Goal: Transaction & Acquisition: Purchase product/service

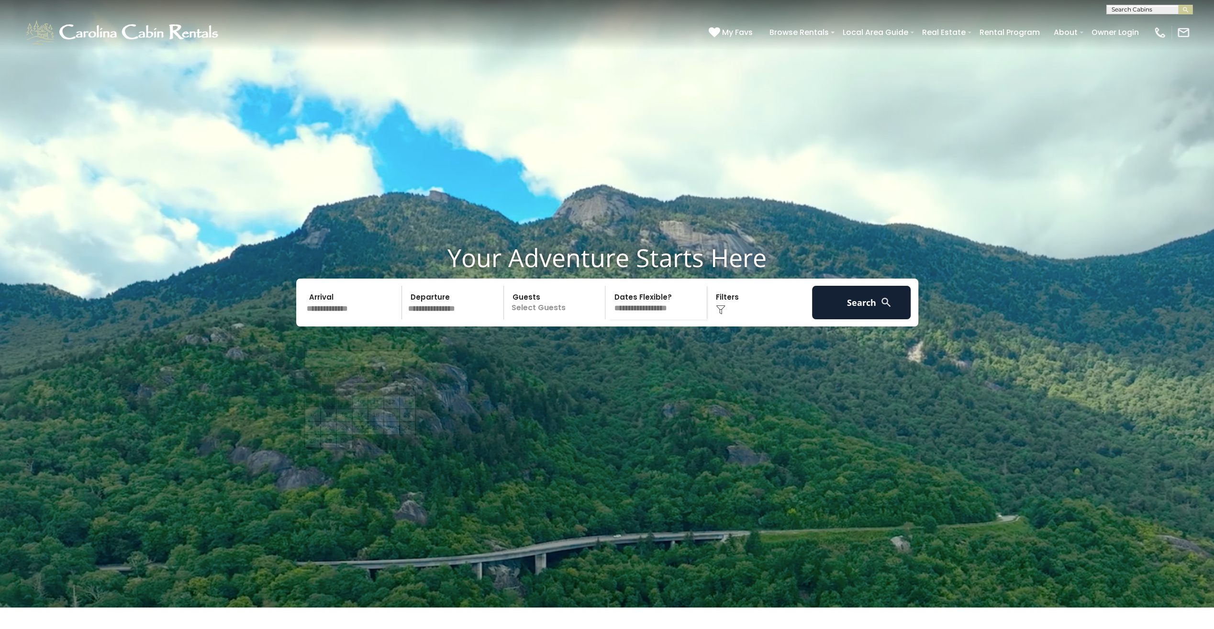
click at [341, 319] on input "text" at bounding box center [352, 303] width 99 height 34
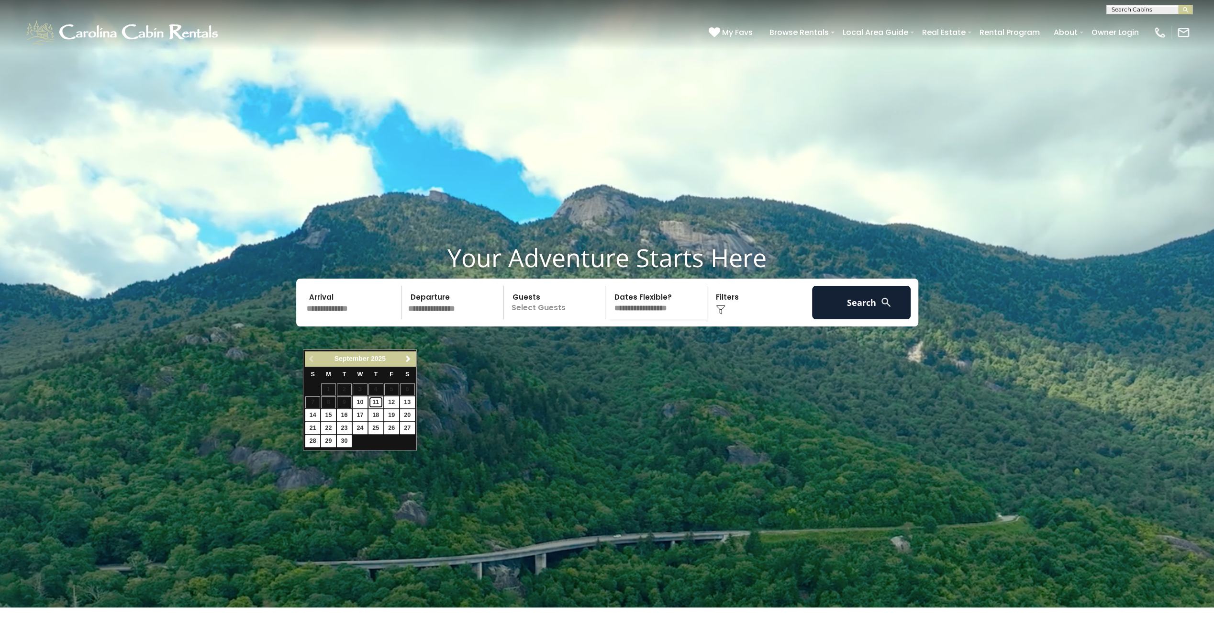
click at [374, 405] on link "11" at bounding box center [376, 402] width 15 height 12
type input "*******"
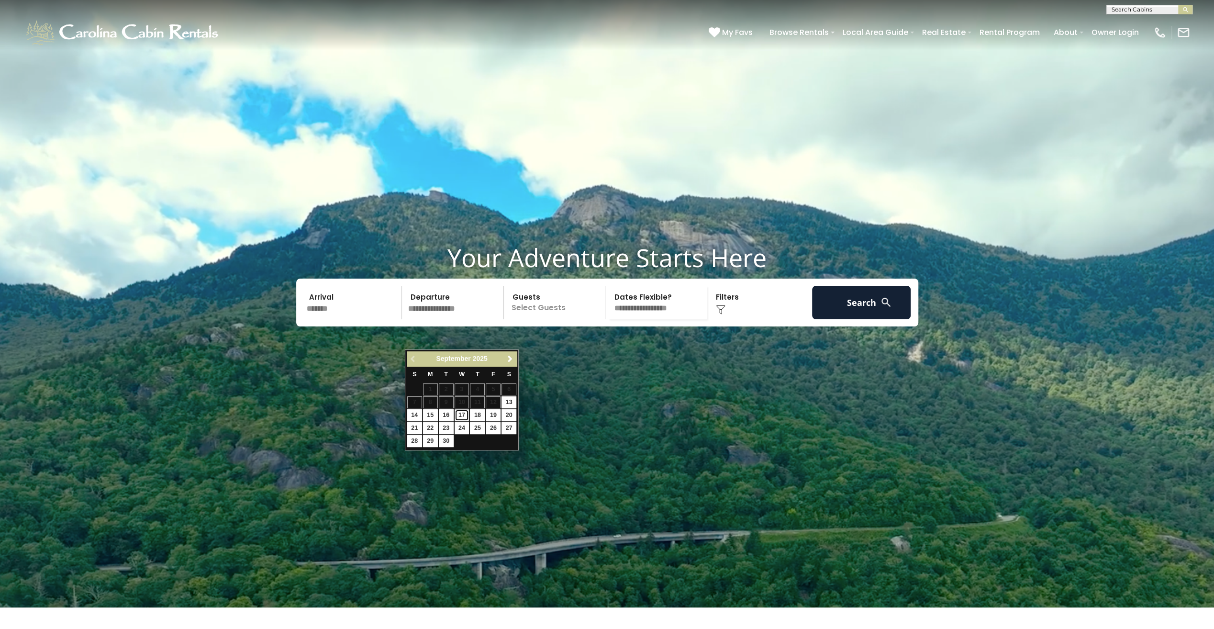
click at [459, 415] on link "17" at bounding box center [462, 415] width 15 height 12
type input "*******"
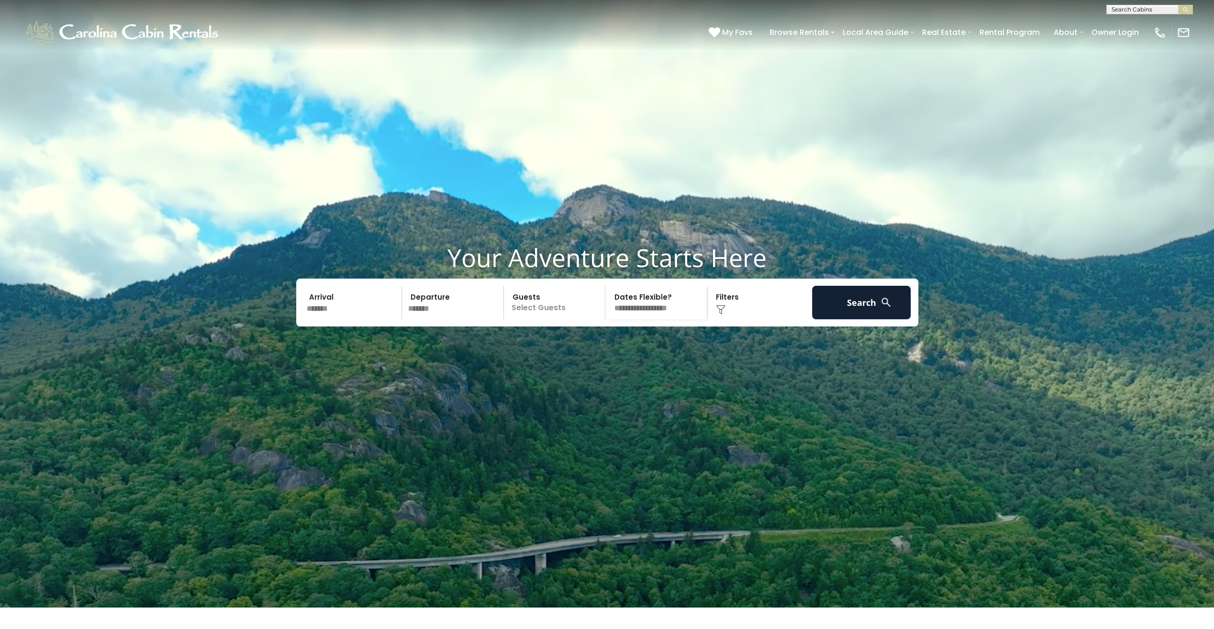
click at [752, 319] on div "Click to Choose" at bounding box center [759, 303] width 99 height 34
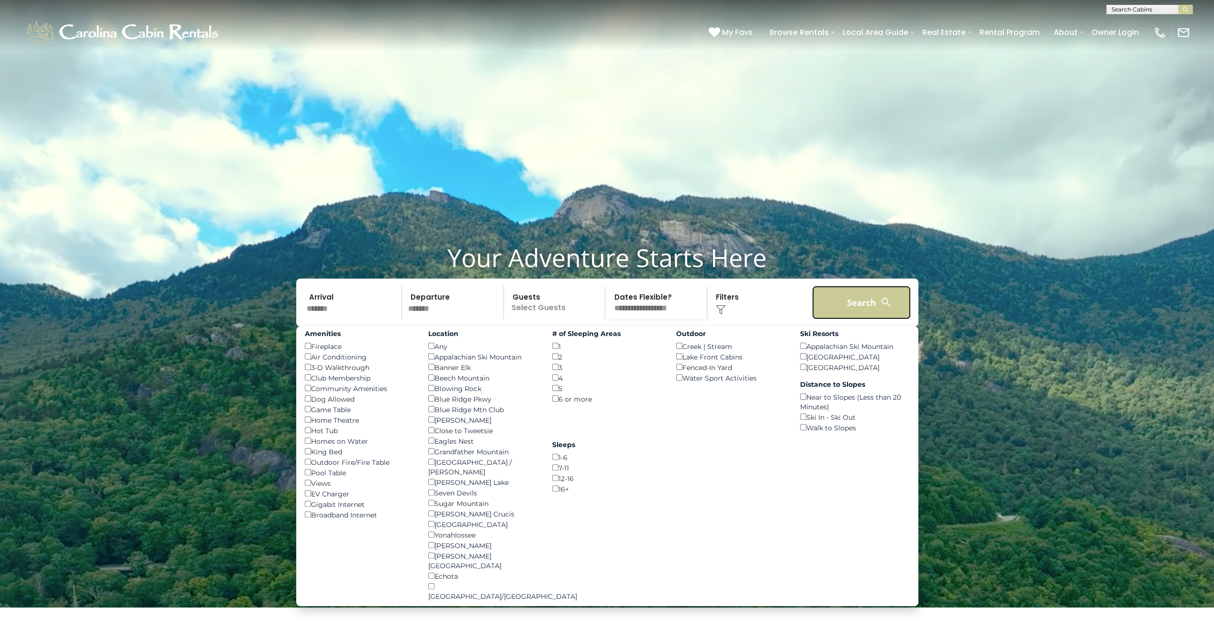
click at [850, 319] on button "Search" at bounding box center [861, 303] width 99 height 34
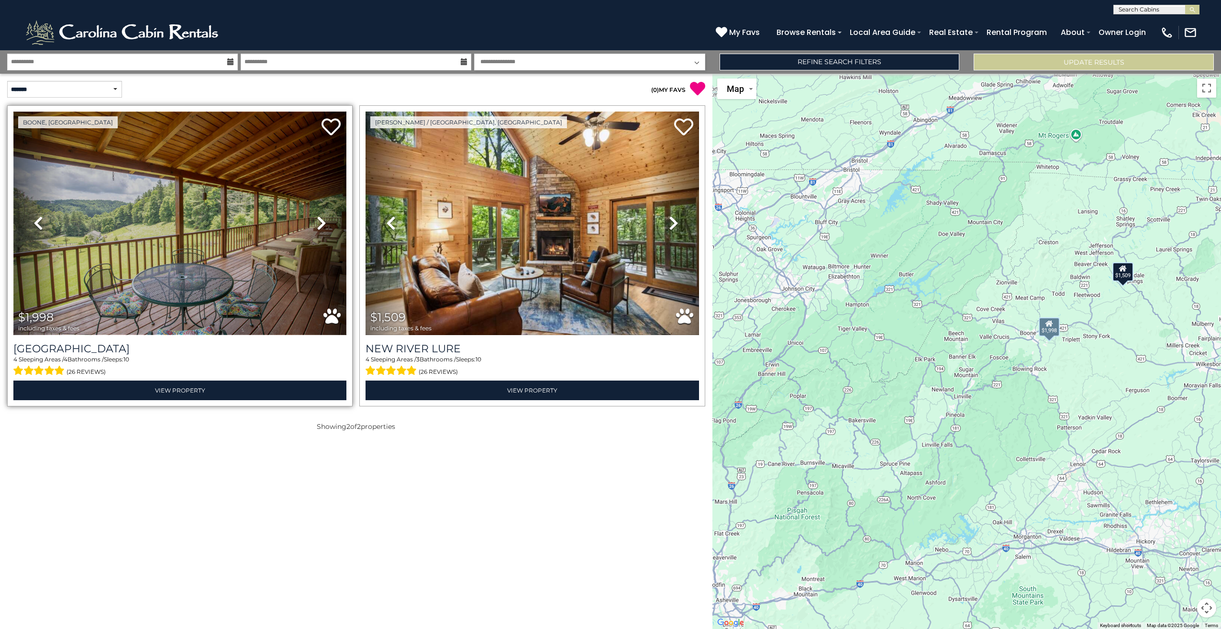
click at [245, 279] on img at bounding box center [179, 224] width 333 height 224
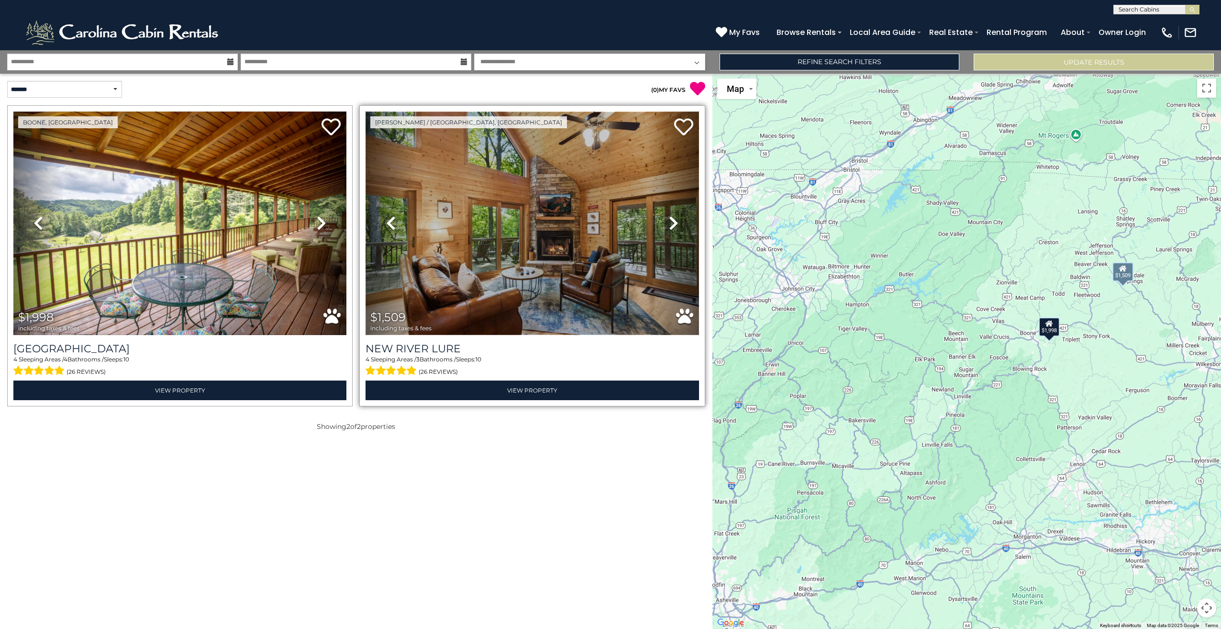
click at [486, 236] on img at bounding box center [532, 224] width 333 height 224
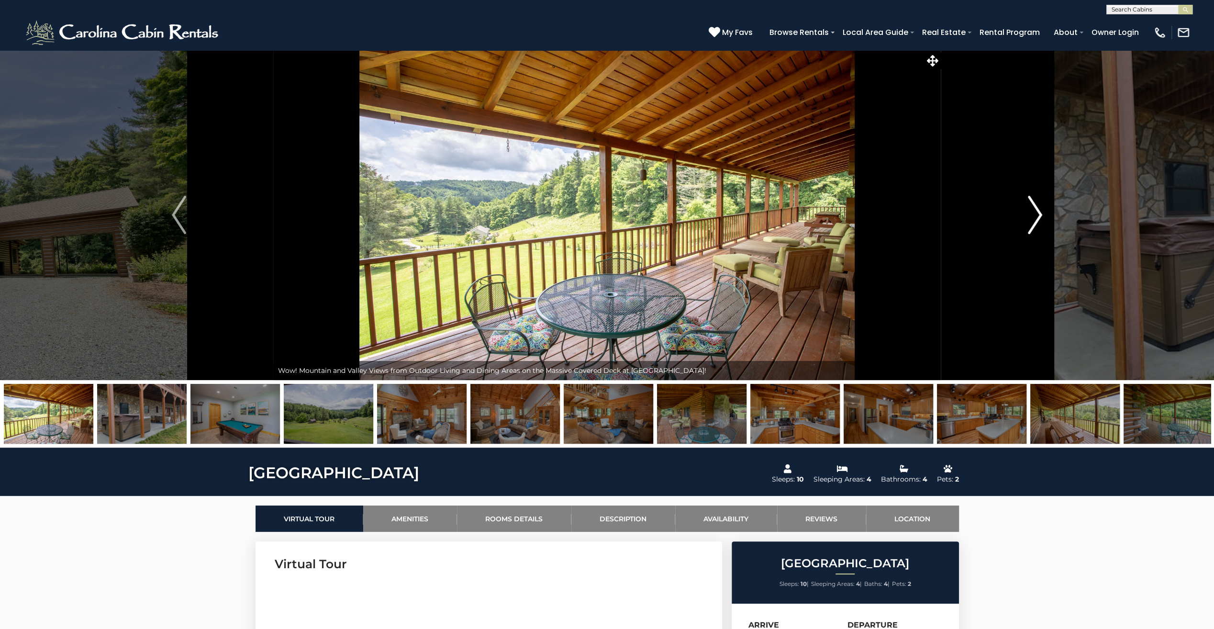
click at [1037, 216] on img "Next" at bounding box center [1035, 215] width 14 height 38
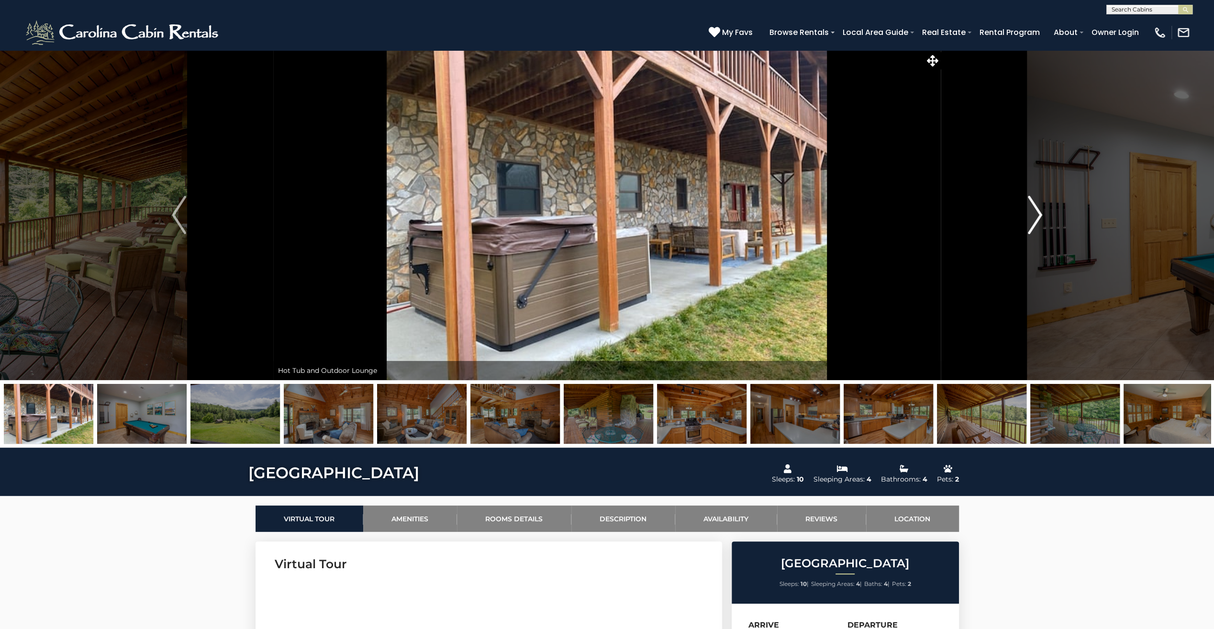
click at [1037, 216] on img "Next" at bounding box center [1035, 215] width 14 height 38
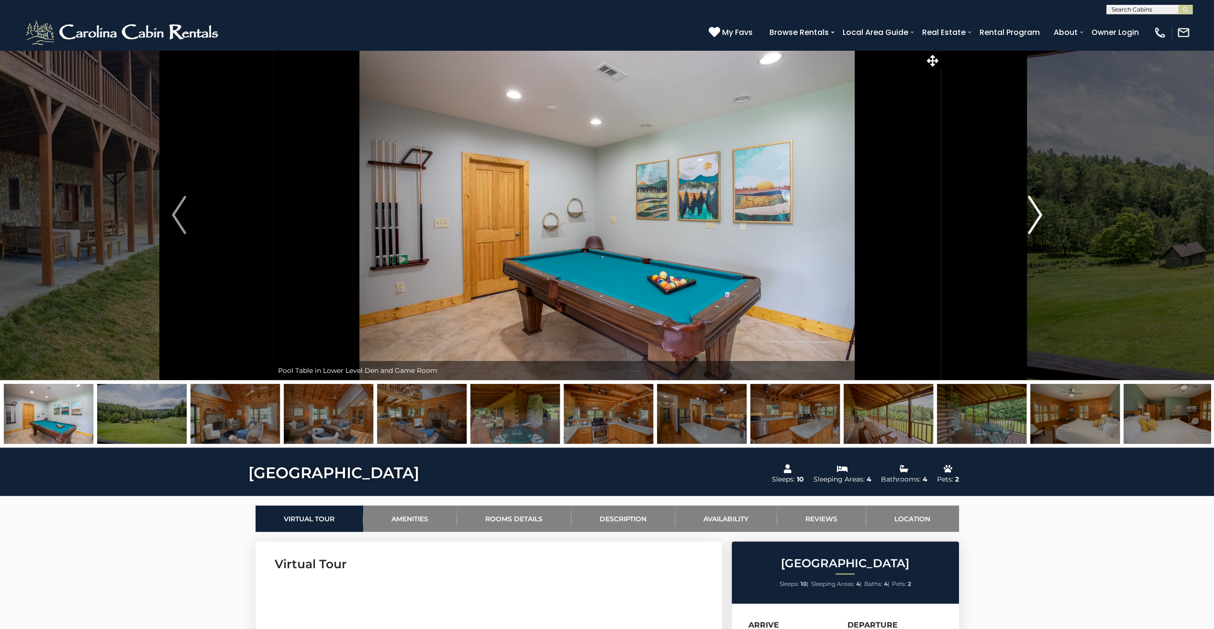
click at [1037, 216] on img "Next" at bounding box center [1035, 215] width 14 height 38
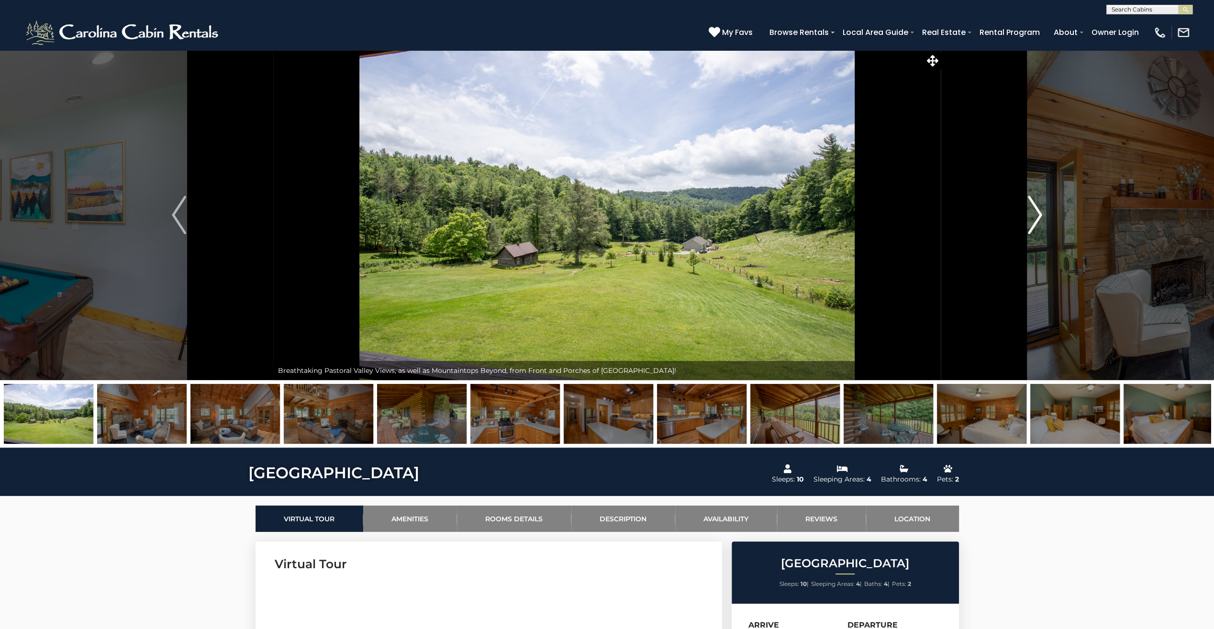
click at [1037, 216] on img "Next" at bounding box center [1035, 215] width 14 height 38
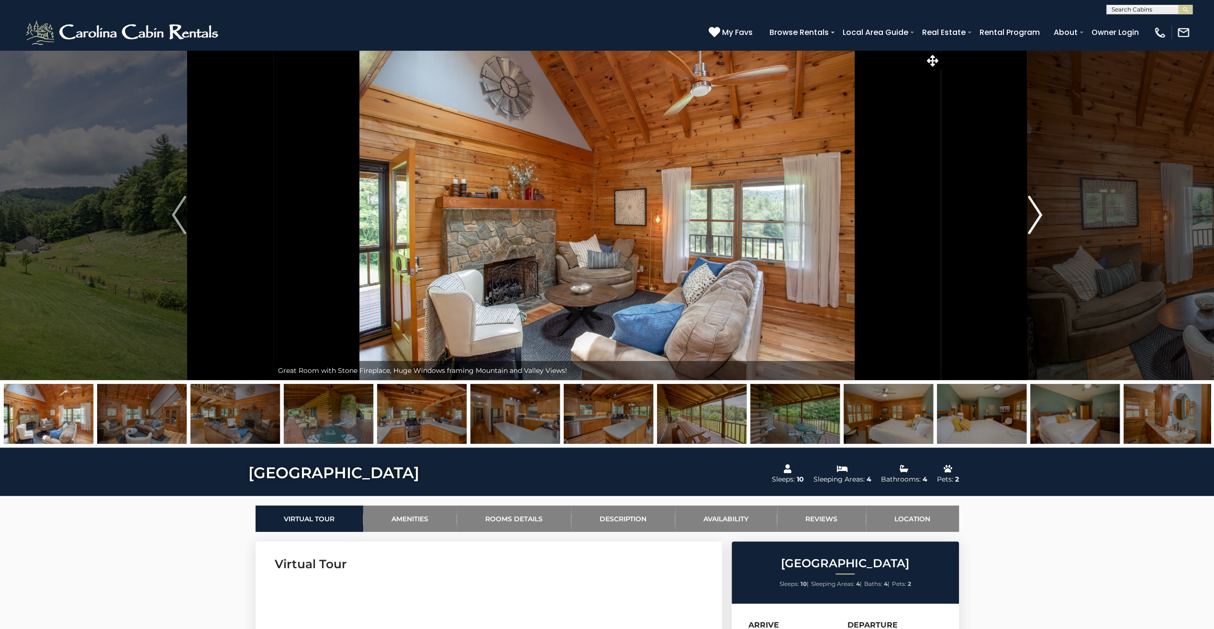
click at [1037, 216] on img "Next" at bounding box center [1035, 215] width 14 height 38
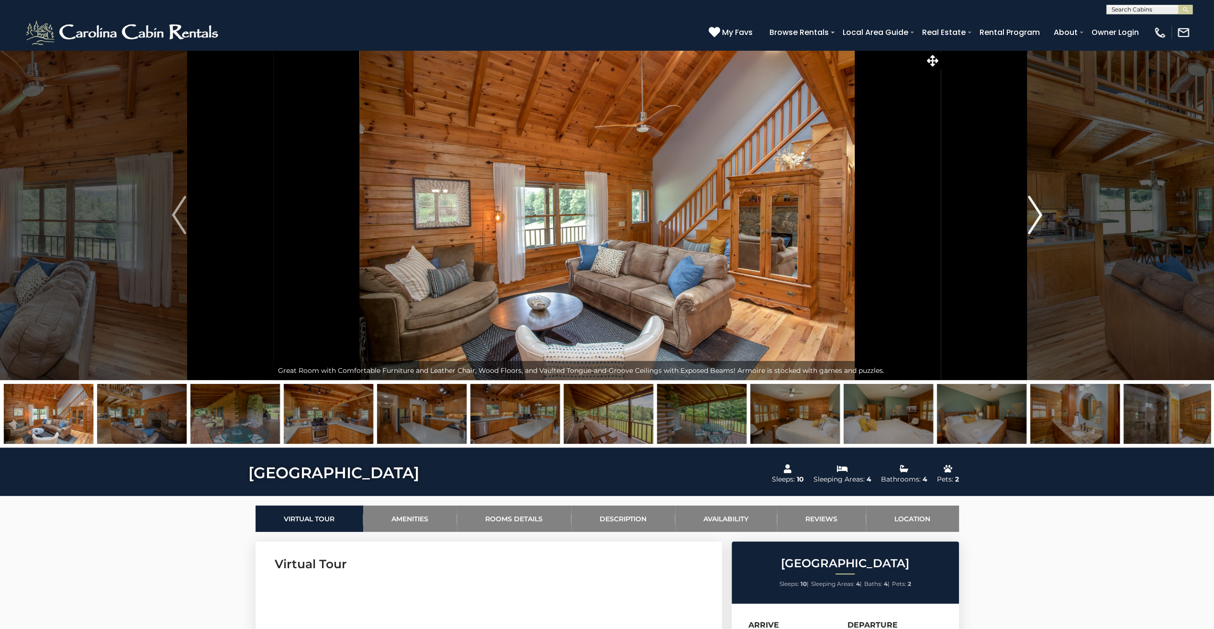
click at [1037, 216] on img "Next" at bounding box center [1035, 215] width 14 height 38
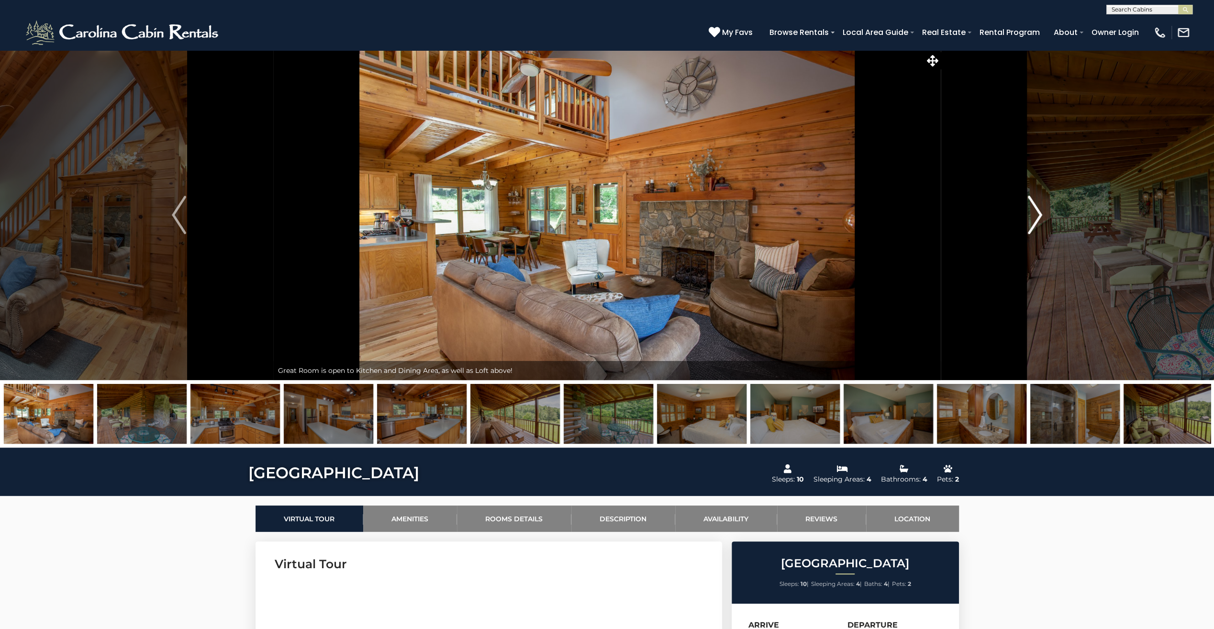
click at [1037, 216] on img "Next" at bounding box center [1035, 215] width 14 height 38
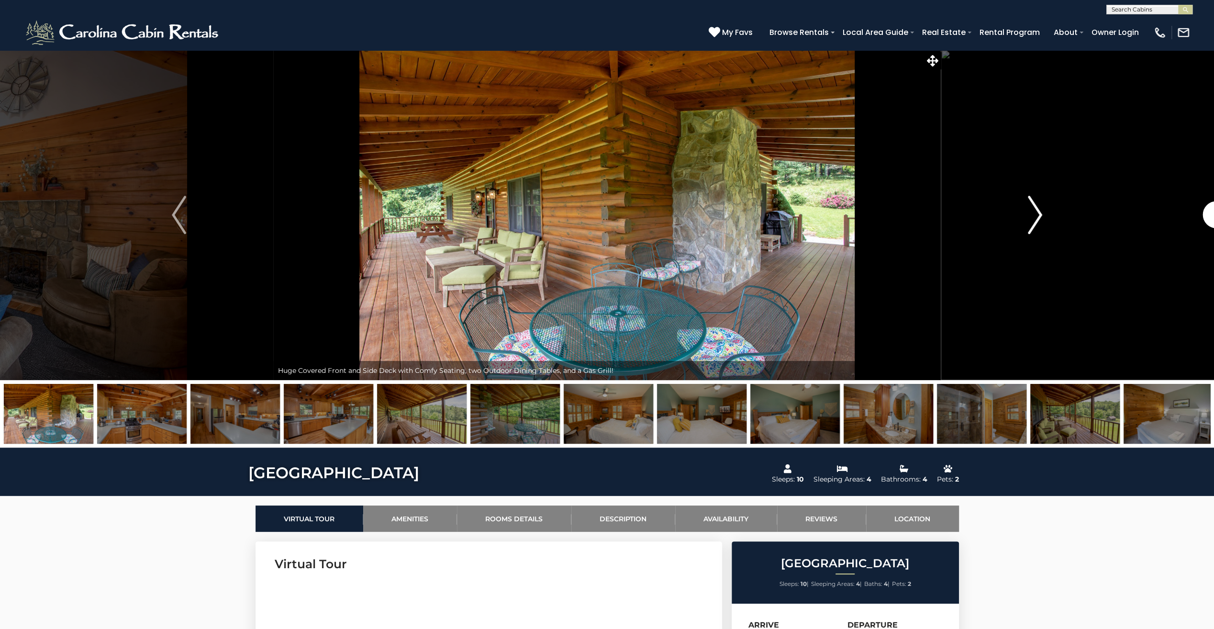
click at [1037, 216] on img "Next" at bounding box center [1035, 215] width 14 height 38
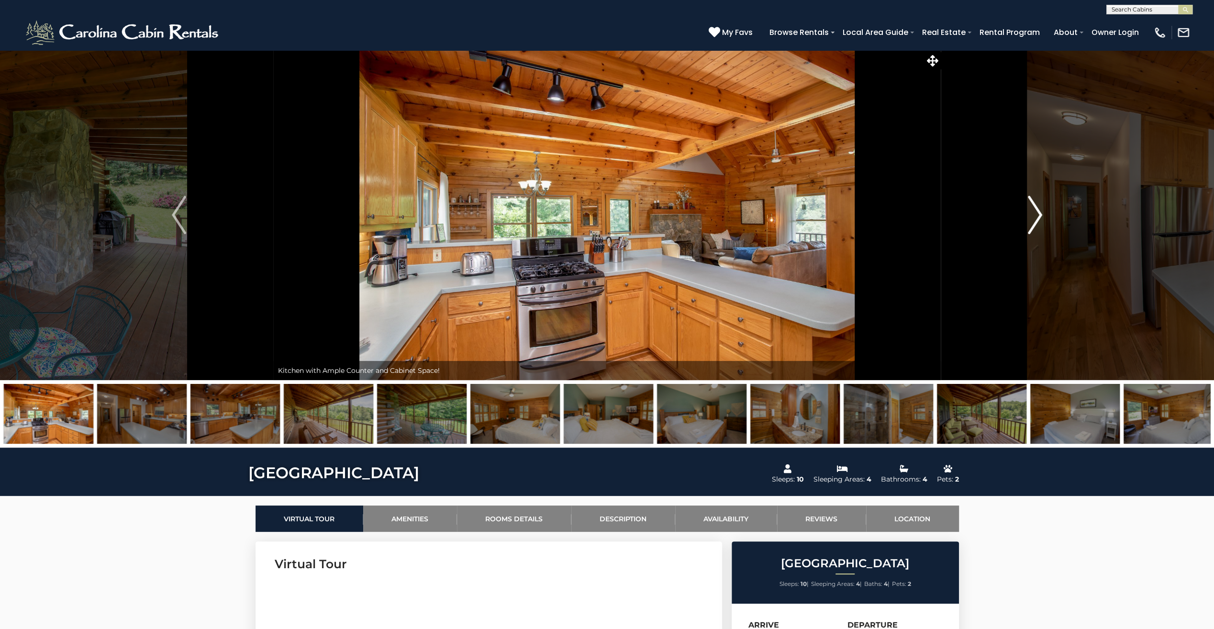
click at [1037, 216] on img "Next" at bounding box center [1035, 215] width 14 height 38
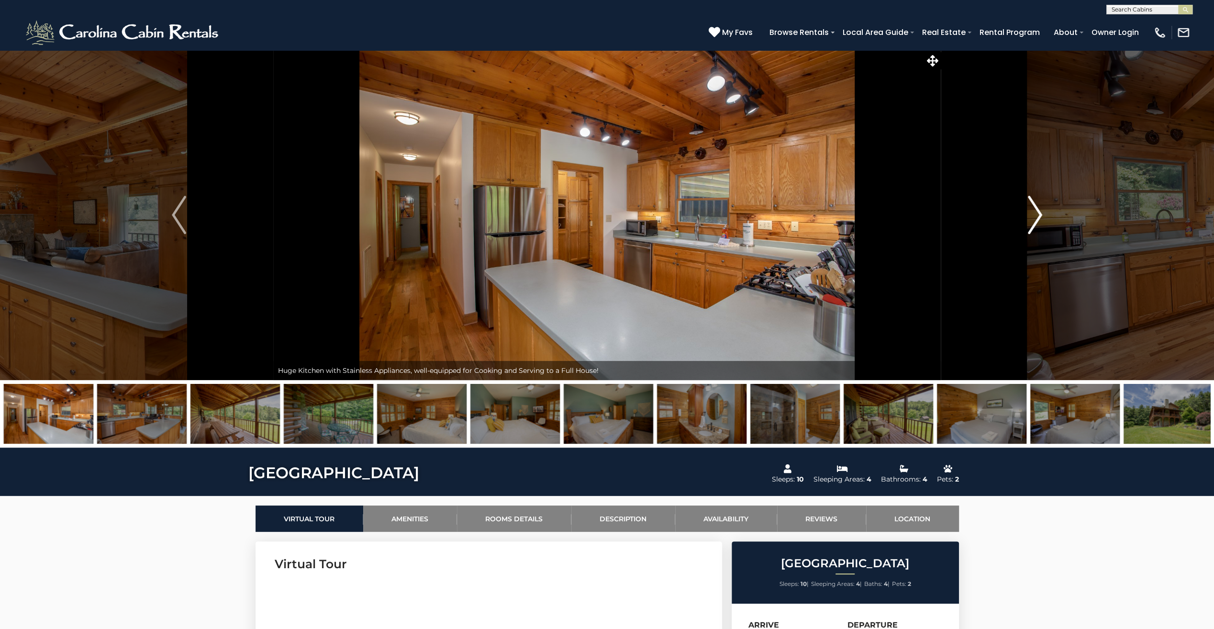
click at [1037, 216] on img "Next" at bounding box center [1035, 215] width 14 height 38
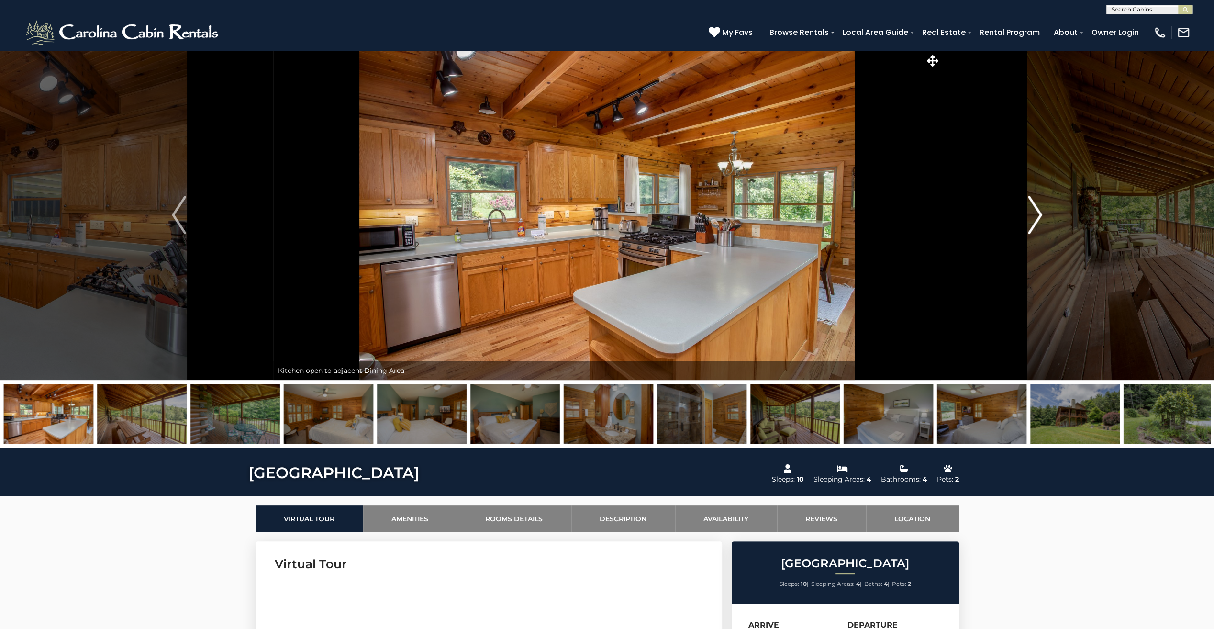
click at [1037, 216] on img "Next" at bounding box center [1035, 215] width 14 height 38
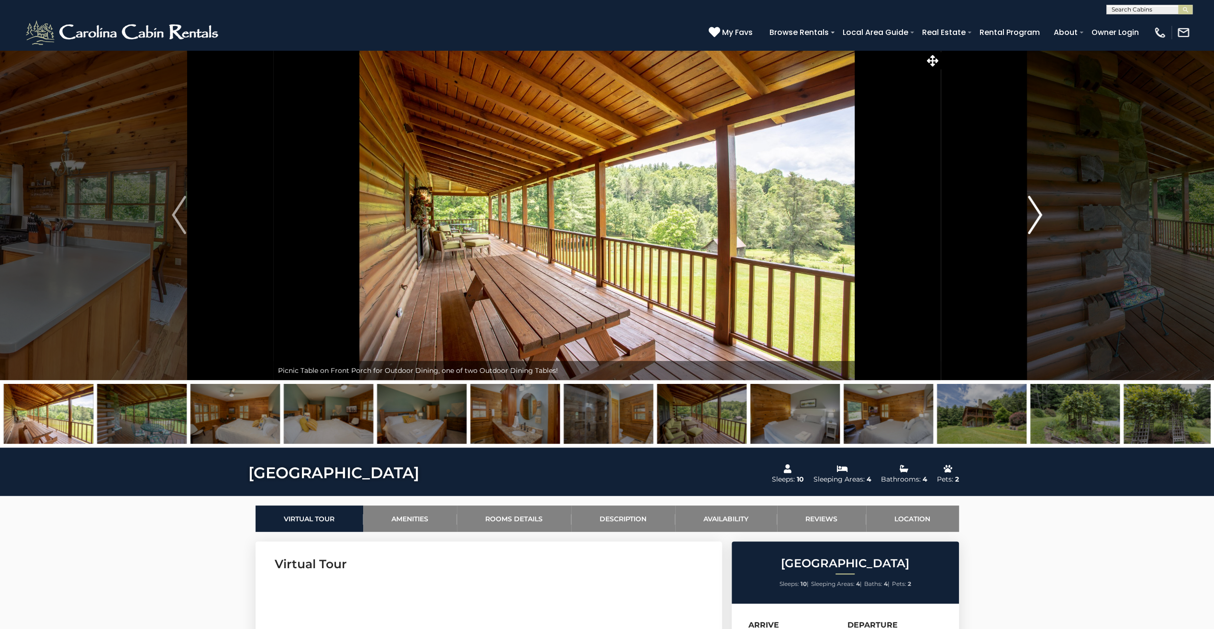
click at [1037, 216] on img "Next" at bounding box center [1035, 215] width 14 height 38
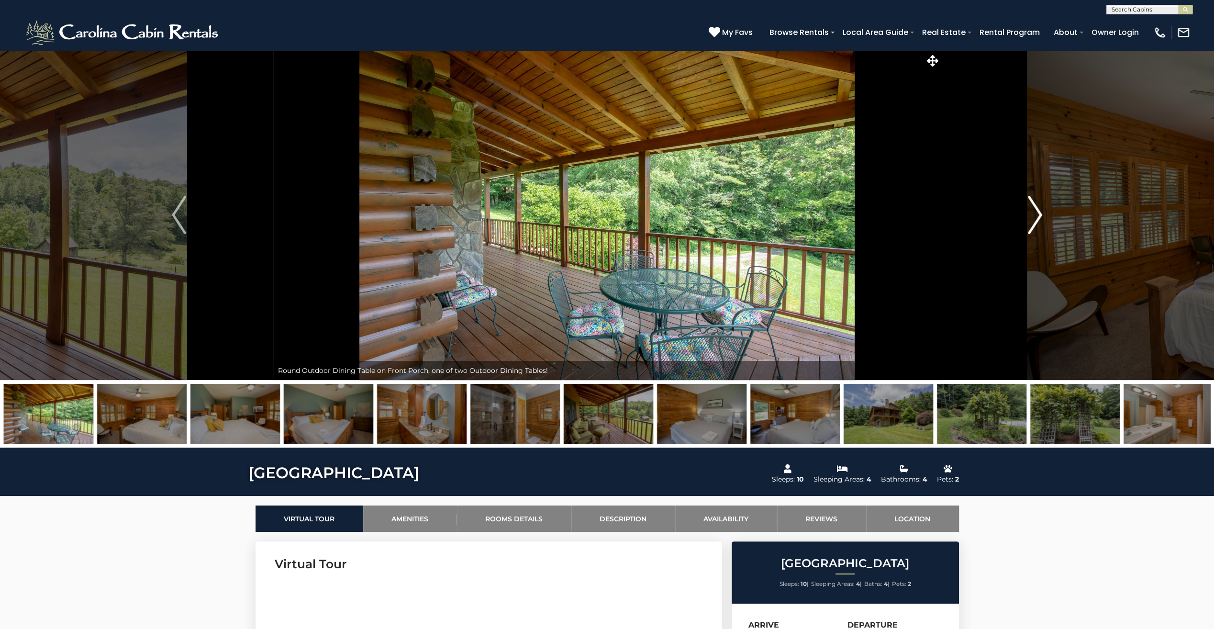
click at [1037, 216] on img "Next" at bounding box center [1035, 215] width 14 height 38
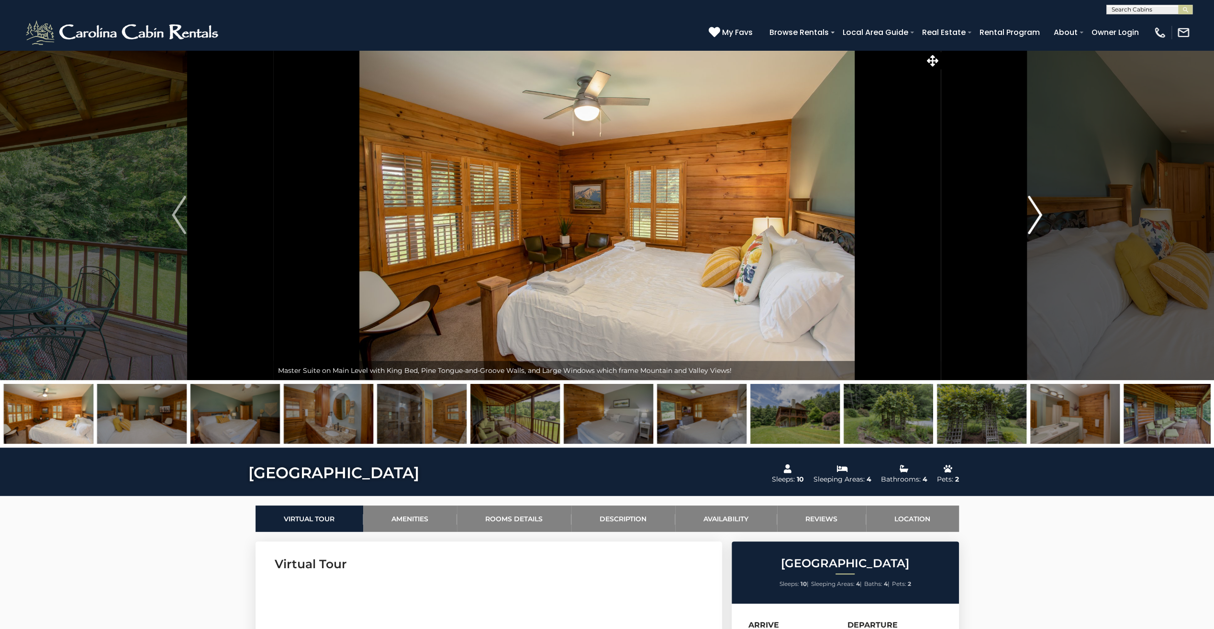
click at [1037, 216] on img "Next" at bounding box center [1035, 215] width 14 height 38
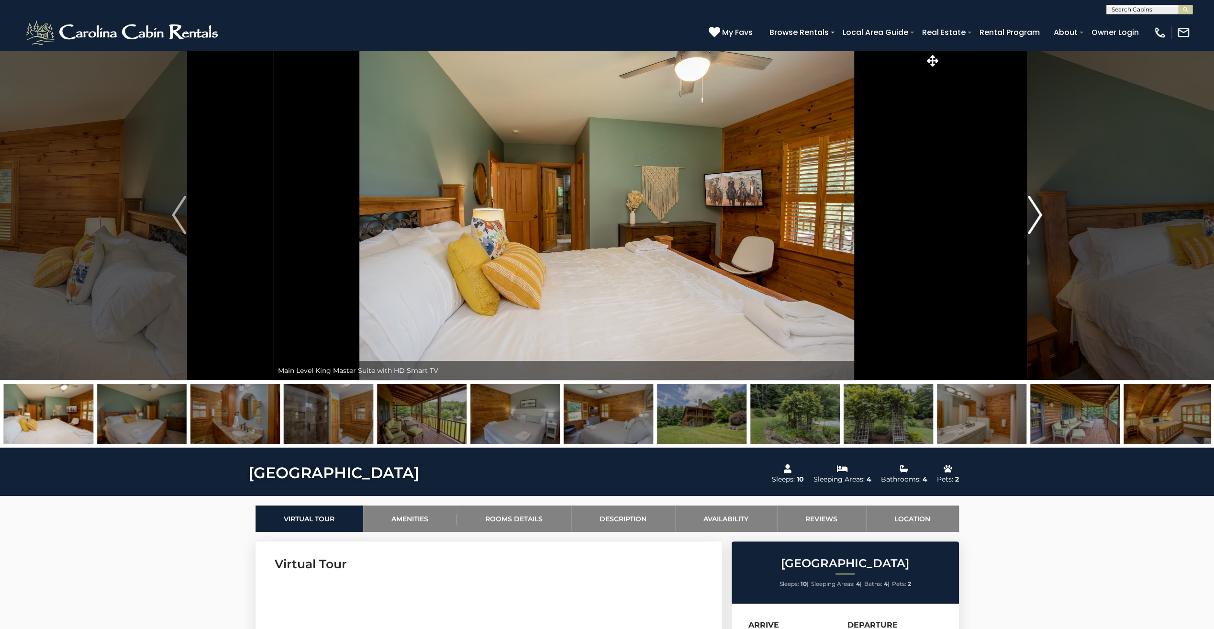
click at [1037, 216] on img "Next" at bounding box center [1035, 215] width 14 height 38
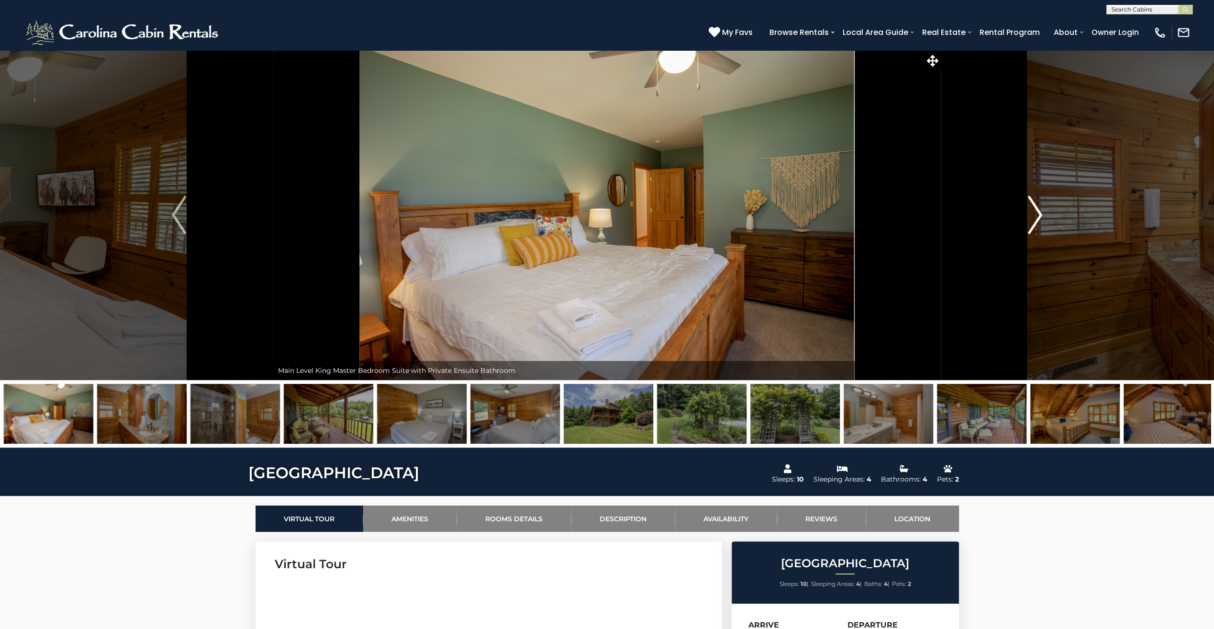
click at [1037, 216] on img "Next" at bounding box center [1035, 215] width 14 height 38
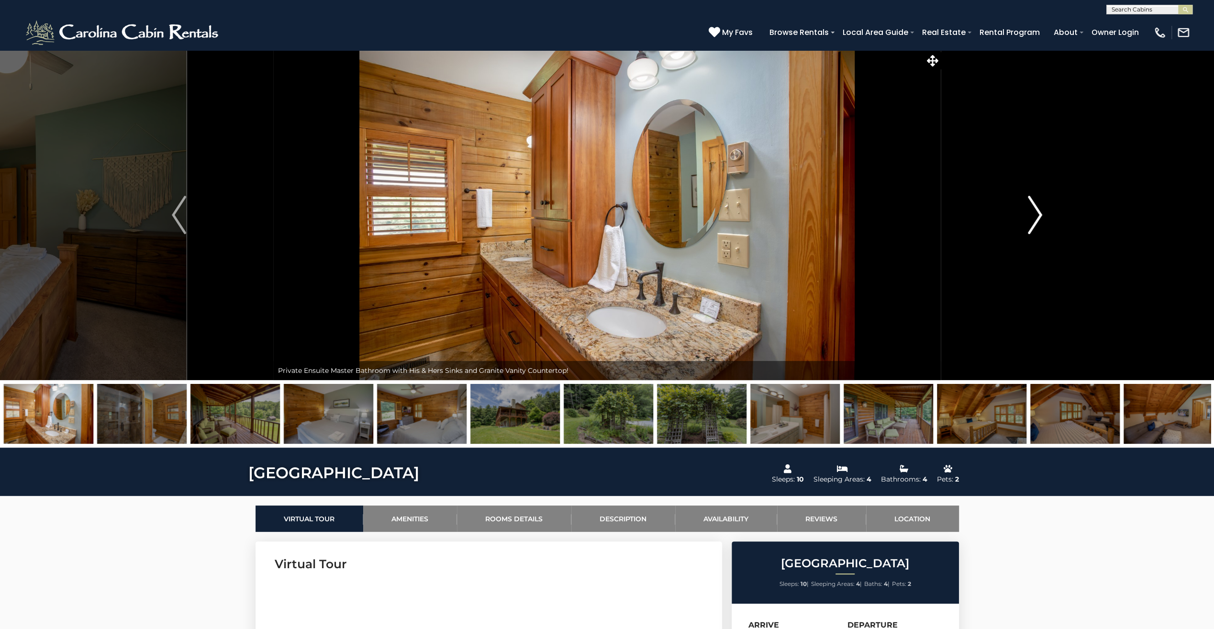
click at [1037, 216] on img "Next" at bounding box center [1035, 215] width 14 height 38
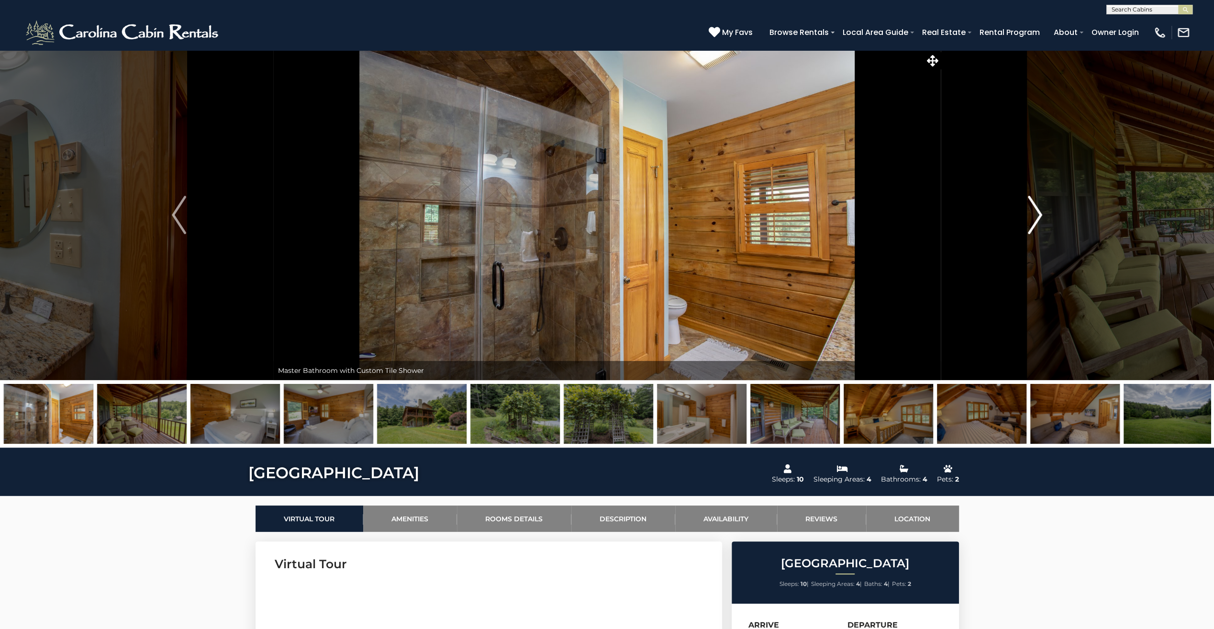
click at [1037, 216] on img "Next" at bounding box center [1035, 215] width 14 height 38
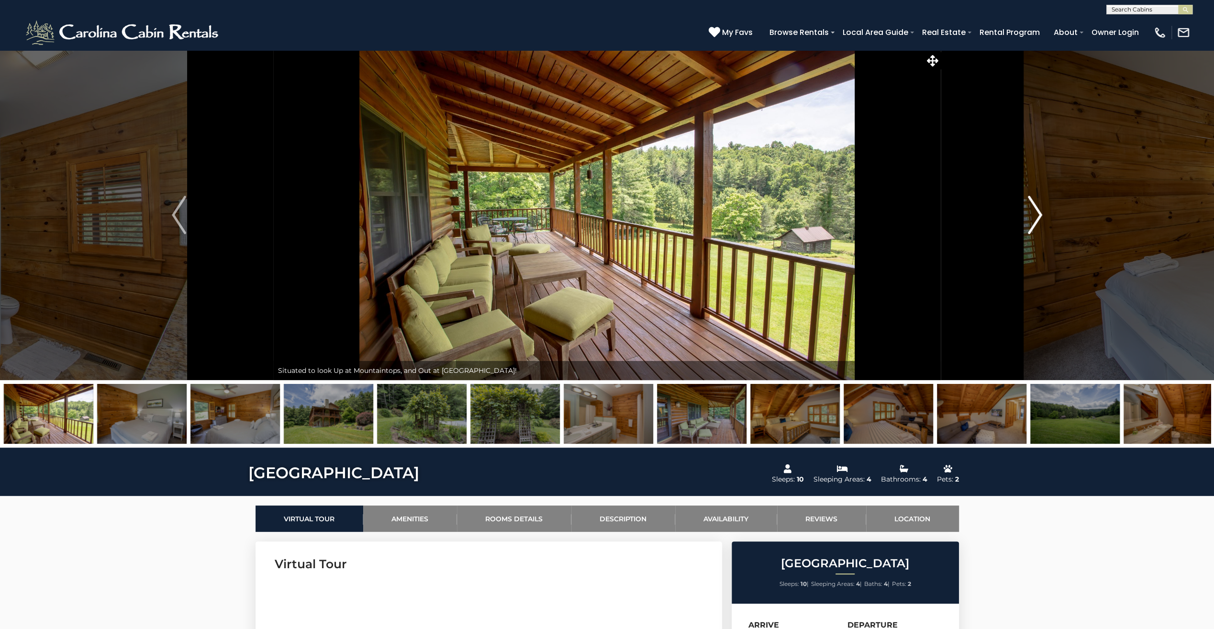
click at [1037, 216] on img "Next" at bounding box center [1035, 215] width 14 height 38
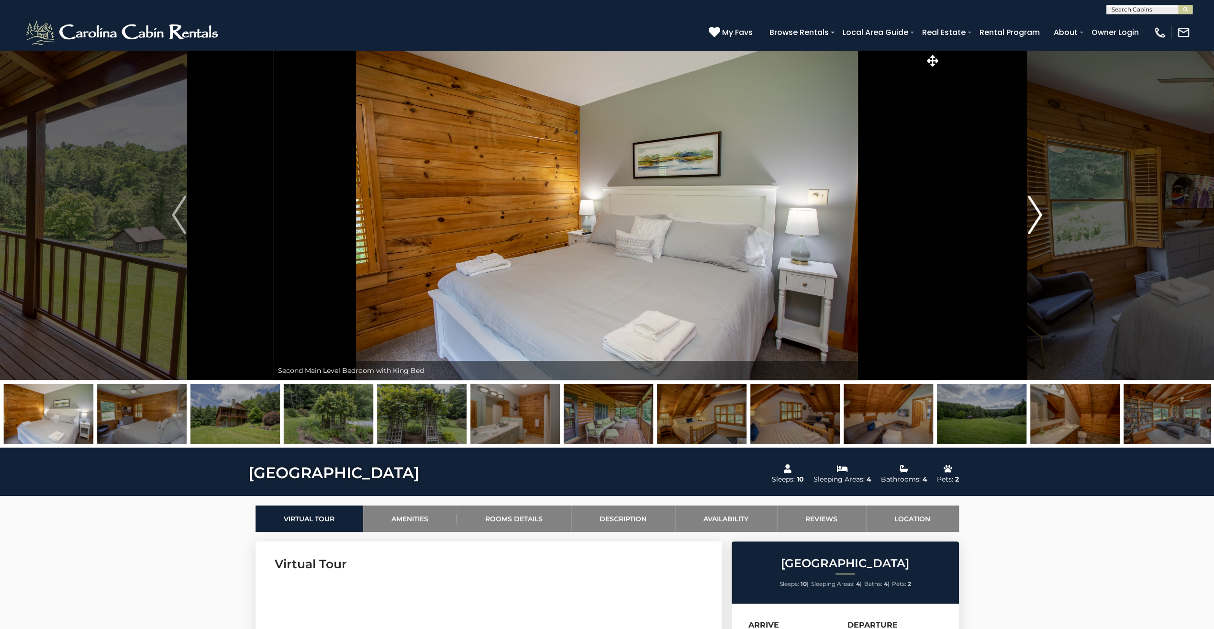
click at [1037, 216] on img "Next" at bounding box center [1035, 215] width 14 height 38
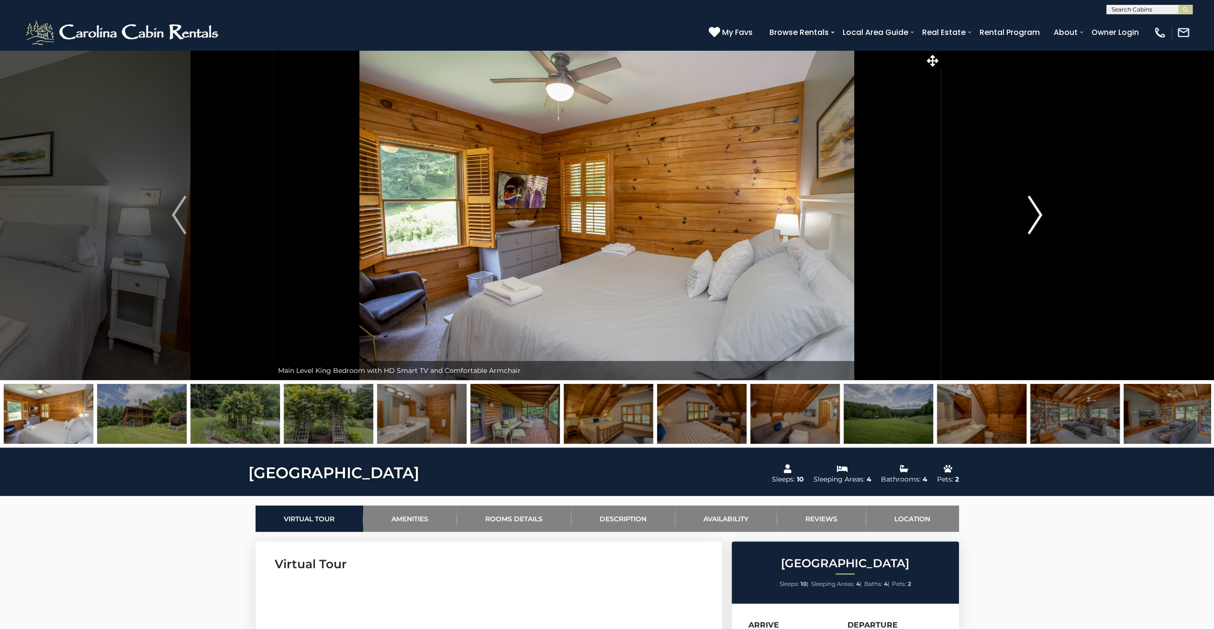
click at [1037, 216] on img "Next" at bounding box center [1035, 215] width 14 height 38
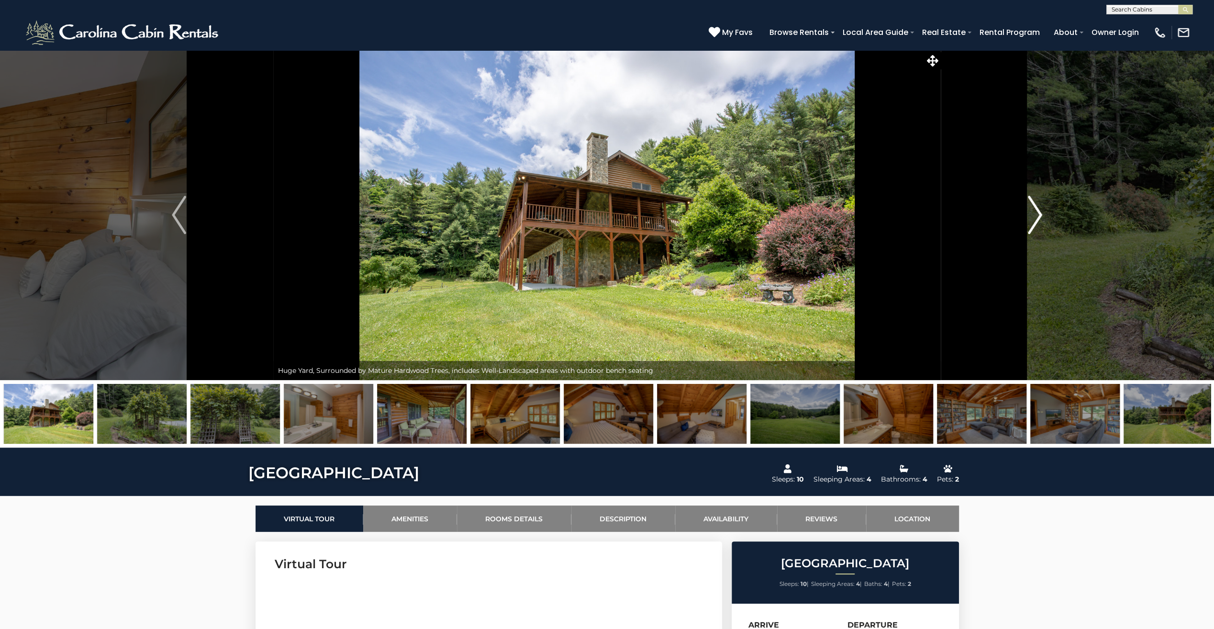
click at [1037, 216] on img "Next" at bounding box center [1035, 215] width 14 height 38
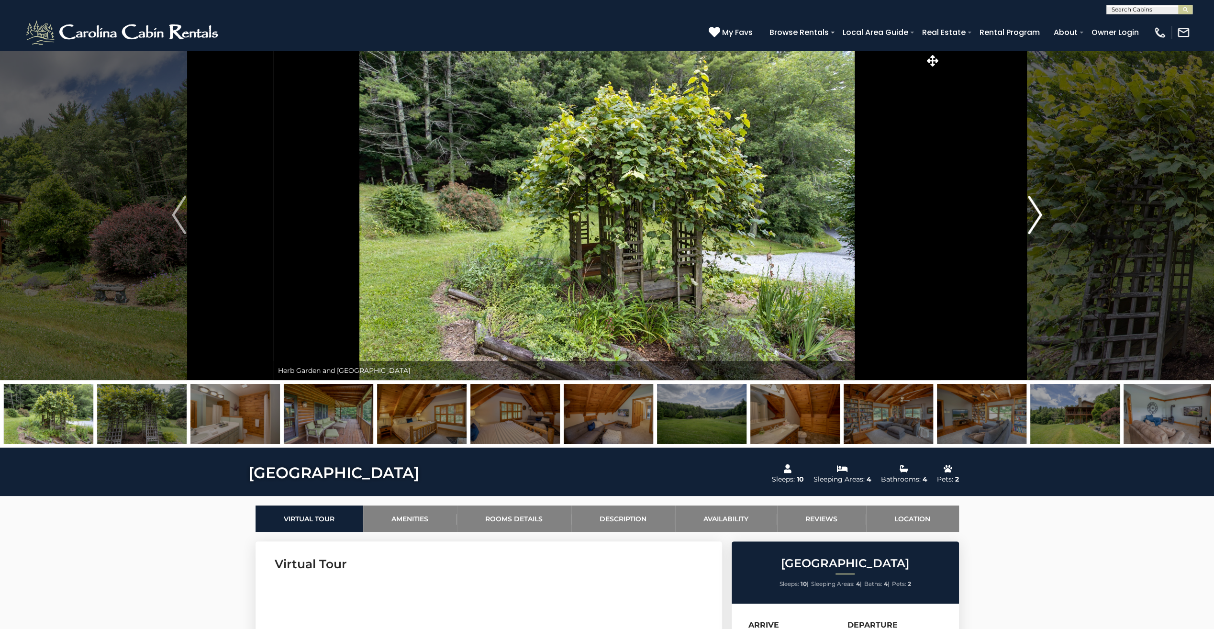
click at [1037, 216] on img "Next" at bounding box center [1035, 215] width 14 height 38
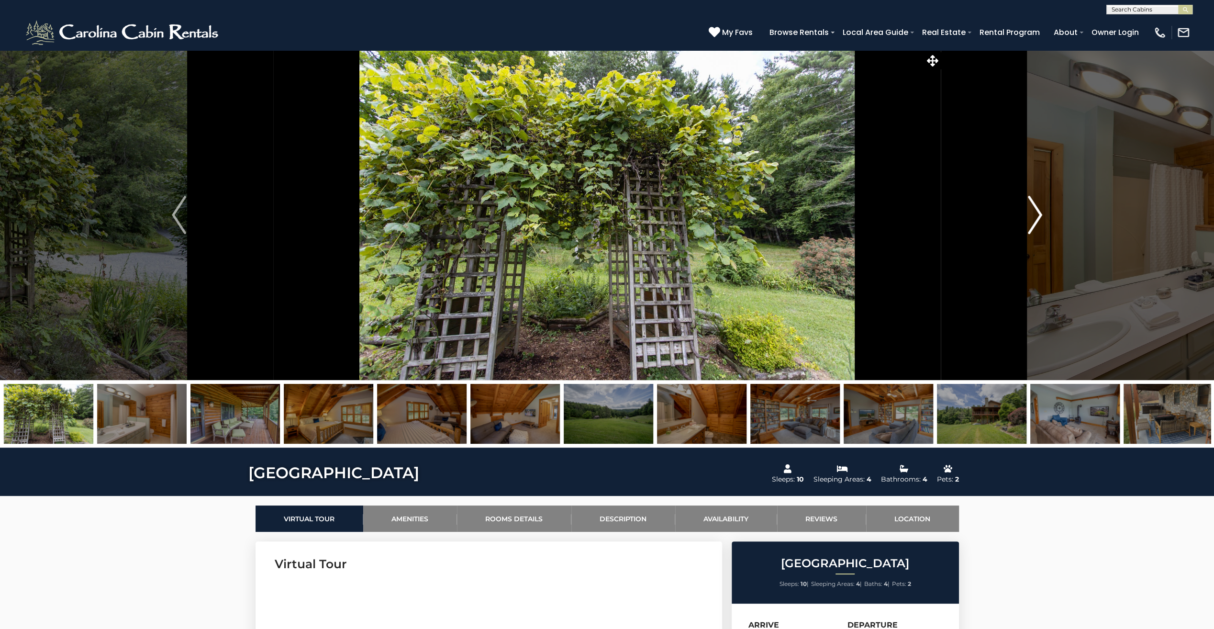
click at [1037, 216] on img "Next" at bounding box center [1035, 215] width 14 height 38
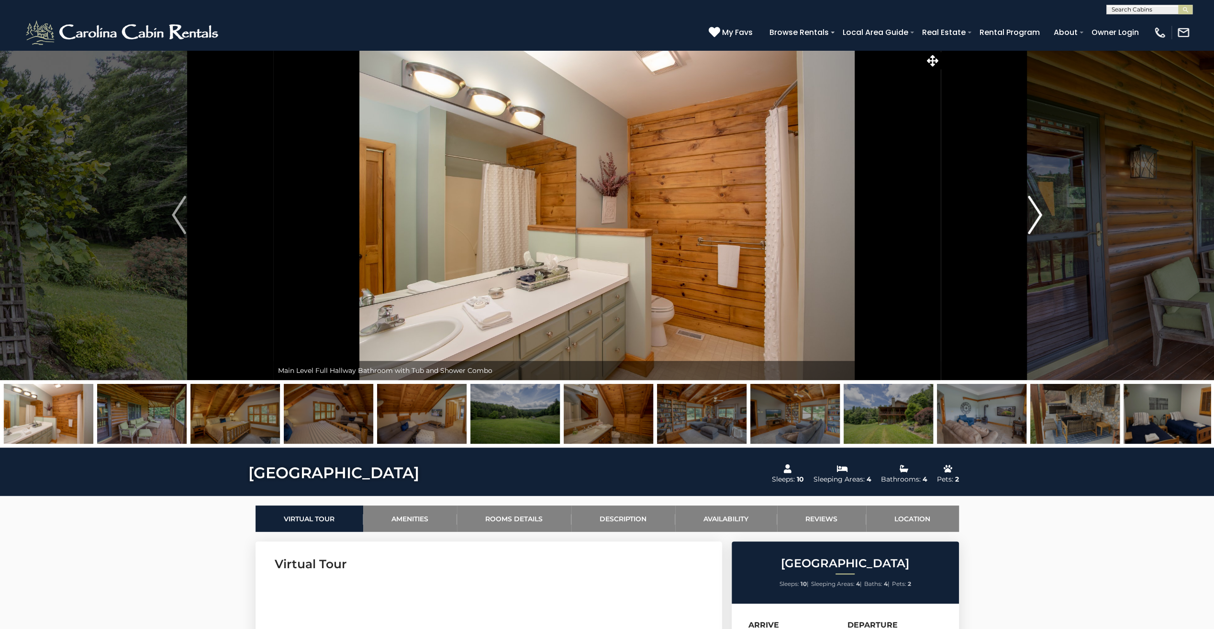
click at [1037, 216] on img "Next" at bounding box center [1035, 215] width 14 height 38
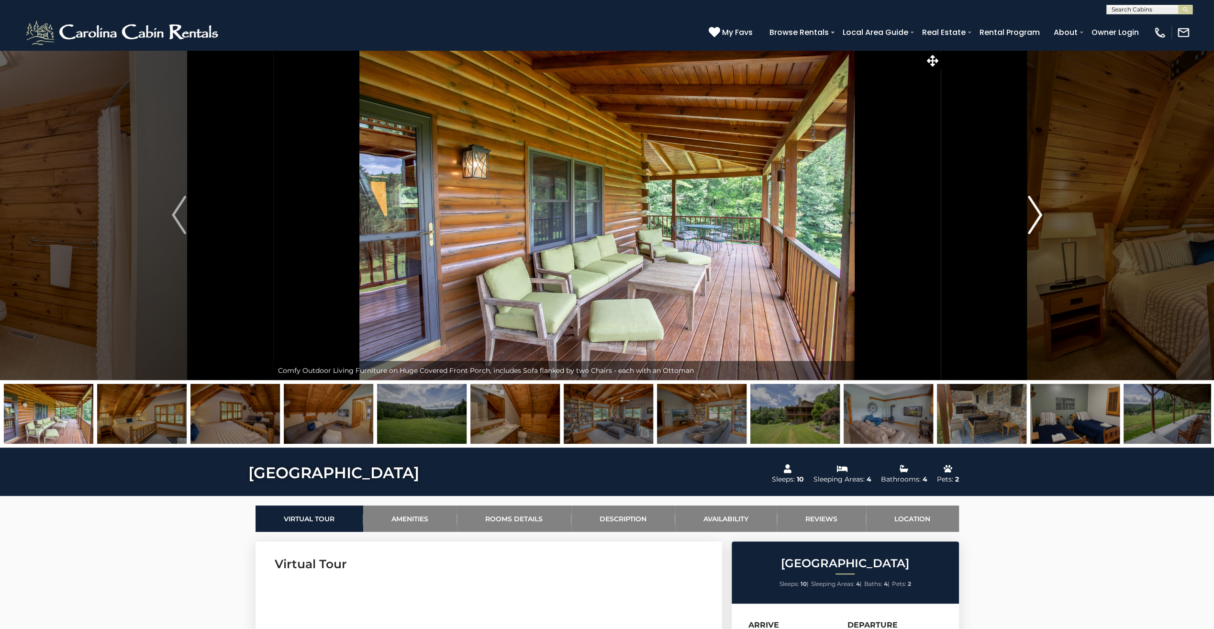
click at [1037, 216] on img "Next" at bounding box center [1035, 215] width 14 height 38
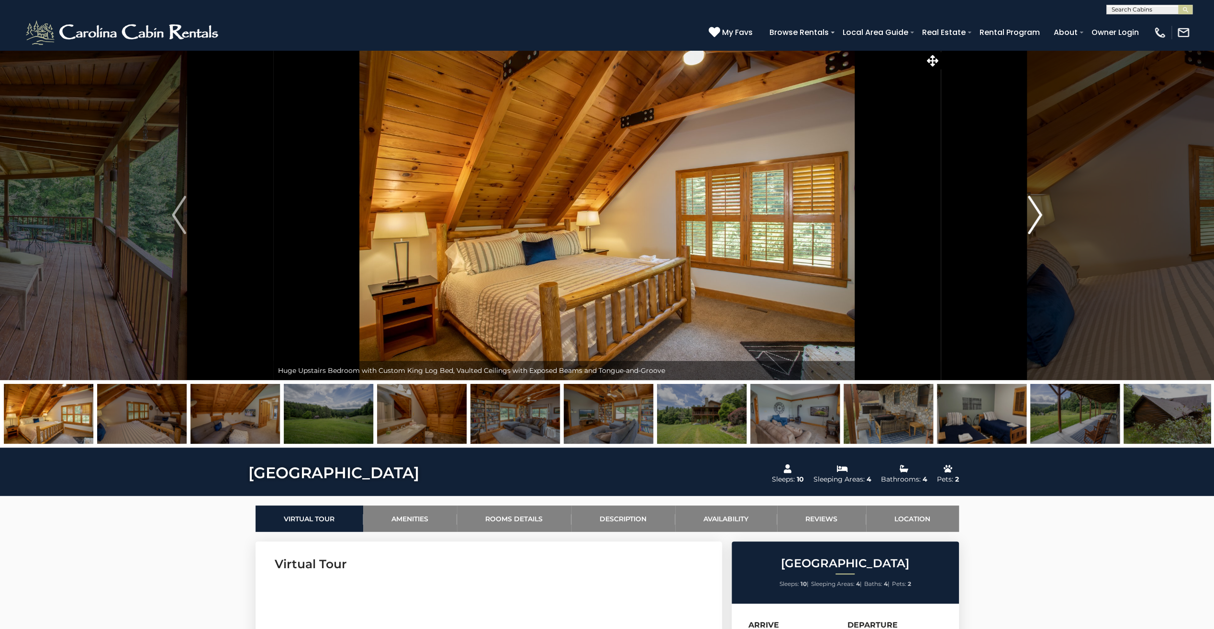
click at [1037, 216] on img "Next" at bounding box center [1035, 215] width 14 height 38
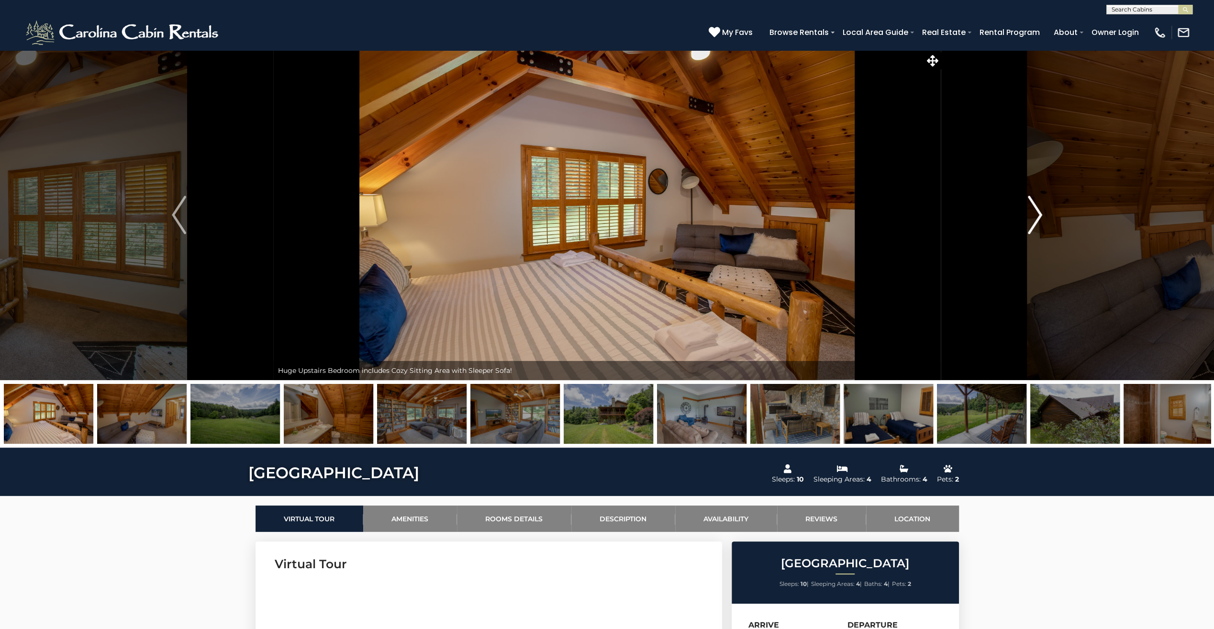
click at [1037, 216] on img "Next" at bounding box center [1035, 215] width 14 height 38
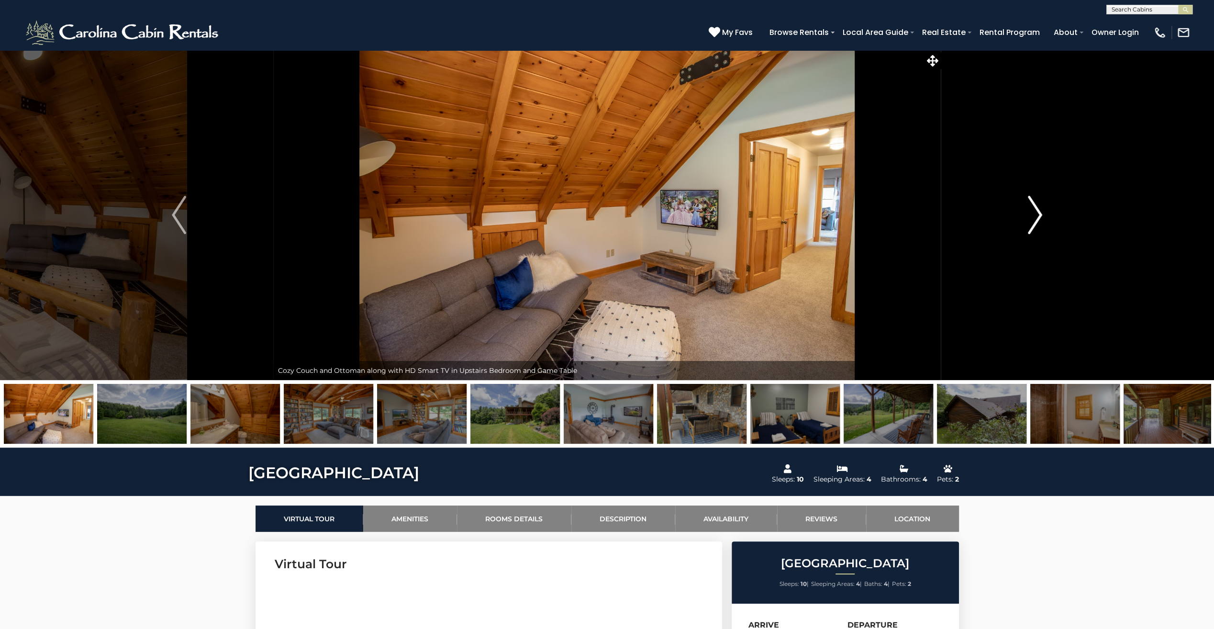
click at [1037, 216] on img "Next" at bounding box center [1035, 215] width 14 height 38
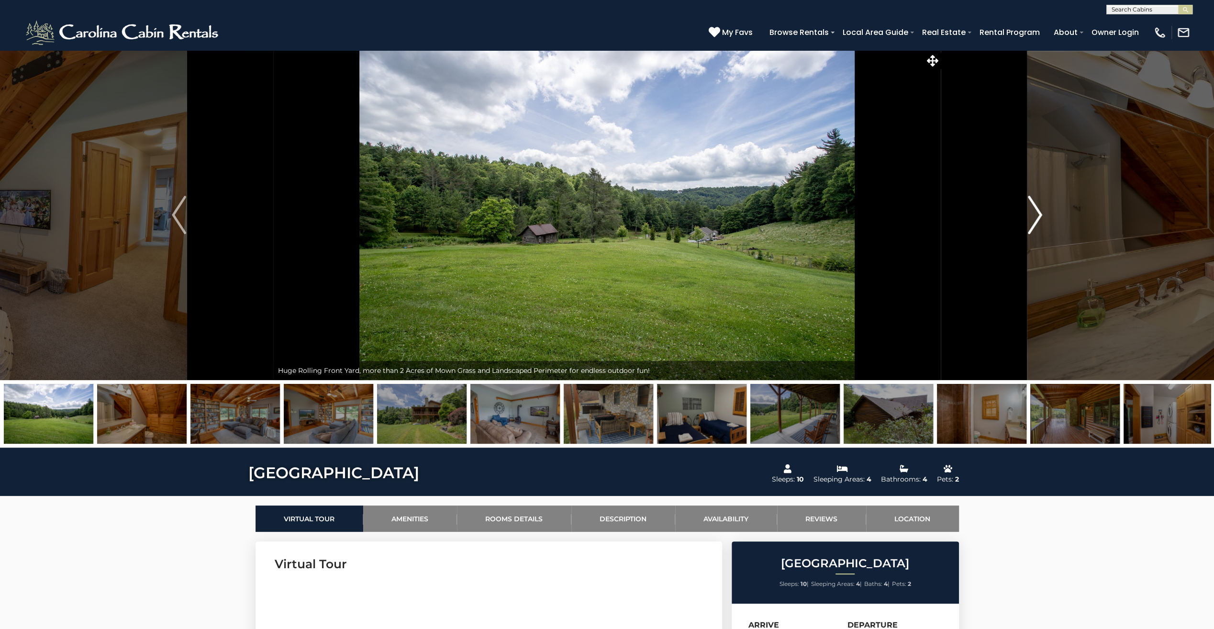
click at [1026, 225] on button "Next" at bounding box center [1035, 215] width 189 height 330
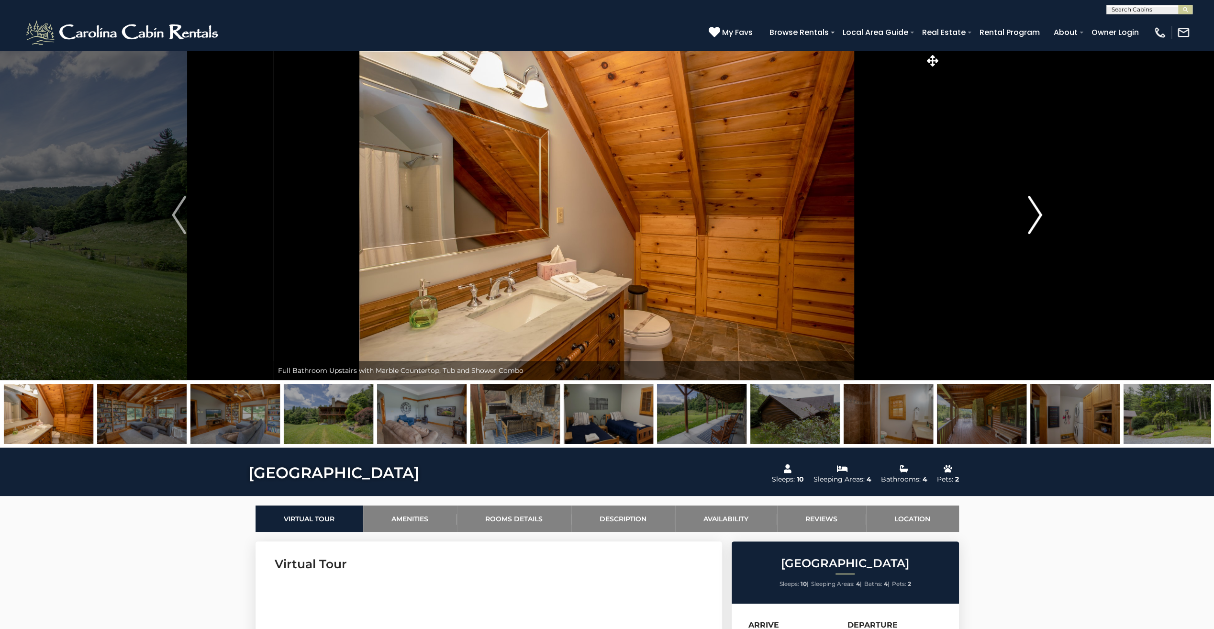
click at [1026, 225] on button "Next" at bounding box center [1035, 215] width 189 height 330
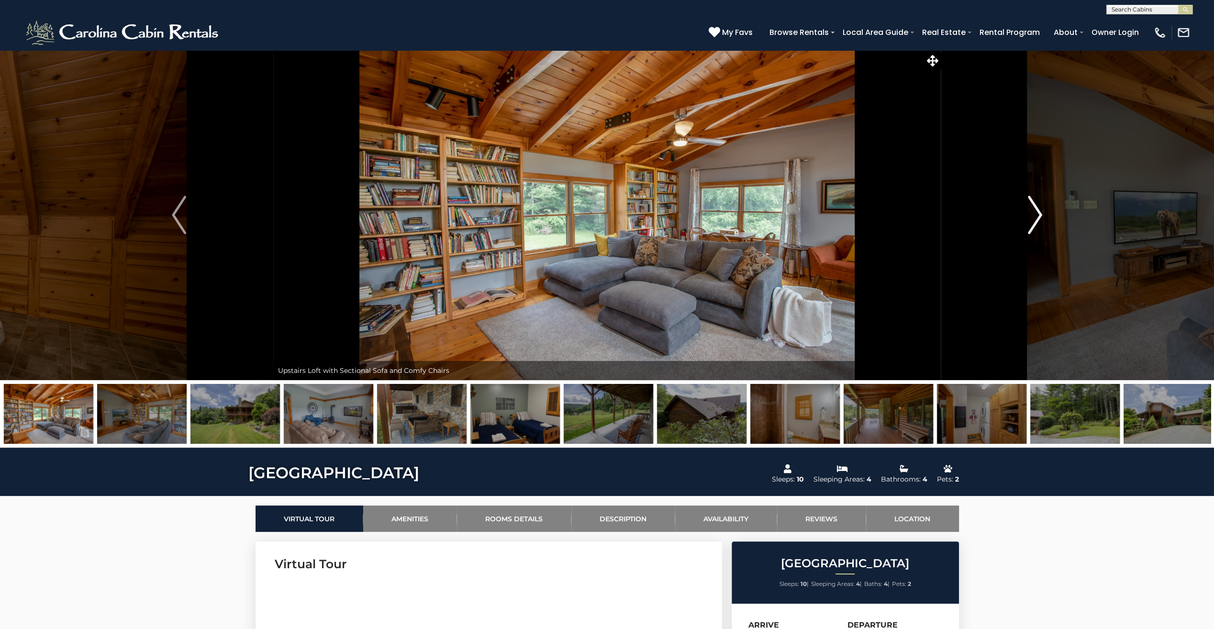
click at [1026, 225] on button "Next" at bounding box center [1035, 215] width 189 height 330
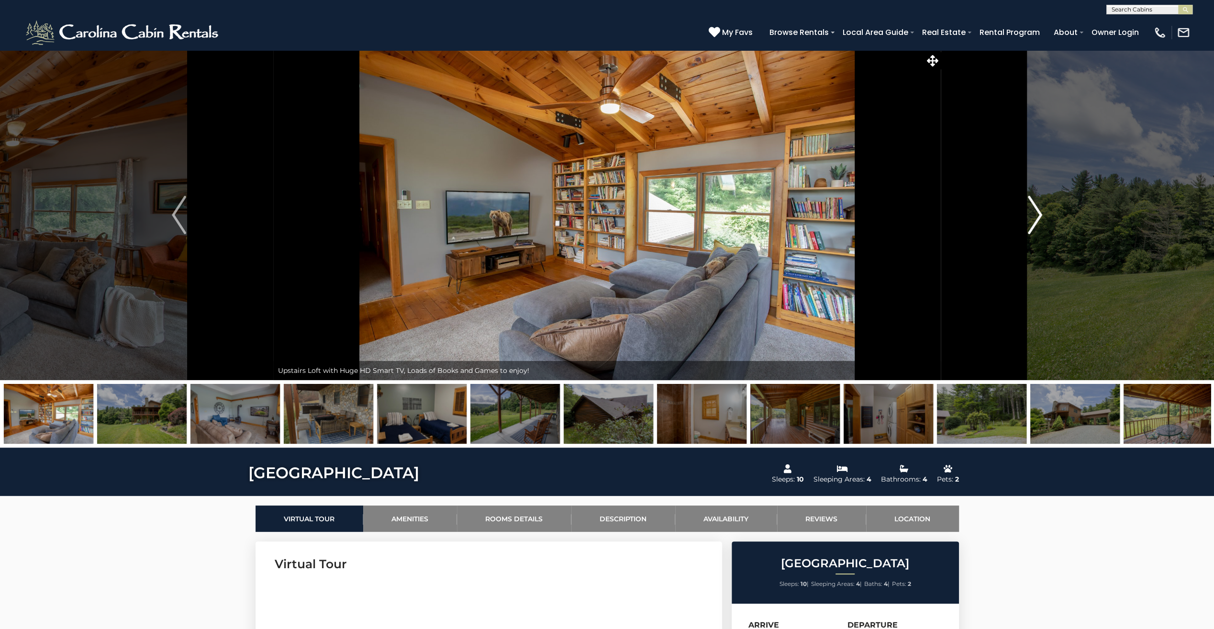
click at [1026, 225] on button "Next" at bounding box center [1035, 215] width 189 height 330
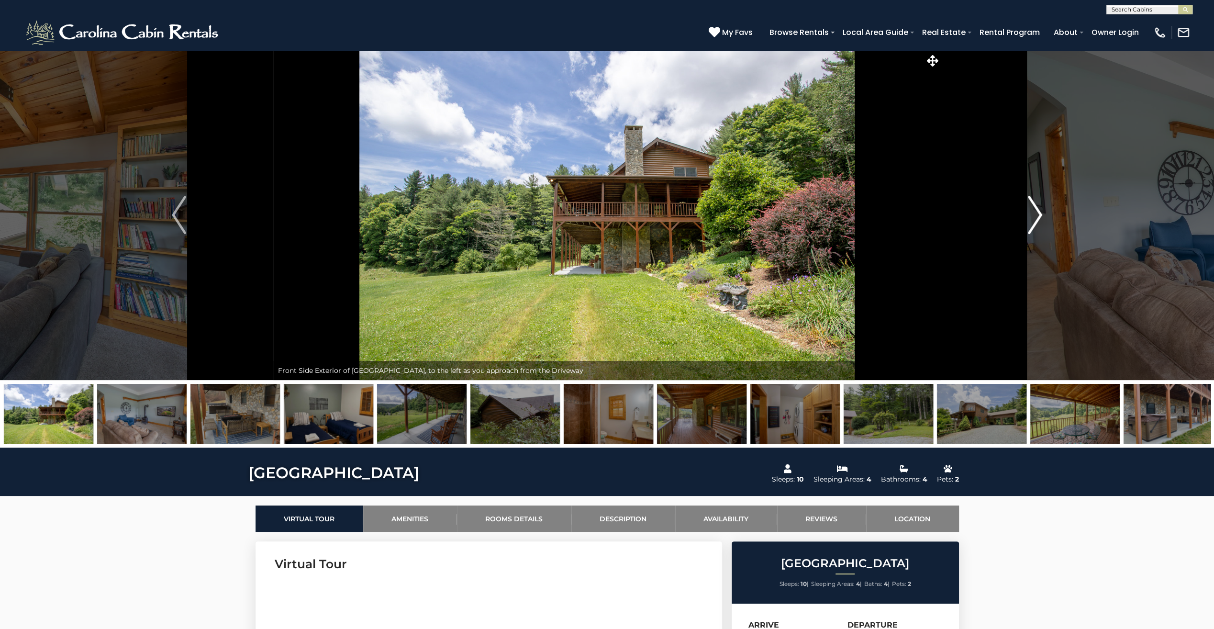
click at [1026, 225] on button "Next" at bounding box center [1035, 215] width 189 height 330
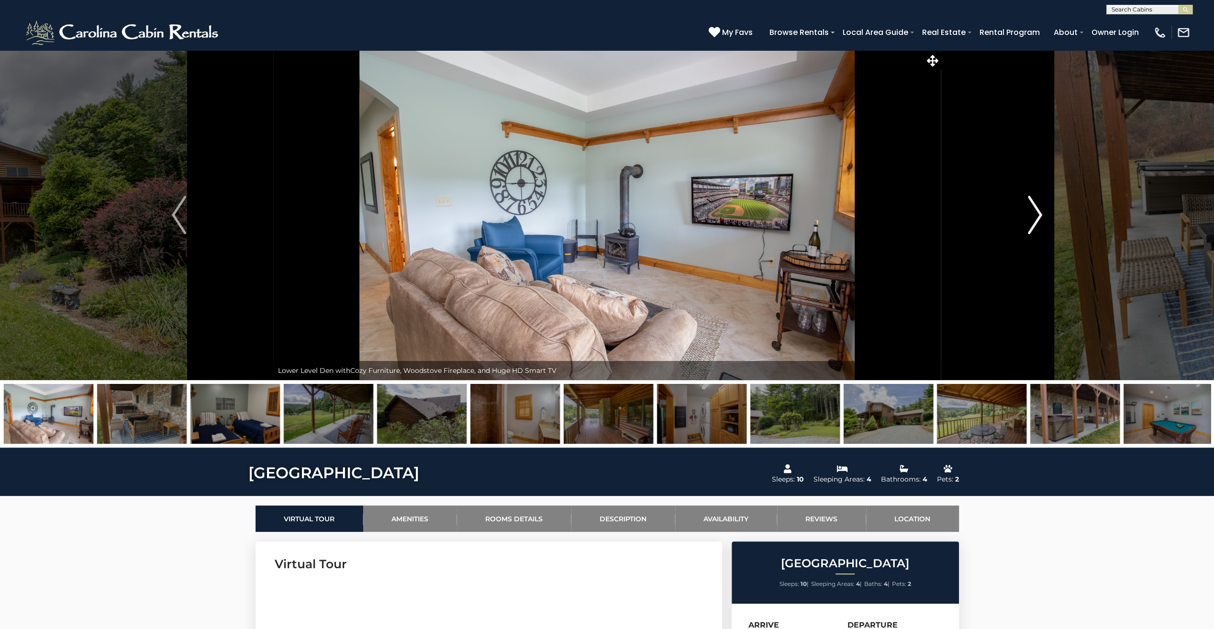
click at [1026, 225] on button "Next" at bounding box center [1035, 215] width 189 height 330
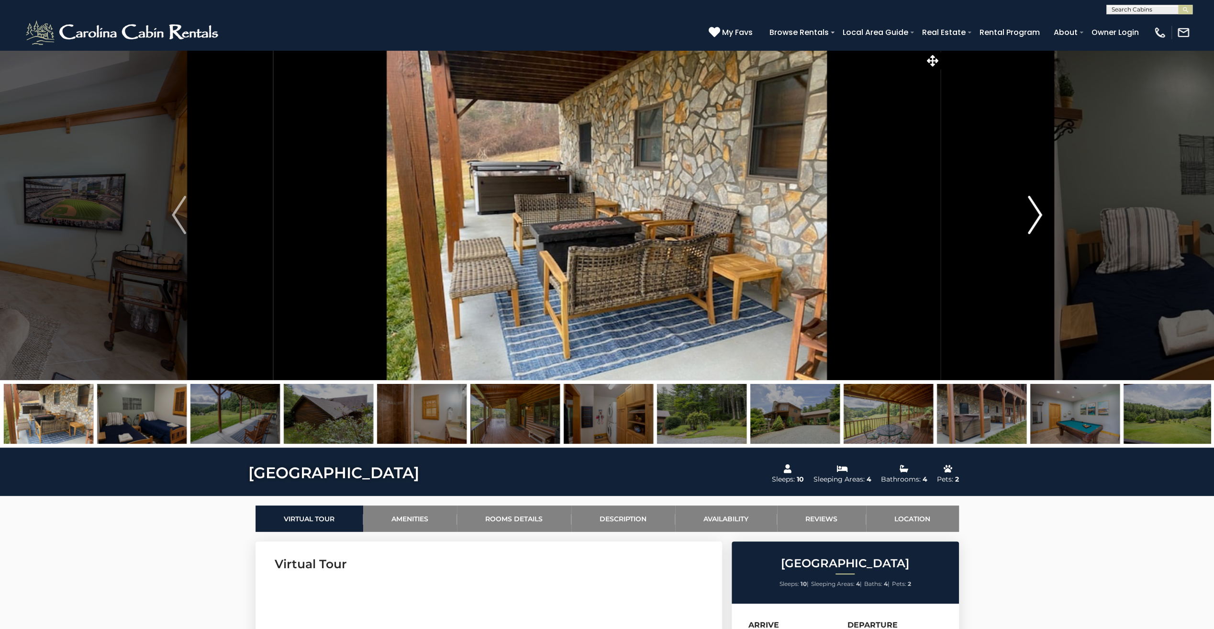
click at [1026, 225] on button "Next" at bounding box center [1035, 215] width 189 height 330
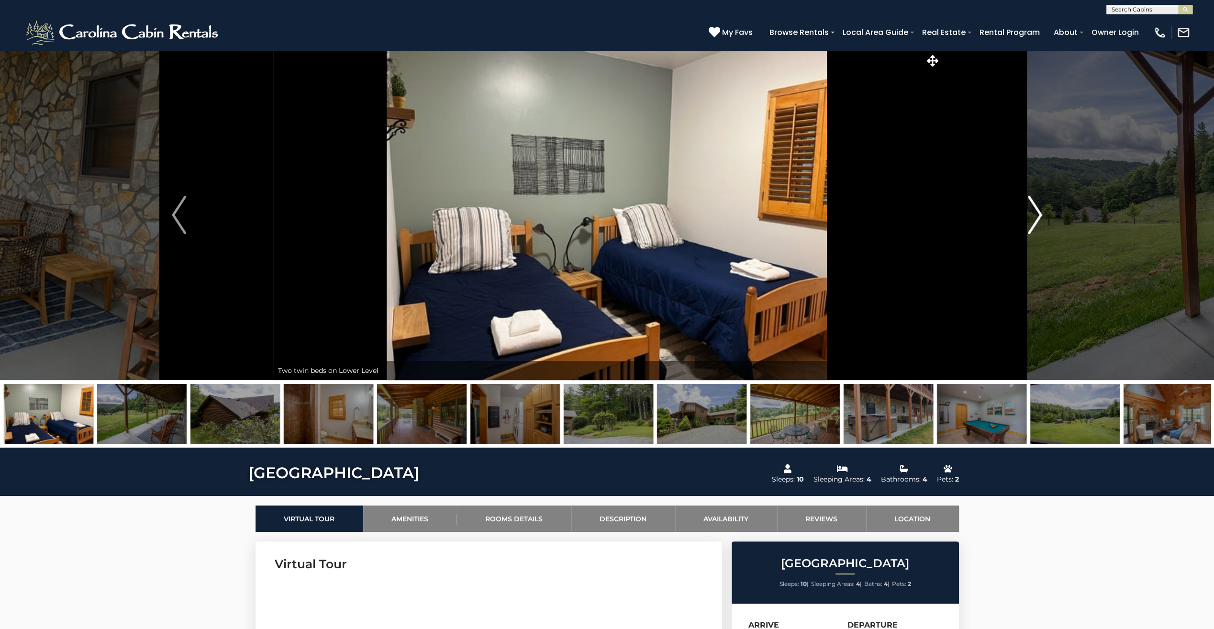
click at [1026, 225] on button "Next" at bounding box center [1035, 215] width 189 height 330
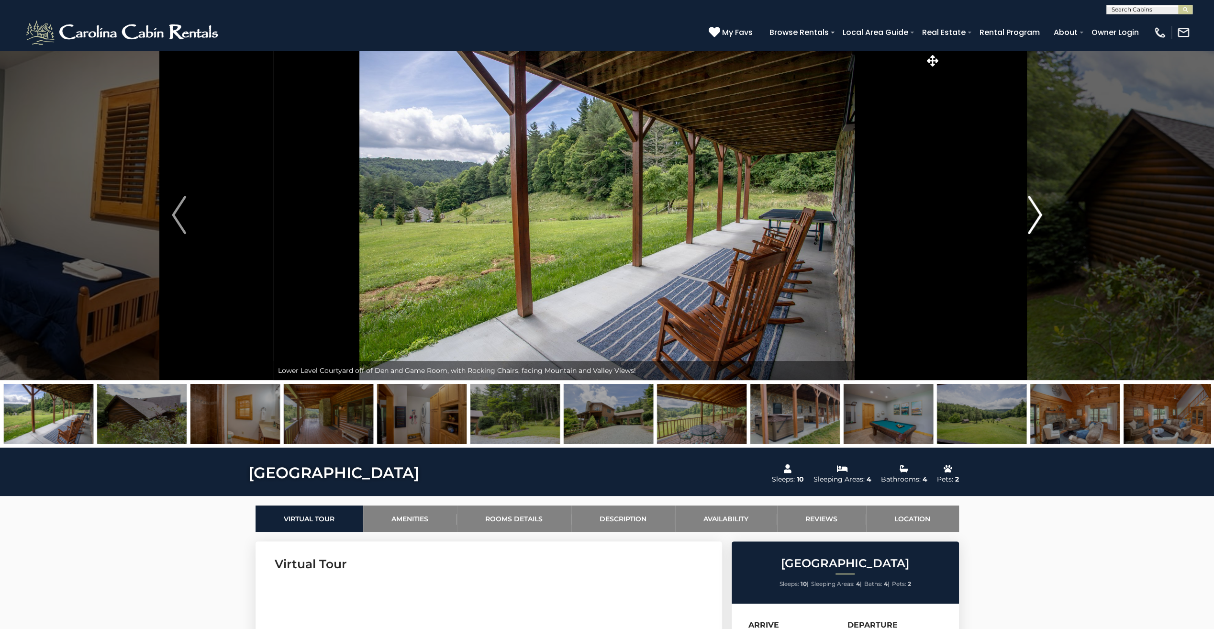
click at [1026, 225] on button "Next" at bounding box center [1035, 215] width 189 height 330
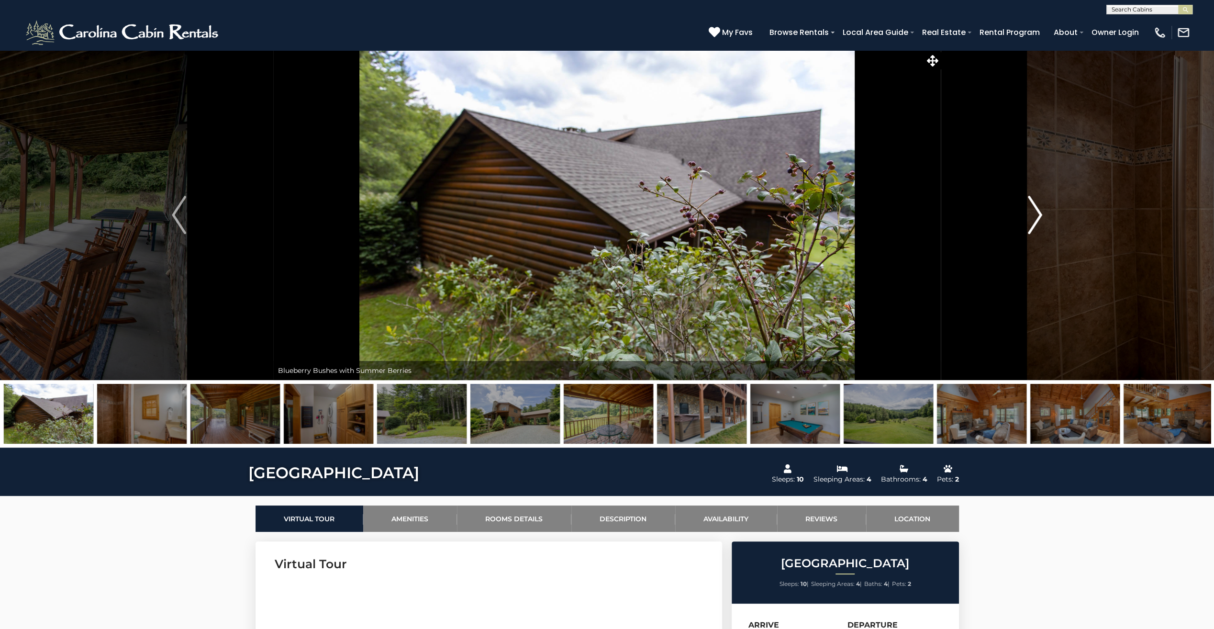
click at [1026, 225] on button "Next" at bounding box center [1035, 215] width 189 height 330
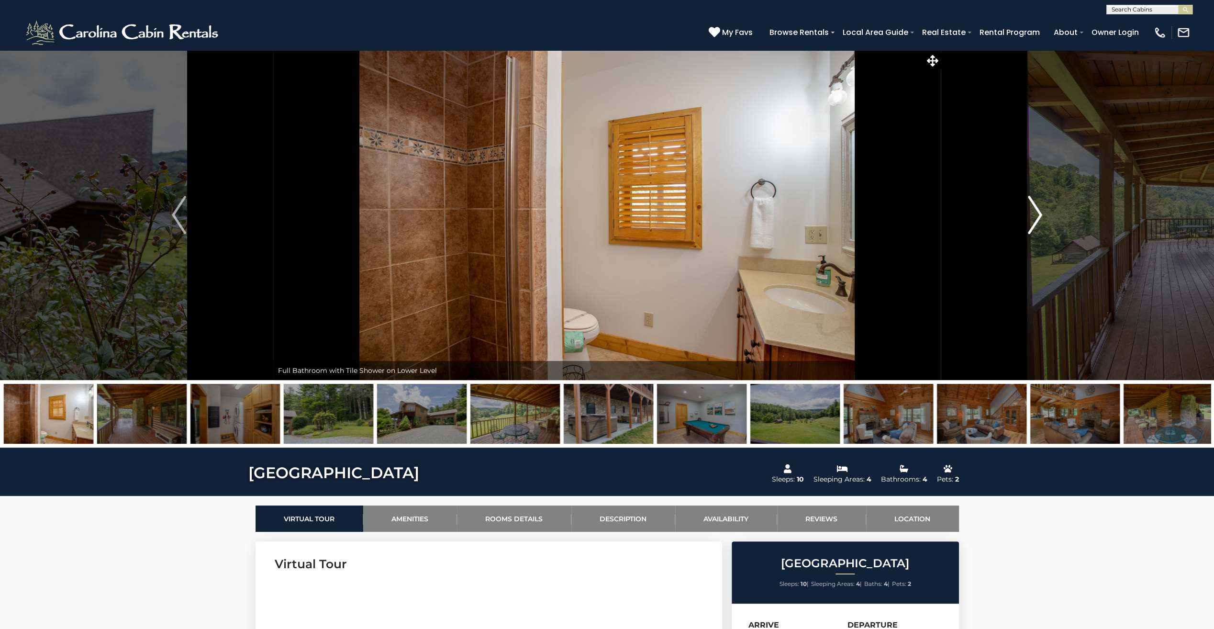
click at [1026, 225] on button "Next" at bounding box center [1035, 215] width 189 height 330
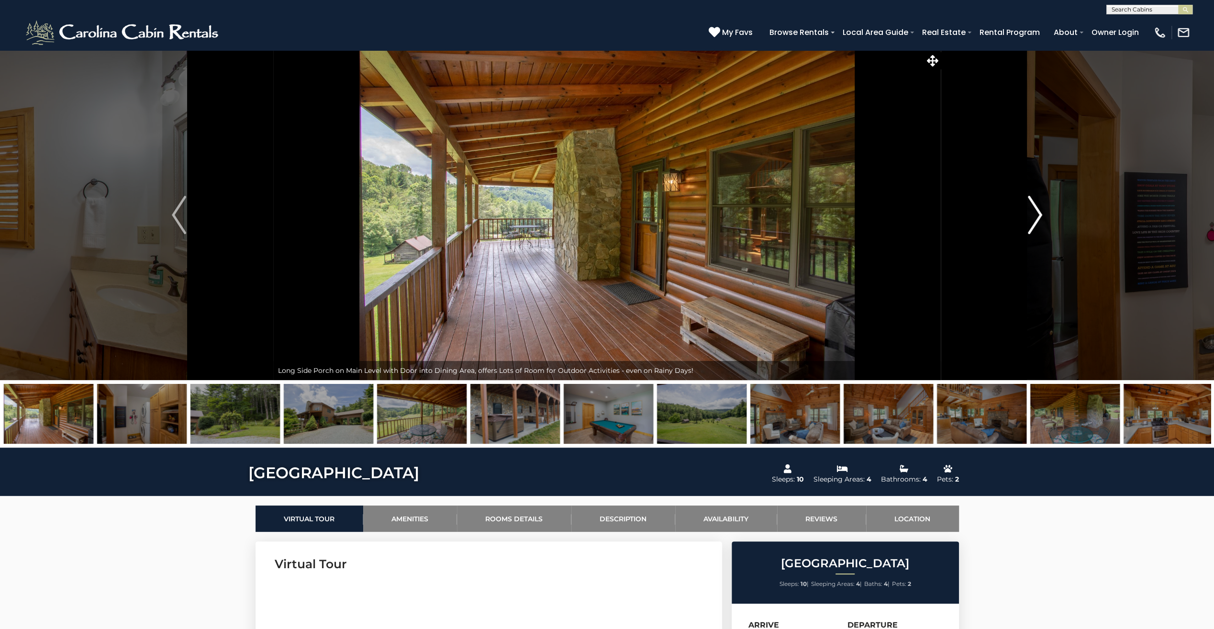
click at [1026, 225] on button "Next" at bounding box center [1035, 215] width 189 height 330
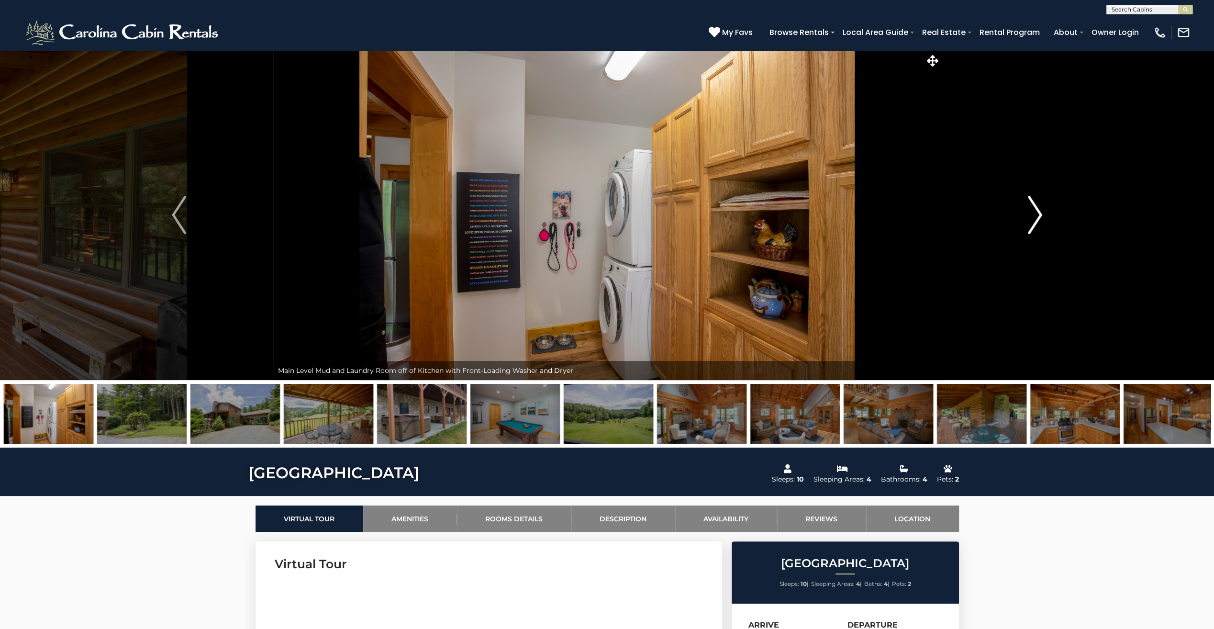
click at [1026, 225] on button "Next" at bounding box center [1035, 215] width 189 height 330
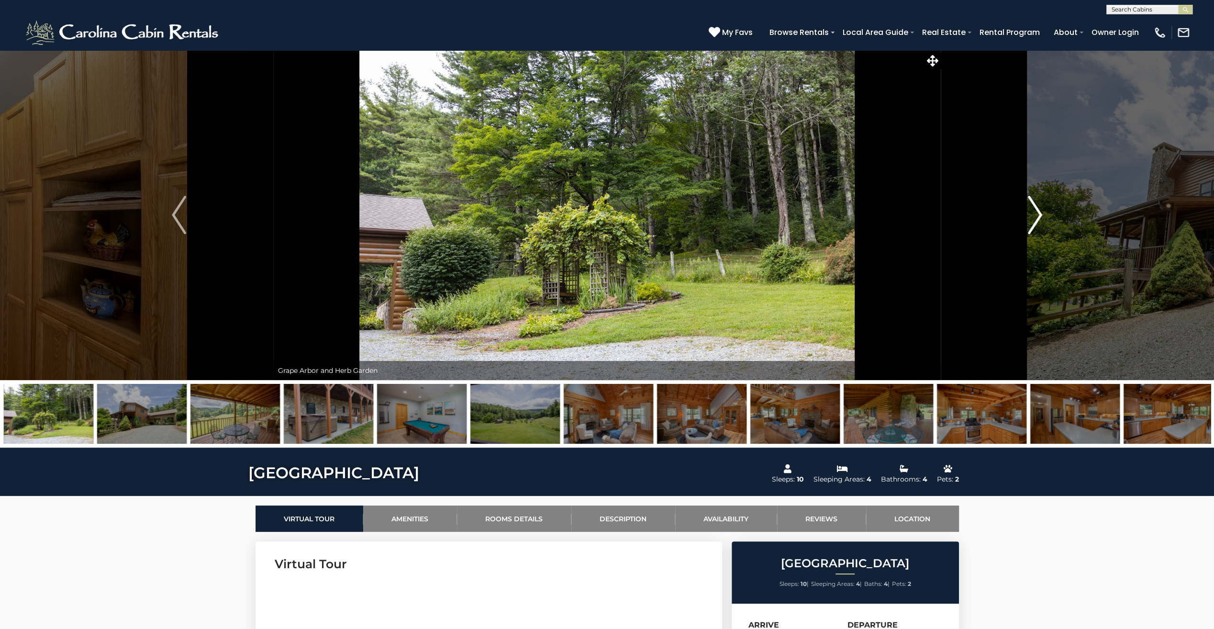
click at [1026, 225] on button "Next" at bounding box center [1035, 215] width 189 height 330
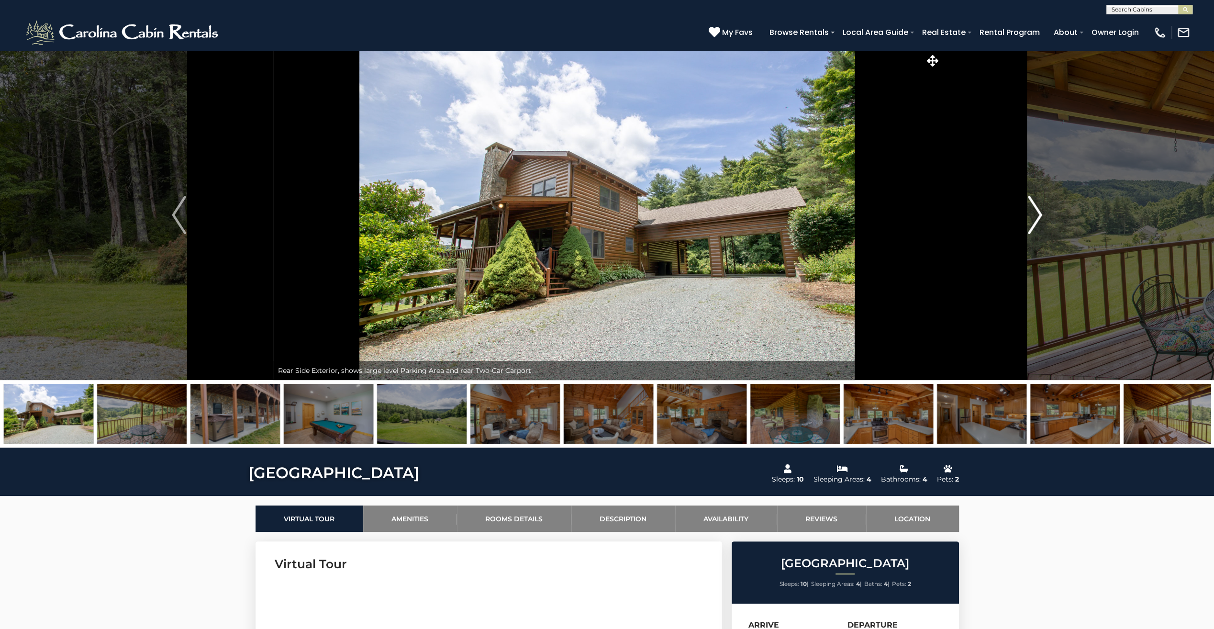
click at [1026, 225] on button "Next" at bounding box center [1035, 215] width 189 height 330
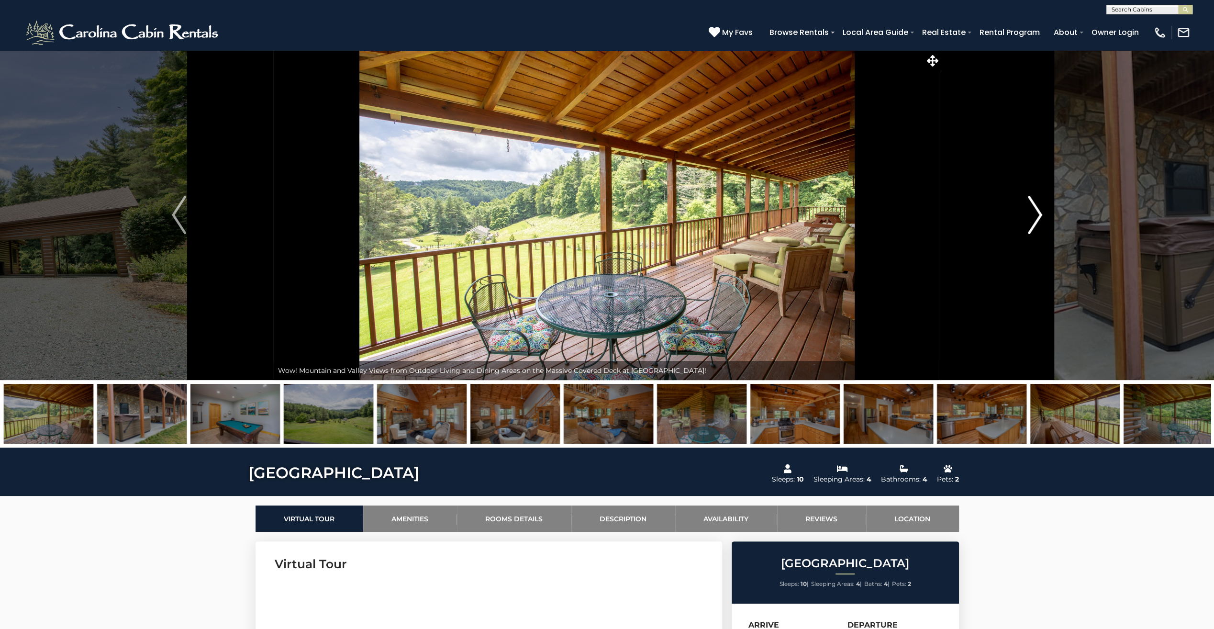
click at [1026, 225] on button "Next" at bounding box center [1035, 215] width 189 height 330
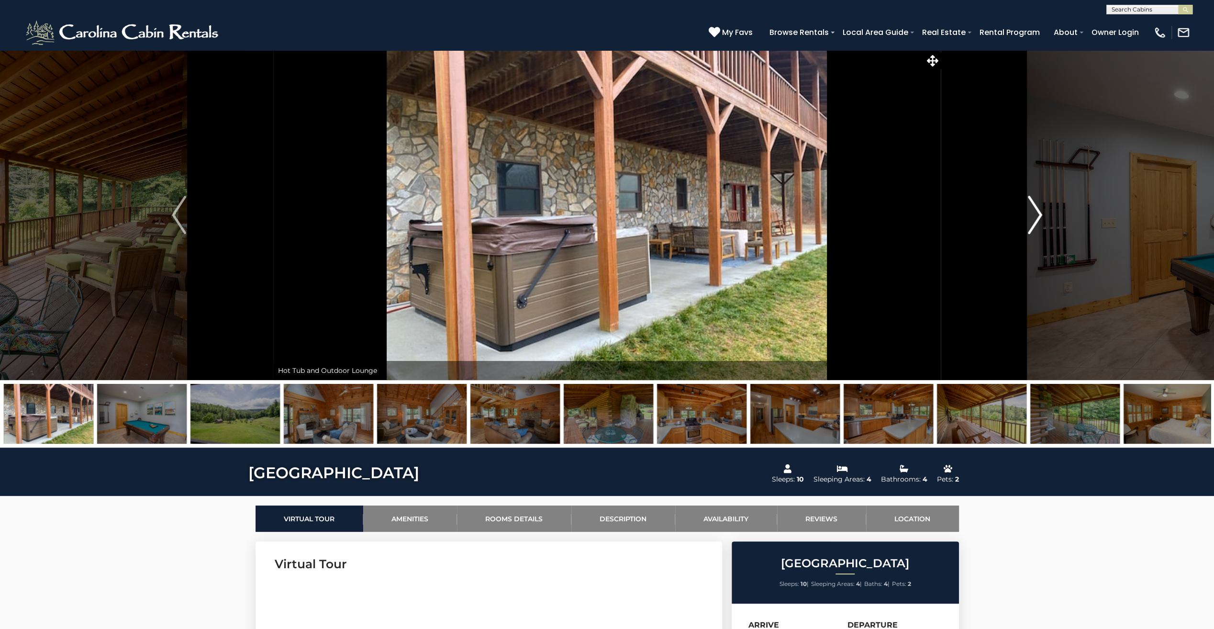
click at [1026, 225] on button "Next" at bounding box center [1035, 215] width 189 height 330
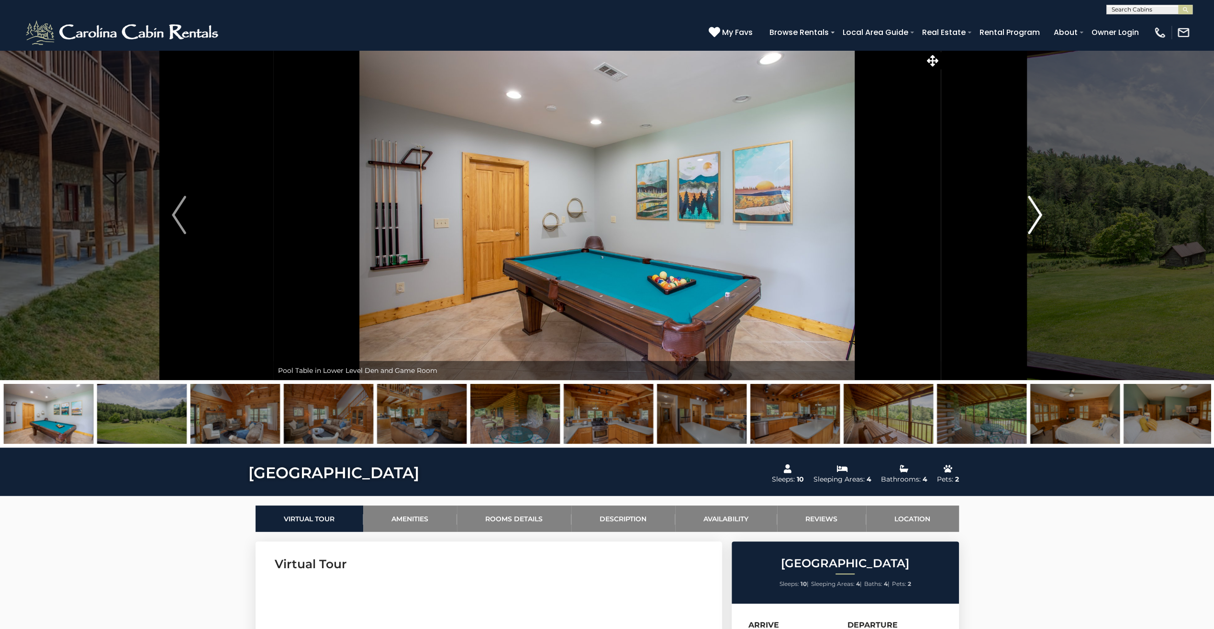
click at [1026, 225] on button "Next" at bounding box center [1035, 215] width 189 height 330
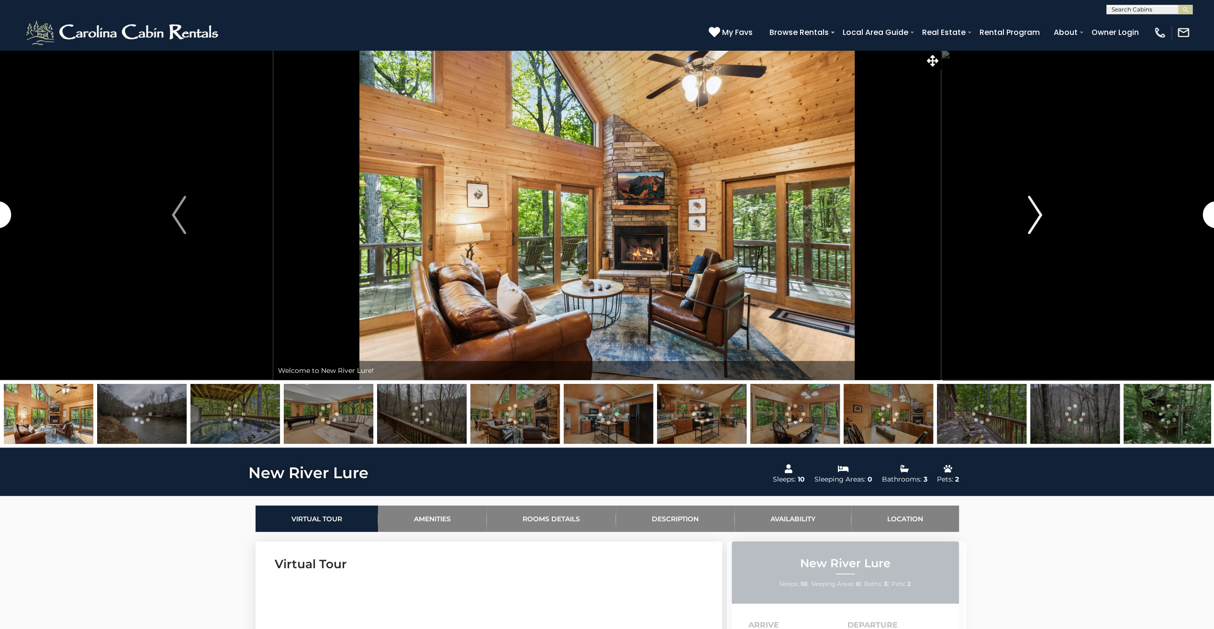
click at [1035, 213] on img "Next" at bounding box center [1035, 215] width 14 height 38
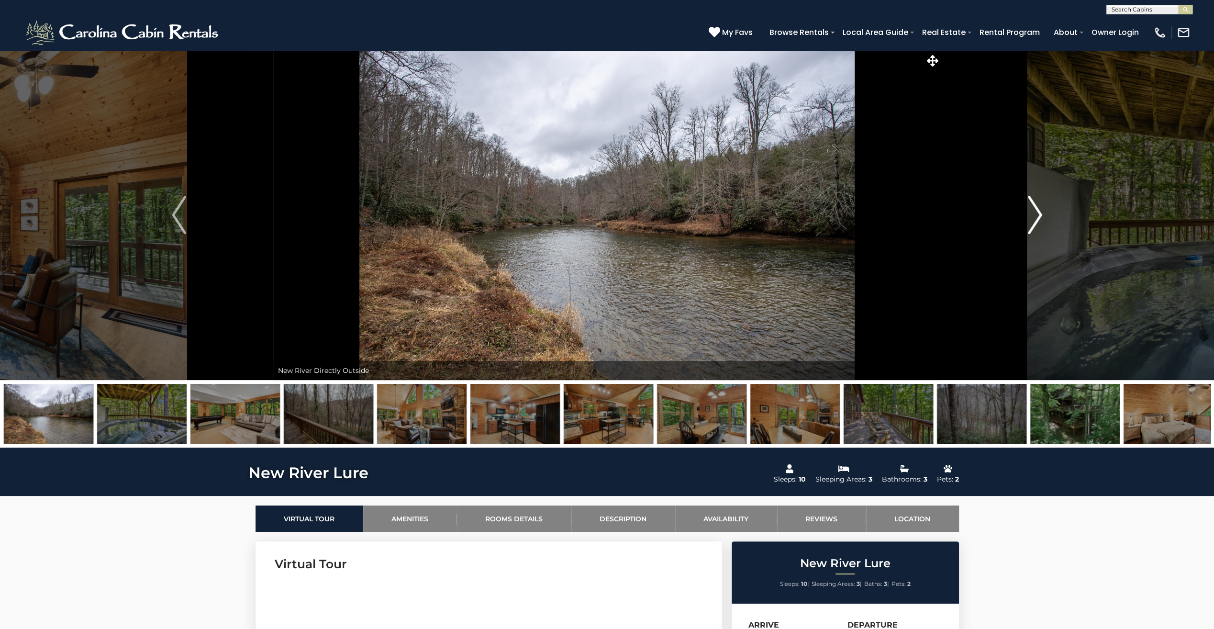
click at [1035, 213] on img "Next" at bounding box center [1035, 215] width 14 height 38
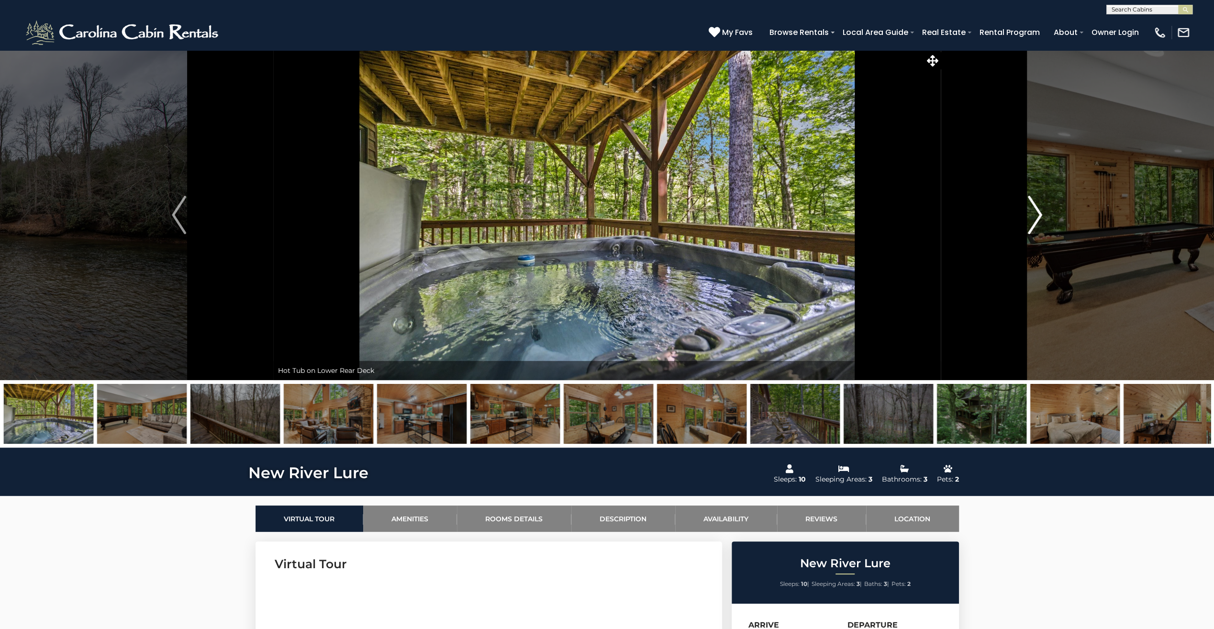
click at [1035, 213] on img "Next" at bounding box center [1035, 215] width 14 height 38
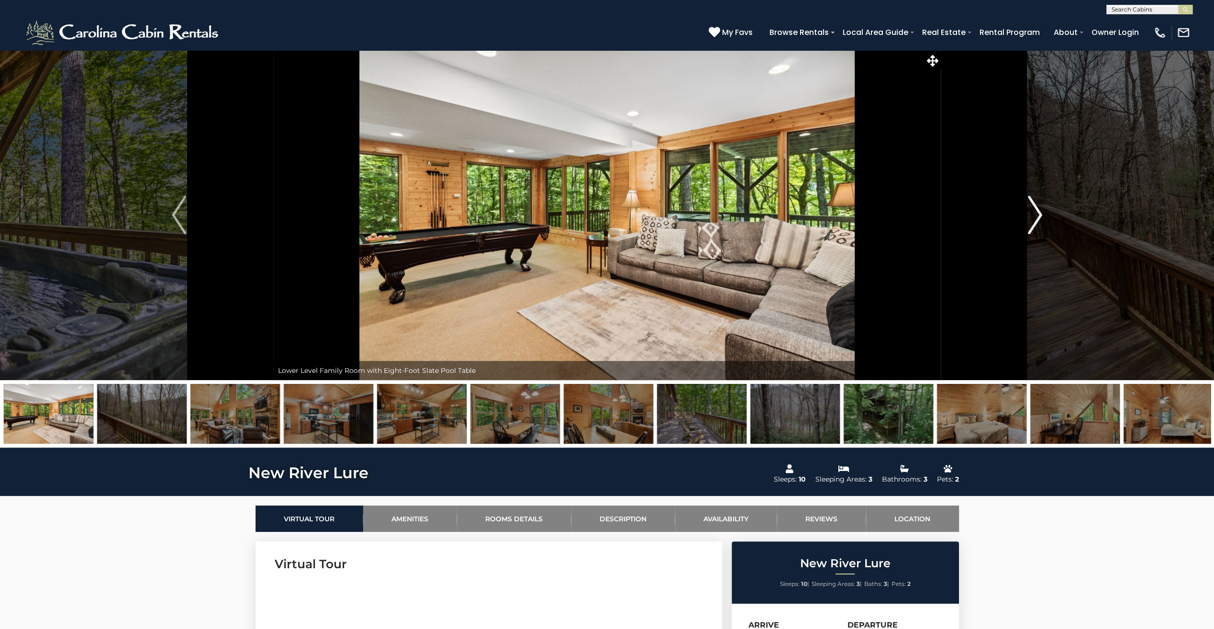
click at [1035, 213] on img "Next" at bounding box center [1035, 215] width 14 height 38
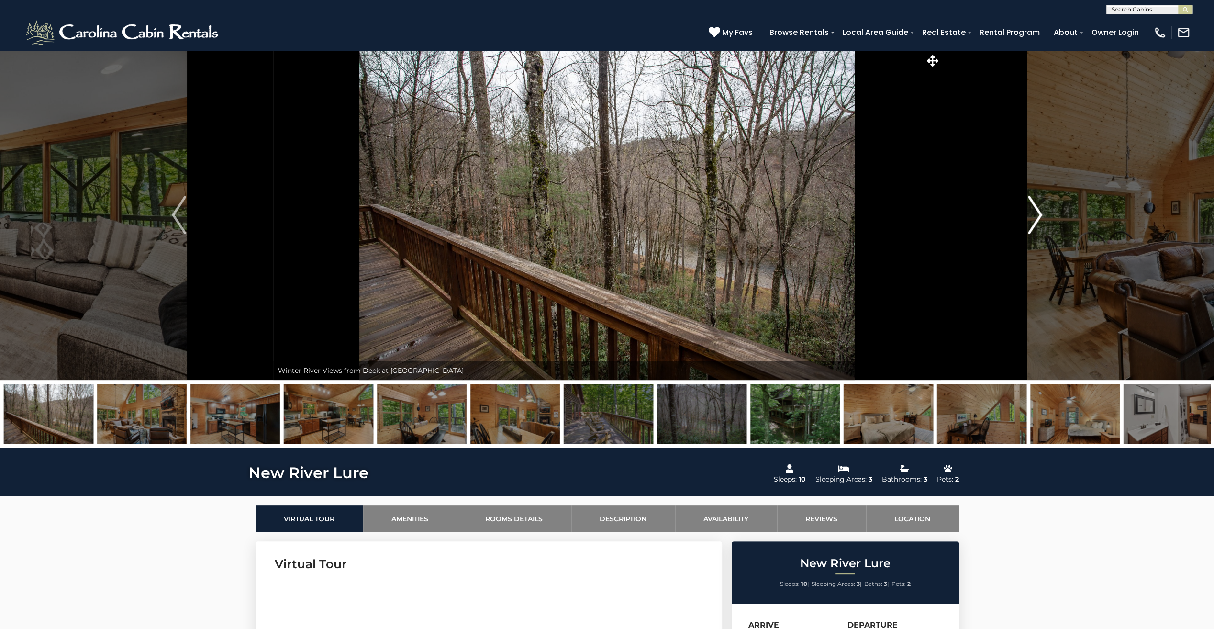
click at [1035, 213] on img "Next" at bounding box center [1035, 215] width 14 height 38
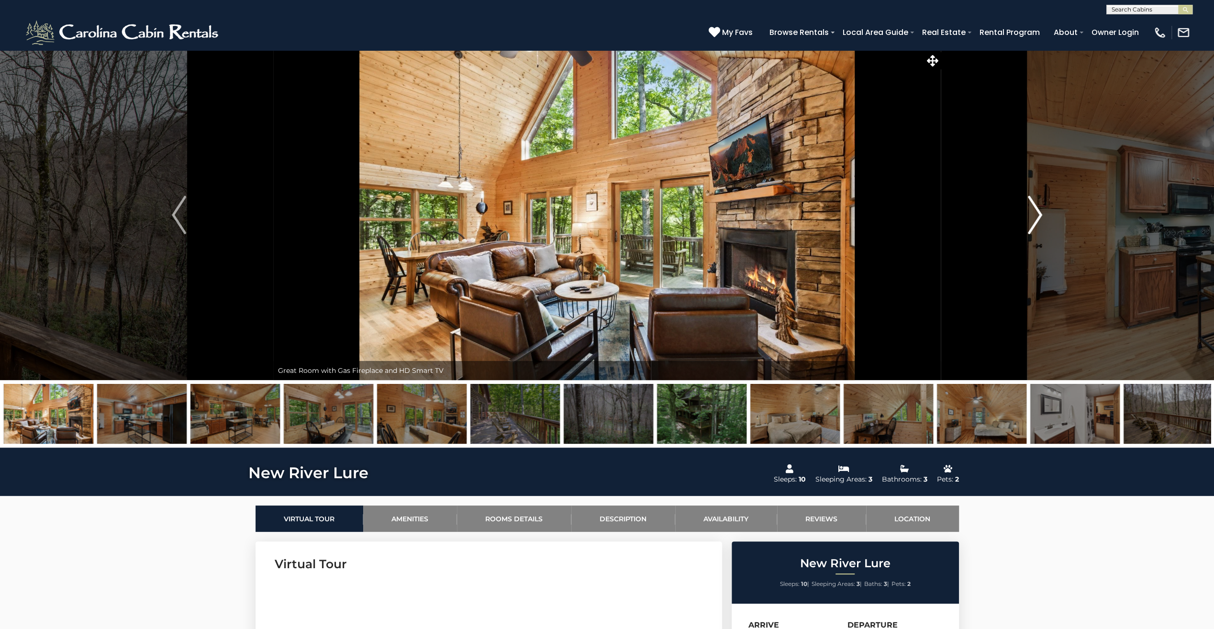
click at [1035, 213] on img "Next" at bounding box center [1035, 215] width 14 height 38
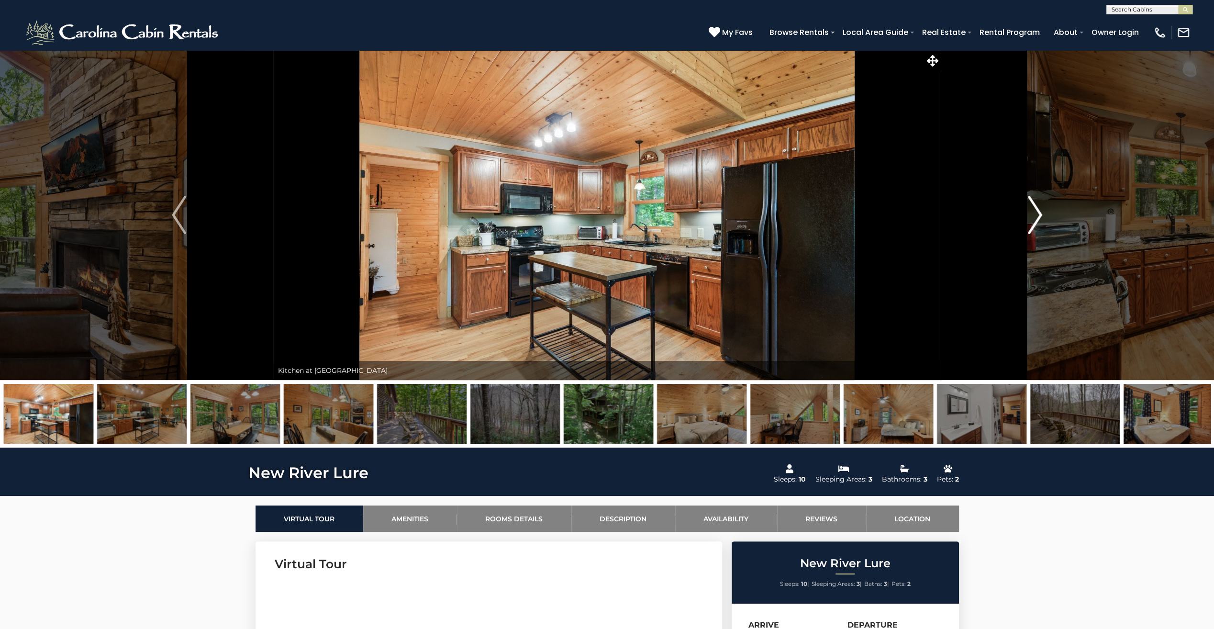
click at [1035, 213] on img "Next" at bounding box center [1035, 215] width 14 height 38
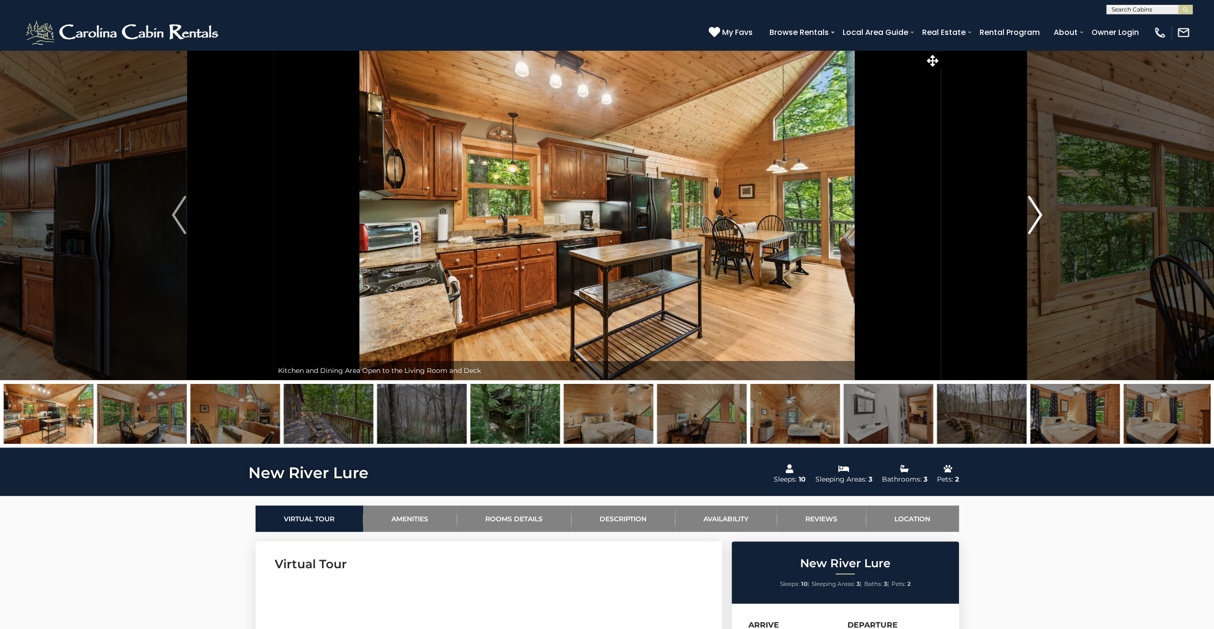
click at [1035, 213] on img "Next" at bounding box center [1035, 215] width 14 height 38
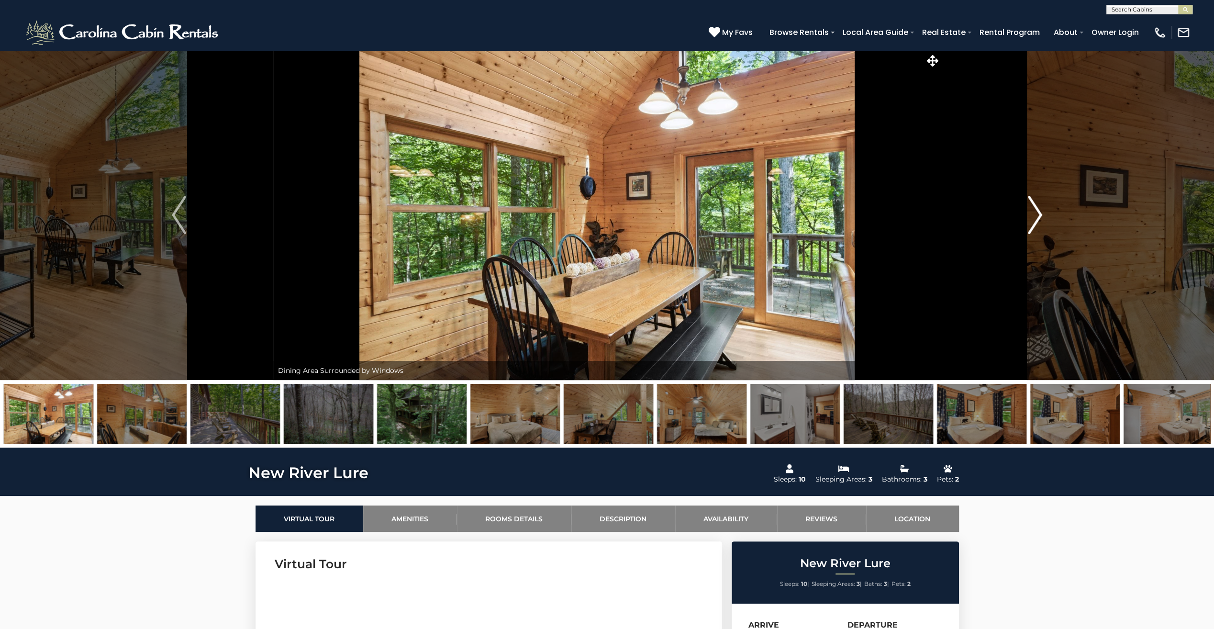
click at [1035, 213] on img "Next" at bounding box center [1035, 215] width 14 height 38
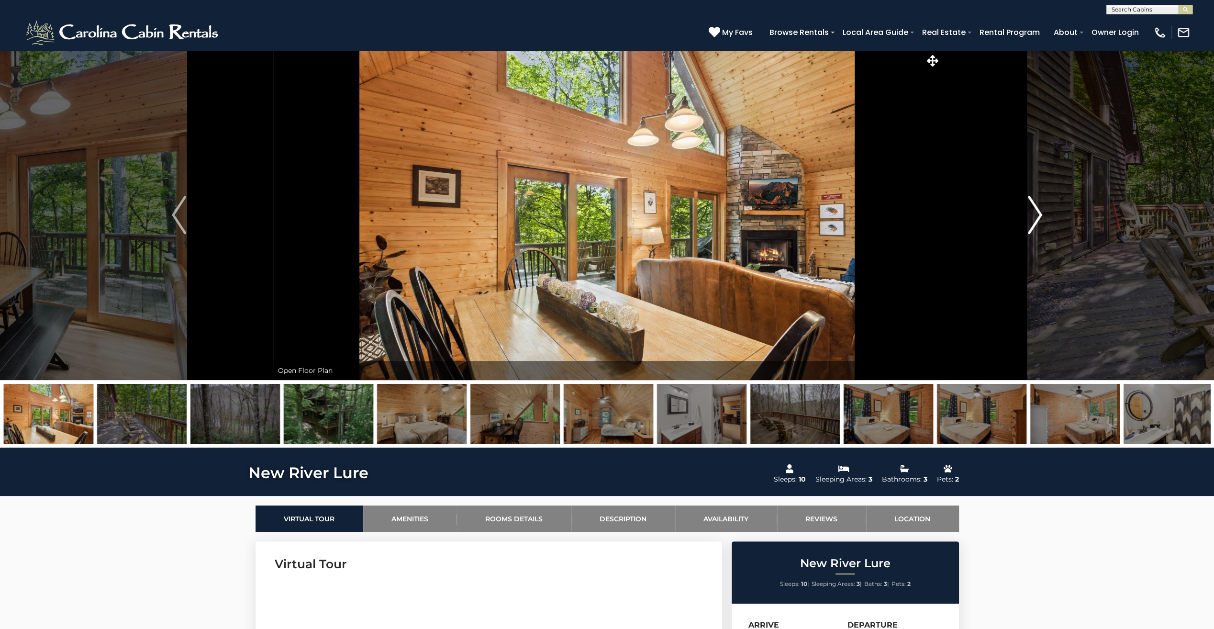
click at [1035, 213] on img "Next" at bounding box center [1035, 215] width 14 height 38
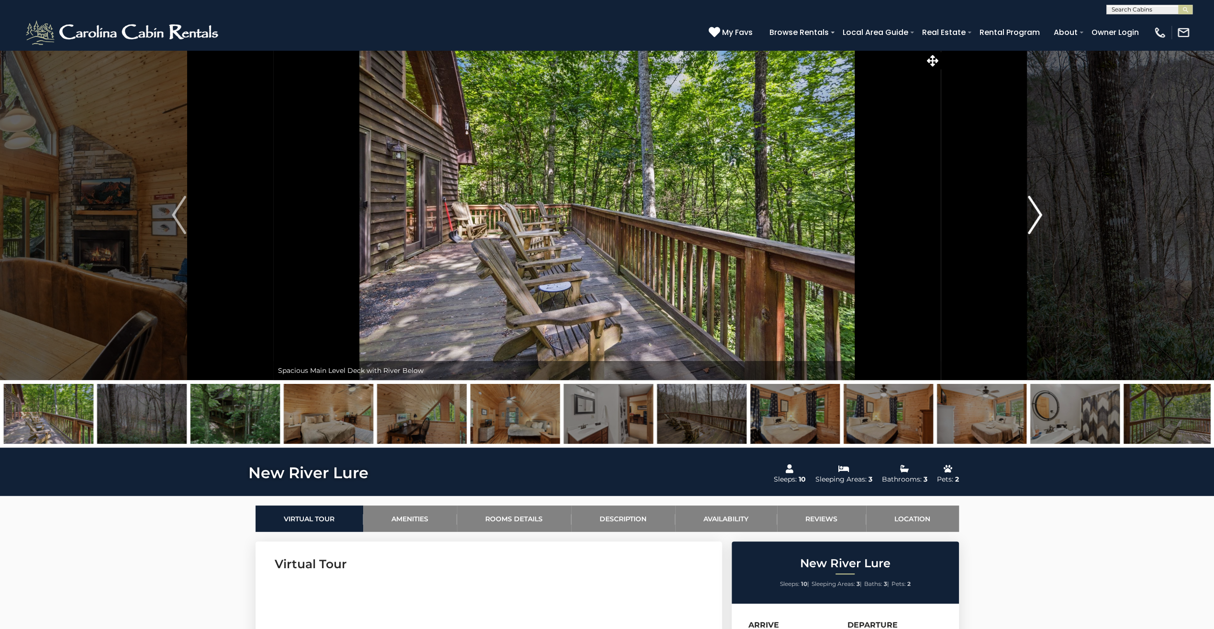
click at [1035, 213] on img "Next" at bounding box center [1035, 215] width 14 height 38
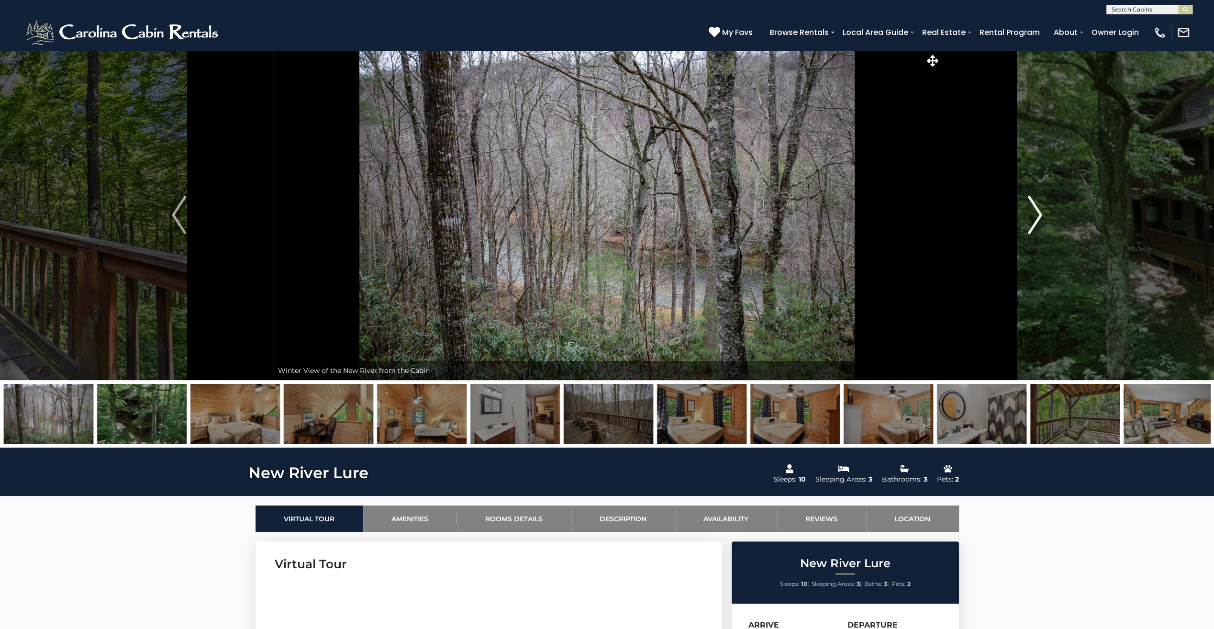
click at [1035, 213] on img "Next" at bounding box center [1035, 215] width 14 height 38
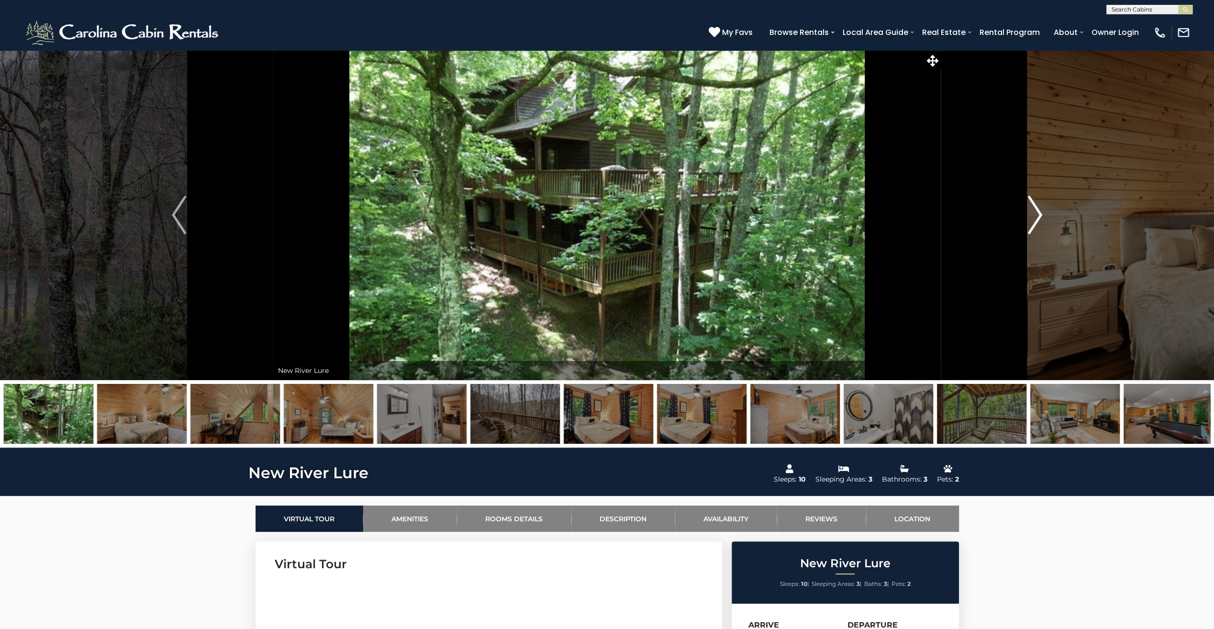
click at [1035, 213] on img "Next" at bounding box center [1035, 215] width 14 height 38
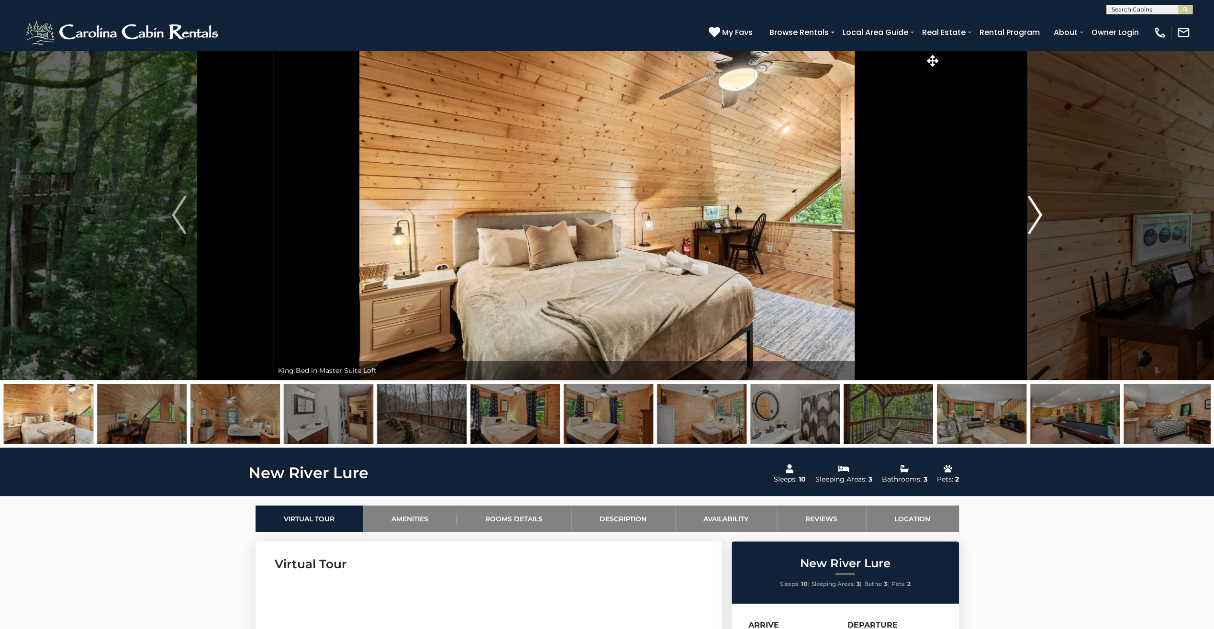
click at [1035, 213] on img "Next" at bounding box center [1035, 215] width 14 height 38
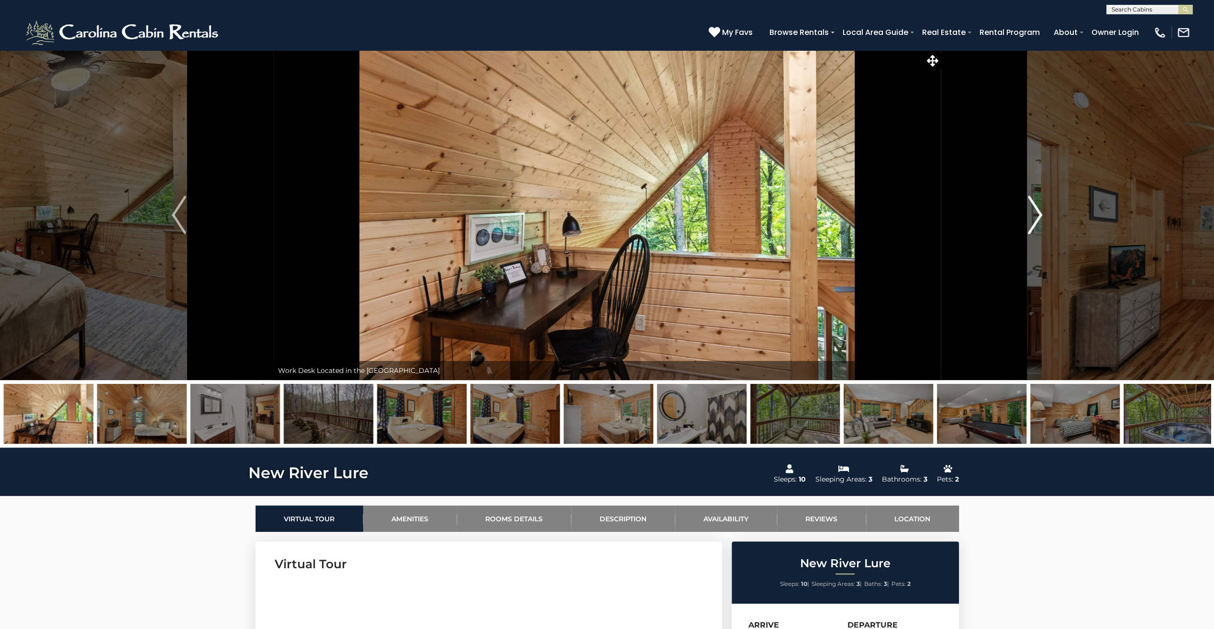
click at [1035, 213] on img "Next" at bounding box center [1035, 215] width 14 height 38
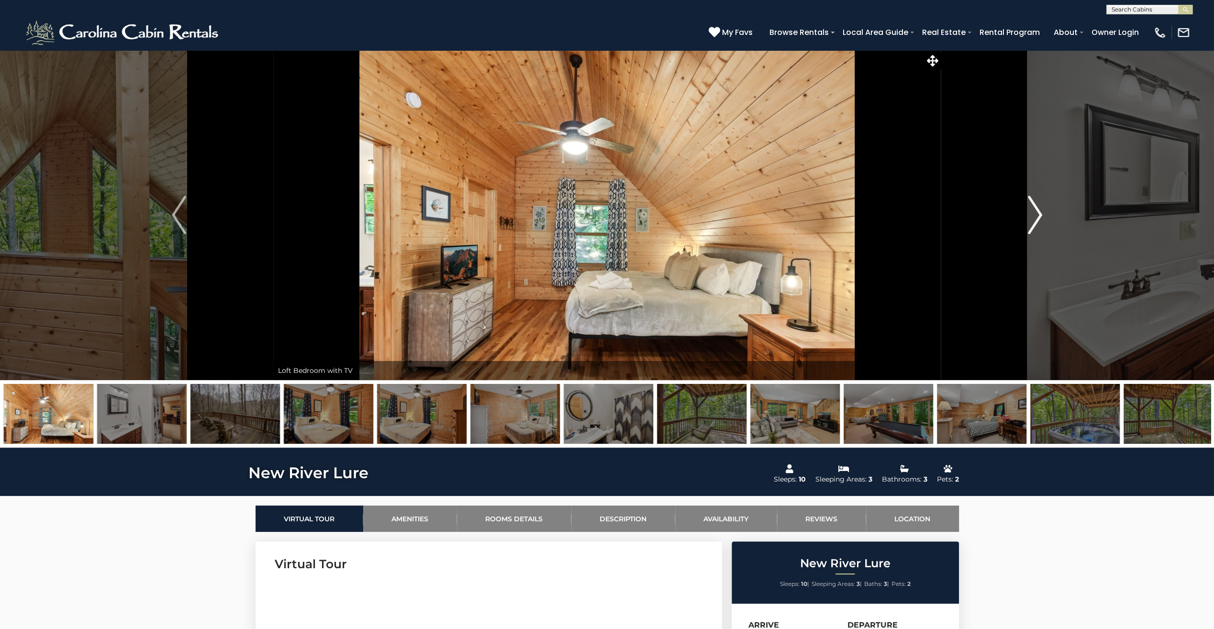
click at [1035, 213] on img "Next" at bounding box center [1035, 215] width 14 height 38
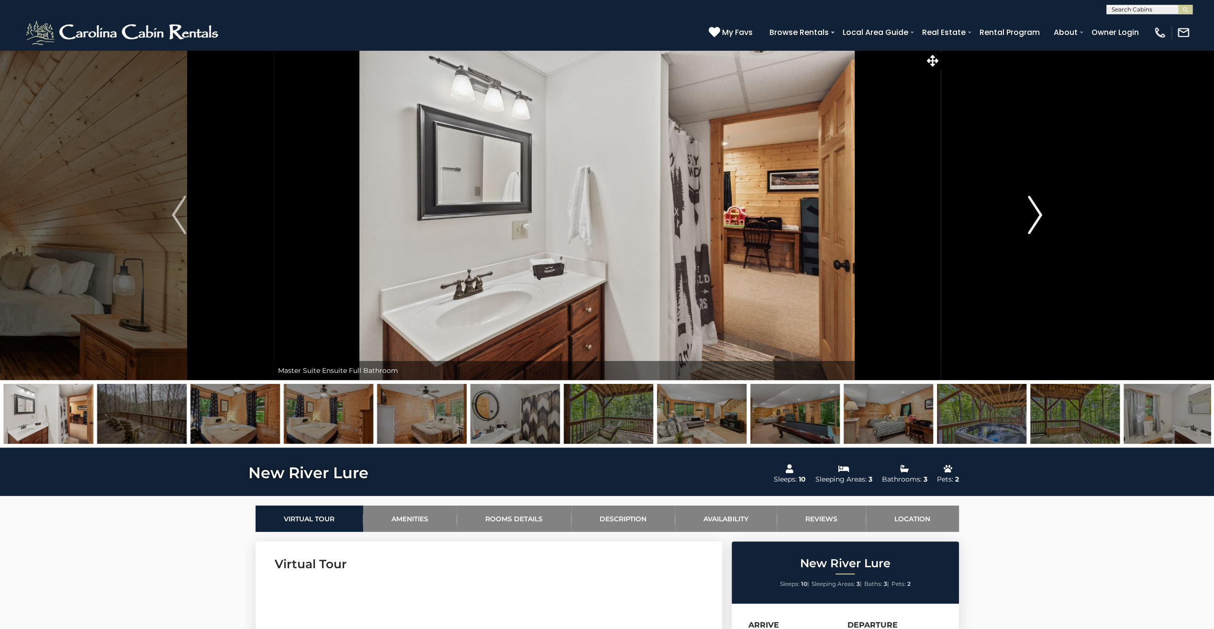
click at [1035, 213] on img "Next" at bounding box center [1035, 215] width 14 height 38
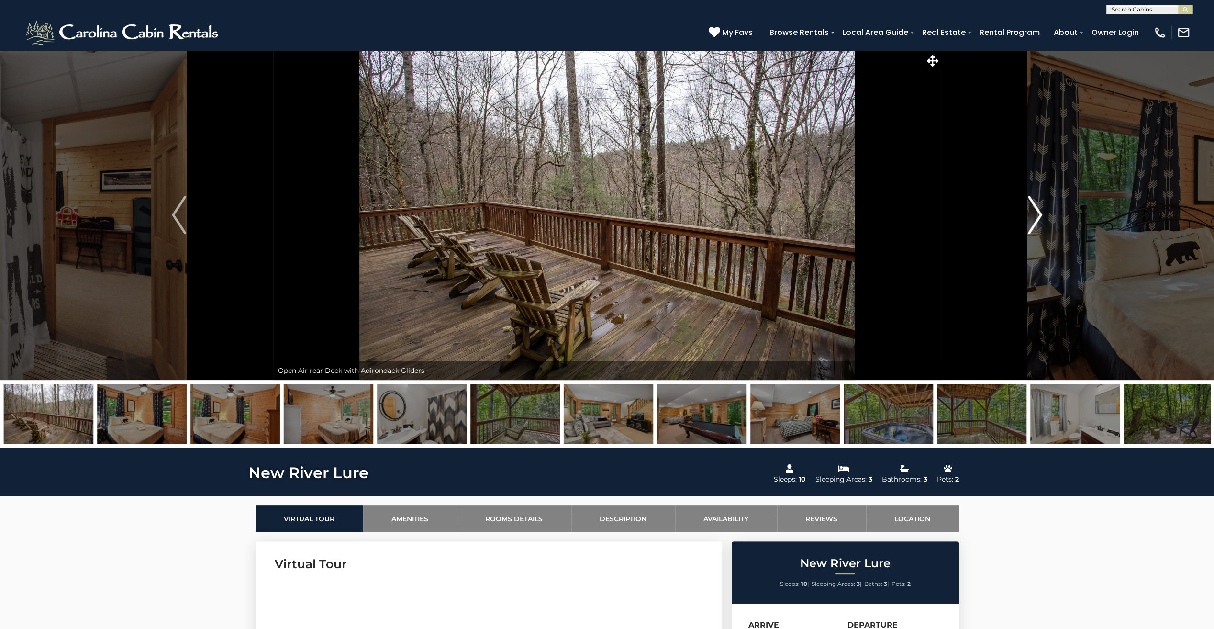
click at [1035, 213] on img "Next" at bounding box center [1035, 215] width 14 height 38
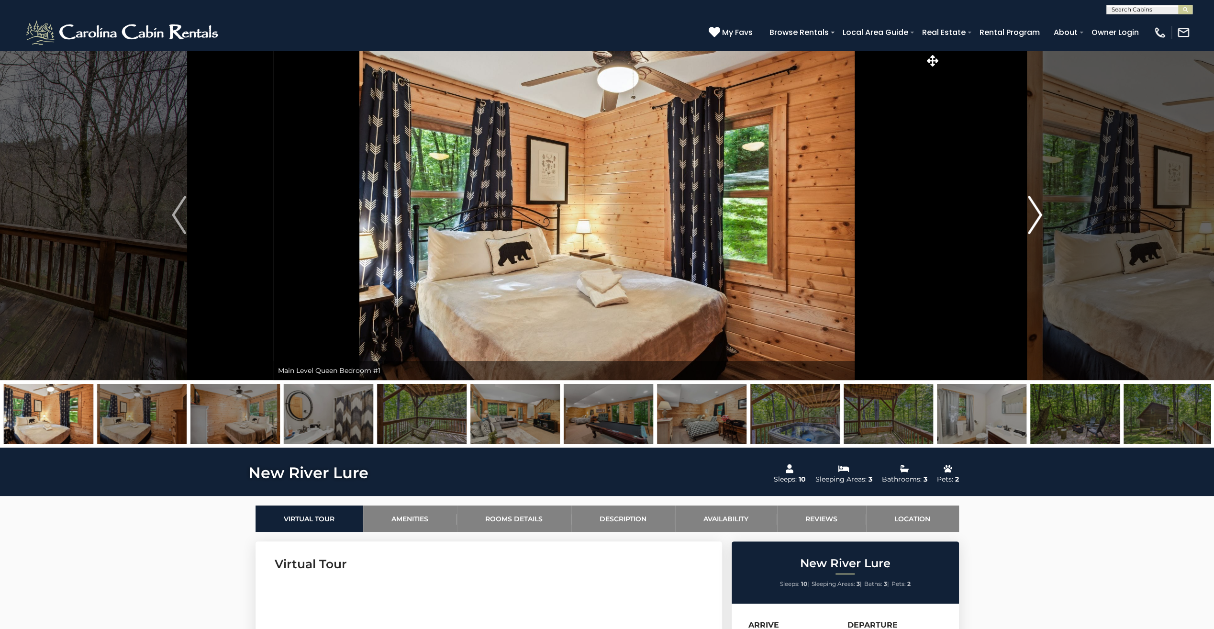
click at [1035, 213] on img "Next" at bounding box center [1035, 215] width 14 height 38
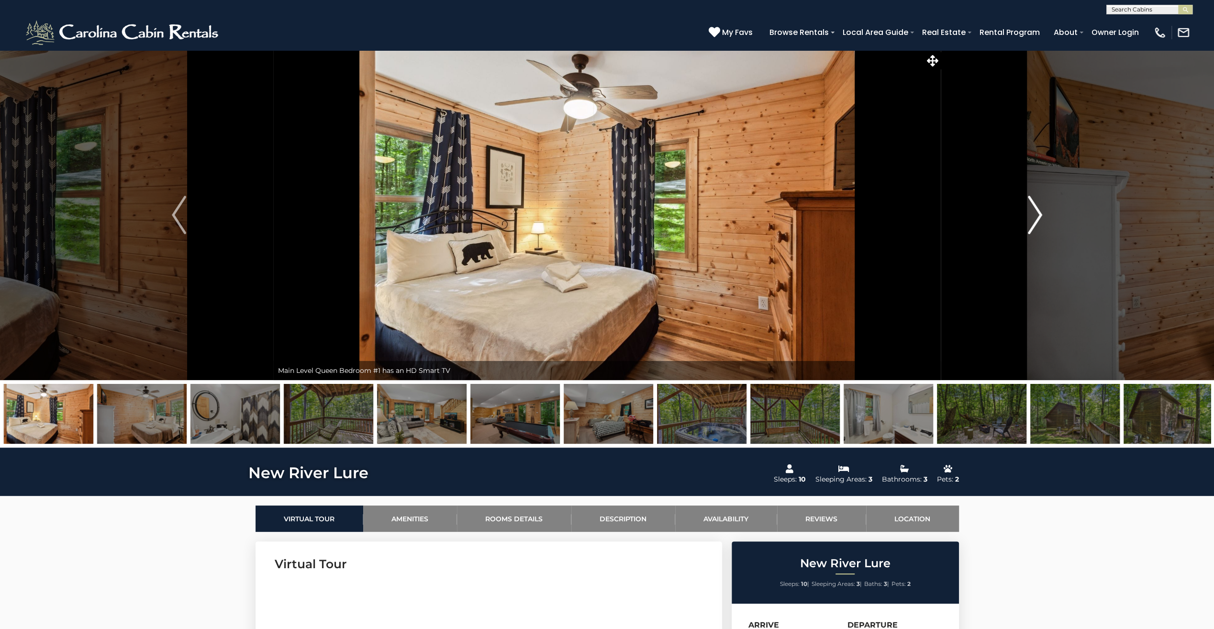
click at [1035, 213] on img "Next" at bounding box center [1035, 215] width 14 height 38
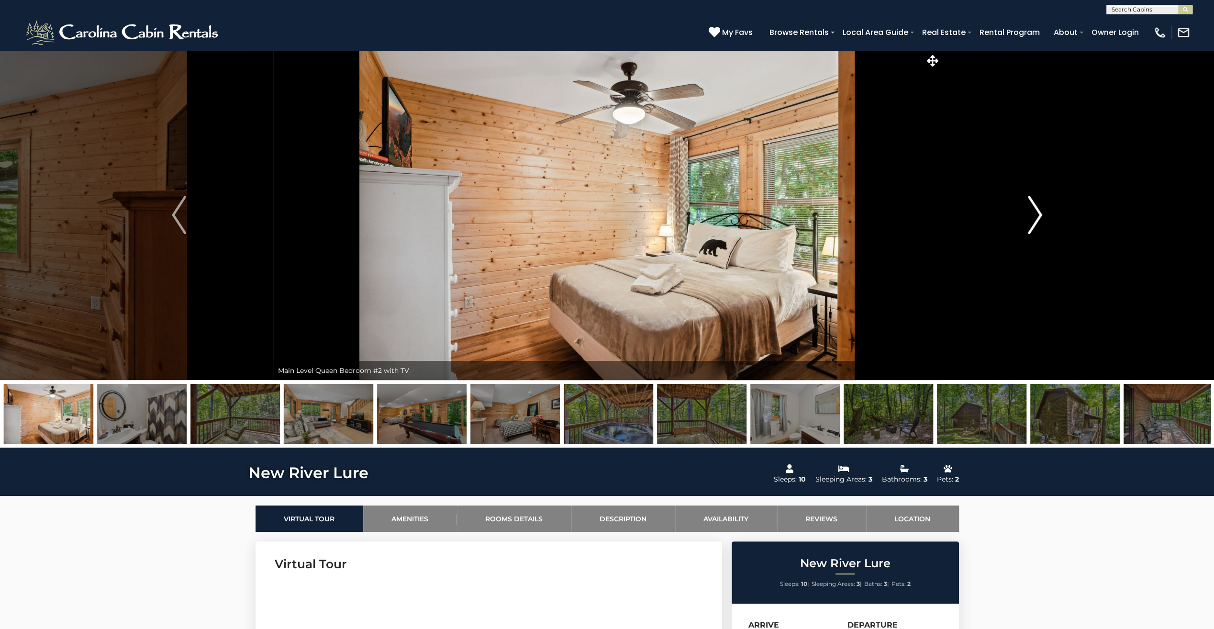
click at [1035, 213] on img "Next" at bounding box center [1035, 215] width 14 height 38
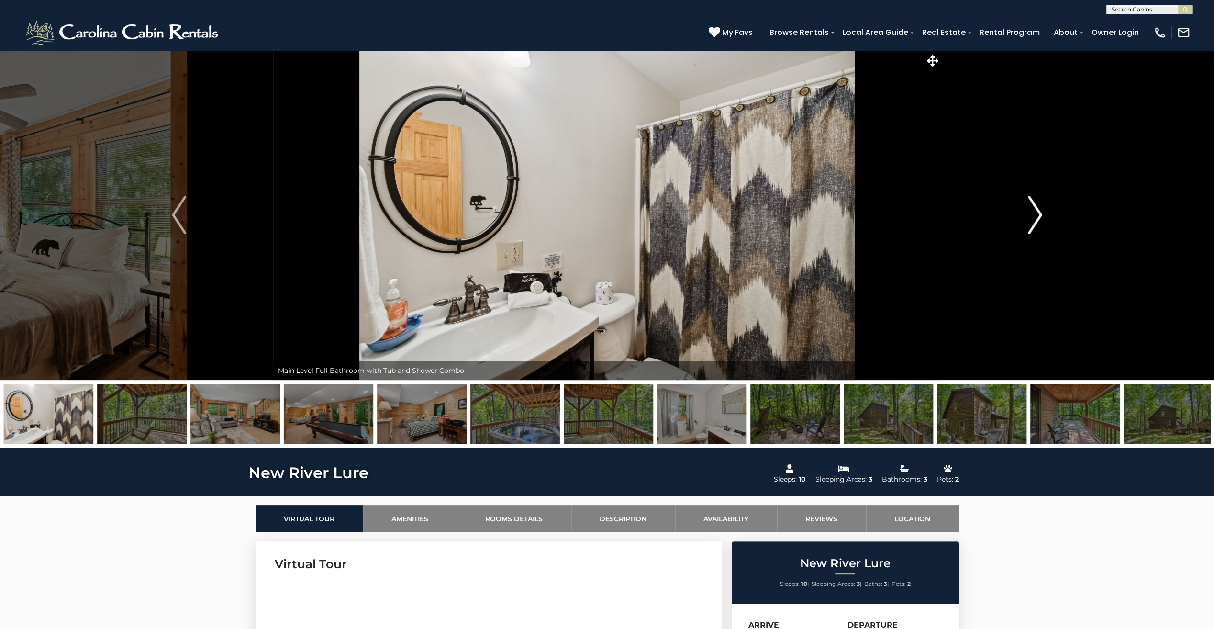
click at [1035, 213] on img "Next" at bounding box center [1035, 215] width 14 height 38
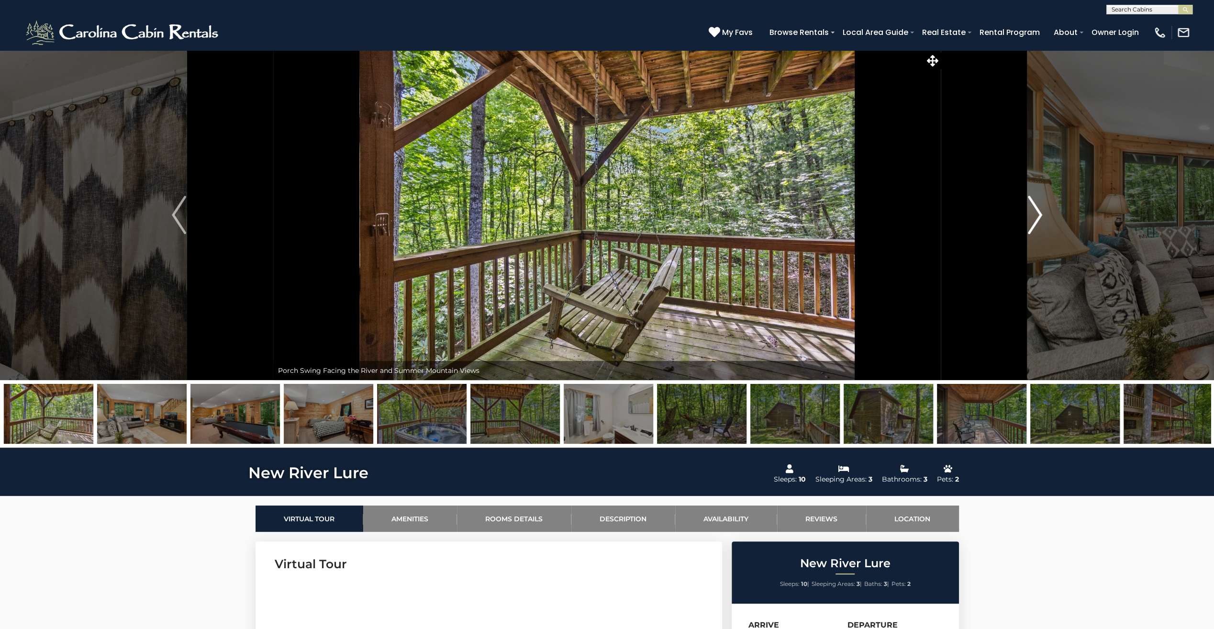
click at [1035, 213] on img "Next" at bounding box center [1035, 215] width 14 height 38
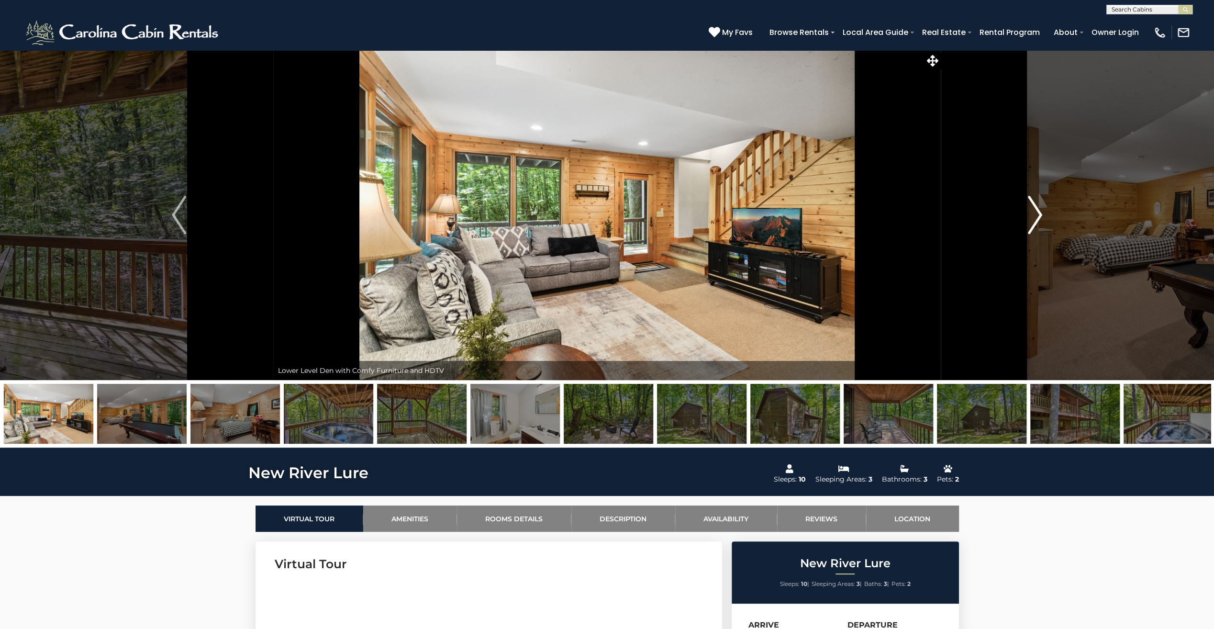
click at [1035, 213] on img "Next" at bounding box center [1035, 215] width 14 height 38
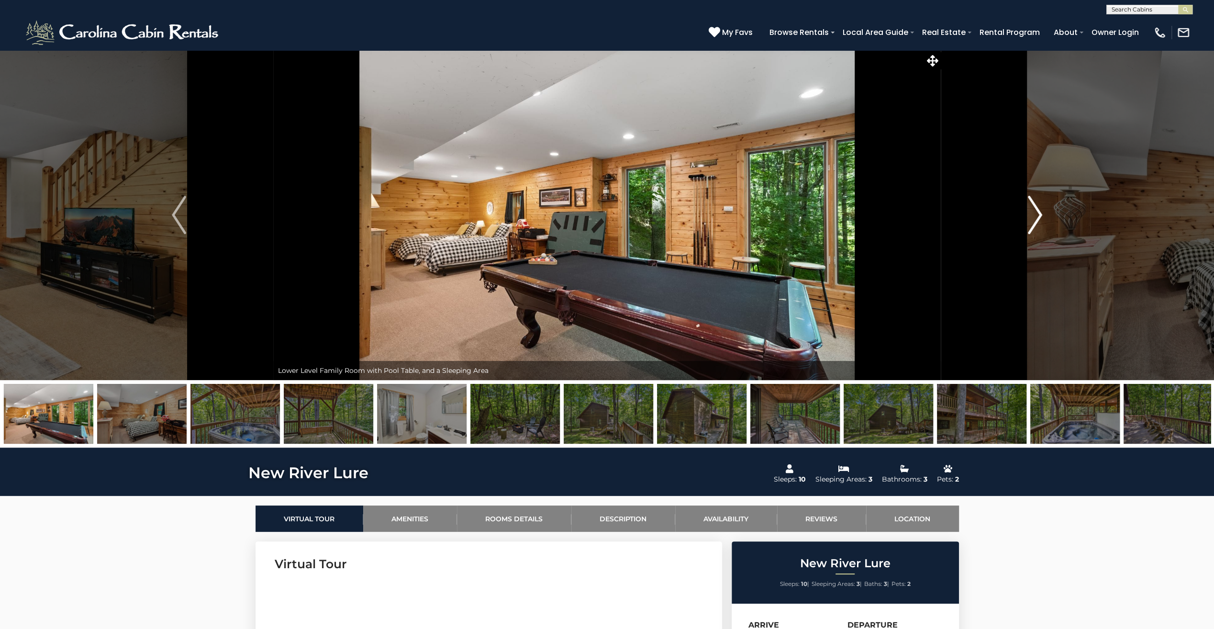
click at [1035, 213] on img "Next" at bounding box center [1035, 215] width 14 height 38
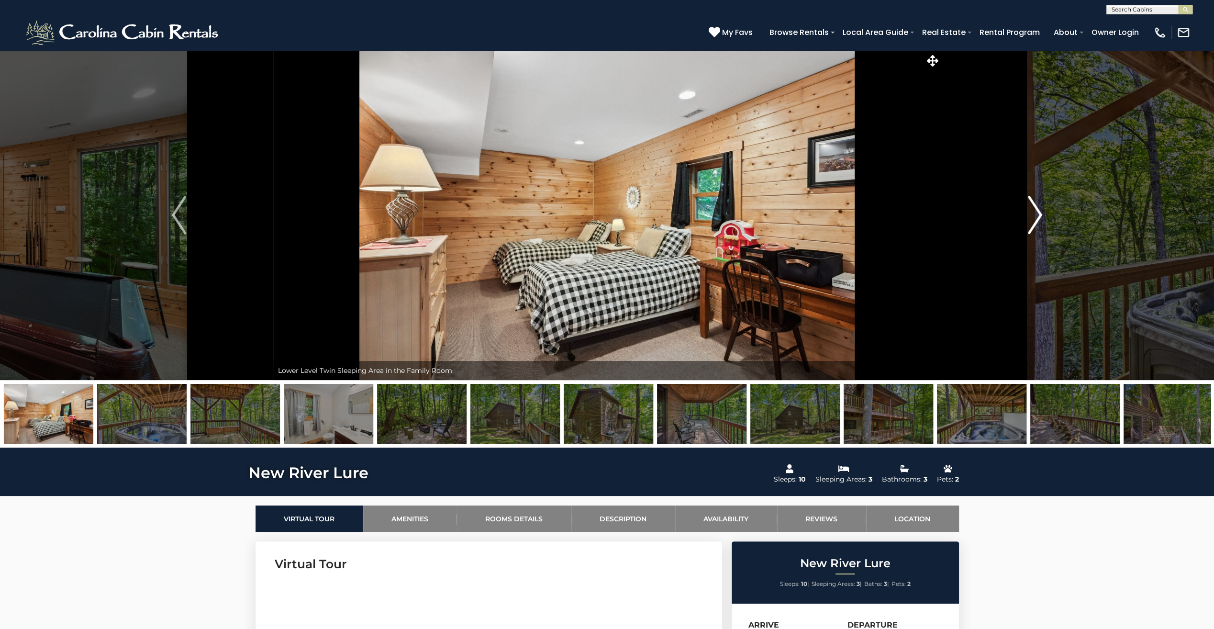
click at [1035, 213] on img "Next" at bounding box center [1035, 215] width 14 height 38
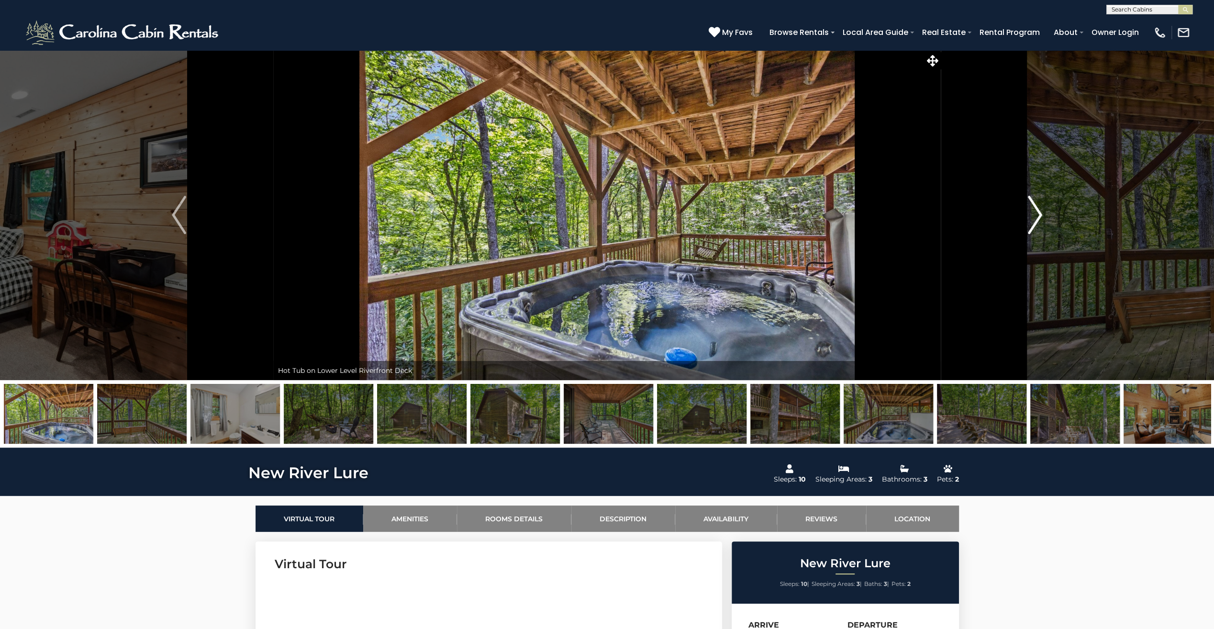
click at [1035, 213] on img "Next" at bounding box center [1035, 215] width 14 height 38
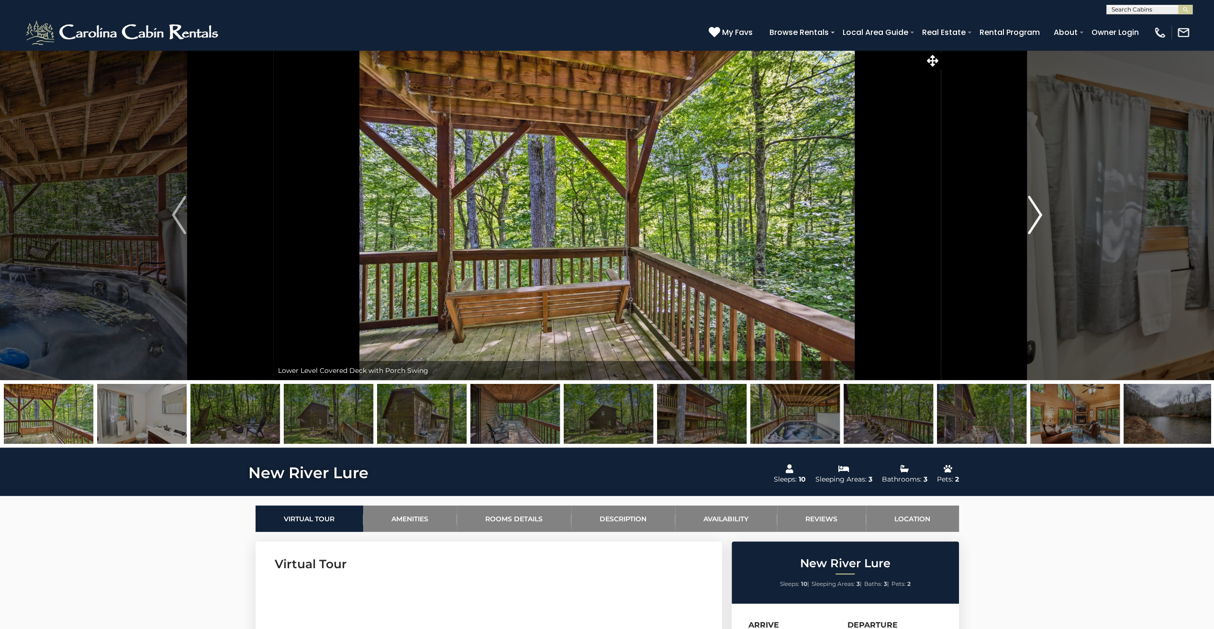
click at [1035, 213] on img "Next" at bounding box center [1035, 215] width 14 height 38
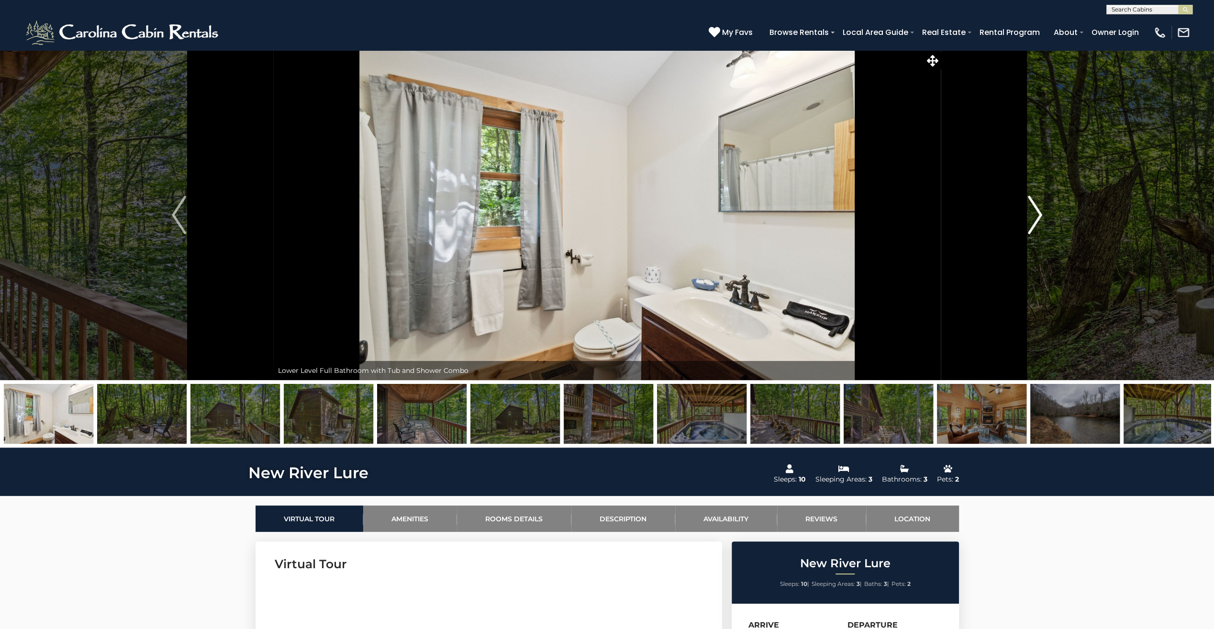
click at [1035, 213] on img "Next" at bounding box center [1035, 215] width 14 height 38
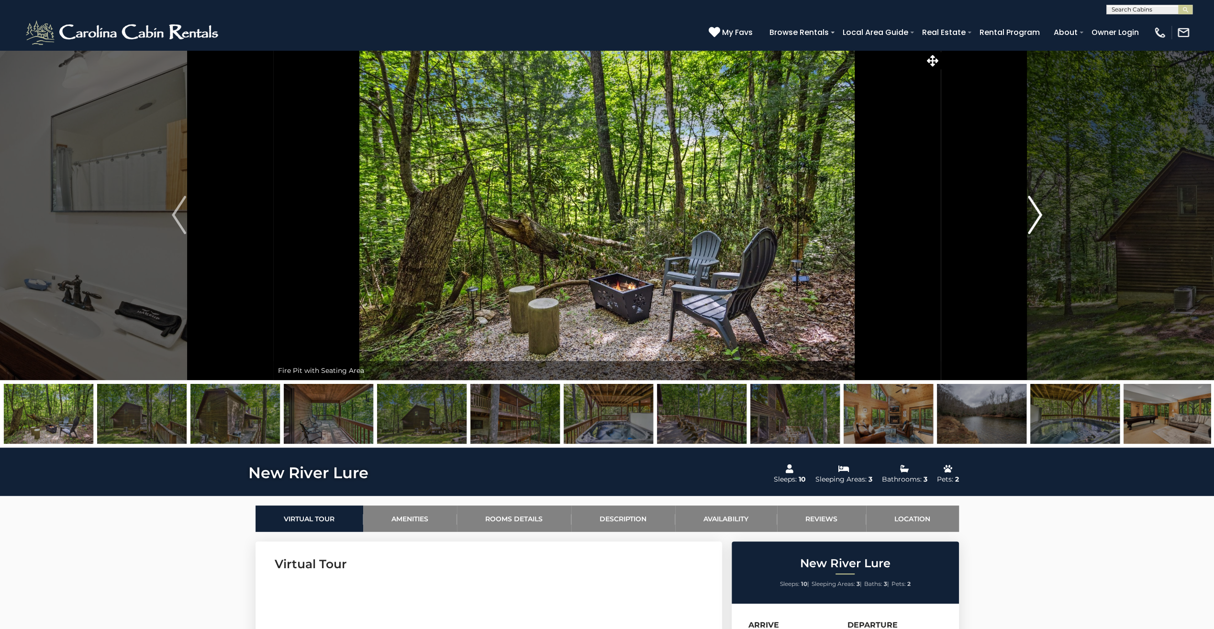
click at [1035, 213] on img "Next" at bounding box center [1035, 215] width 14 height 38
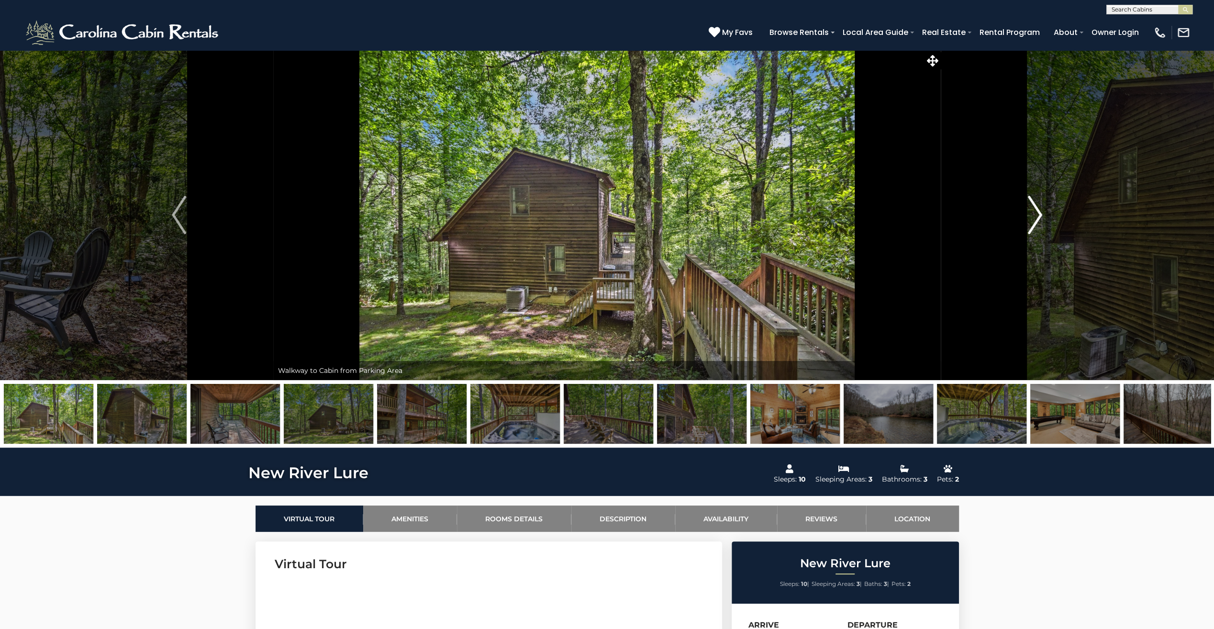
click at [1035, 213] on img "Next" at bounding box center [1035, 215] width 14 height 38
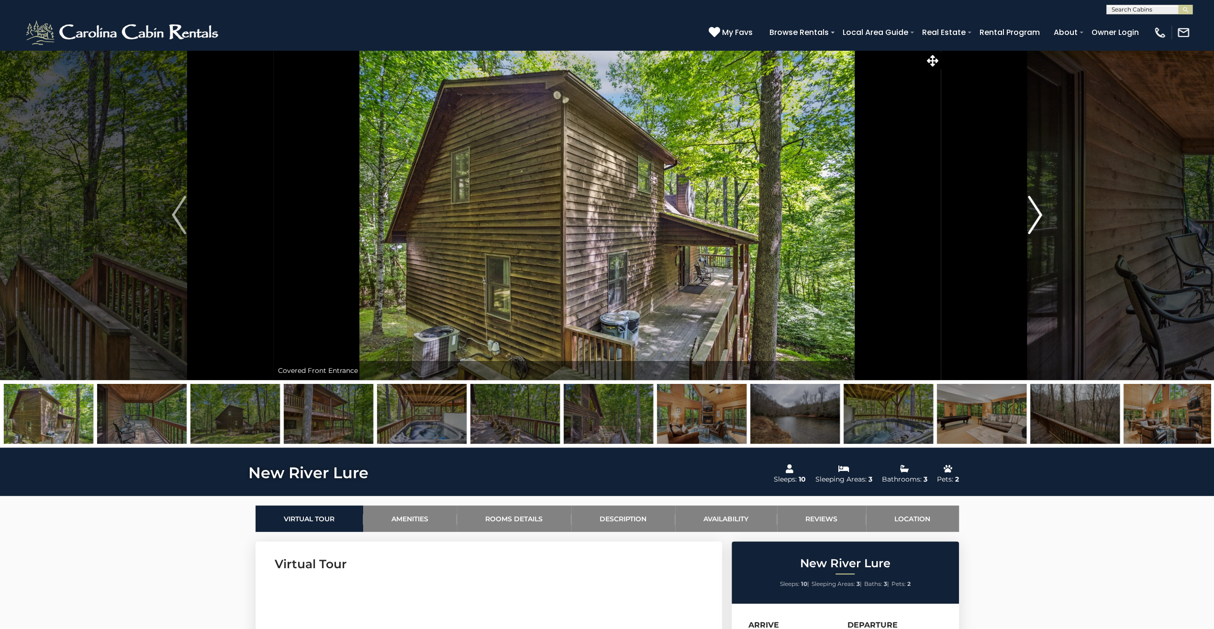
click at [1035, 213] on img "Next" at bounding box center [1035, 215] width 14 height 38
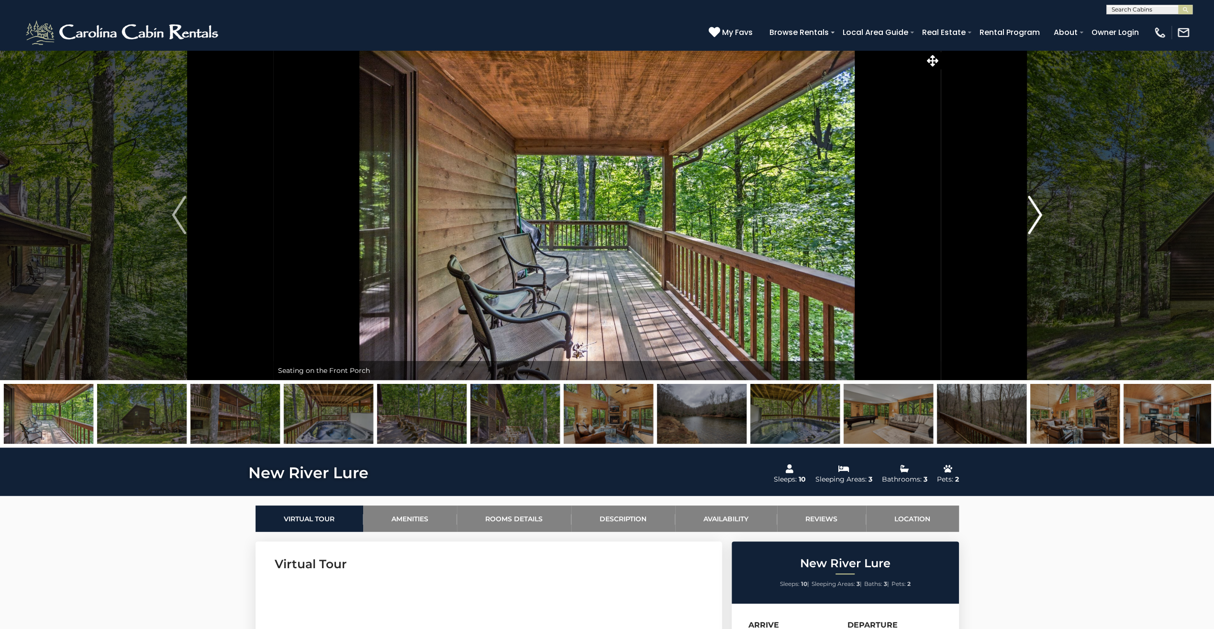
click at [1035, 213] on img "Next" at bounding box center [1035, 215] width 14 height 38
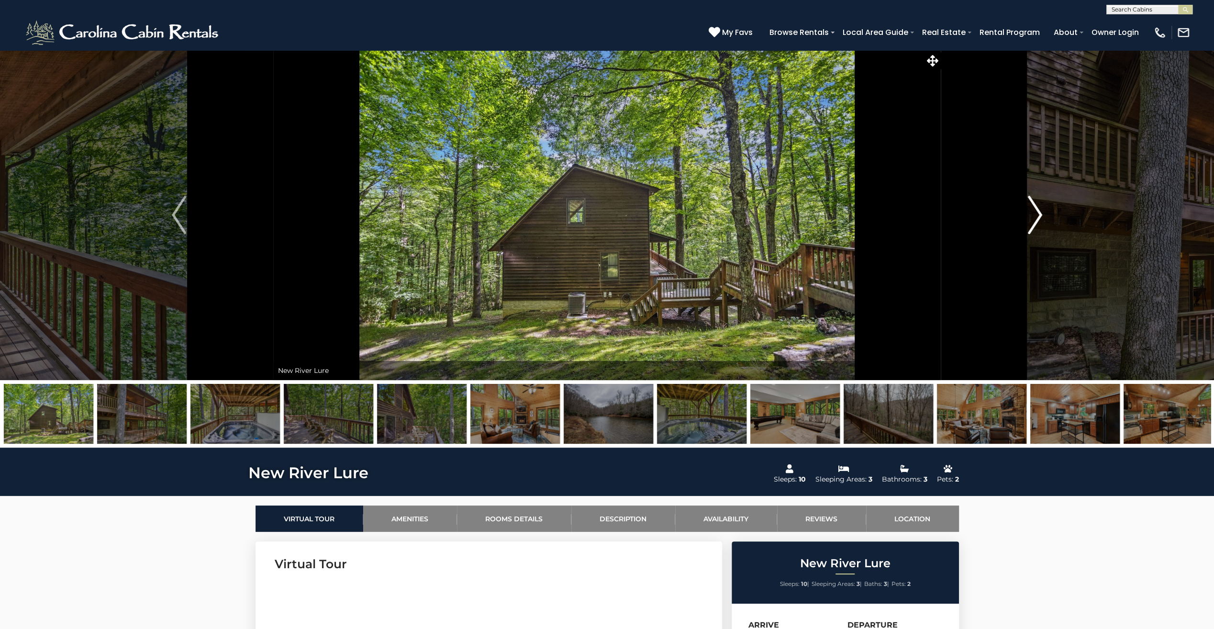
click at [1035, 213] on img "Next" at bounding box center [1035, 215] width 14 height 38
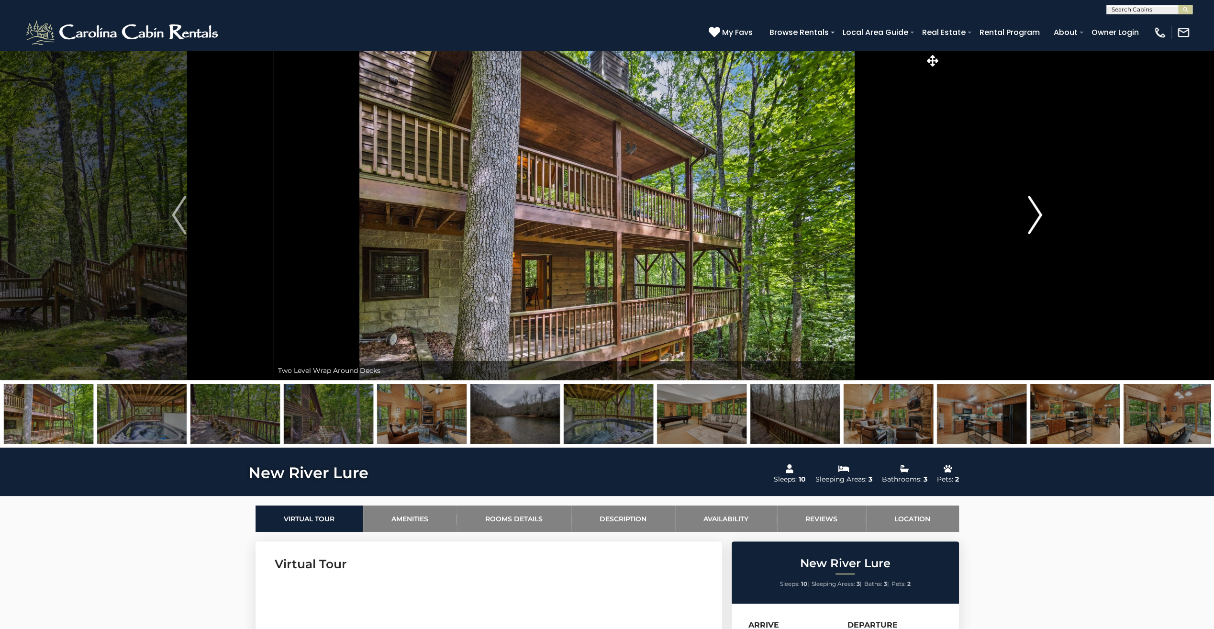
click at [1035, 213] on img "Next" at bounding box center [1035, 215] width 14 height 38
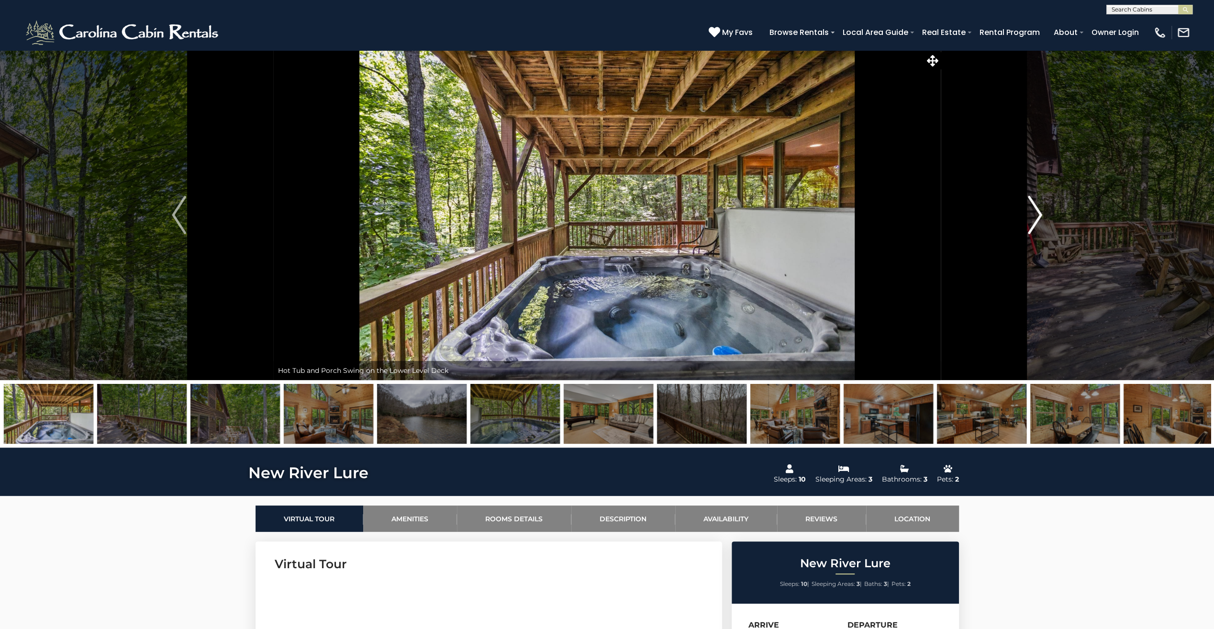
click at [1035, 213] on img "Next" at bounding box center [1035, 215] width 14 height 38
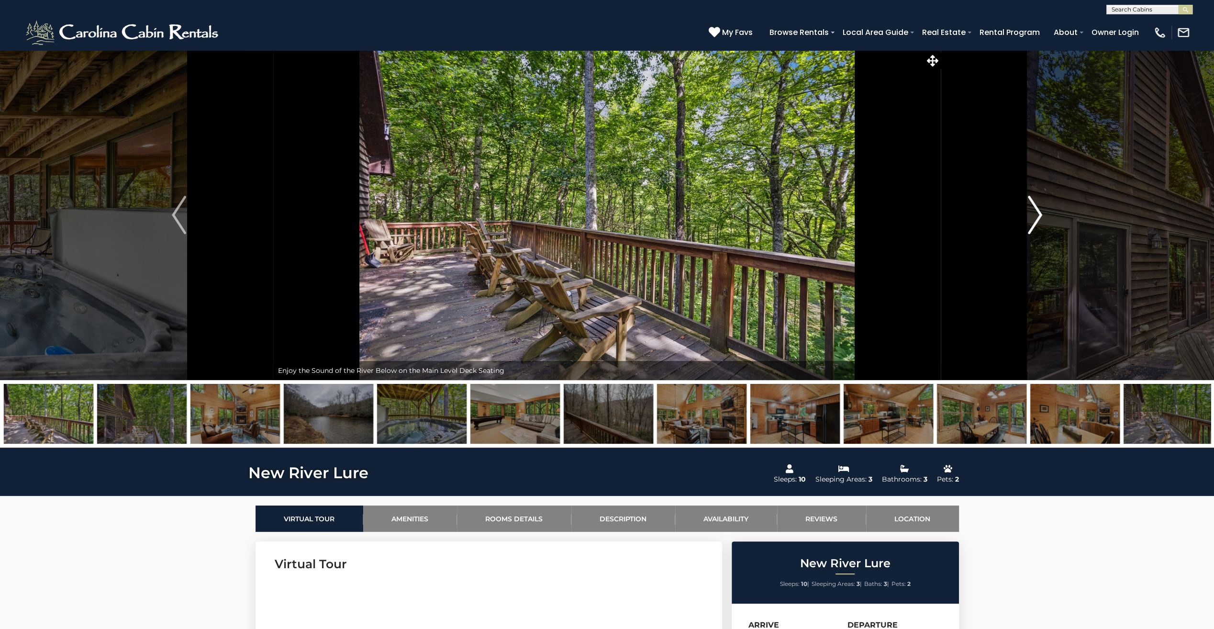
click at [1035, 213] on img "Next" at bounding box center [1035, 215] width 14 height 38
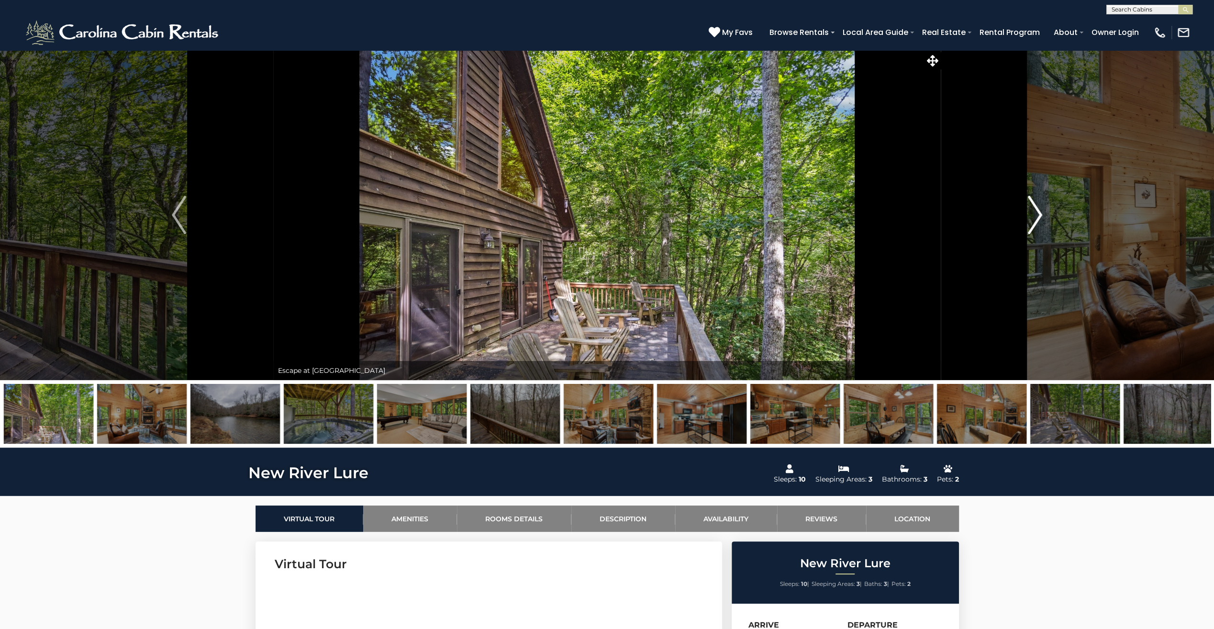
click at [1035, 213] on img "Next" at bounding box center [1035, 215] width 14 height 38
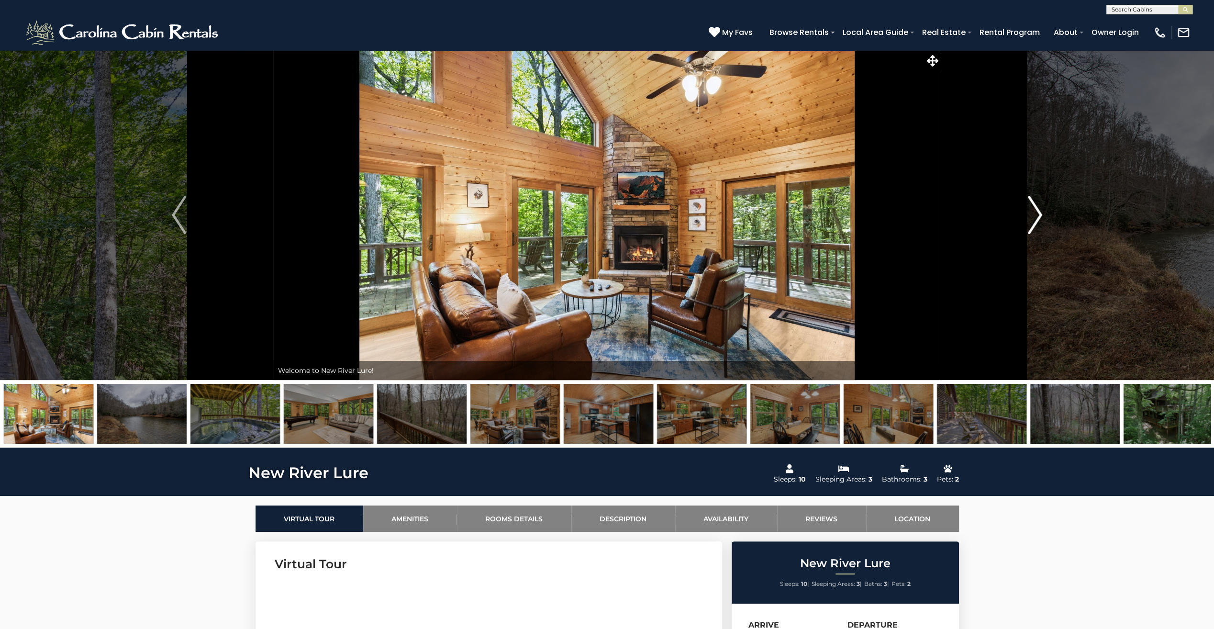
click at [1035, 213] on img "Next" at bounding box center [1035, 215] width 14 height 38
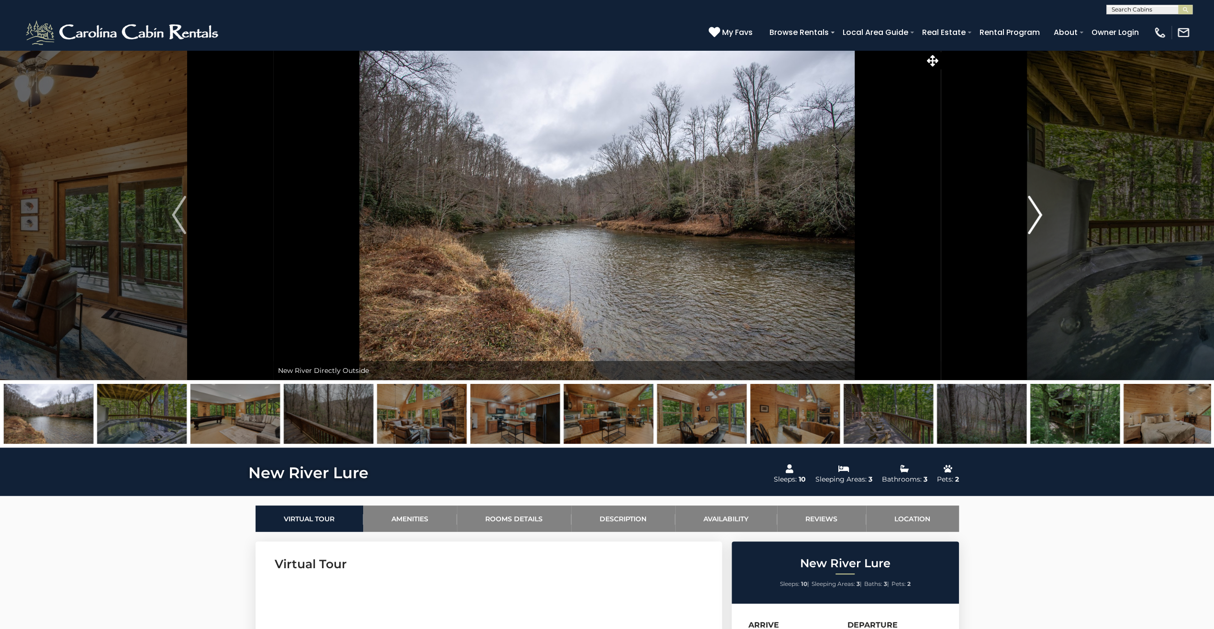
click at [1035, 213] on img "Next" at bounding box center [1035, 215] width 14 height 38
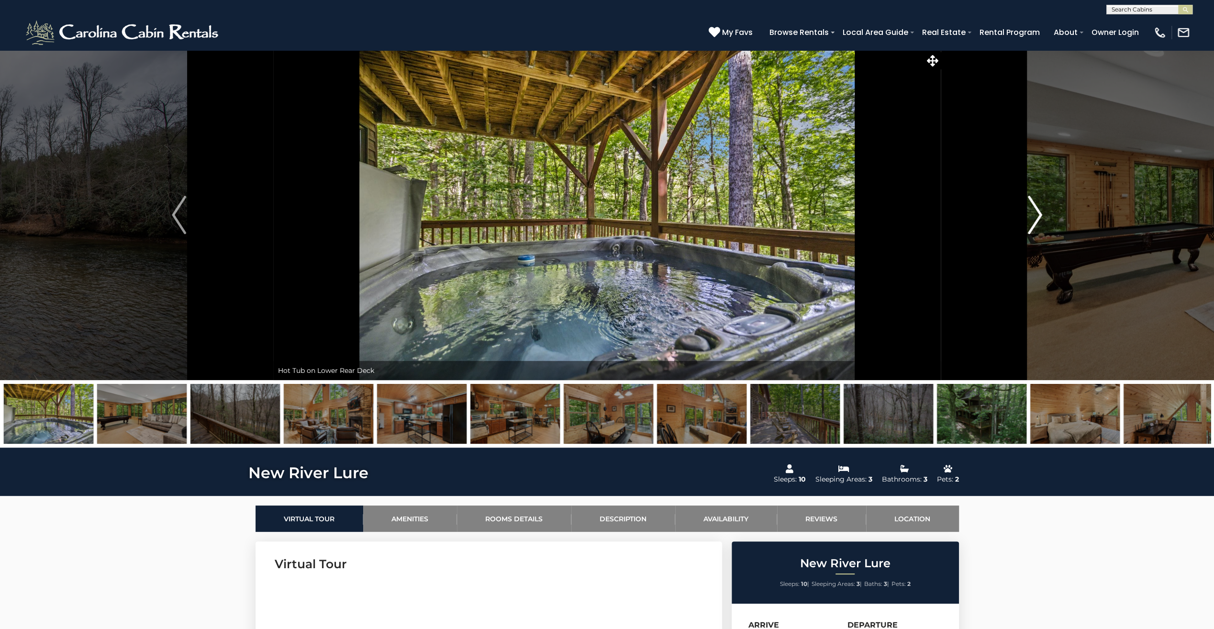
click at [1035, 213] on img "Next" at bounding box center [1035, 215] width 14 height 38
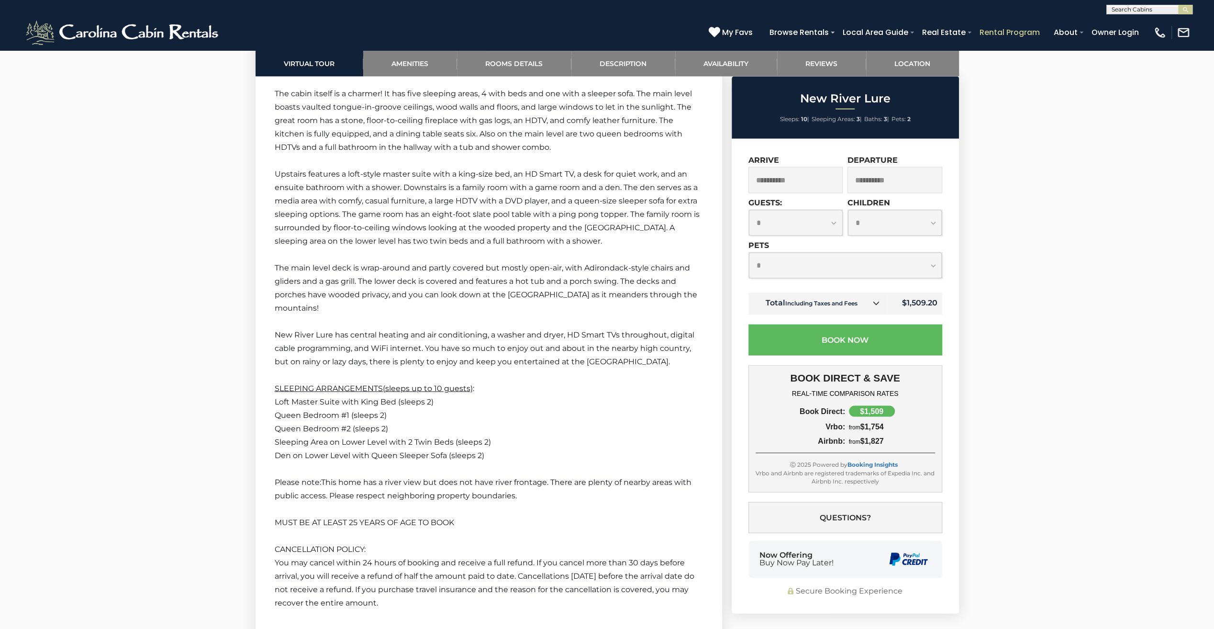
scroll to position [1771, 0]
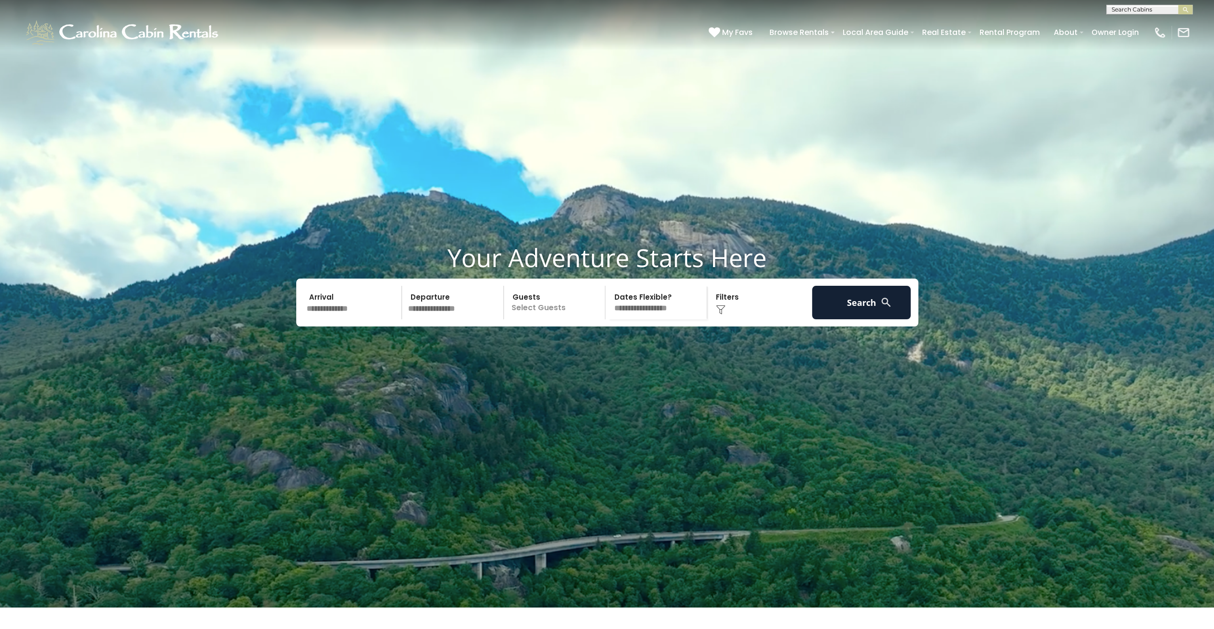
click at [738, 319] on div "Click to Choose" at bounding box center [759, 303] width 99 height 34
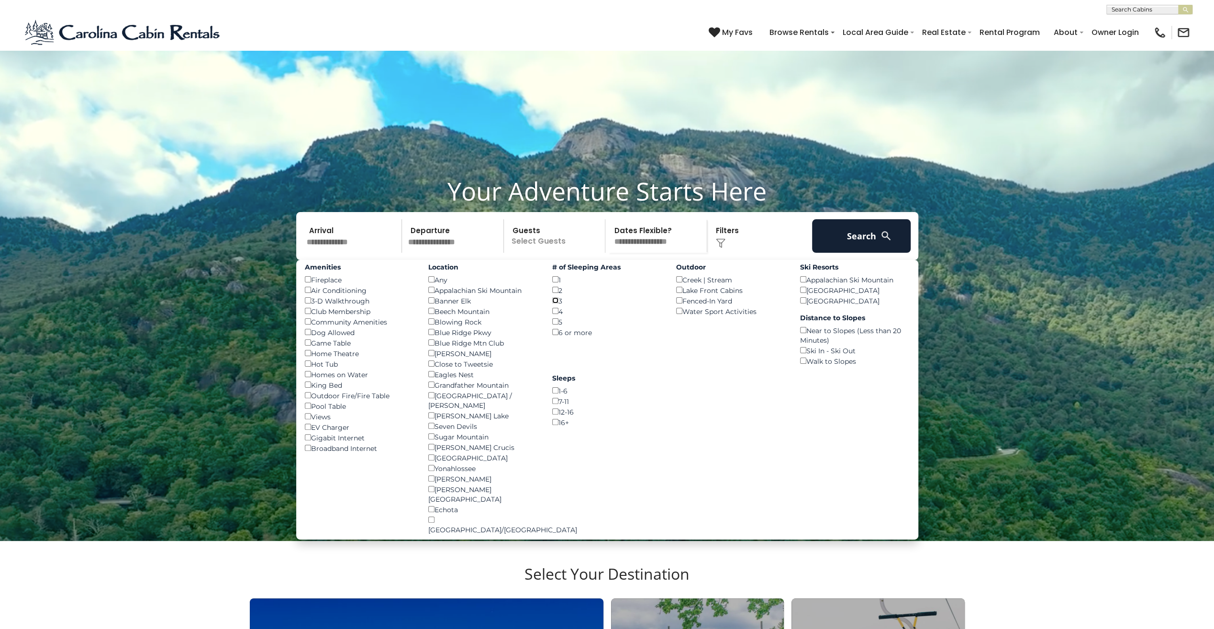
scroll to position [96, 0]
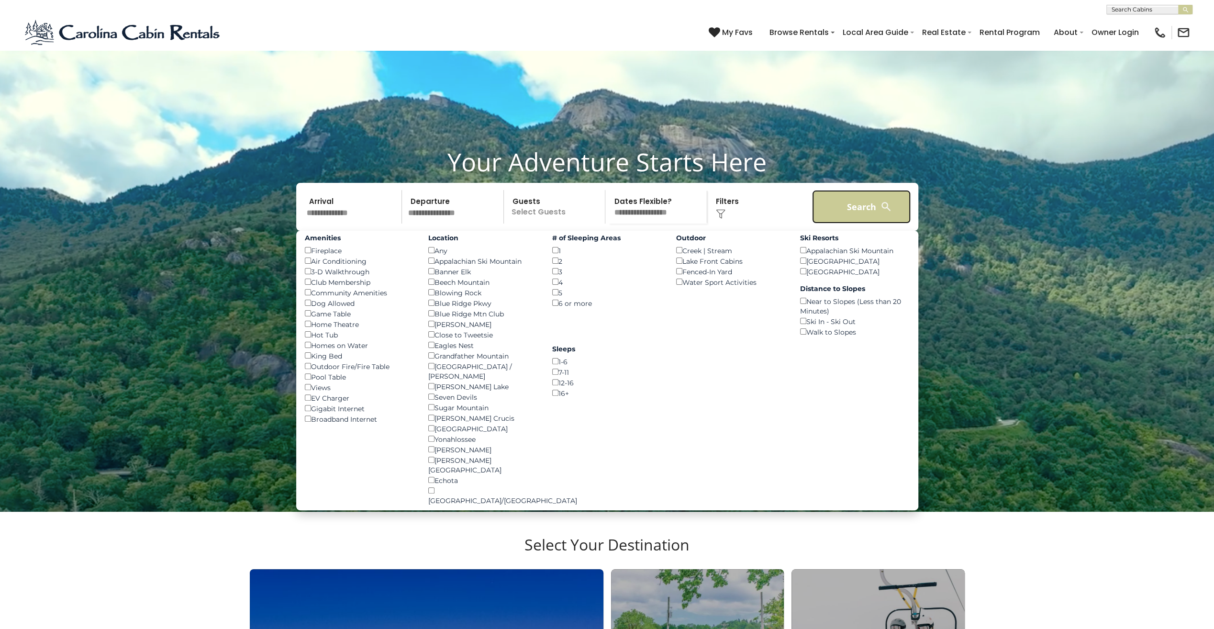
click at [841, 224] on button "Search" at bounding box center [861, 207] width 99 height 34
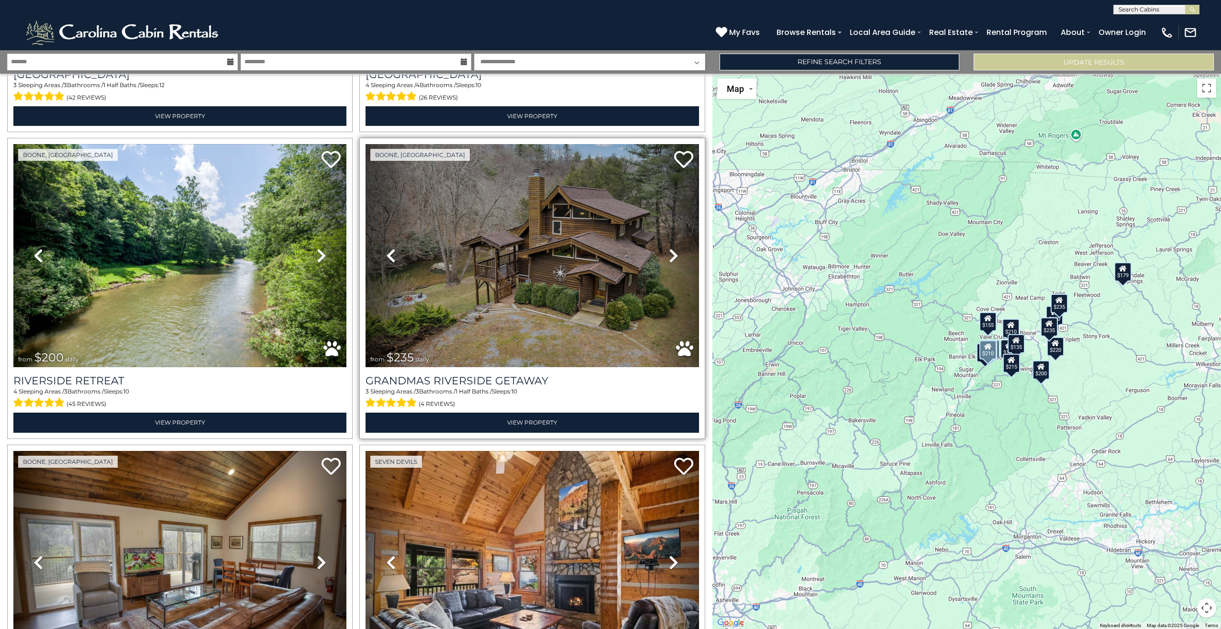
scroll to position [239, 0]
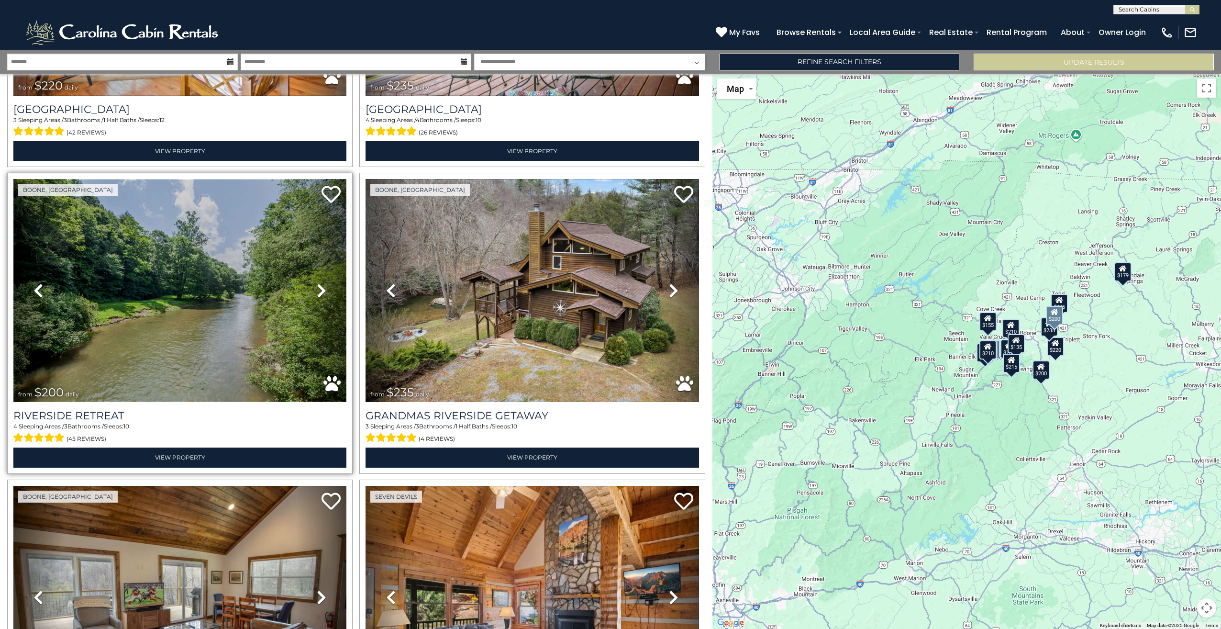
click at [252, 332] on img at bounding box center [179, 291] width 333 height 224
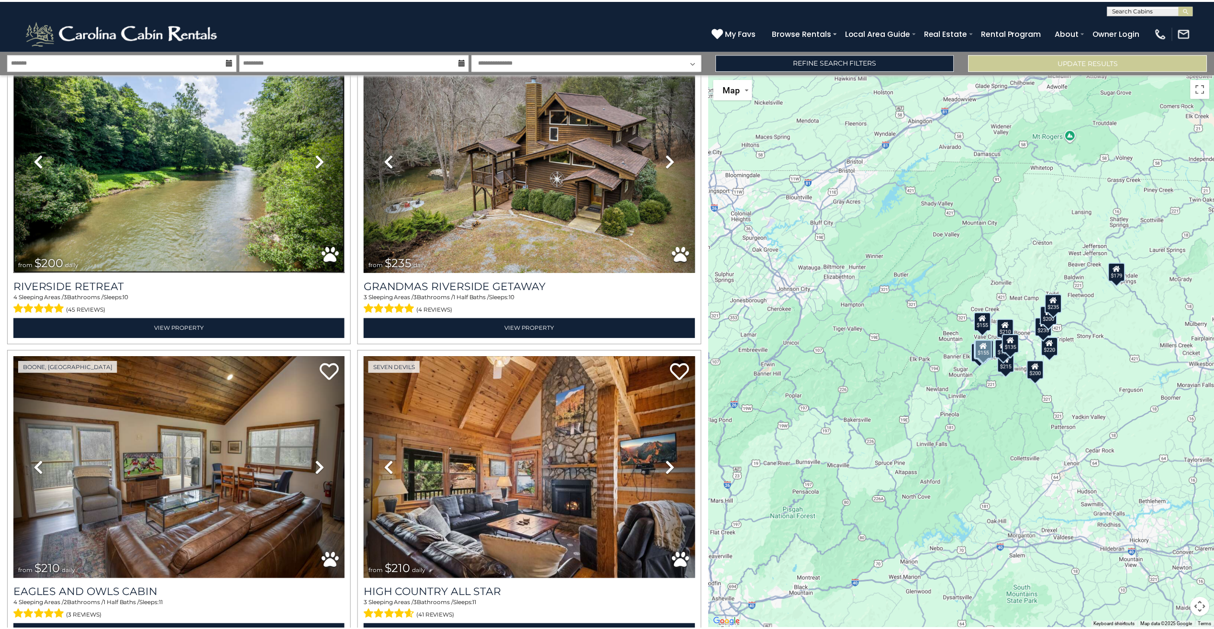
scroll to position [0, 0]
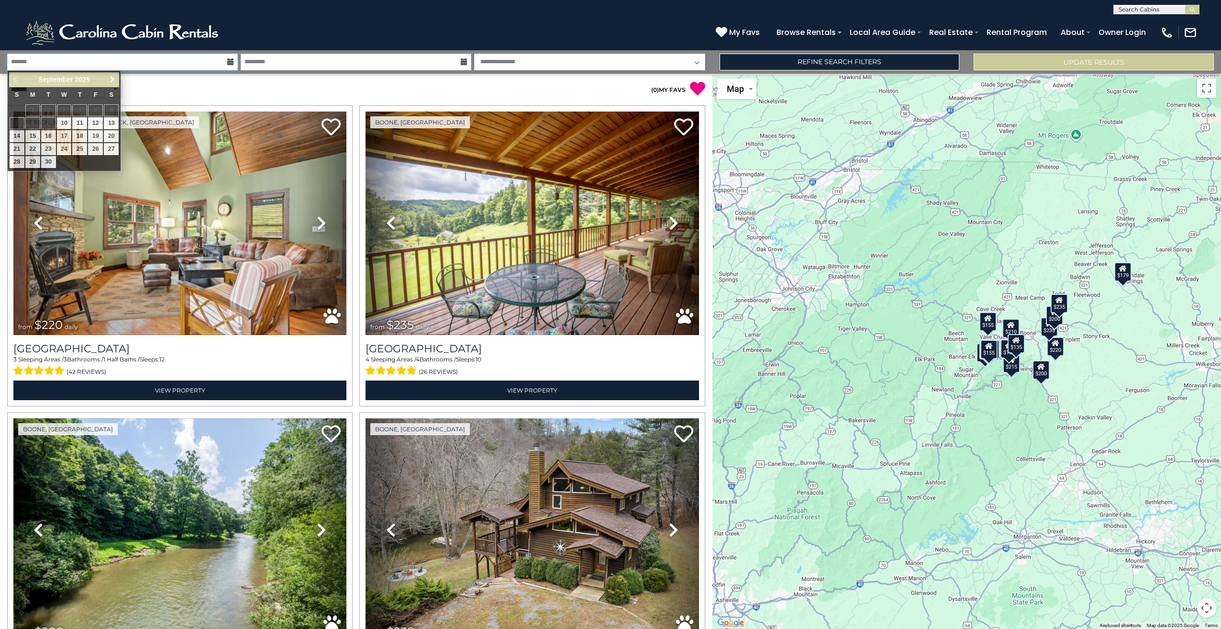
click at [172, 59] on input "text" at bounding box center [122, 62] width 231 height 17
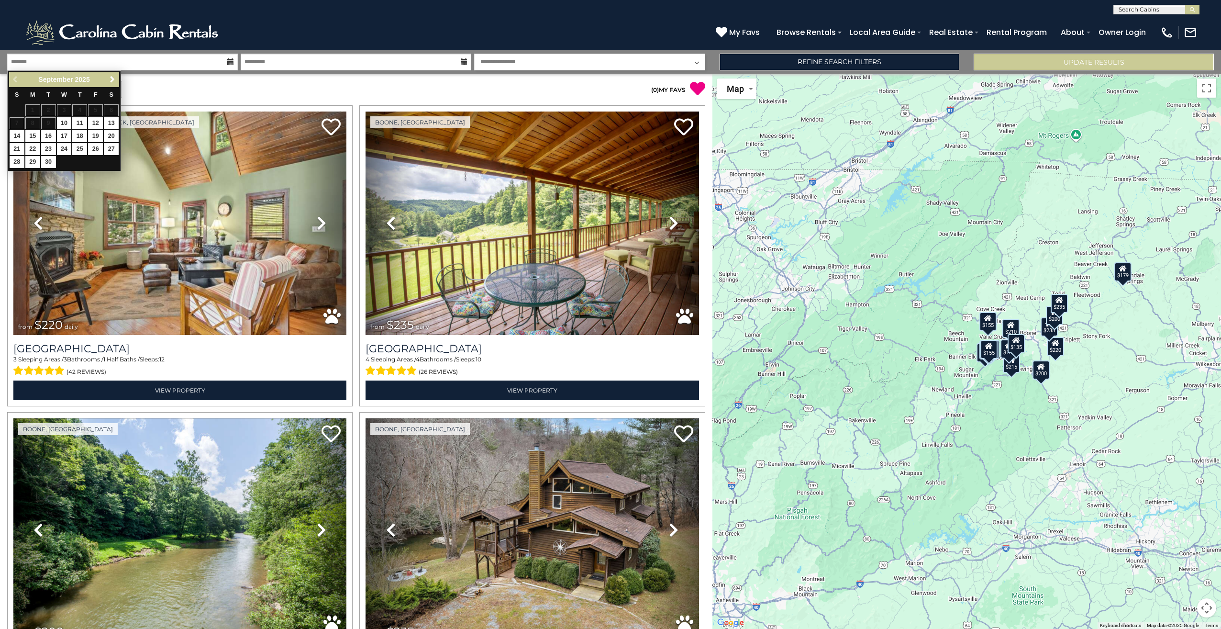
click at [545, 60] on select "**********" at bounding box center [589, 62] width 231 height 17
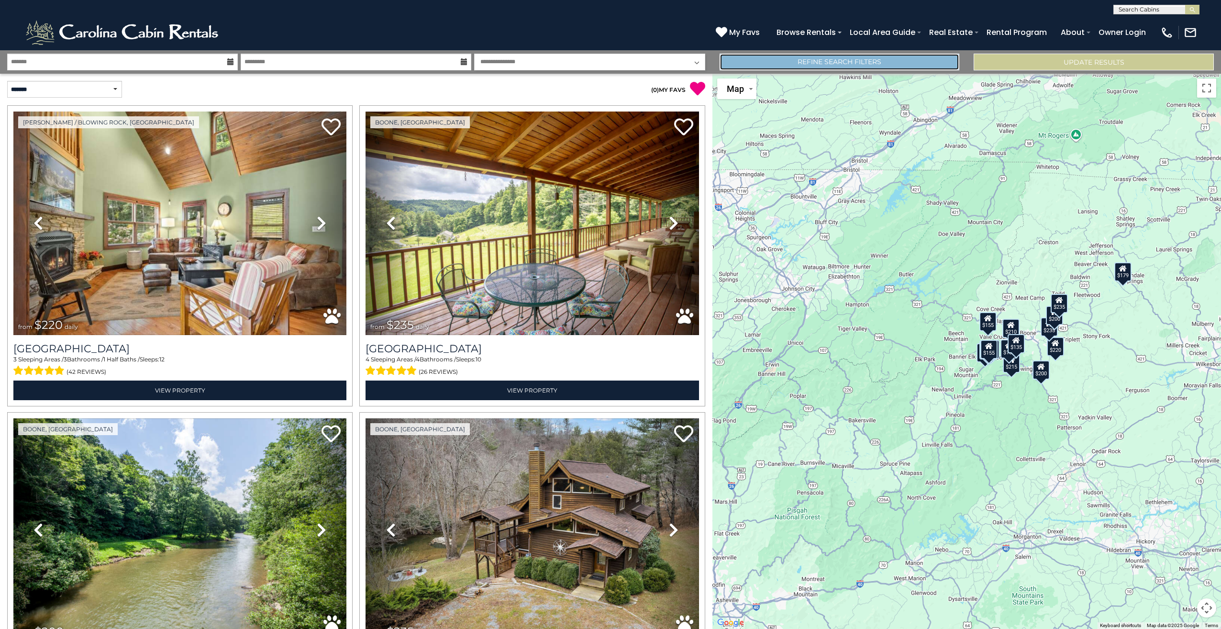
click at [854, 62] on link "Refine Search Filters" at bounding box center [840, 62] width 240 height 17
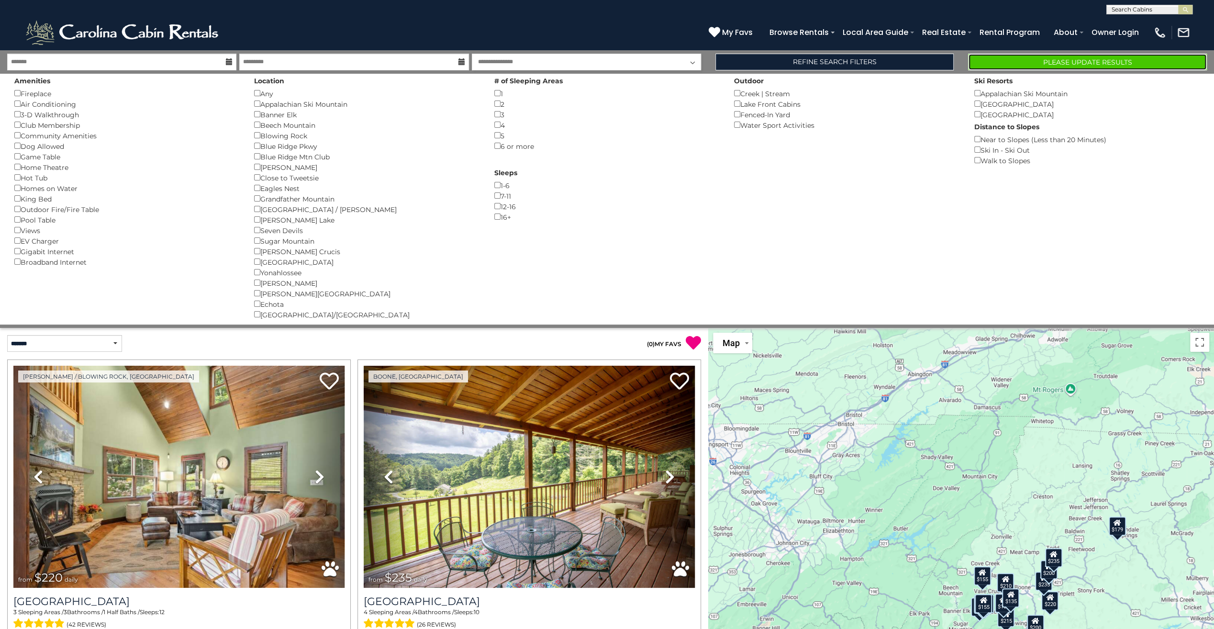
click at [1040, 58] on button "Please Update Results" at bounding box center [1087, 62] width 239 height 17
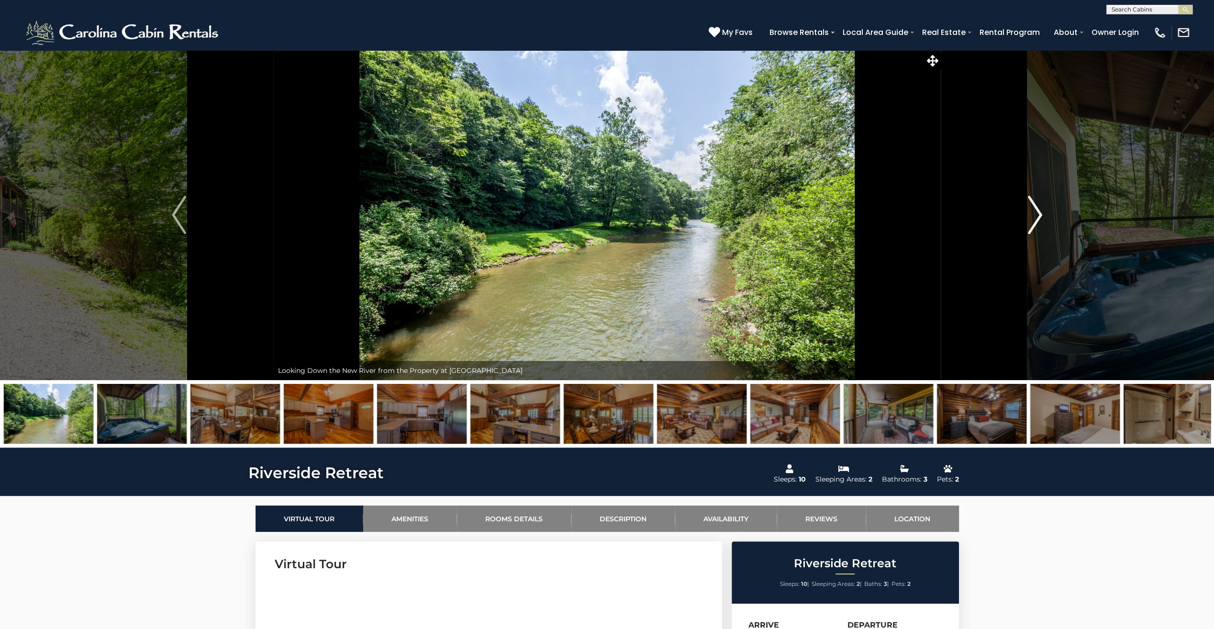
click at [1040, 216] on img "Next" at bounding box center [1035, 215] width 14 height 38
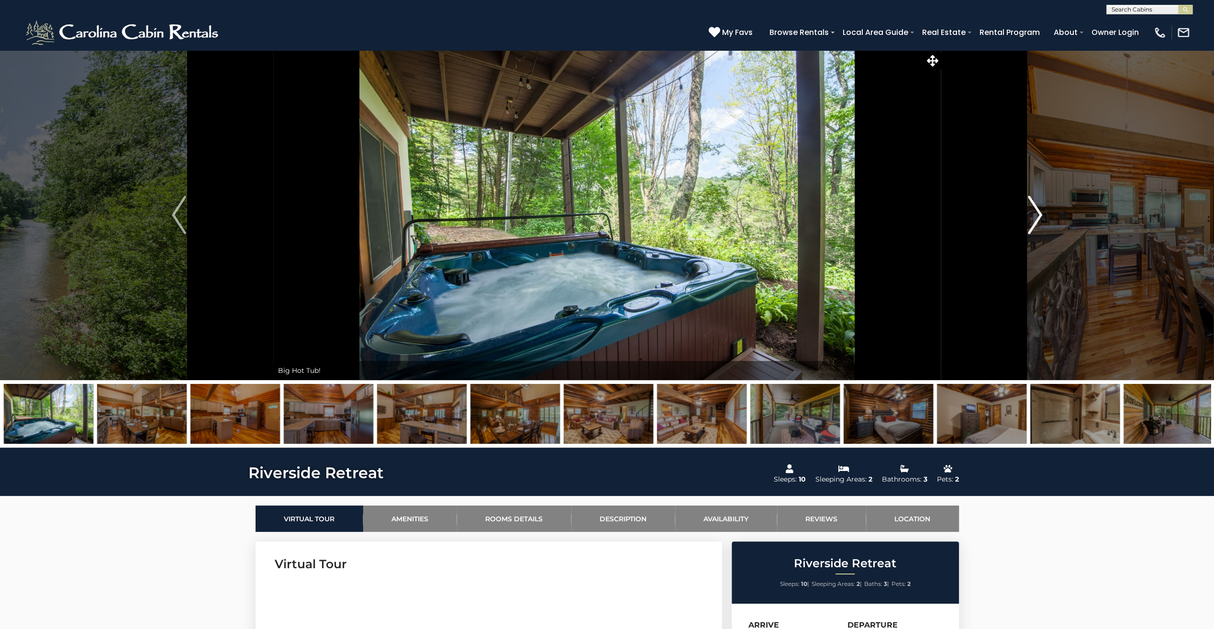
click at [1040, 216] on img "Next" at bounding box center [1035, 215] width 14 height 38
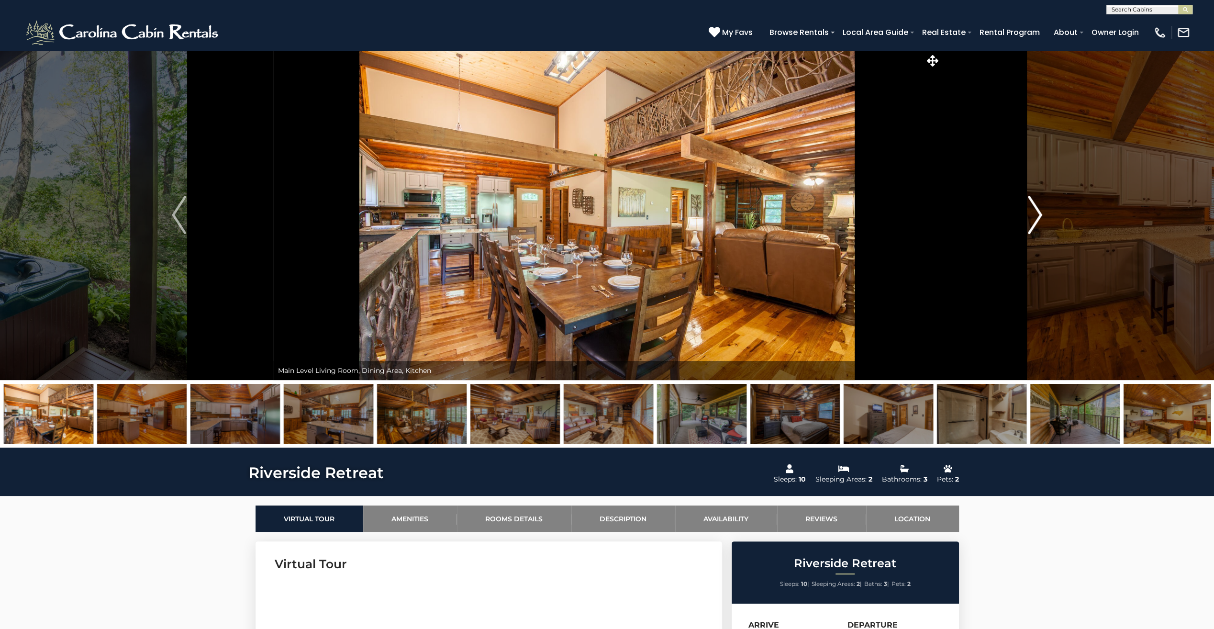
click at [1040, 216] on img "Next" at bounding box center [1035, 215] width 14 height 38
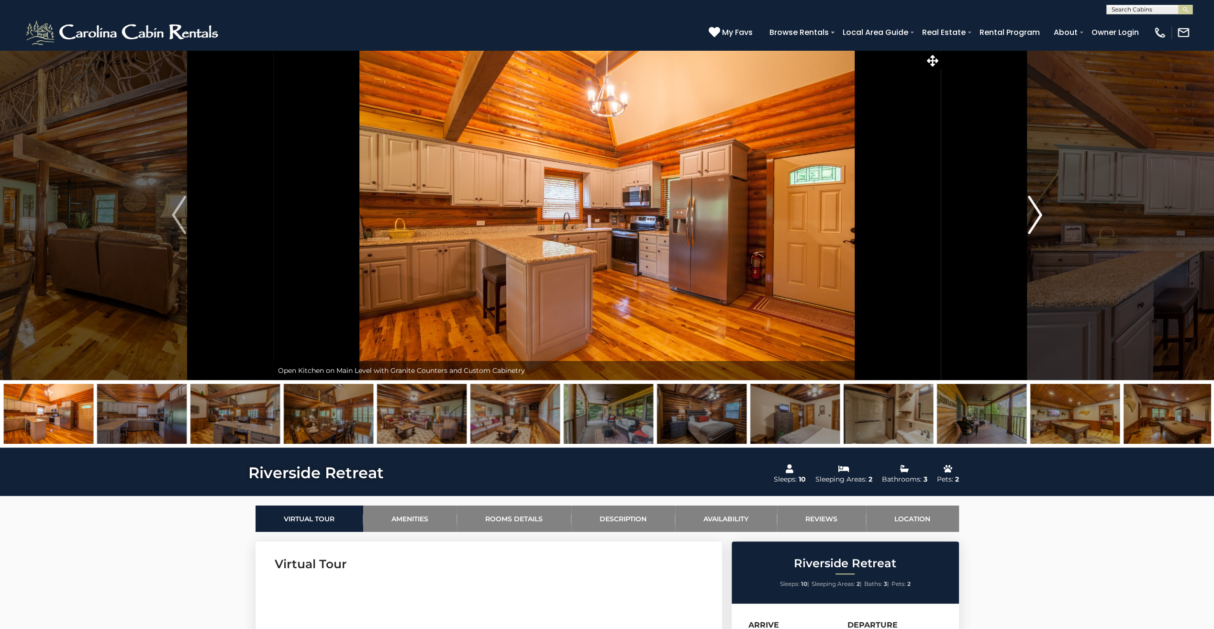
click at [1040, 216] on img "Next" at bounding box center [1035, 215] width 14 height 38
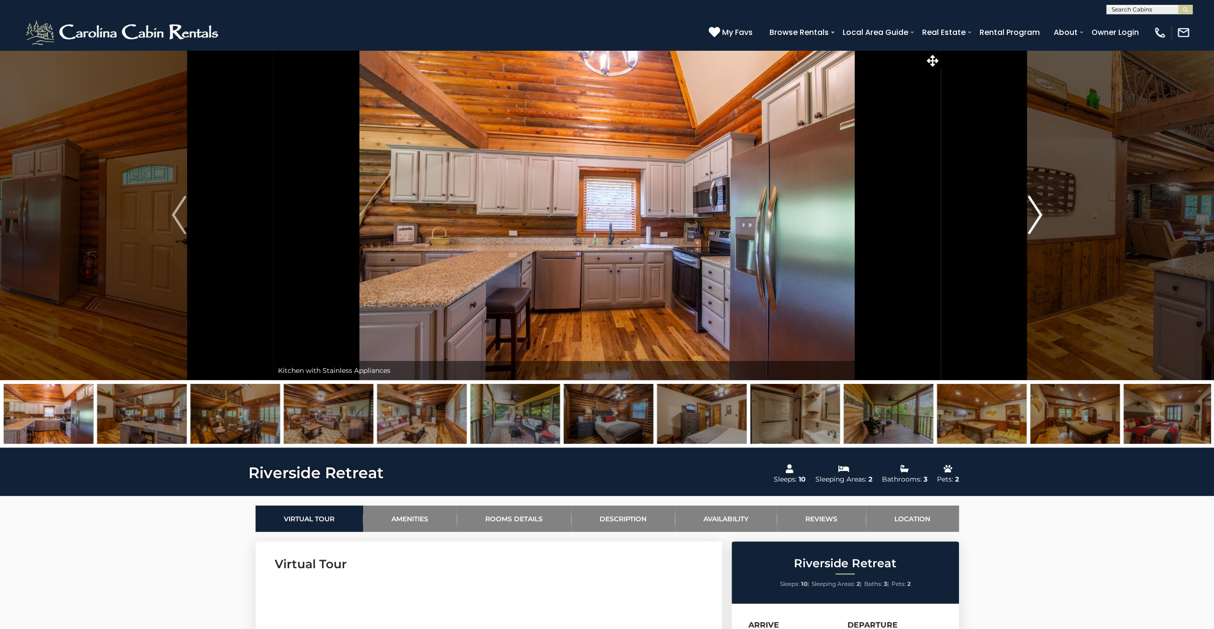
click at [1040, 216] on img "Next" at bounding box center [1035, 215] width 14 height 38
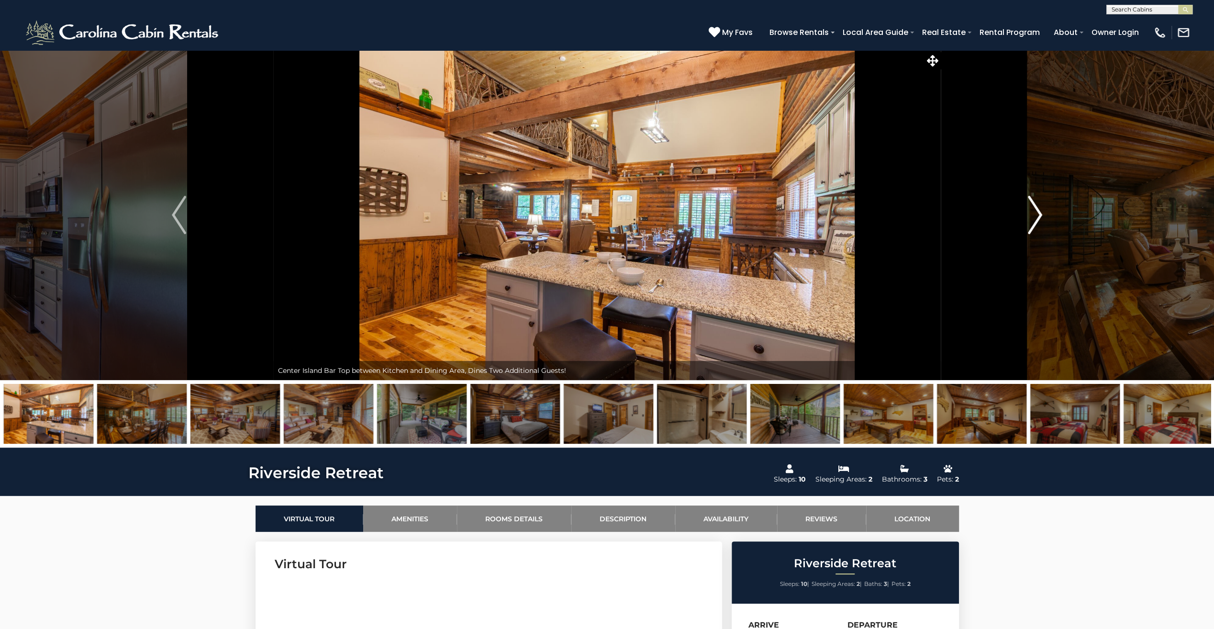
click at [1040, 216] on img "Next" at bounding box center [1035, 215] width 14 height 38
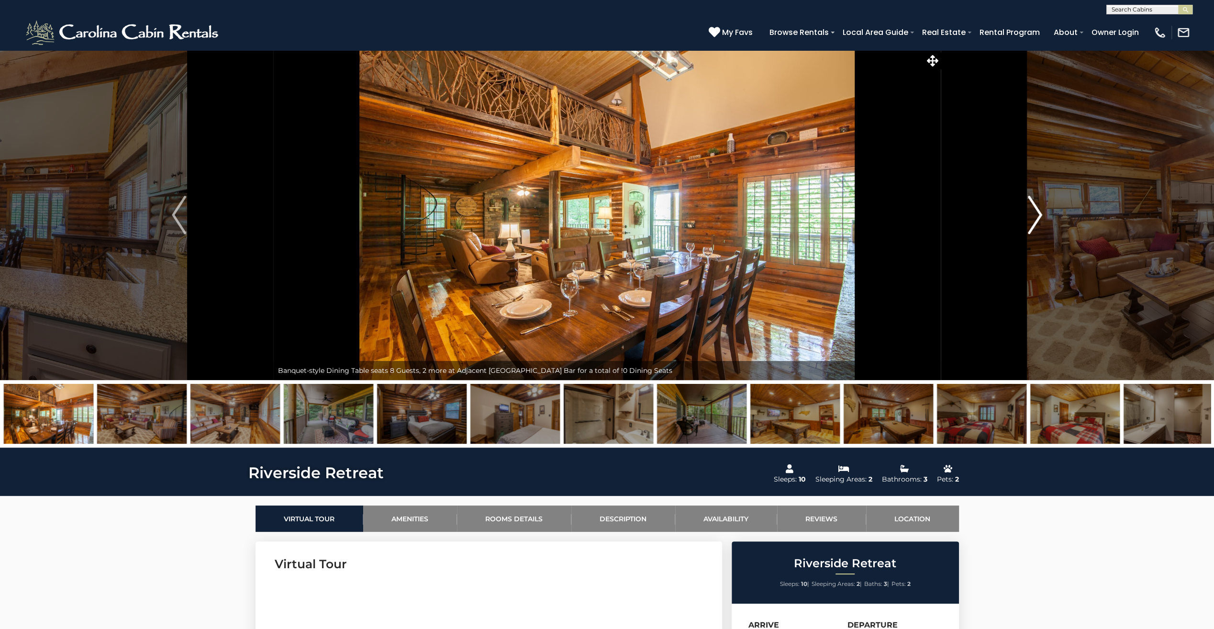
click at [1040, 216] on img "Next" at bounding box center [1035, 215] width 14 height 38
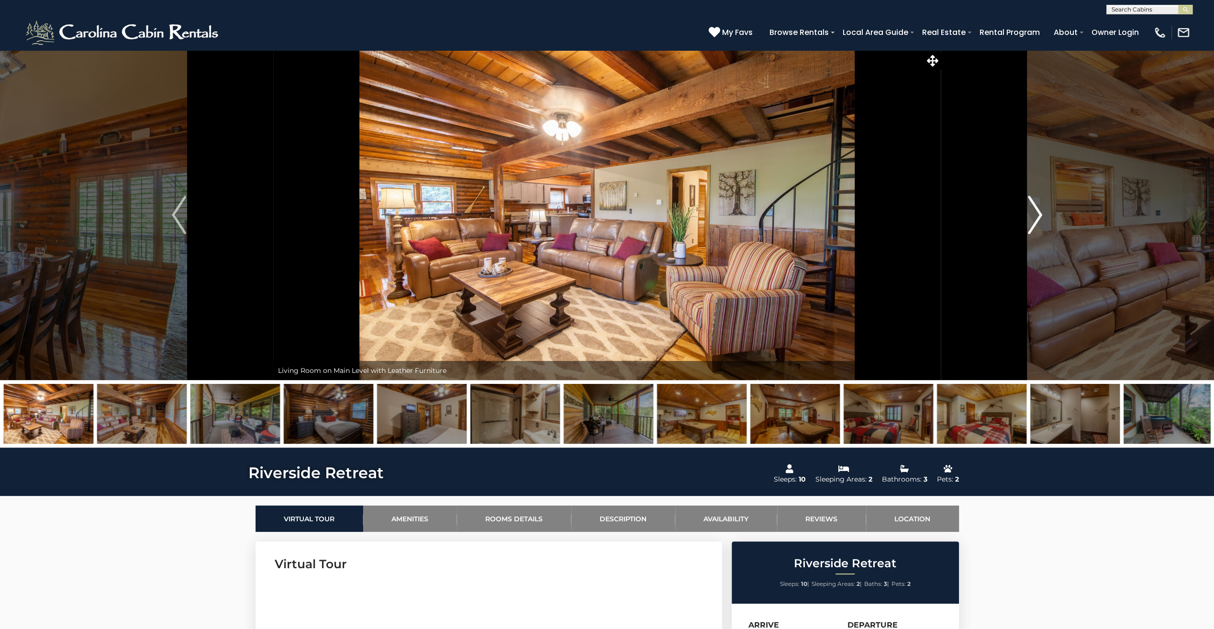
click at [1040, 216] on img "Next" at bounding box center [1035, 215] width 14 height 38
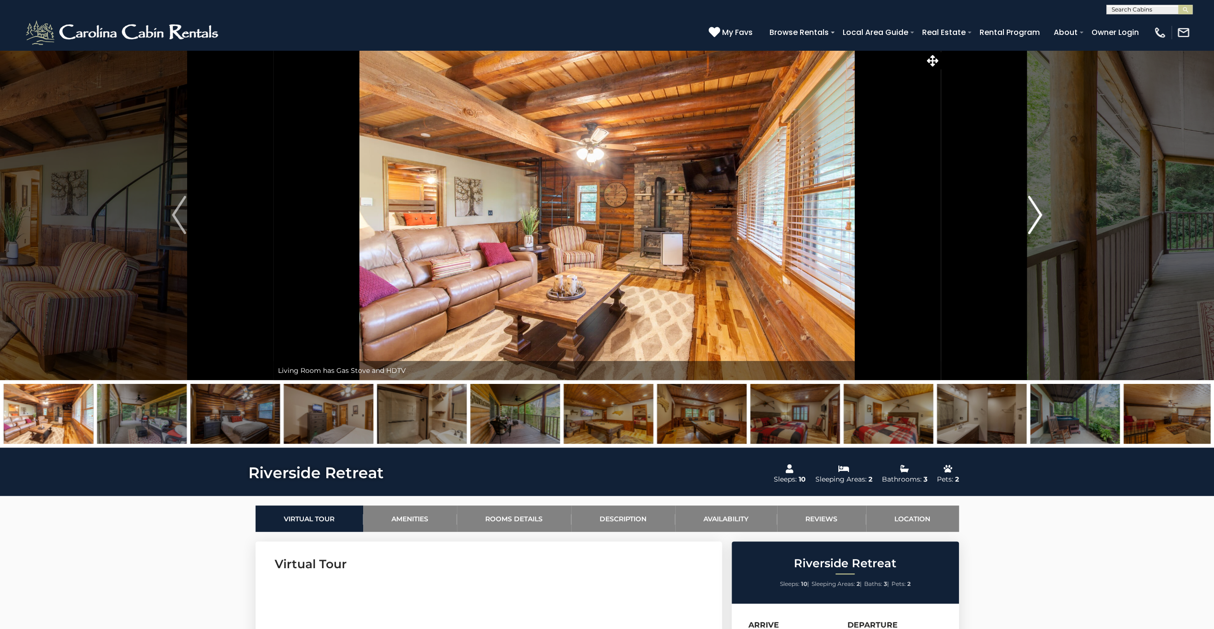
click at [1040, 216] on img "Next" at bounding box center [1035, 215] width 14 height 38
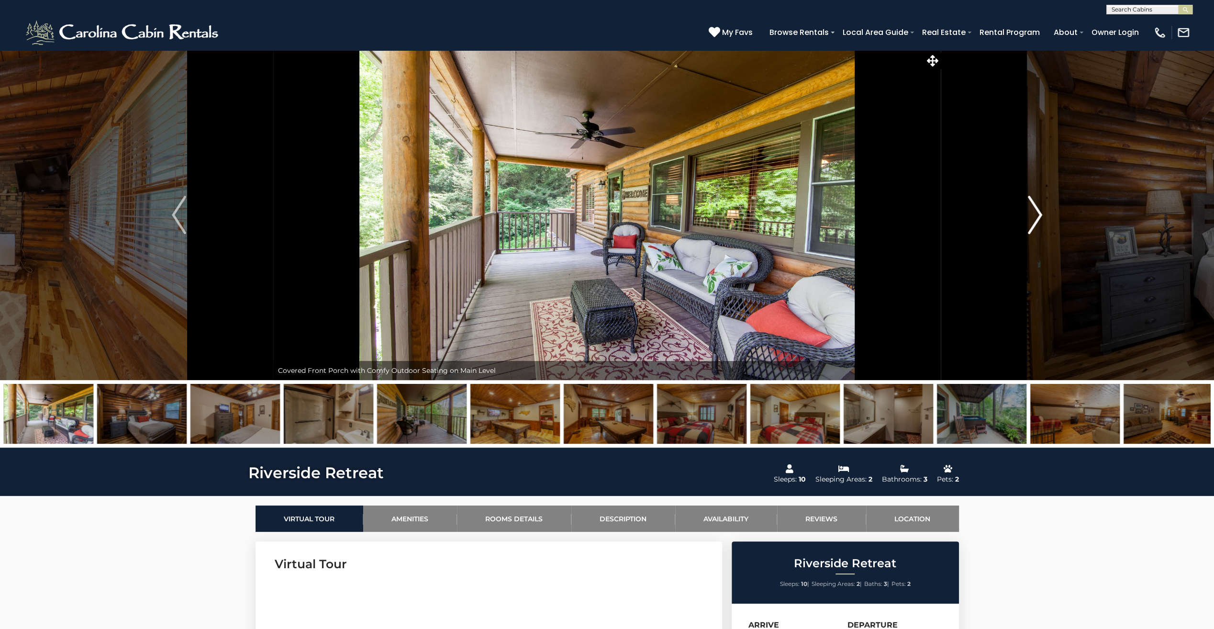
click at [1040, 216] on img "Next" at bounding box center [1035, 215] width 14 height 38
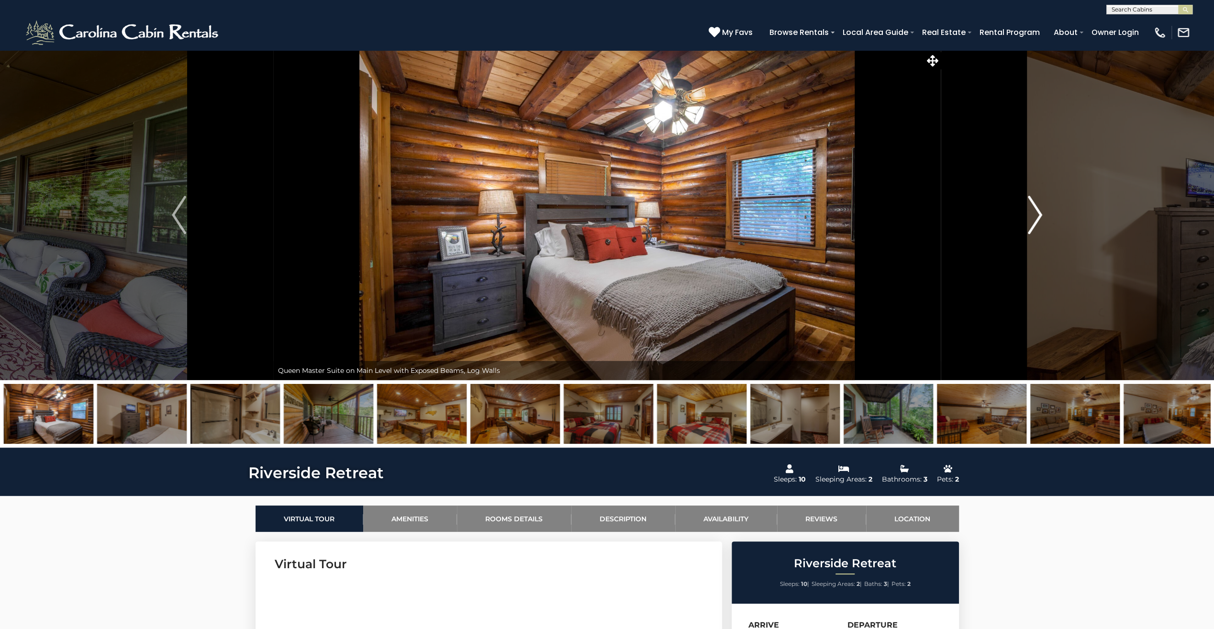
click at [1040, 216] on img "Next" at bounding box center [1035, 215] width 14 height 38
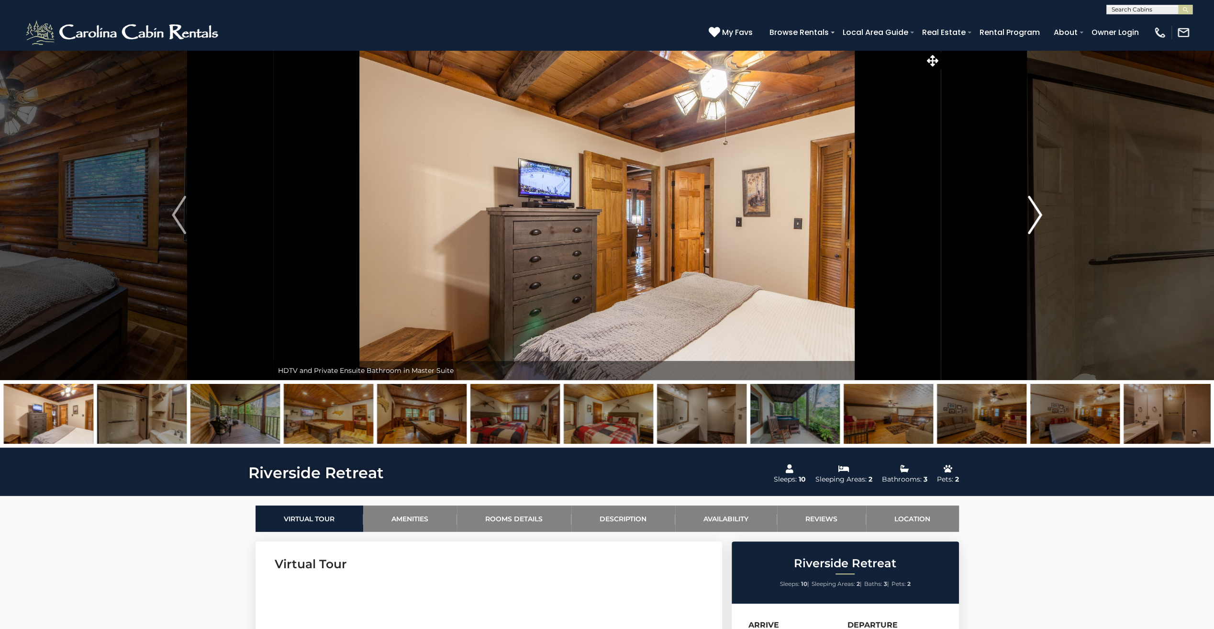
click at [1040, 216] on img "Next" at bounding box center [1035, 215] width 14 height 38
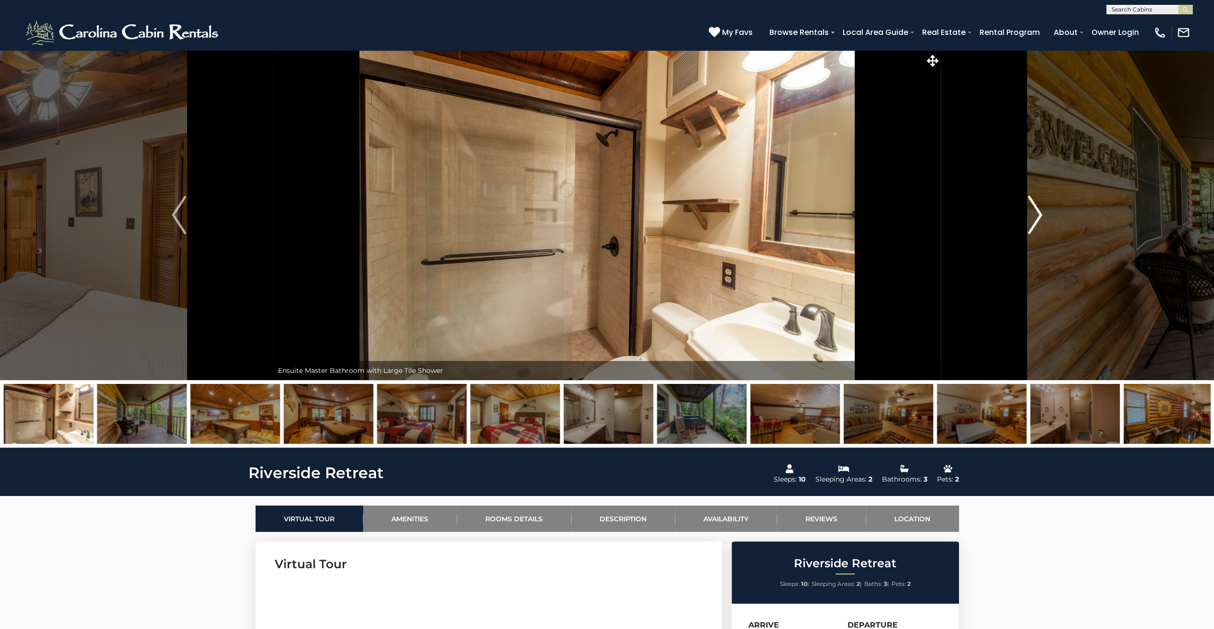
click at [1040, 216] on img "Next" at bounding box center [1035, 215] width 14 height 38
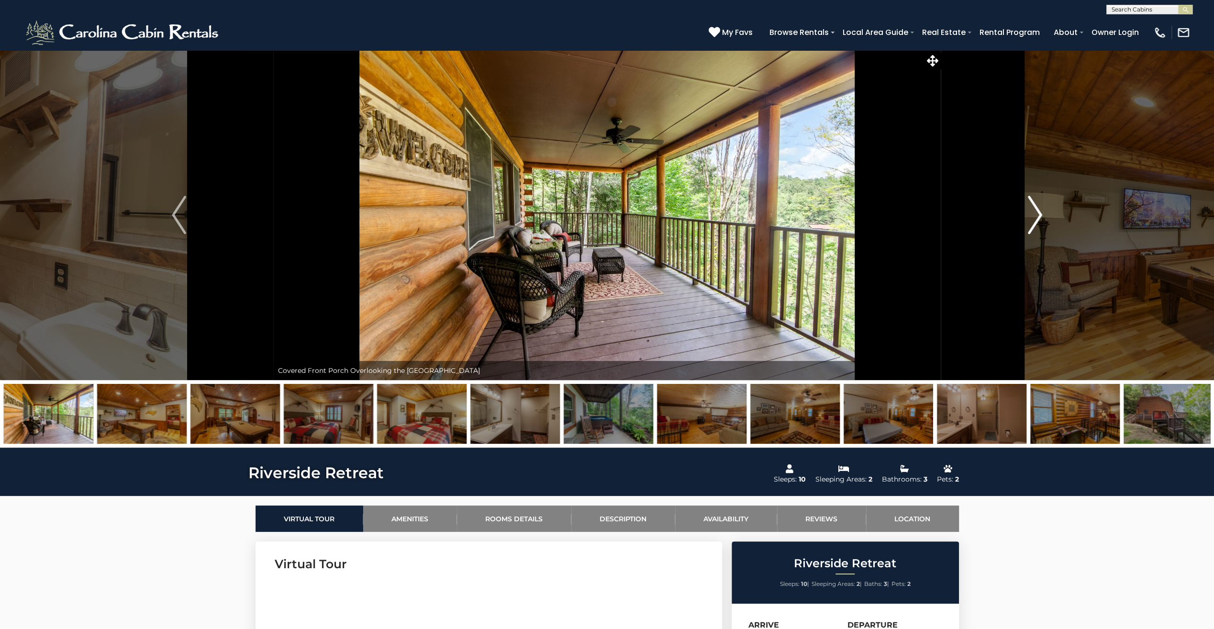
click at [1040, 216] on img "Next" at bounding box center [1035, 215] width 14 height 38
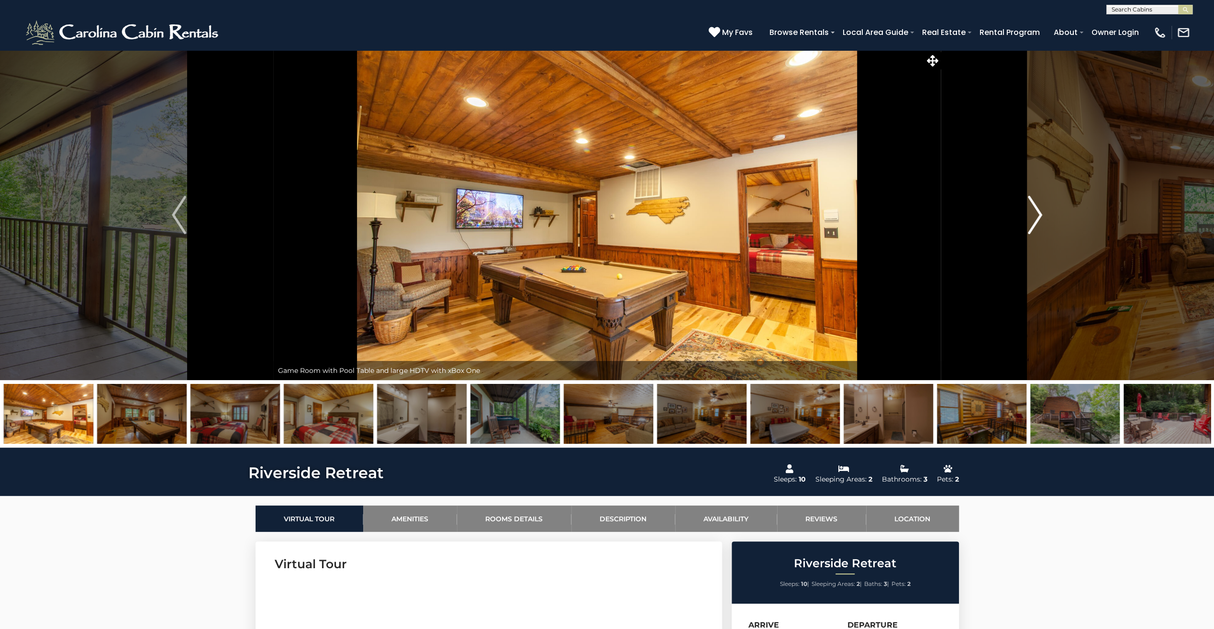
click at [1040, 216] on img "Next" at bounding box center [1035, 215] width 14 height 38
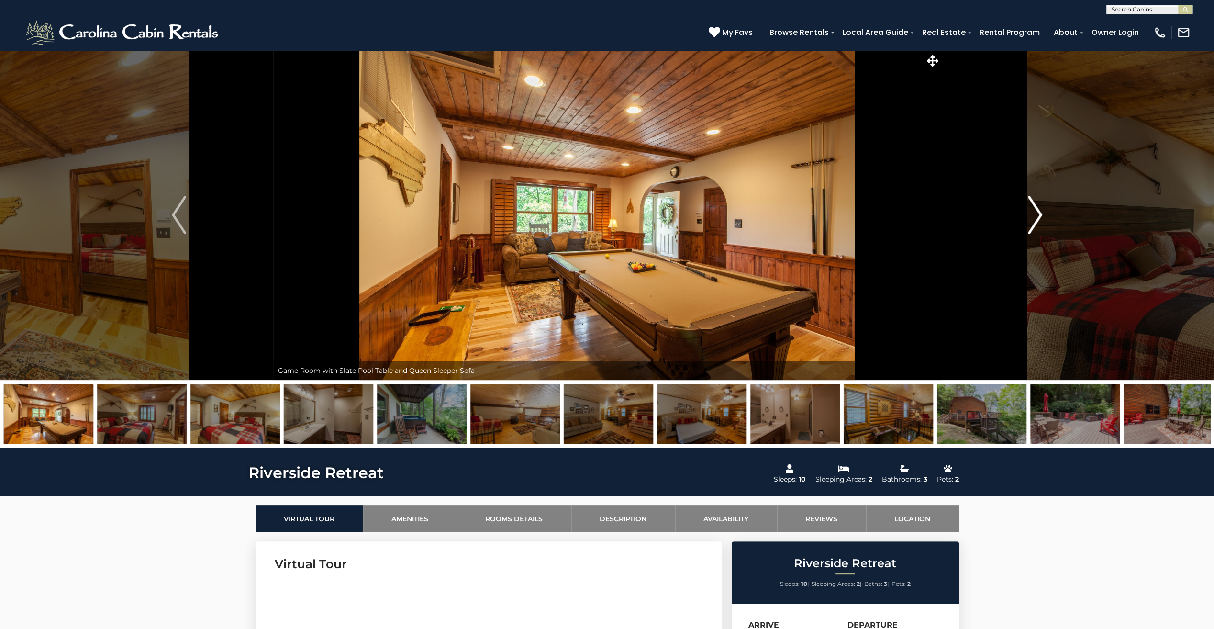
click at [1040, 216] on img "Next" at bounding box center [1035, 215] width 14 height 38
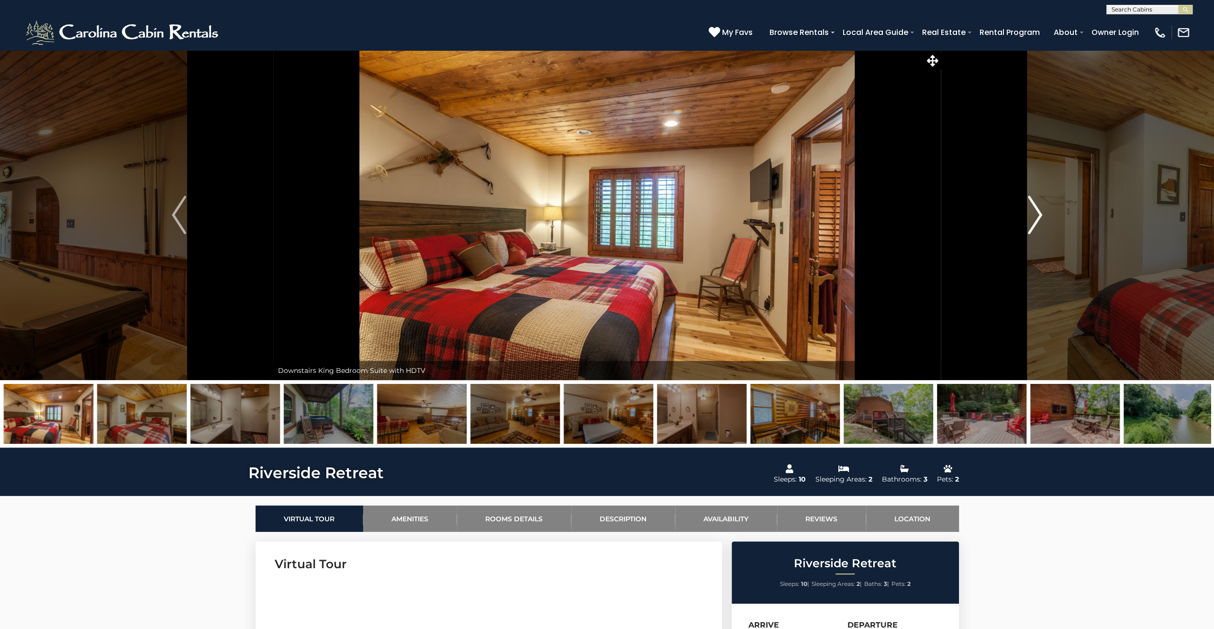
click at [1040, 216] on img "Next" at bounding box center [1035, 215] width 14 height 38
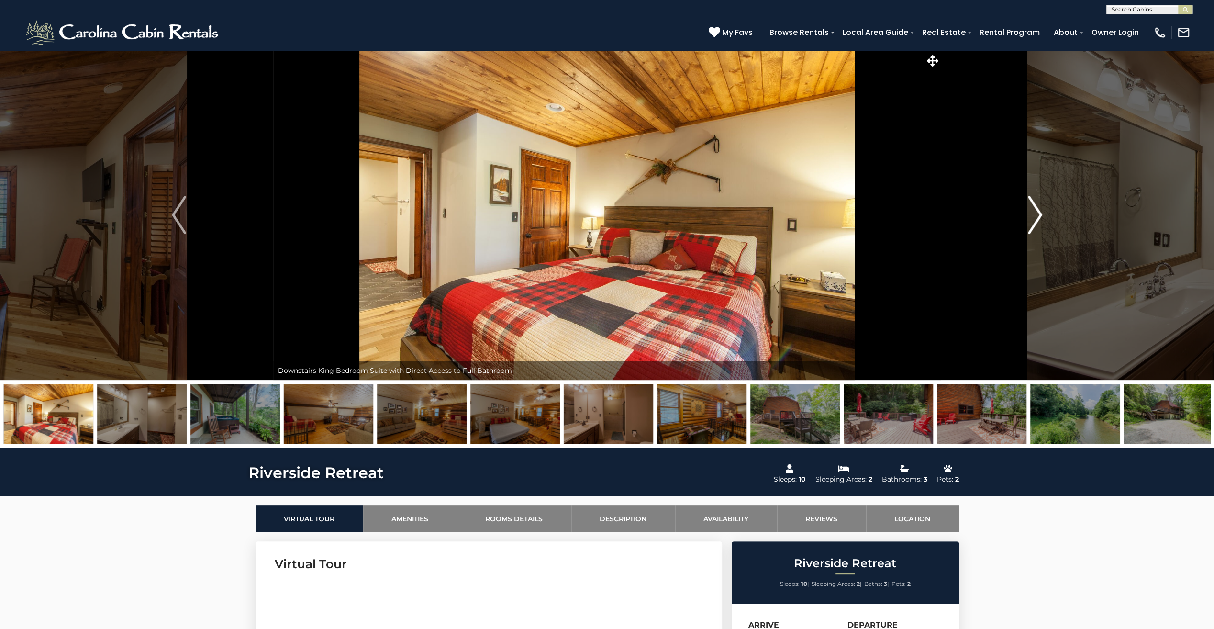
click at [1040, 216] on img "Next" at bounding box center [1035, 215] width 14 height 38
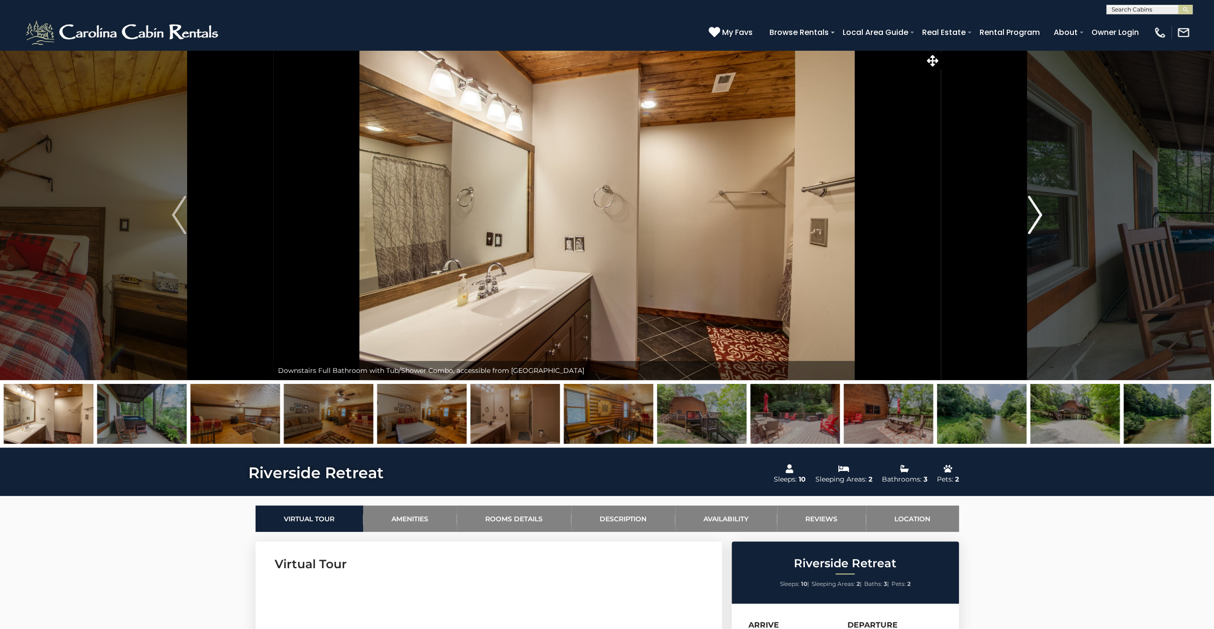
click at [1040, 216] on img "Next" at bounding box center [1035, 215] width 14 height 38
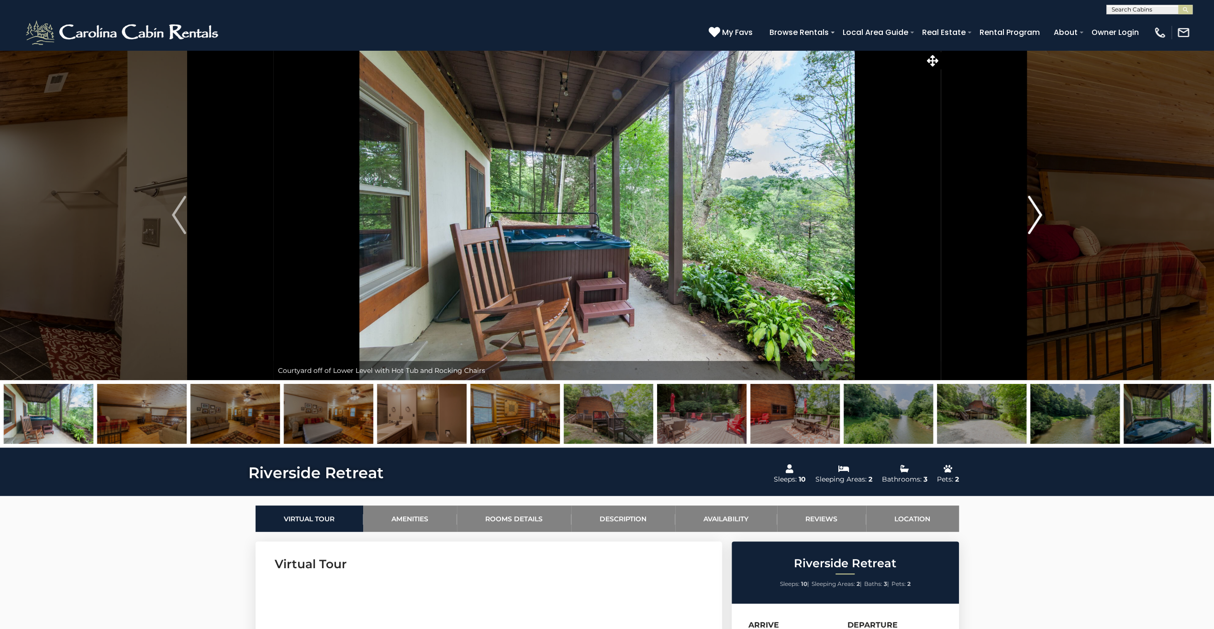
click at [1040, 216] on img "Next" at bounding box center [1035, 215] width 14 height 38
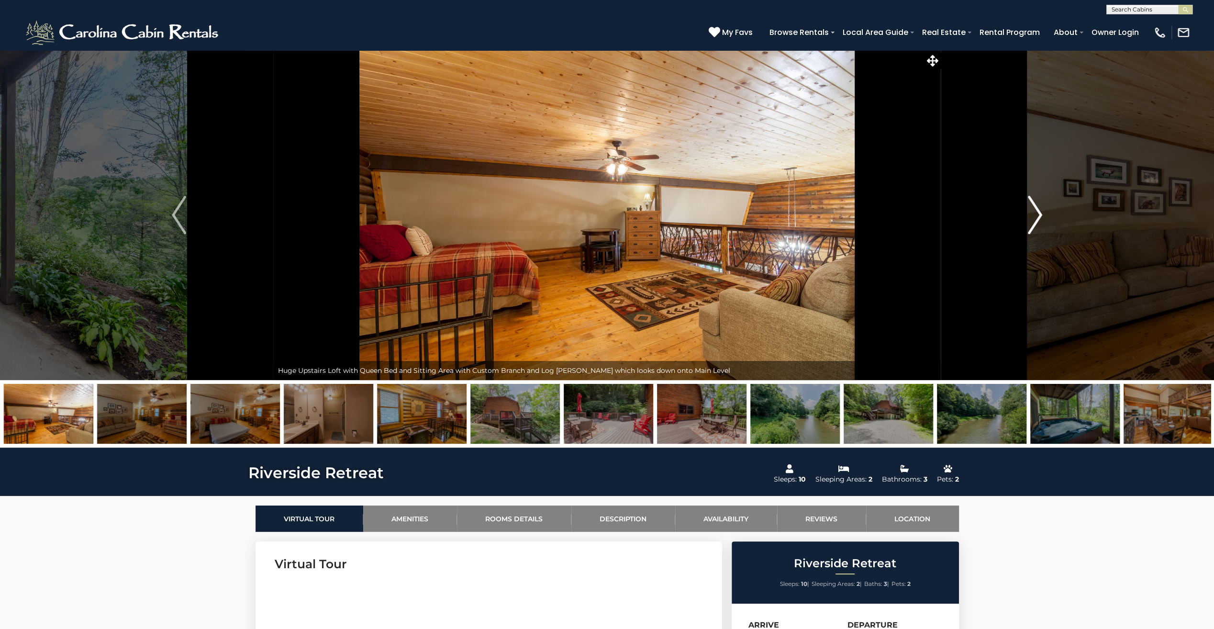
click at [1040, 216] on img "Next" at bounding box center [1035, 215] width 14 height 38
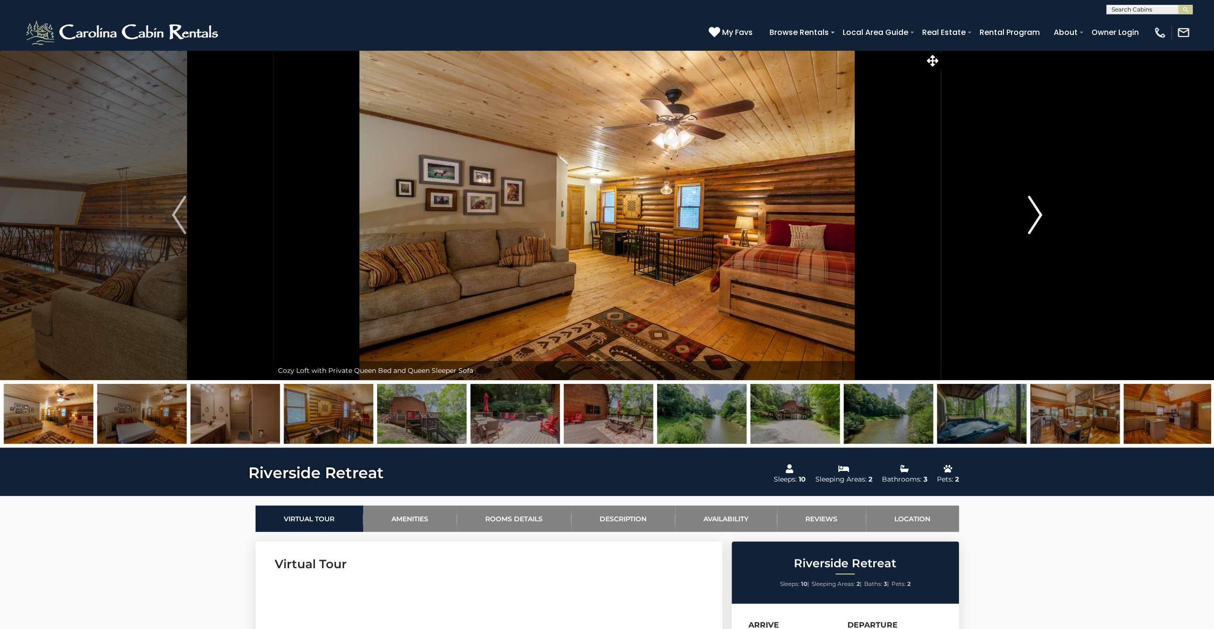
click at [1040, 216] on img "Next" at bounding box center [1035, 215] width 14 height 38
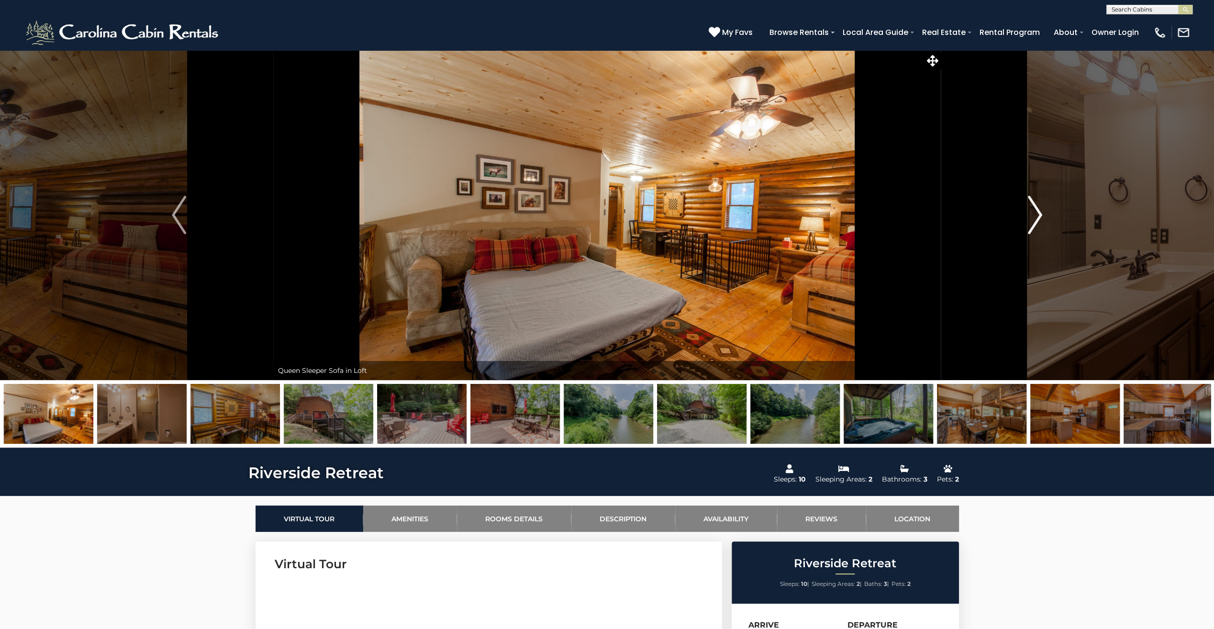
click at [1040, 216] on img "Next" at bounding box center [1035, 215] width 14 height 38
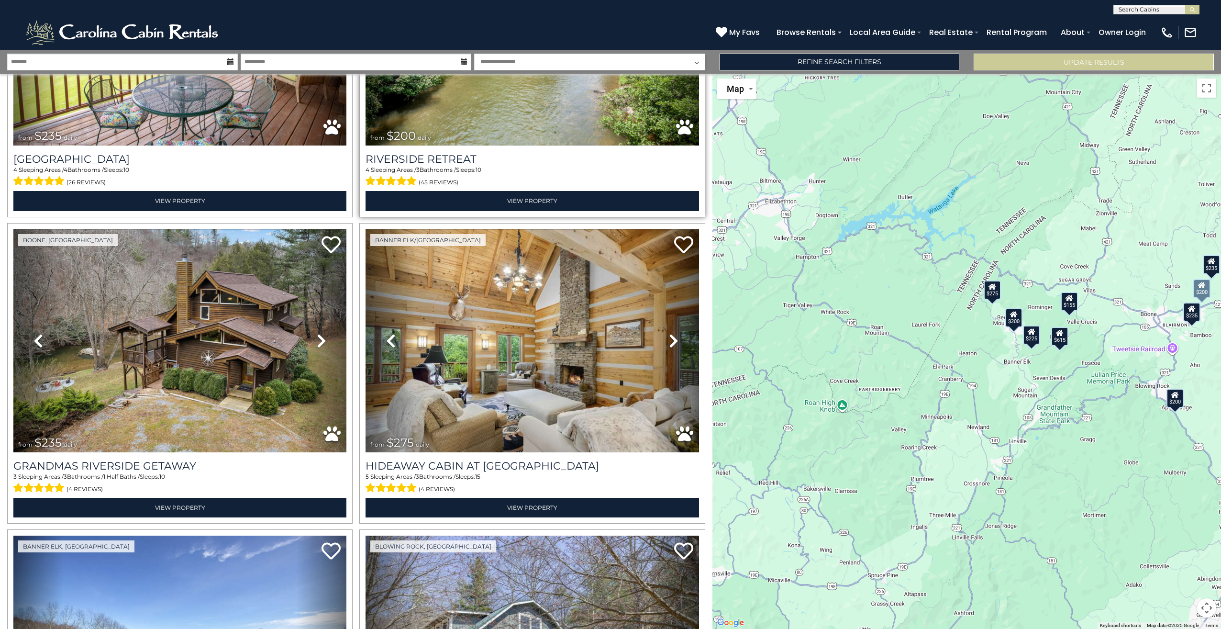
scroll to position [574, 0]
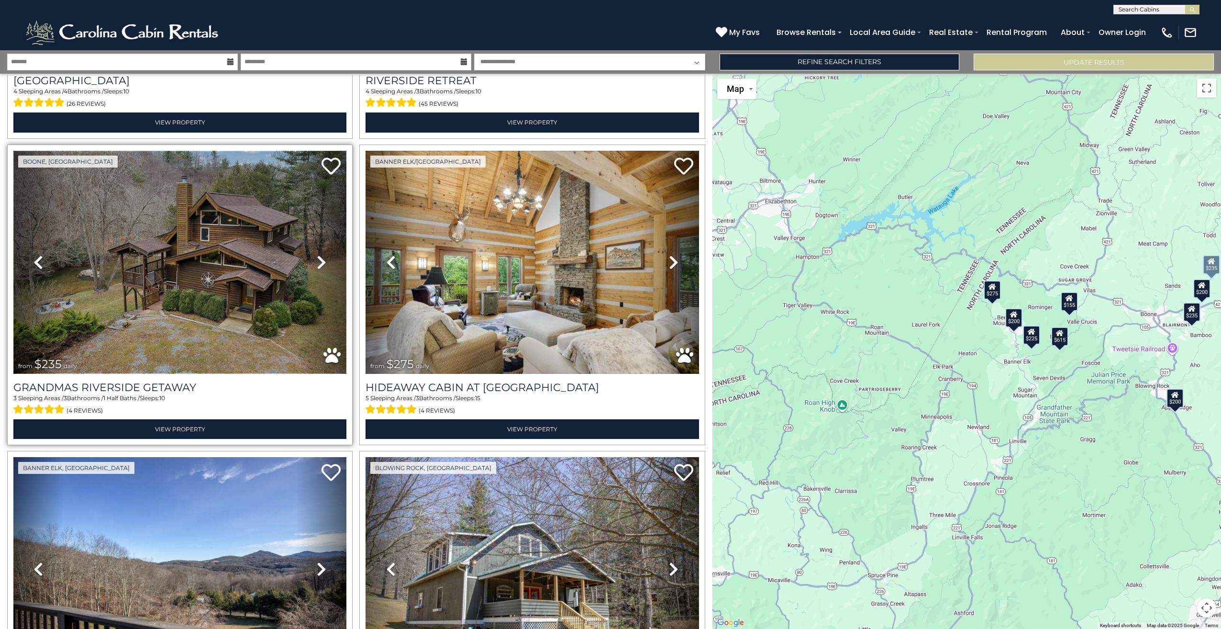
click at [187, 250] on img at bounding box center [179, 263] width 333 height 224
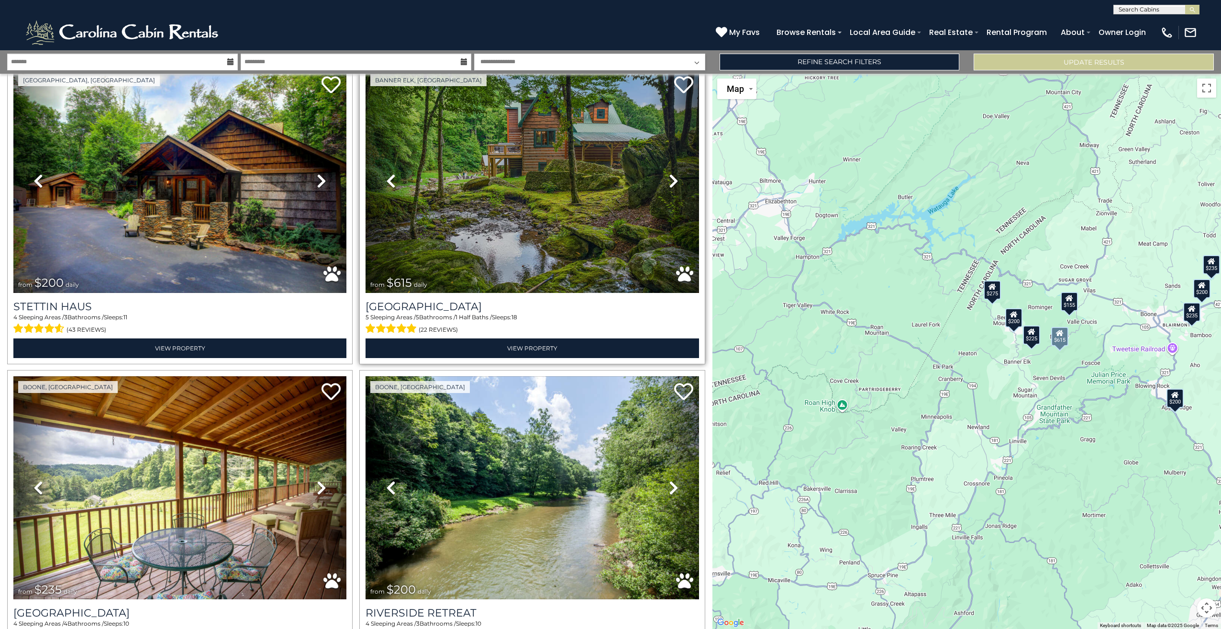
scroll to position [0, 0]
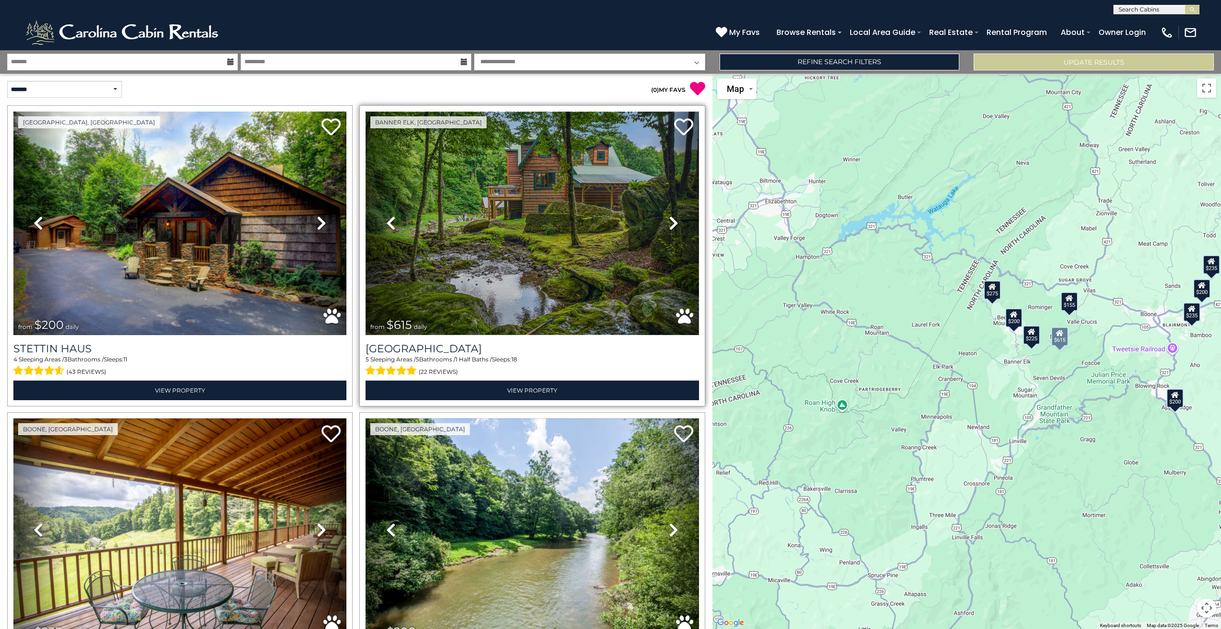
click at [570, 222] on img at bounding box center [532, 224] width 333 height 224
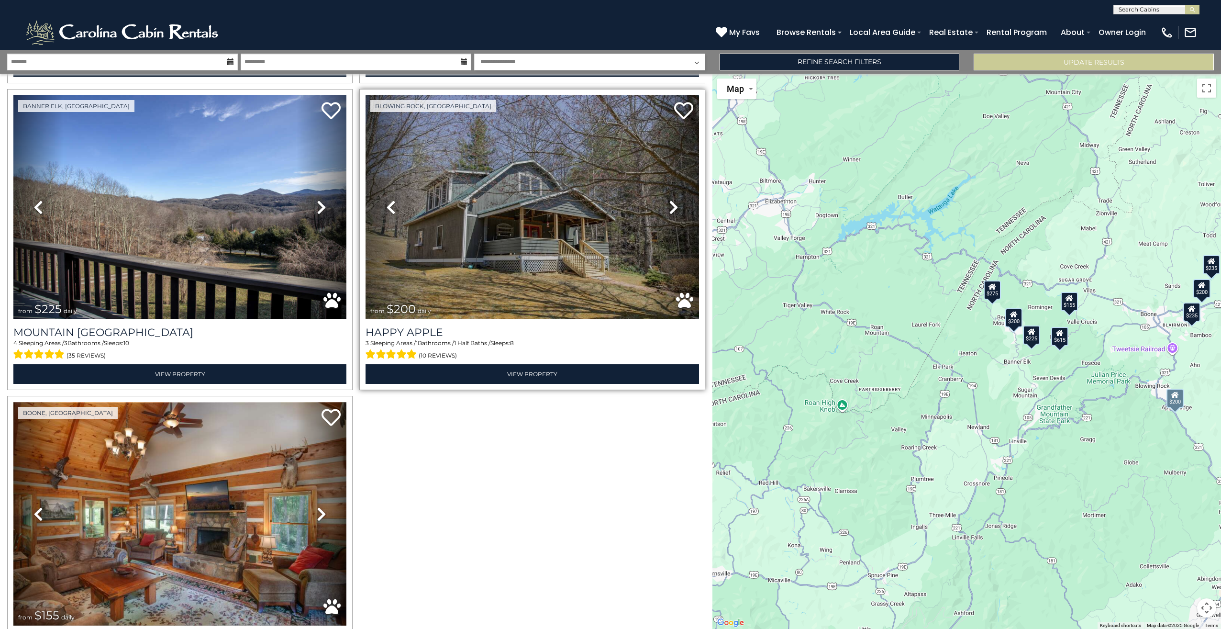
scroll to position [1034, 0]
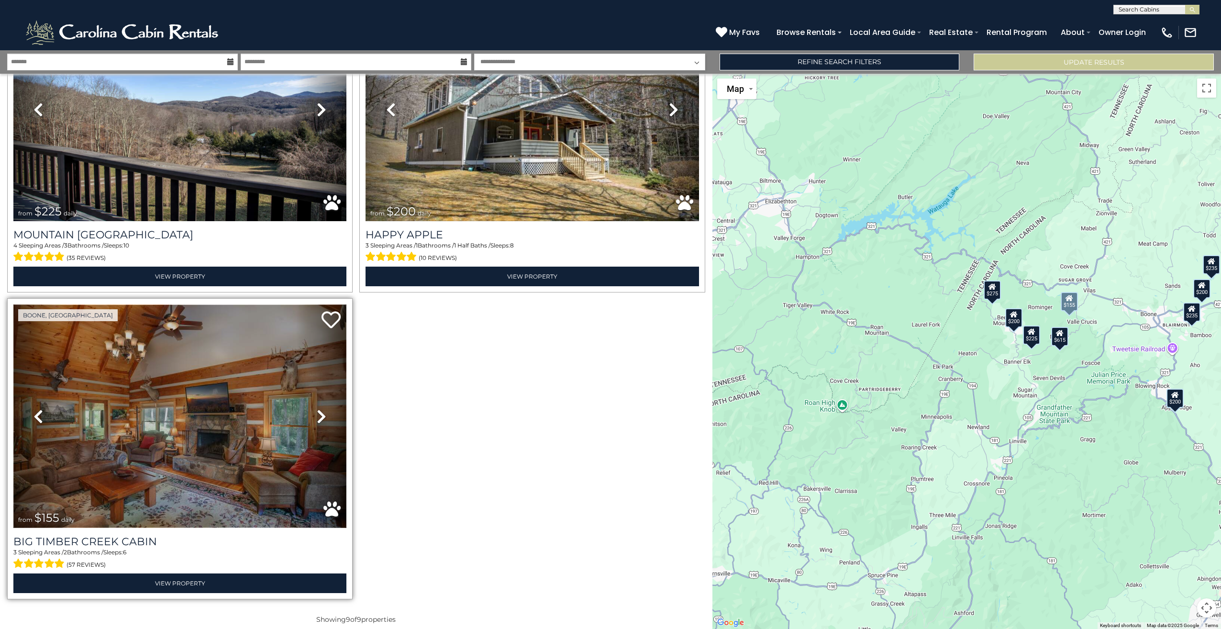
click at [188, 414] on img at bounding box center [179, 416] width 333 height 224
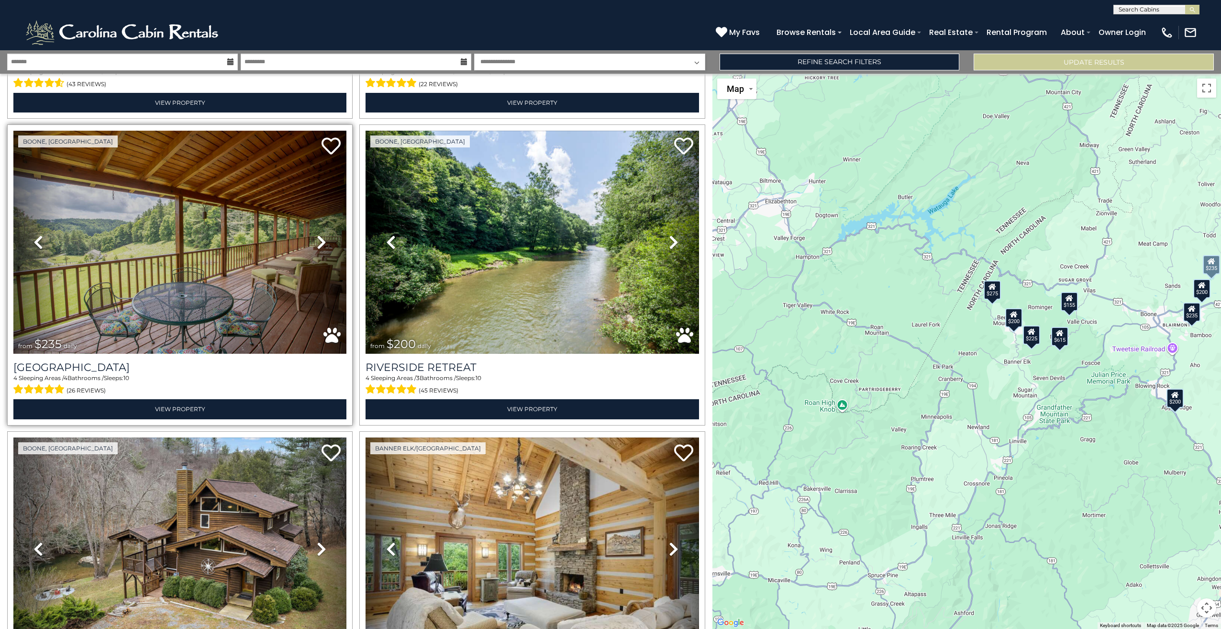
scroll to position [268, 0]
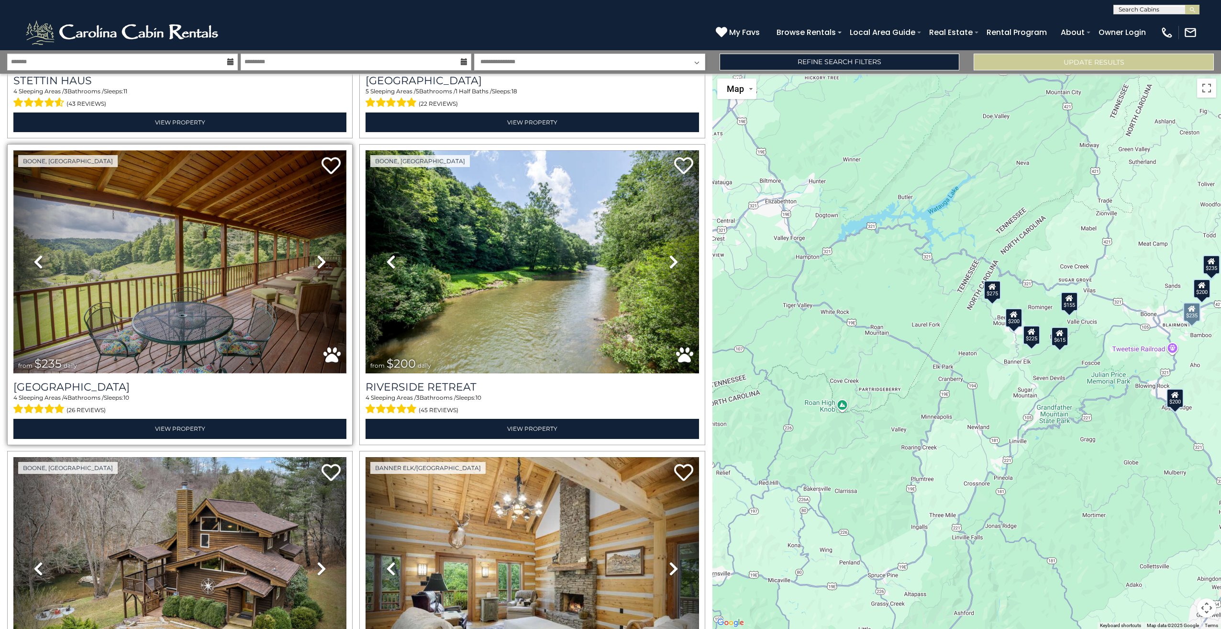
click at [187, 218] on img at bounding box center [179, 262] width 333 height 224
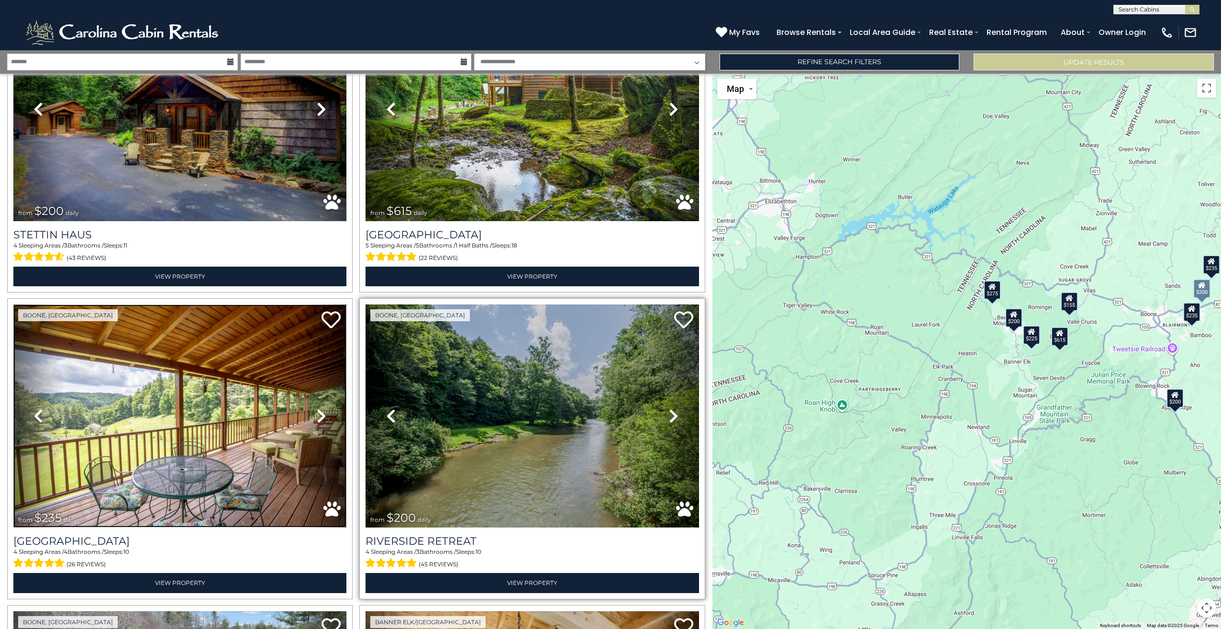
scroll to position [0, 0]
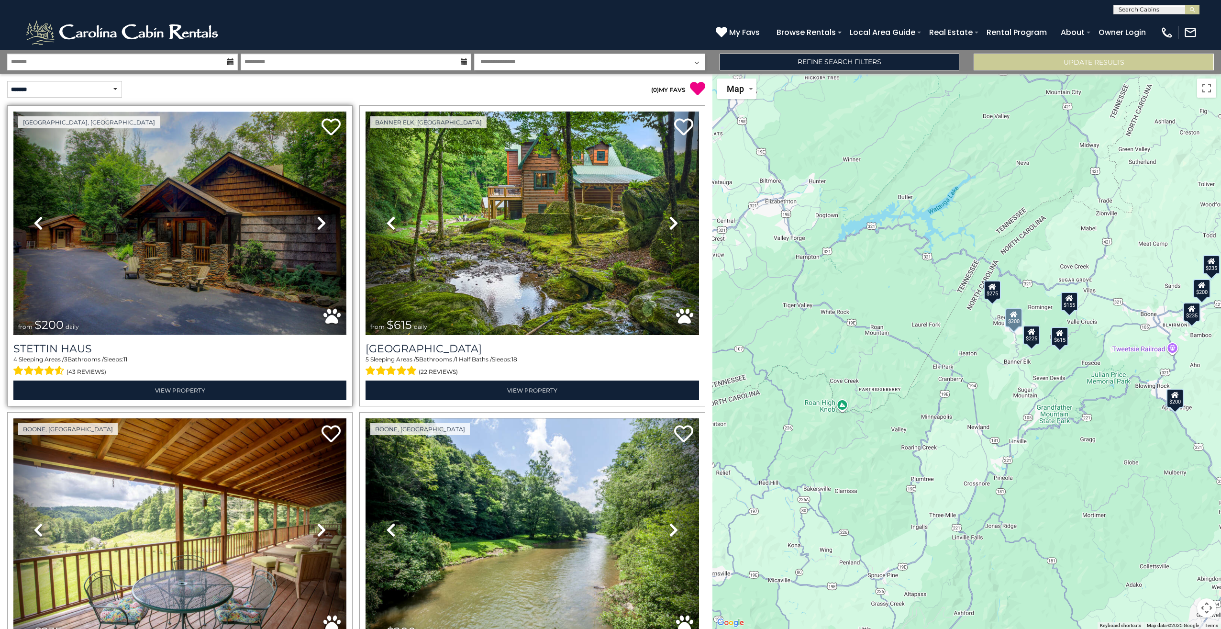
click at [143, 246] on img at bounding box center [179, 224] width 333 height 224
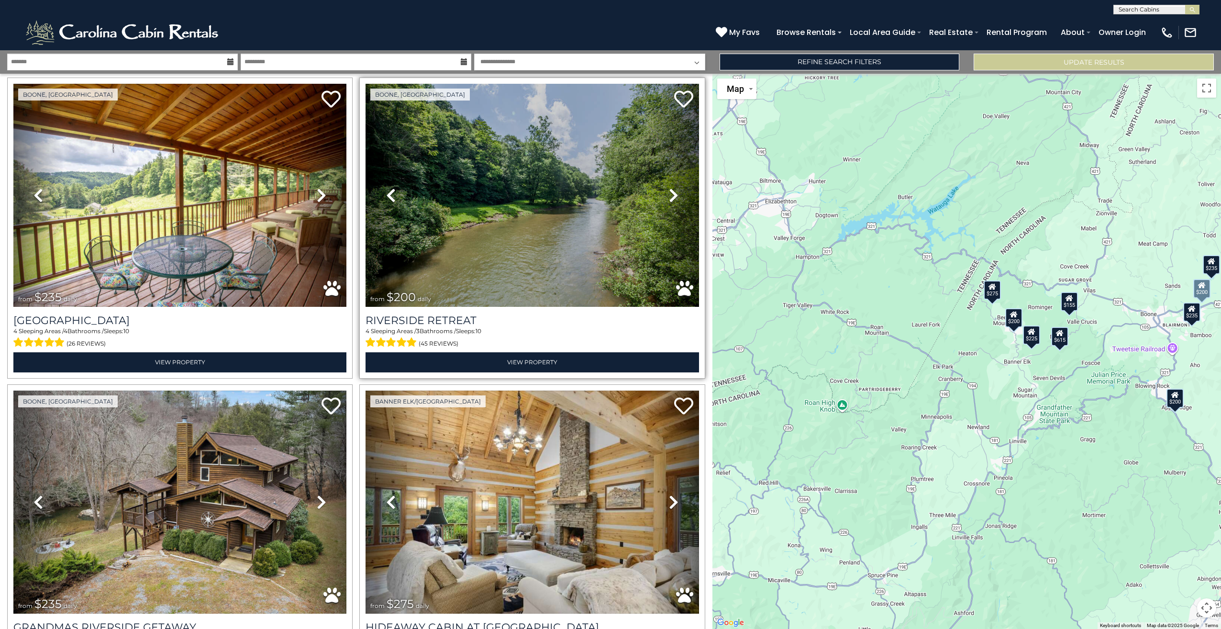
scroll to position [335, 0]
click at [587, 192] on img at bounding box center [532, 195] width 333 height 224
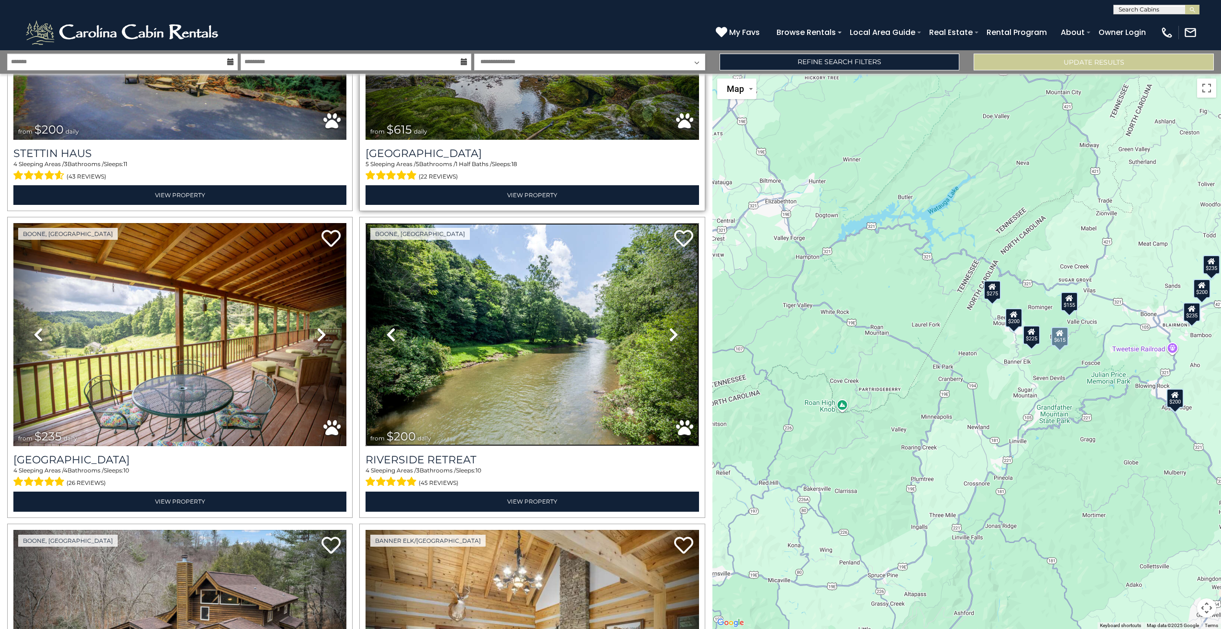
scroll to position [0, 0]
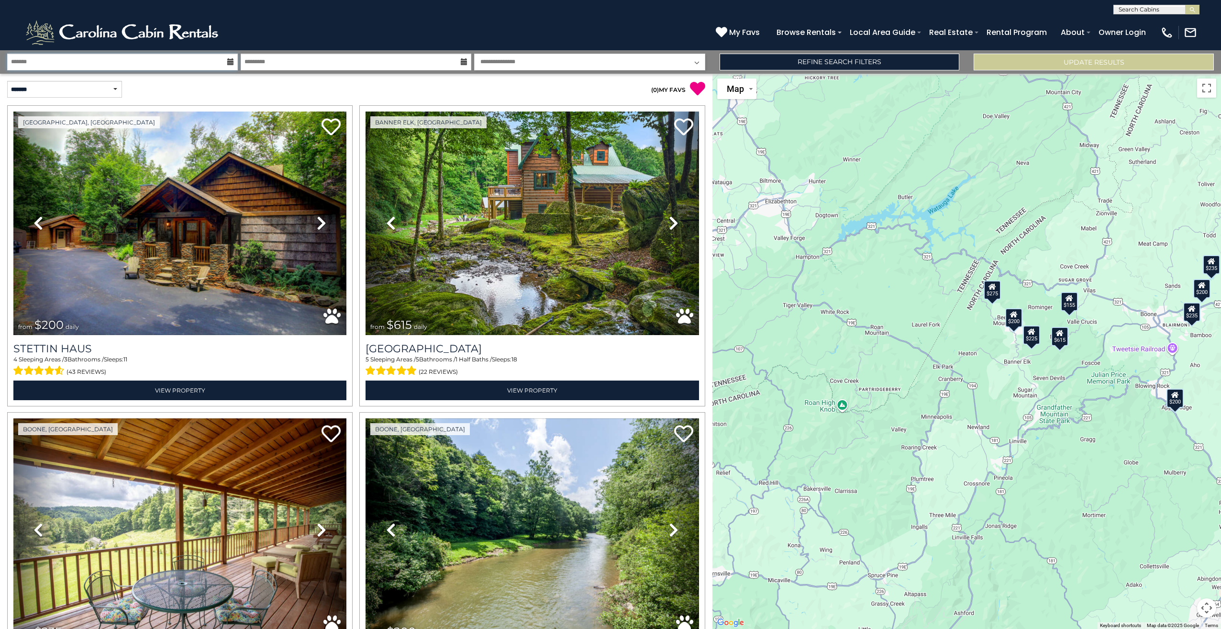
click at [121, 57] on input "text" at bounding box center [122, 62] width 231 height 17
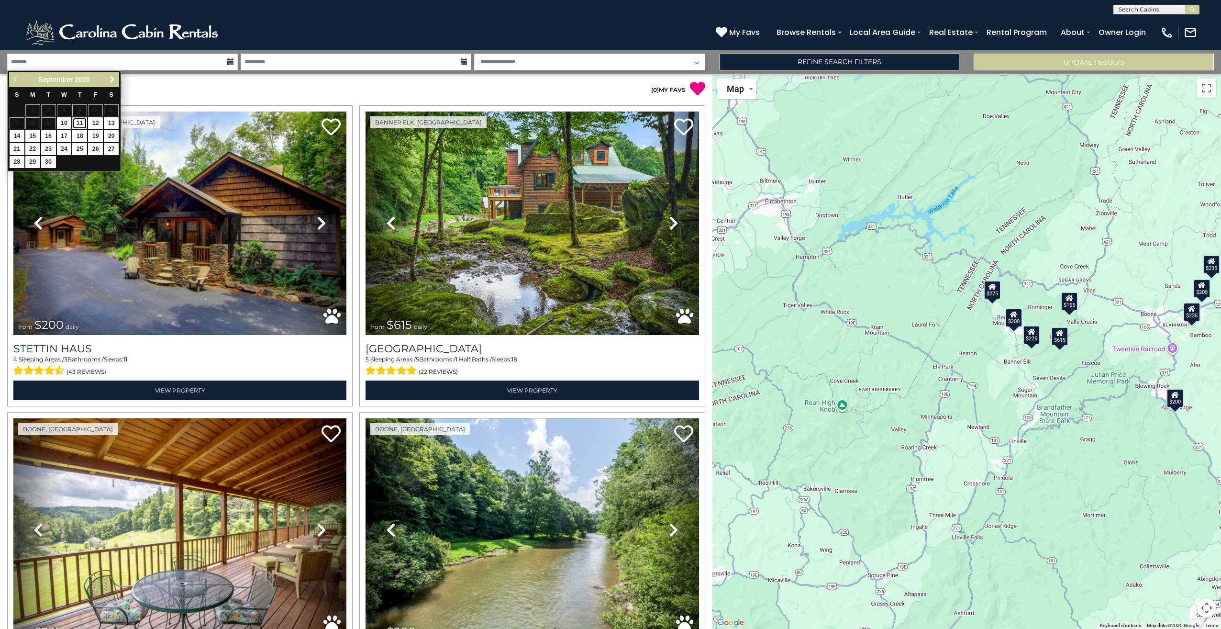
click at [78, 123] on link "11" at bounding box center [79, 123] width 15 height 12
type input "*******"
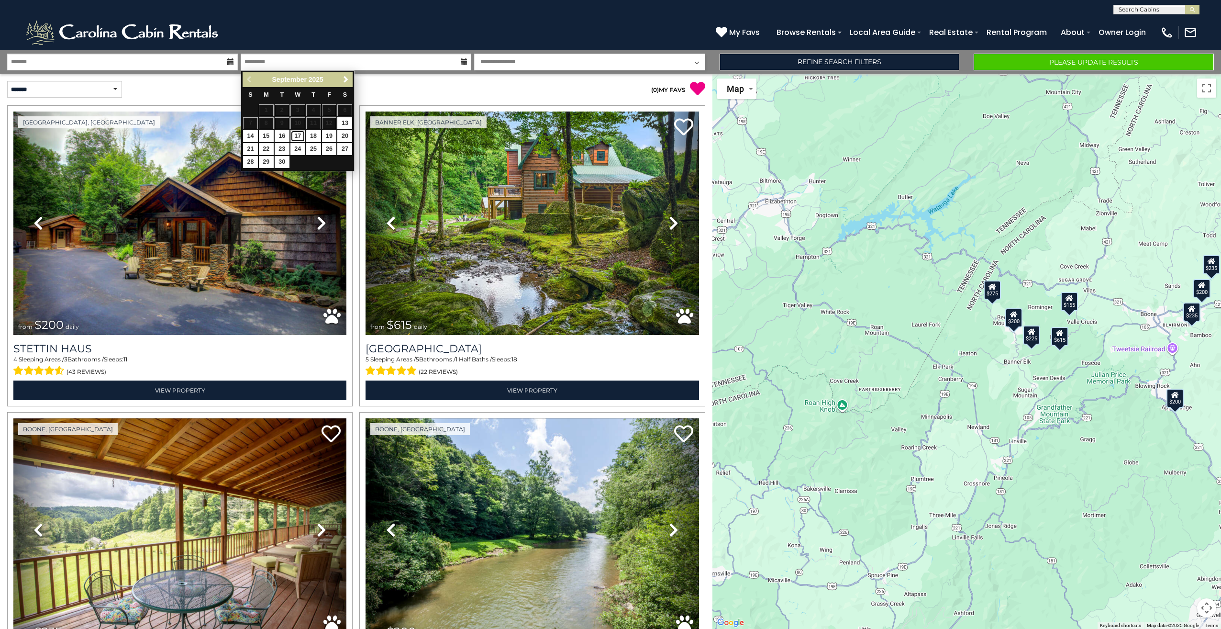
click at [301, 134] on link "17" at bounding box center [298, 136] width 15 height 12
type input "*******"
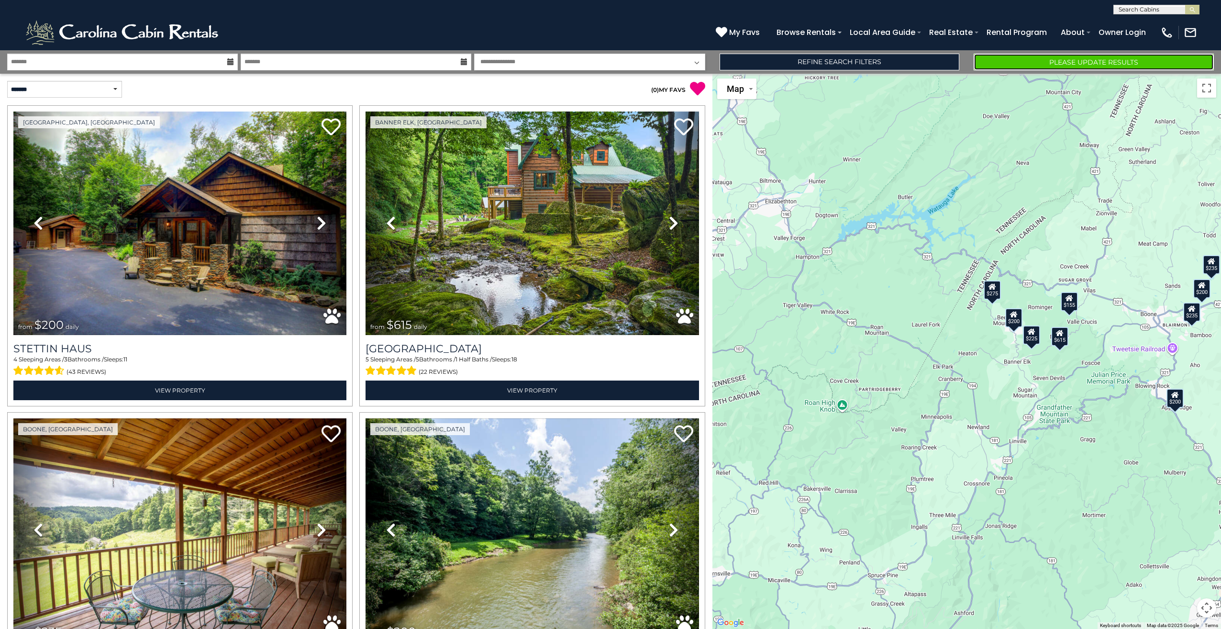
click at [1045, 63] on button "Please Update Results" at bounding box center [1094, 62] width 240 height 17
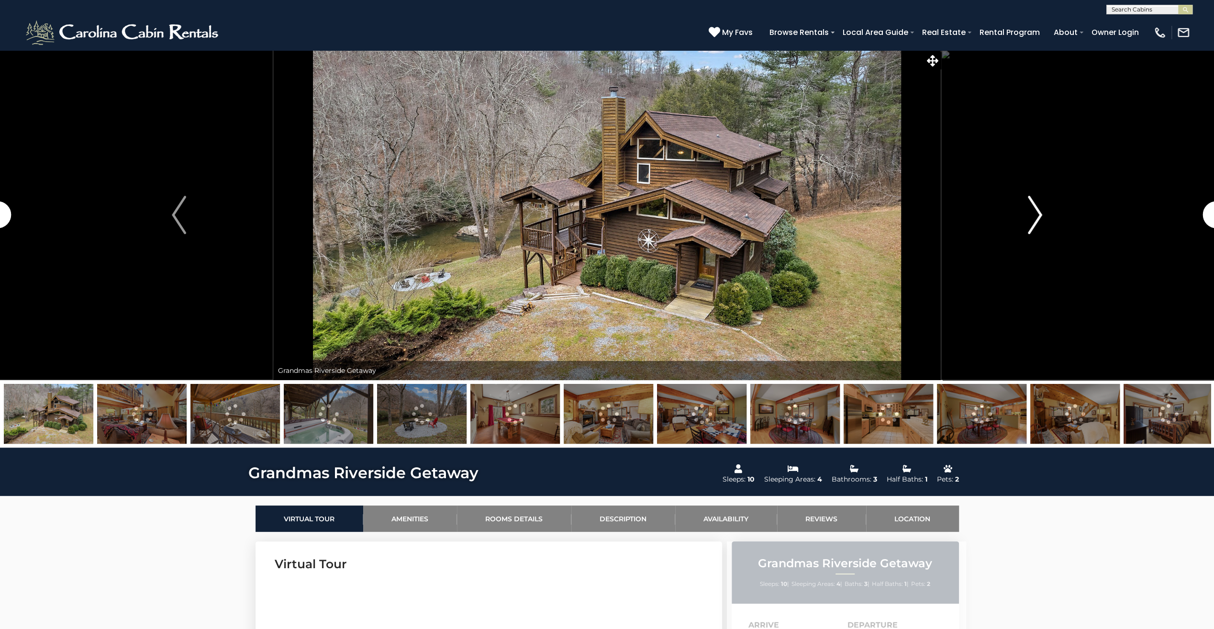
click at [1037, 220] on img "Next" at bounding box center [1035, 215] width 14 height 38
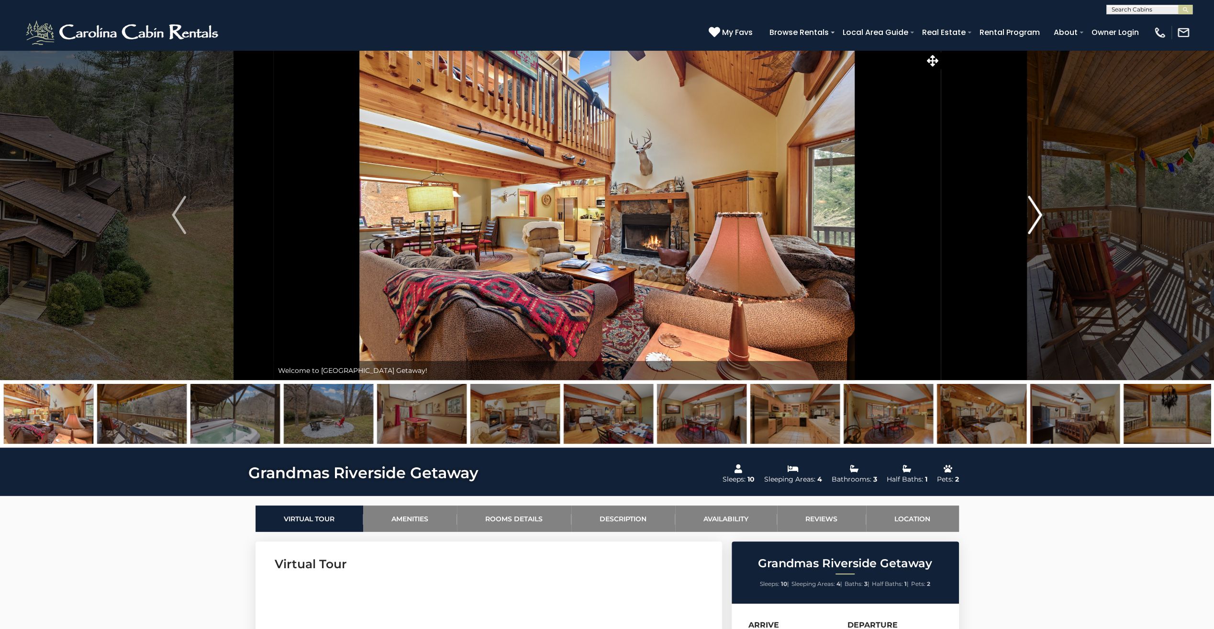
click at [1037, 220] on img "Next" at bounding box center [1035, 215] width 14 height 38
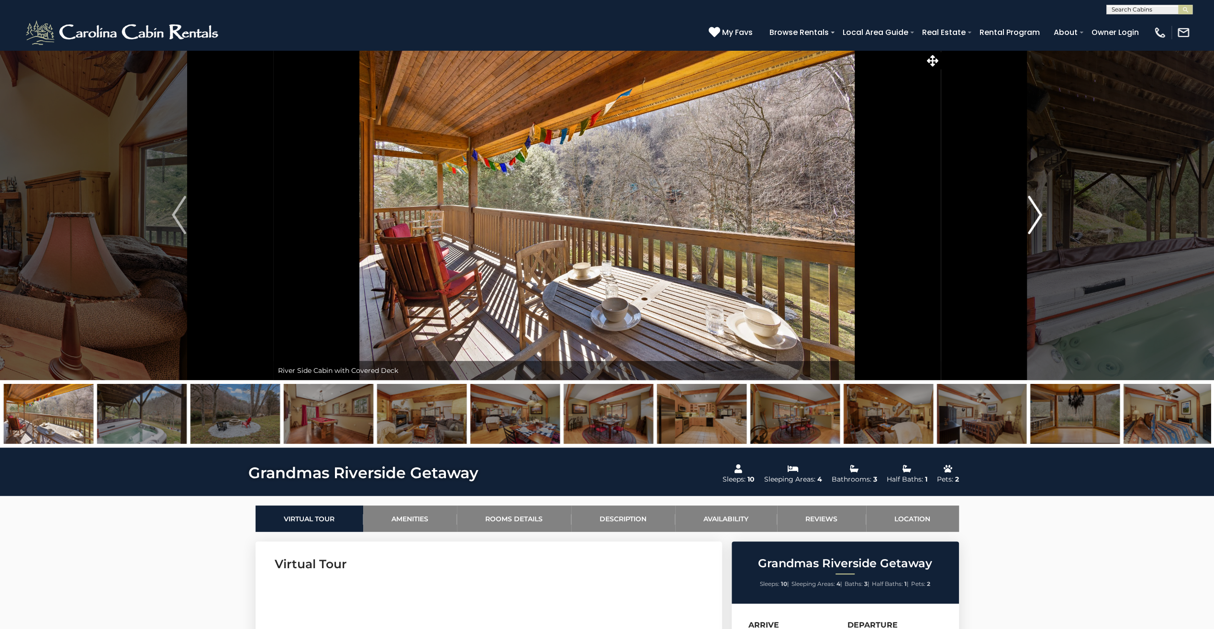
click at [1037, 220] on img "Next" at bounding box center [1035, 215] width 14 height 38
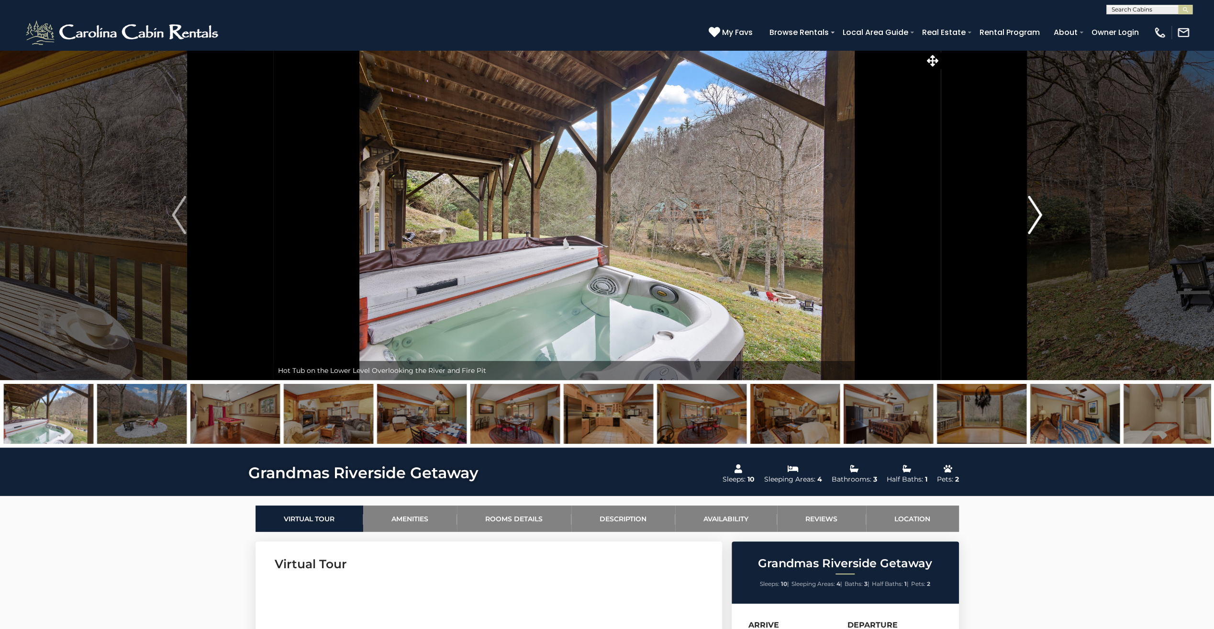
click at [1037, 220] on img "Next" at bounding box center [1035, 215] width 14 height 38
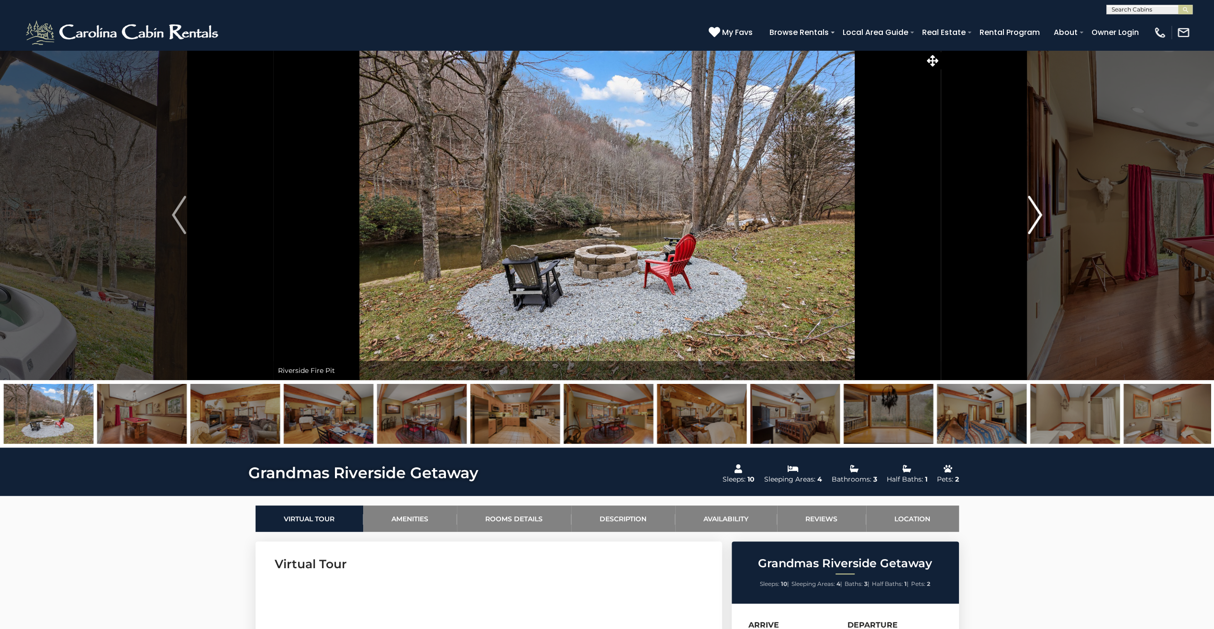
click at [1037, 220] on img "Next" at bounding box center [1035, 215] width 14 height 38
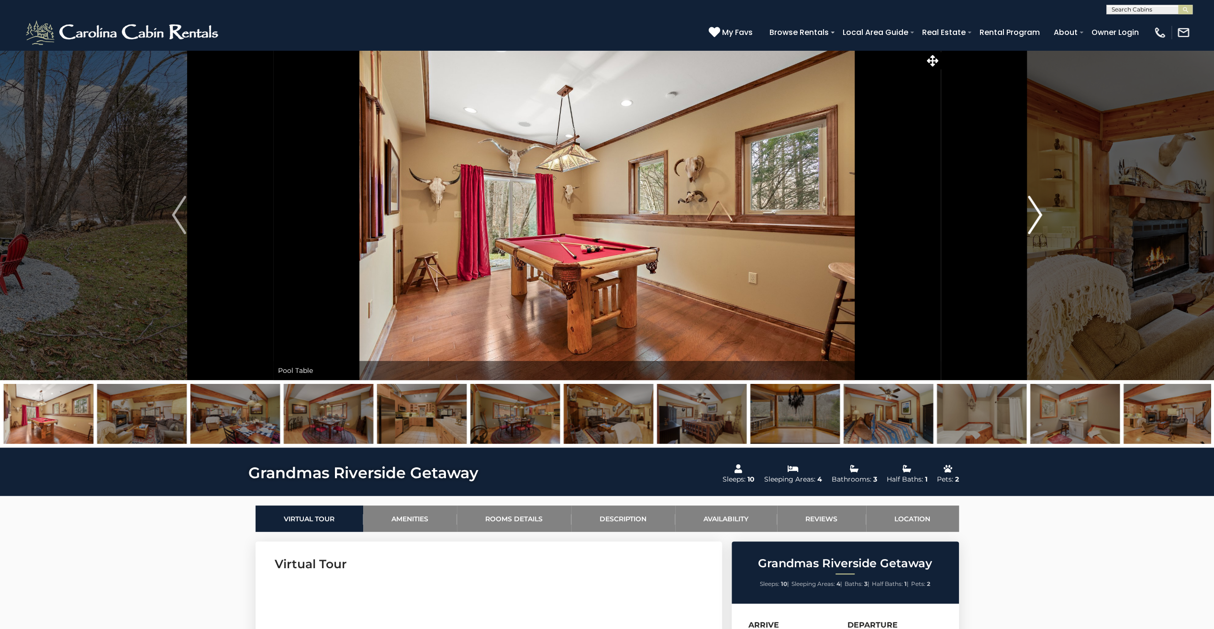
click at [1037, 220] on img "Next" at bounding box center [1035, 215] width 14 height 38
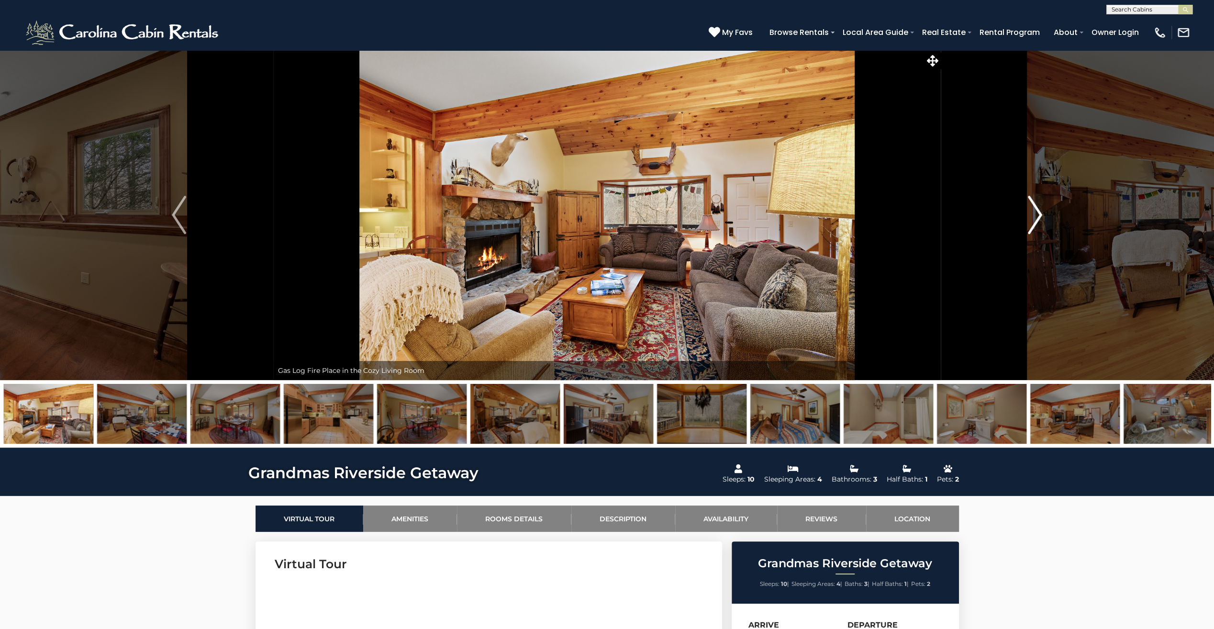
click at [1037, 220] on img "Next" at bounding box center [1035, 215] width 14 height 38
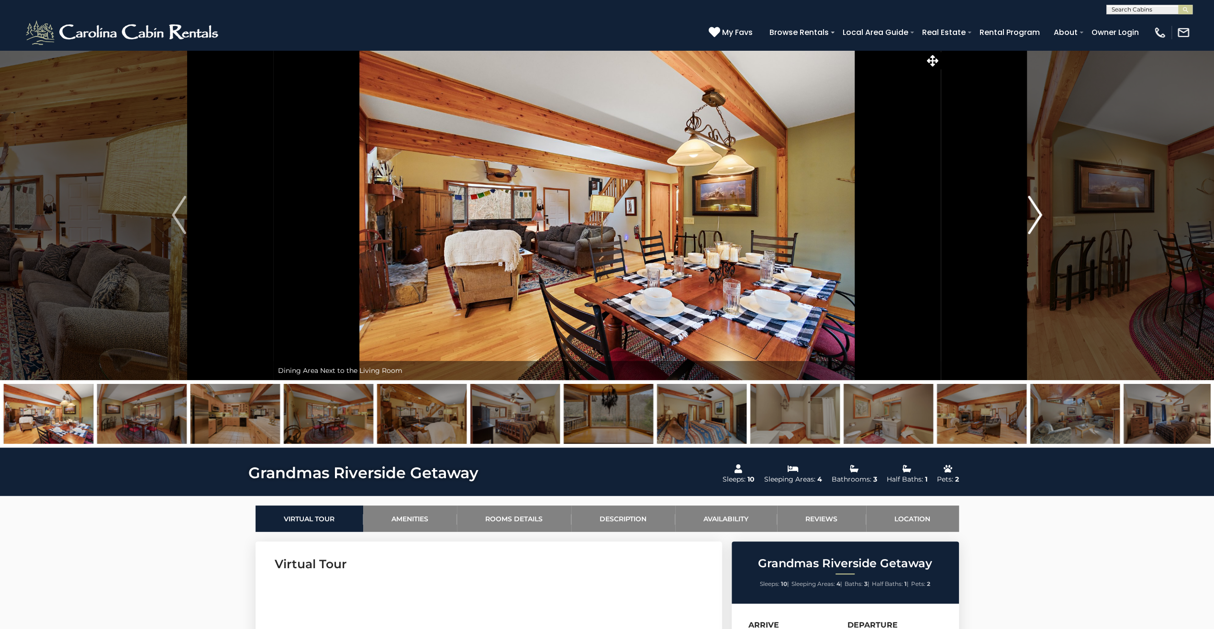
click at [1037, 220] on img "Next" at bounding box center [1035, 215] width 14 height 38
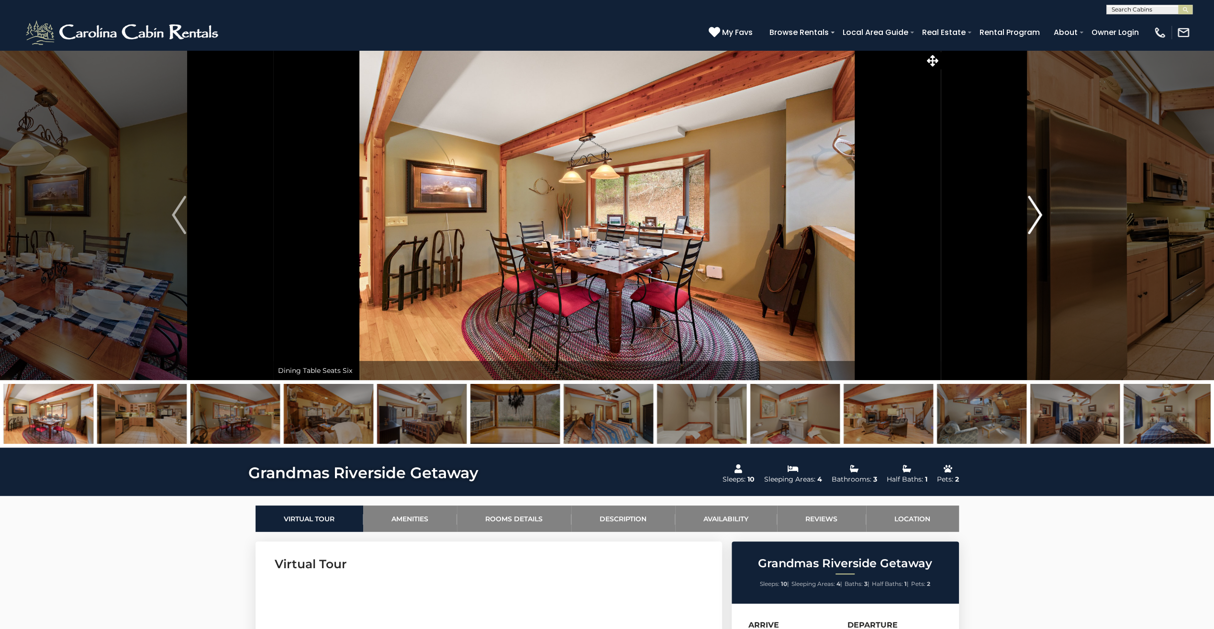
click at [1037, 220] on img "Next" at bounding box center [1035, 215] width 14 height 38
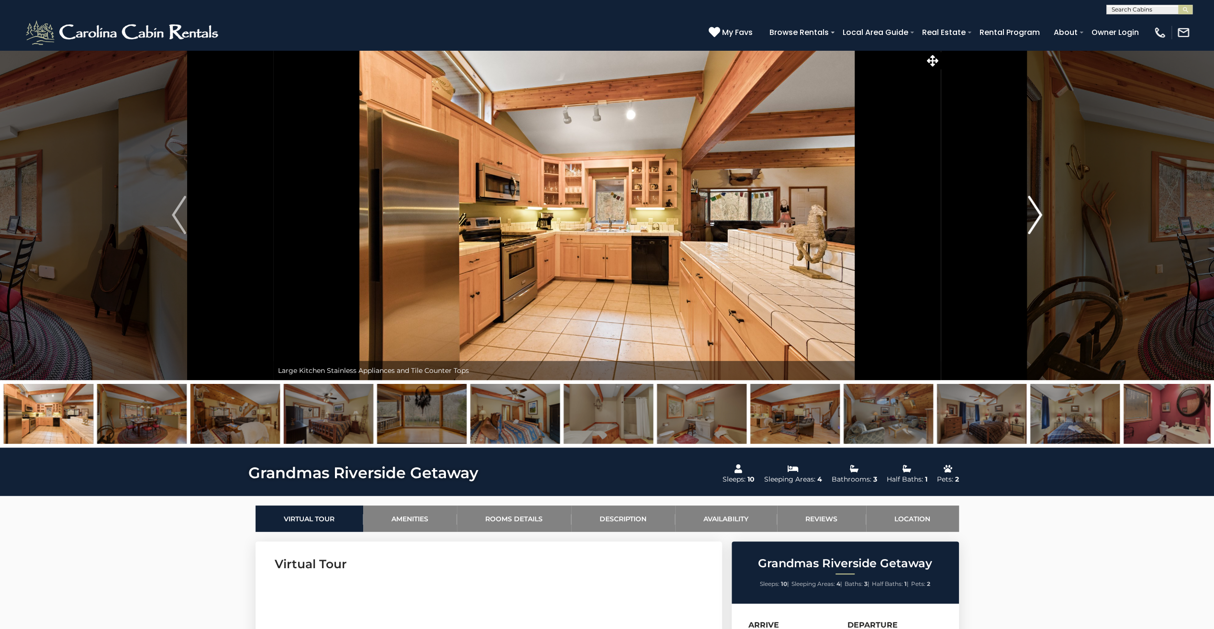
click at [1037, 220] on img "Next" at bounding box center [1035, 215] width 14 height 38
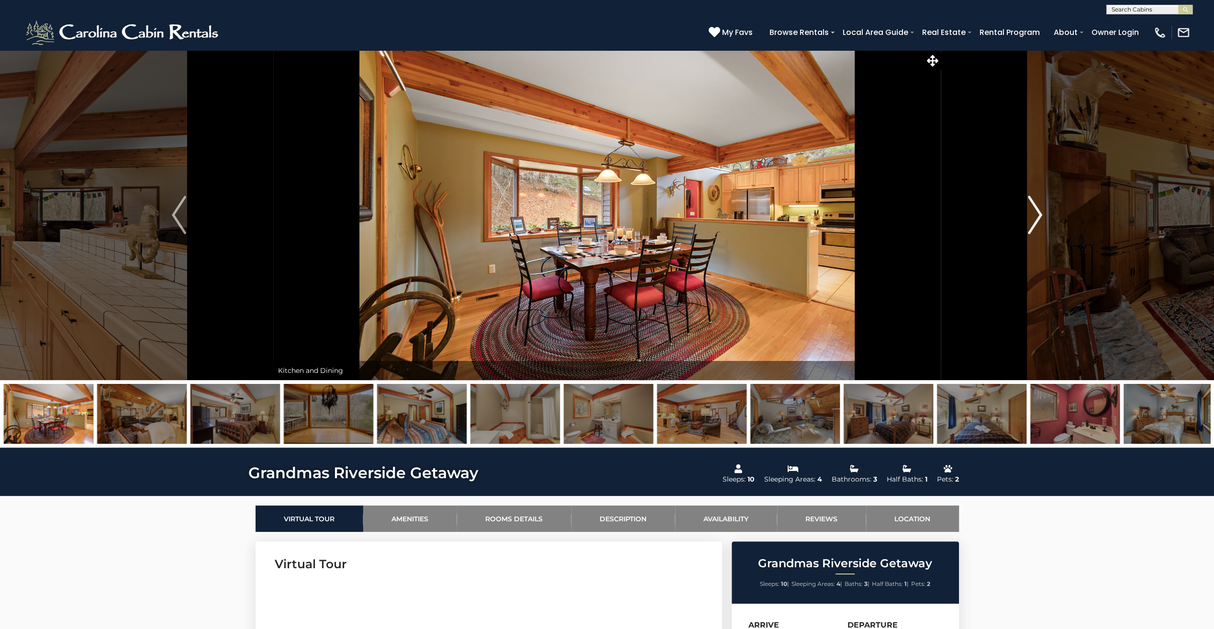
click at [1037, 220] on img "Next" at bounding box center [1035, 215] width 14 height 38
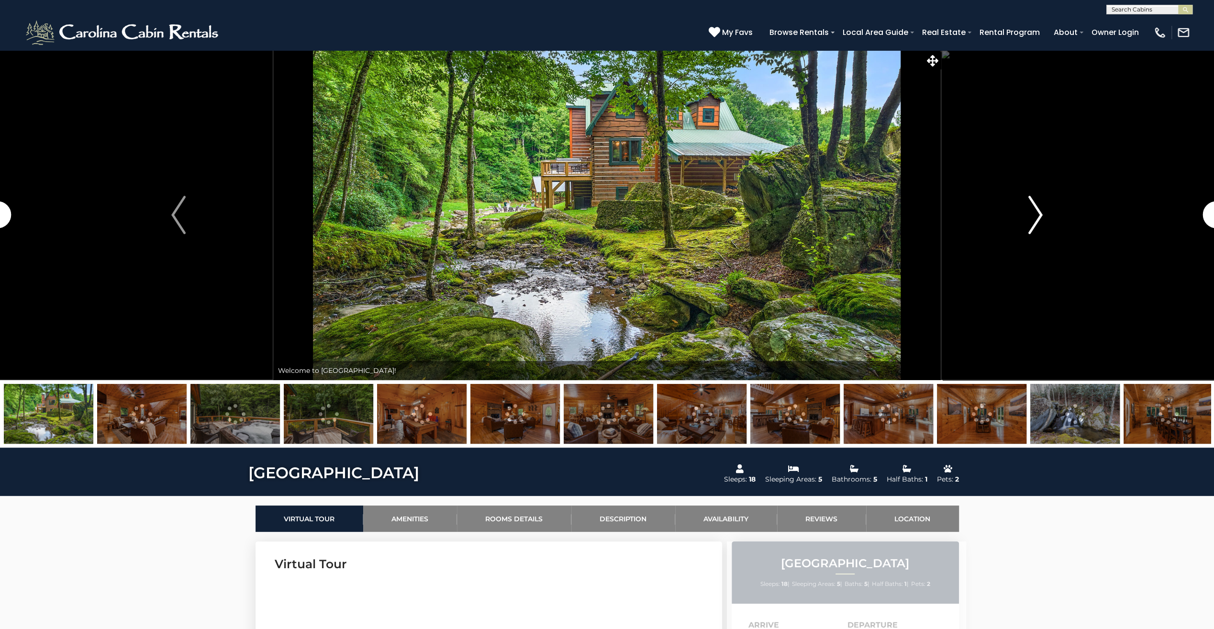
click at [1038, 219] on img "Next" at bounding box center [1036, 215] width 14 height 38
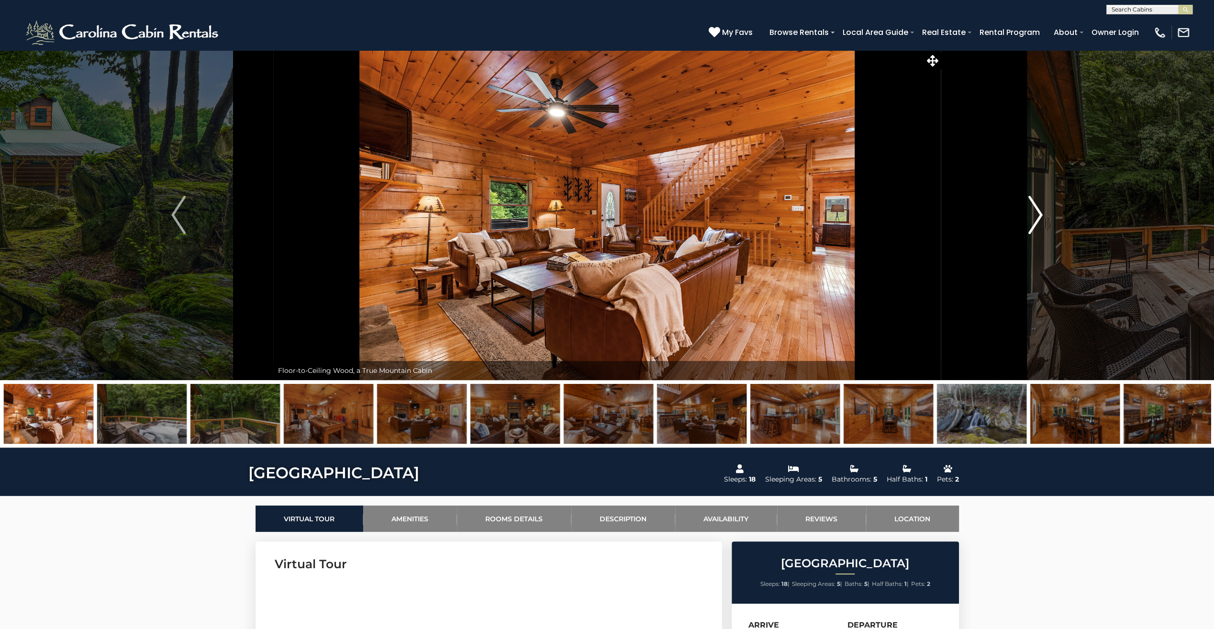
click at [1038, 219] on img "Next" at bounding box center [1036, 215] width 14 height 38
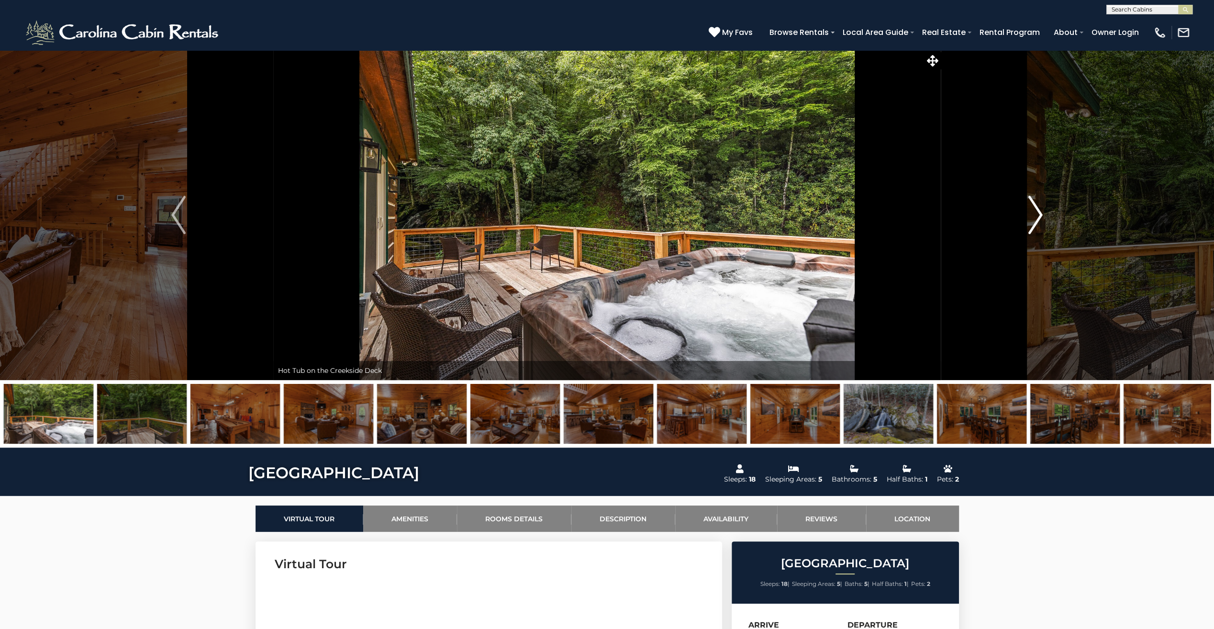
click at [1038, 219] on img "Next" at bounding box center [1036, 215] width 14 height 38
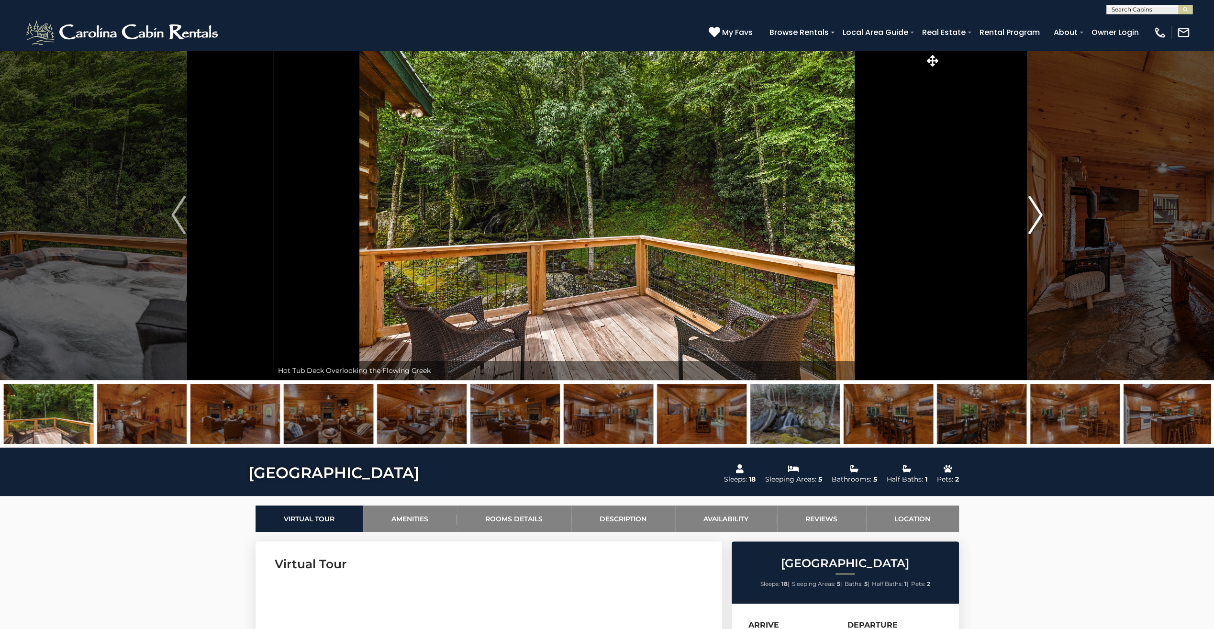
click at [1038, 219] on img "Next" at bounding box center [1036, 215] width 14 height 38
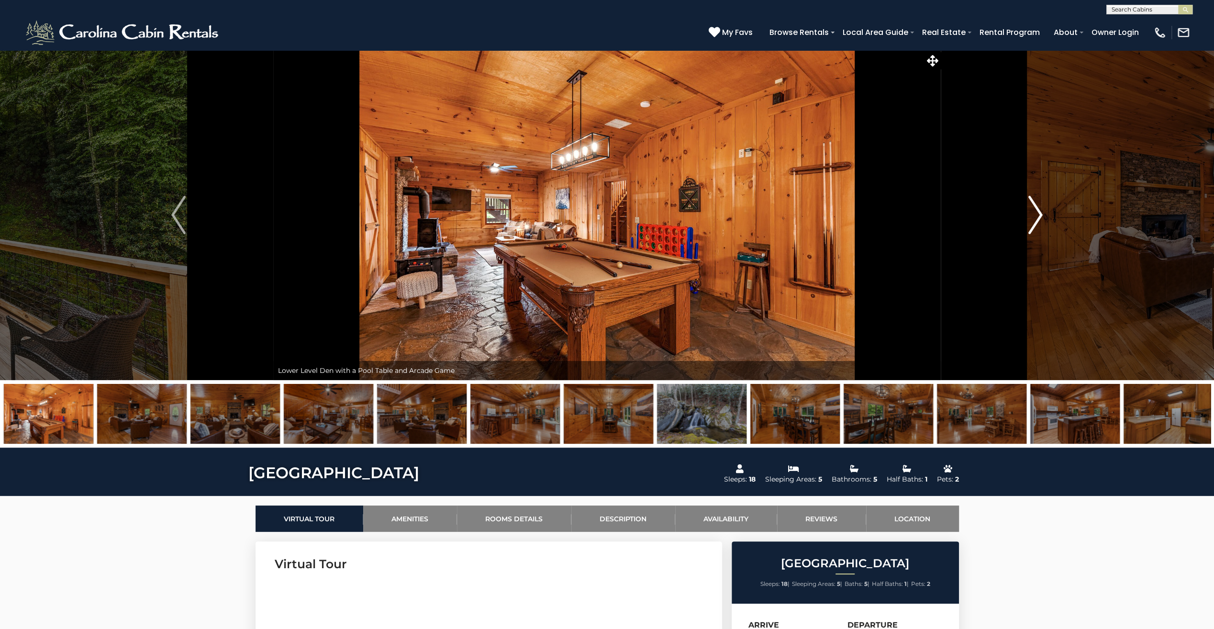
click at [1038, 219] on img "Next" at bounding box center [1036, 215] width 14 height 38
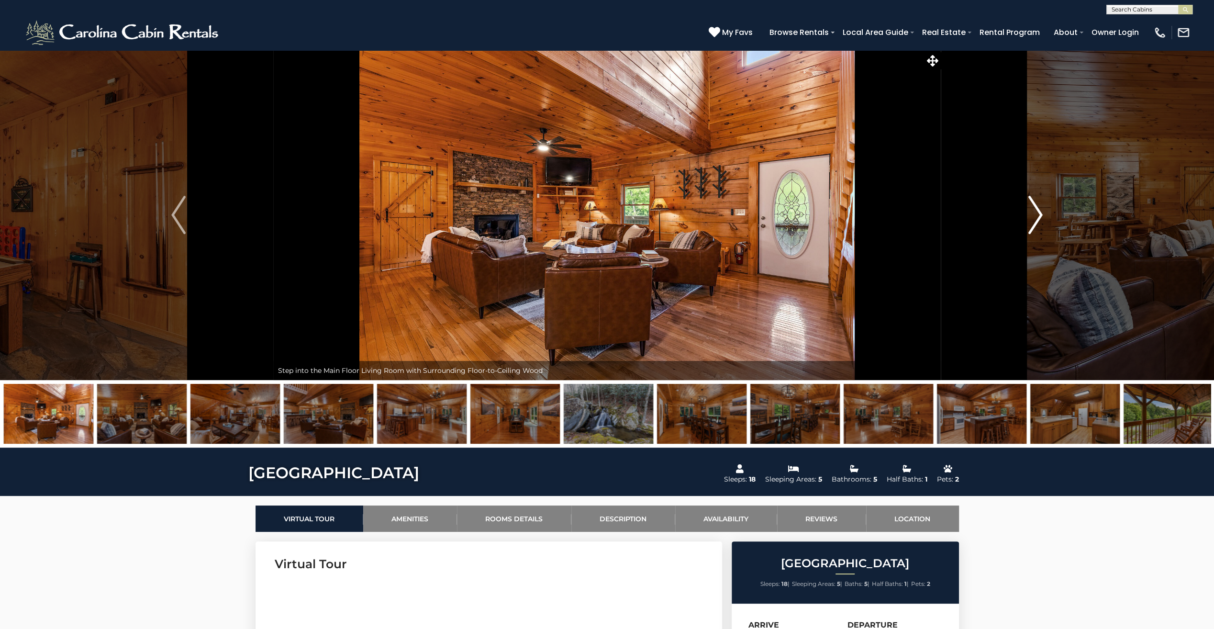
click at [1038, 219] on img "Next" at bounding box center [1036, 215] width 14 height 38
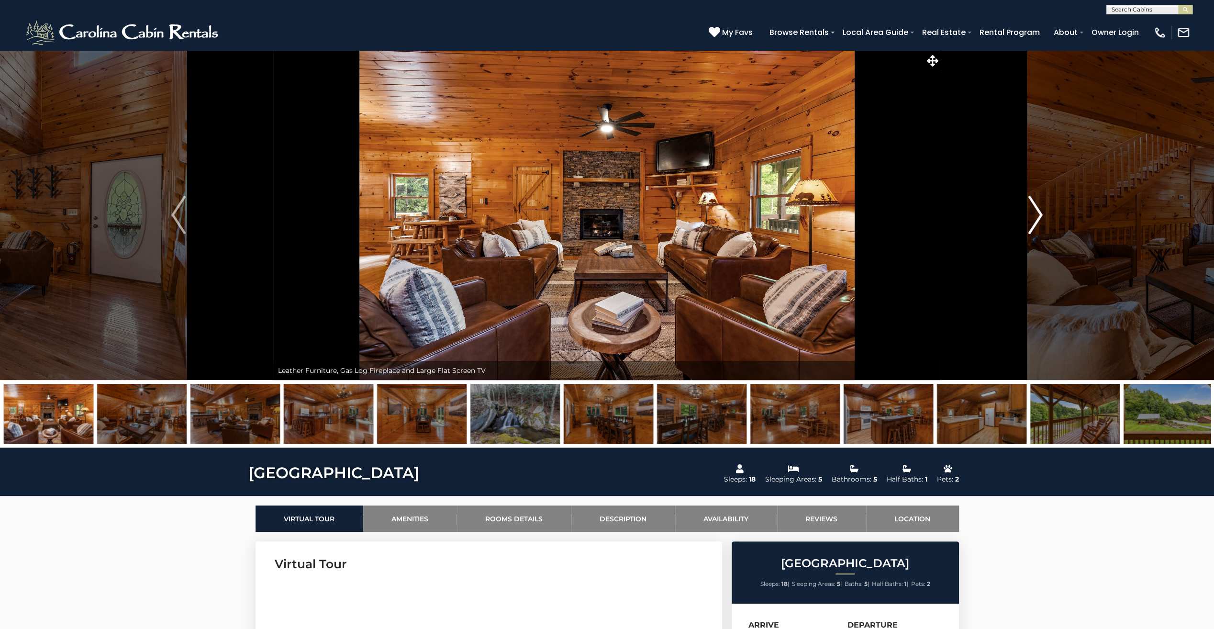
click at [1038, 219] on img "Next" at bounding box center [1036, 215] width 14 height 38
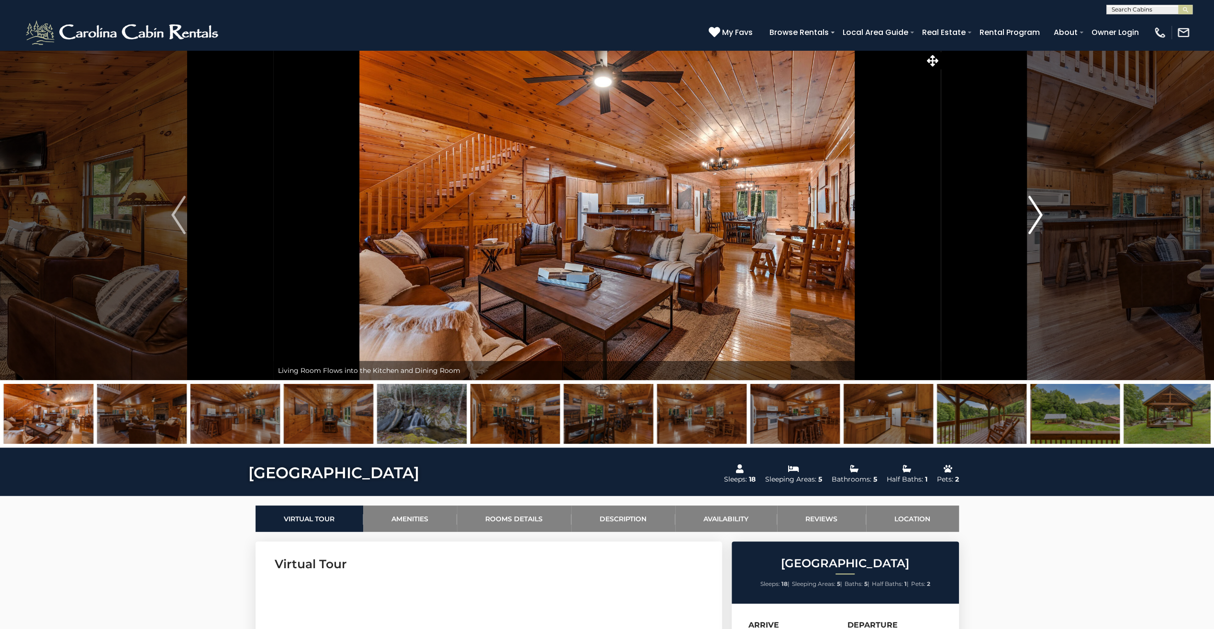
click at [1038, 219] on img "Next" at bounding box center [1036, 215] width 14 height 38
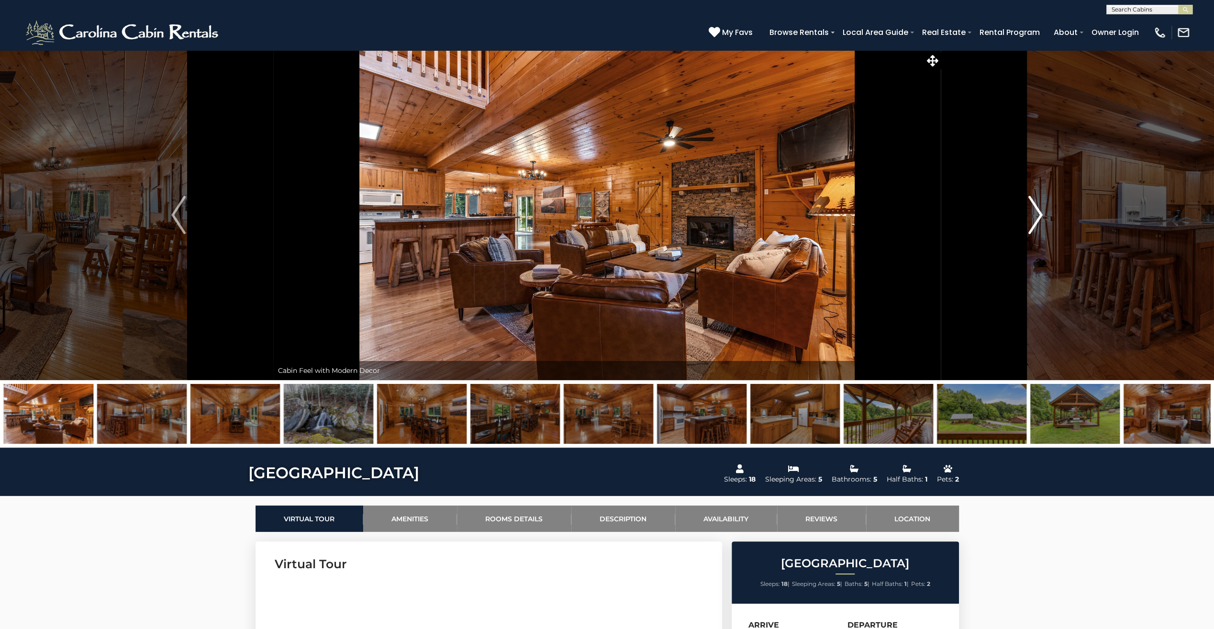
click at [1038, 219] on img "Next" at bounding box center [1036, 215] width 14 height 38
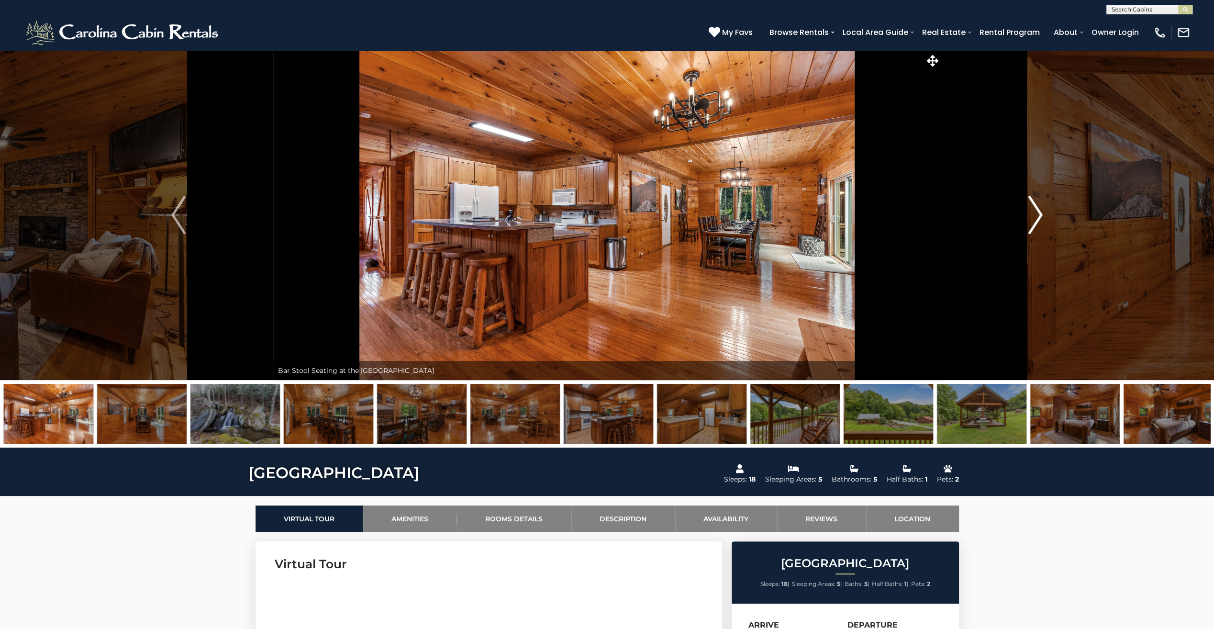
click at [1038, 219] on img "Next" at bounding box center [1036, 215] width 14 height 38
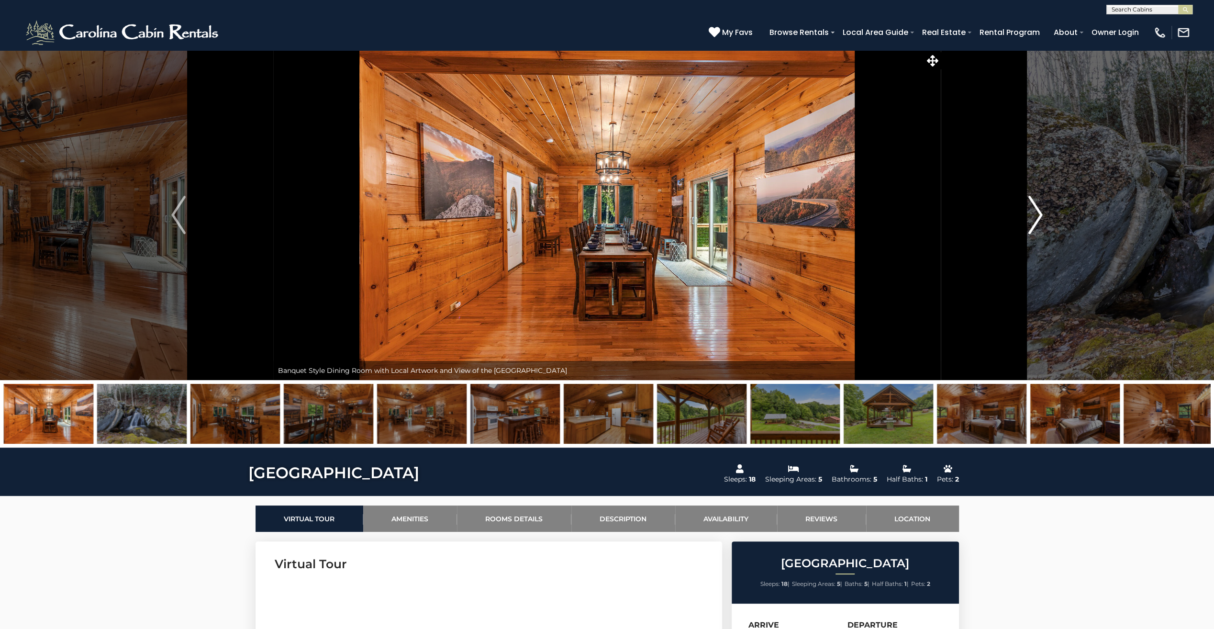
click at [1038, 219] on img "Next" at bounding box center [1036, 215] width 14 height 38
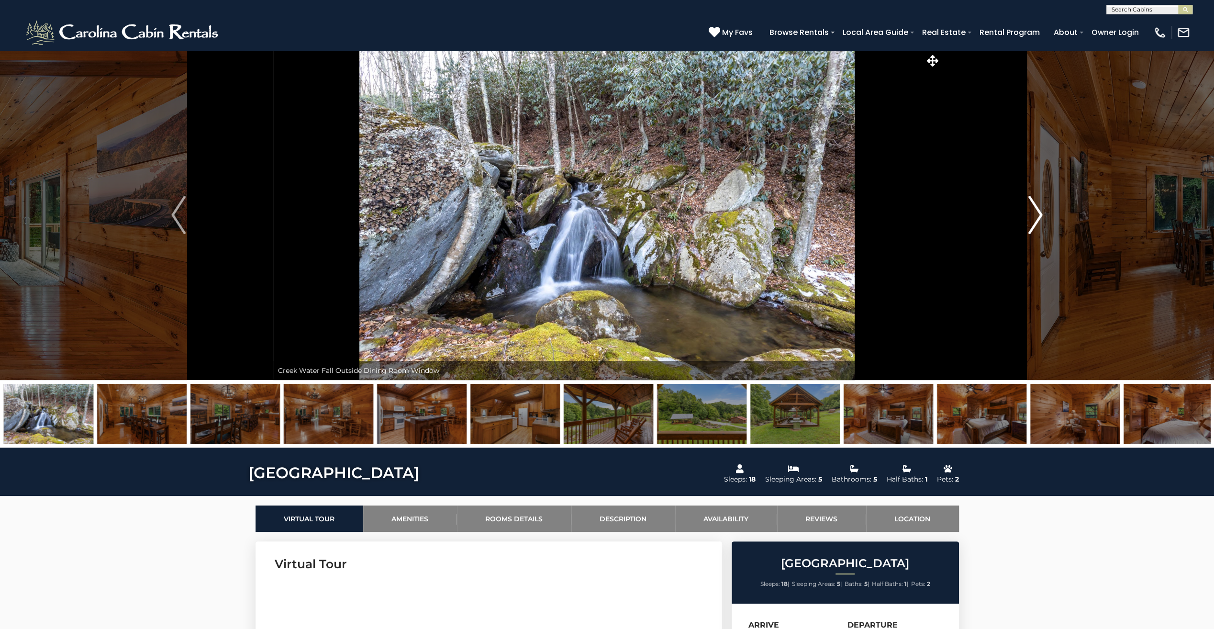
click at [1038, 219] on img "Next" at bounding box center [1036, 215] width 14 height 38
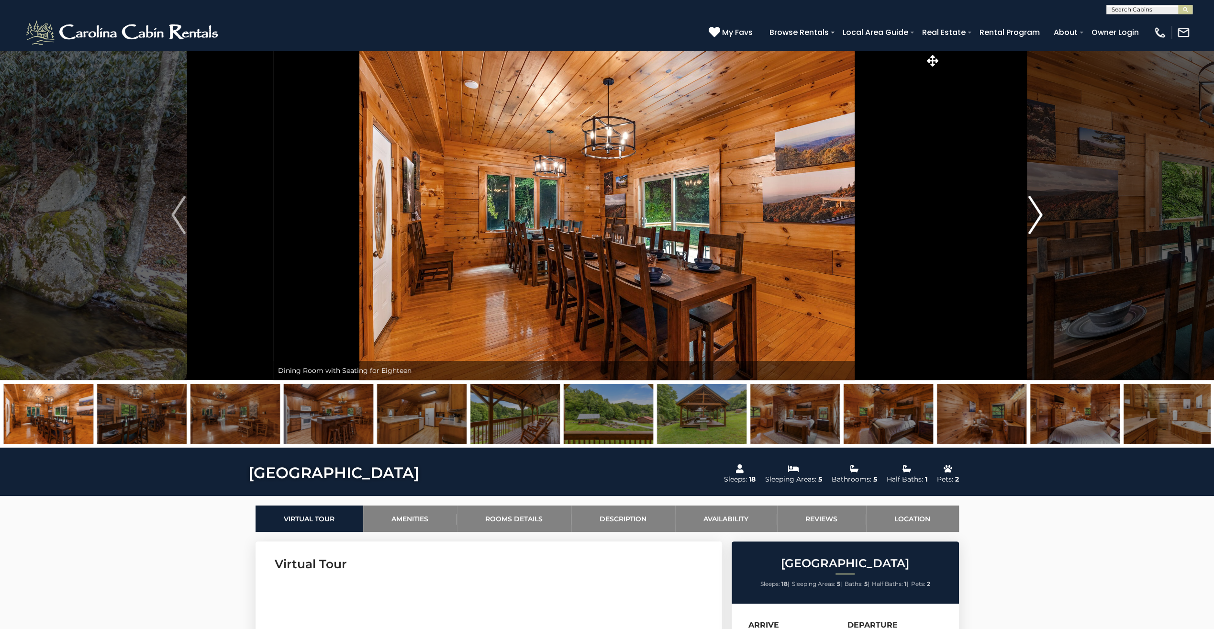
click at [1038, 219] on img "Next" at bounding box center [1036, 215] width 14 height 38
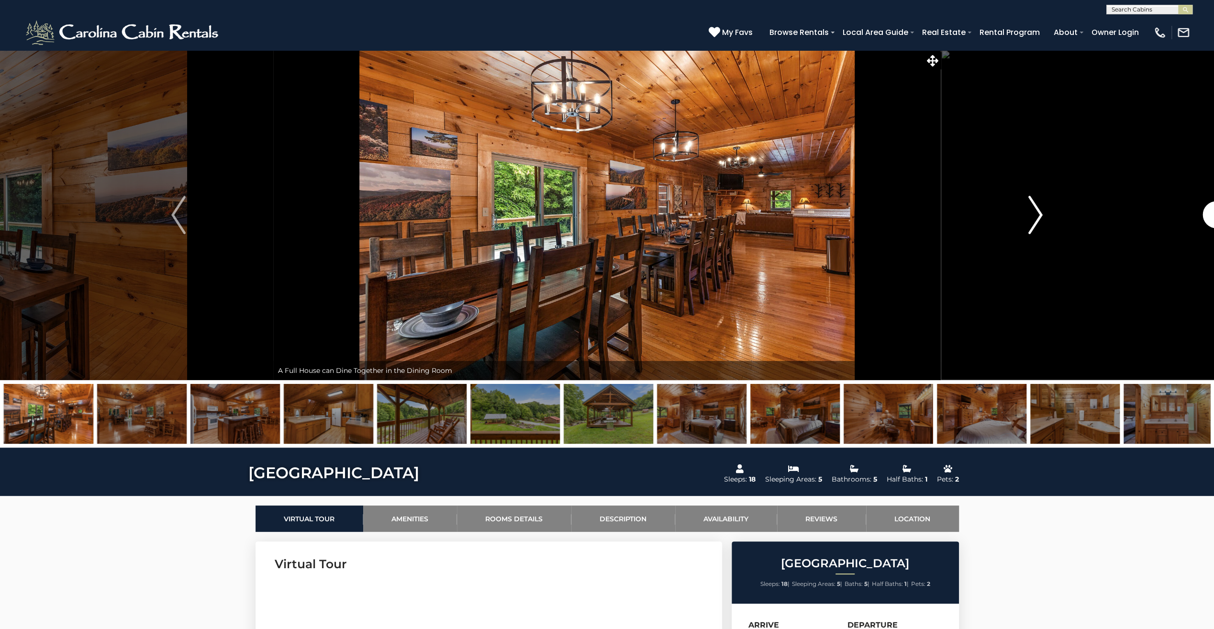
click at [1038, 219] on img "Next" at bounding box center [1036, 215] width 14 height 38
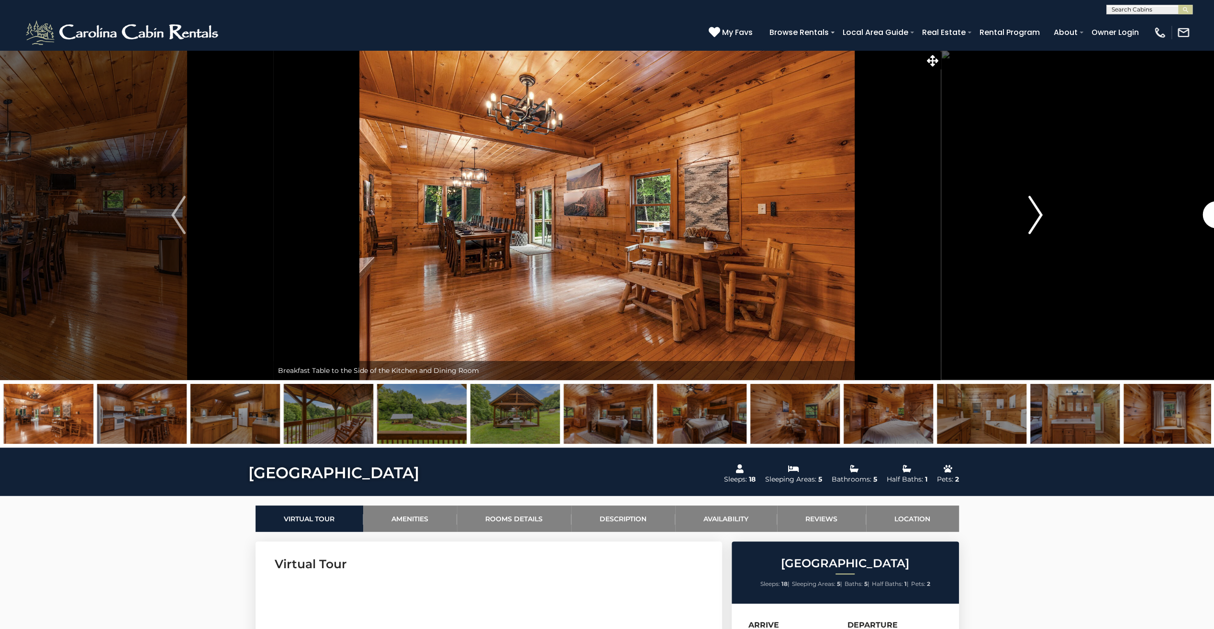
click at [1038, 219] on img "Next" at bounding box center [1036, 215] width 14 height 38
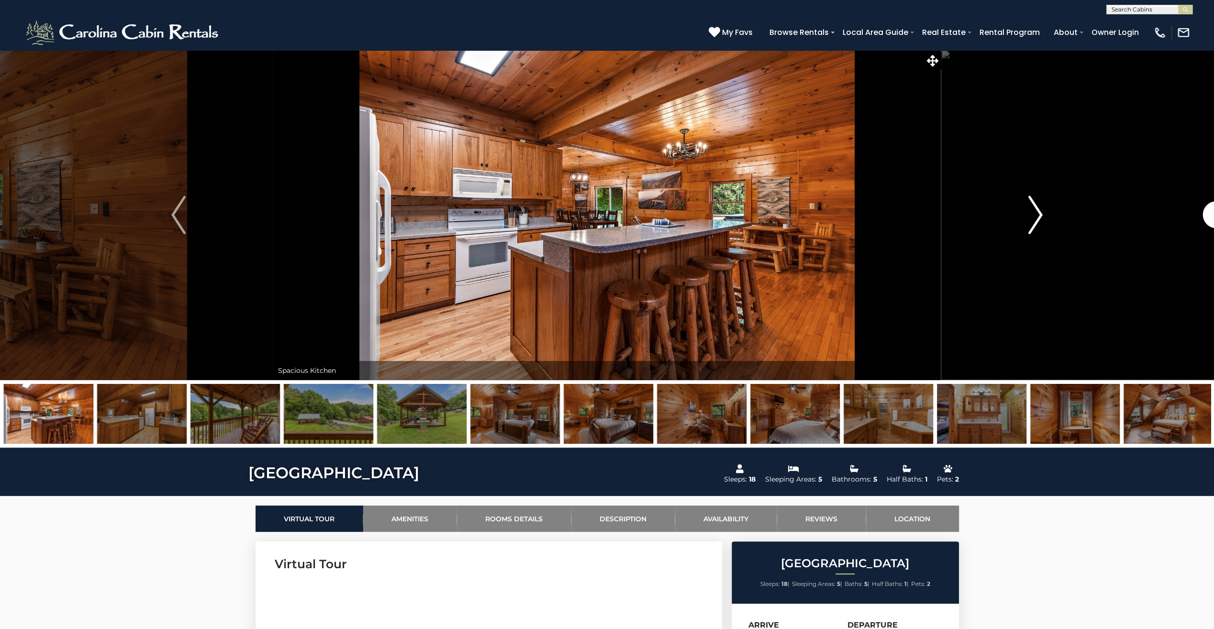
click at [1038, 219] on img "Next" at bounding box center [1036, 215] width 14 height 38
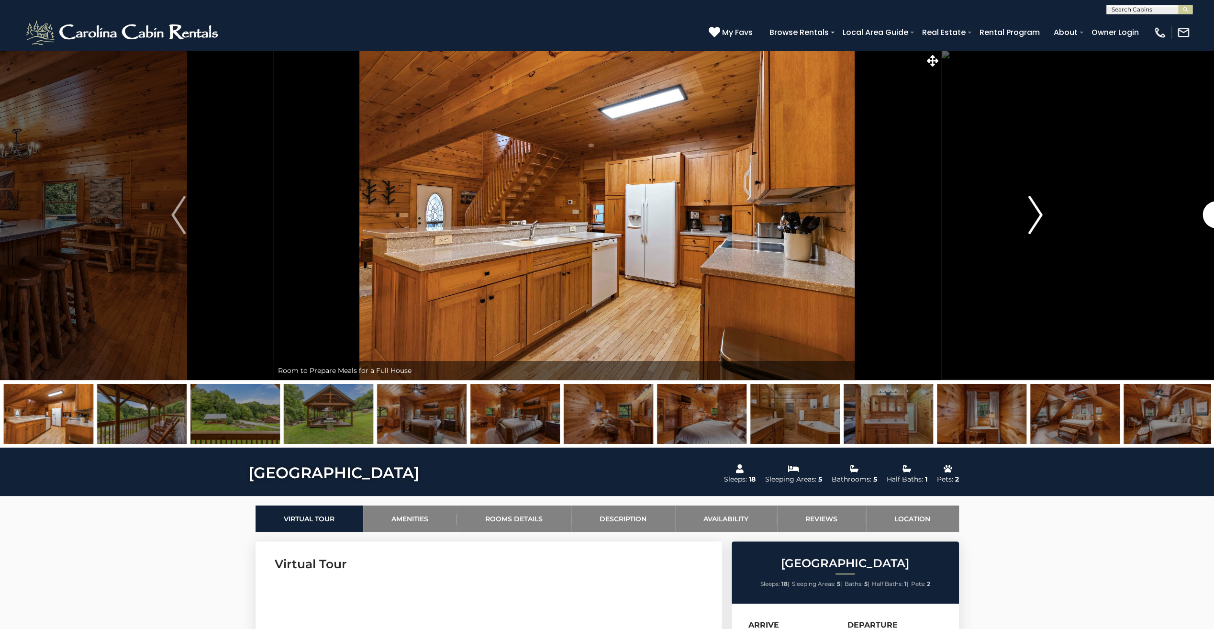
click at [1038, 219] on img "Next" at bounding box center [1036, 215] width 14 height 38
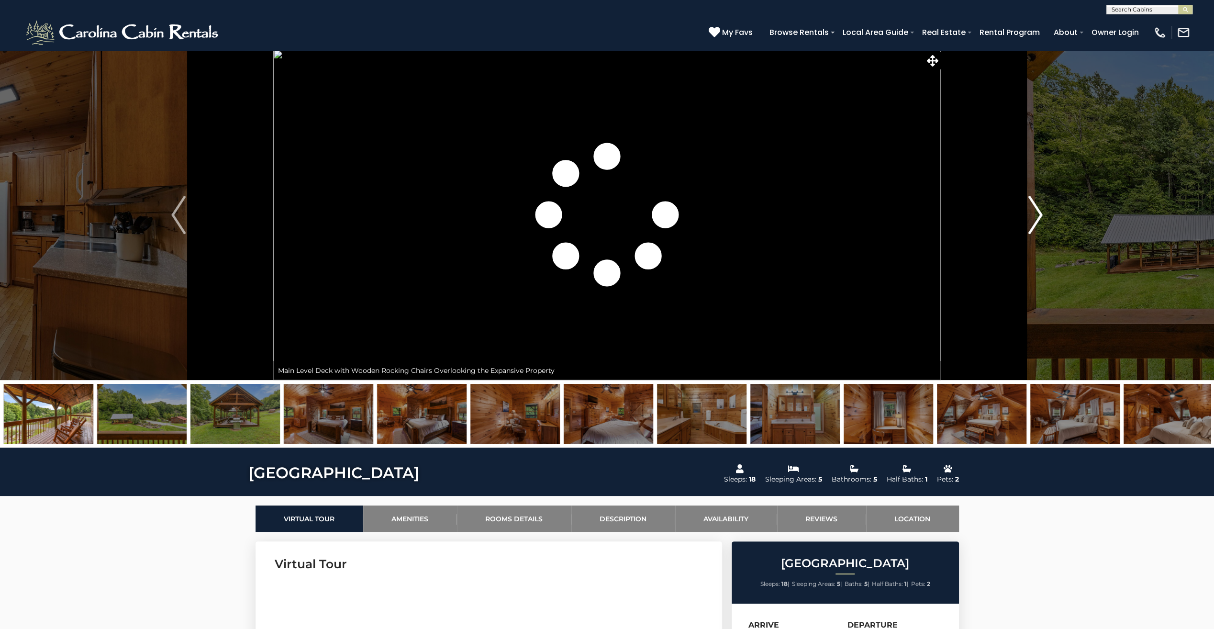
click at [1038, 219] on img "Next" at bounding box center [1036, 215] width 14 height 38
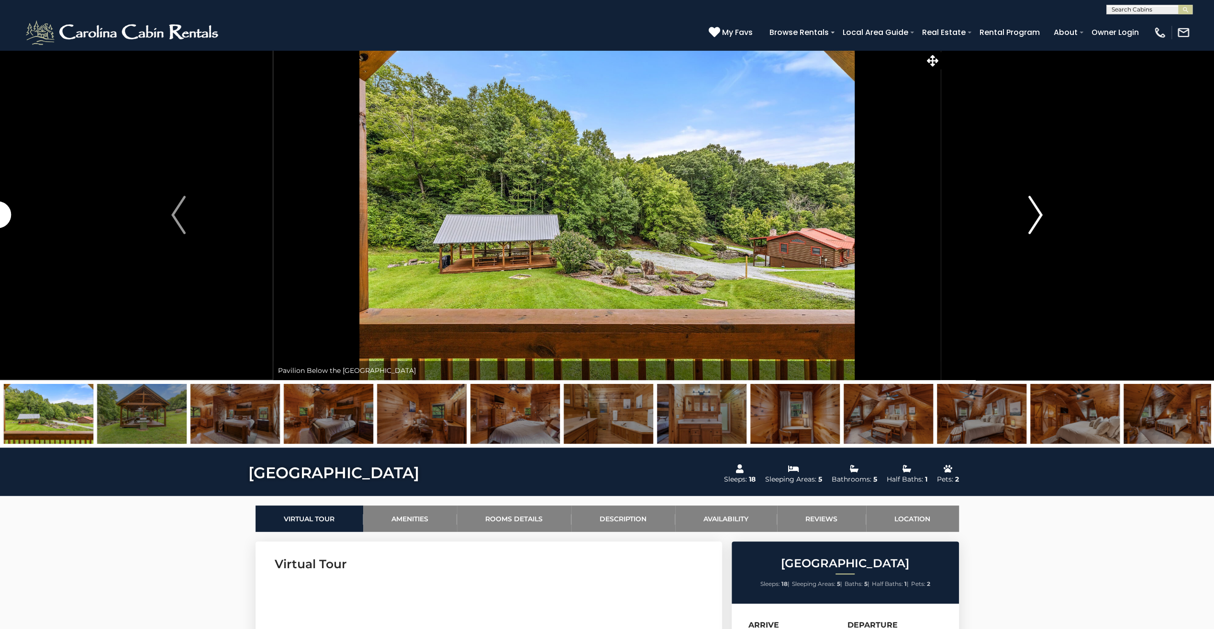
click at [1038, 219] on img "Next" at bounding box center [1036, 215] width 14 height 38
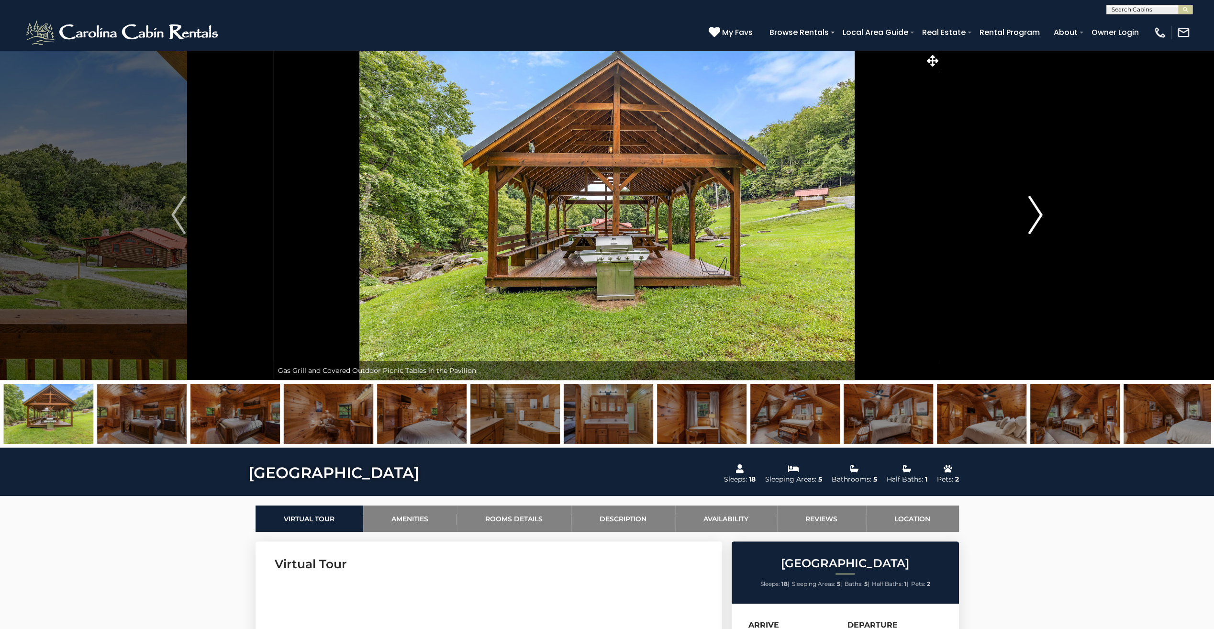
click at [1038, 219] on img "Next" at bounding box center [1036, 215] width 14 height 38
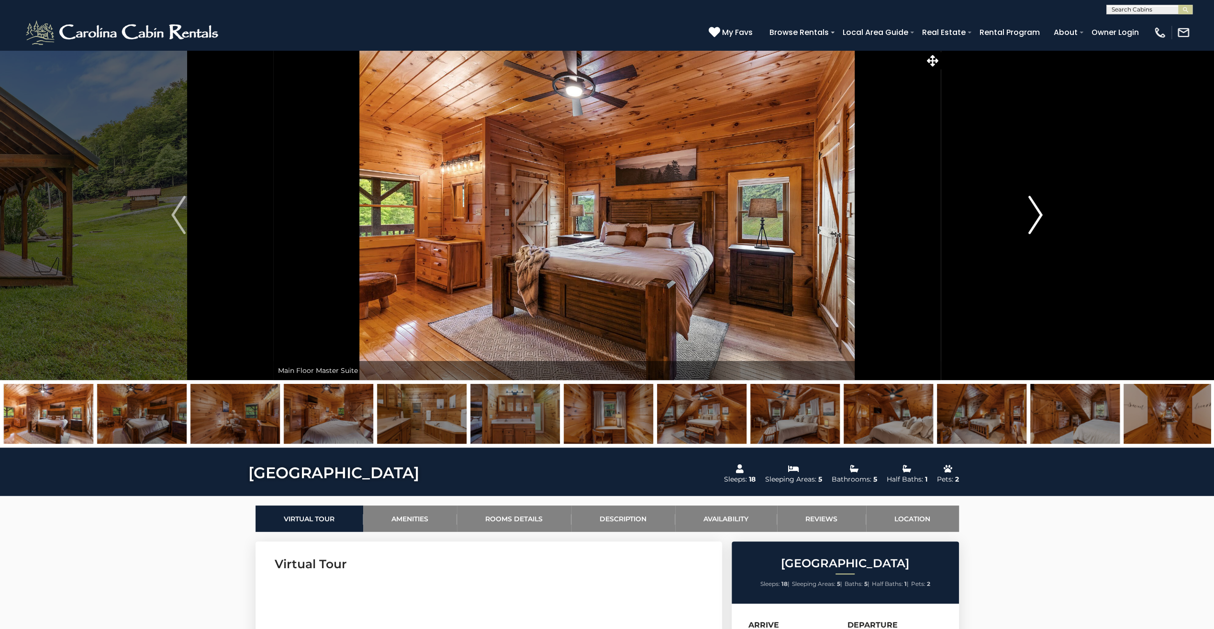
click at [1038, 219] on img "Next" at bounding box center [1036, 215] width 14 height 38
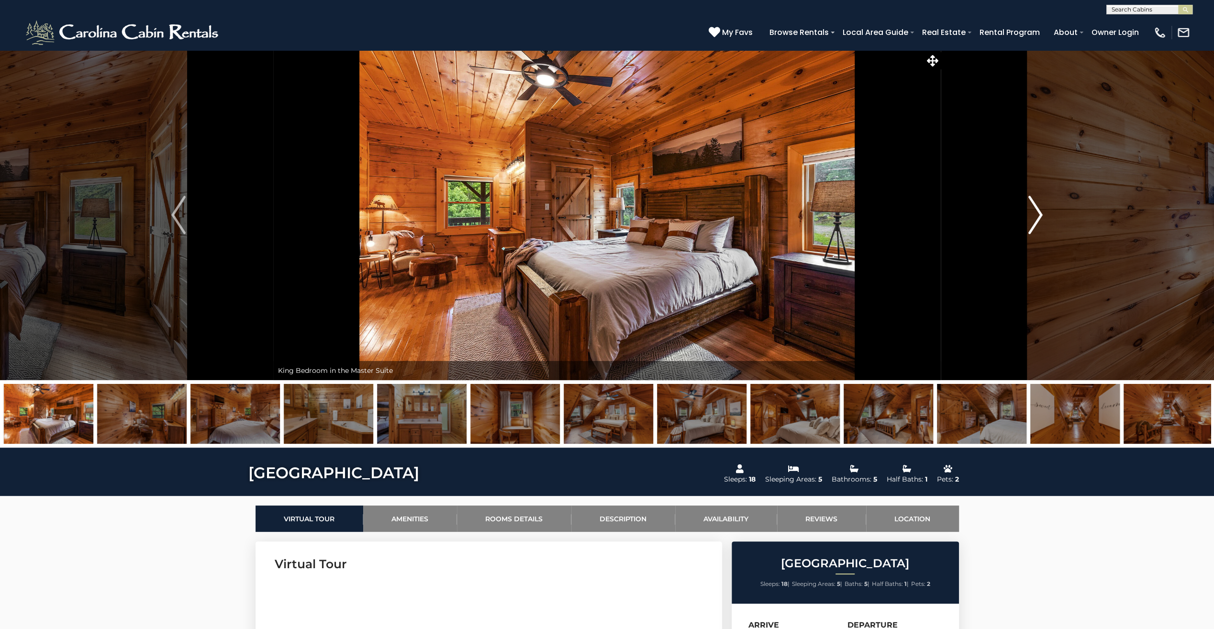
click at [1038, 219] on img "Next" at bounding box center [1036, 215] width 14 height 38
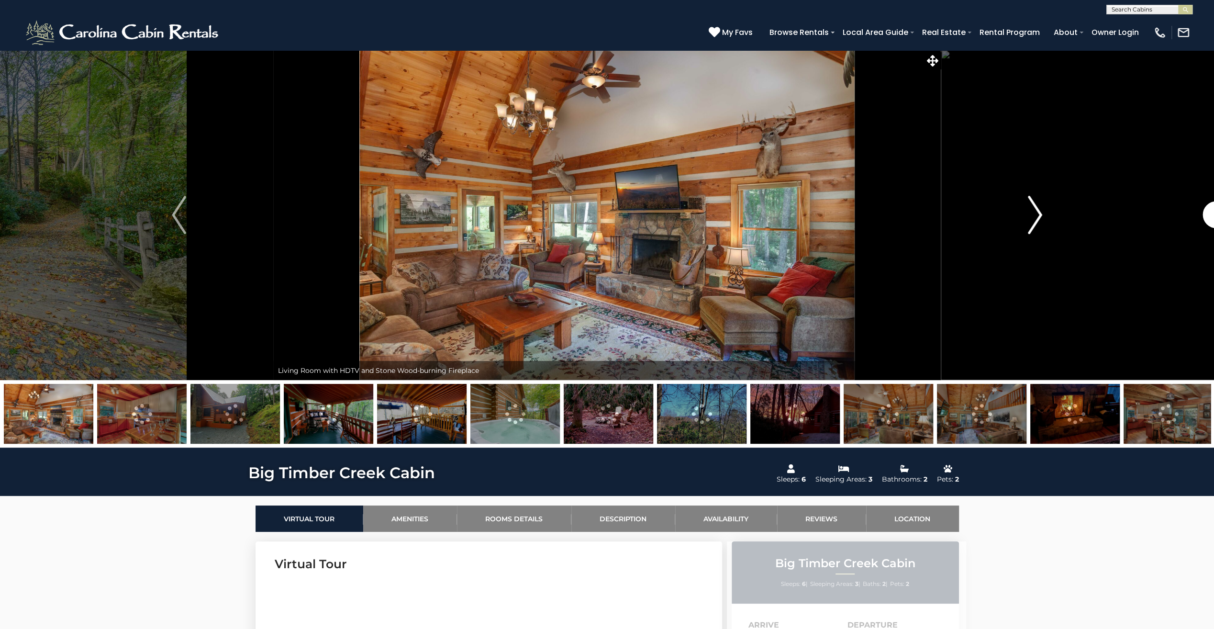
click at [1040, 220] on img "Next" at bounding box center [1035, 215] width 14 height 38
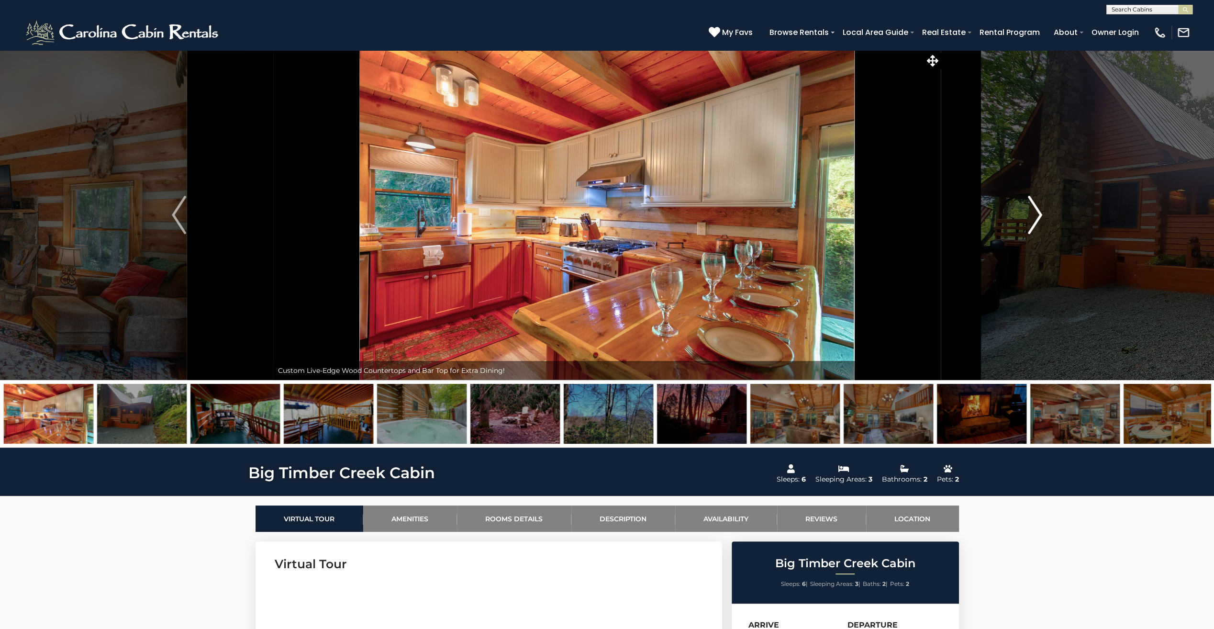
click at [1040, 220] on img "Next" at bounding box center [1035, 215] width 14 height 38
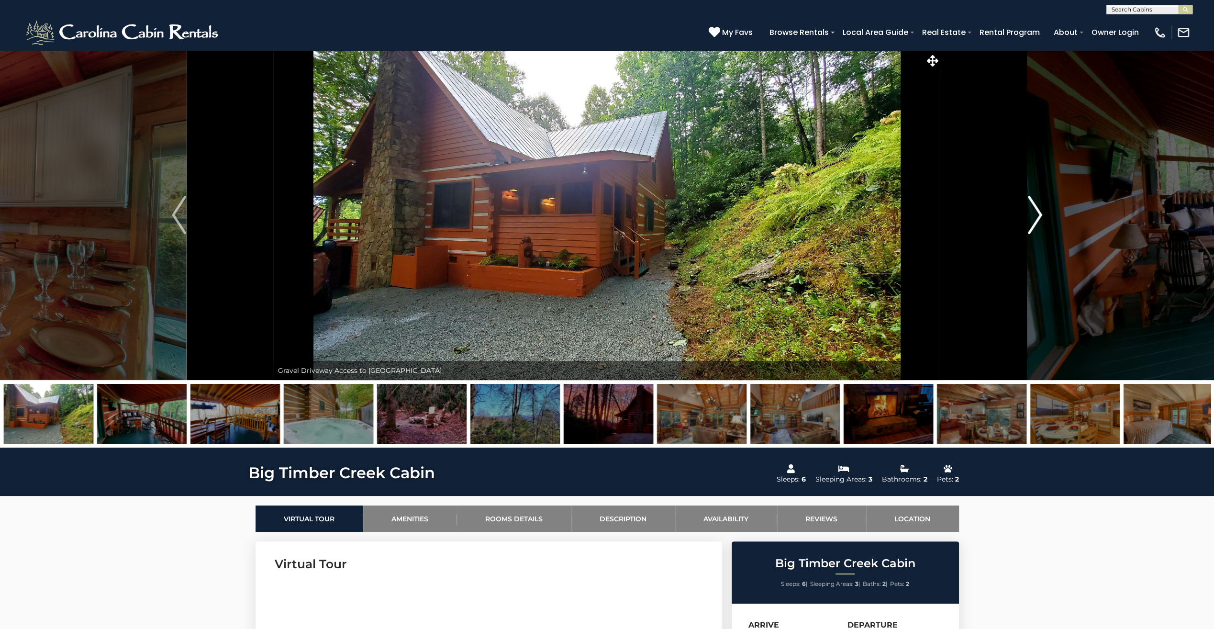
click at [1040, 220] on img "Next" at bounding box center [1035, 215] width 14 height 38
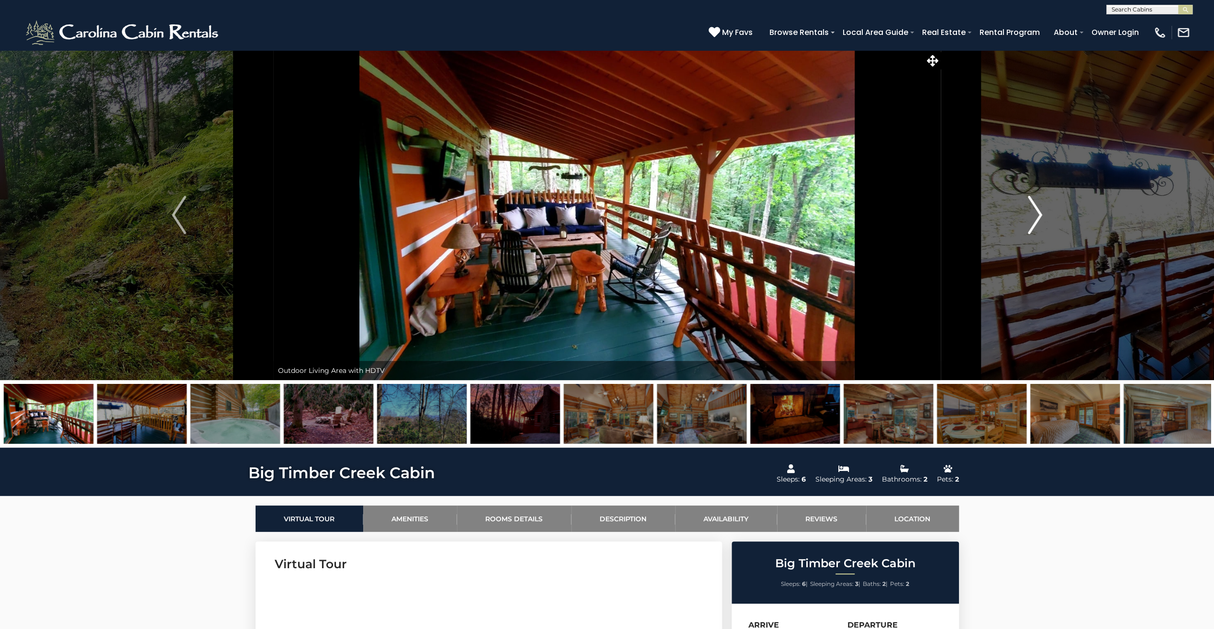
click at [1040, 220] on img "Next" at bounding box center [1035, 215] width 14 height 38
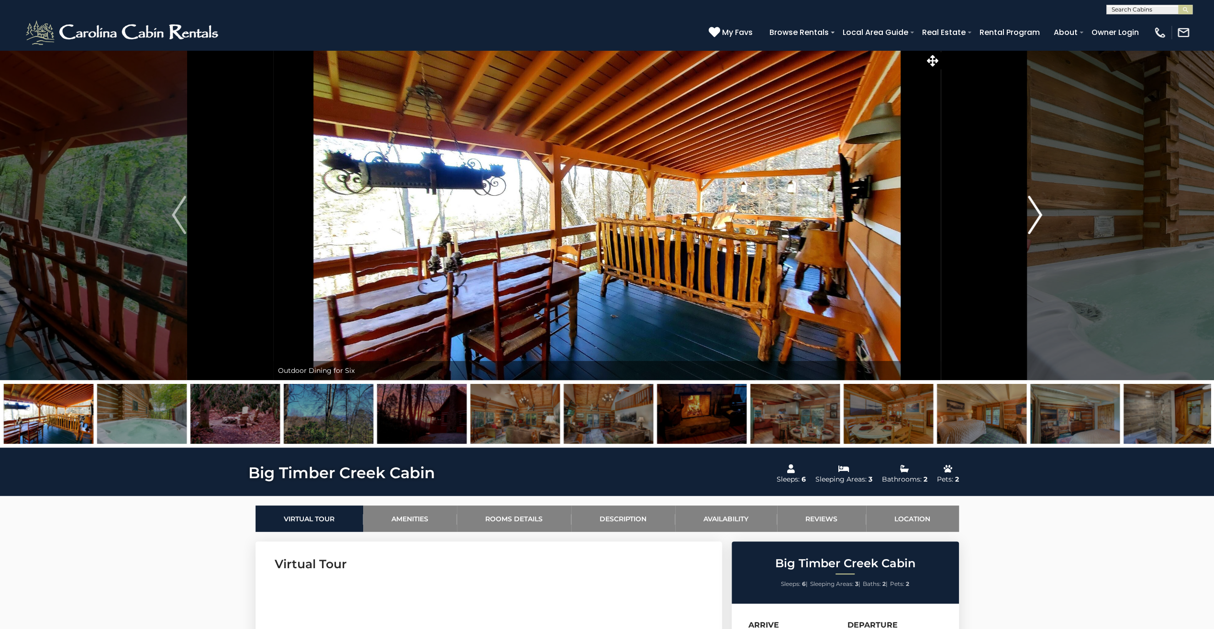
click at [1040, 220] on img "Next" at bounding box center [1035, 215] width 14 height 38
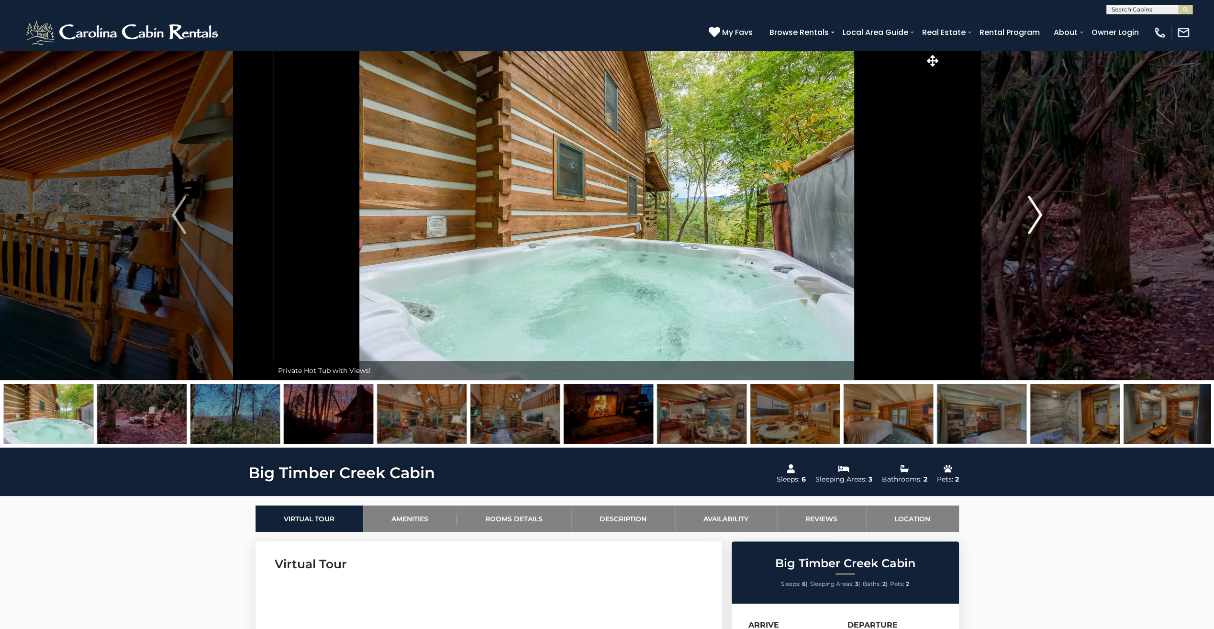
click at [1040, 220] on img "Next" at bounding box center [1035, 215] width 14 height 38
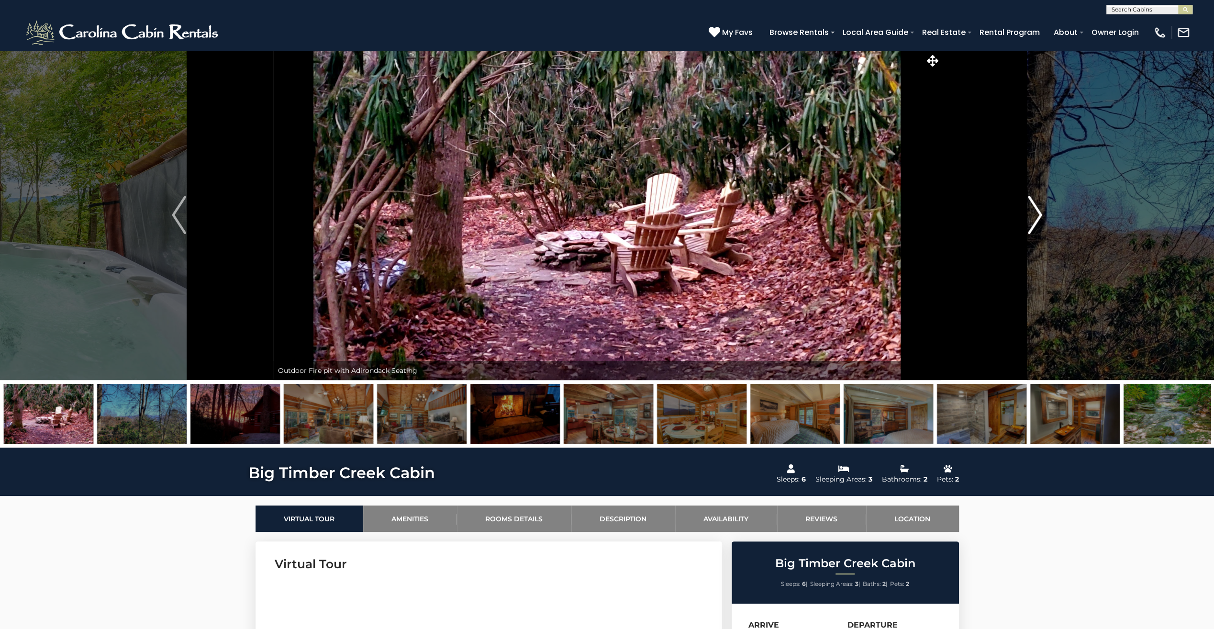
click at [1040, 220] on img "Next" at bounding box center [1035, 215] width 14 height 38
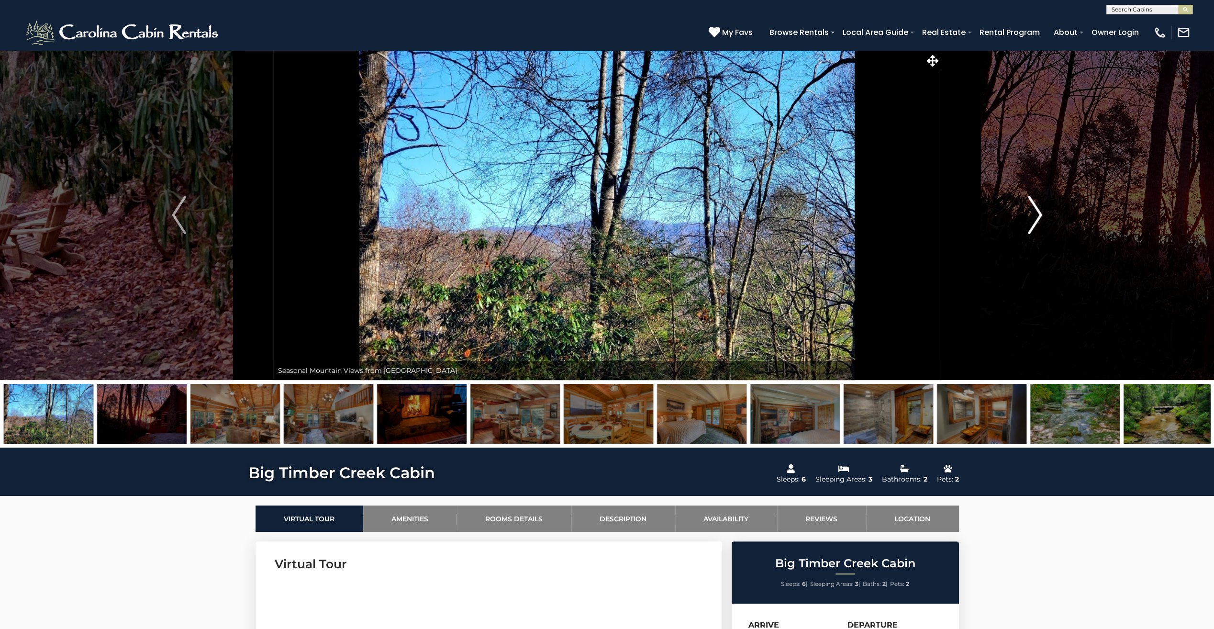
click at [1040, 220] on img "Next" at bounding box center [1035, 215] width 14 height 38
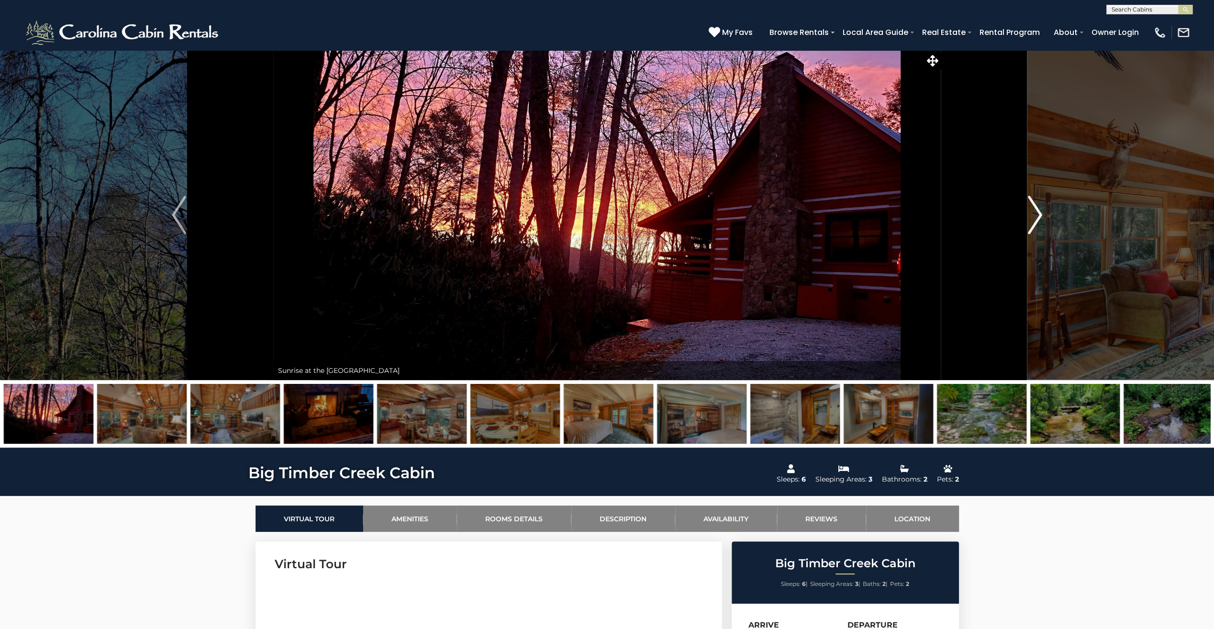
click at [1040, 220] on img "Next" at bounding box center [1035, 215] width 14 height 38
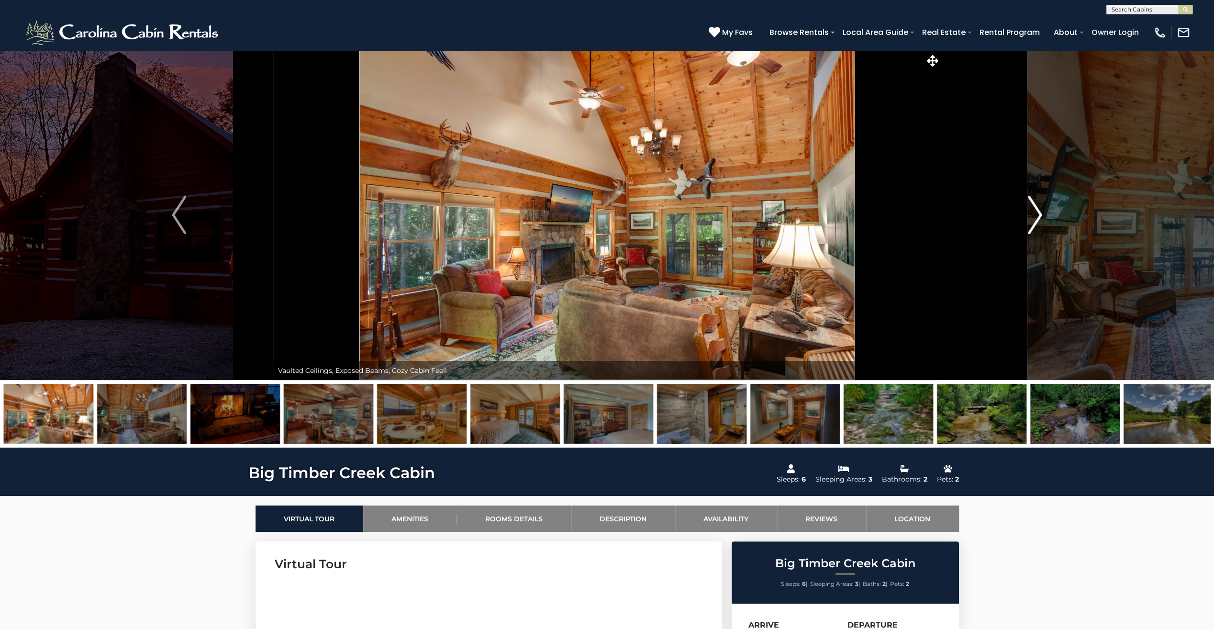
click at [1040, 220] on img "Next" at bounding box center [1035, 215] width 14 height 38
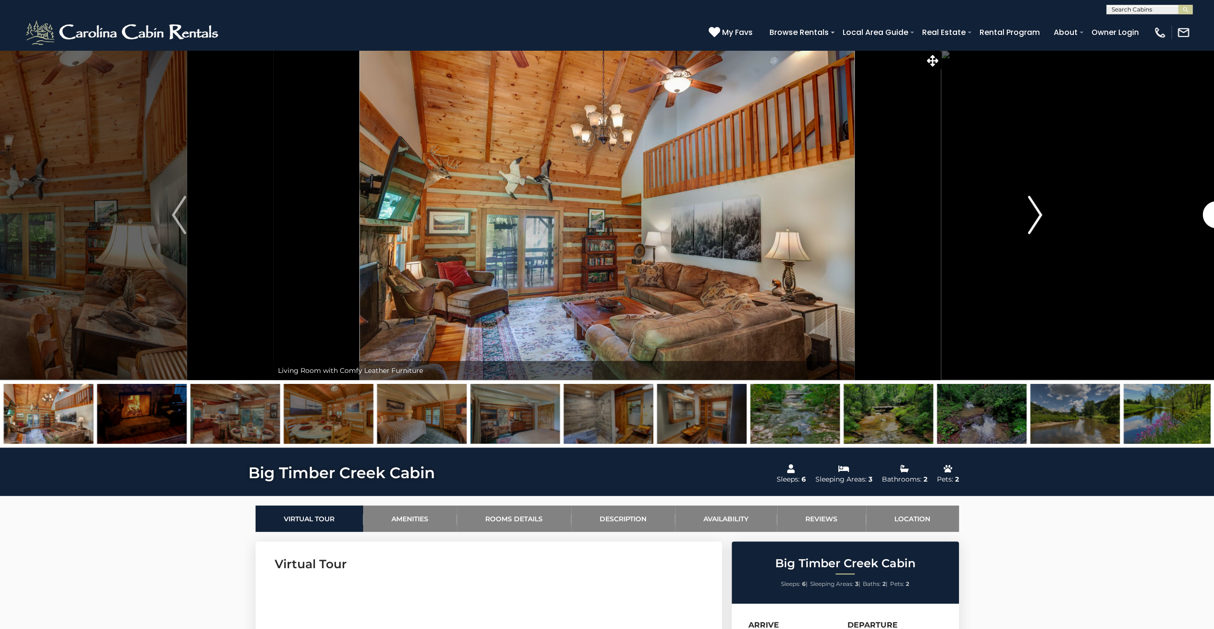
click at [1040, 220] on img "Next" at bounding box center [1035, 215] width 14 height 38
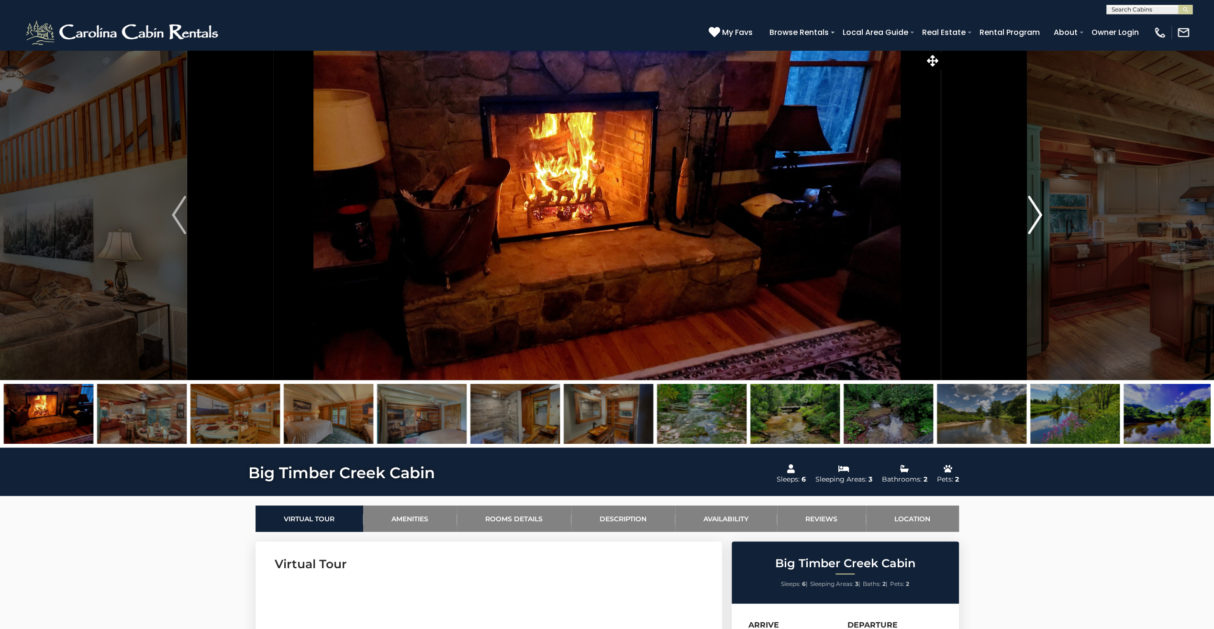
click at [1040, 220] on img "Next" at bounding box center [1035, 215] width 14 height 38
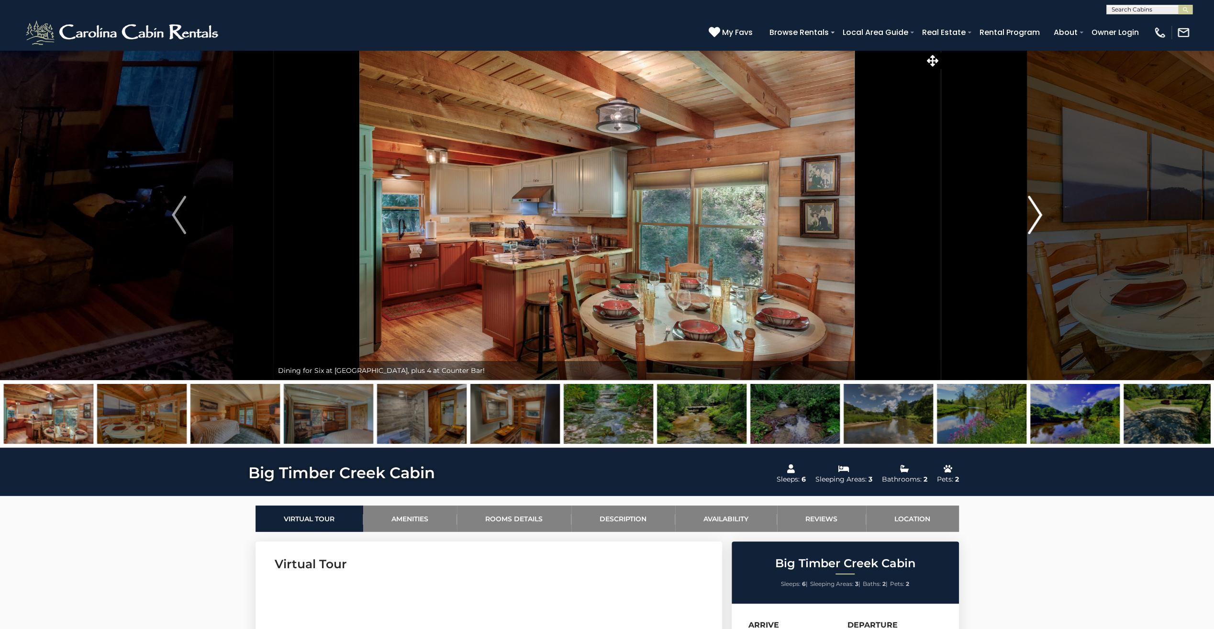
click at [1040, 220] on img "Next" at bounding box center [1035, 215] width 14 height 38
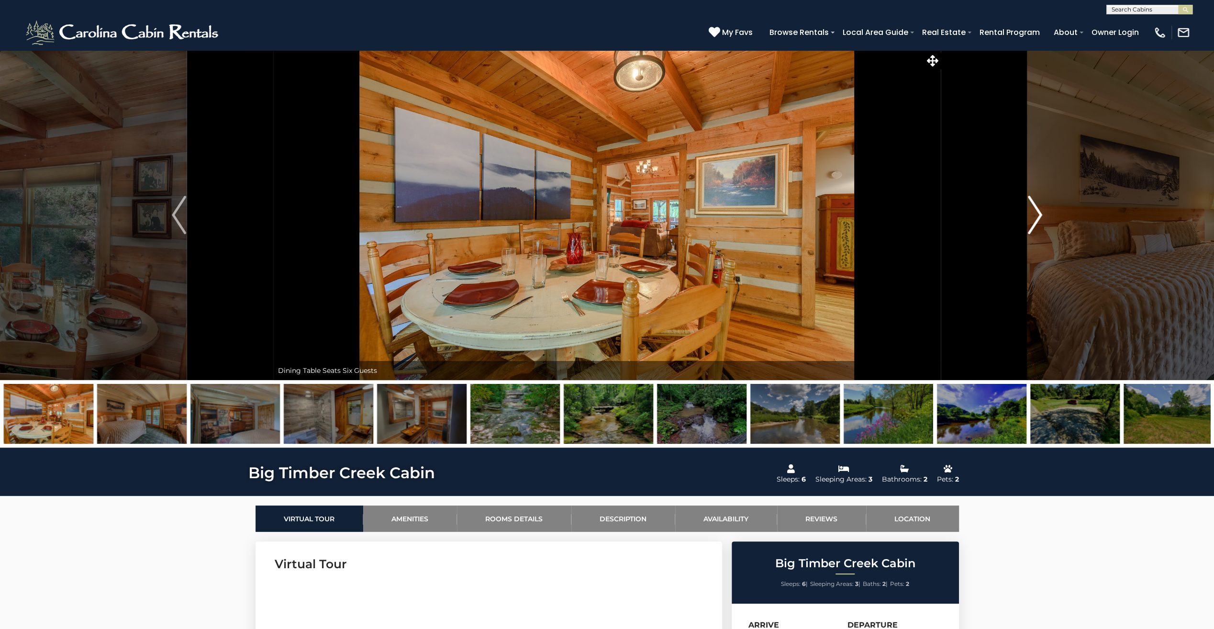
click at [1040, 220] on img "Next" at bounding box center [1035, 215] width 14 height 38
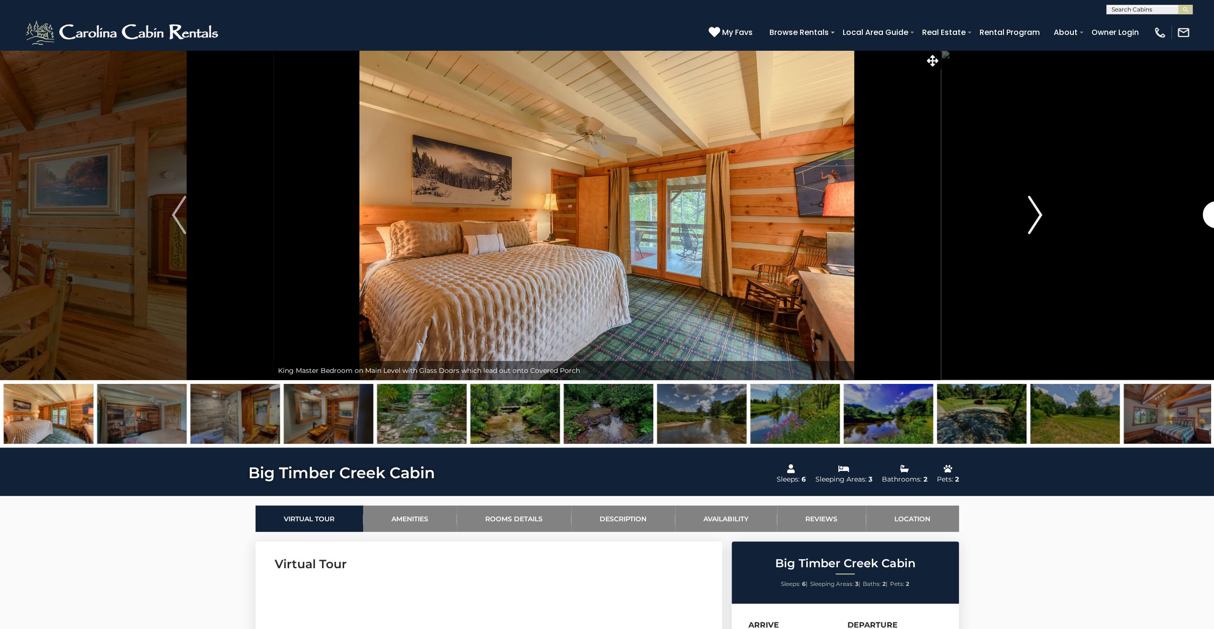
click at [1040, 220] on img "Next" at bounding box center [1035, 215] width 14 height 38
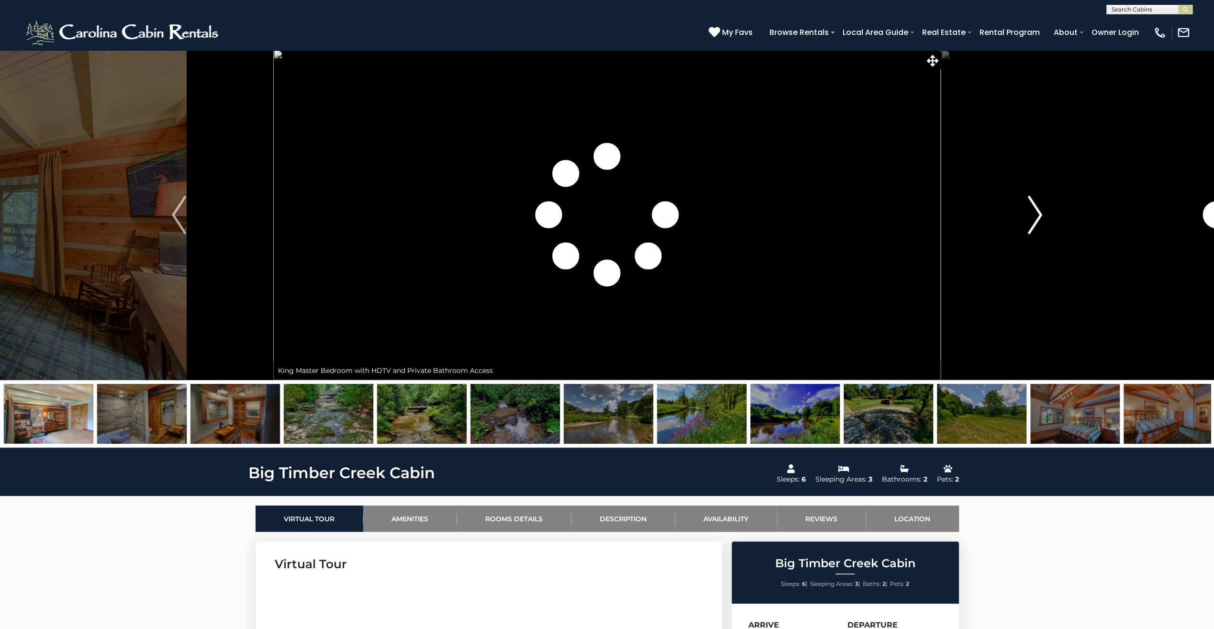
click at [1040, 220] on img "Next" at bounding box center [1035, 215] width 14 height 38
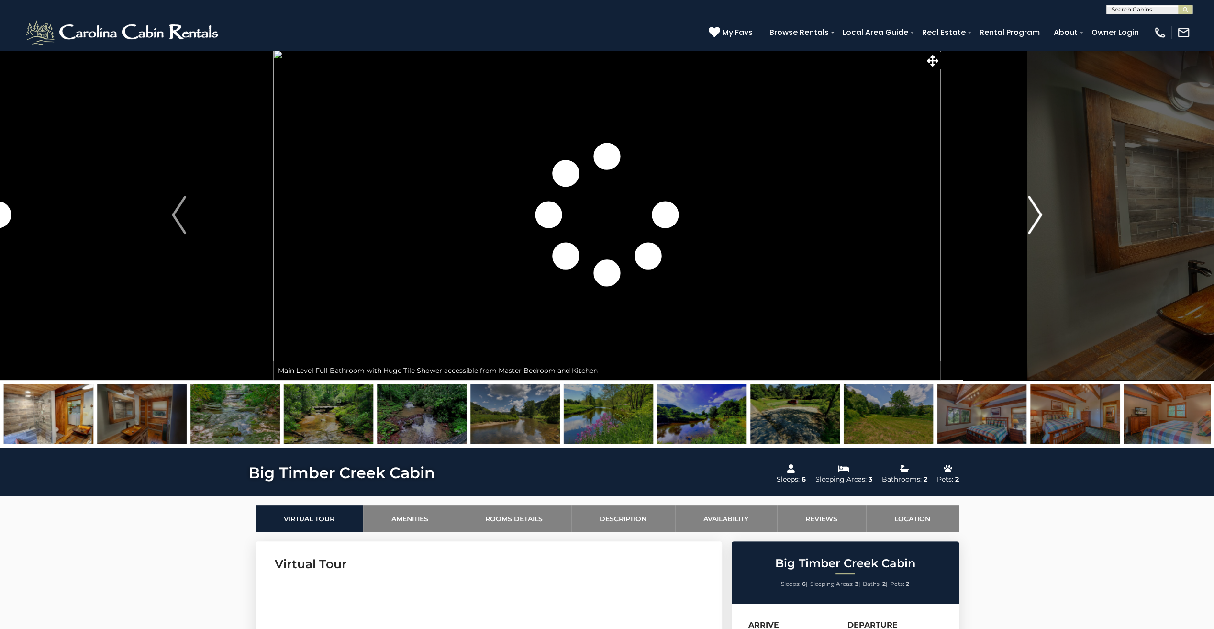
click at [1040, 220] on img "Next" at bounding box center [1035, 215] width 14 height 38
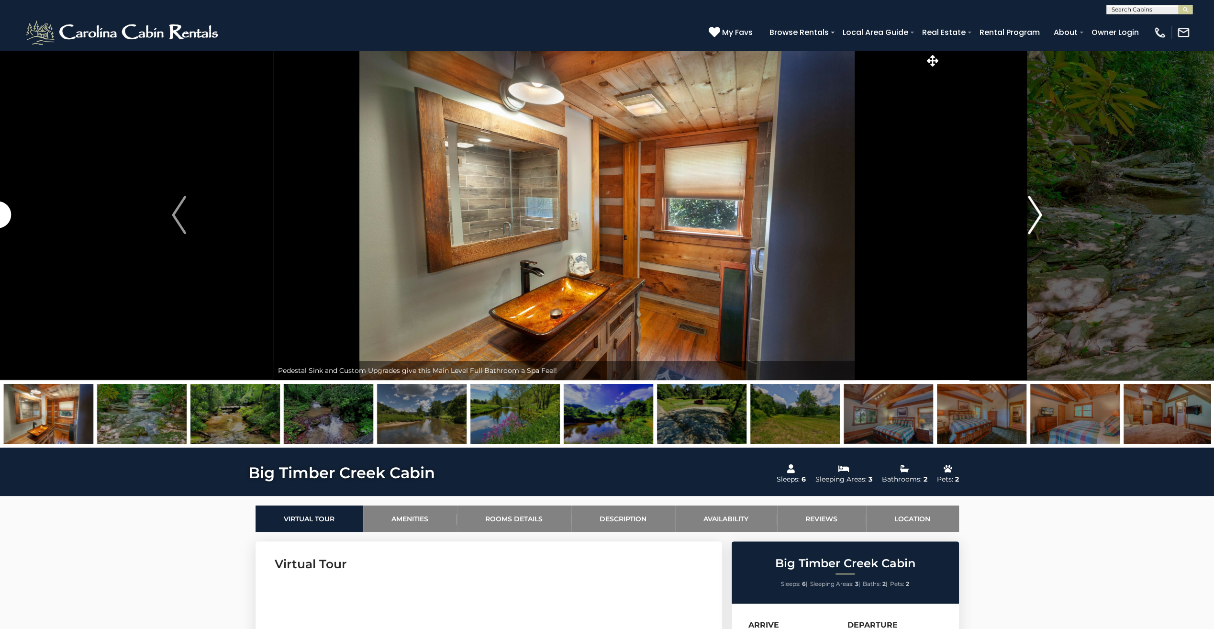
click at [1040, 220] on img "Next" at bounding box center [1035, 215] width 14 height 38
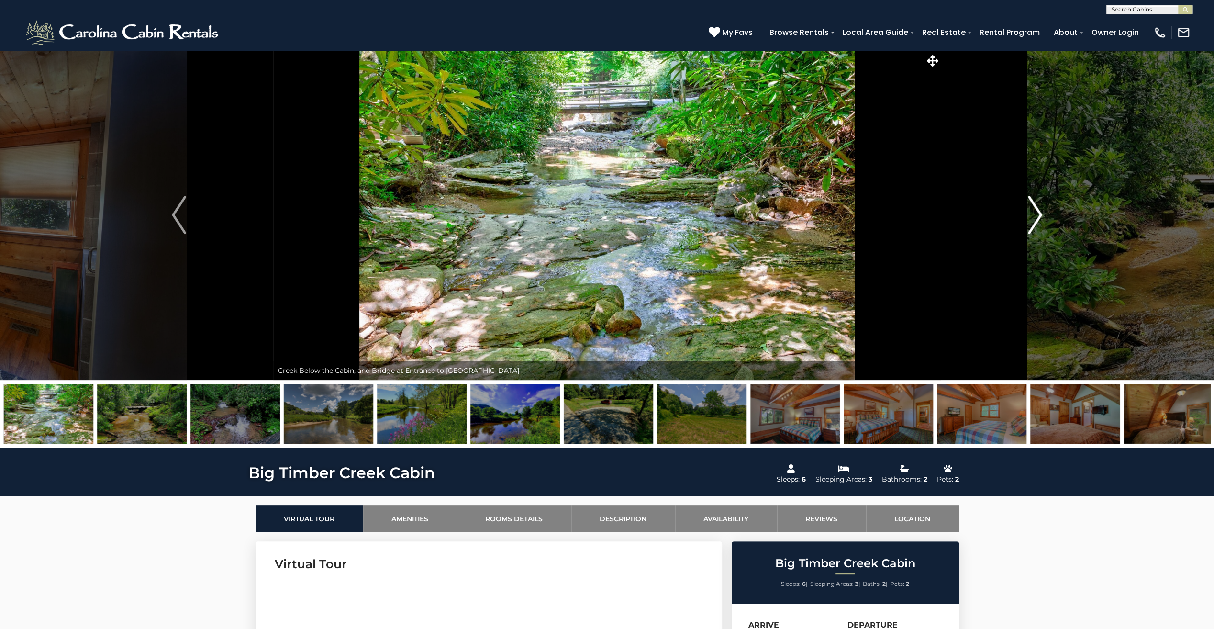
click at [1040, 220] on img "Next" at bounding box center [1035, 215] width 14 height 38
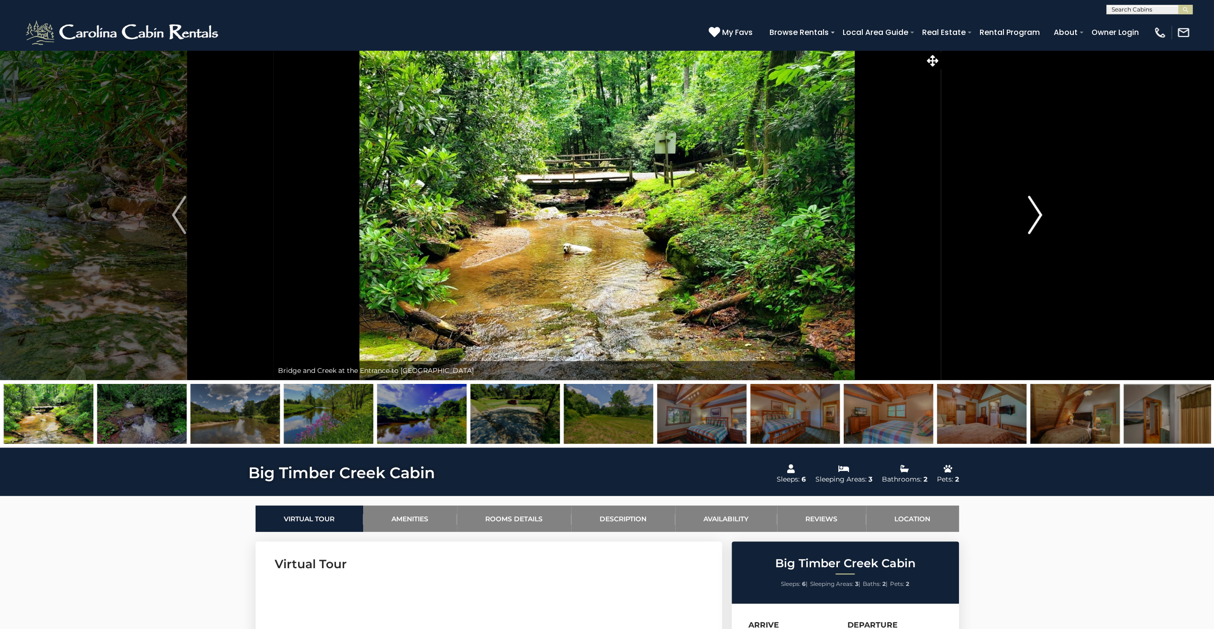
click at [1040, 220] on img "Next" at bounding box center [1035, 215] width 14 height 38
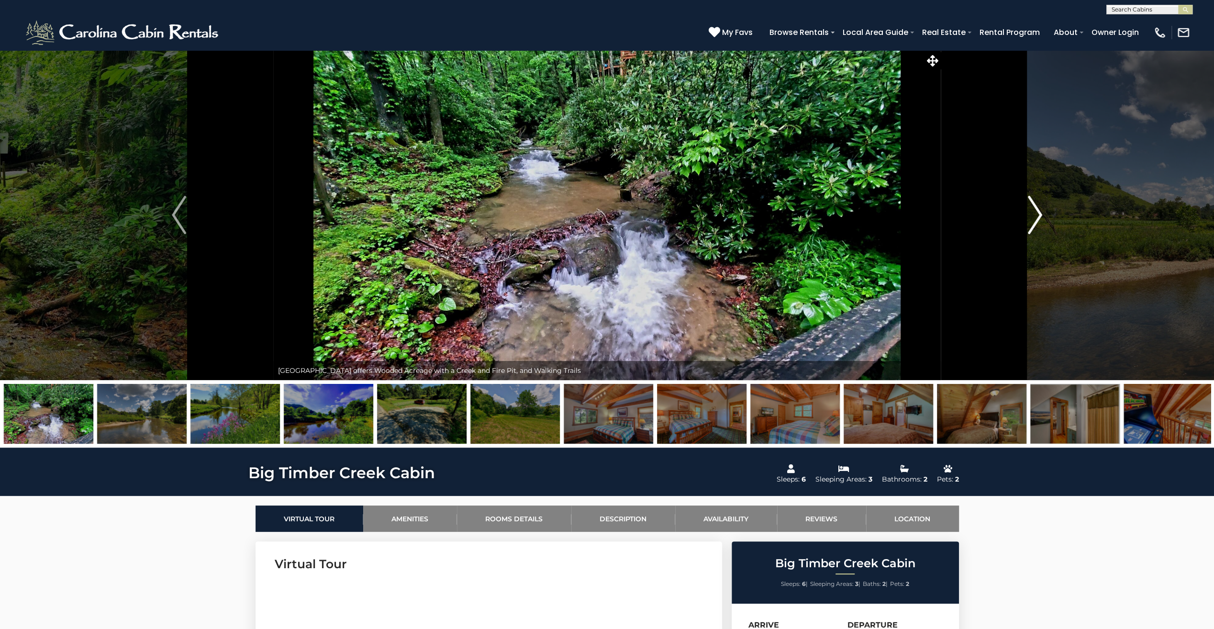
click at [1040, 220] on img "Next" at bounding box center [1035, 215] width 14 height 38
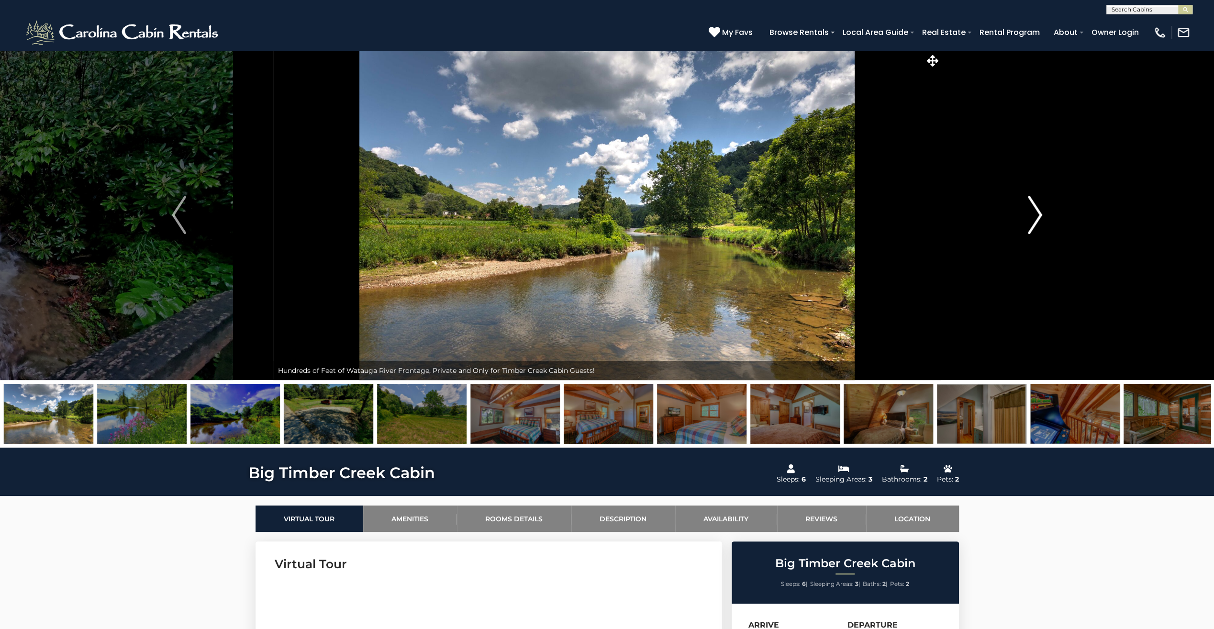
click at [1040, 220] on img "Next" at bounding box center [1035, 215] width 14 height 38
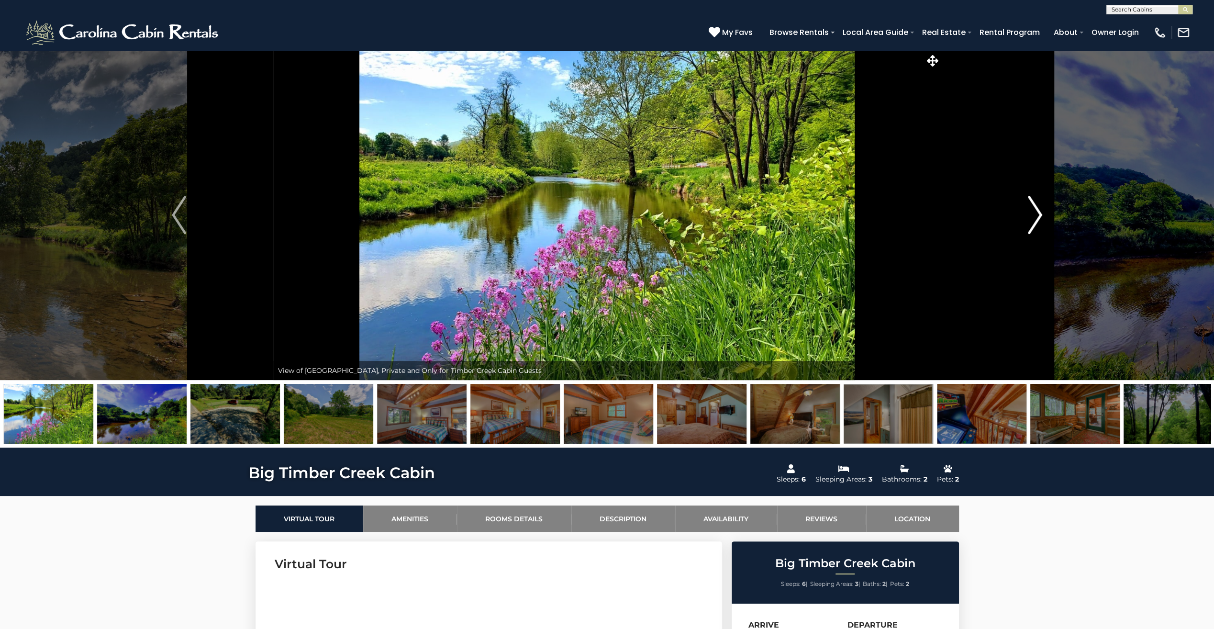
click at [1040, 220] on img "Next" at bounding box center [1035, 215] width 14 height 38
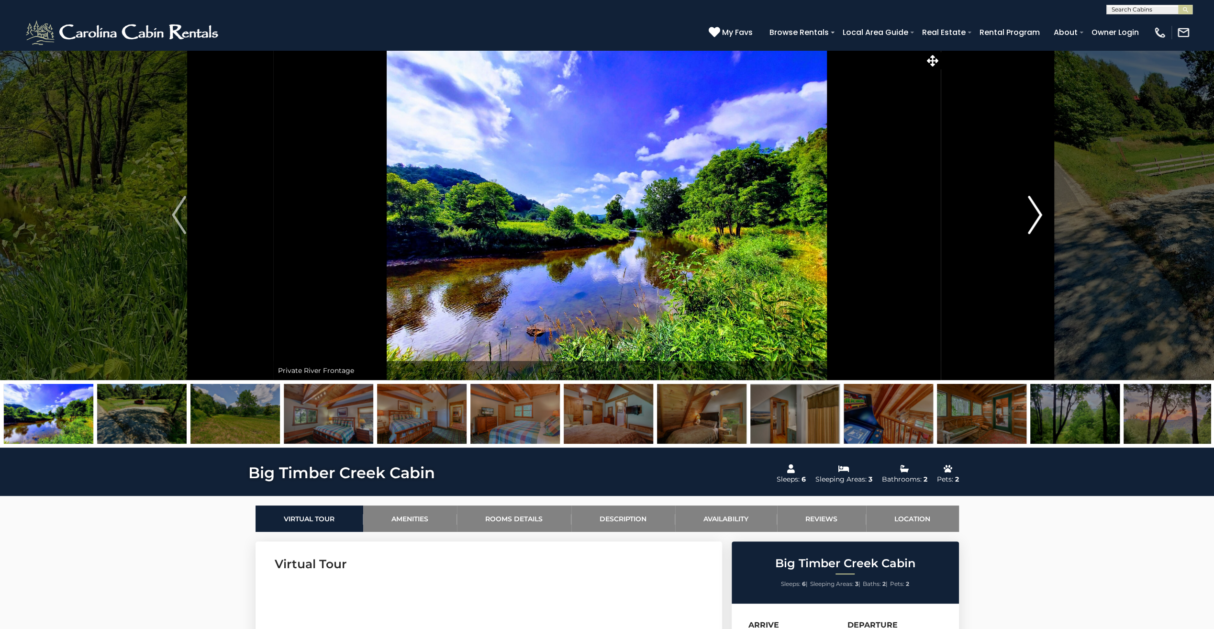
click at [1040, 220] on img "Next" at bounding box center [1035, 215] width 14 height 38
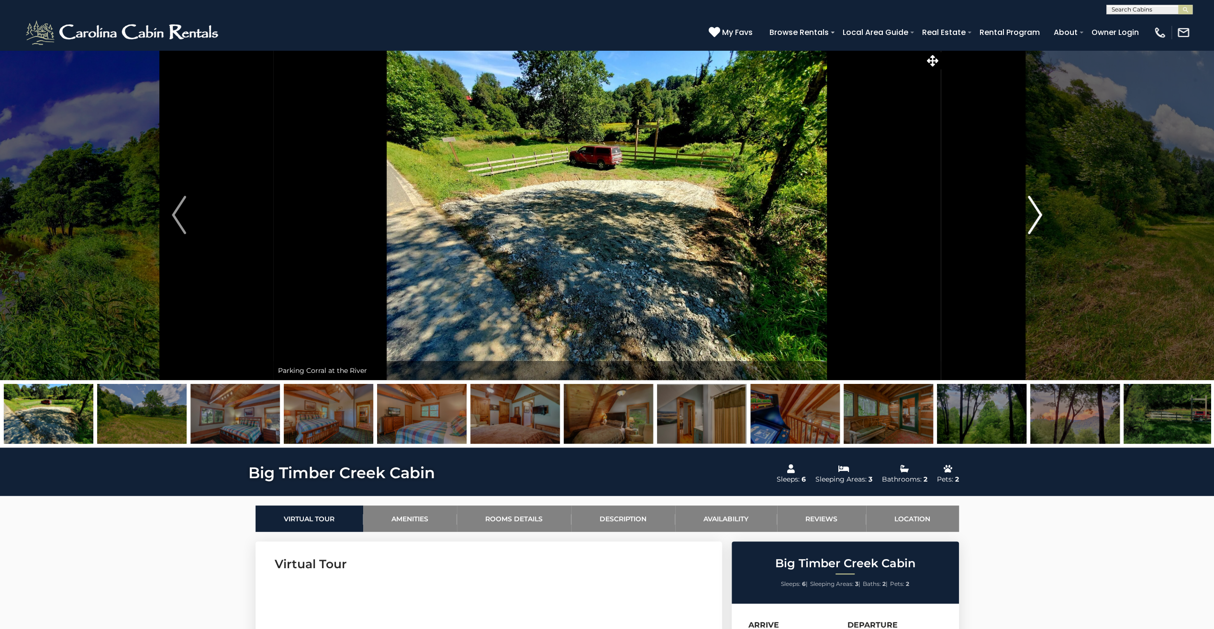
click at [1040, 220] on img "Next" at bounding box center [1035, 215] width 14 height 38
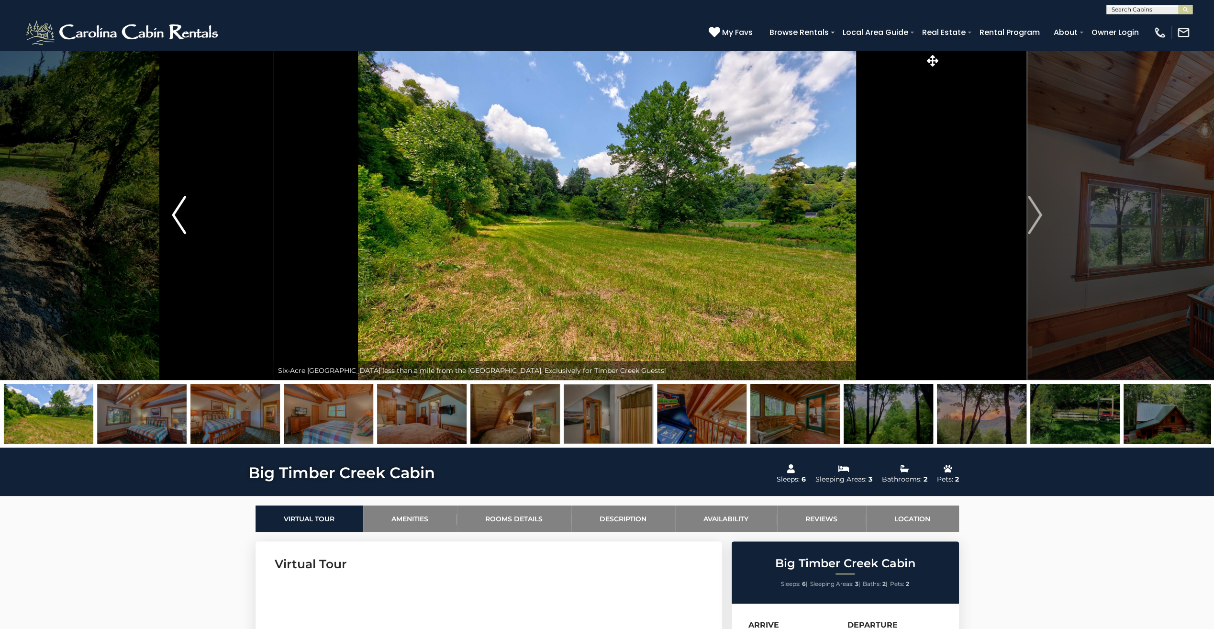
click at [178, 220] on img "Previous" at bounding box center [179, 215] width 14 height 38
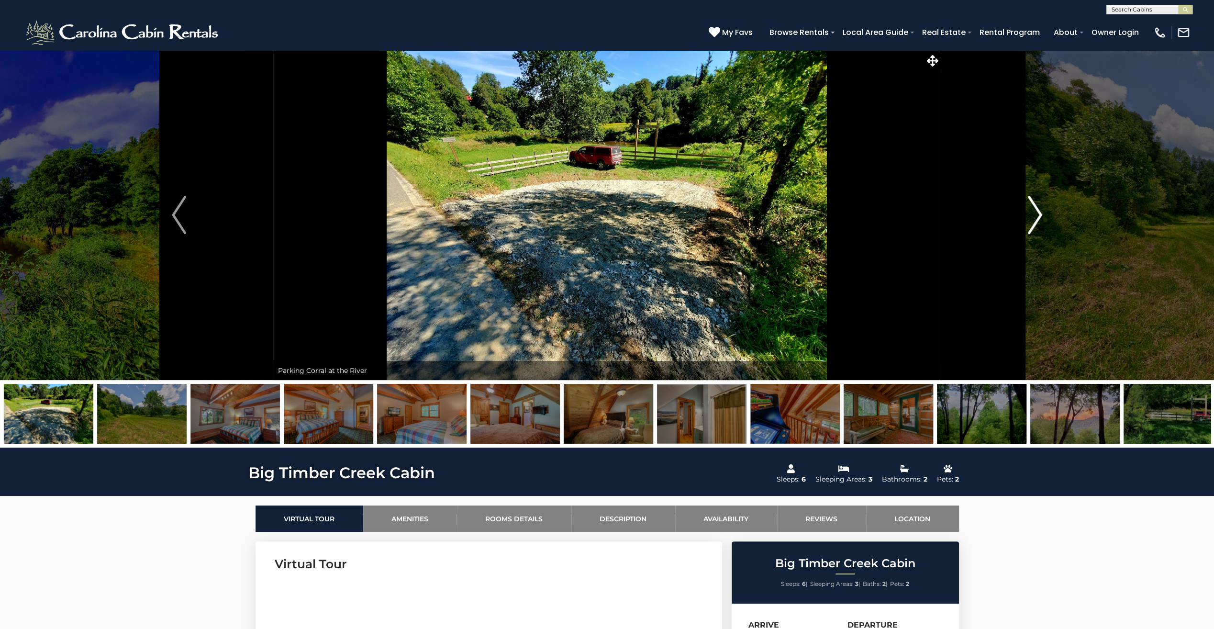
click at [1044, 218] on button "Next" at bounding box center [1035, 215] width 189 height 330
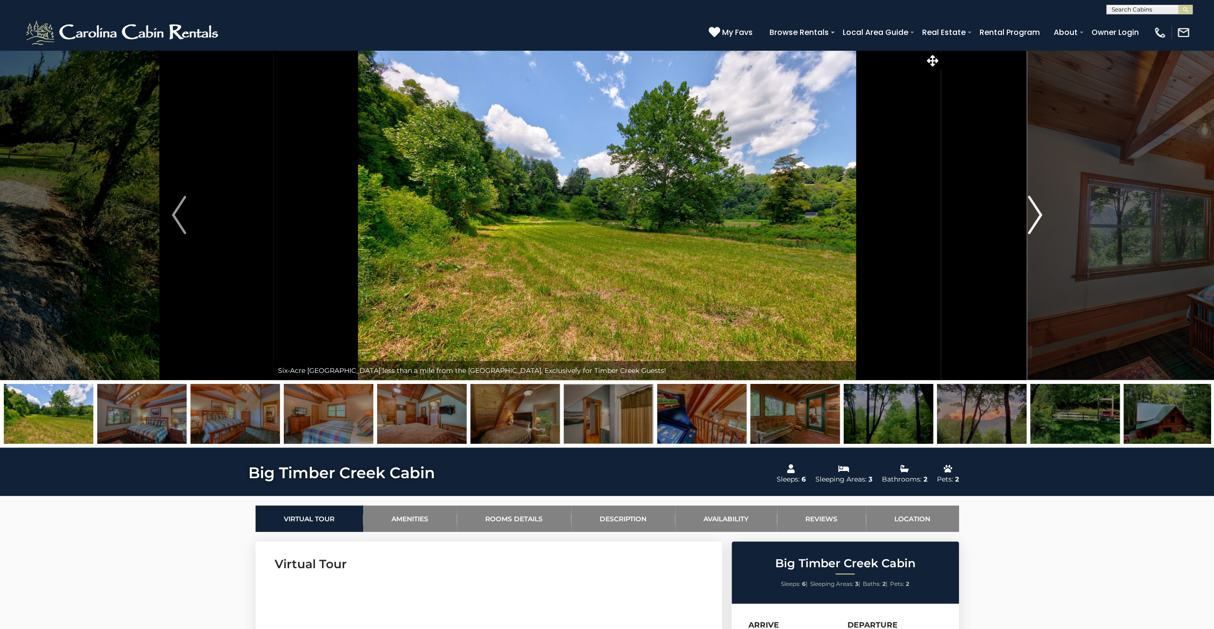
click at [1044, 218] on button "Next" at bounding box center [1035, 215] width 189 height 330
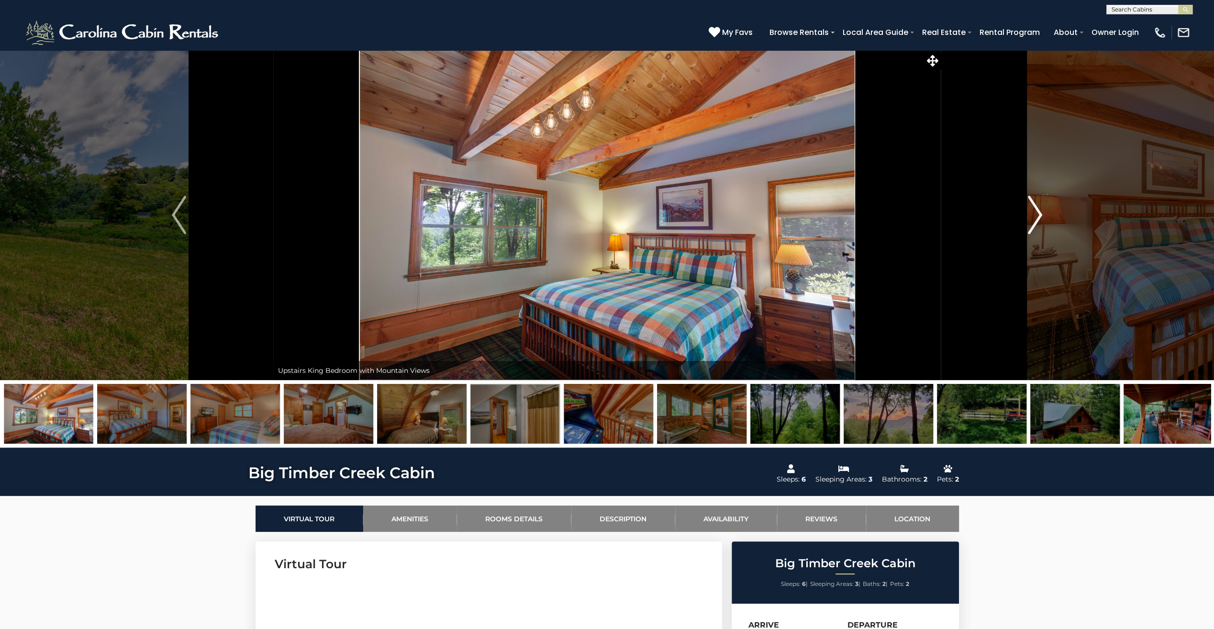
click at [1044, 218] on button "Next" at bounding box center [1035, 215] width 189 height 330
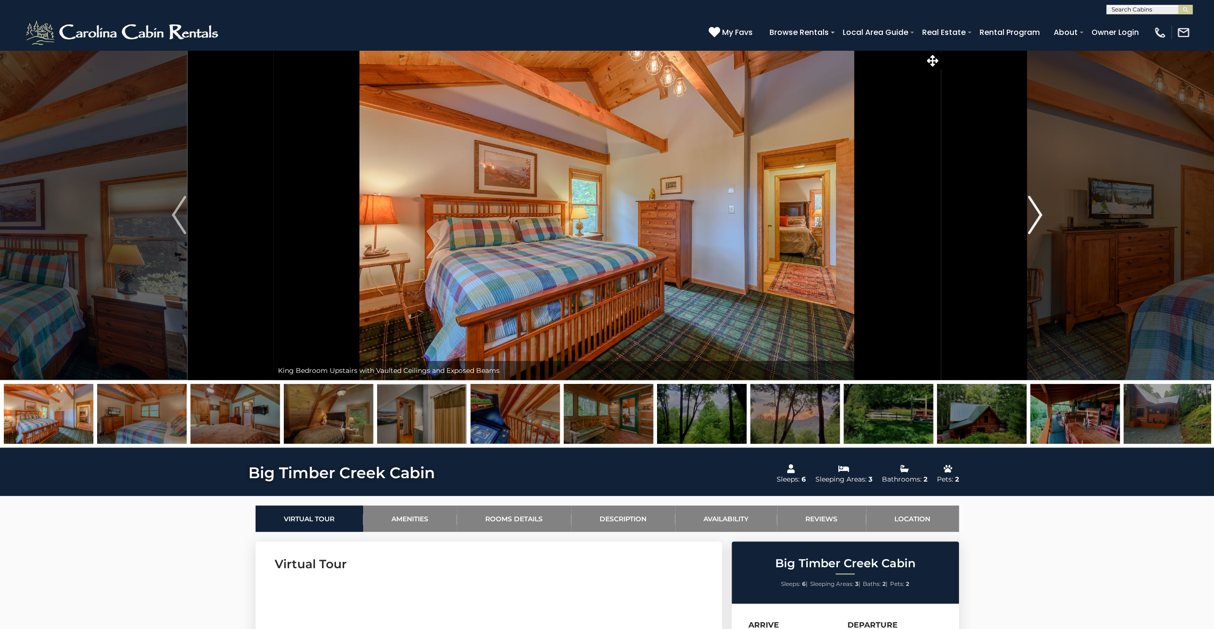
click at [1044, 218] on button "Next" at bounding box center [1035, 215] width 189 height 330
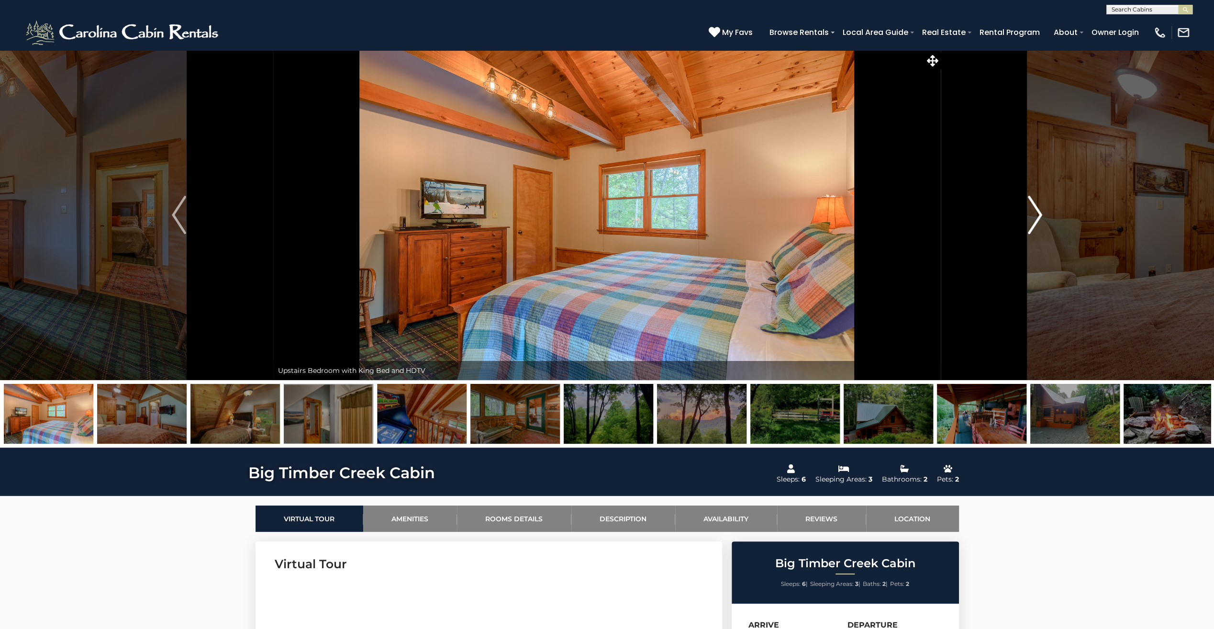
click at [1044, 218] on button "Next" at bounding box center [1035, 215] width 189 height 330
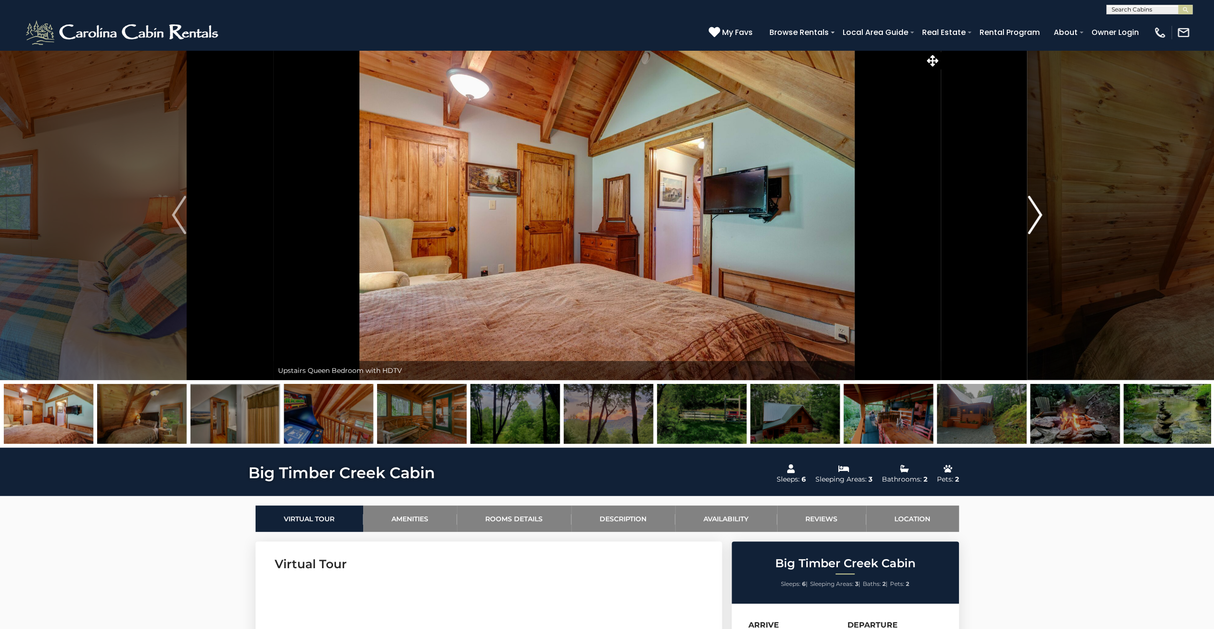
click at [1044, 218] on button "Next" at bounding box center [1035, 215] width 189 height 330
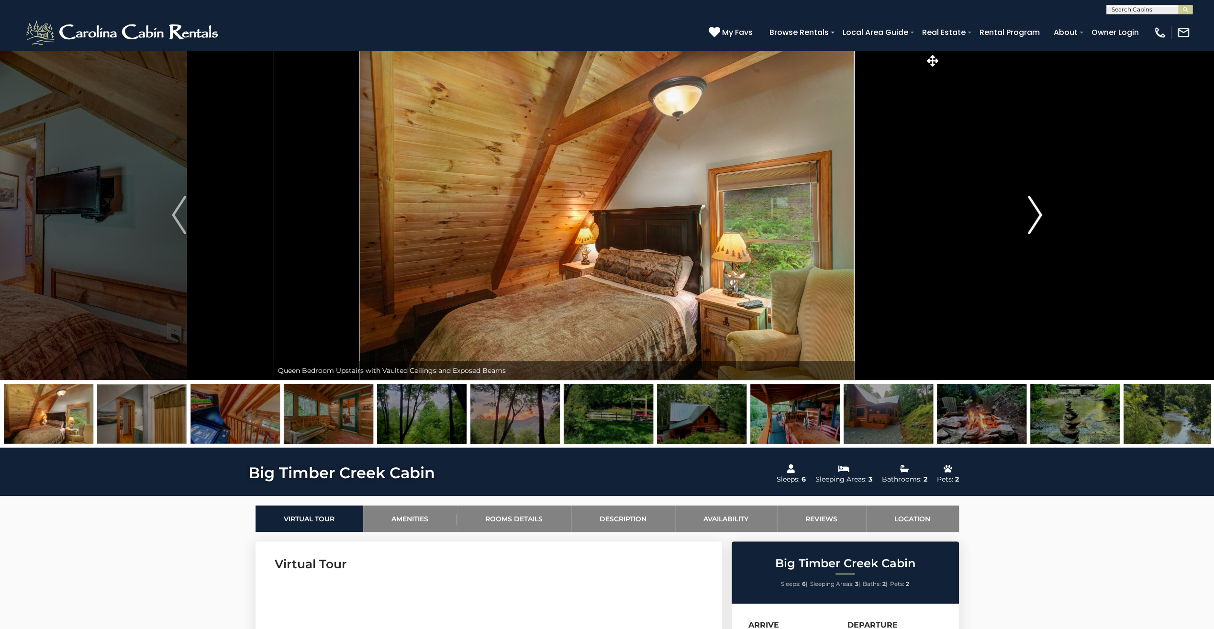
click at [1044, 218] on button "Next" at bounding box center [1035, 215] width 189 height 330
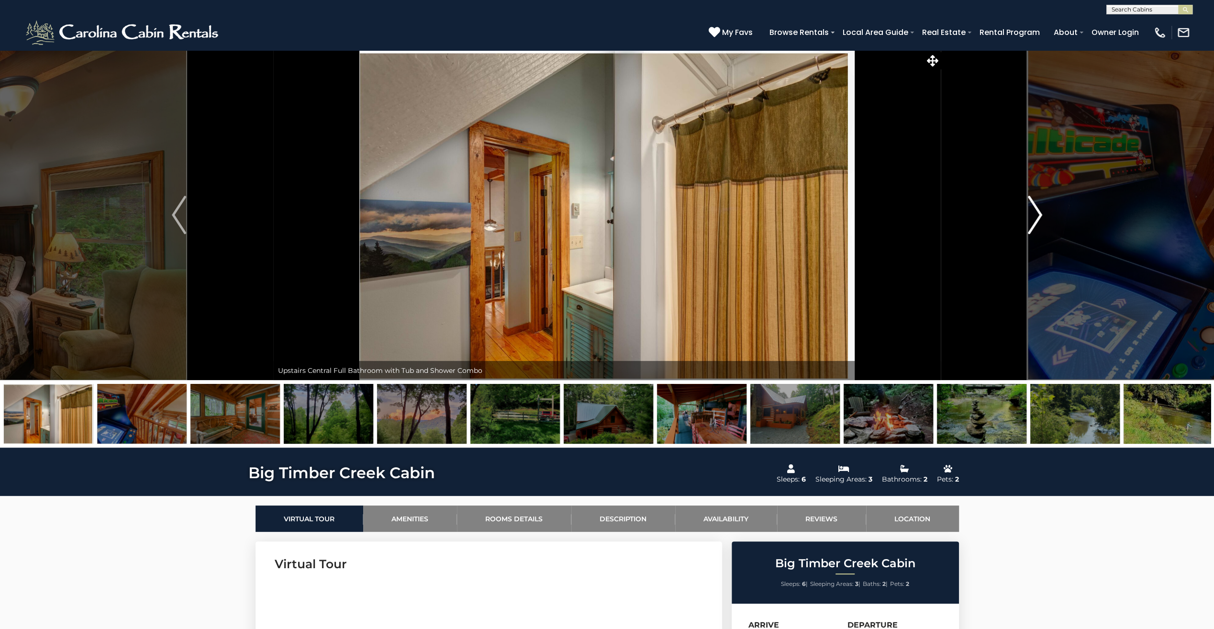
click at [1044, 218] on button "Next" at bounding box center [1035, 215] width 189 height 330
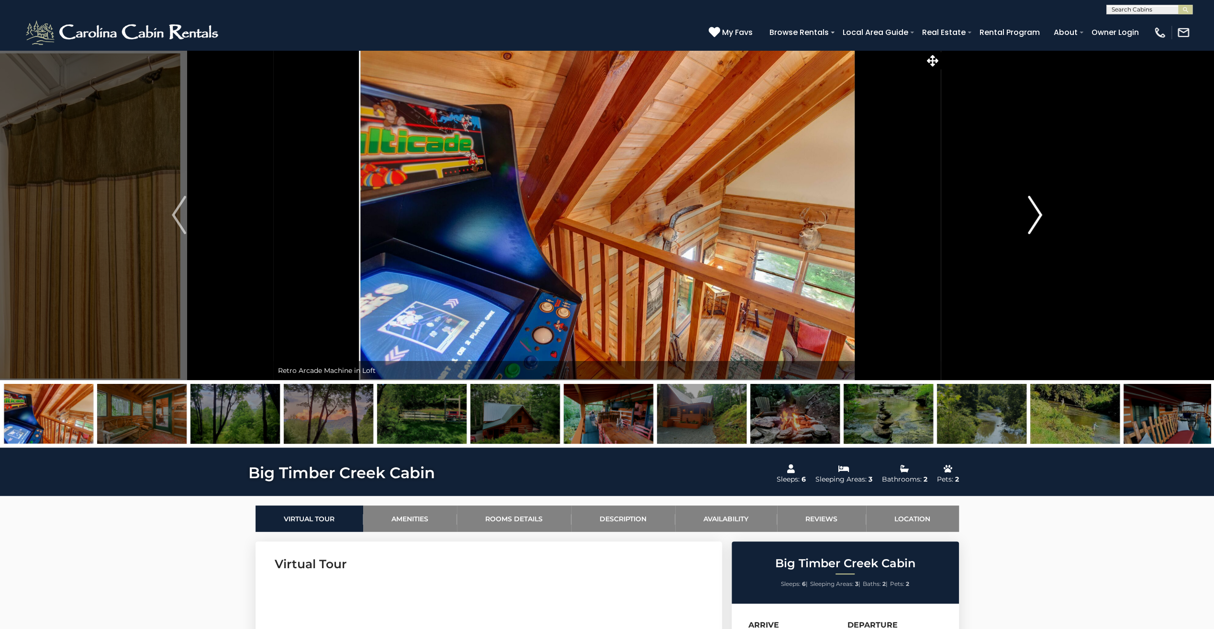
click at [1044, 218] on button "Next" at bounding box center [1035, 215] width 189 height 330
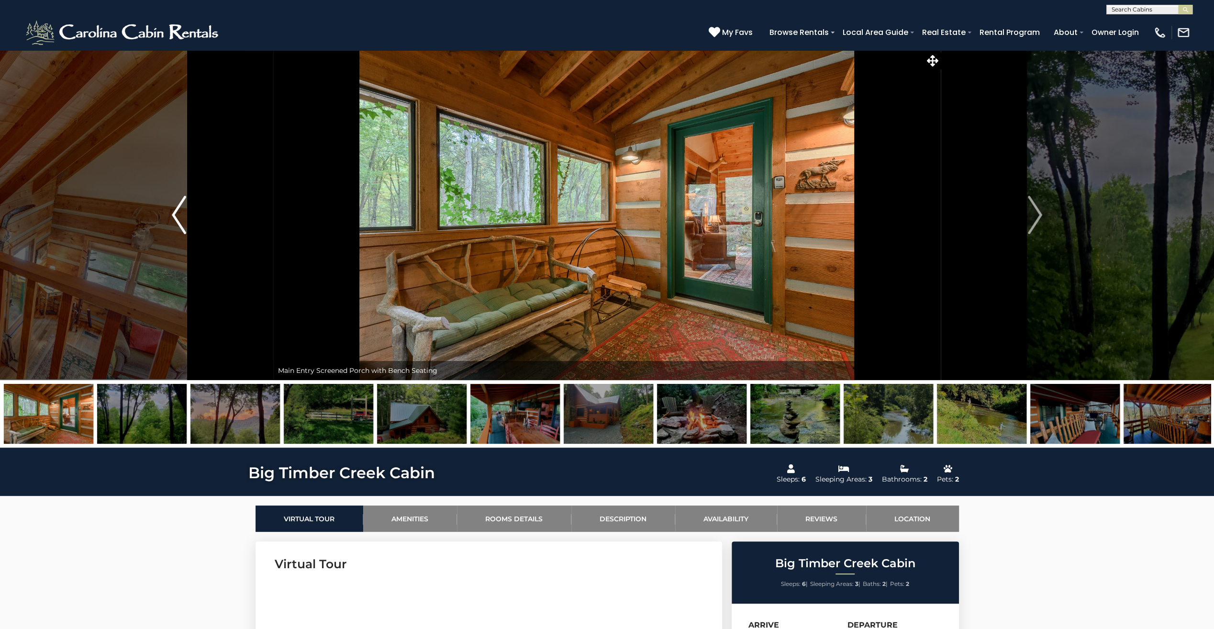
click at [182, 216] on img "Previous" at bounding box center [179, 215] width 14 height 38
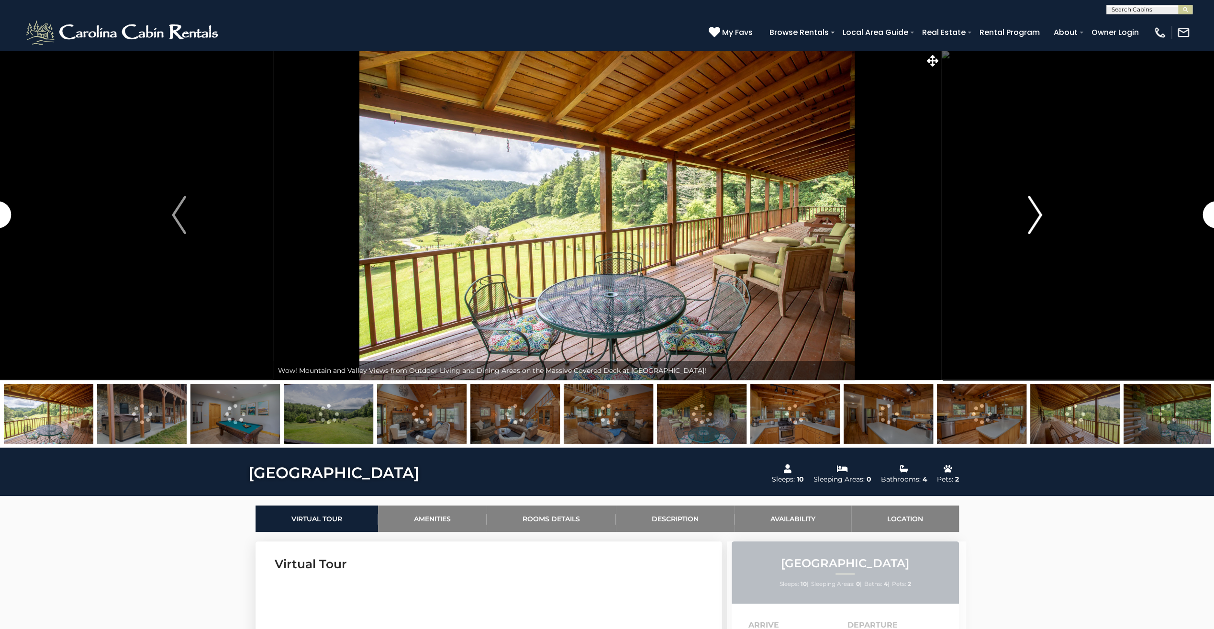
click at [1036, 212] on img "Next" at bounding box center [1035, 215] width 14 height 38
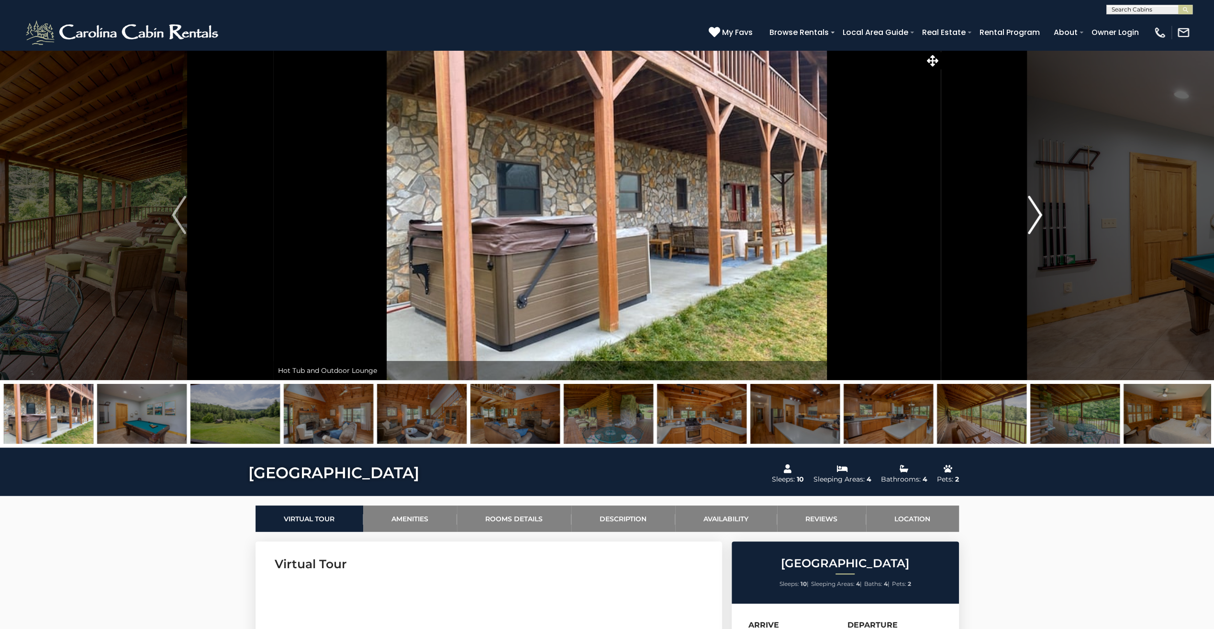
click at [1036, 212] on img "Next" at bounding box center [1035, 215] width 14 height 38
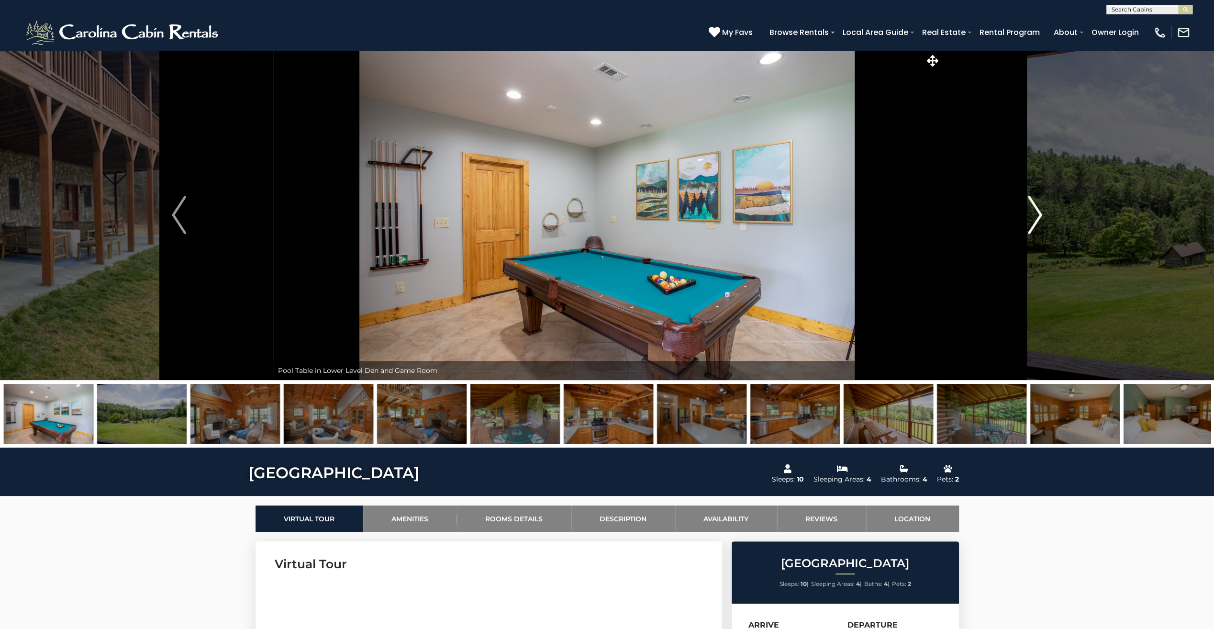
click at [1036, 212] on img "Next" at bounding box center [1035, 215] width 14 height 38
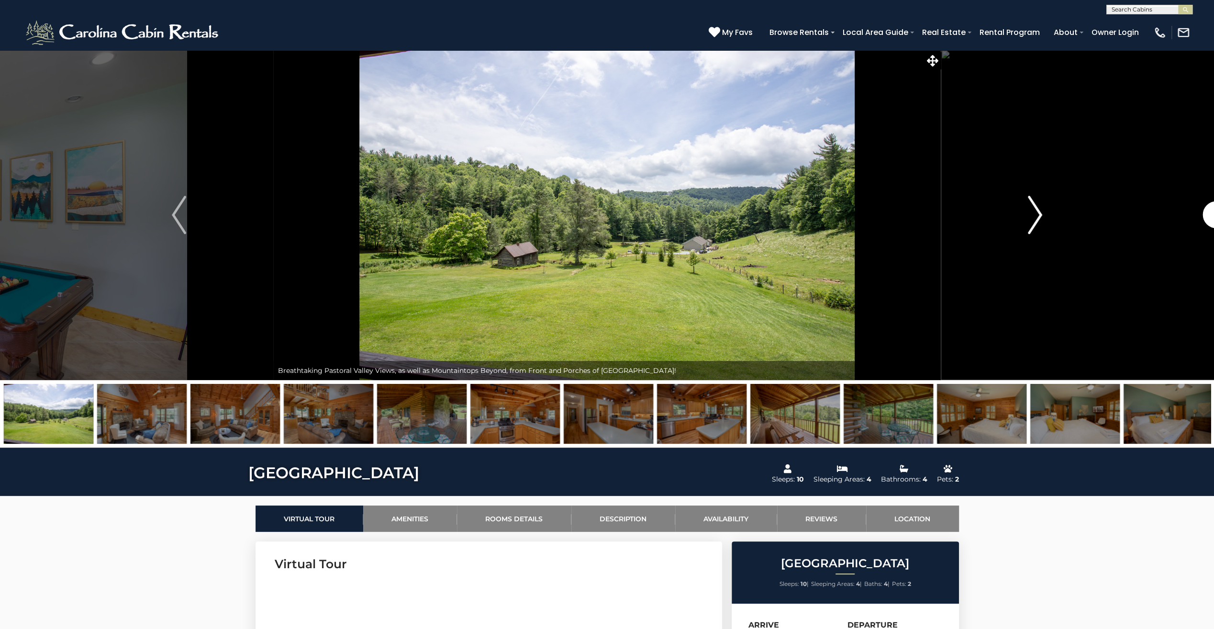
click at [1036, 212] on img "Next" at bounding box center [1035, 215] width 14 height 38
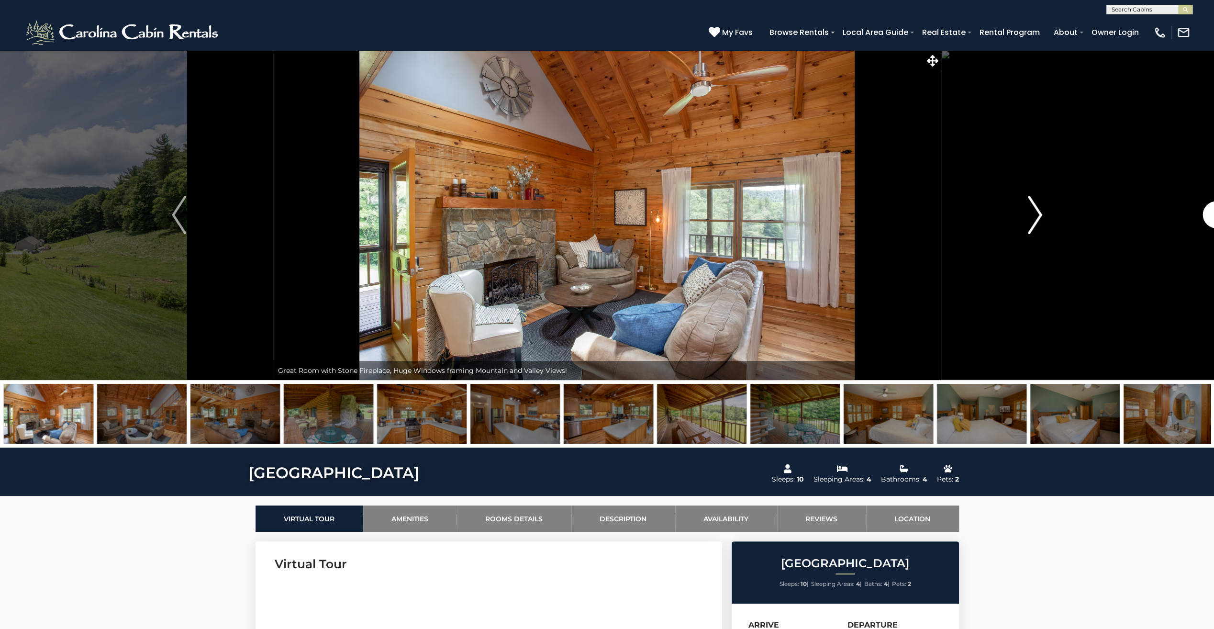
click at [1036, 212] on img "Next" at bounding box center [1035, 215] width 14 height 38
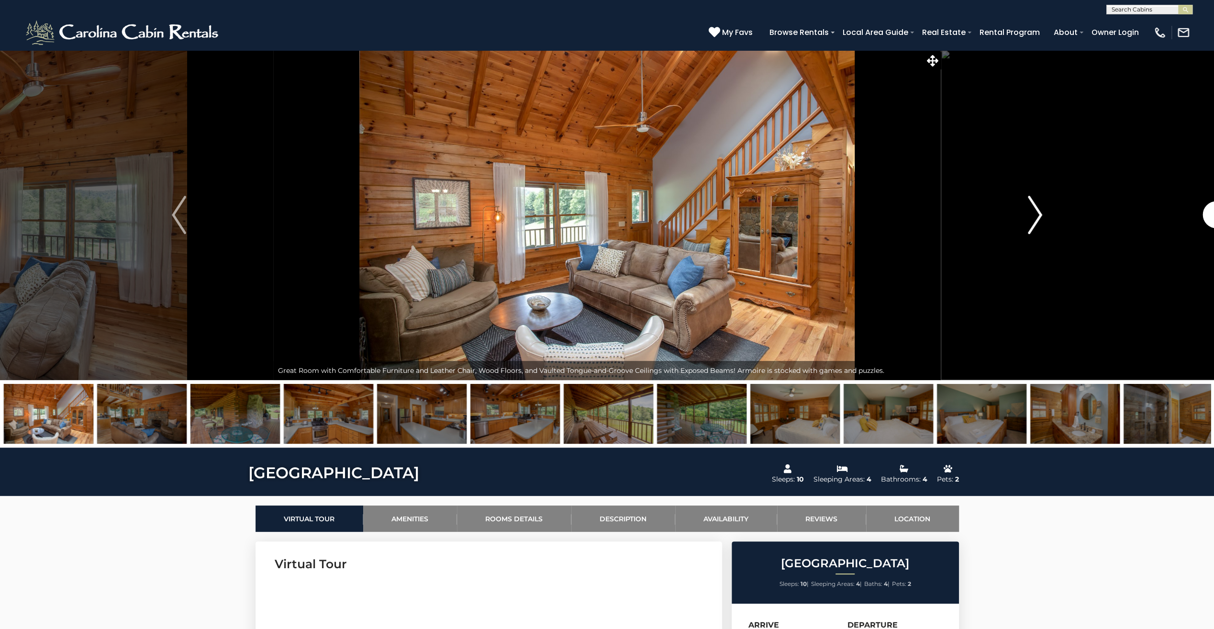
click at [1036, 212] on img "Next" at bounding box center [1035, 215] width 14 height 38
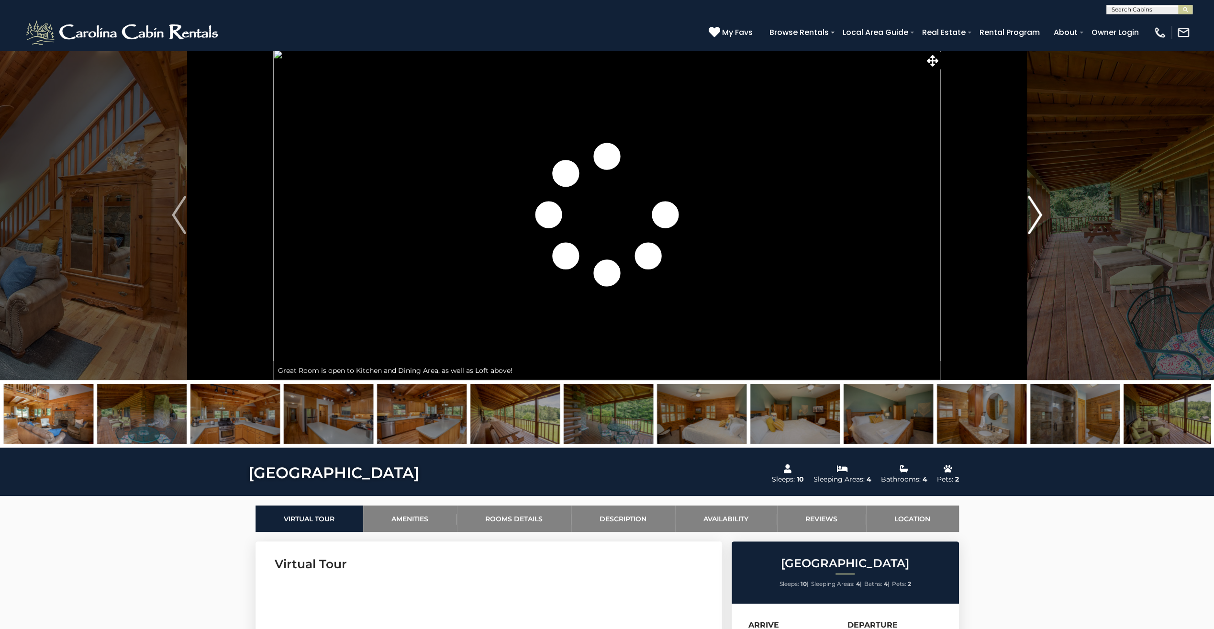
click at [1036, 212] on img "Next" at bounding box center [1035, 215] width 14 height 38
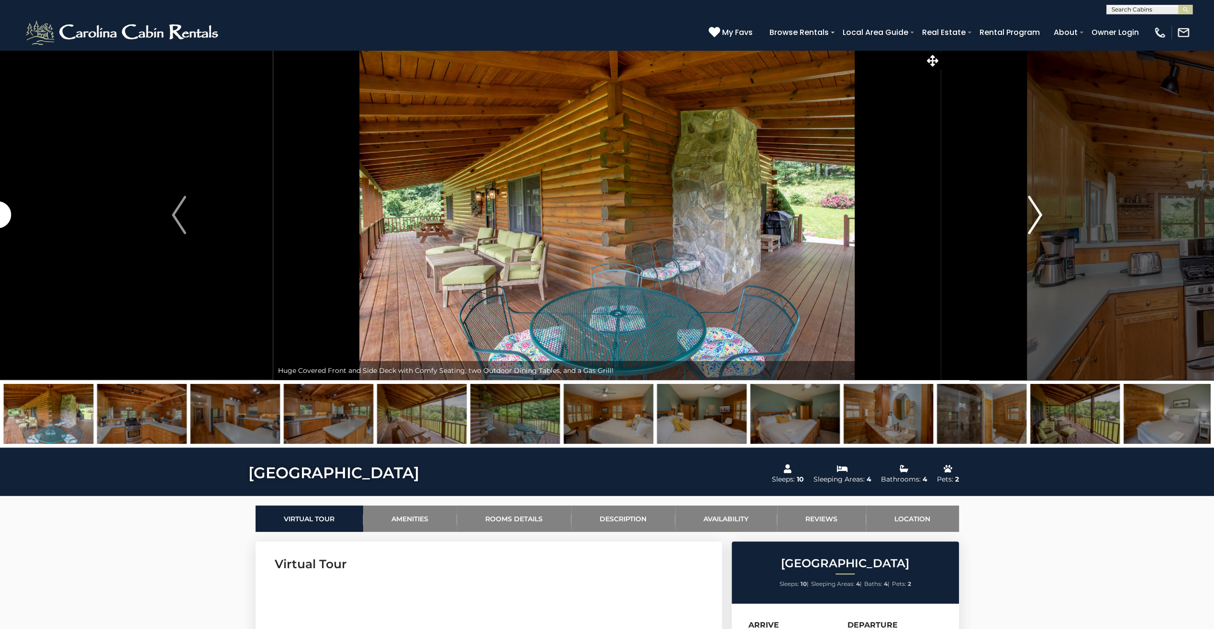
click at [1036, 212] on img "Next" at bounding box center [1035, 215] width 14 height 38
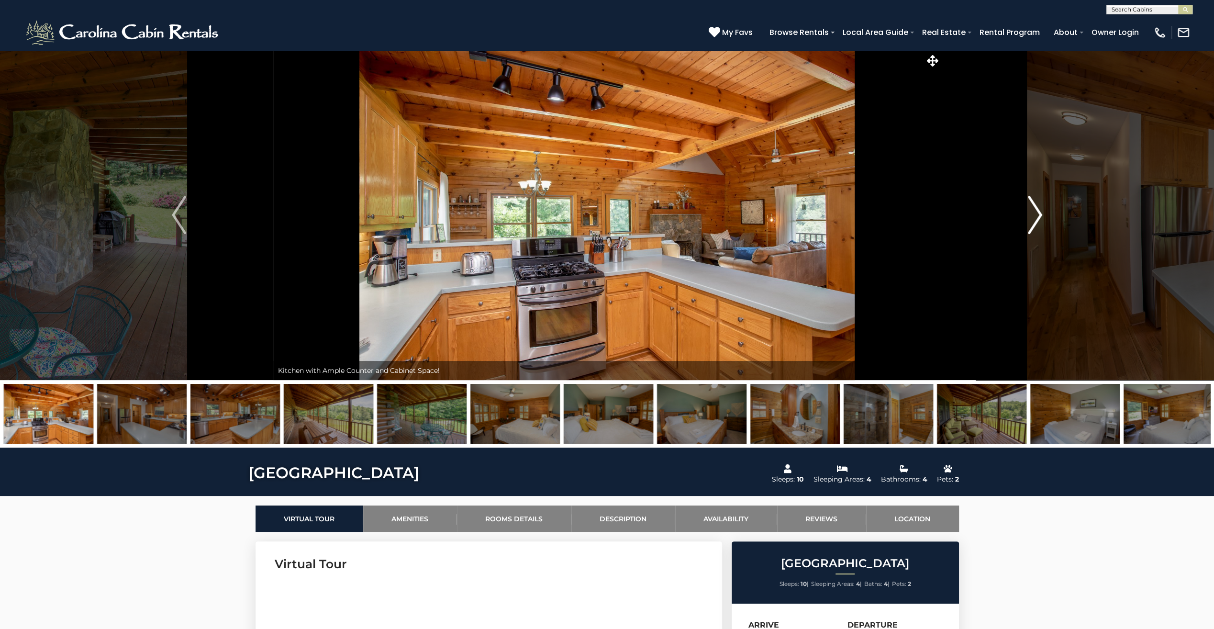
click at [1036, 212] on img "Next" at bounding box center [1035, 215] width 14 height 38
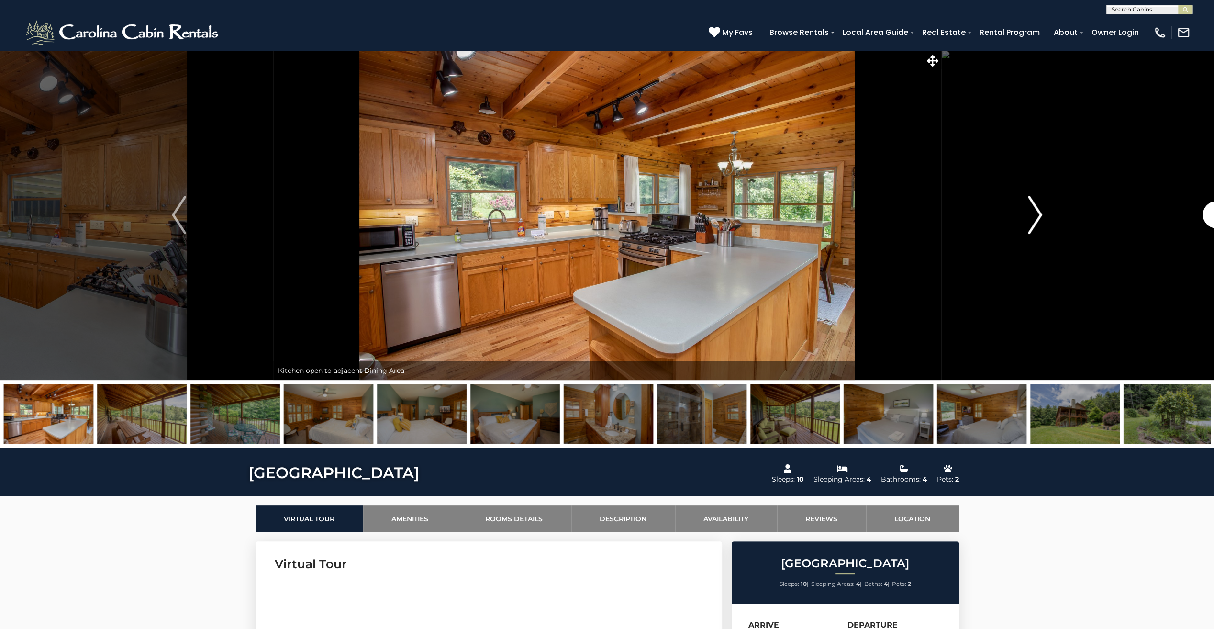
click at [1036, 212] on img "Next" at bounding box center [1035, 215] width 14 height 38
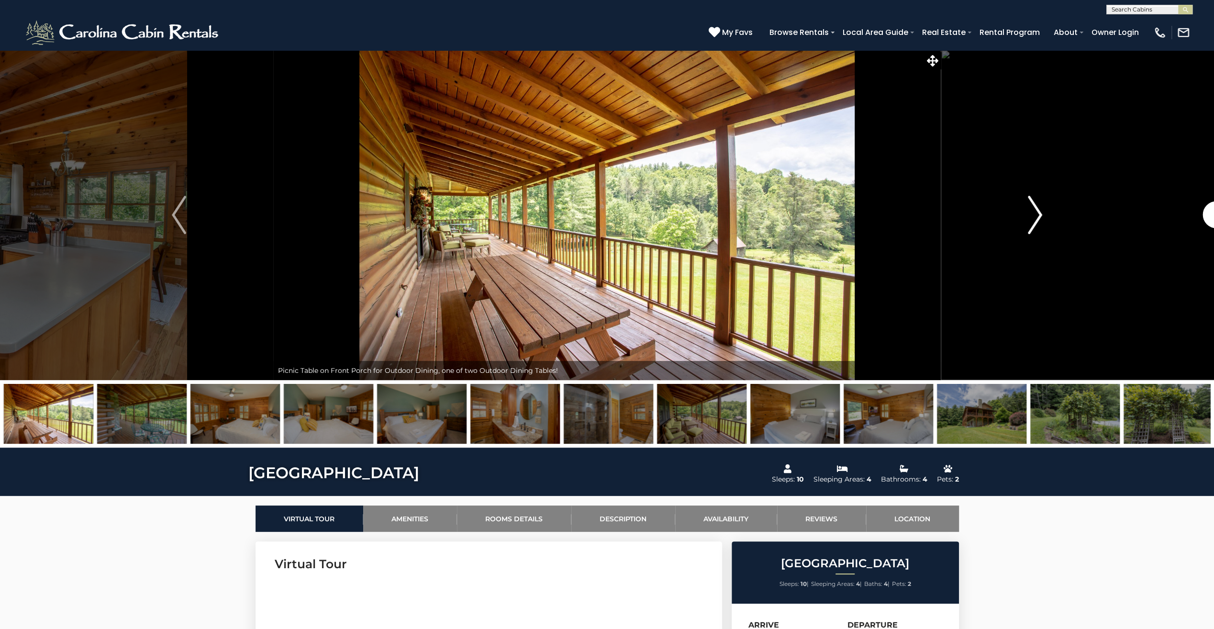
click at [1036, 212] on img "Next" at bounding box center [1035, 215] width 14 height 38
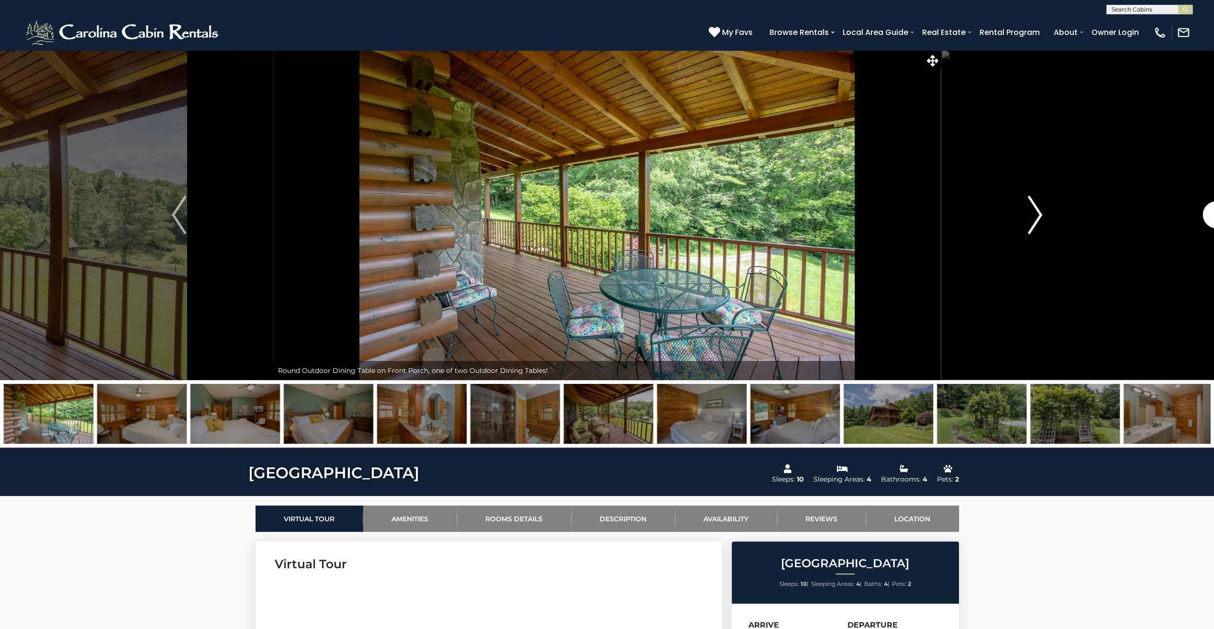
click at [1036, 212] on img "Next" at bounding box center [1035, 215] width 14 height 38
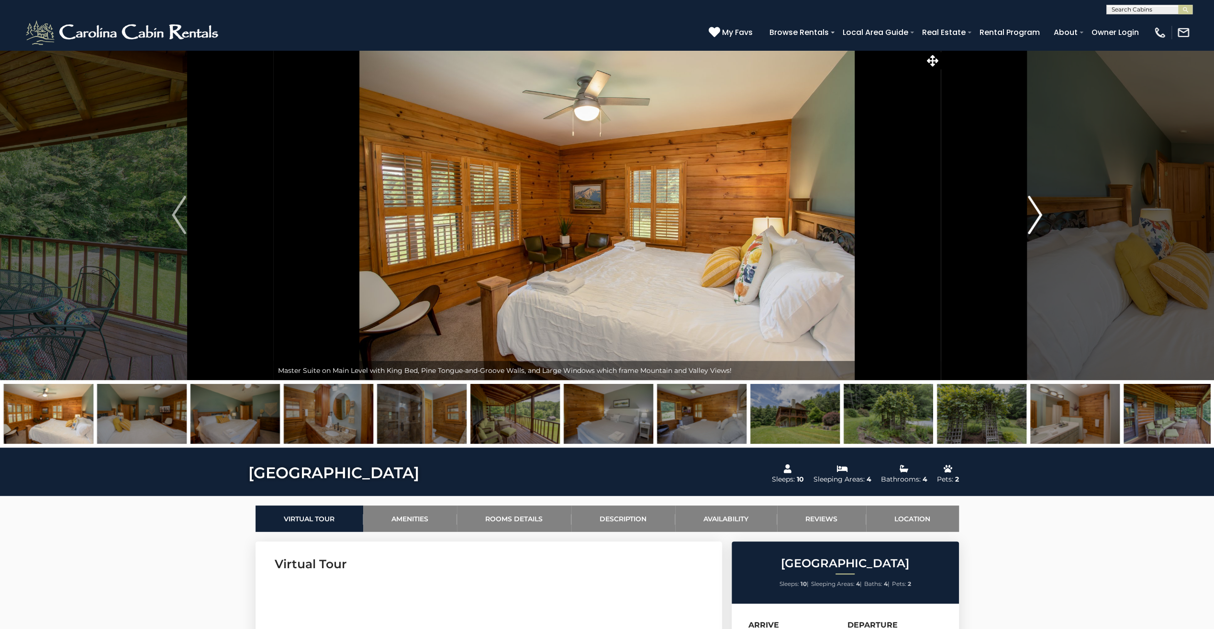
click at [1036, 212] on img "Next" at bounding box center [1035, 215] width 14 height 38
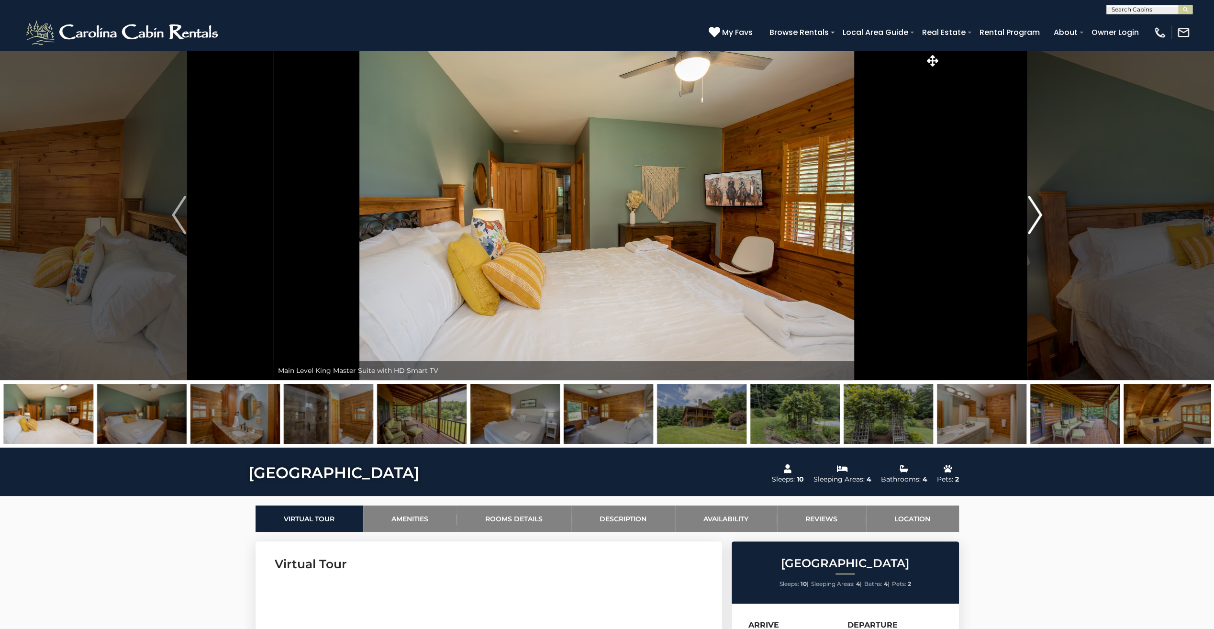
click at [1036, 212] on img "Next" at bounding box center [1035, 215] width 14 height 38
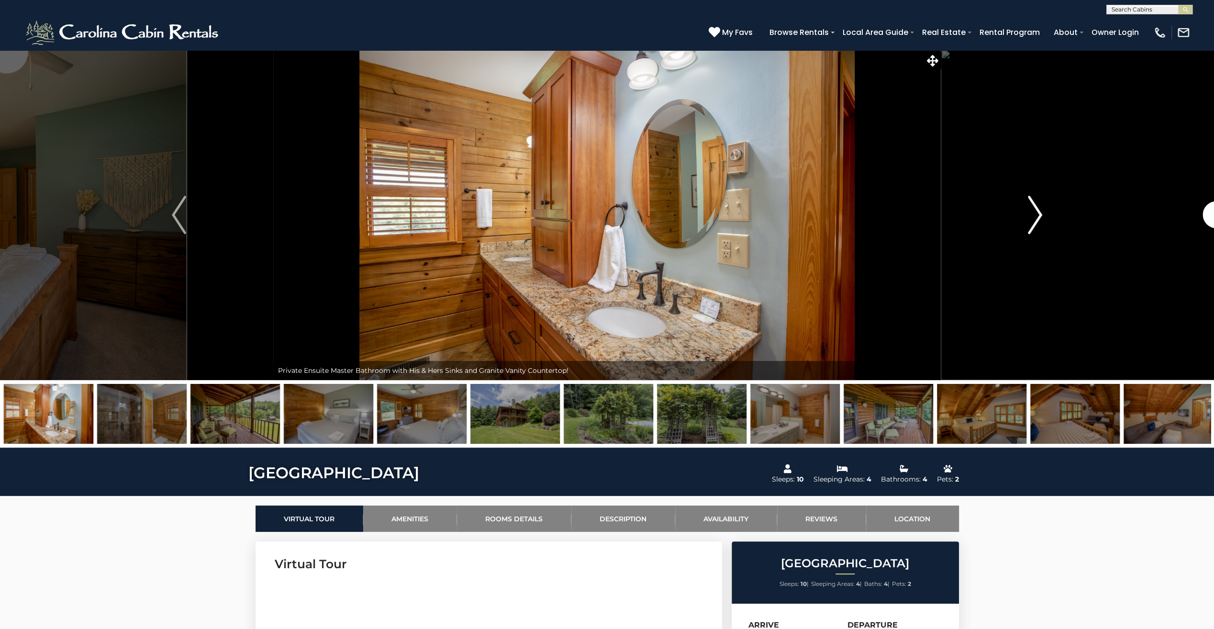
click at [1036, 212] on img "Next" at bounding box center [1035, 215] width 14 height 38
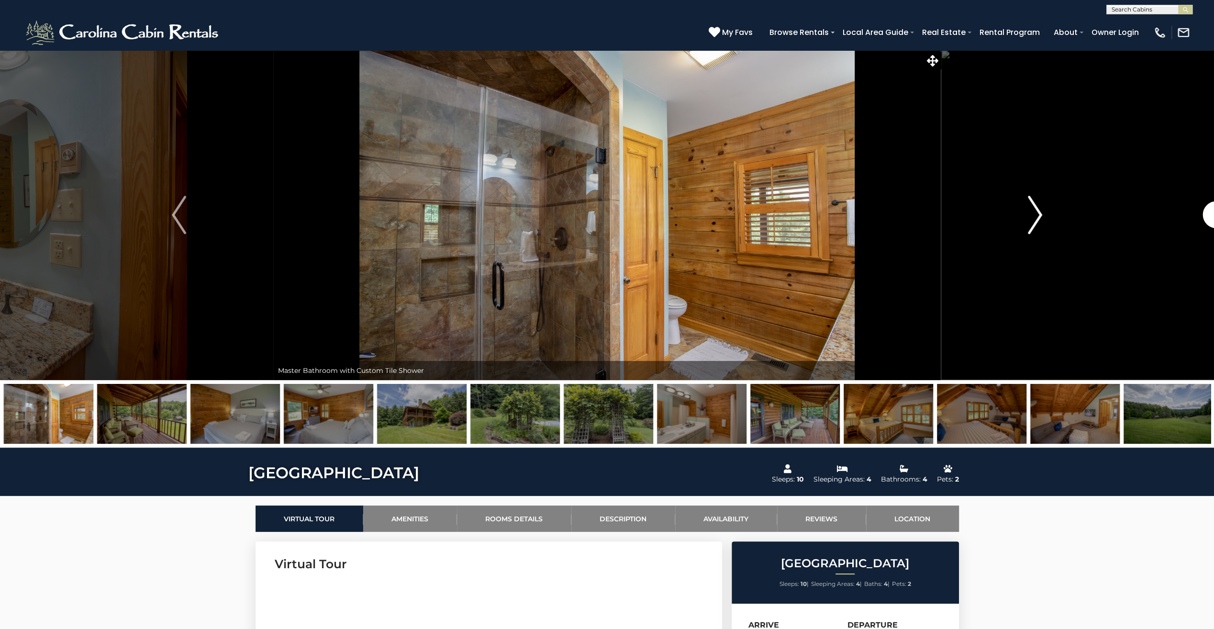
click at [1036, 212] on img "Next" at bounding box center [1035, 215] width 14 height 38
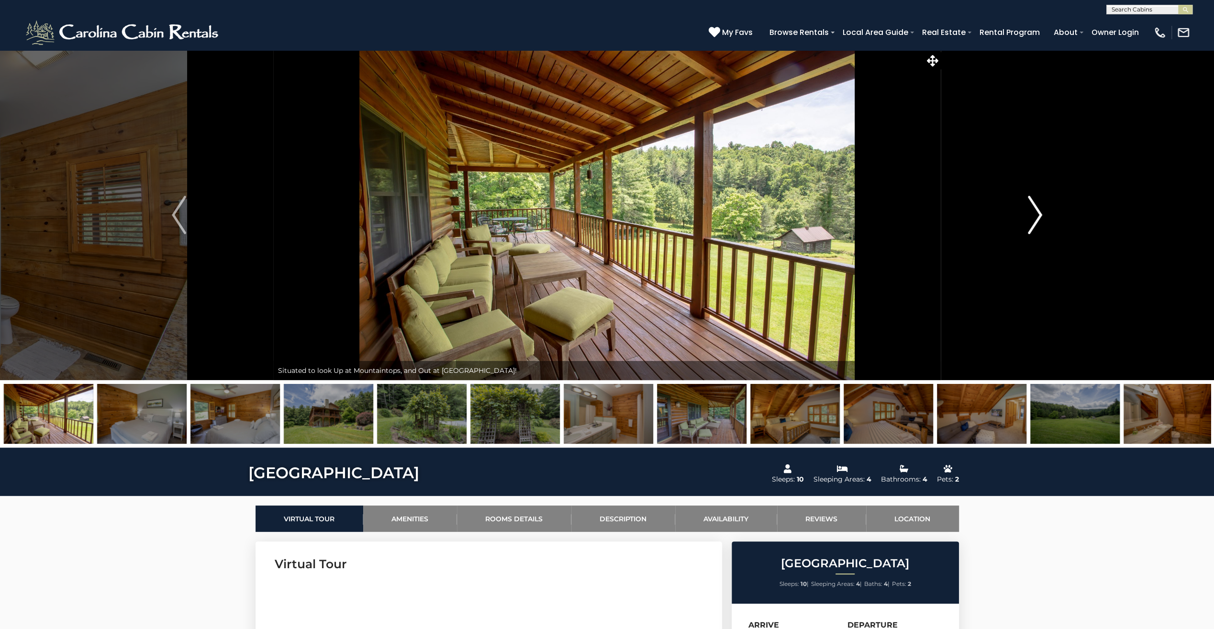
click at [1036, 212] on img "Next" at bounding box center [1035, 215] width 14 height 38
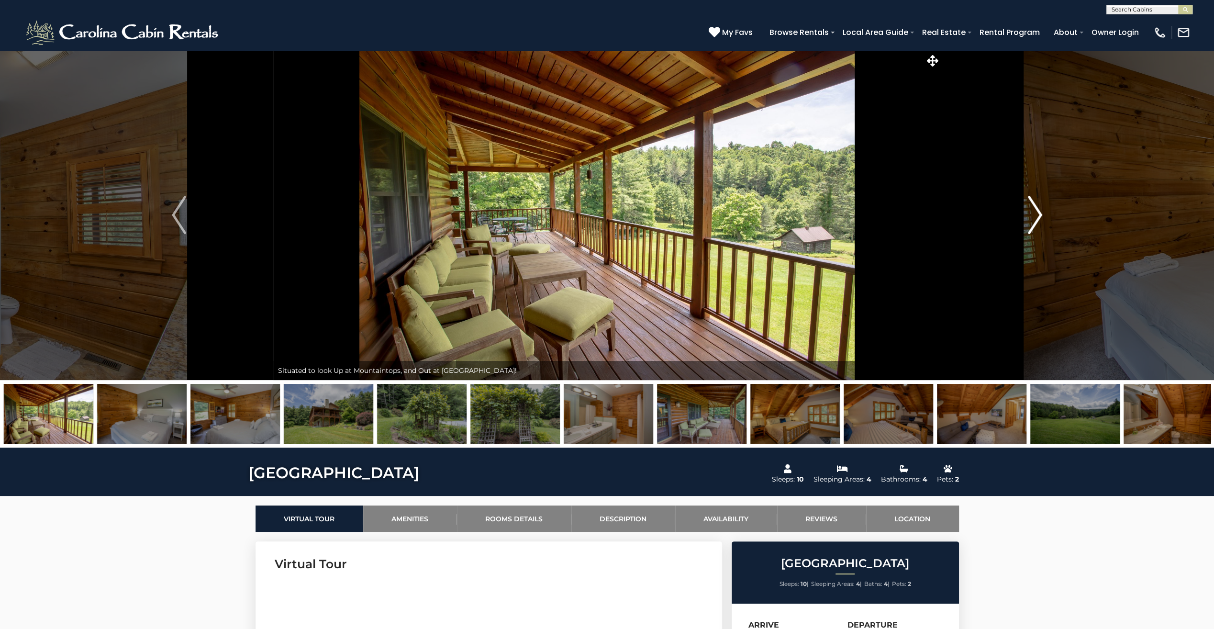
click at [1036, 212] on img "Next" at bounding box center [1035, 215] width 14 height 38
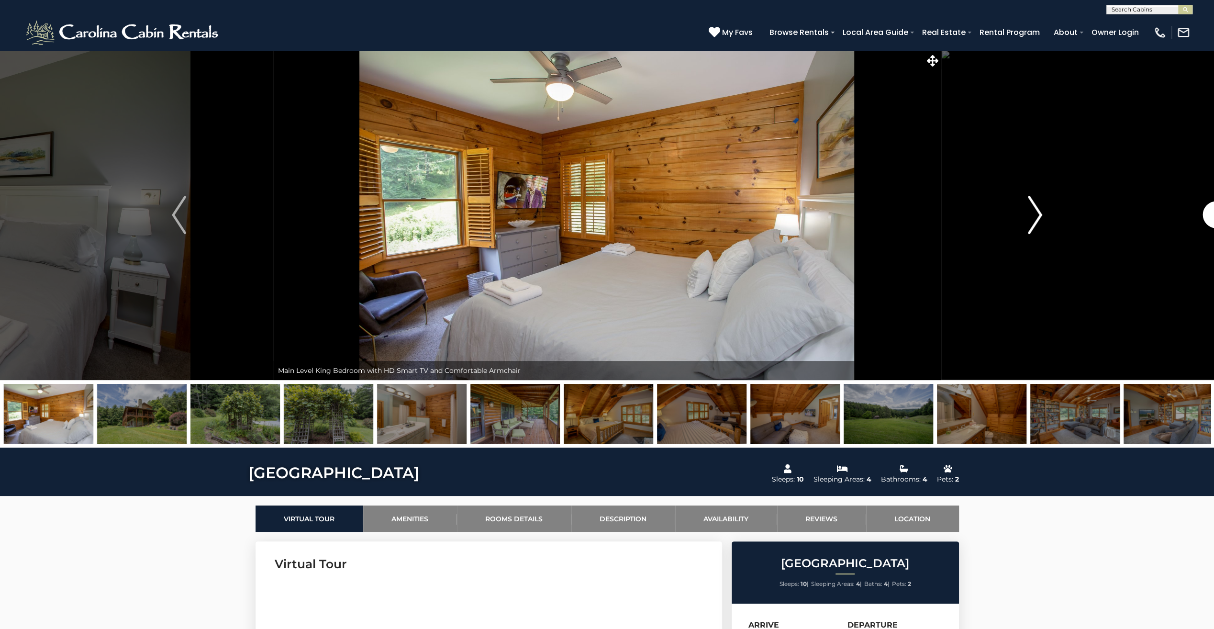
click at [1036, 212] on img "Next" at bounding box center [1035, 215] width 14 height 38
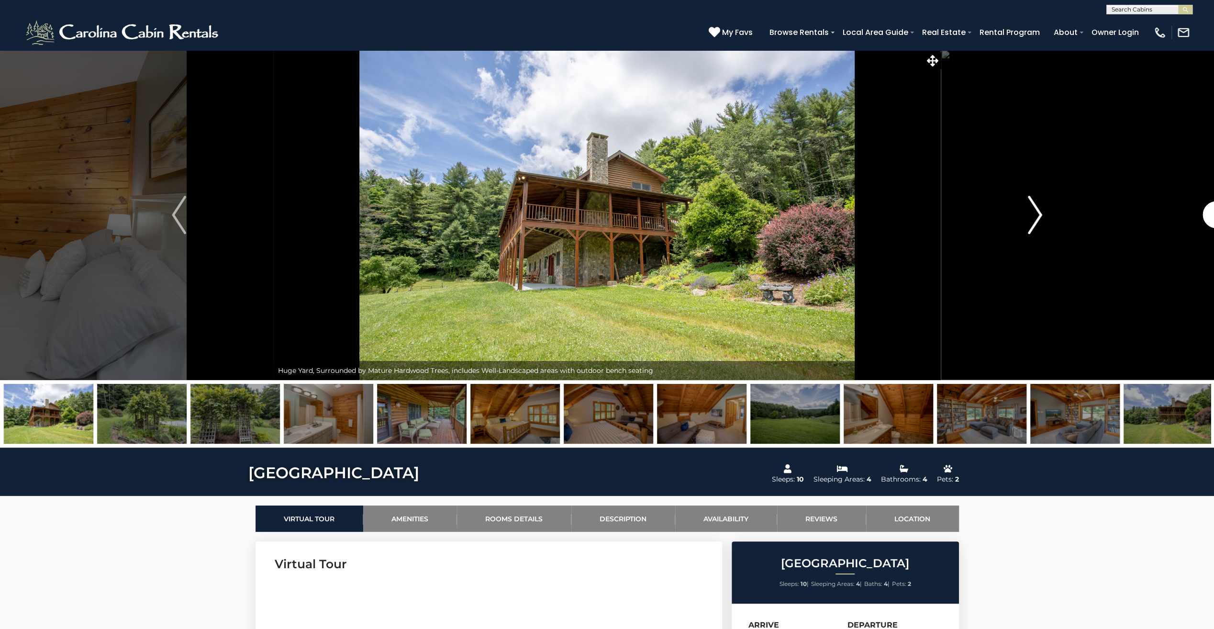
click at [1036, 212] on img "Next" at bounding box center [1035, 215] width 14 height 38
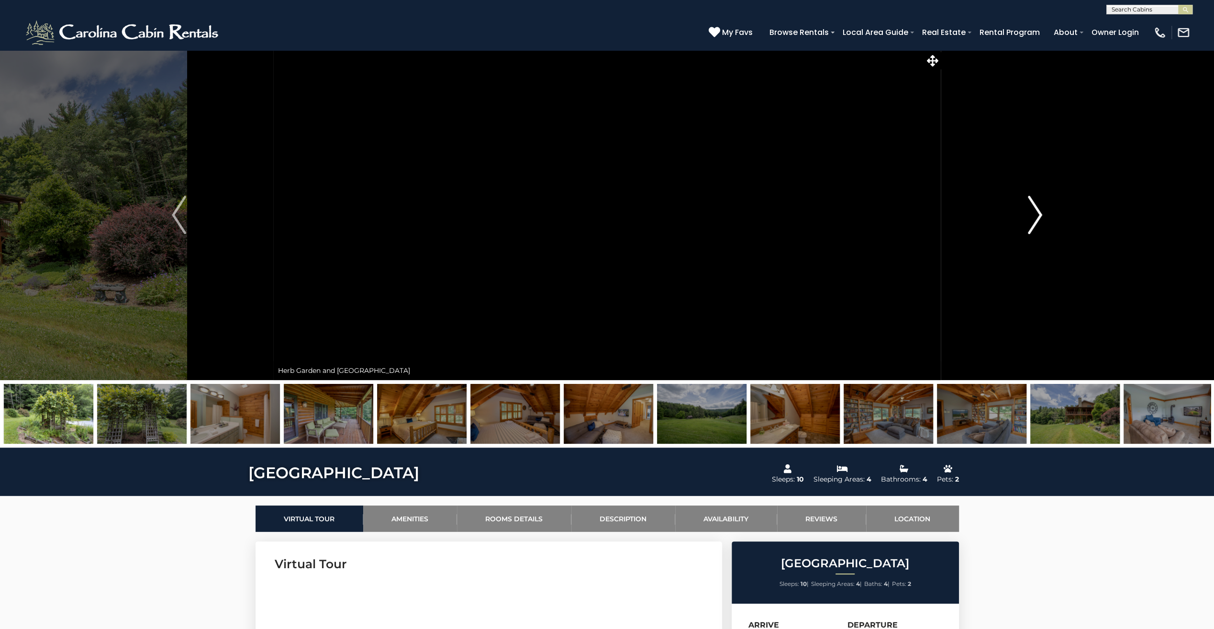
click at [1036, 212] on img "Next" at bounding box center [1035, 215] width 14 height 38
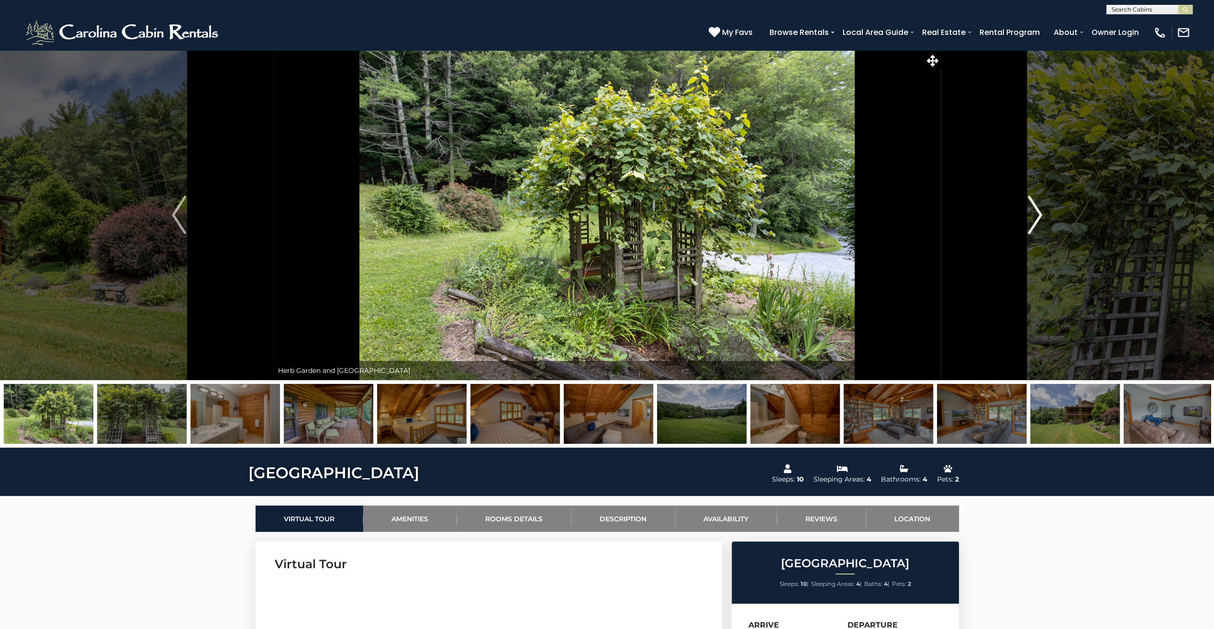
click at [1036, 212] on img "Next" at bounding box center [1035, 215] width 14 height 38
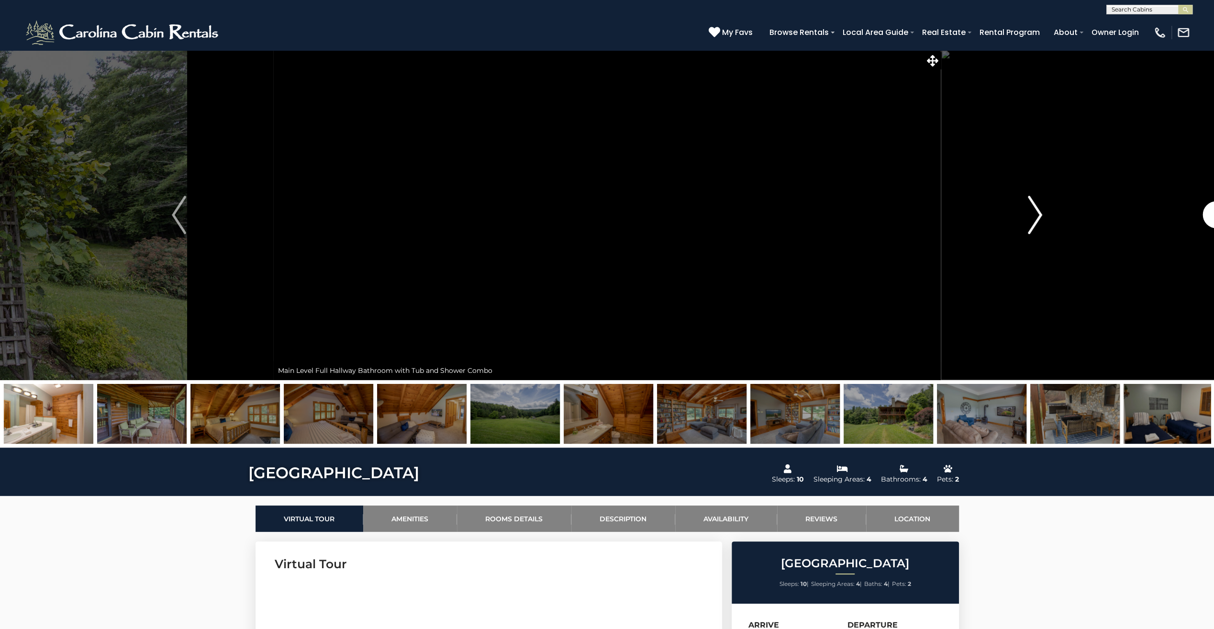
click at [1036, 212] on img "Next" at bounding box center [1035, 215] width 14 height 38
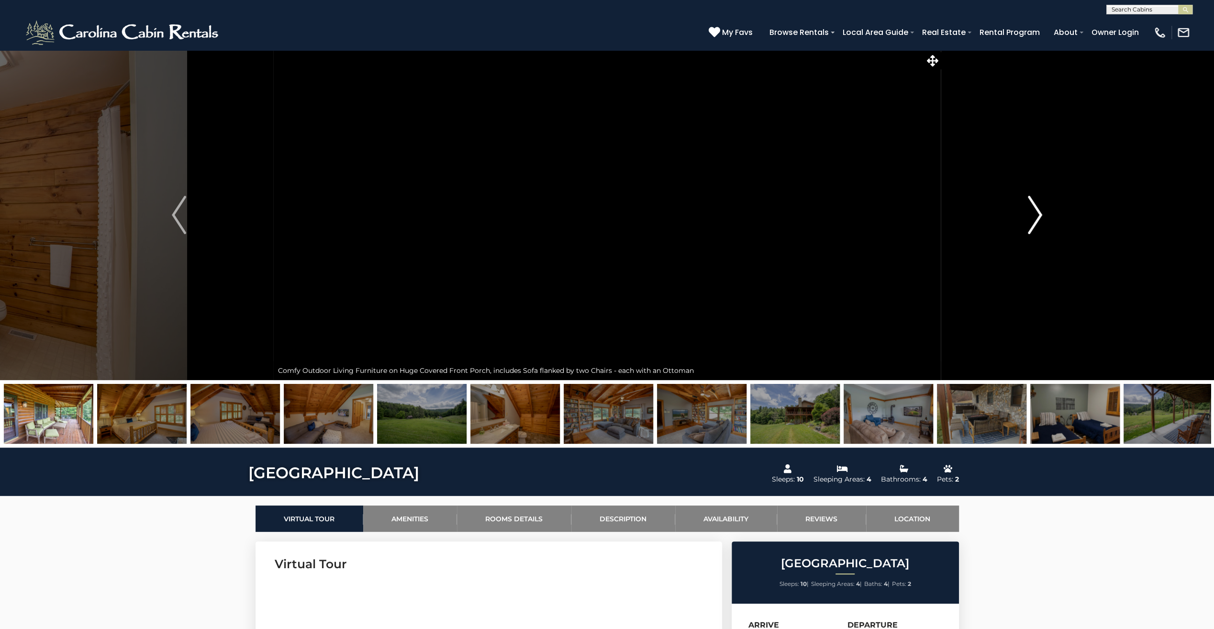
click at [1036, 212] on img "Next" at bounding box center [1035, 215] width 14 height 38
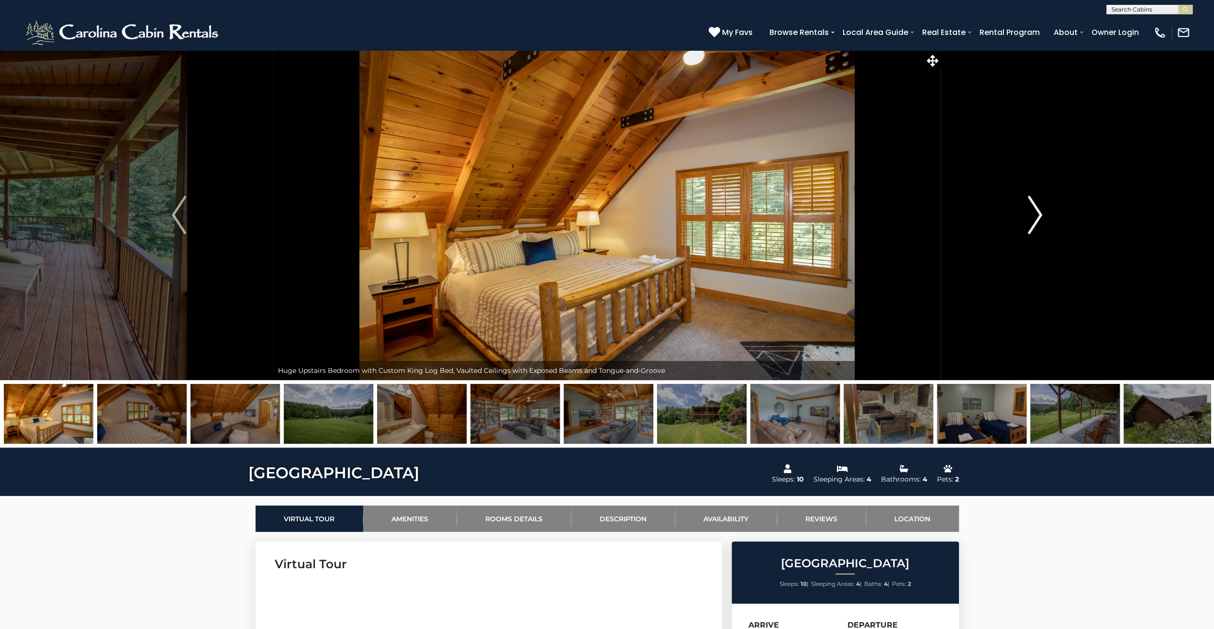
click at [1036, 212] on img "Next" at bounding box center [1035, 215] width 14 height 38
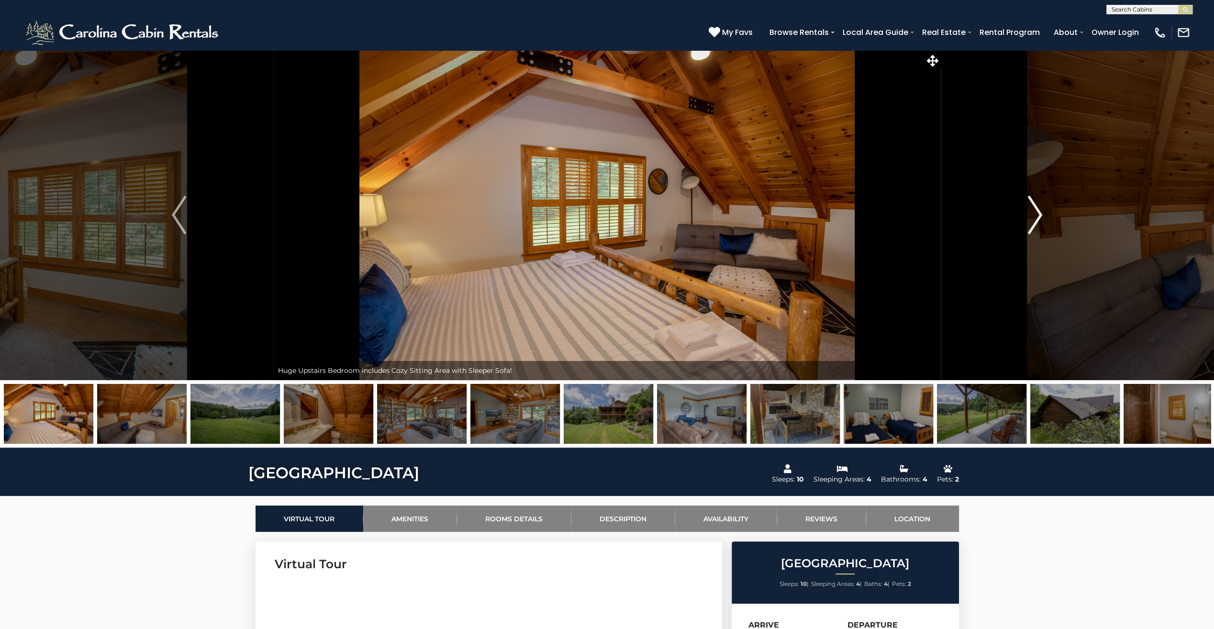
click at [1036, 212] on img "Next" at bounding box center [1035, 215] width 14 height 38
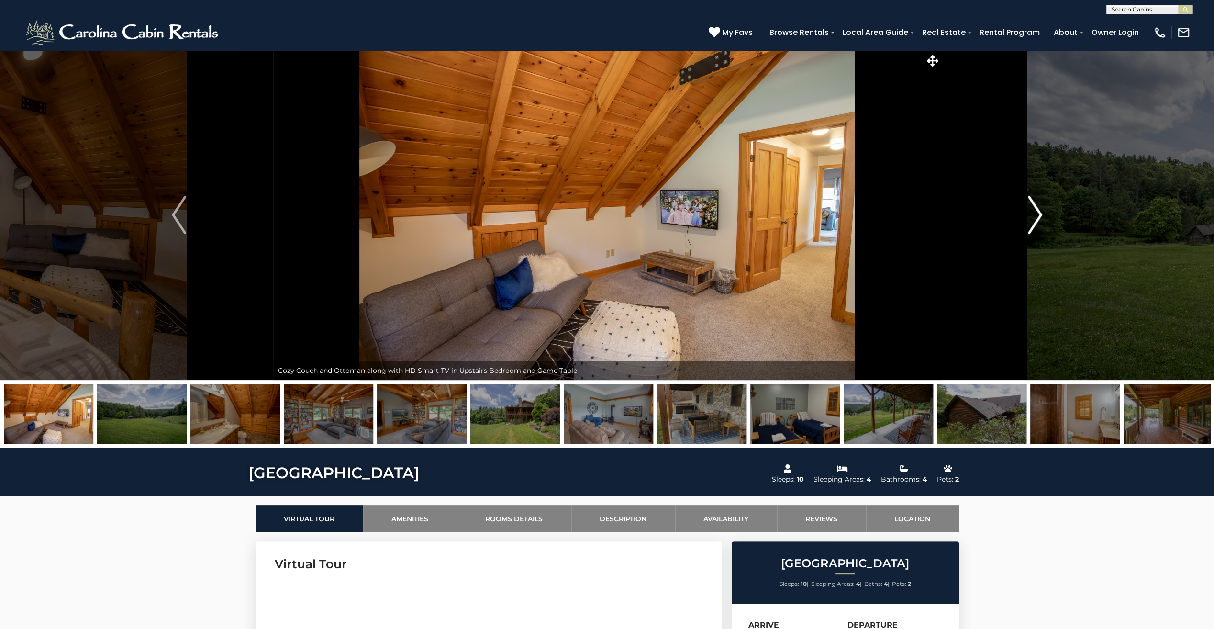
click at [1036, 212] on img "Next" at bounding box center [1035, 215] width 14 height 38
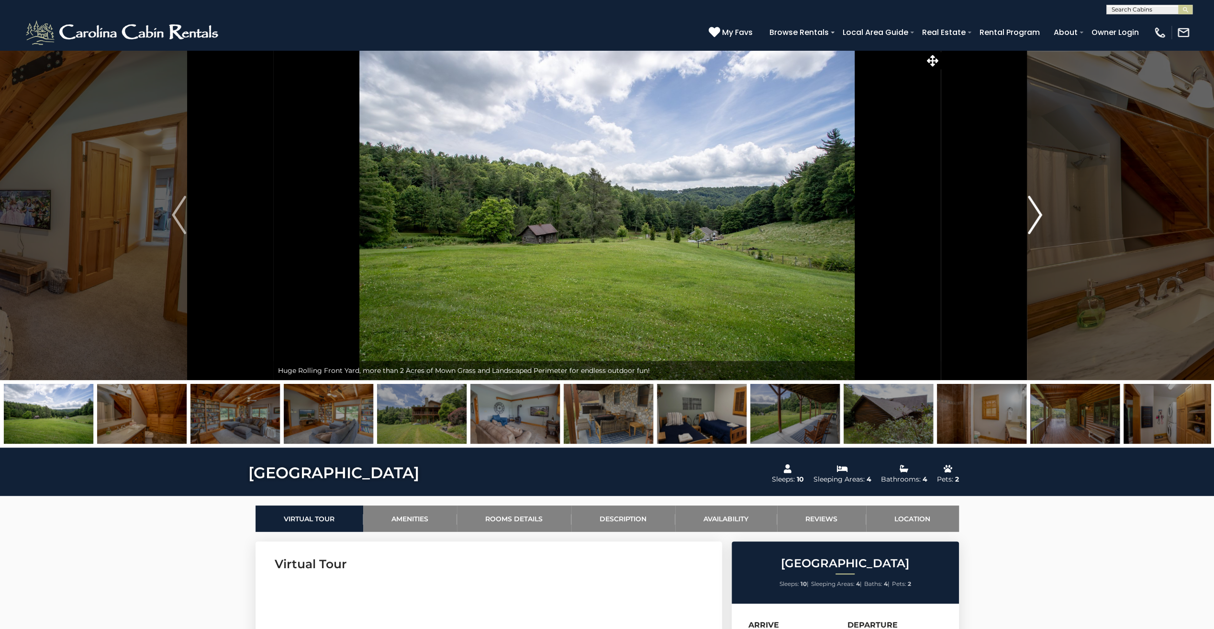
click at [1036, 212] on img "Next" at bounding box center [1035, 215] width 14 height 38
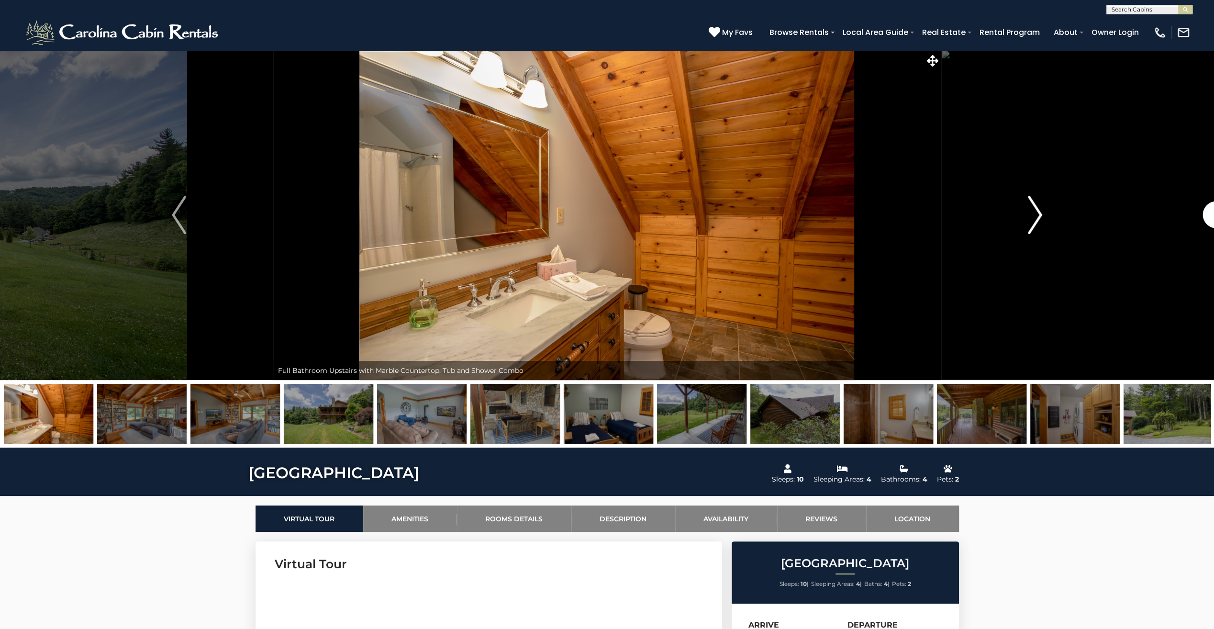
click at [1036, 212] on img "Next" at bounding box center [1035, 215] width 14 height 38
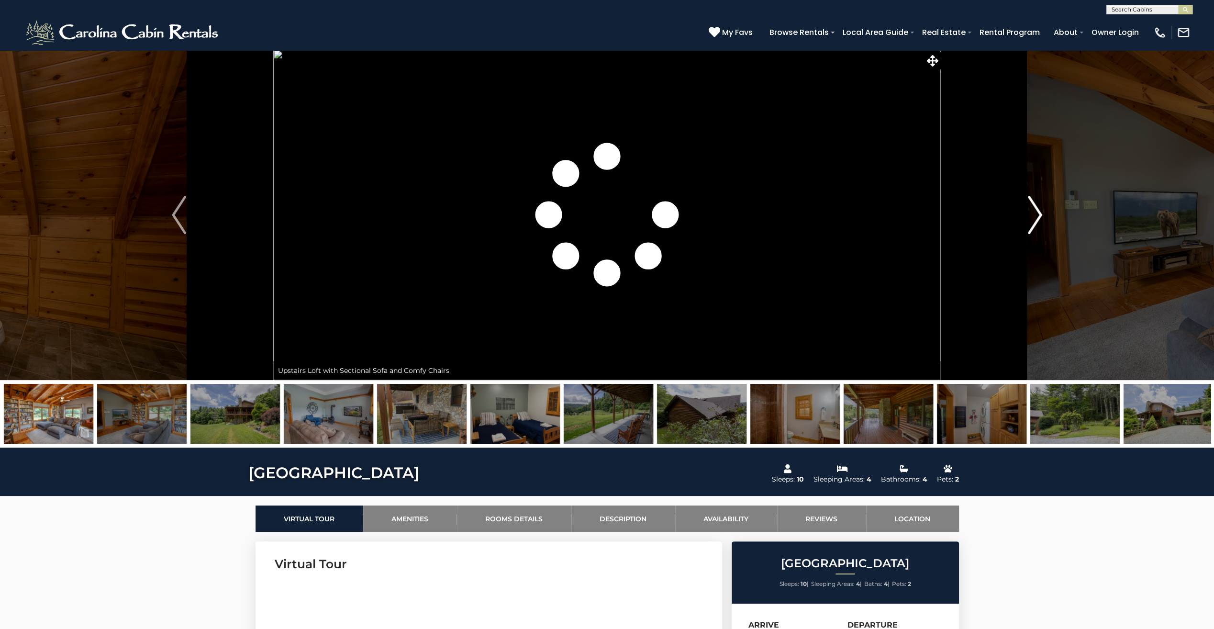
click at [1036, 212] on img "Next" at bounding box center [1035, 215] width 14 height 38
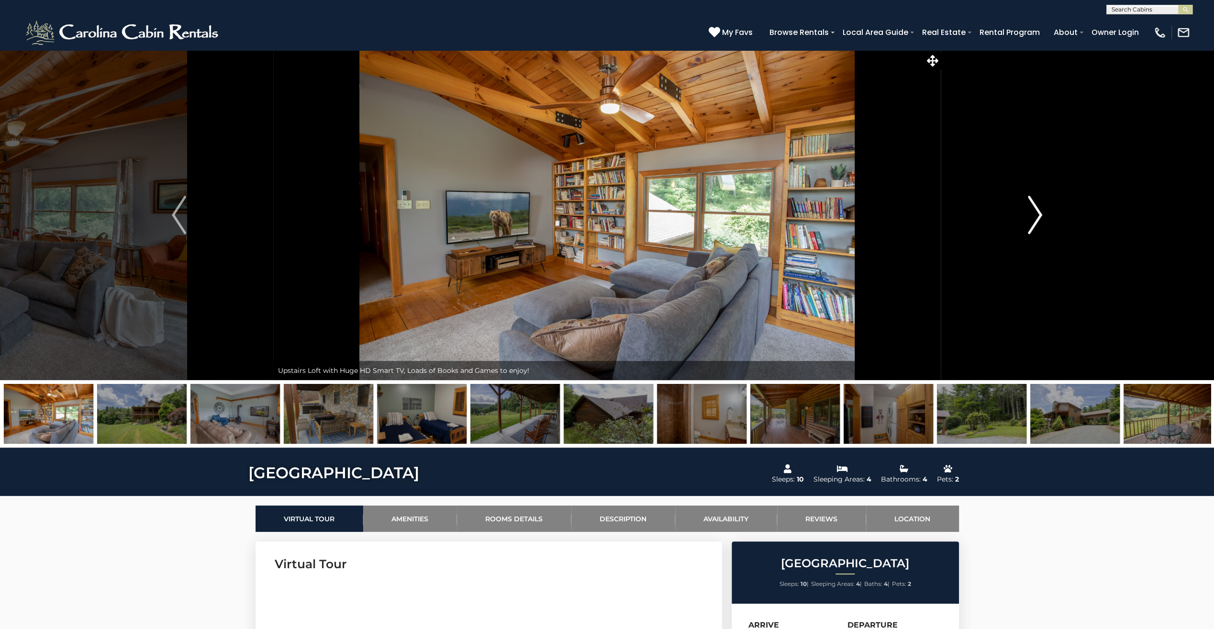
click at [1036, 212] on img "Next" at bounding box center [1035, 215] width 14 height 38
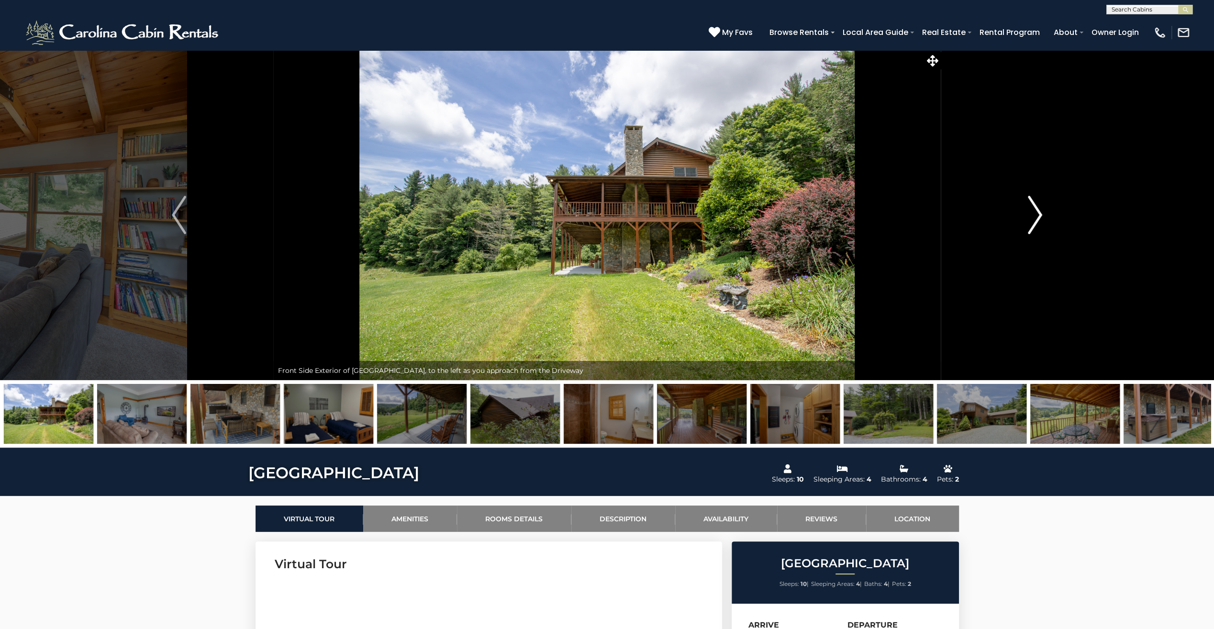
click at [1036, 212] on img "Next" at bounding box center [1035, 215] width 14 height 38
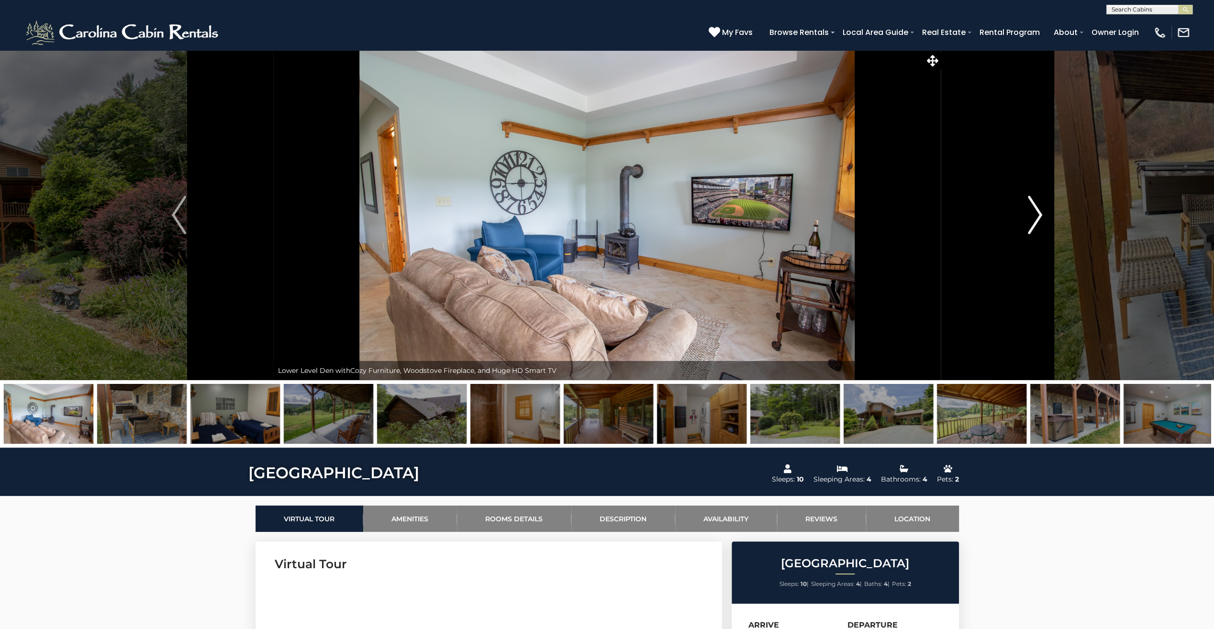
click at [1036, 212] on img "Next" at bounding box center [1035, 215] width 14 height 38
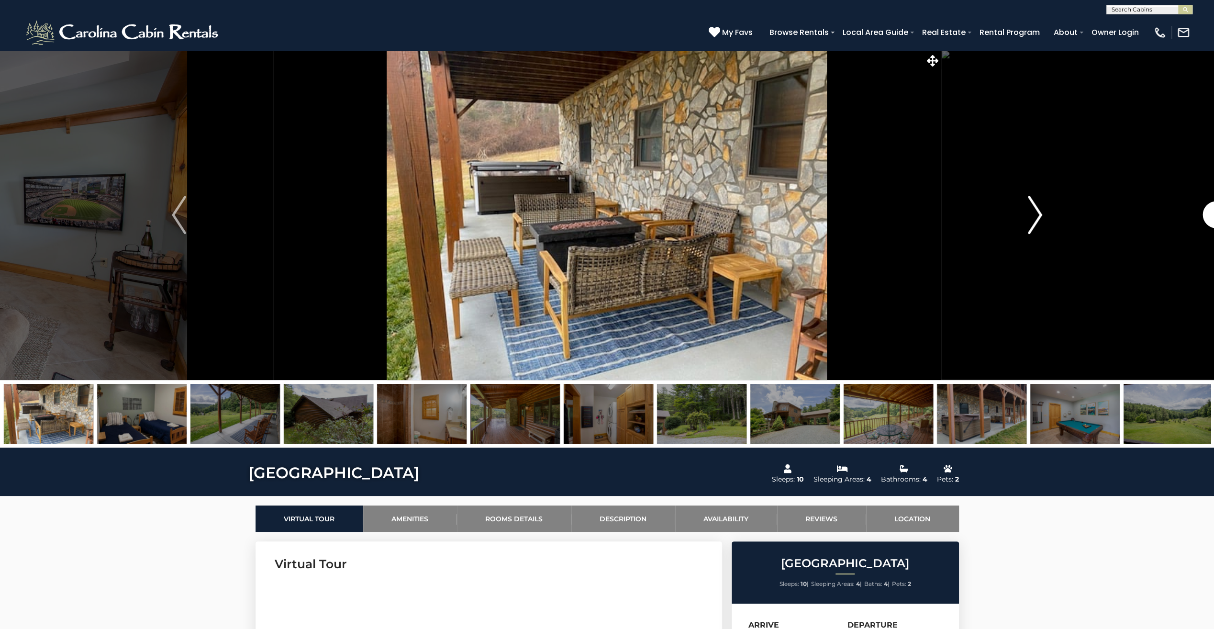
click at [1036, 212] on img "Next" at bounding box center [1035, 215] width 14 height 38
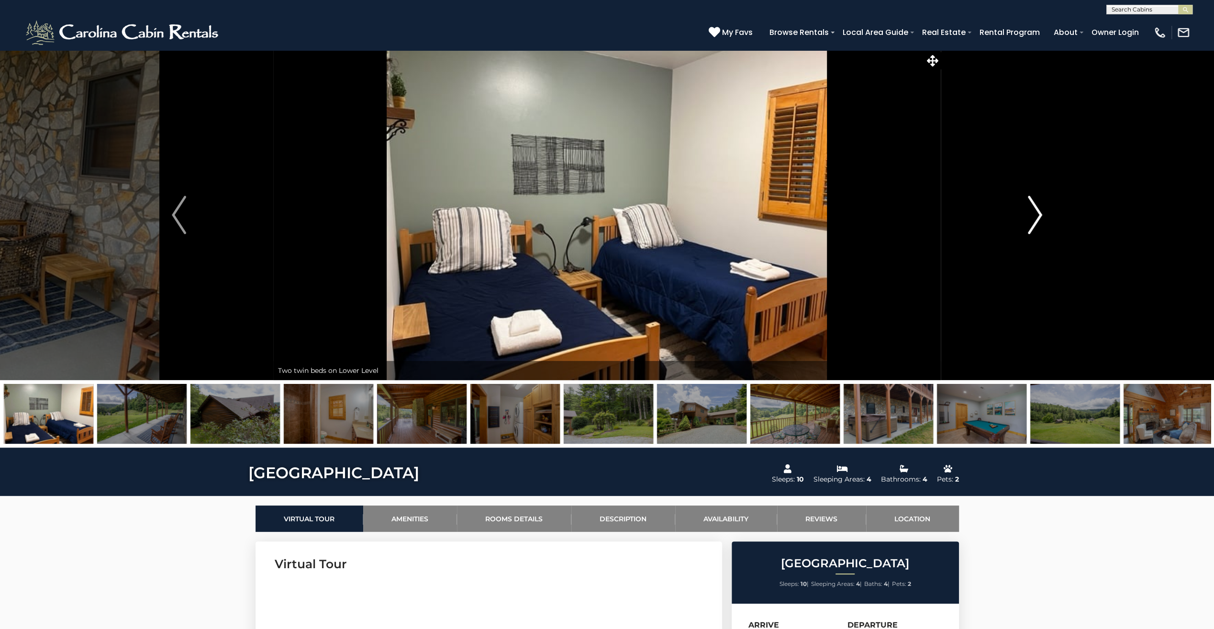
click at [1036, 212] on img "Next" at bounding box center [1035, 215] width 14 height 38
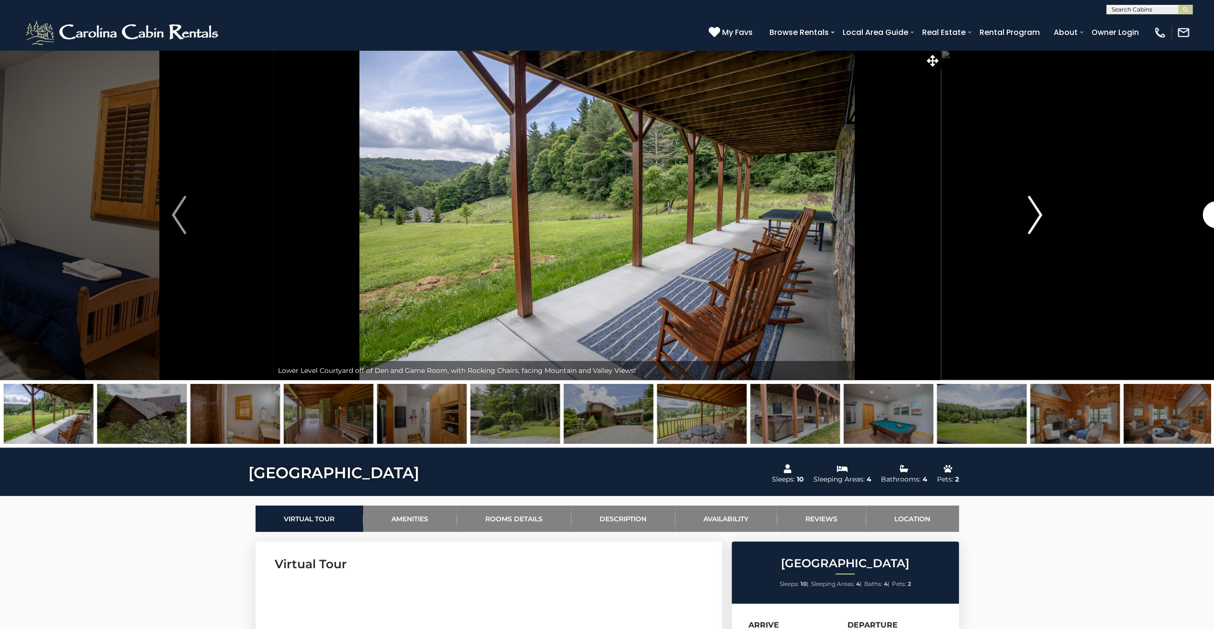
click at [1036, 212] on img "Next" at bounding box center [1035, 215] width 14 height 38
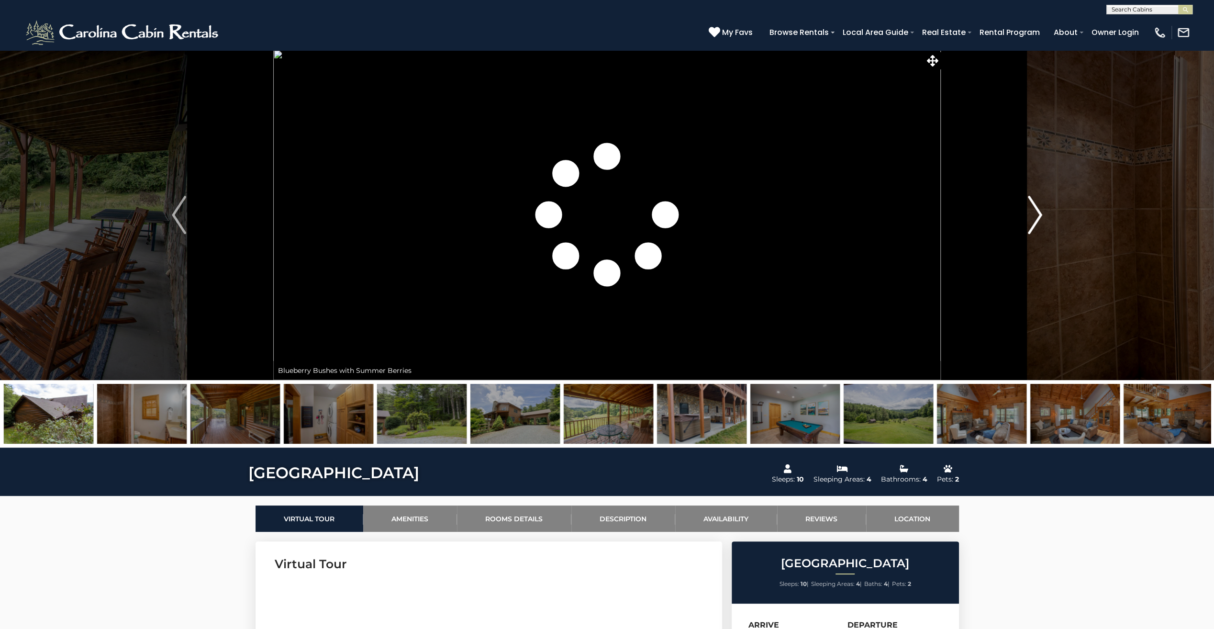
click at [1036, 212] on img "Next" at bounding box center [1035, 215] width 14 height 38
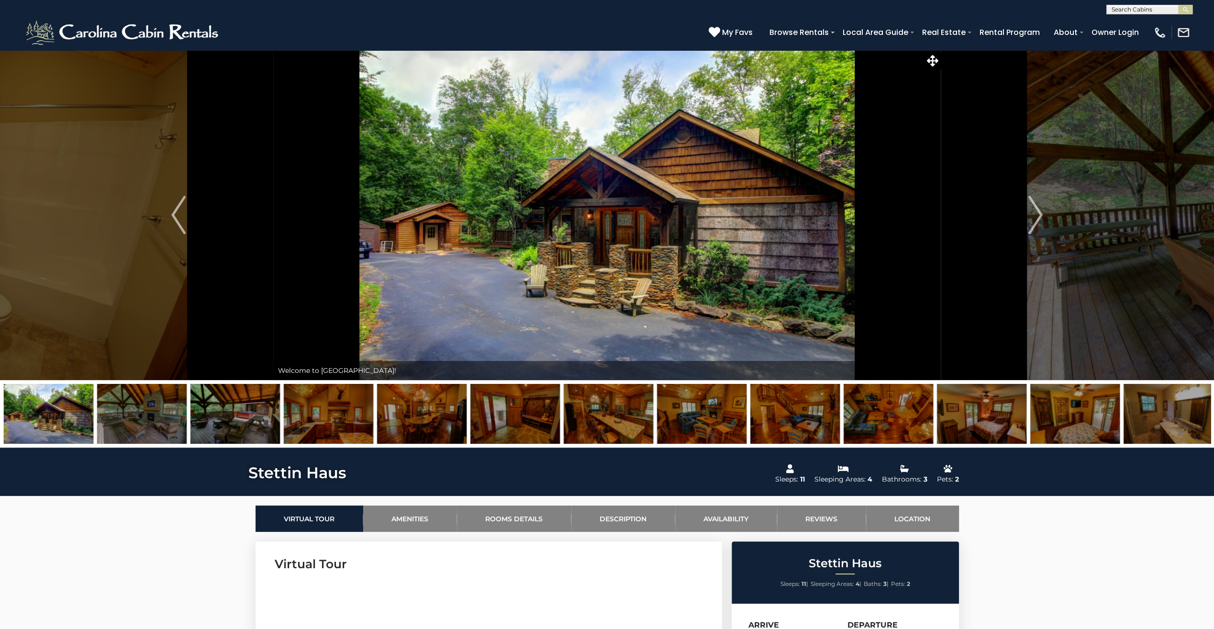
click at [725, 411] on img at bounding box center [701, 414] width 89 height 60
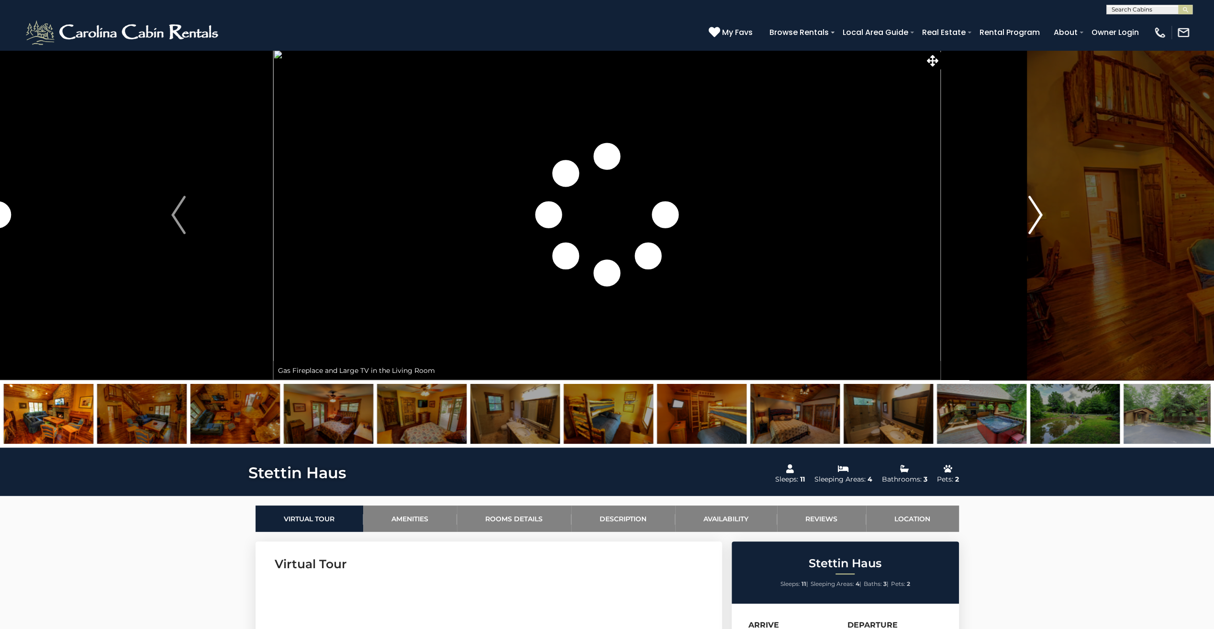
click at [1038, 215] on img "Next" at bounding box center [1036, 215] width 14 height 38
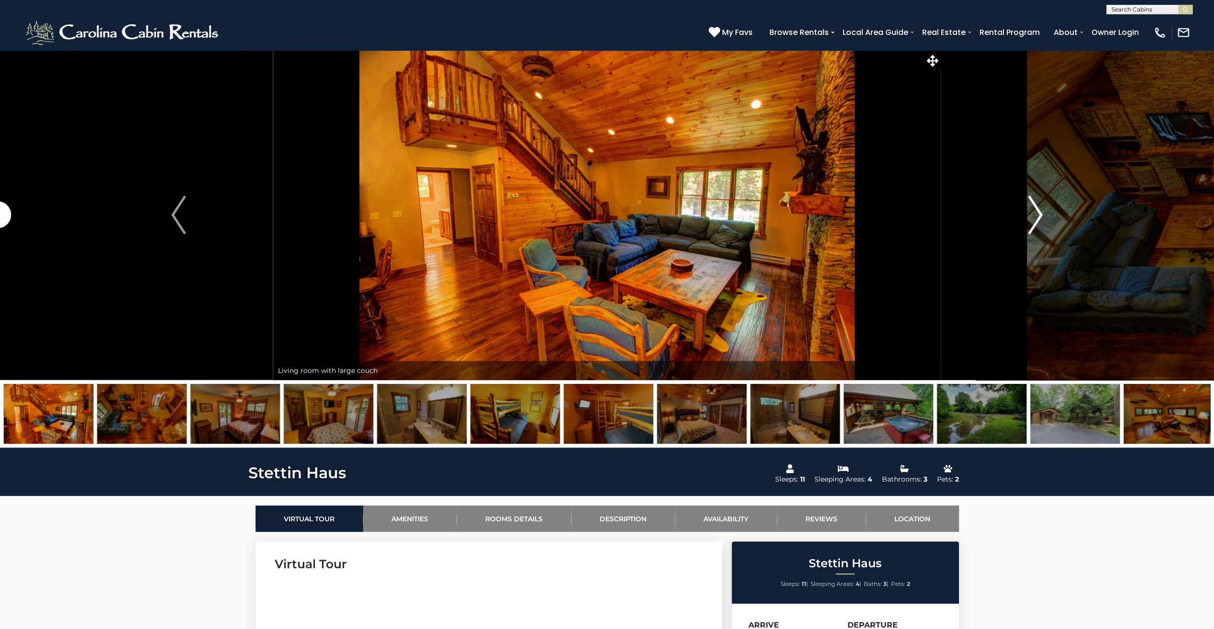
click at [1038, 215] on img "Next" at bounding box center [1036, 215] width 14 height 38
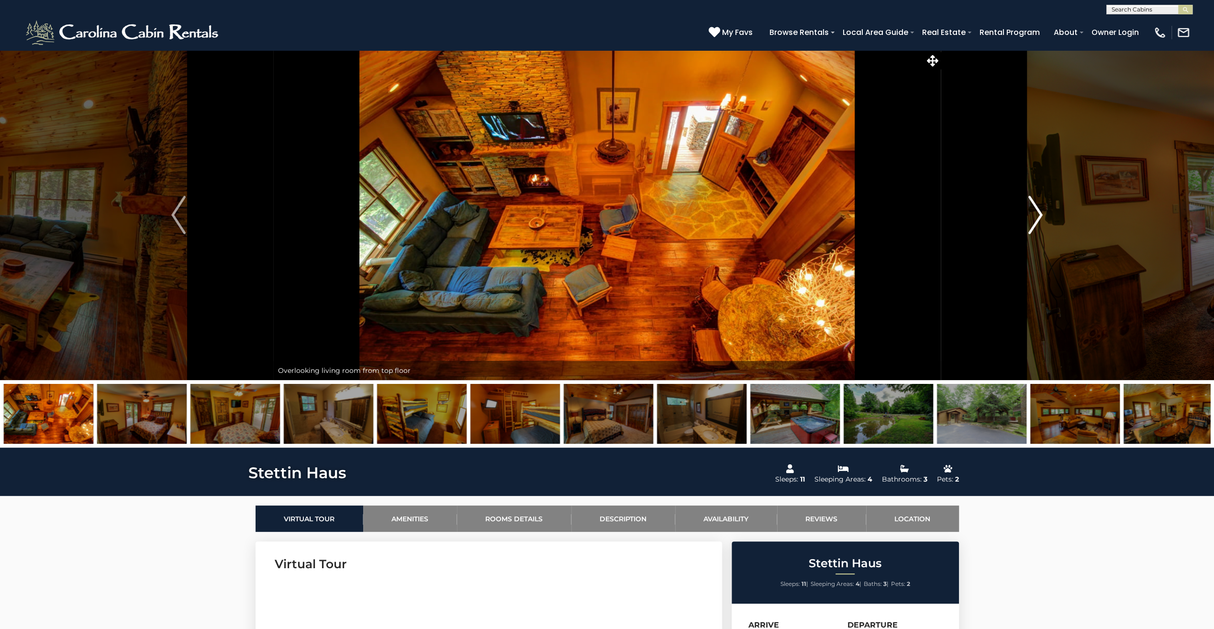
click at [1038, 215] on img "Next" at bounding box center [1036, 215] width 14 height 38
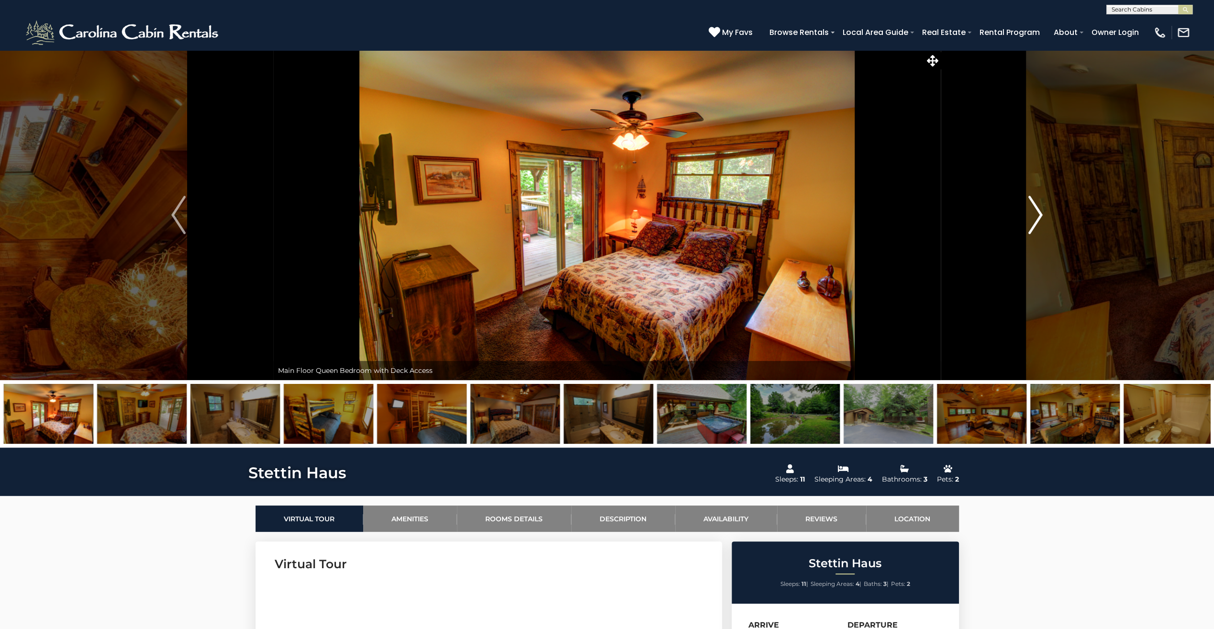
click at [1038, 215] on img "Next" at bounding box center [1036, 215] width 14 height 38
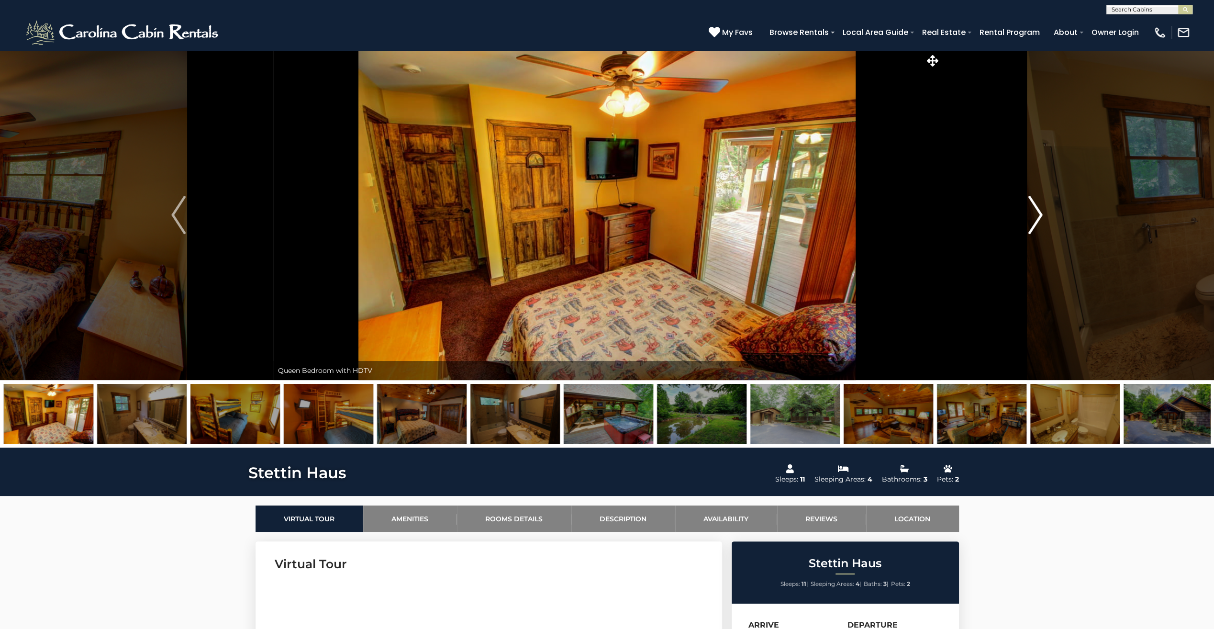
click at [1038, 215] on img "Next" at bounding box center [1036, 215] width 14 height 38
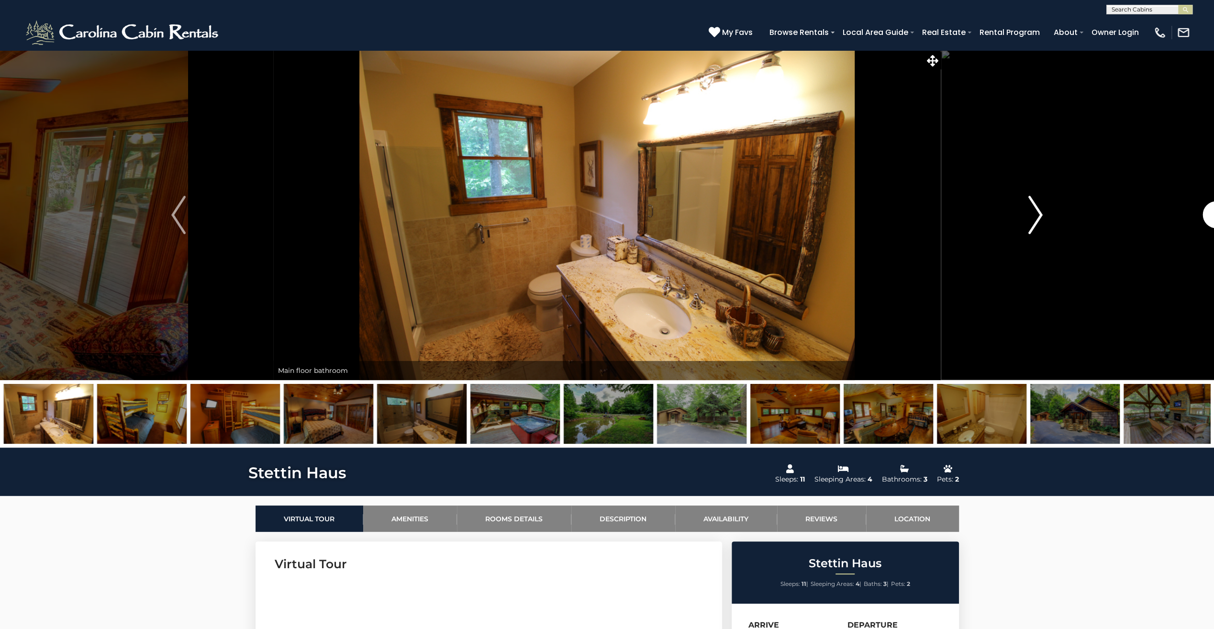
click at [1038, 215] on img "Next" at bounding box center [1036, 215] width 14 height 38
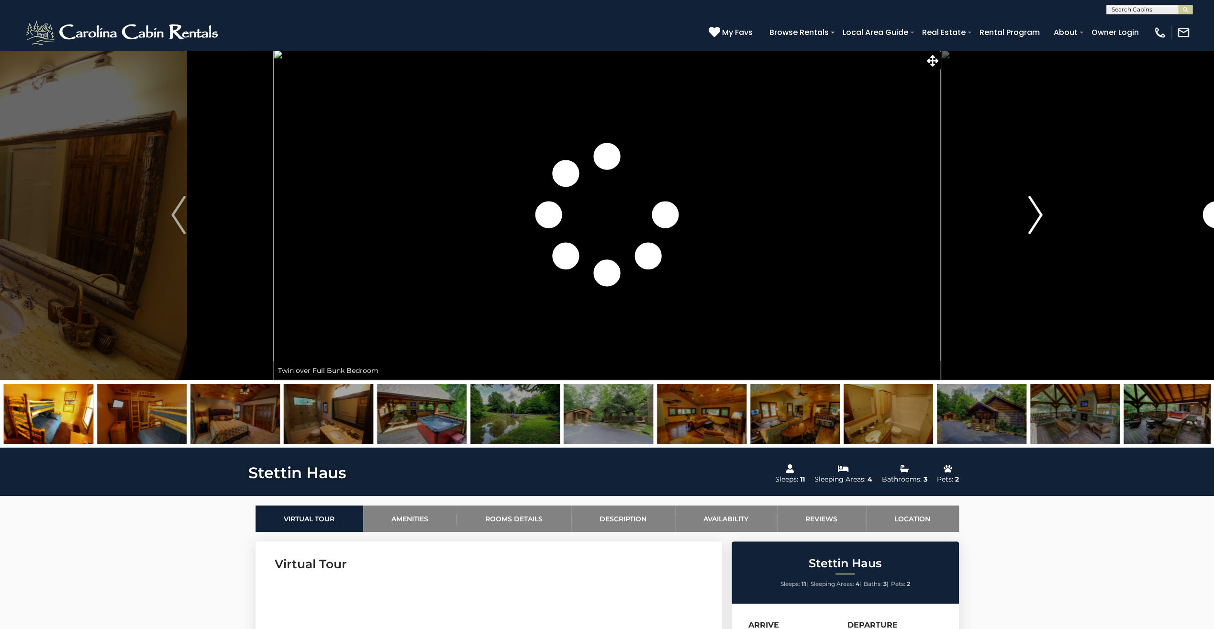
click at [1038, 215] on img "Next" at bounding box center [1036, 215] width 14 height 38
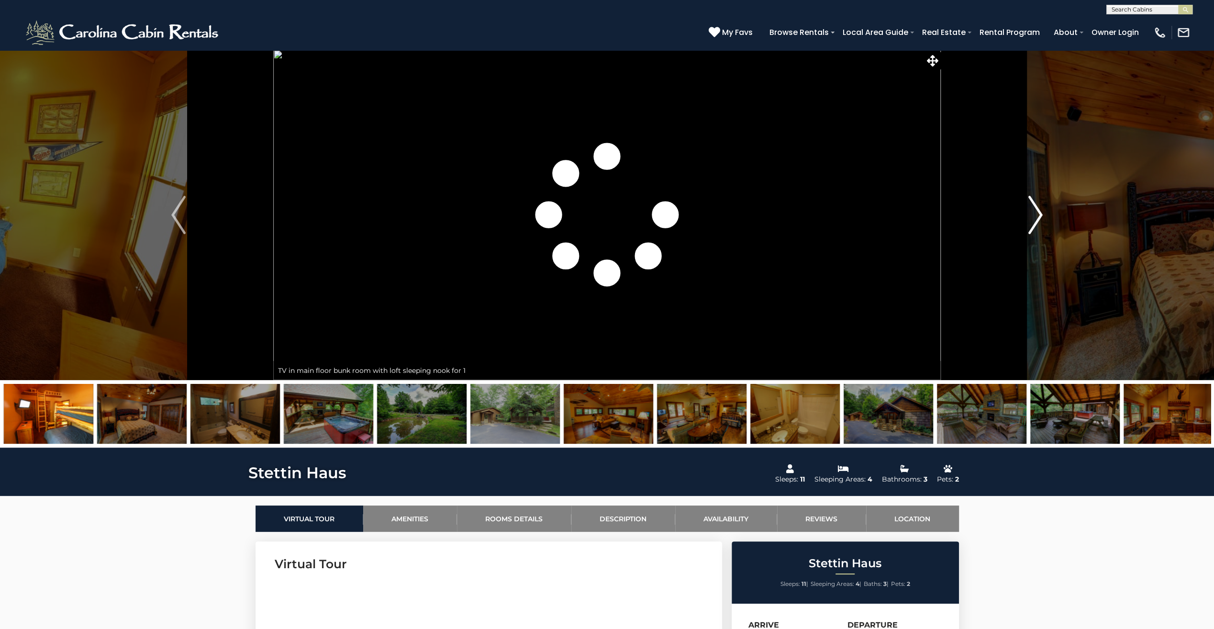
click at [1038, 215] on img "Next" at bounding box center [1036, 215] width 14 height 38
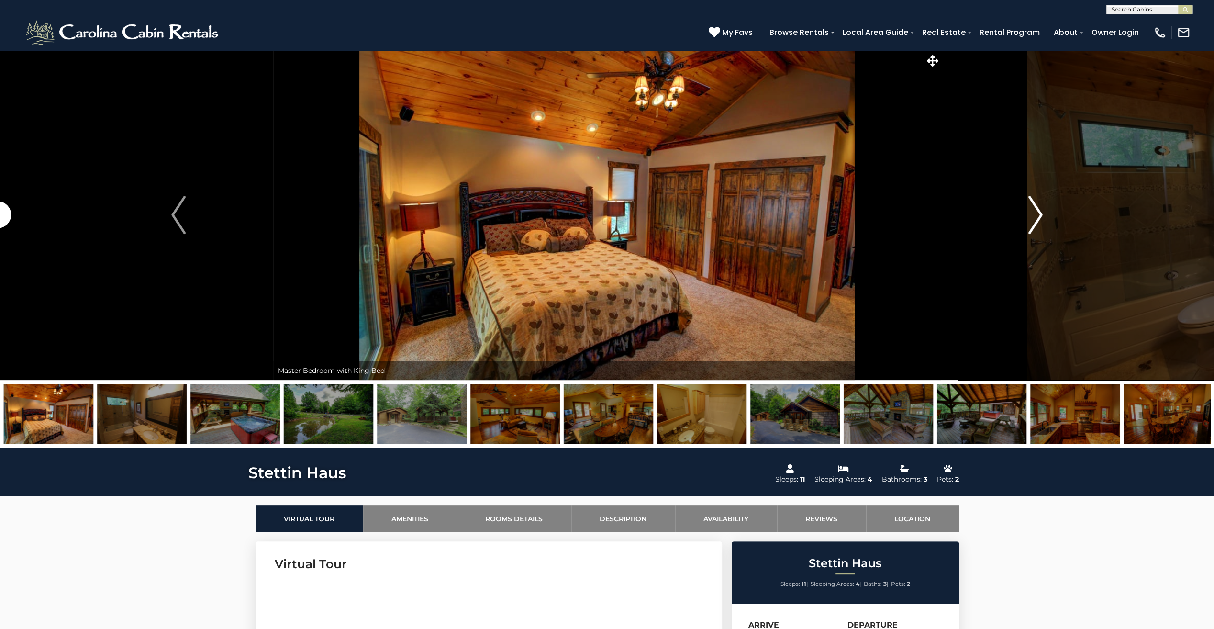
click at [1038, 215] on img "Next" at bounding box center [1036, 215] width 14 height 38
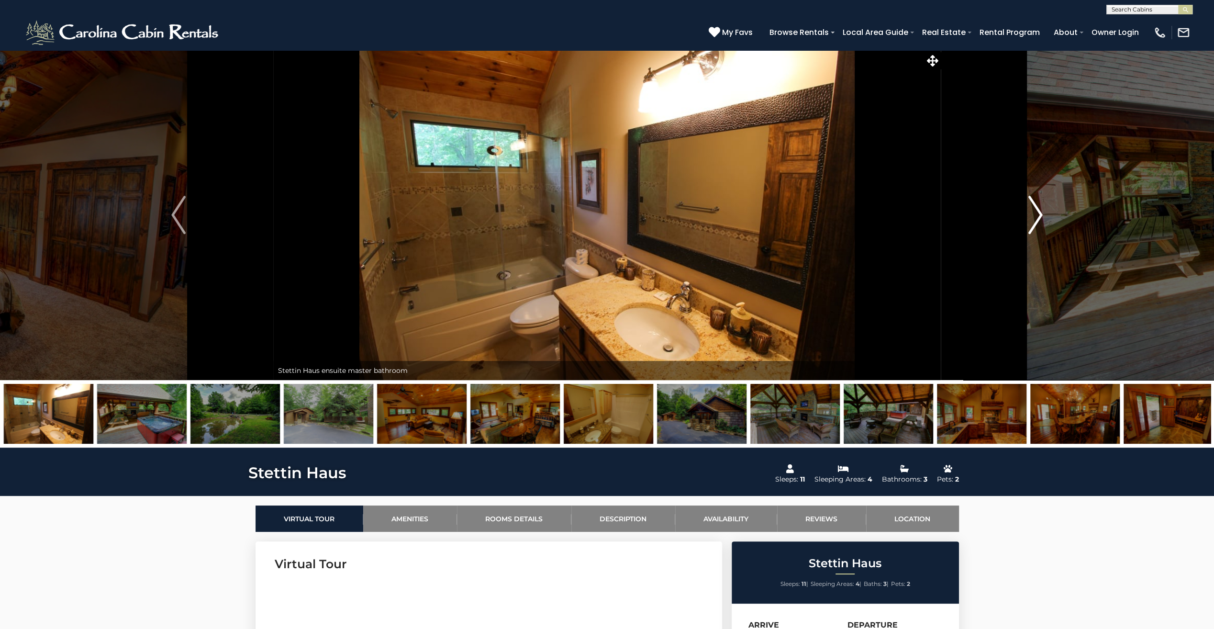
click at [1038, 215] on img "Next" at bounding box center [1036, 215] width 14 height 38
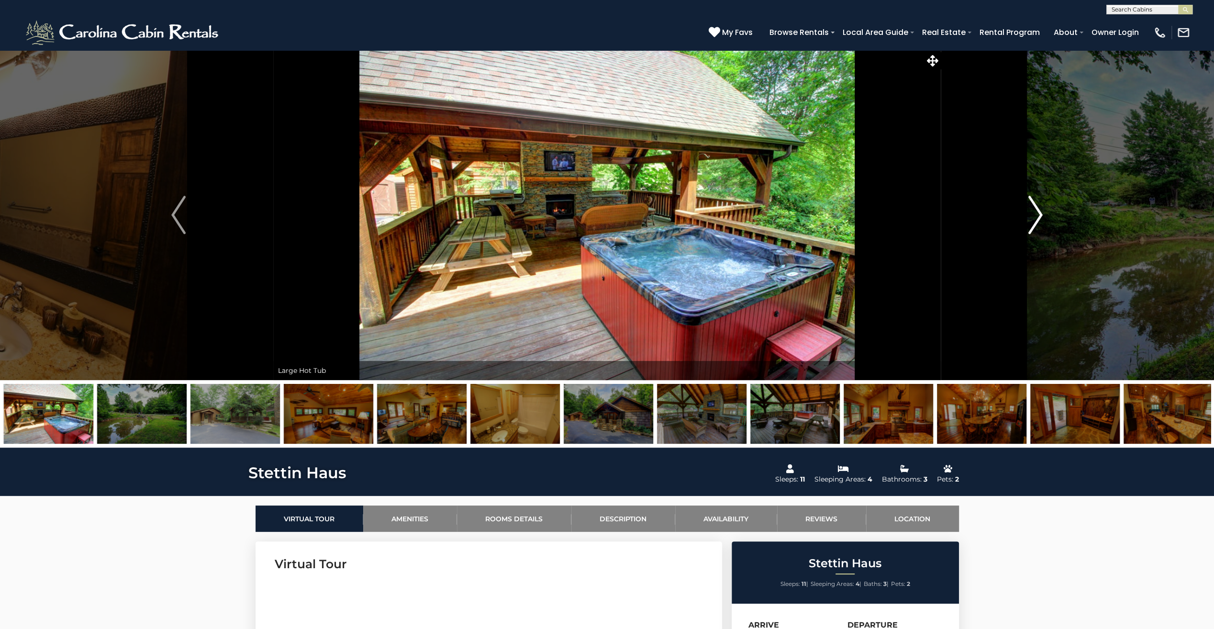
click at [1038, 215] on img "Next" at bounding box center [1036, 215] width 14 height 38
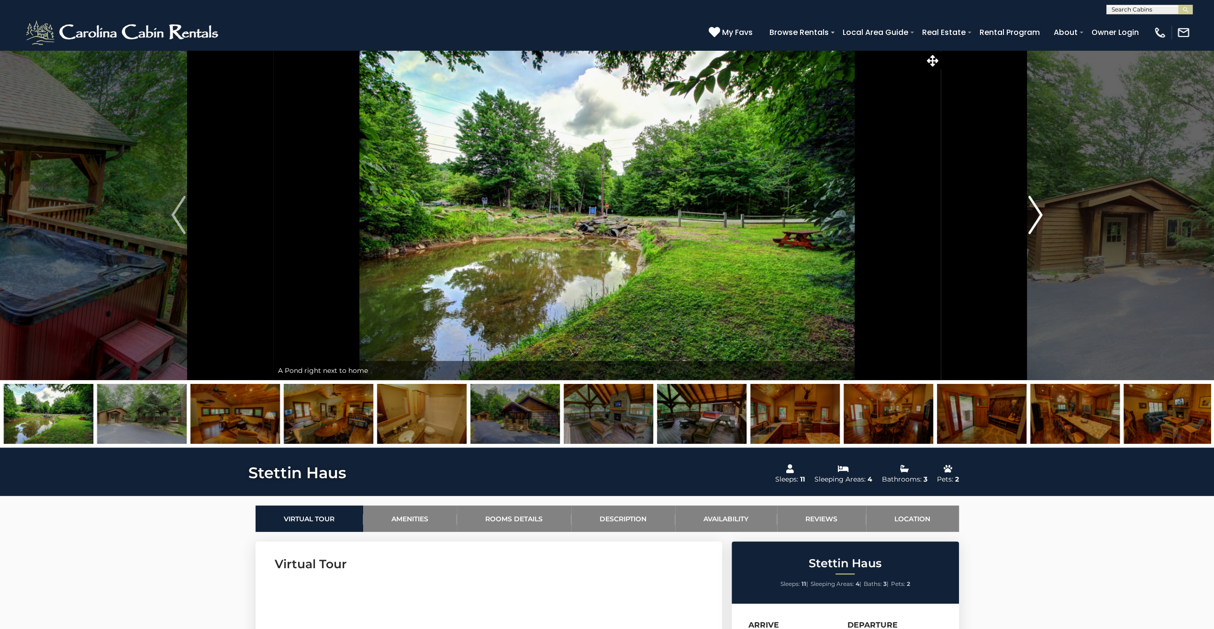
click at [1038, 215] on img "Next" at bounding box center [1036, 215] width 14 height 38
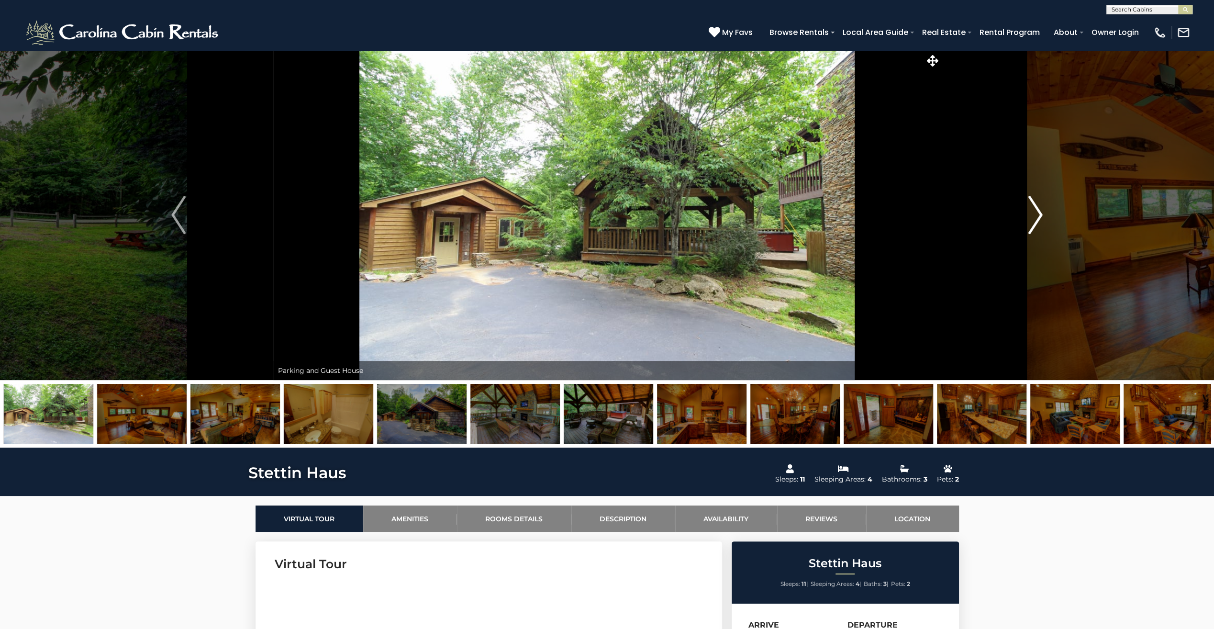
click at [1038, 215] on img "Next" at bounding box center [1036, 215] width 14 height 38
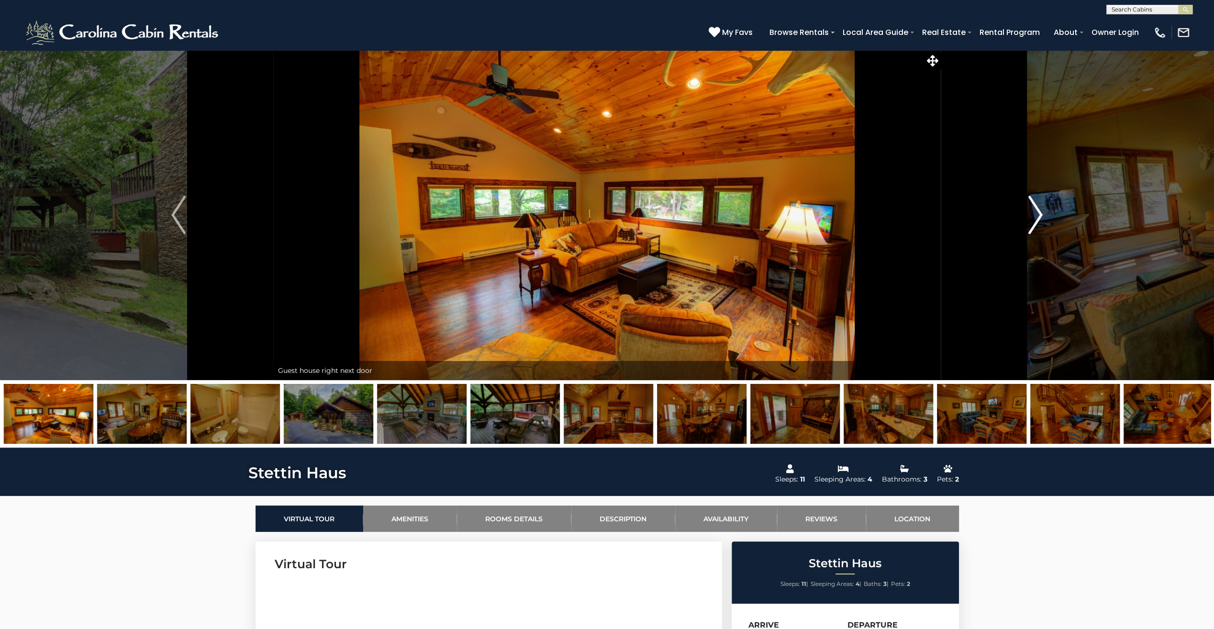
click at [1038, 215] on img "Next" at bounding box center [1036, 215] width 14 height 38
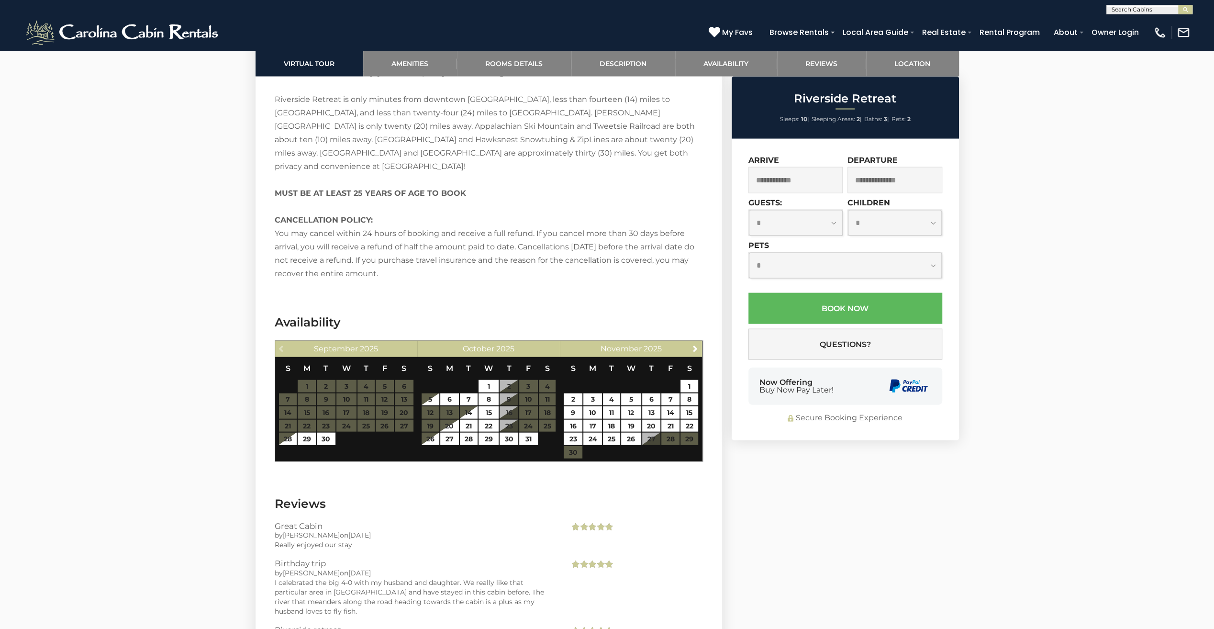
scroll to position [1867, 0]
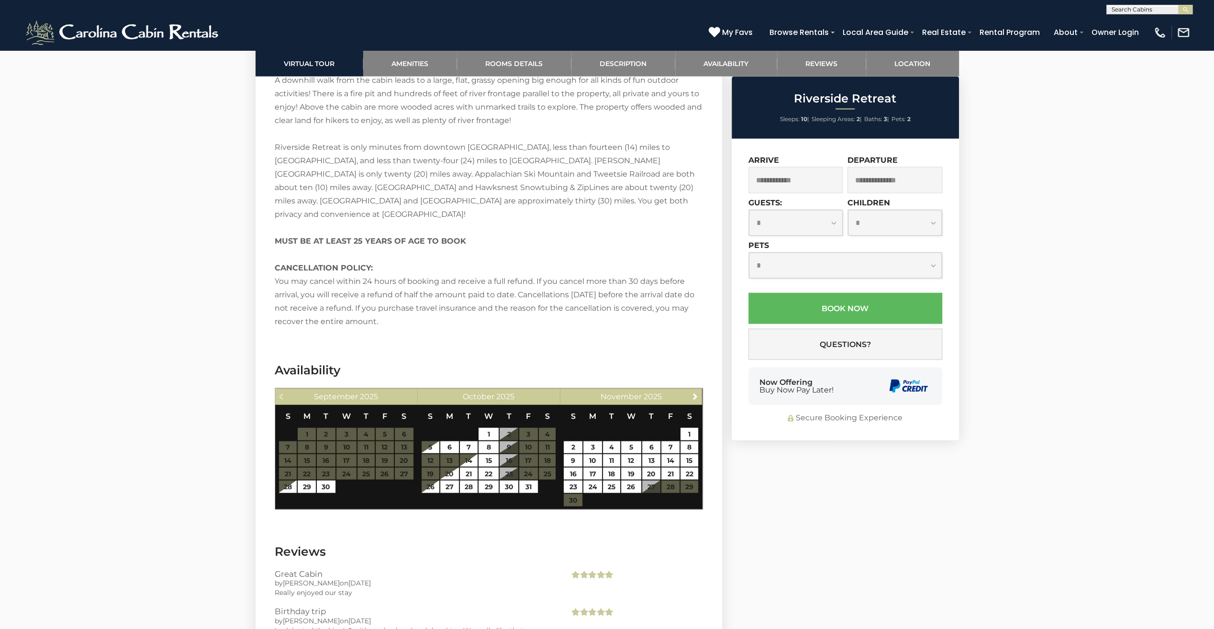
click at [793, 180] on input "text" at bounding box center [796, 180] width 95 height 26
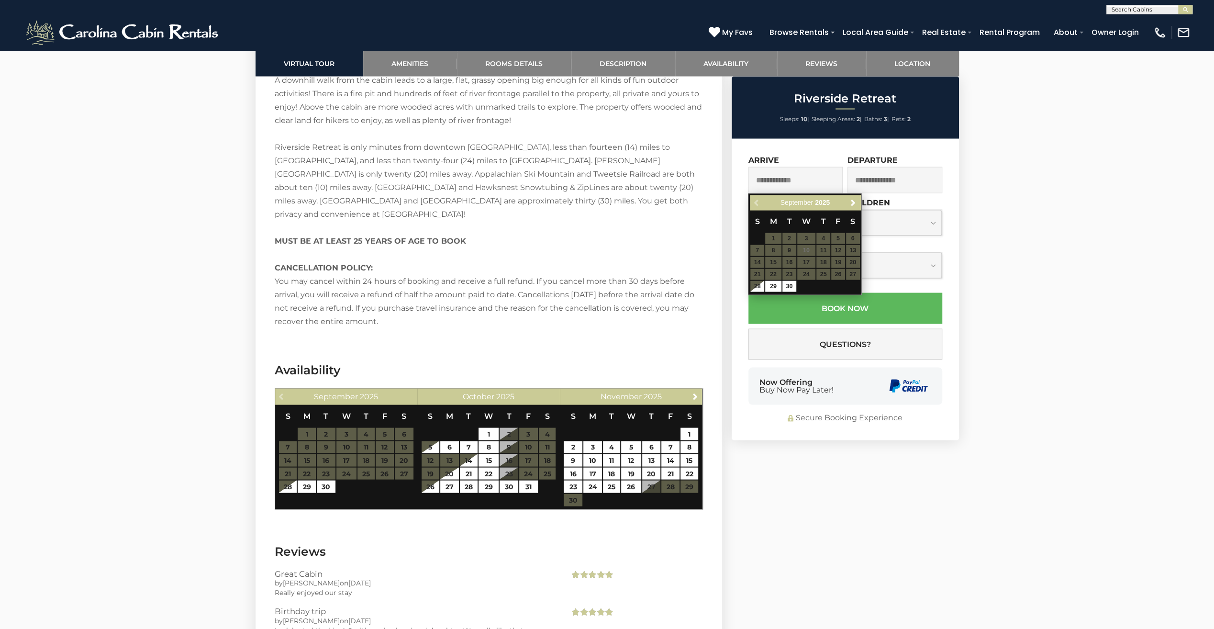
click at [828, 251] on table "S M T W T F S 1 2 3 4 5 6 7 8 9 10 11 12 13 14 15 16 17 18 19 20 21 22 23 24 25…" at bounding box center [805, 251] width 110 height 82
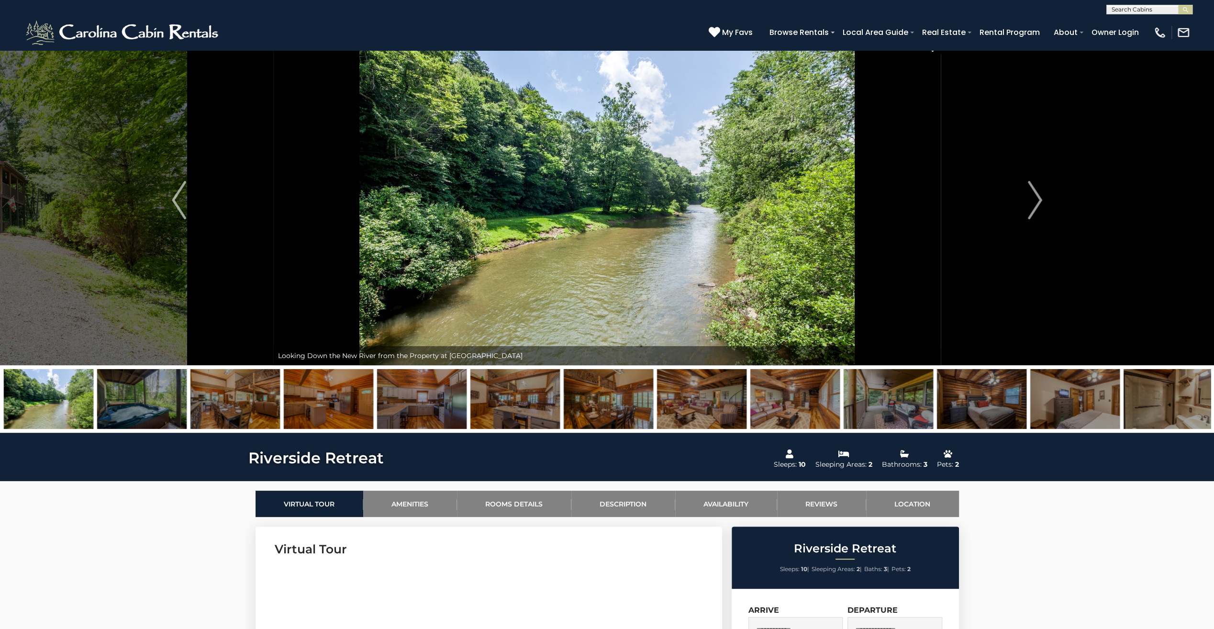
scroll to position [0, 0]
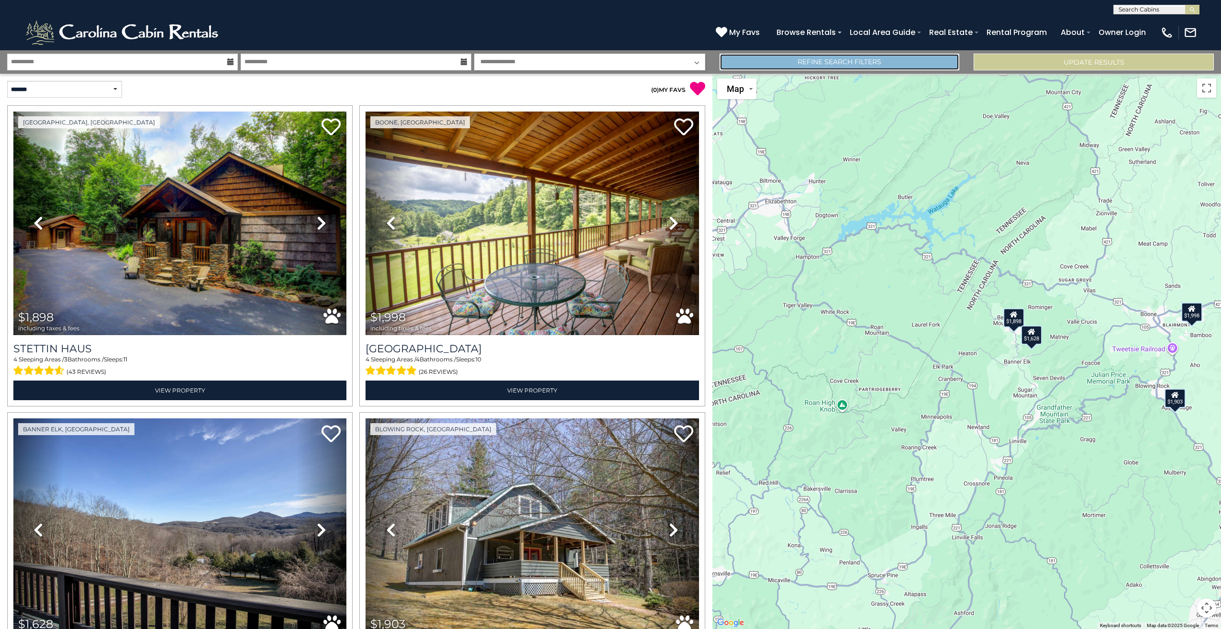
click at [855, 54] on link "Refine Search Filters" at bounding box center [840, 62] width 240 height 17
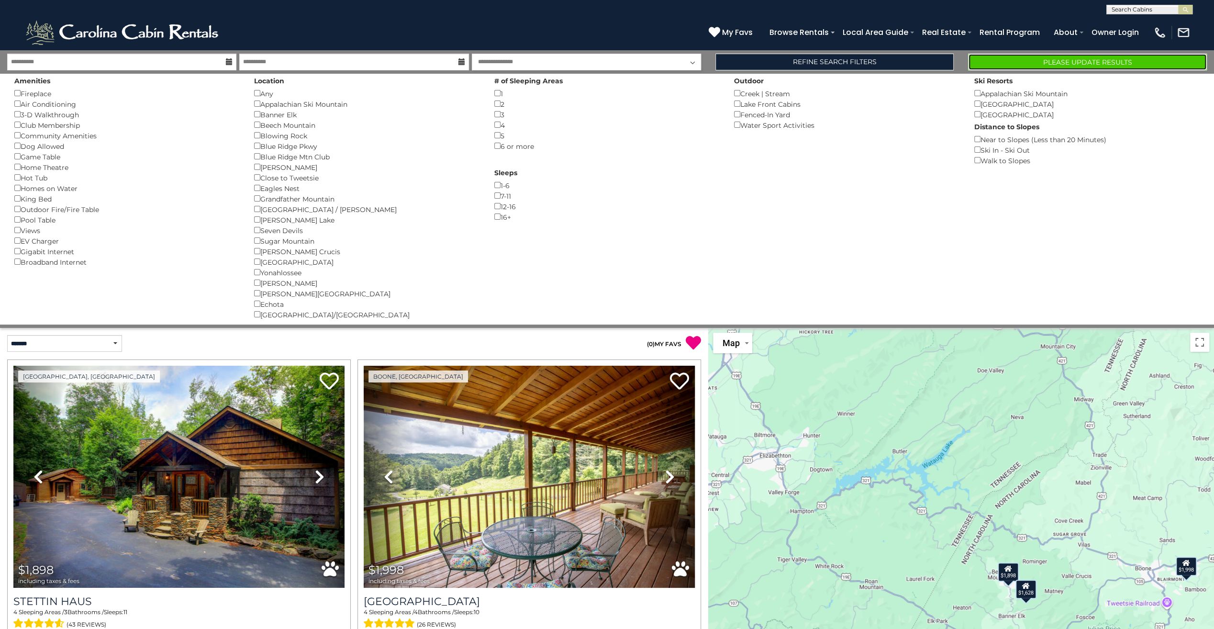
click at [1120, 61] on button "Please Update Results" at bounding box center [1087, 62] width 239 height 17
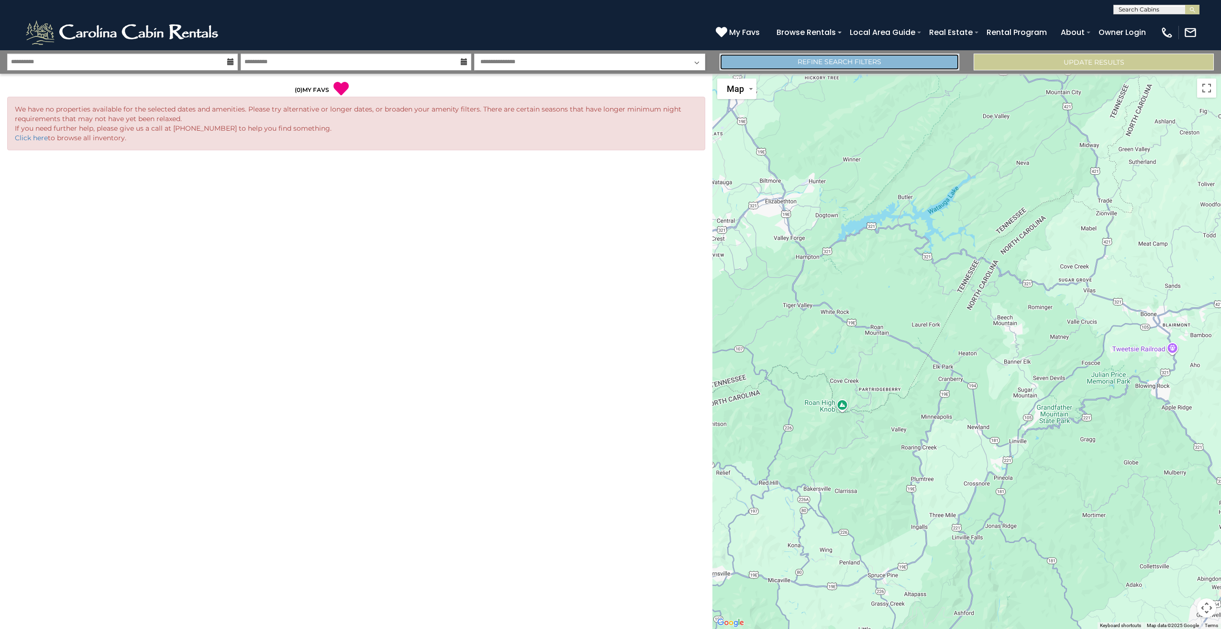
click at [894, 61] on link "Refine Search Filters" at bounding box center [840, 62] width 240 height 17
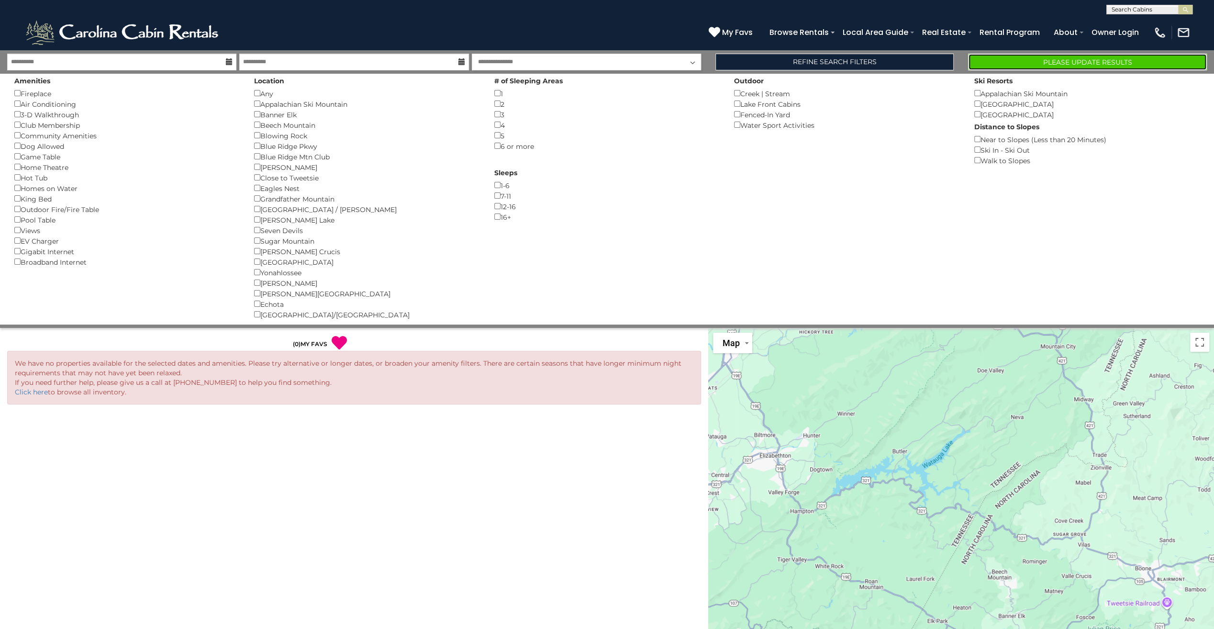
click at [1035, 57] on button "Please Update Results" at bounding box center [1087, 62] width 239 height 17
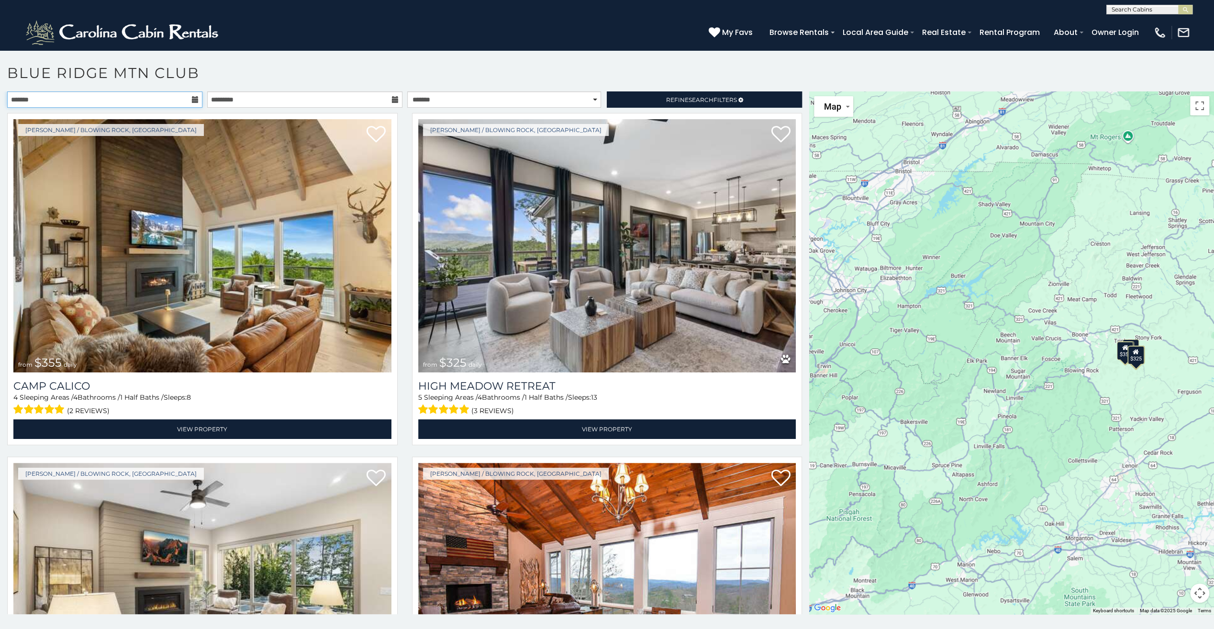
click at [112, 92] on input "text" at bounding box center [104, 99] width 195 height 16
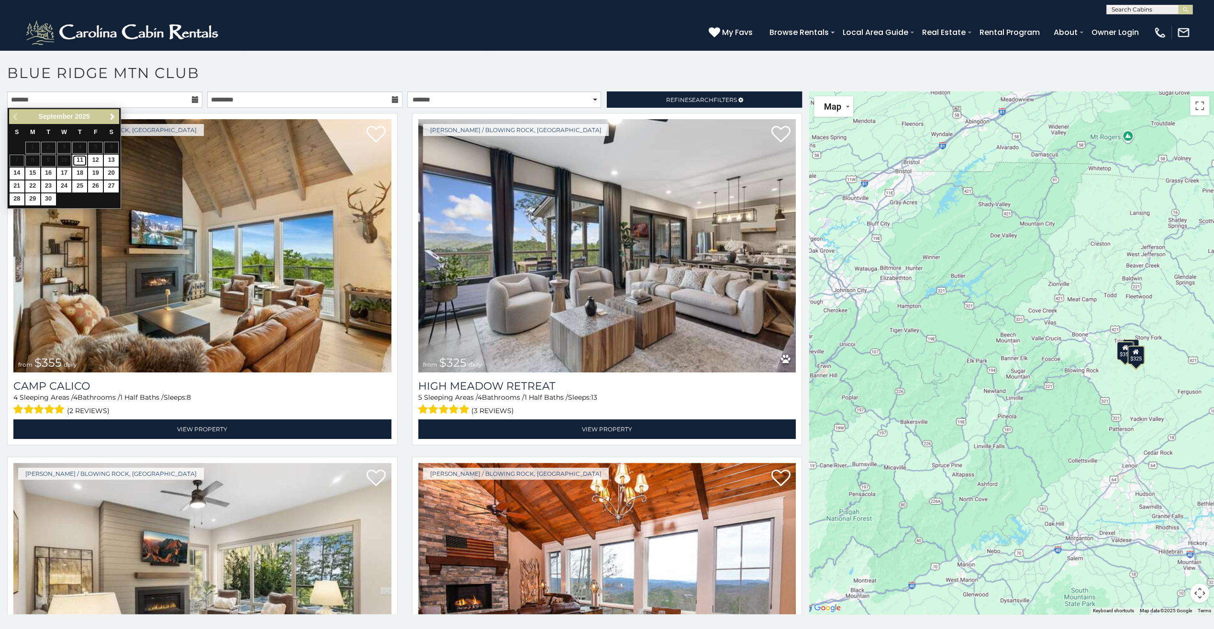
click at [82, 159] on link "11" at bounding box center [79, 161] width 15 height 12
type input "**********"
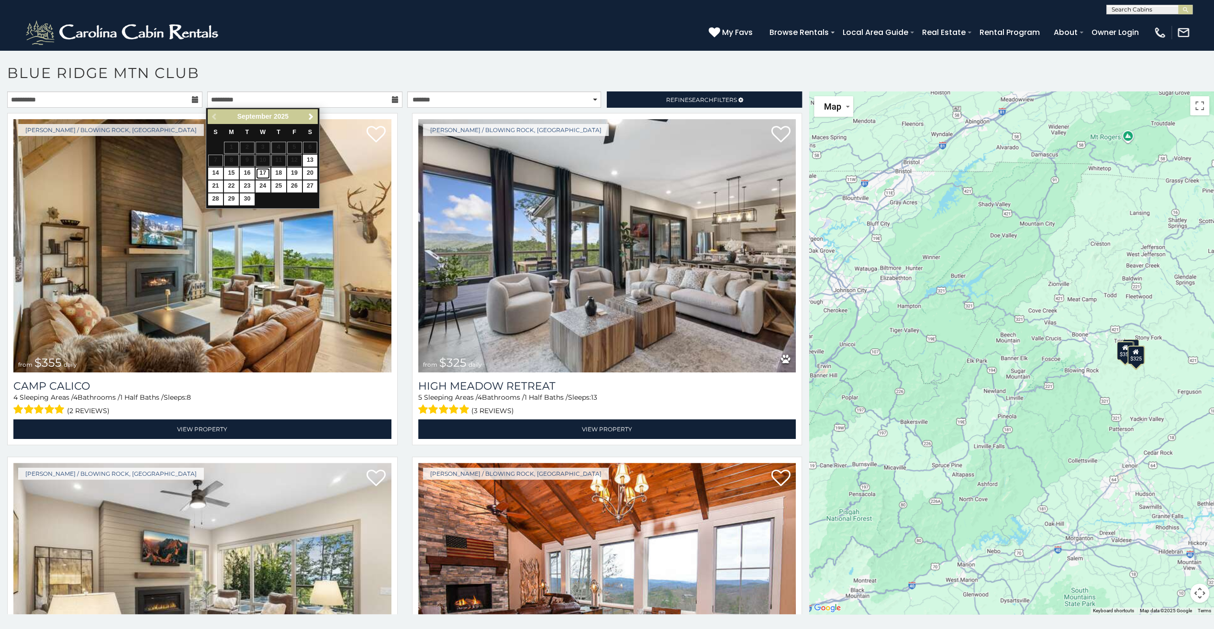
click at [266, 172] on link "17" at bounding box center [263, 174] width 15 height 12
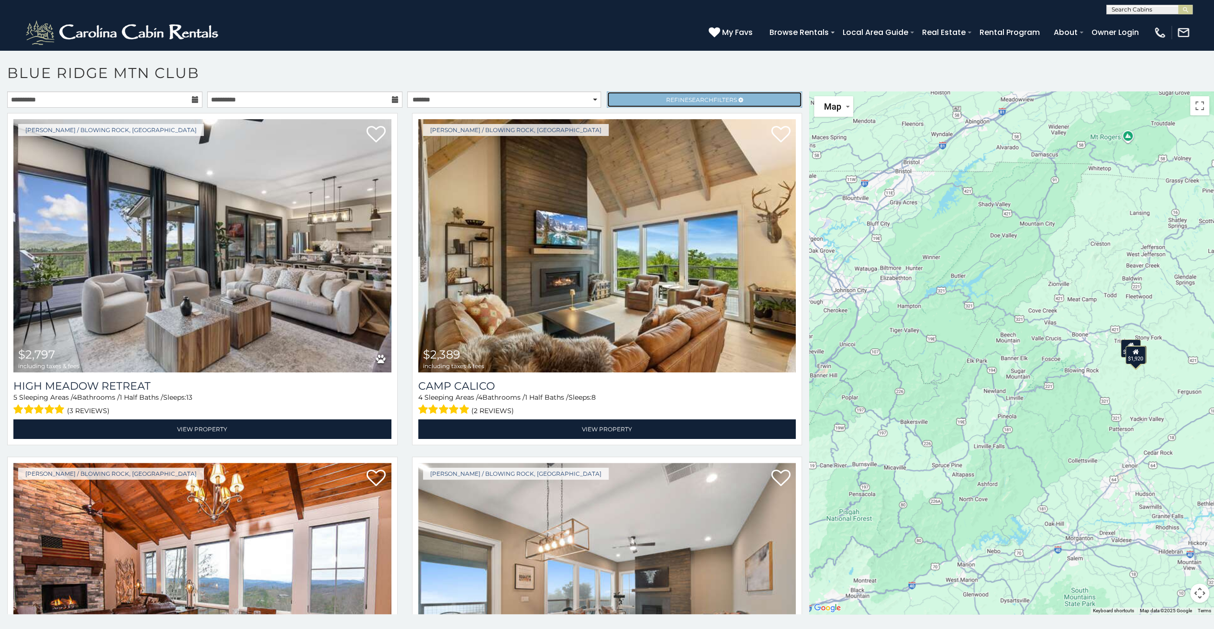
click at [702, 98] on span "Search" at bounding box center [701, 99] width 25 height 7
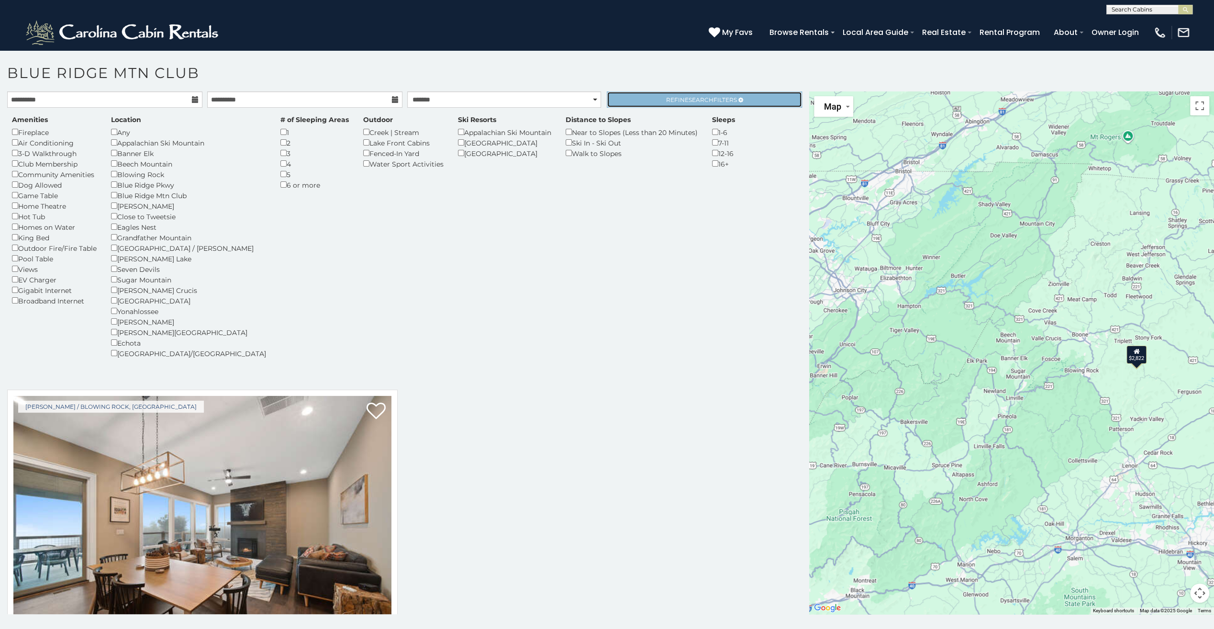
click at [689, 98] on span "Search" at bounding box center [701, 99] width 25 height 7
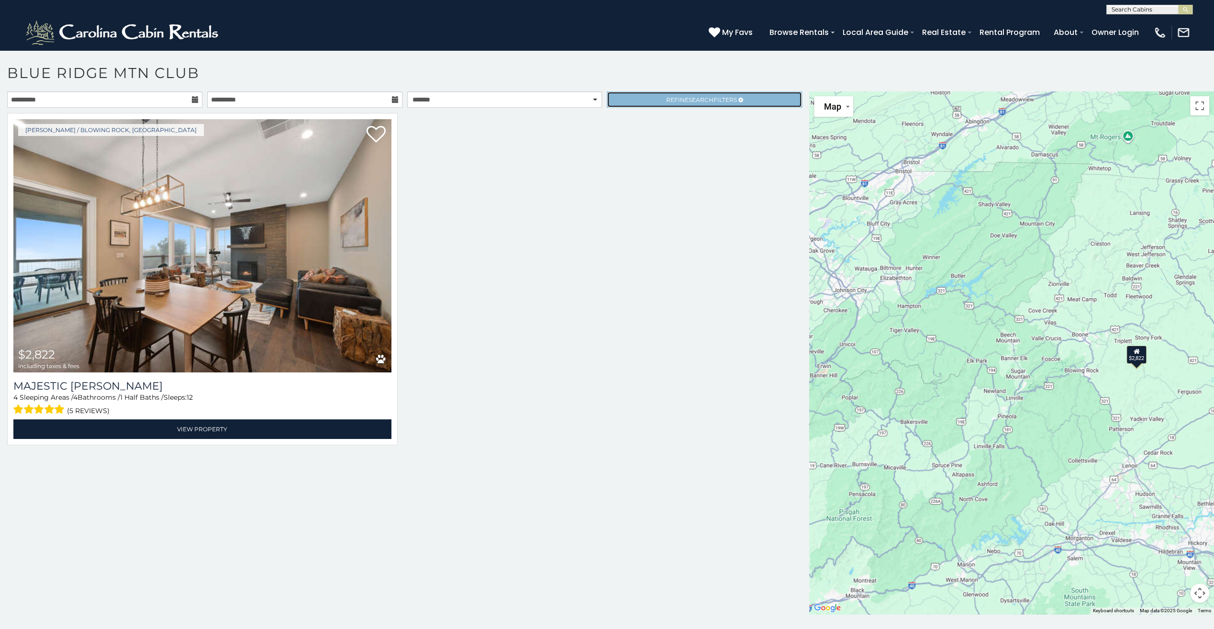
click at [684, 98] on span "Refine Search Filters" at bounding box center [701, 99] width 71 height 7
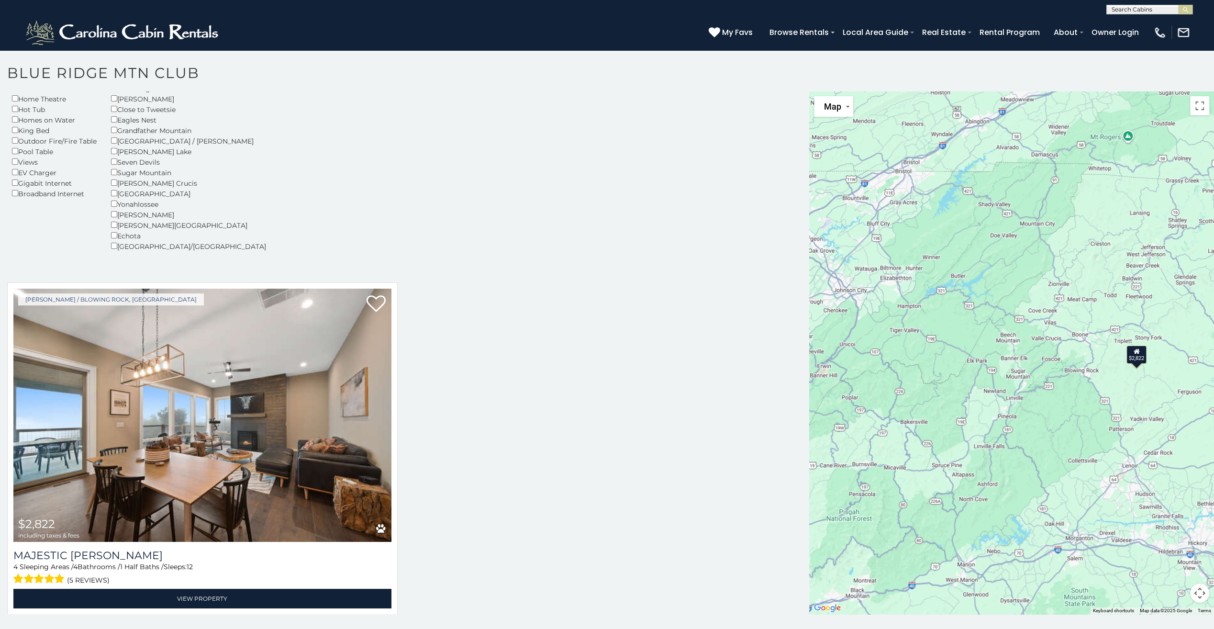
scroll to position [121, 0]
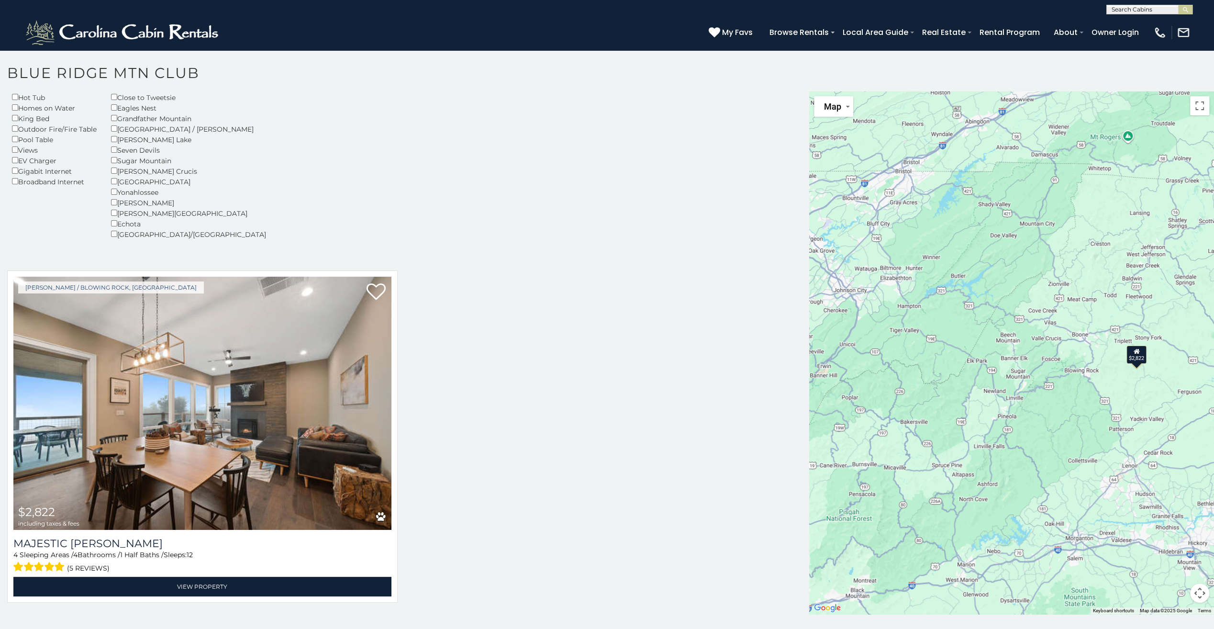
click at [625, 263] on div "Amenities Fireplace Air Conditioning 3-D Walkthrough Club Membership Community …" at bounding box center [405, 127] width 800 height 277
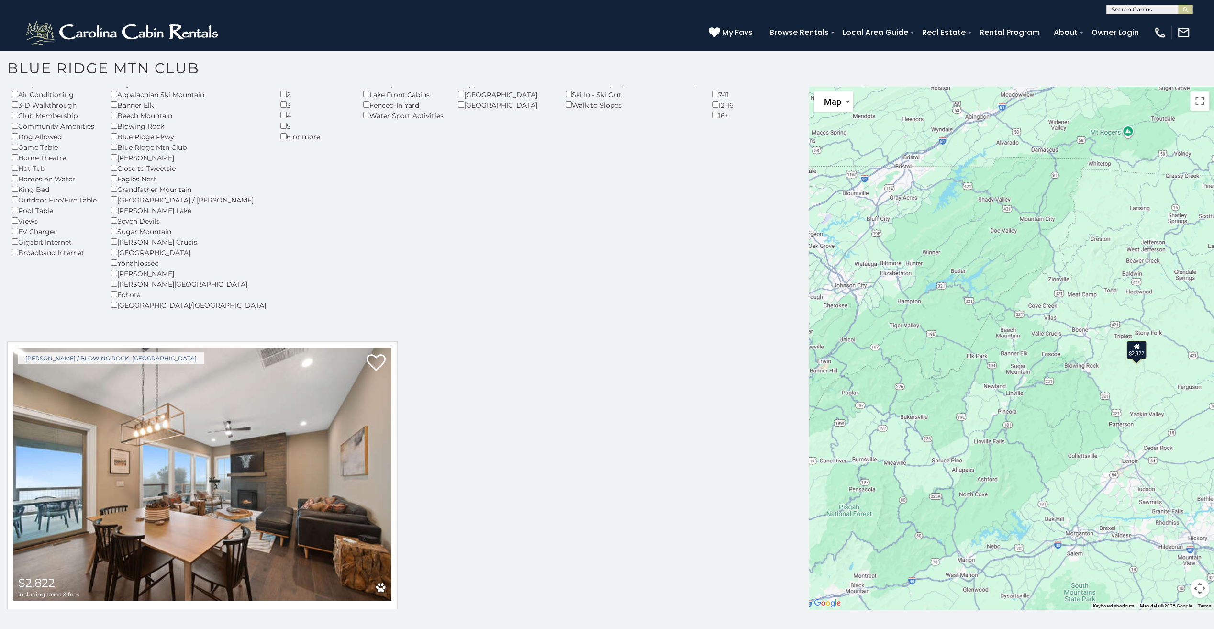
scroll to position [0, 0]
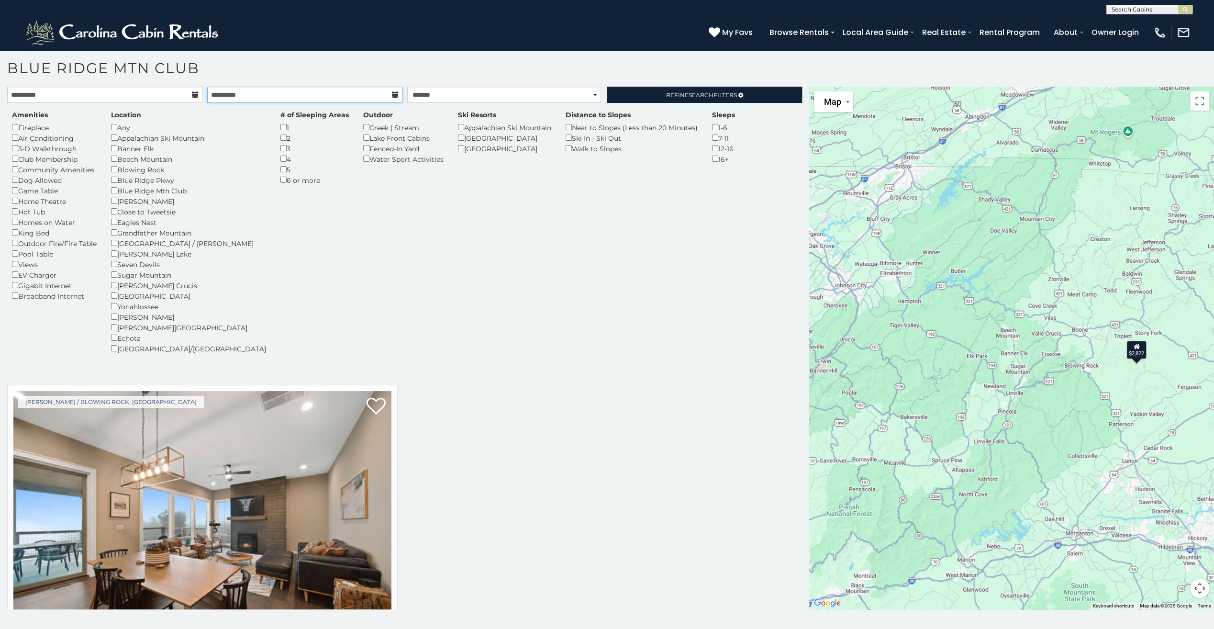
click at [236, 95] on input "**********" at bounding box center [304, 95] width 195 height 16
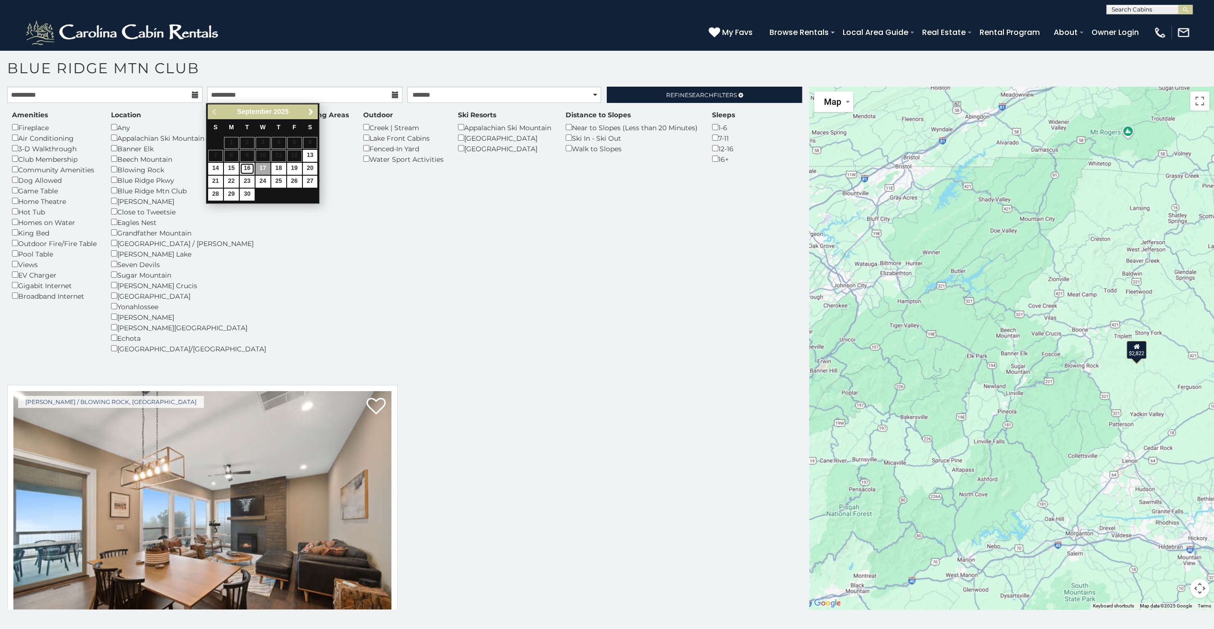
click at [247, 168] on link "16" at bounding box center [247, 169] width 15 height 12
type input "**********"
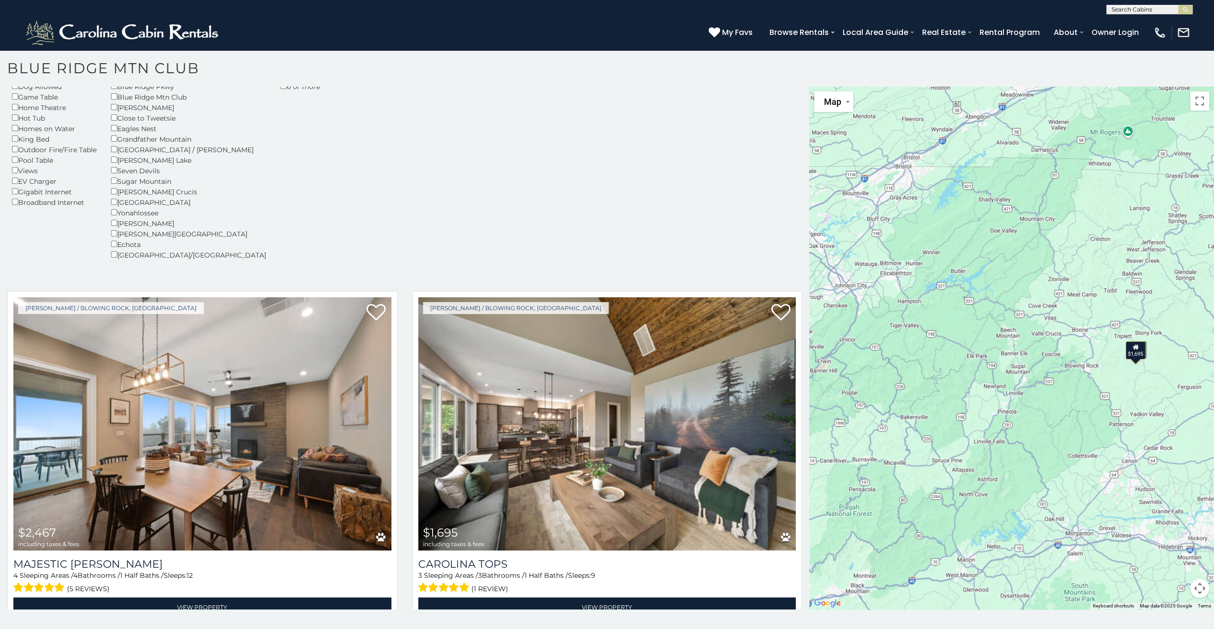
scroll to position [121, 0]
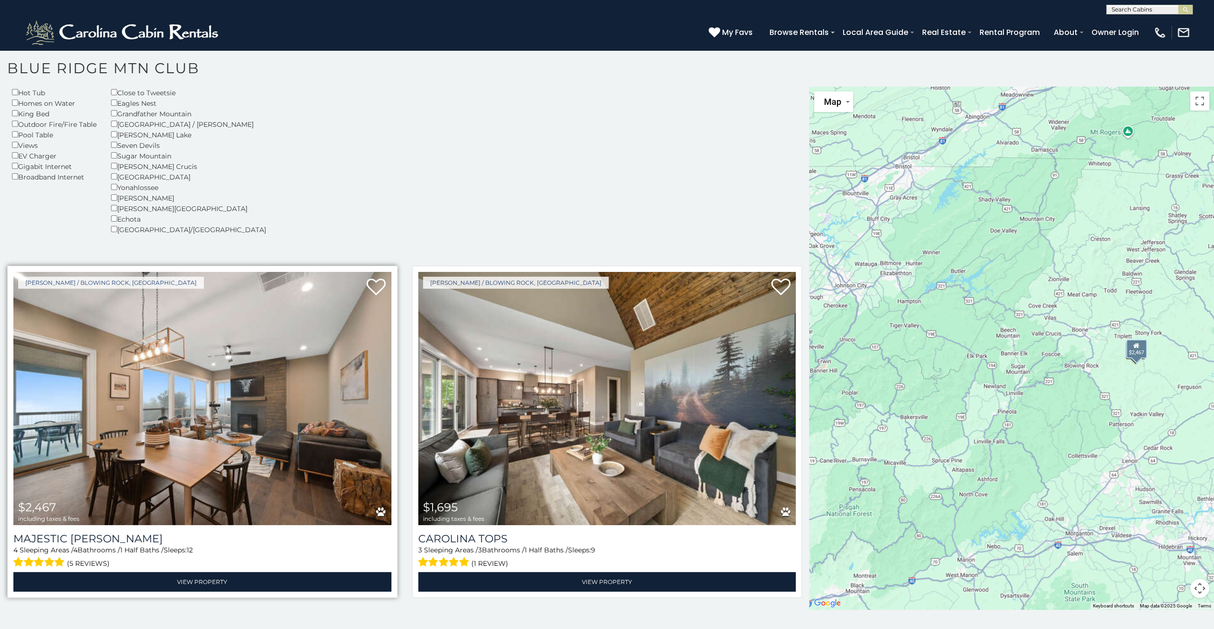
click at [184, 416] on img at bounding box center [202, 398] width 378 height 253
click at [188, 337] on img at bounding box center [202, 398] width 378 height 253
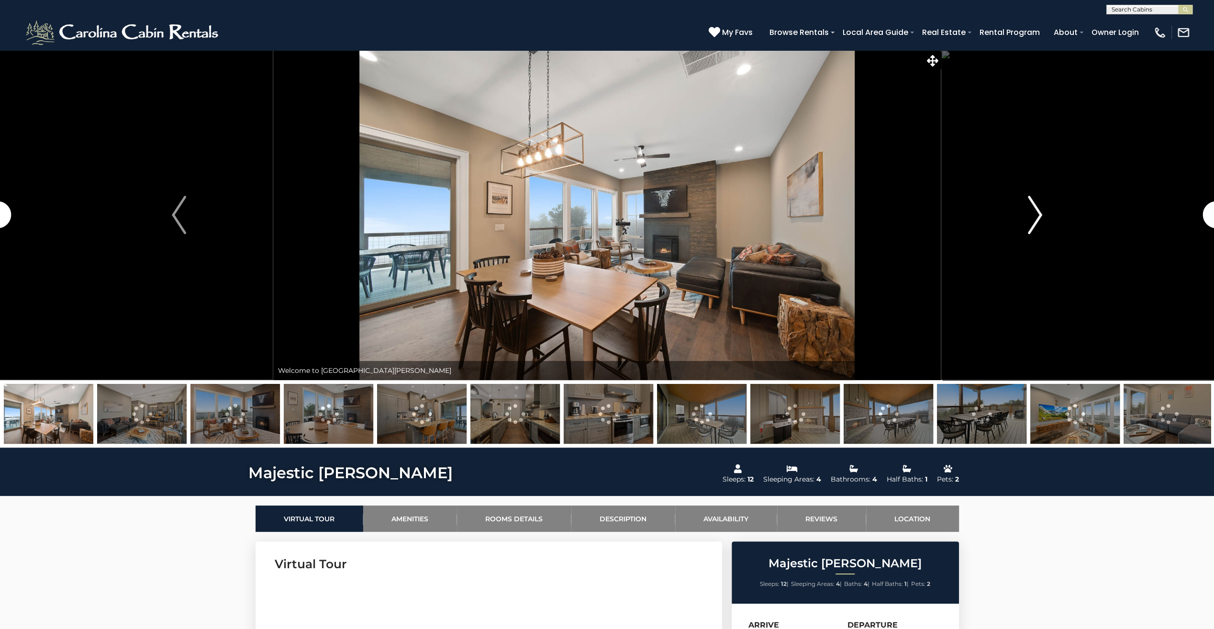
click at [1031, 218] on img "Next" at bounding box center [1035, 215] width 14 height 38
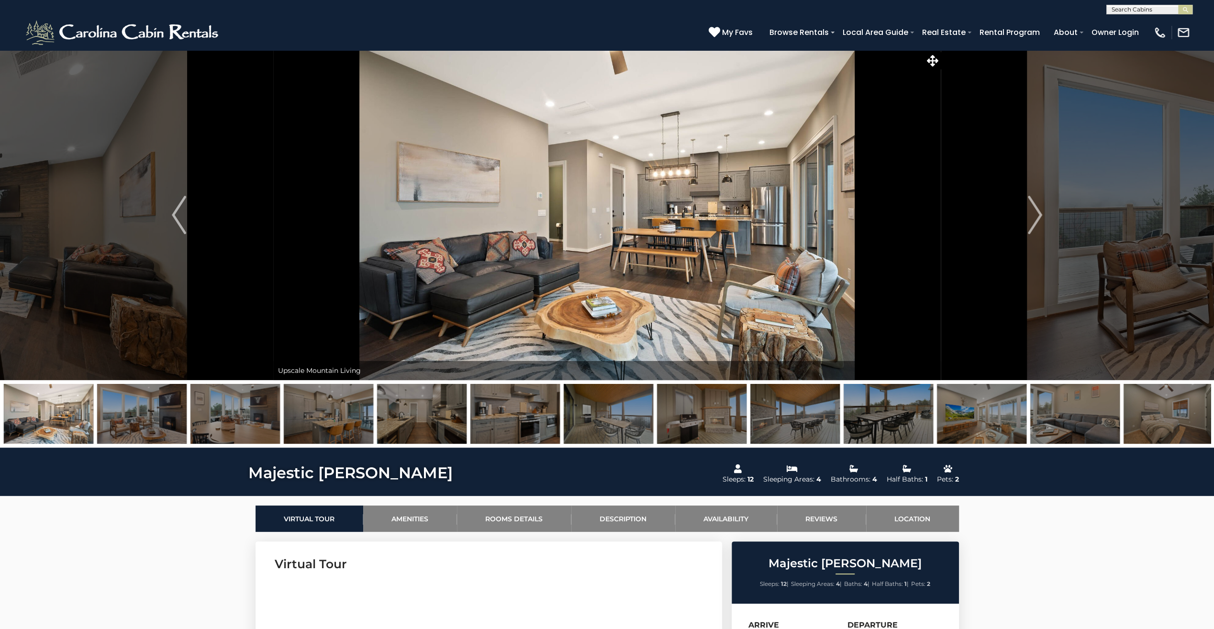
click at [690, 414] on img at bounding box center [701, 414] width 89 height 60
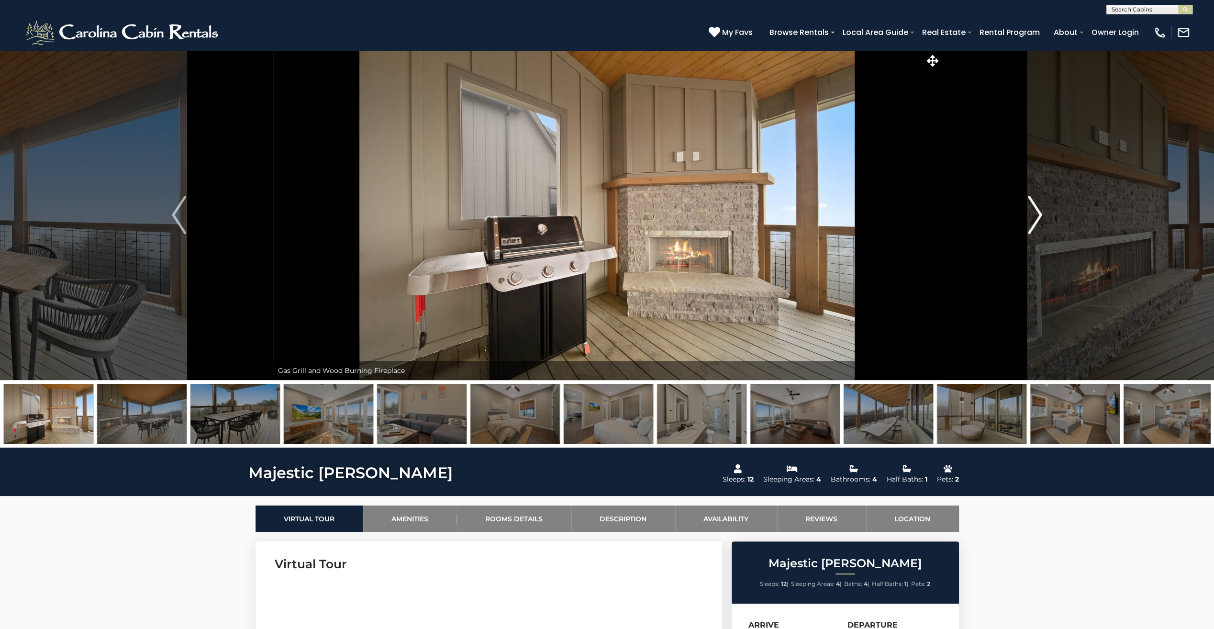
click at [1038, 219] on img "Next" at bounding box center [1035, 215] width 14 height 38
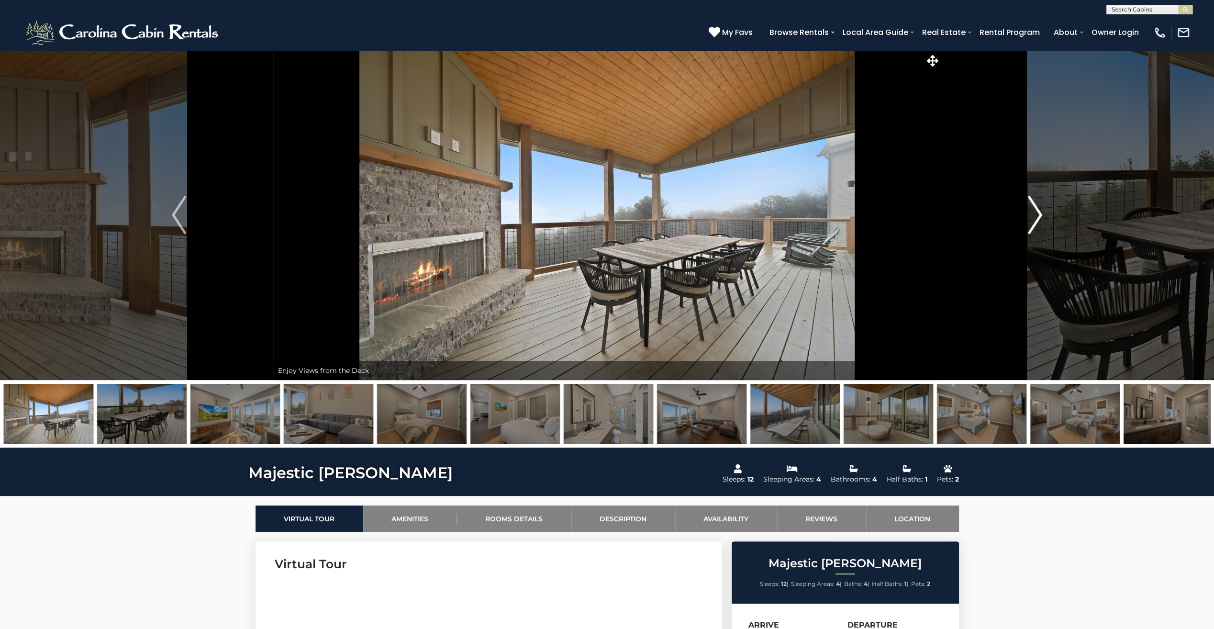
click at [1036, 218] on img "Next" at bounding box center [1035, 215] width 14 height 38
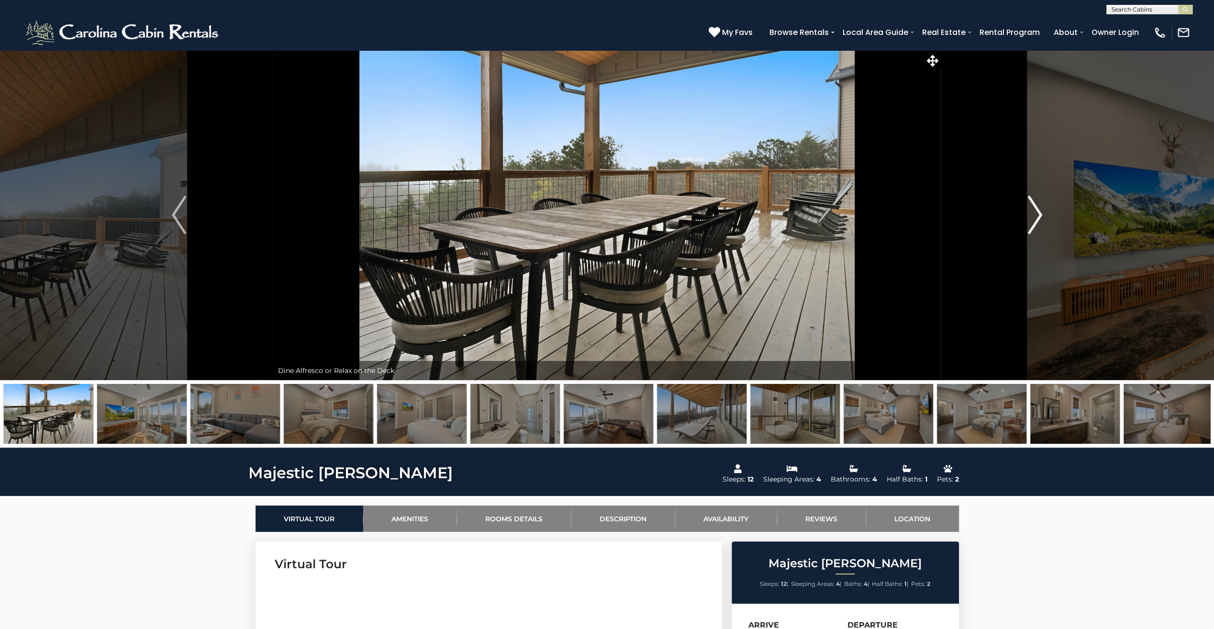
click at [1036, 218] on img "Next" at bounding box center [1035, 215] width 14 height 38
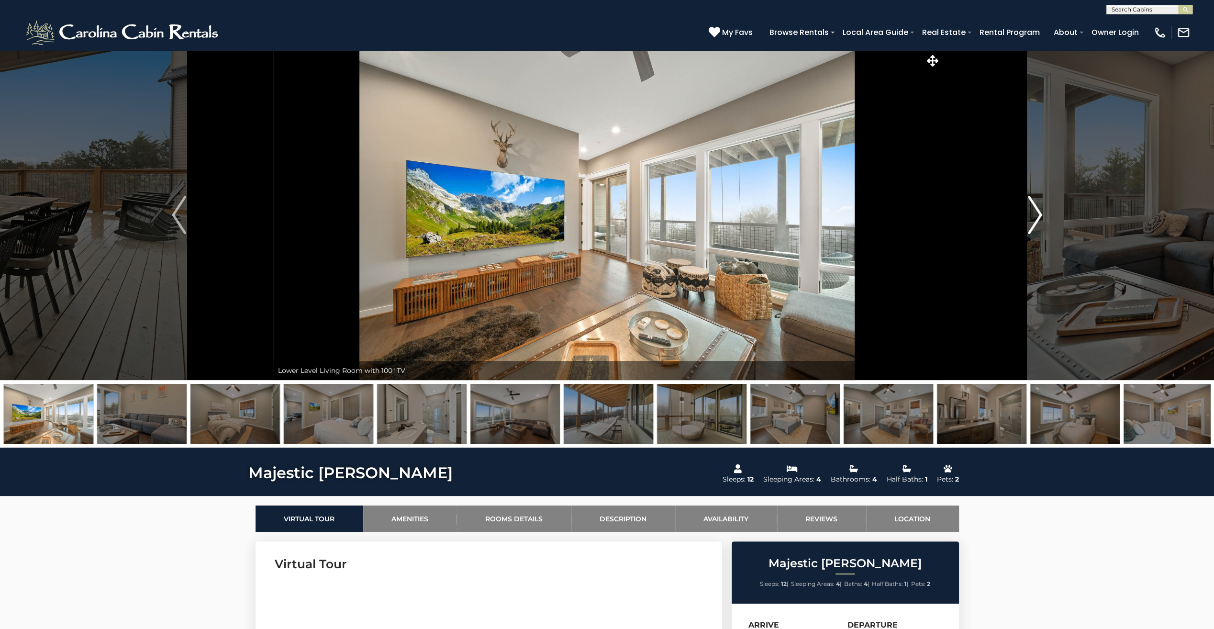
click at [1036, 218] on img "Next" at bounding box center [1035, 215] width 14 height 38
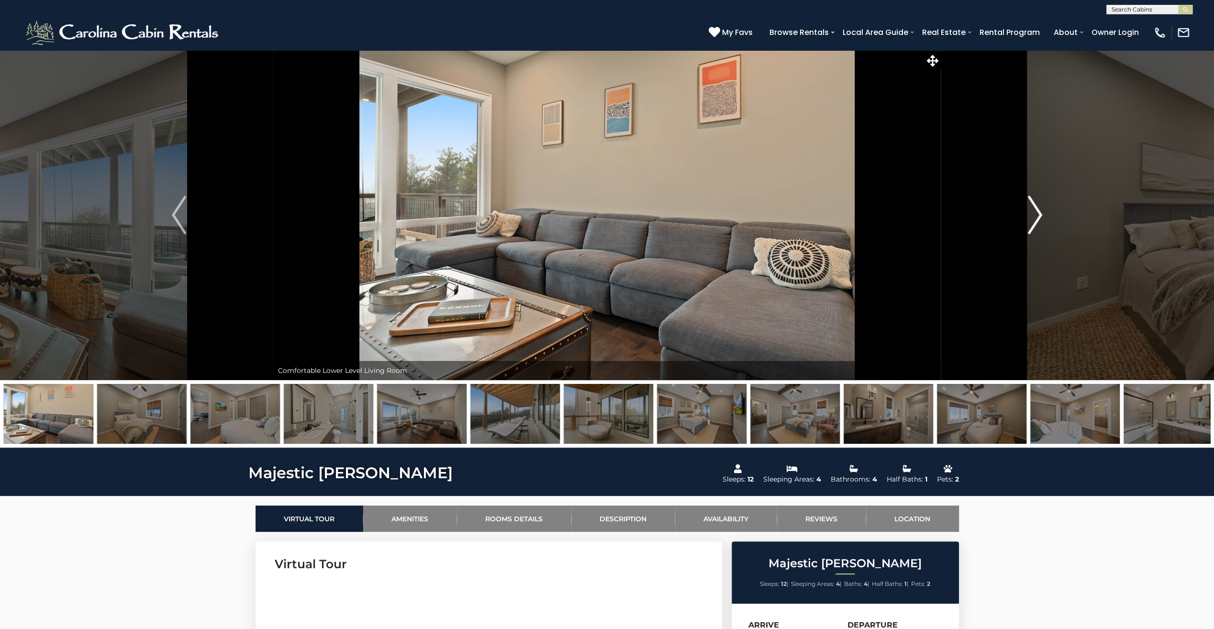
click at [1036, 218] on img "Next" at bounding box center [1035, 215] width 14 height 38
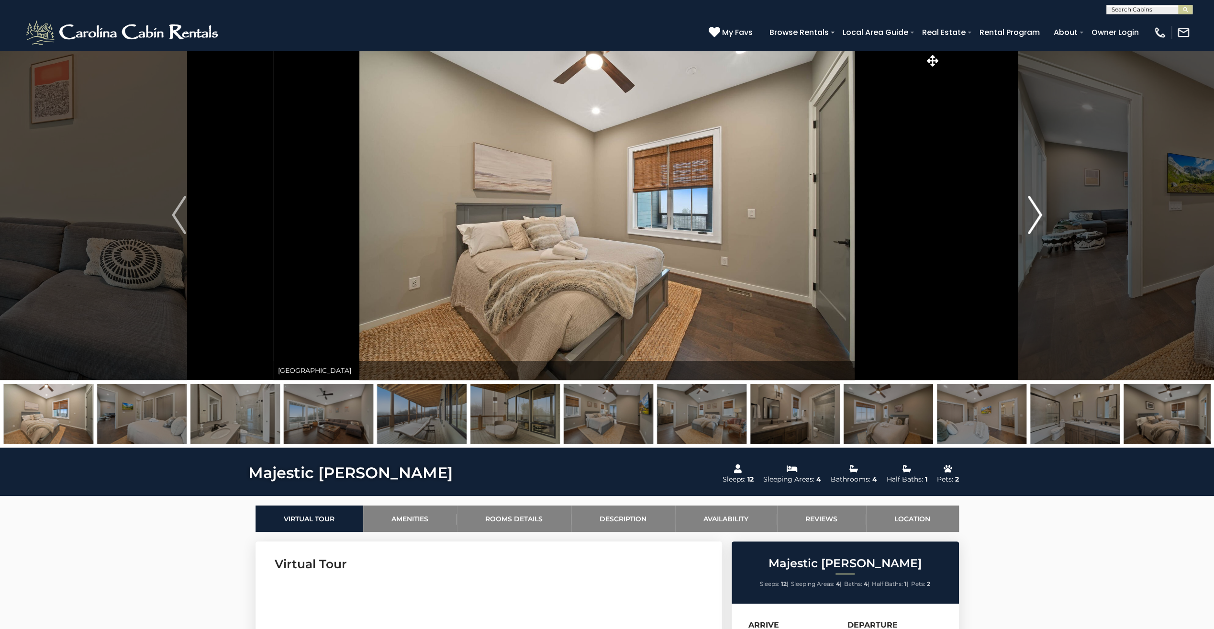
click at [1036, 218] on img "Next" at bounding box center [1035, 215] width 14 height 38
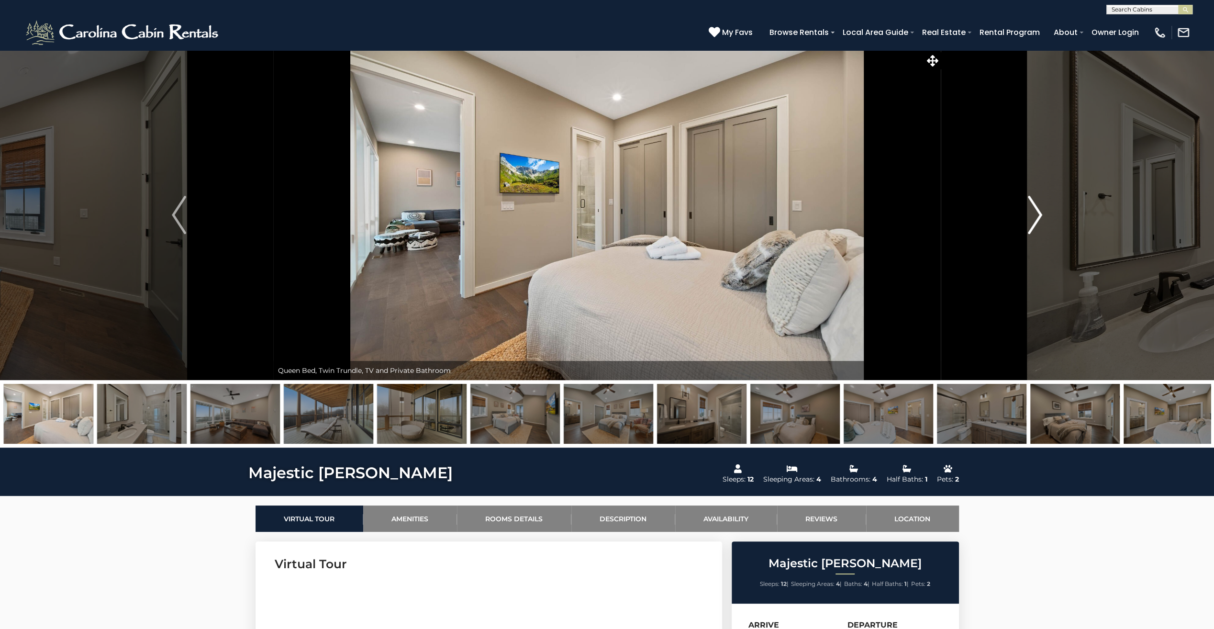
click at [1036, 218] on img "Next" at bounding box center [1035, 215] width 14 height 38
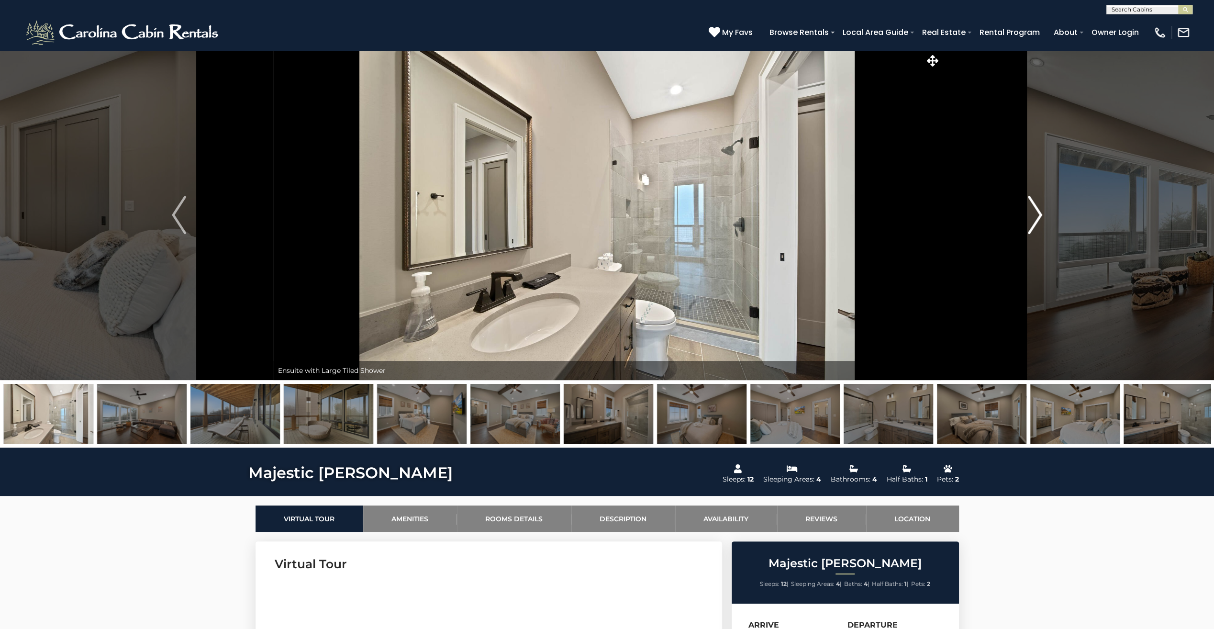
click at [1036, 218] on img "Next" at bounding box center [1035, 215] width 14 height 38
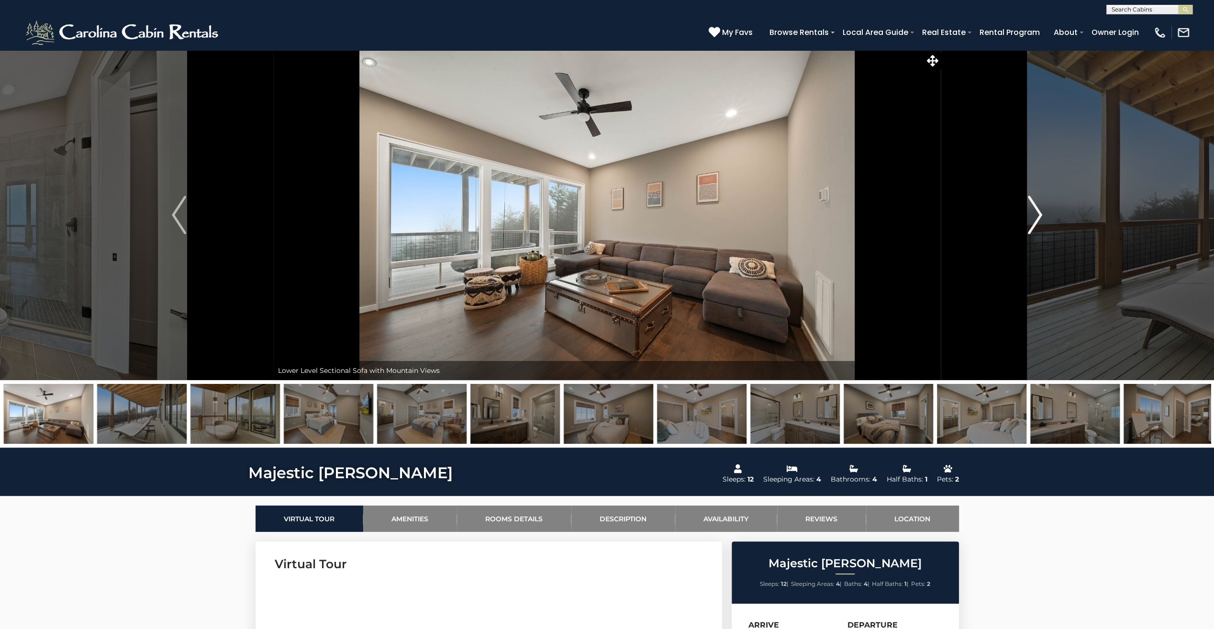
click at [1036, 218] on img "Next" at bounding box center [1035, 215] width 14 height 38
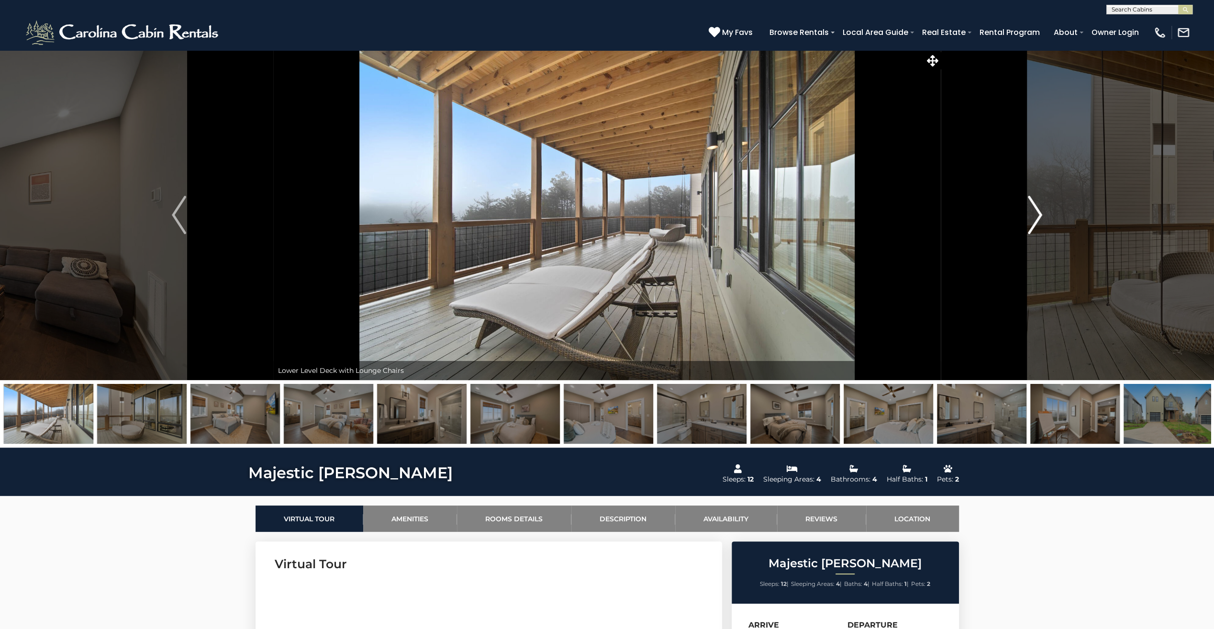
click at [1036, 218] on img "Next" at bounding box center [1035, 215] width 14 height 38
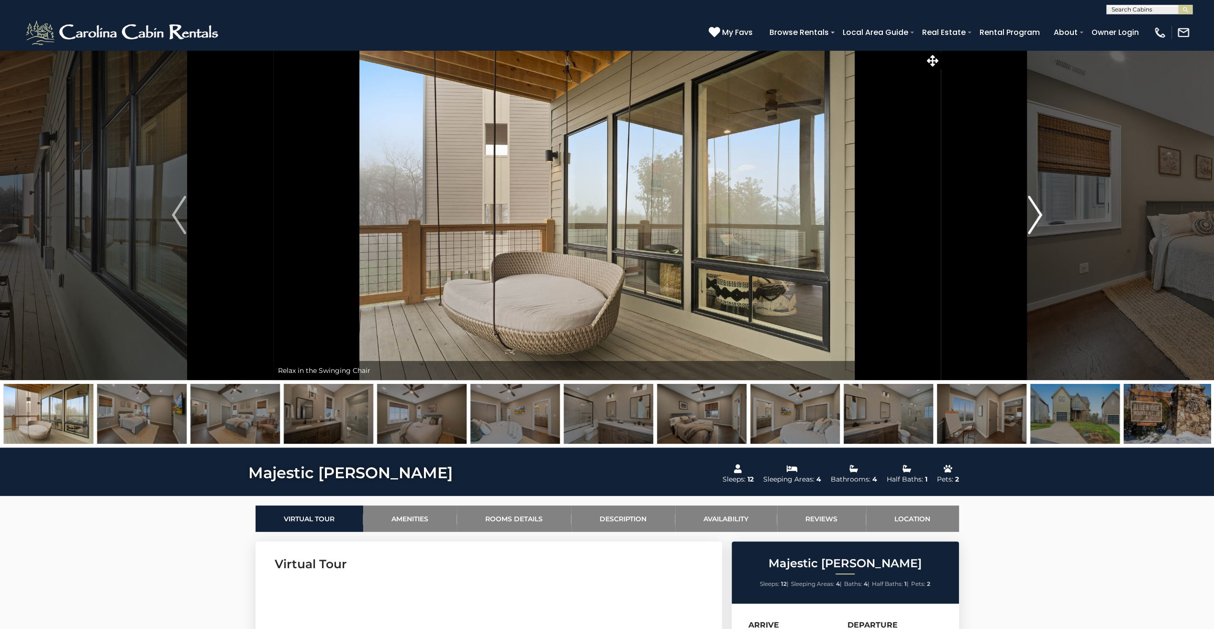
click at [1036, 218] on img "Next" at bounding box center [1035, 215] width 14 height 38
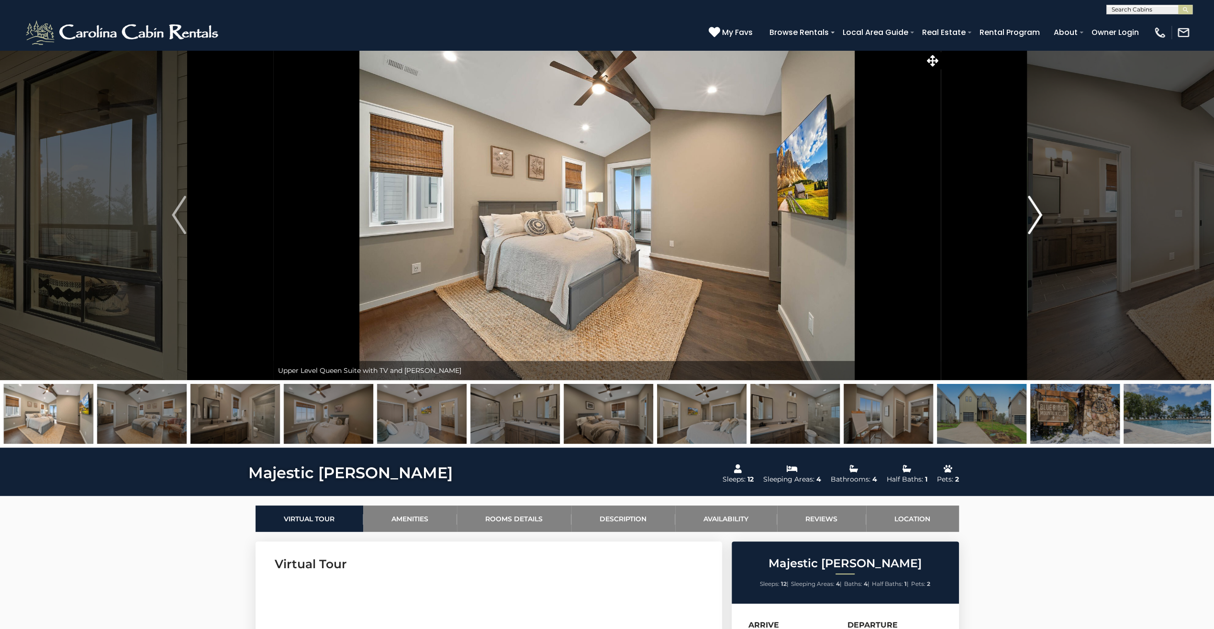
click at [1036, 218] on img "Next" at bounding box center [1035, 215] width 14 height 38
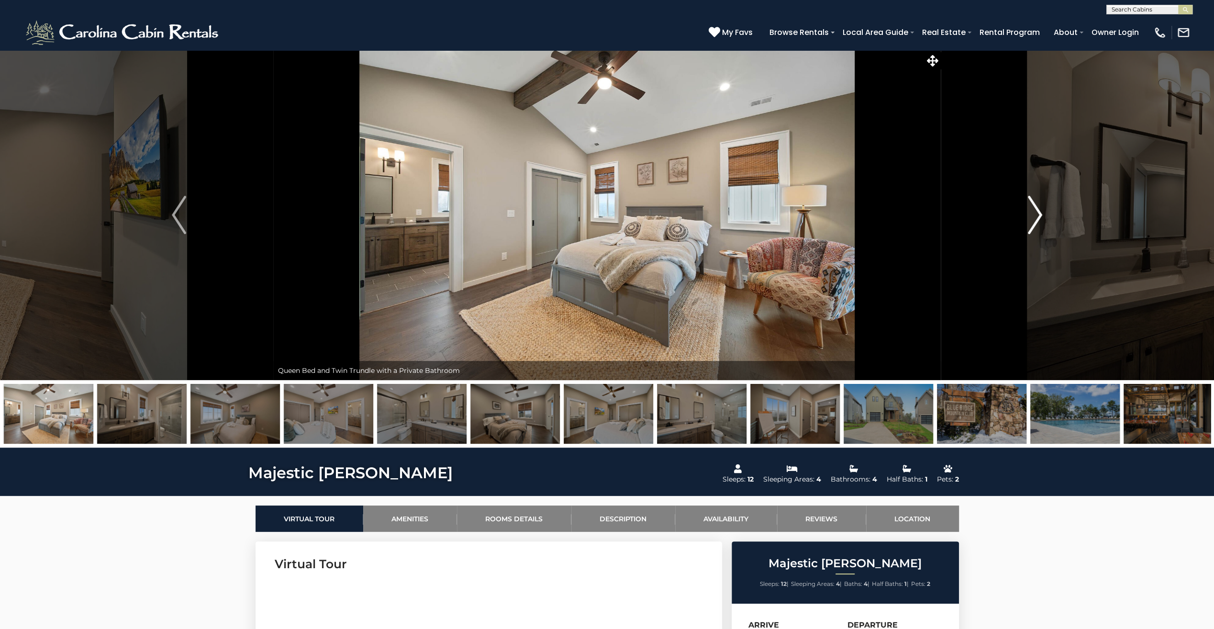
click at [1036, 218] on img "Next" at bounding box center [1035, 215] width 14 height 38
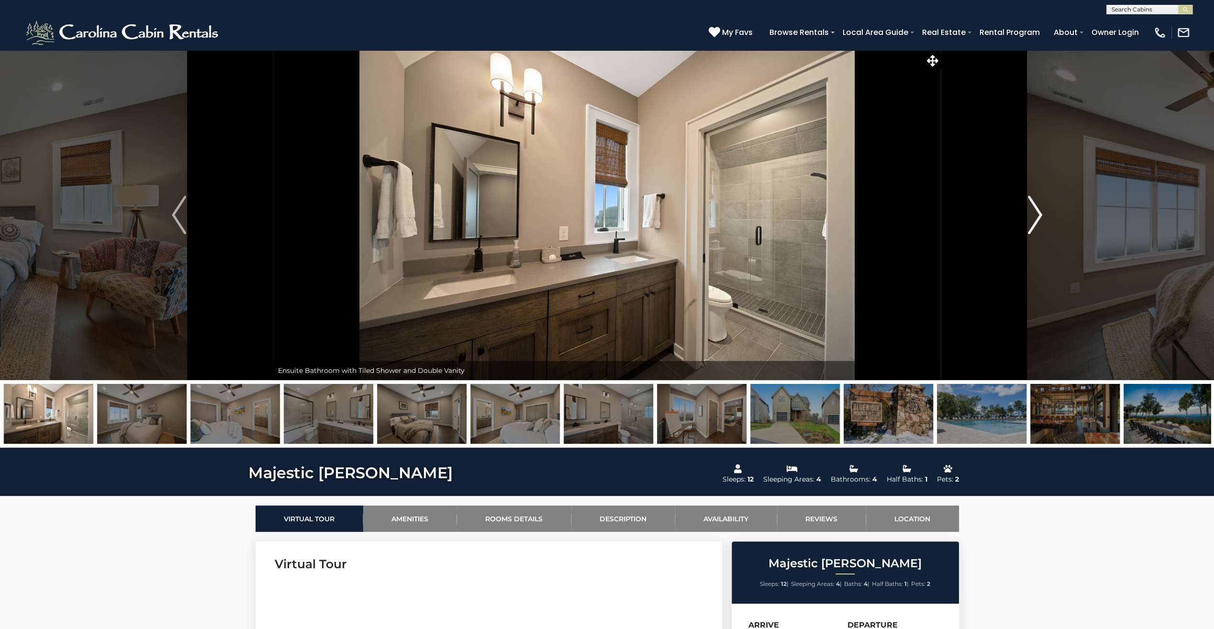
click at [1036, 218] on img "Next" at bounding box center [1035, 215] width 14 height 38
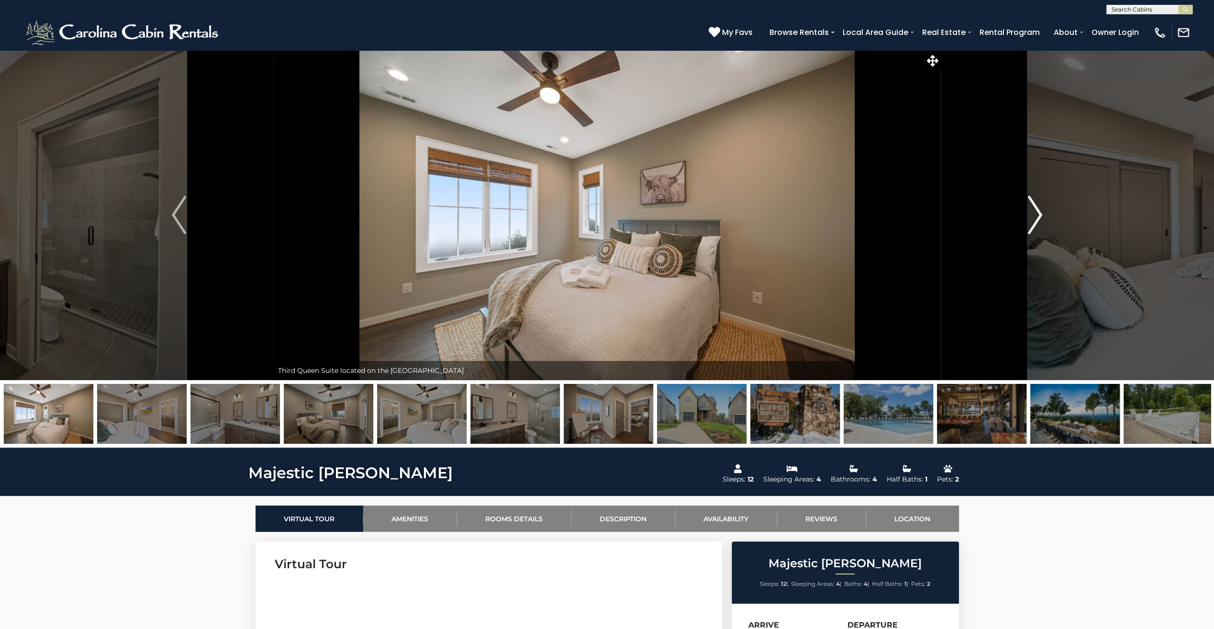
click at [1036, 218] on img "Next" at bounding box center [1035, 215] width 14 height 38
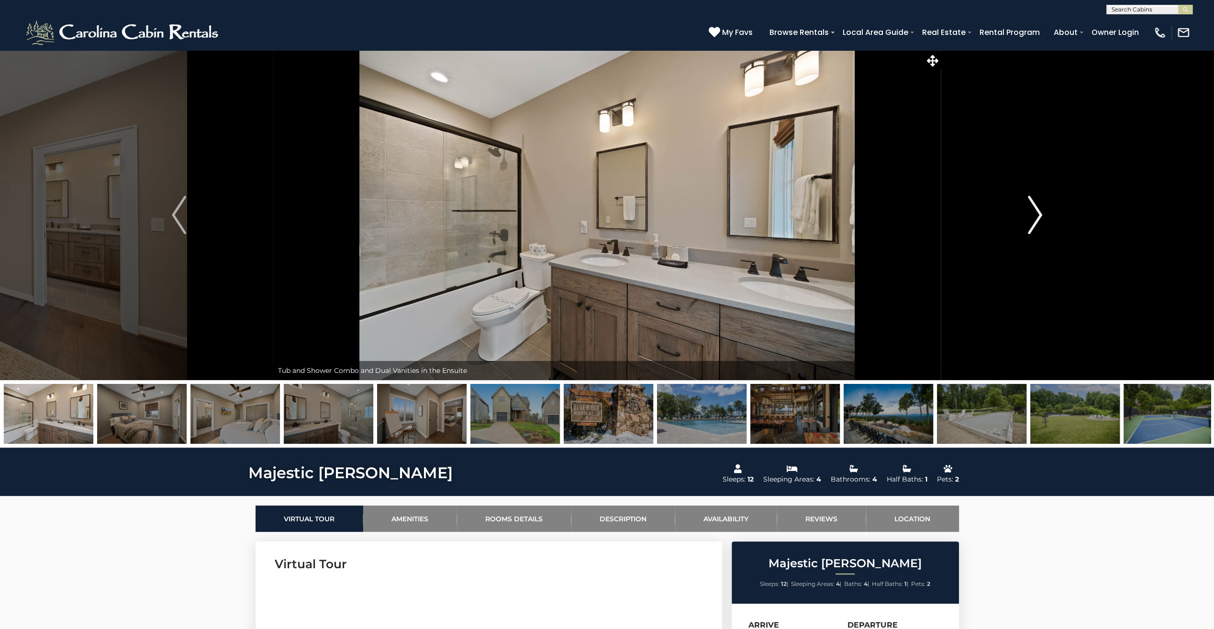
click at [1036, 218] on img "Next" at bounding box center [1035, 215] width 14 height 38
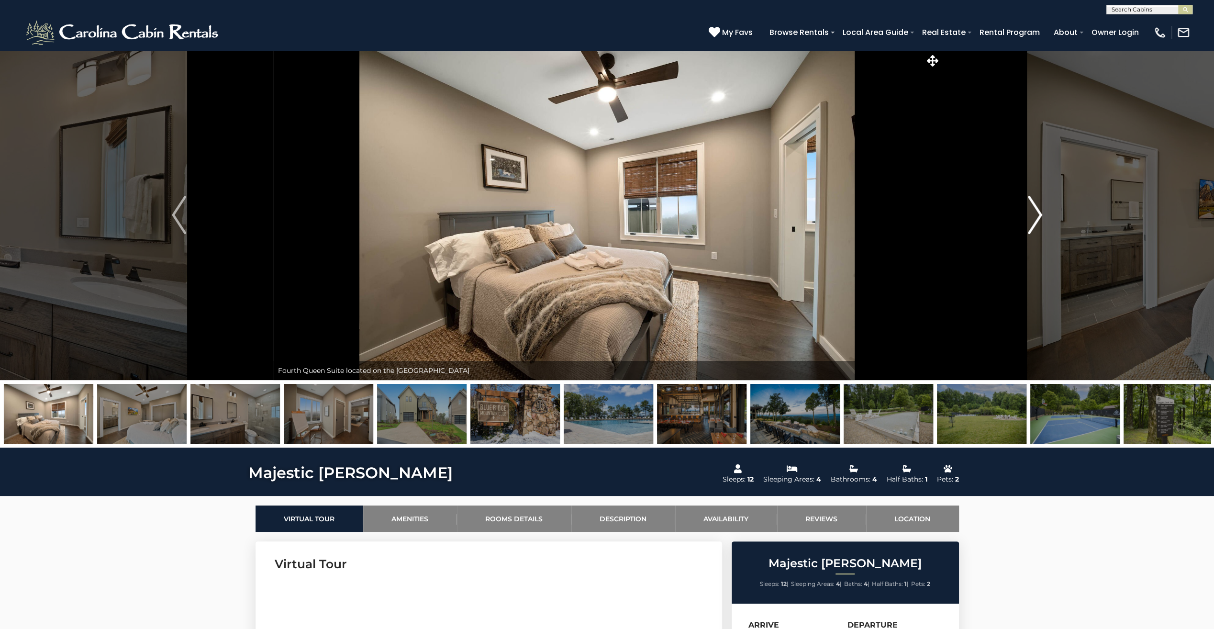
click at [1036, 218] on img "Next" at bounding box center [1035, 215] width 14 height 38
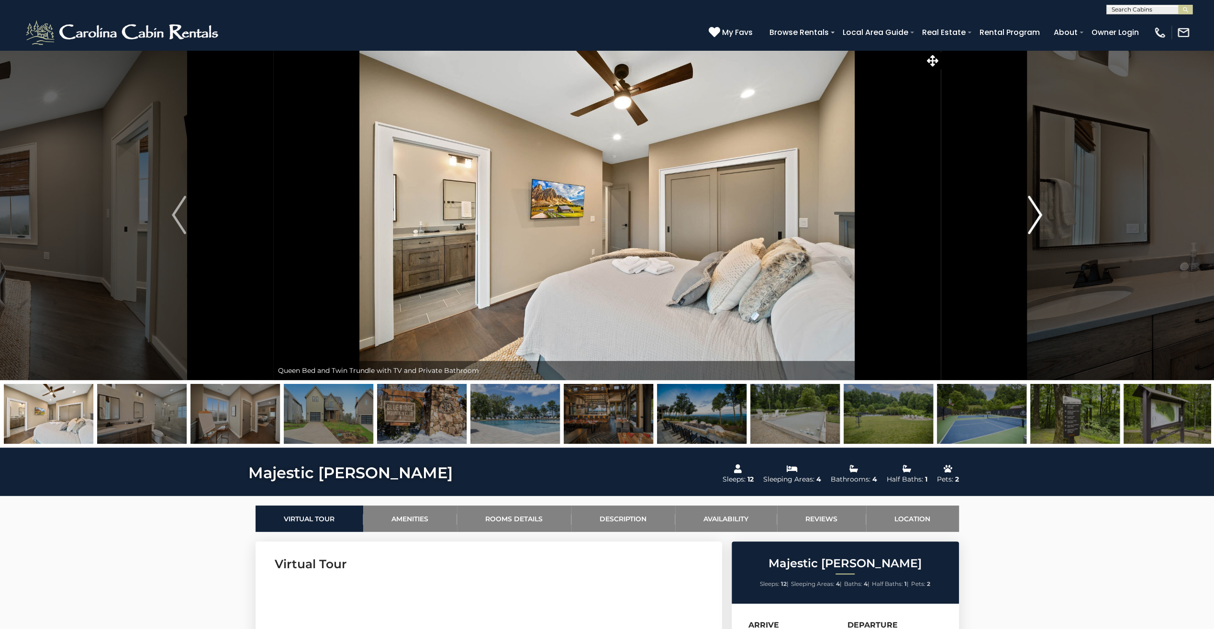
click at [1036, 218] on img "Next" at bounding box center [1035, 215] width 14 height 38
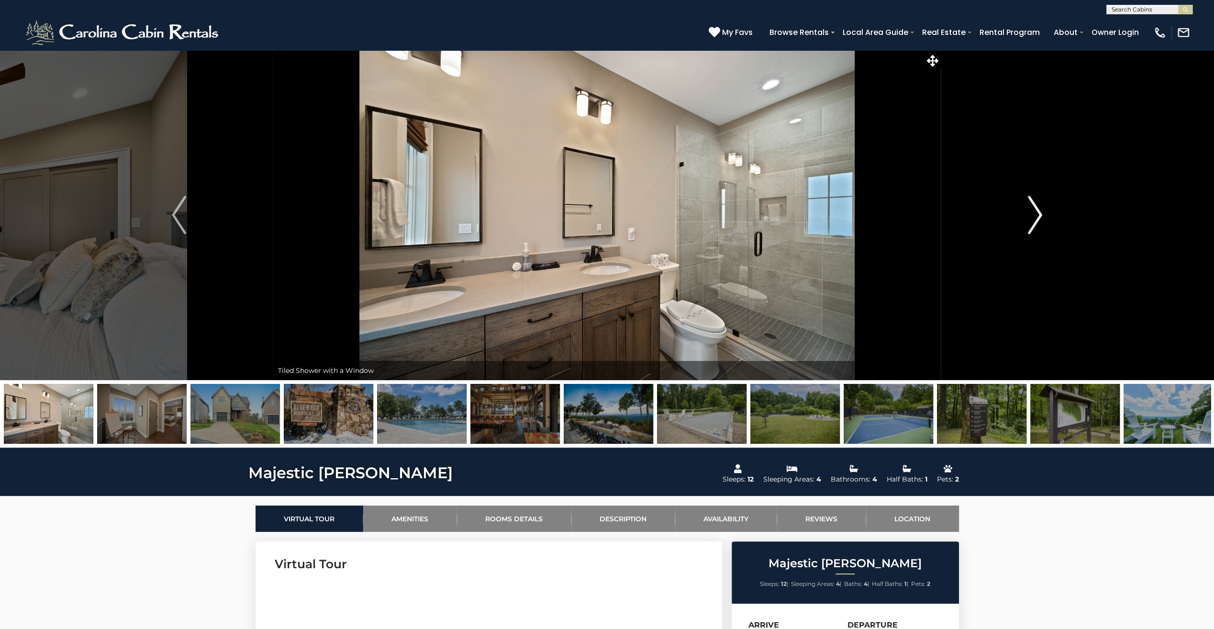
click at [1036, 218] on img "Next" at bounding box center [1035, 215] width 14 height 38
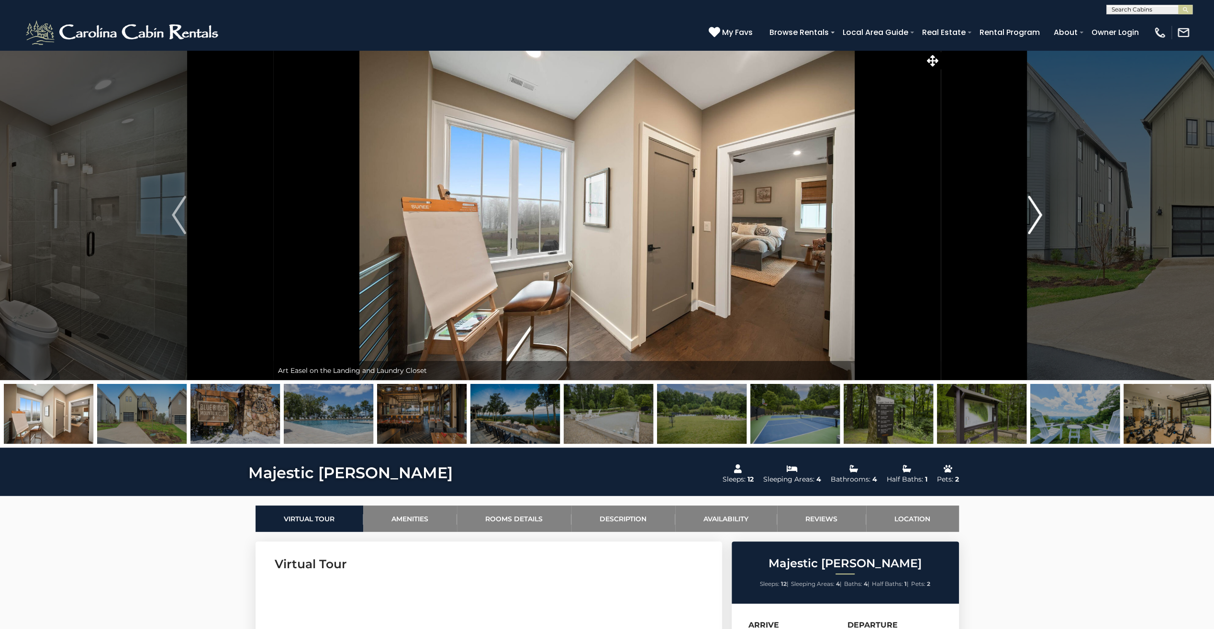
click at [1036, 218] on img "Next" at bounding box center [1035, 215] width 14 height 38
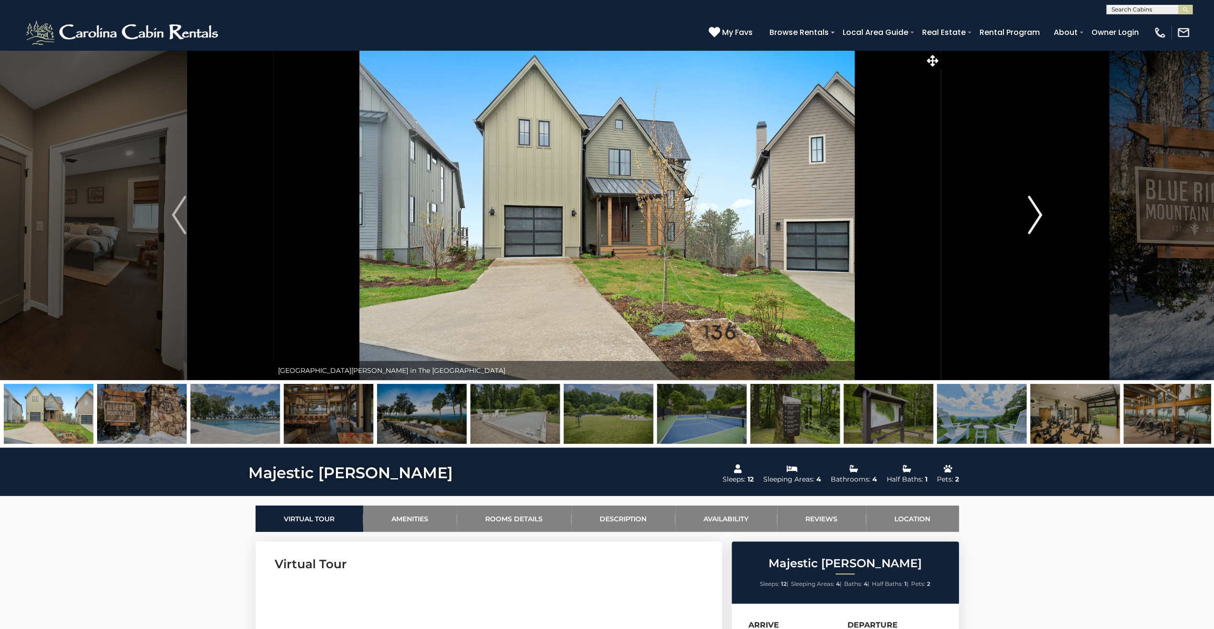
click at [1038, 214] on img "Next" at bounding box center [1035, 215] width 14 height 38
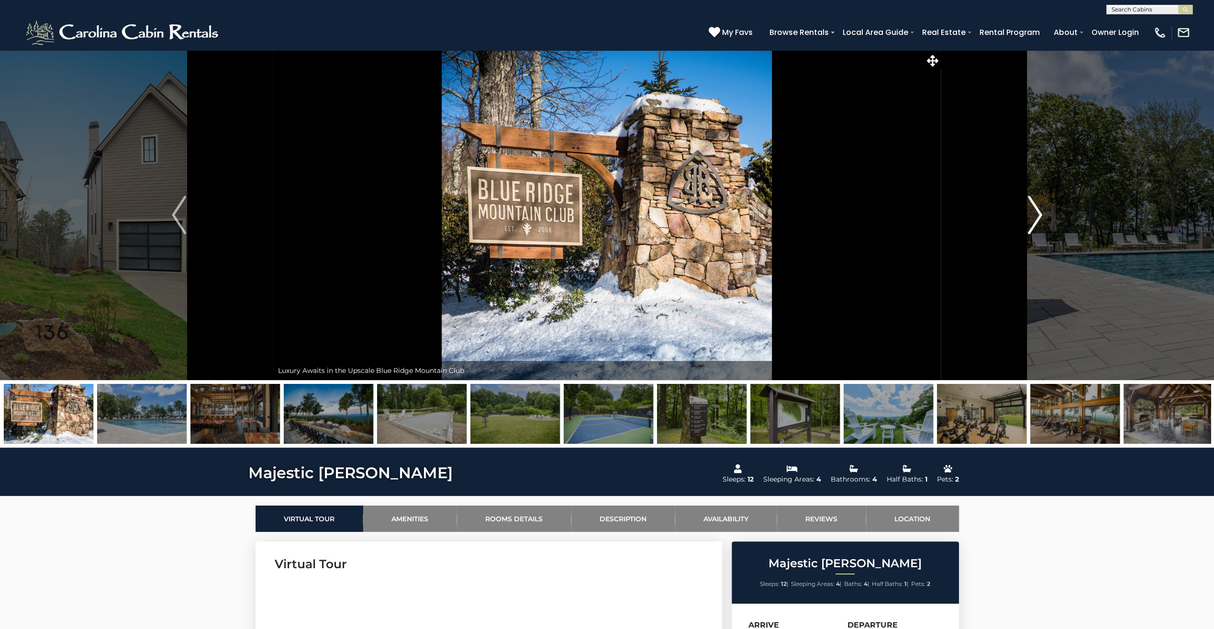
click at [1038, 214] on img "Next" at bounding box center [1035, 215] width 14 height 38
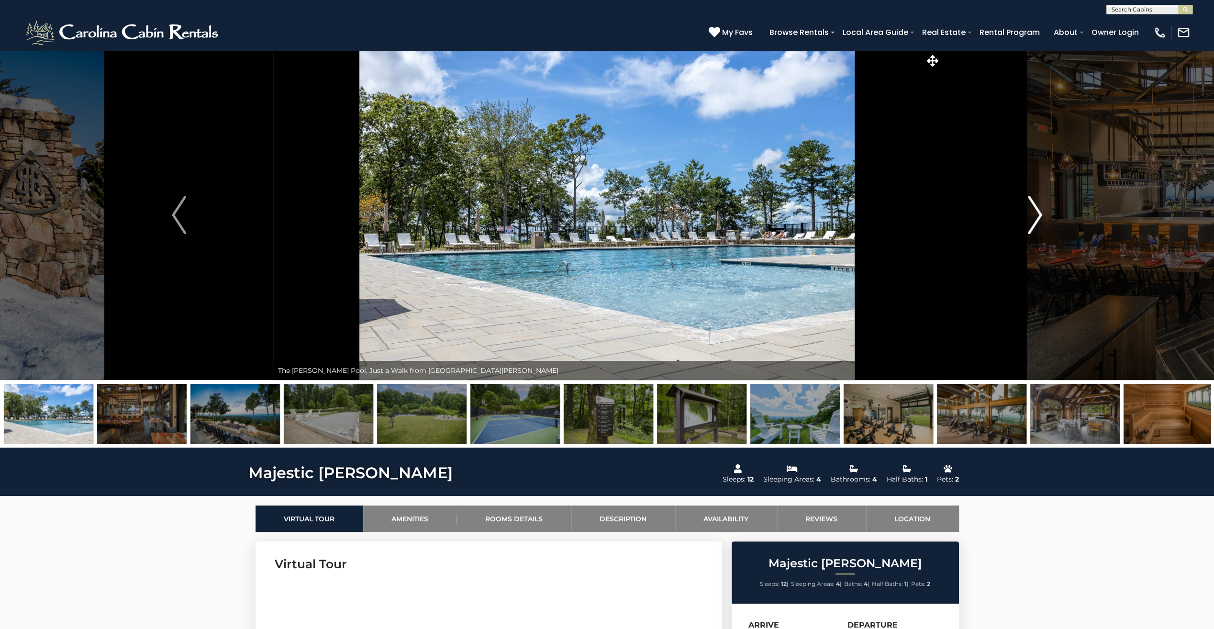
click at [1038, 214] on img "Next" at bounding box center [1035, 215] width 14 height 38
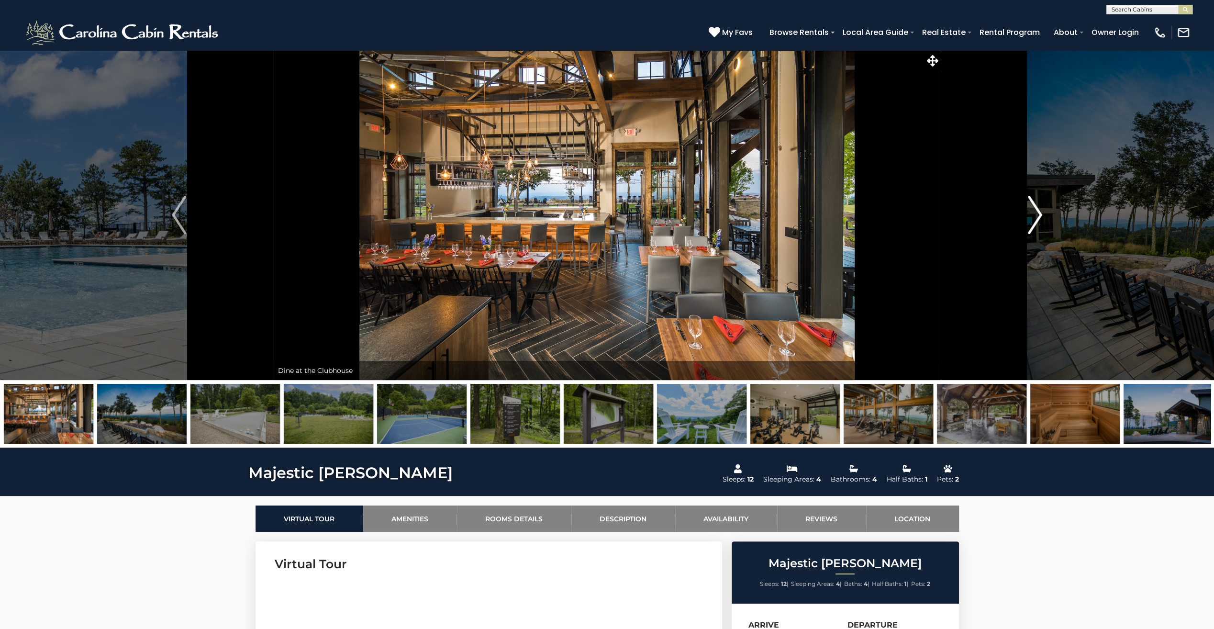
click at [1038, 214] on img "Next" at bounding box center [1035, 215] width 14 height 38
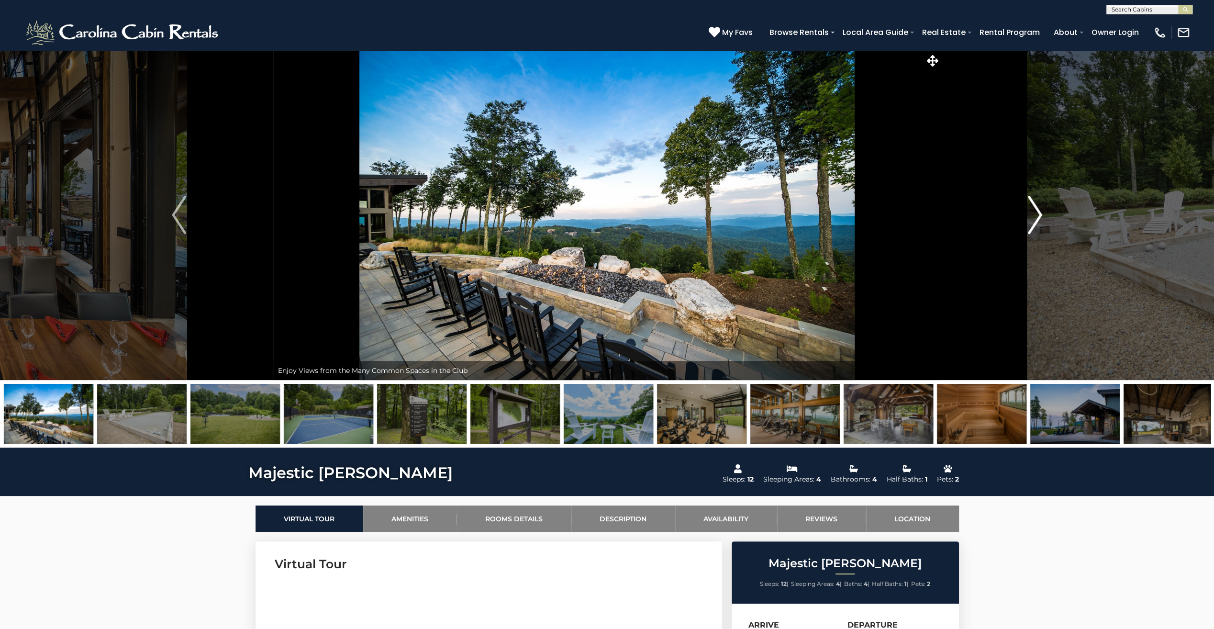
click at [1038, 214] on img "Next" at bounding box center [1035, 215] width 14 height 38
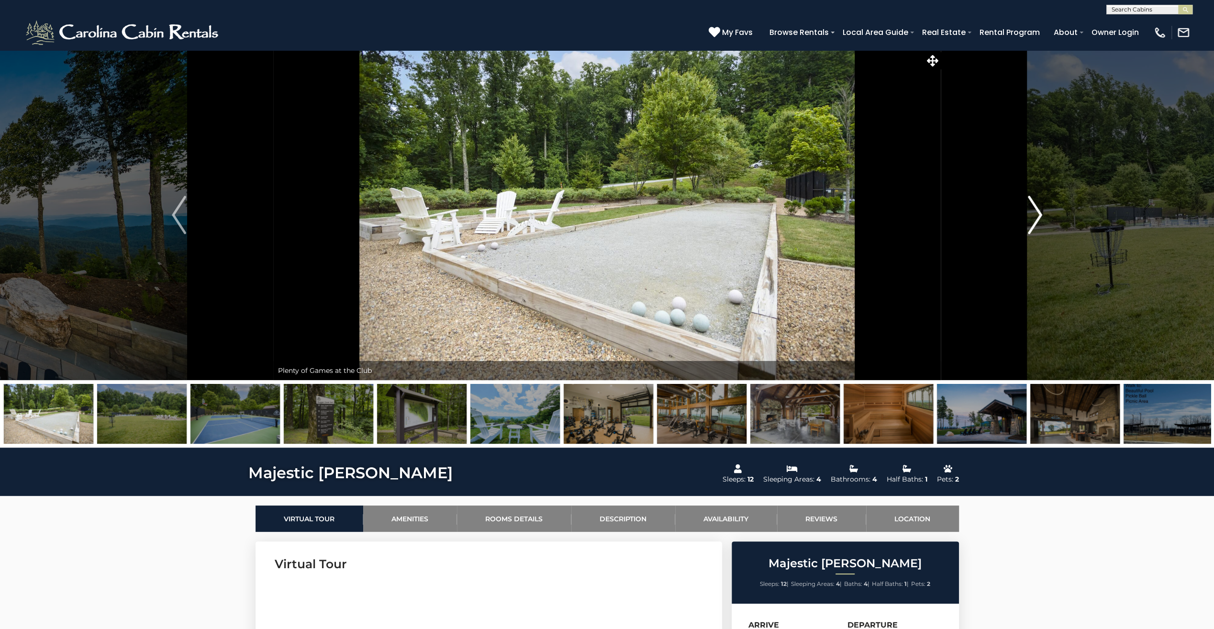
click at [1038, 214] on img "Next" at bounding box center [1035, 215] width 14 height 38
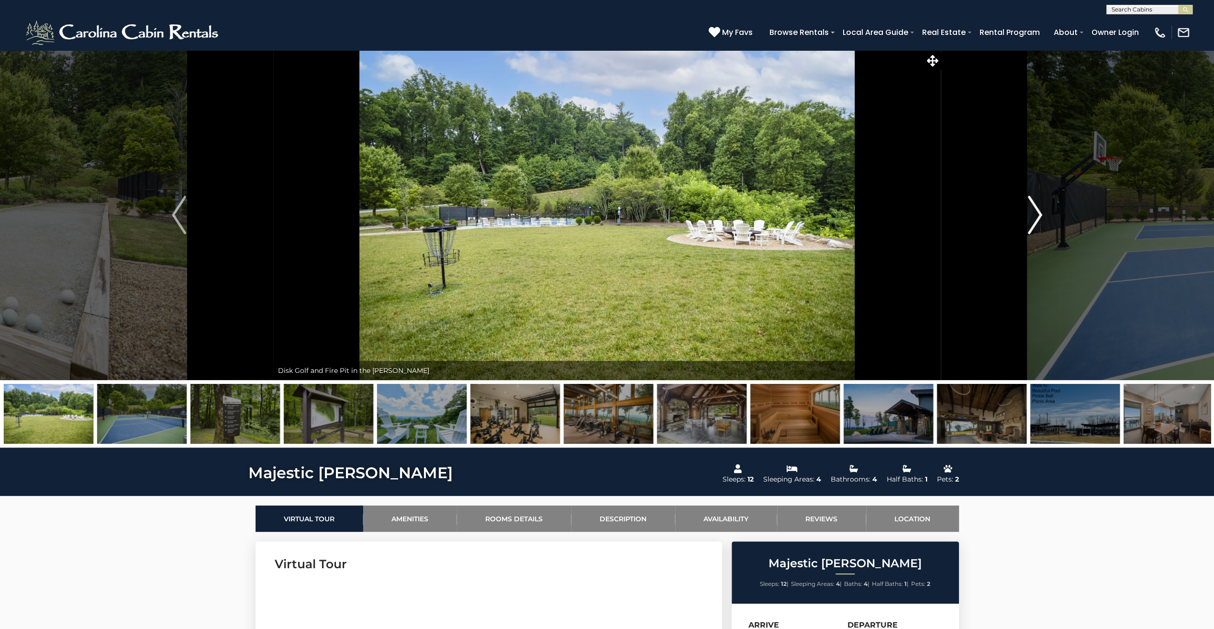
click at [1038, 214] on img "Next" at bounding box center [1035, 215] width 14 height 38
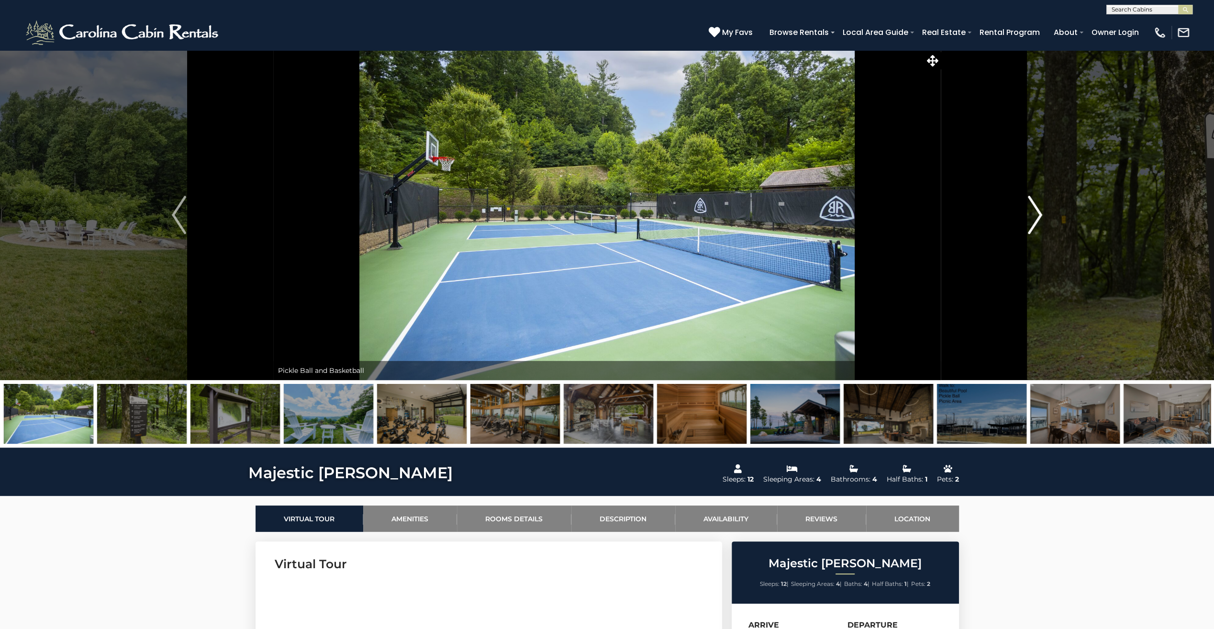
click at [1038, 214] on img "Next" at bounding box center [1035, 215] width 14 height 38
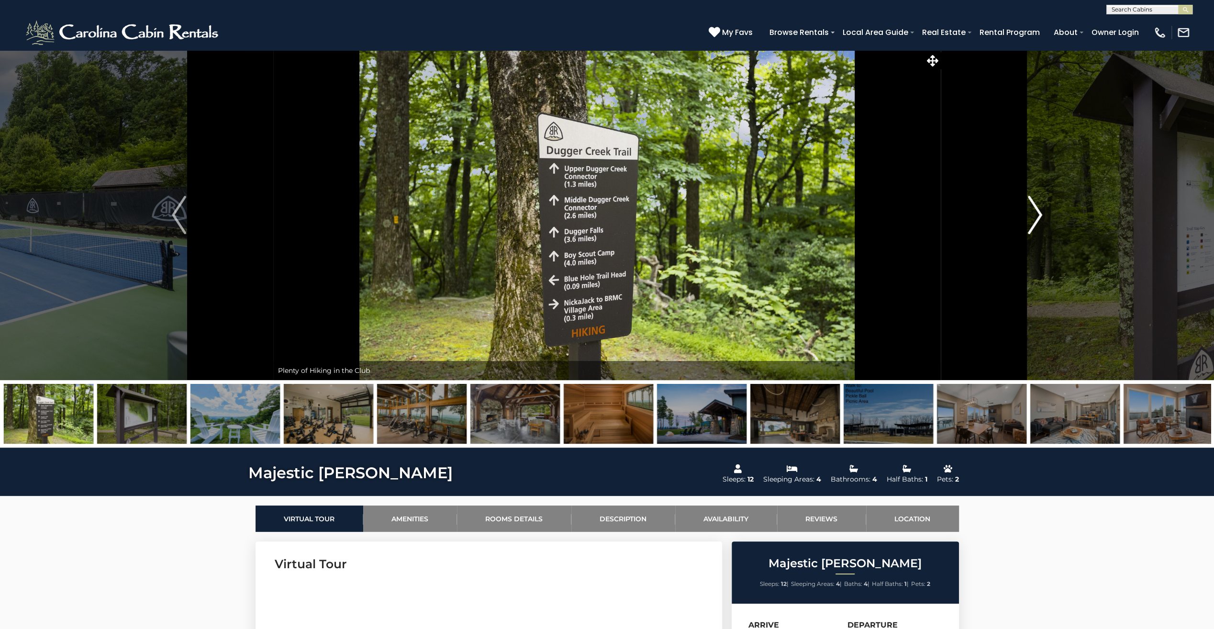
click at [1038, 214] on img "Next" at bounding box center [1035, 215] width 14 height 38
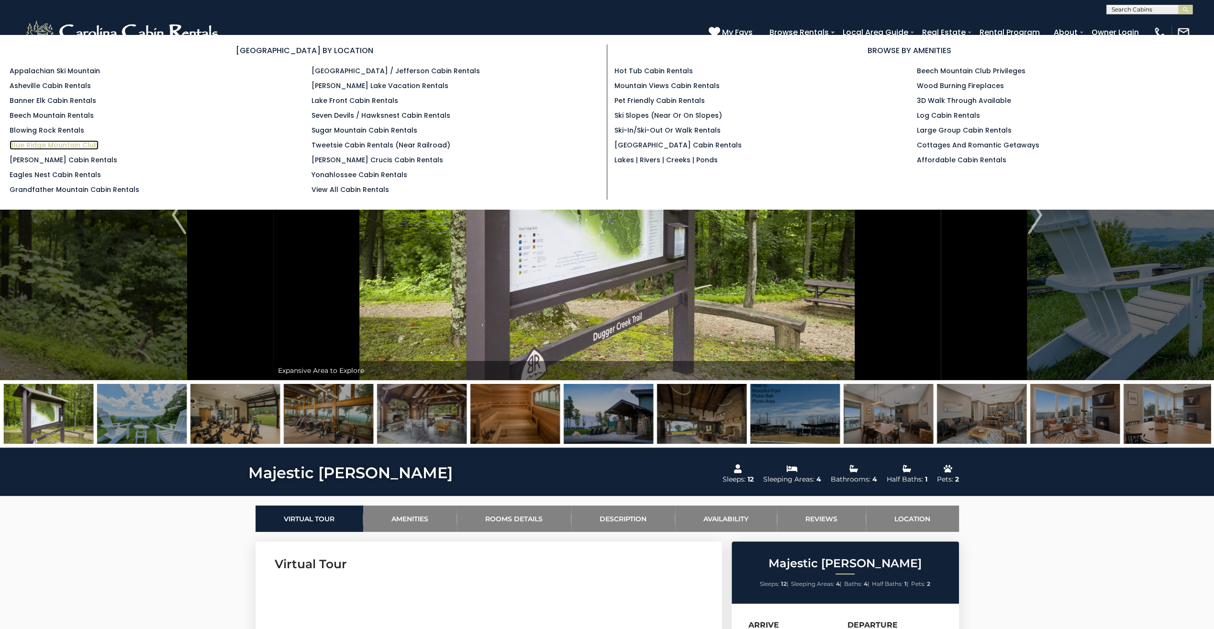
click at [37, 144] on link "Blue Ridge Mountain Club" at bounding box center [54, 145] width 89 height 10
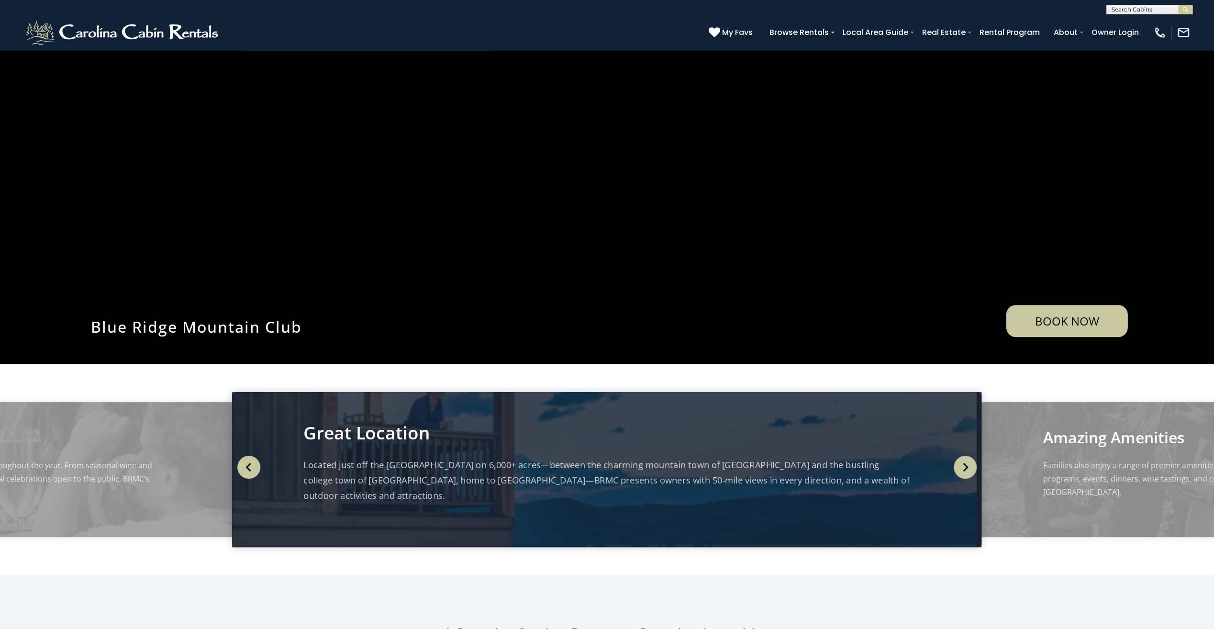
scroll to position [239, 0]
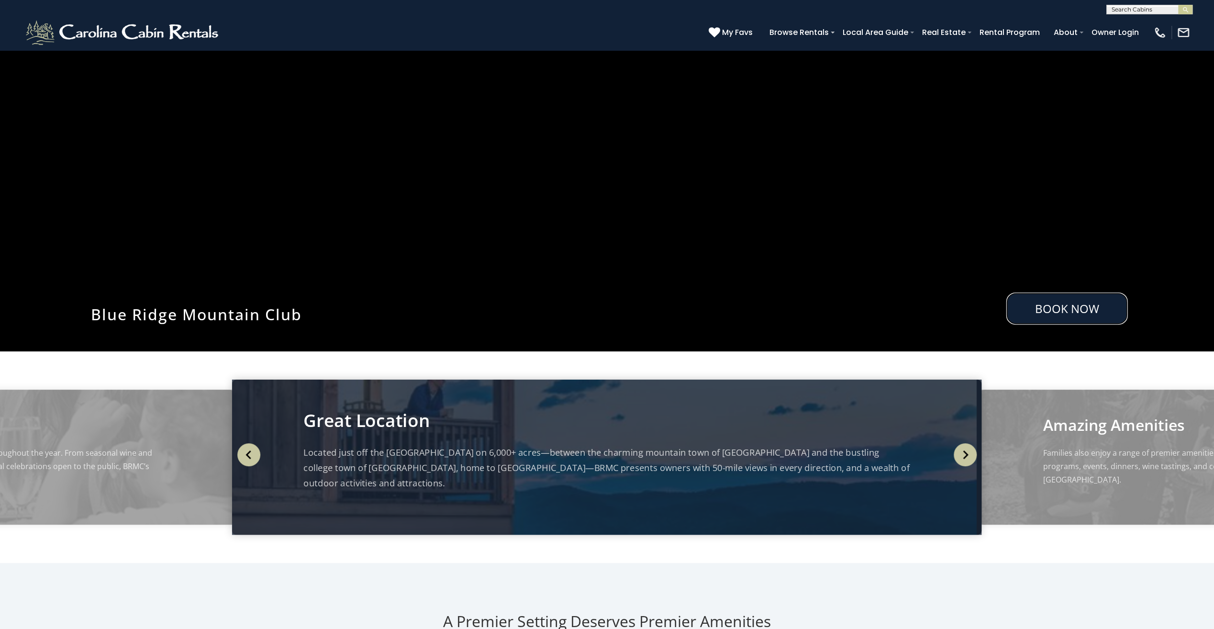
click at [1095, 317] on link "Book Now" at bounding box center [1067, 308] width 122 height 32
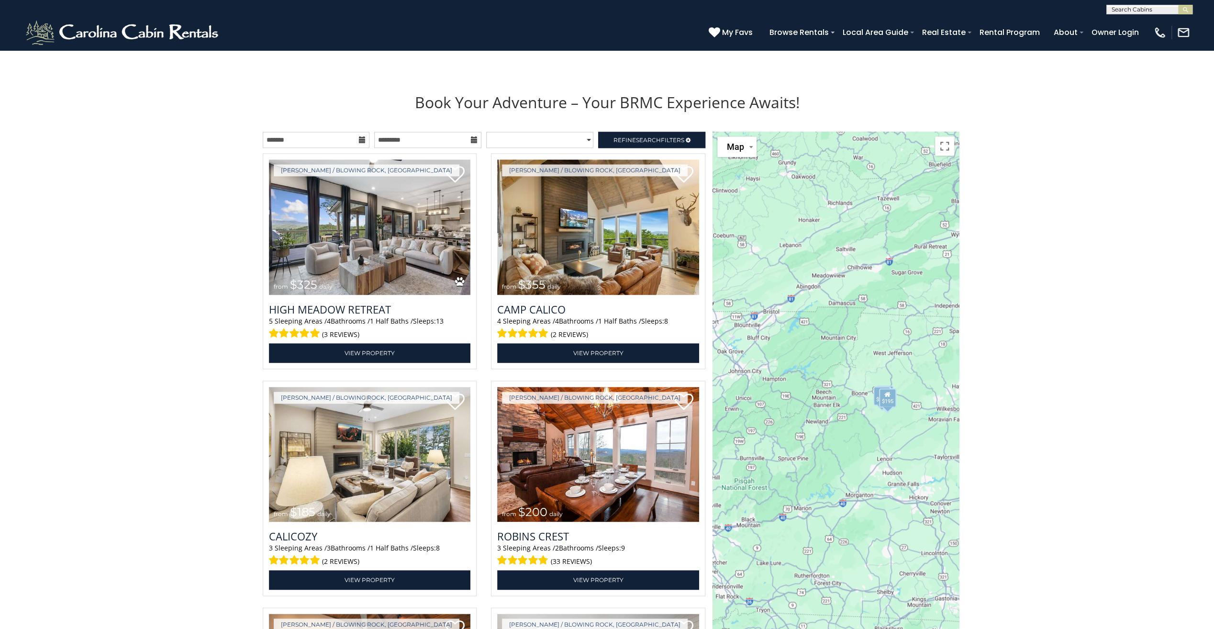
scroll to position [1172, 0]
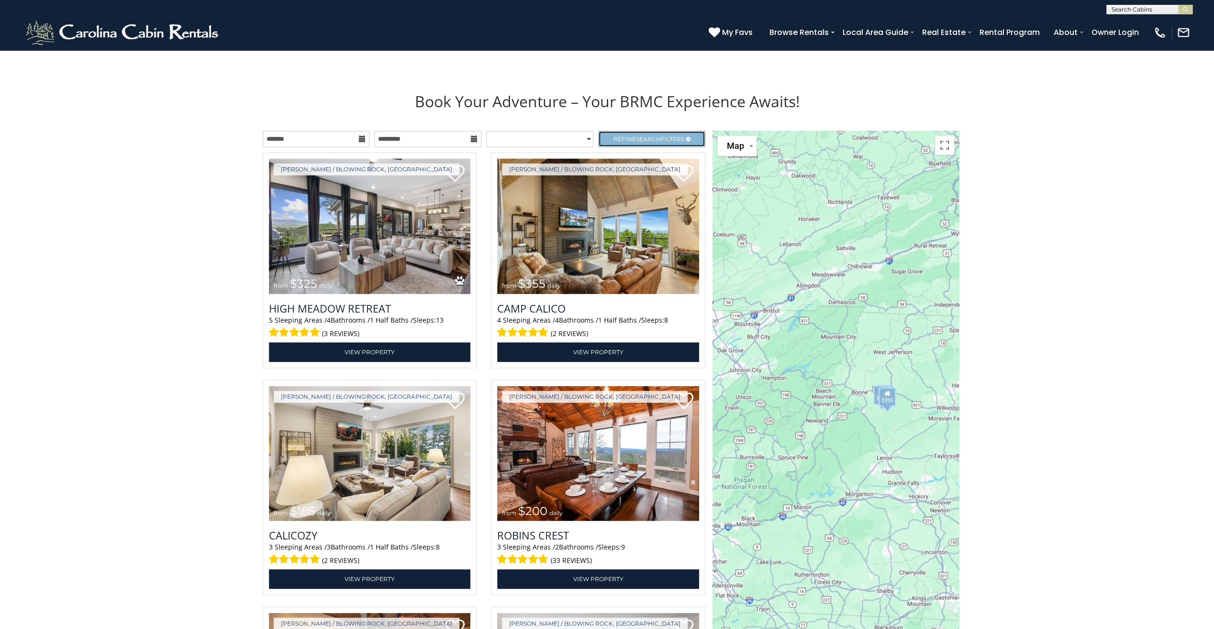
click at [667, 139] on span "Refine Search Filters" at bounding box center [649, 138] width 71 height 7
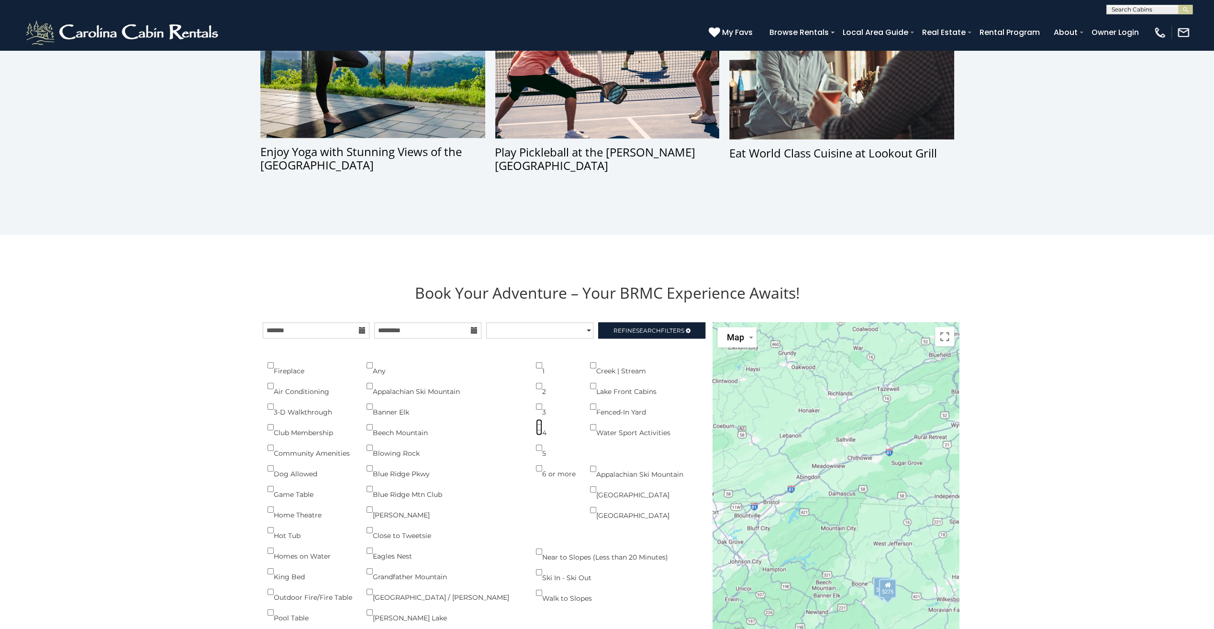
scroll to position [1028, 0]
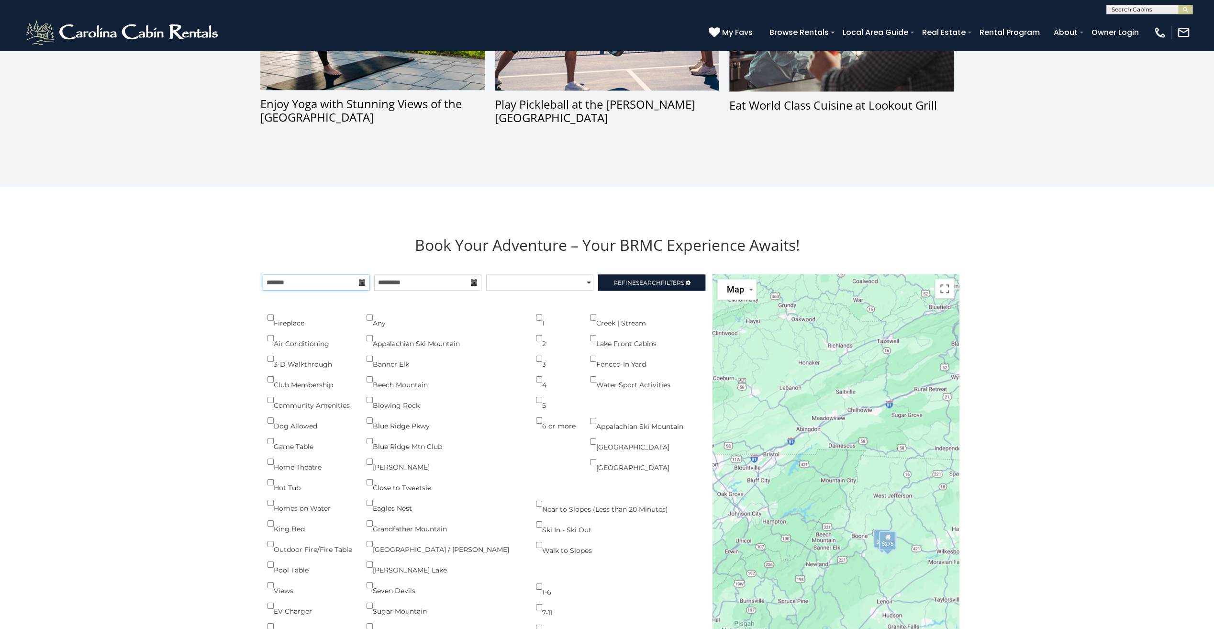
click at [312, 286] on input "text" at bounding box center [316, 282] width 107 height 16
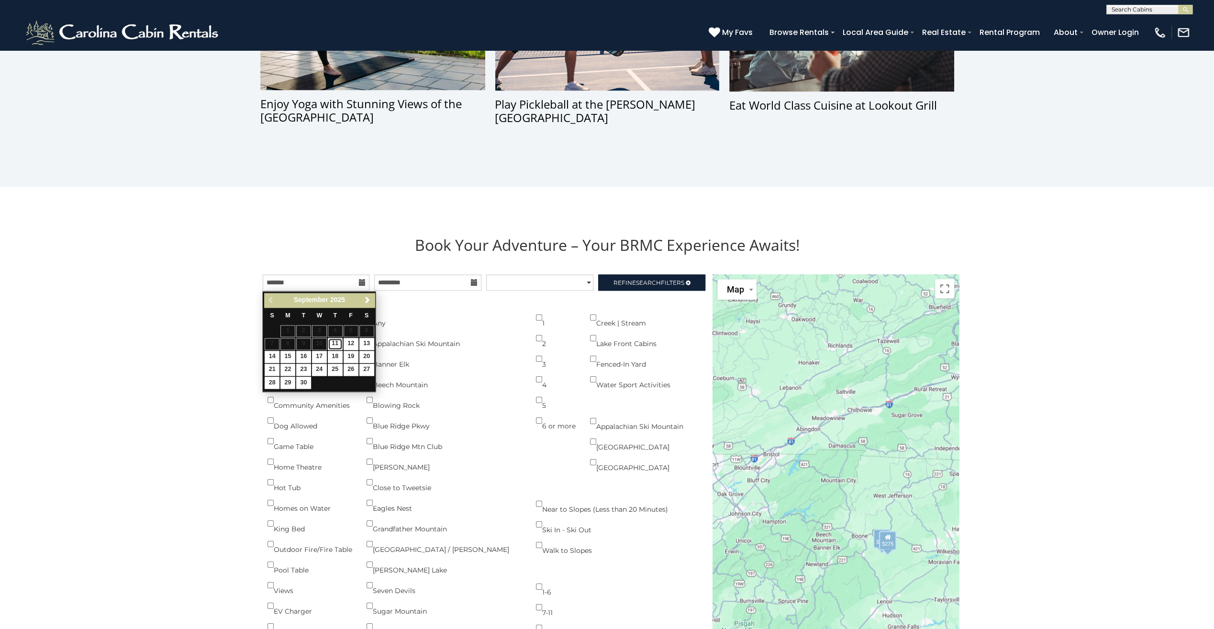
click at [340, 339] on link "11" at bounding box center [335, 344] width 15 height 12
type input "**********"
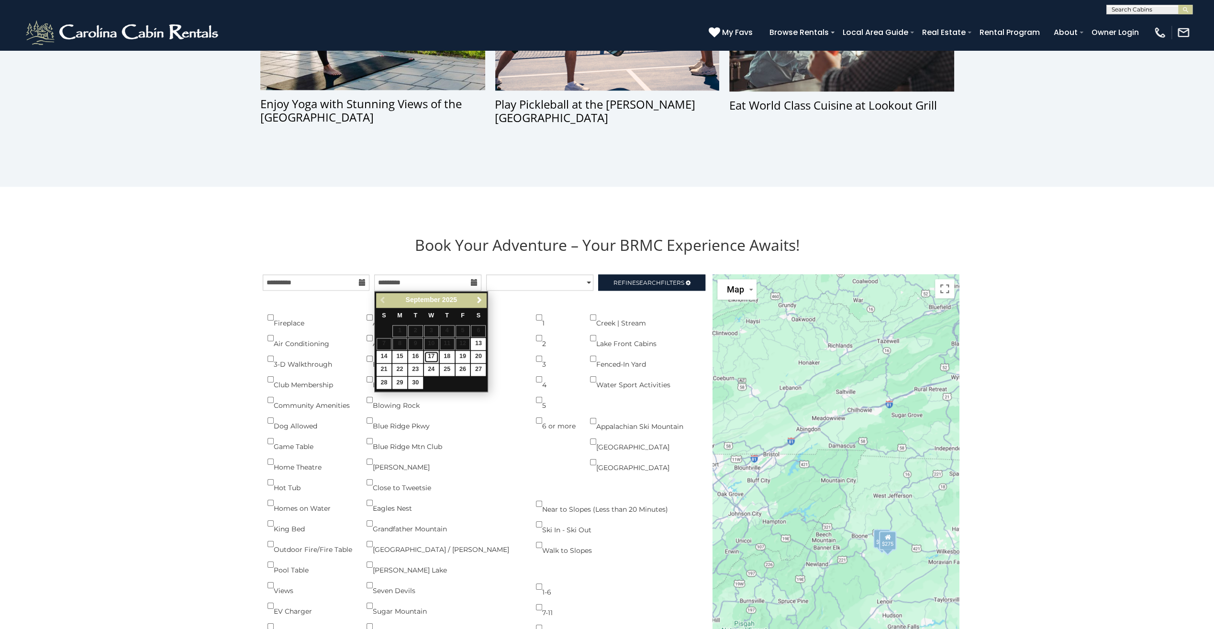
click at [433, 355] on link "17" at bounding box center [431, 357] width 15 height 12
type input "**********"
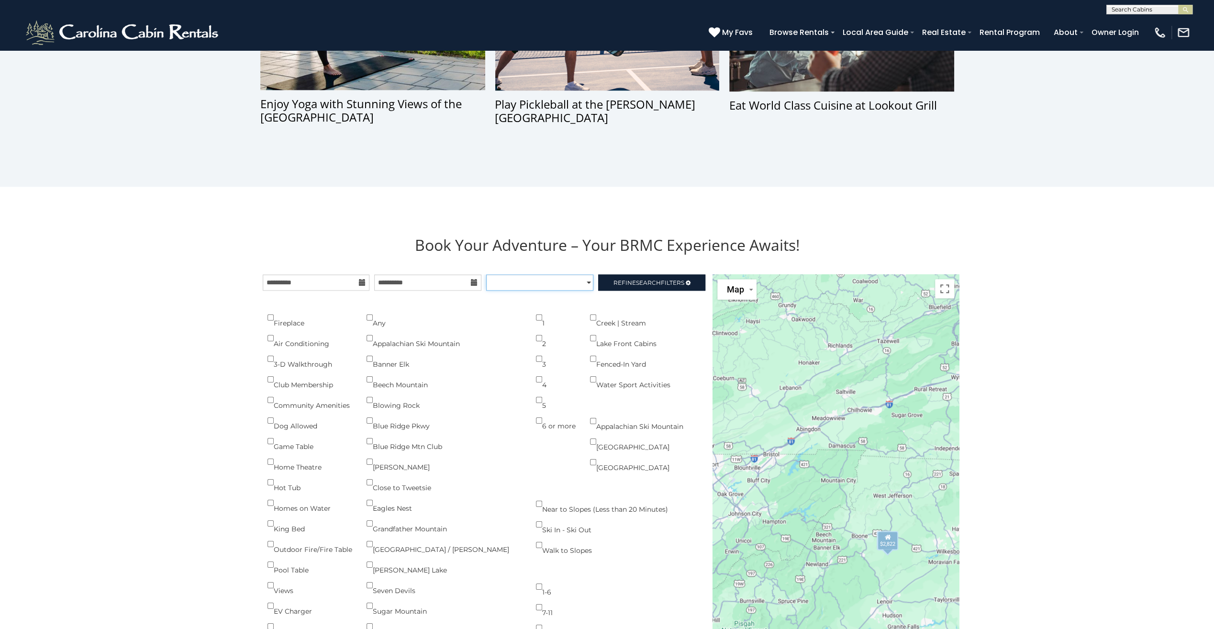
click at [566, 283] on select "**********" at bounding box center [539, 282] width 107 height 16
click at [593, 283] on select "**********" at bounding box center [539, 282] width 107 height 16
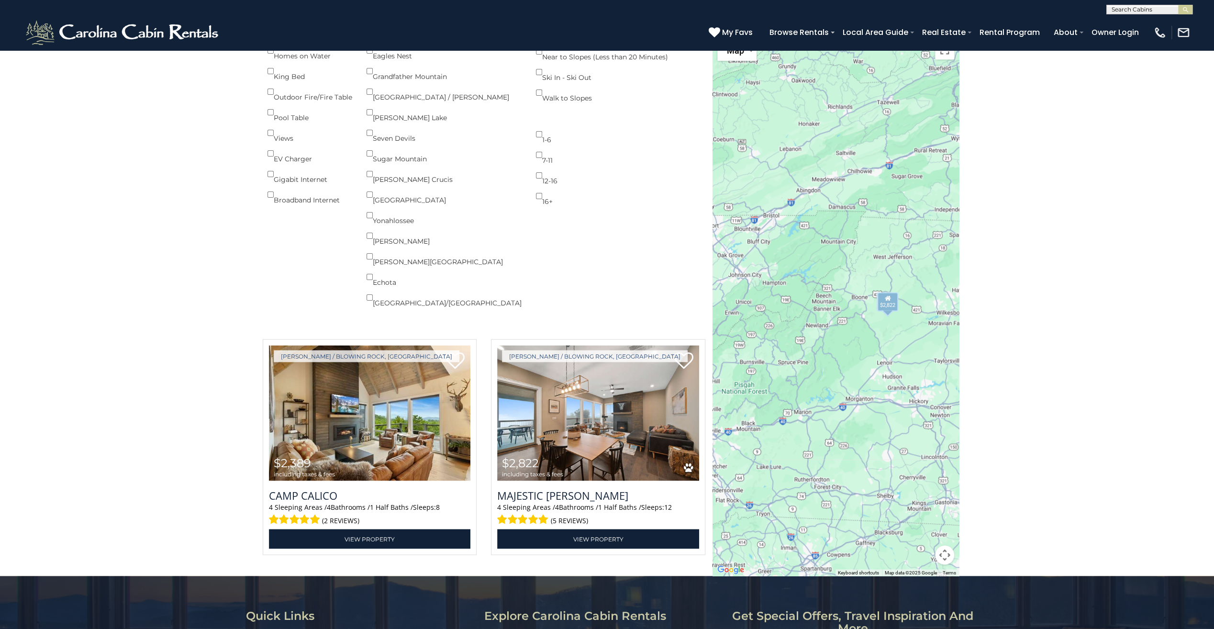
scroll to position [1507, 0]
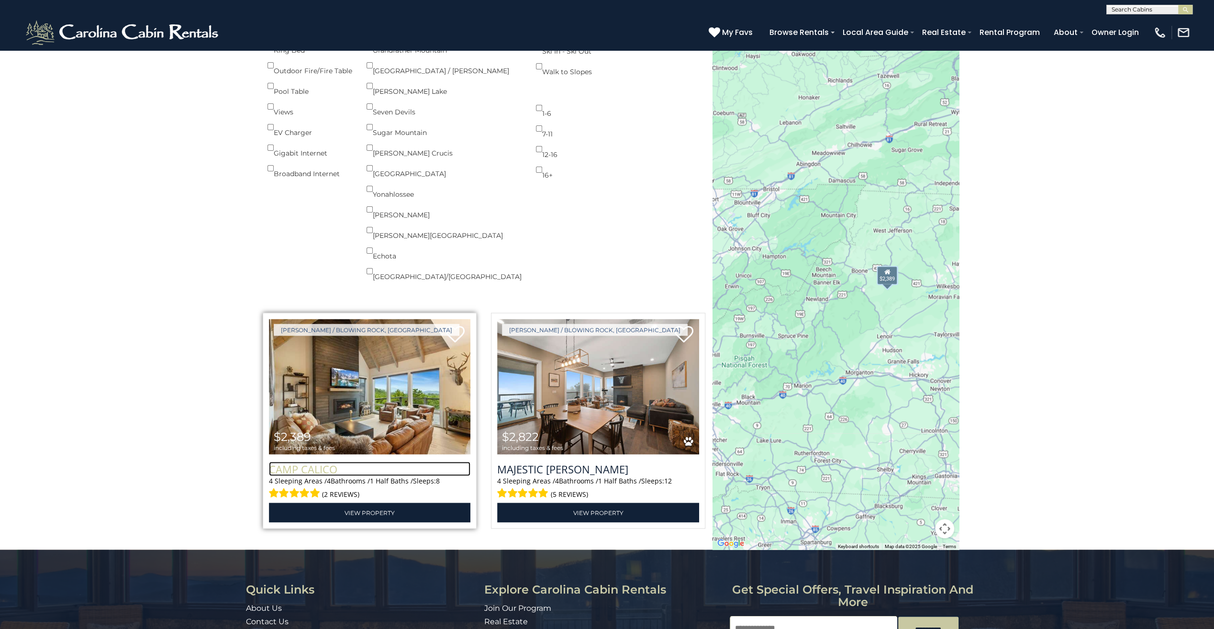
click at [321, 474] on h3 "Camp Calico" at bounding box center [370, 468] width 202 height 14
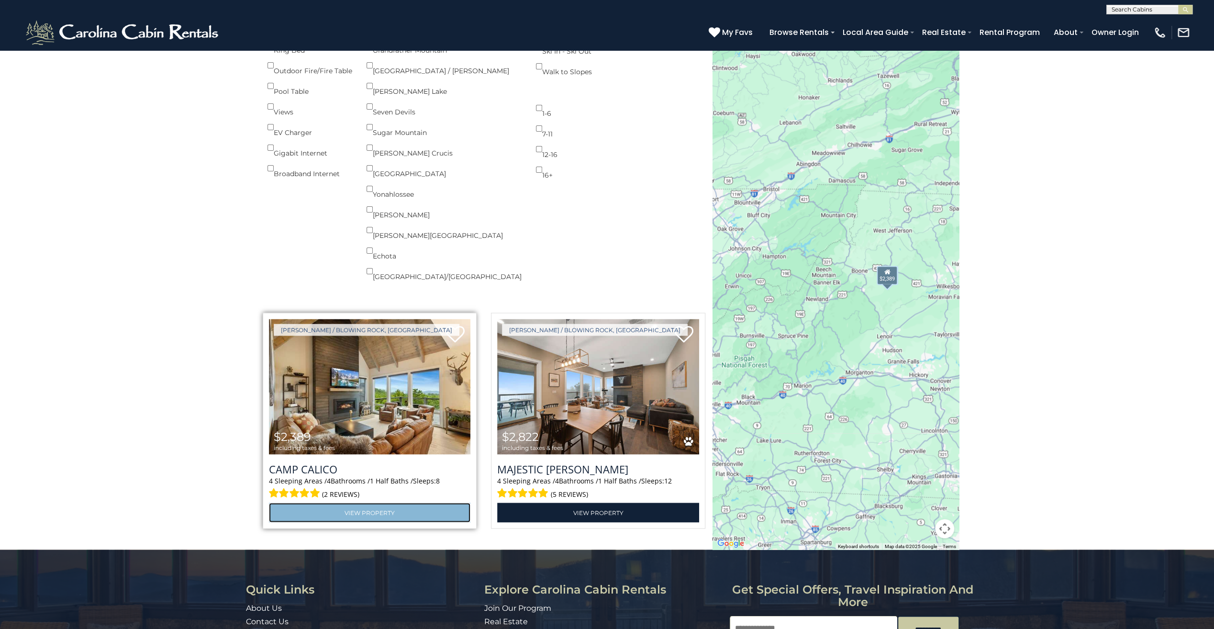
click at [338, 522] on link "View Property" at bounding box center [370, 513] width 202 height 20
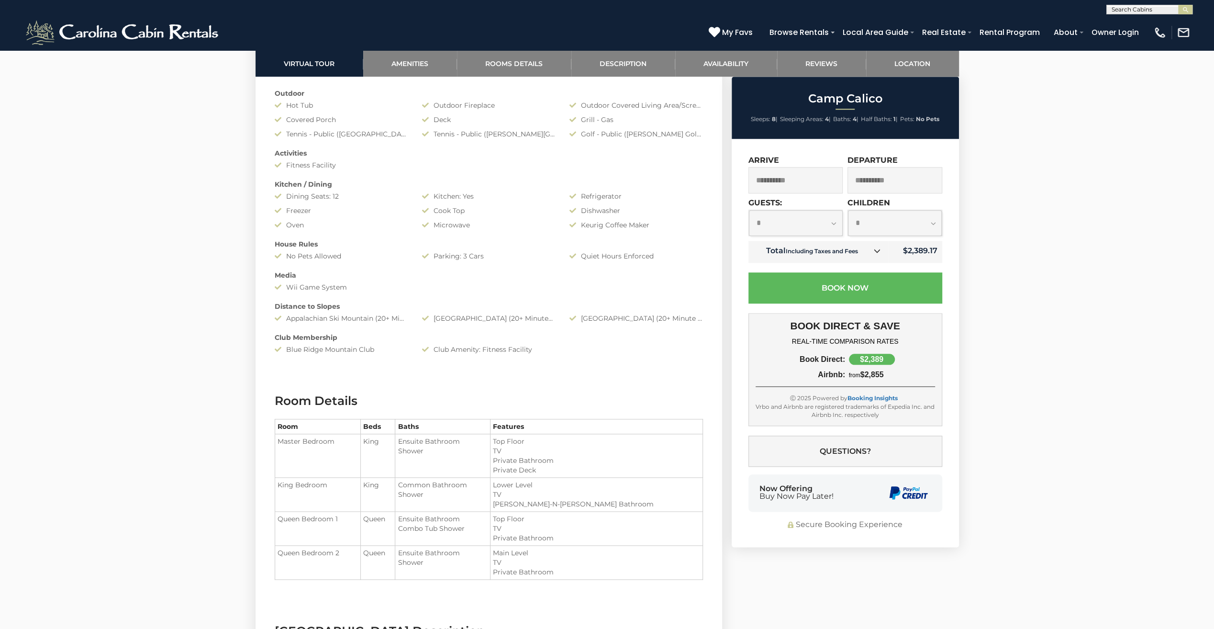
scroll to position [861, 0]
click at [830, 224] on select "**********" at bounding box center [796, 223] width 94 height 26
select select "*"
click at [749, 210] on select "**********" at bounding box center [796, 223] width 94 height 26
click at [927, 227] on select "**********" at bounding box center [895, 223] width 94 height 26
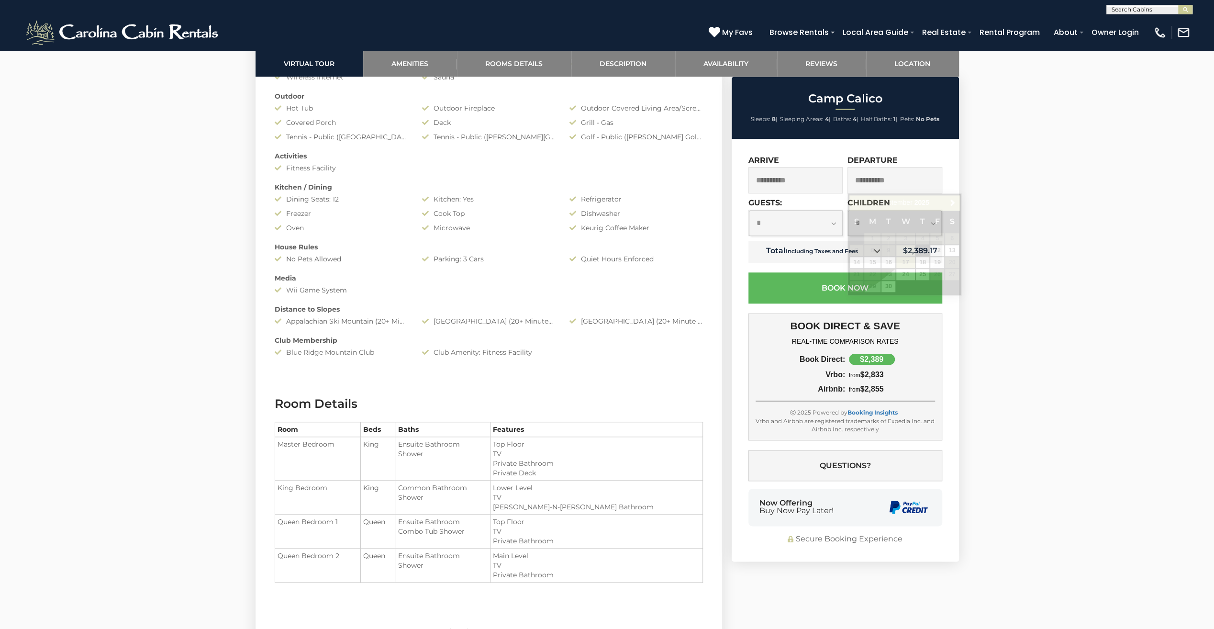
click at [887, 174] on input "**********" at bounding box center [895, 180] width 95 height 26
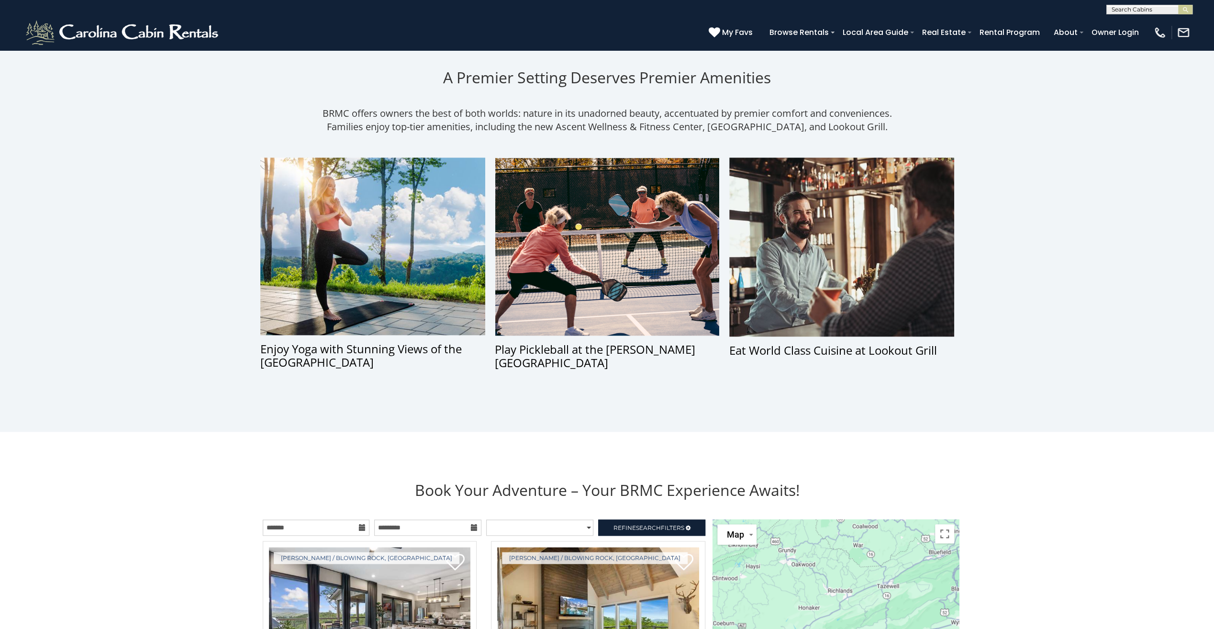
scroll to position [1101, 0]
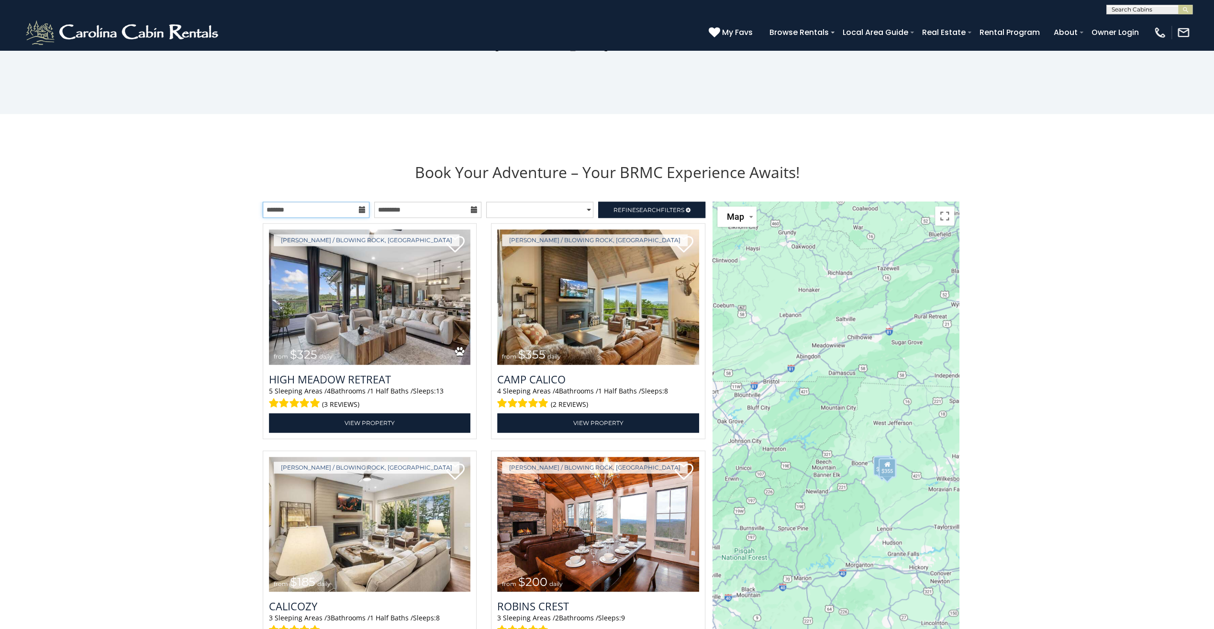
click at [330, 214] on input "text" at bounding box center [316, 209] width 107 height 16
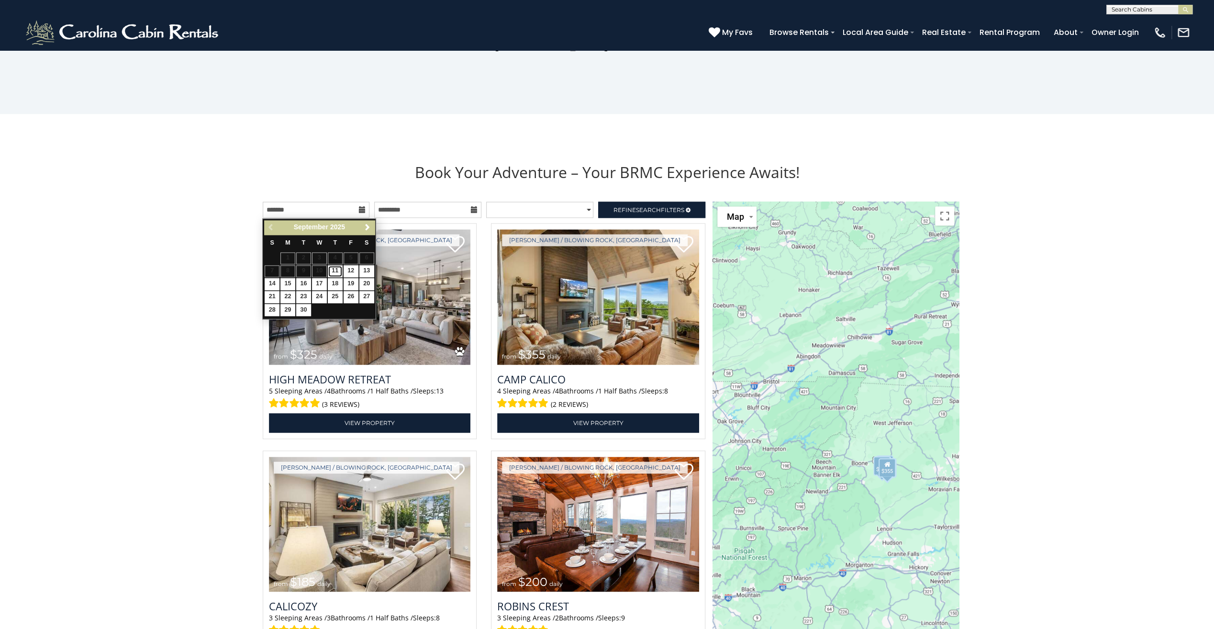
click at [336, 269] on link "11" at bounding box center [335, 271] width 15 height 12
type input "**********"
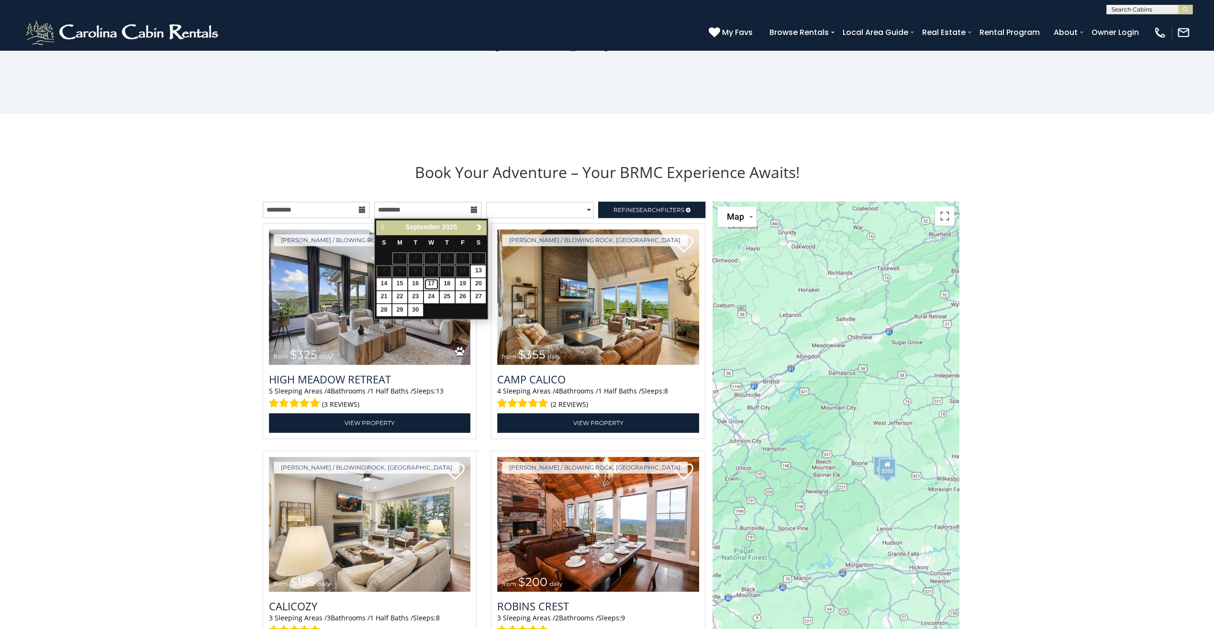
click at [436, 281] on link "17" at bounding box center [431, 284] width 15 height 12
type input "**********"
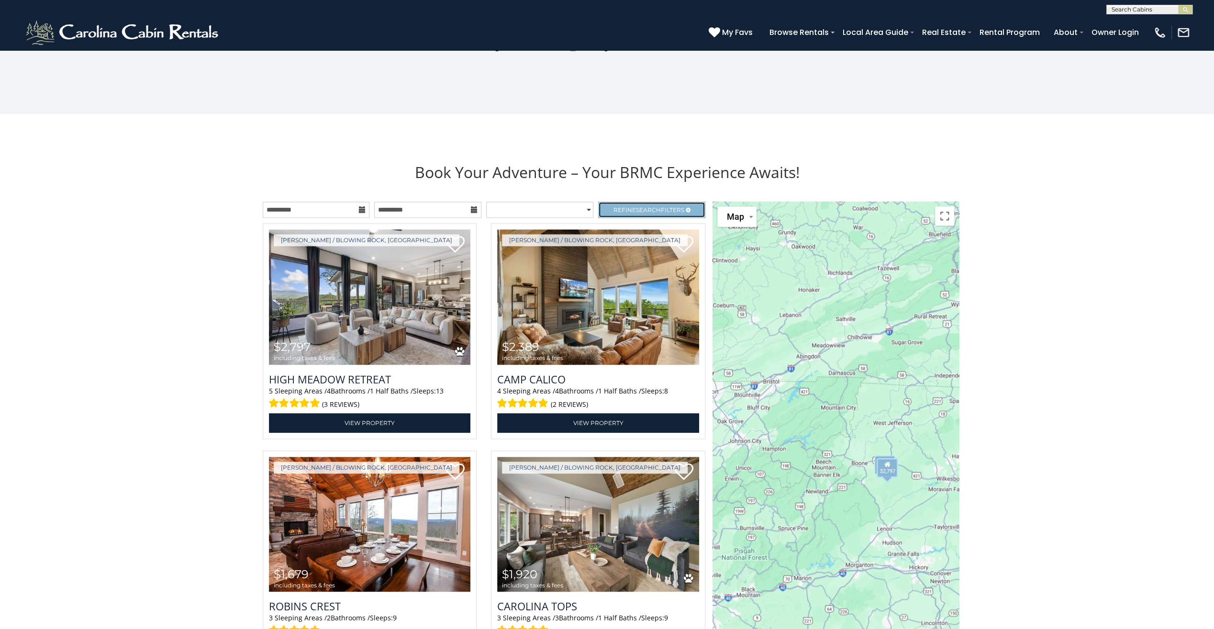
click at [680, 209] on span "Refine Search Filters" at bounding box center [649, 209] width 71 height 7
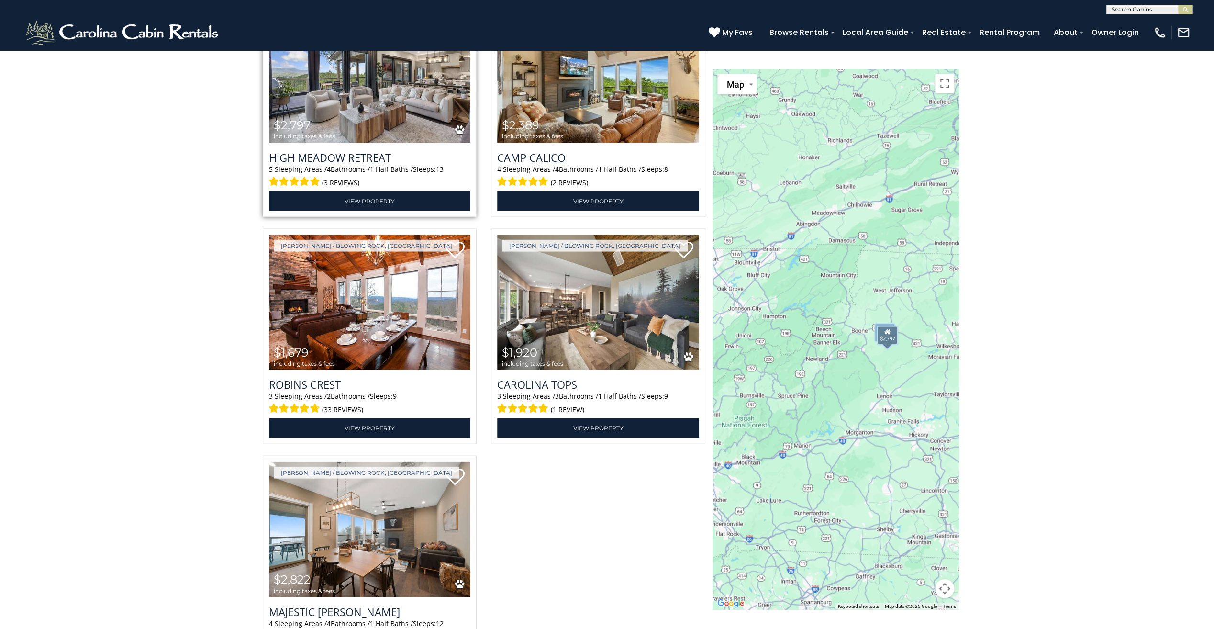
scroll to position [1819, 0]
click at [630, 559] on div at bounding box center [485, 341] width 458 height 682
click at [365, 156] on h3 "High Meadow Retreat" at bounding box center [370, 156] width 202 height 14
click at [373, 110] on img at bounding box center [370, 74] width 202 height 135
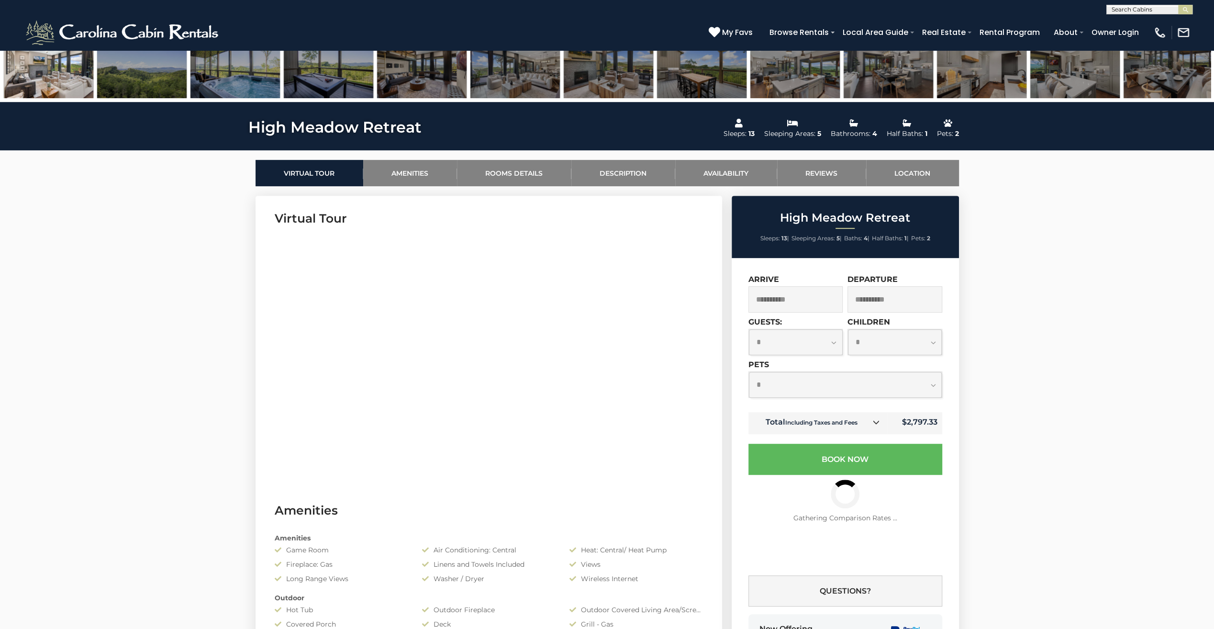
scroll to position [431, 0]
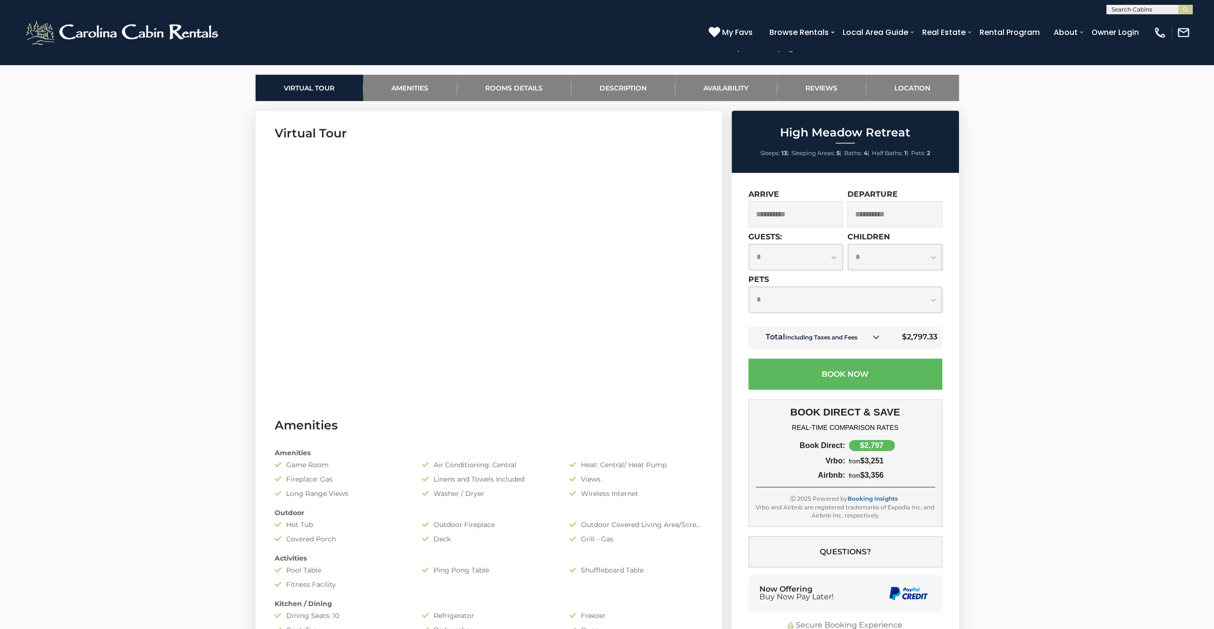
click at [939, 302] on select "**********" at bounding box center [845, 300] width 193 height 26
select select "*"
click at [749, 287] on select "**********" at bounding box center [845, 300] width 193 height 26
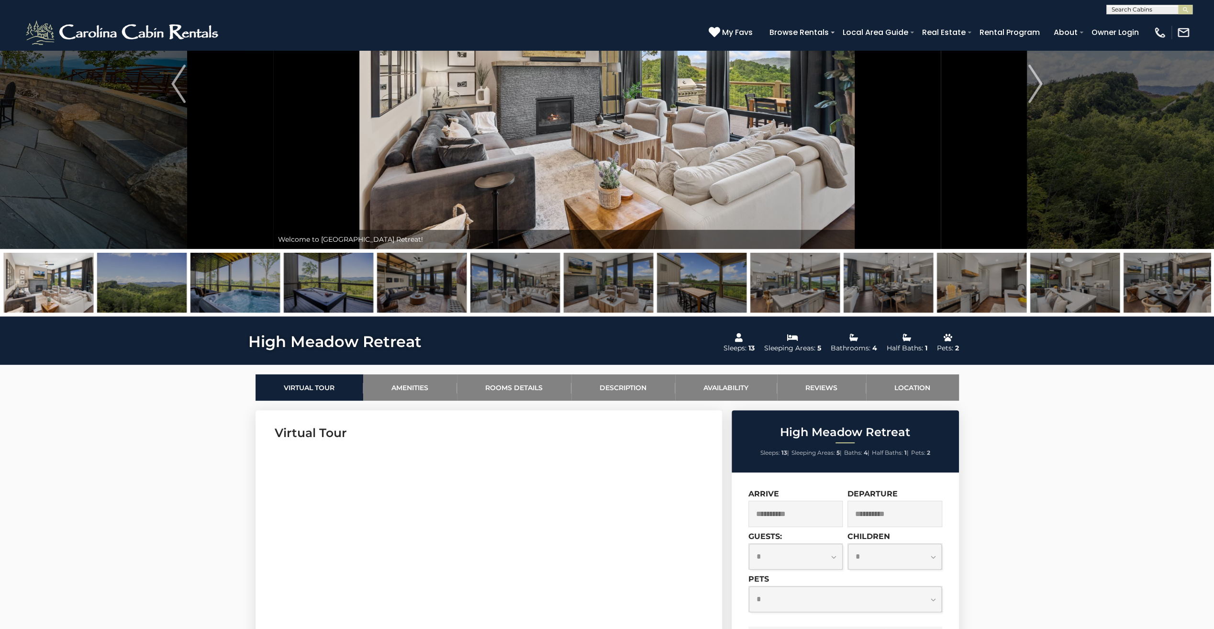
scroll to position [0, 0]
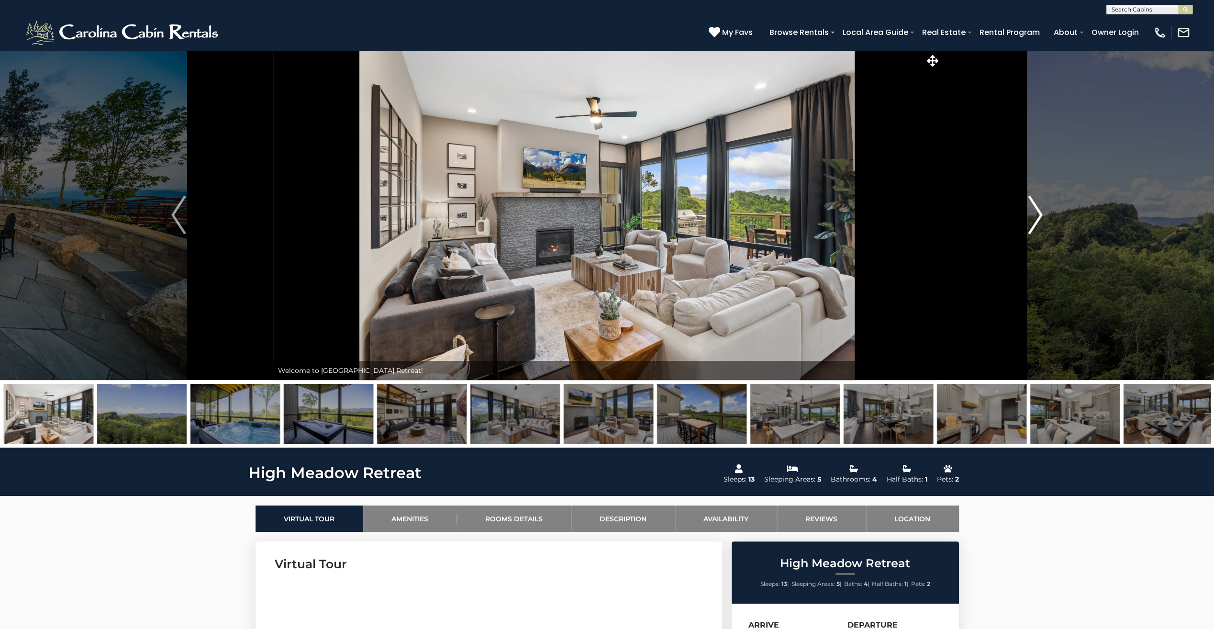
click at [1032, 219] on img "Next" at bounding box center [1036, 215] width 14 height 38
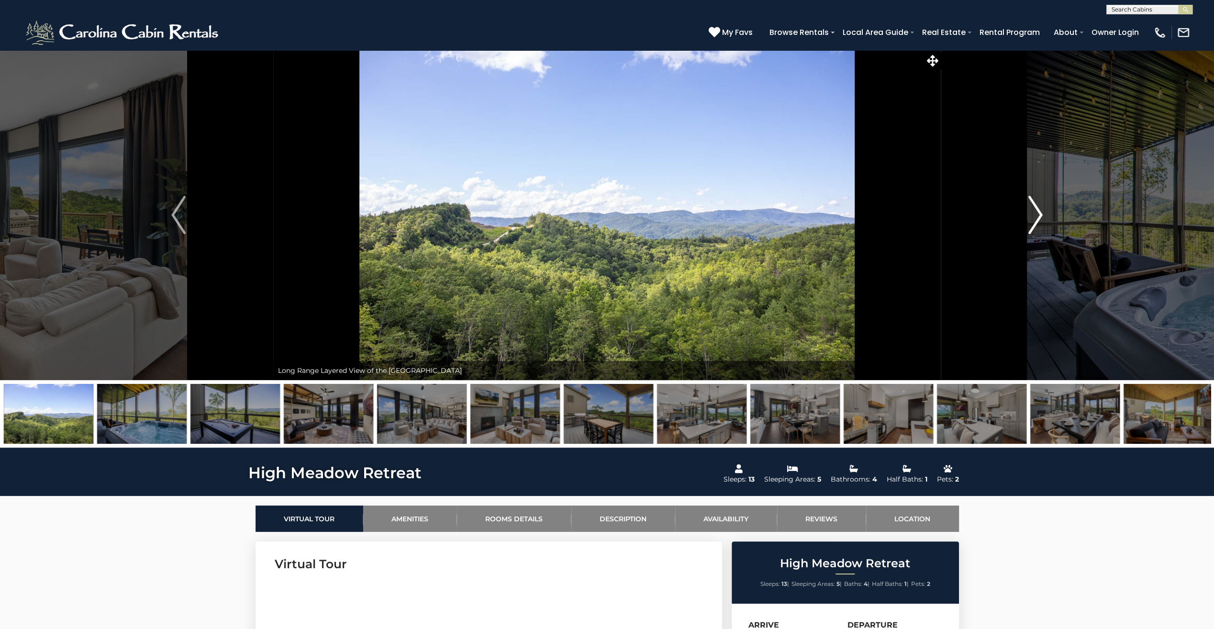
click at [1031, 220] on img "Next" at bounding box center [1036, 215] width 14 height 38
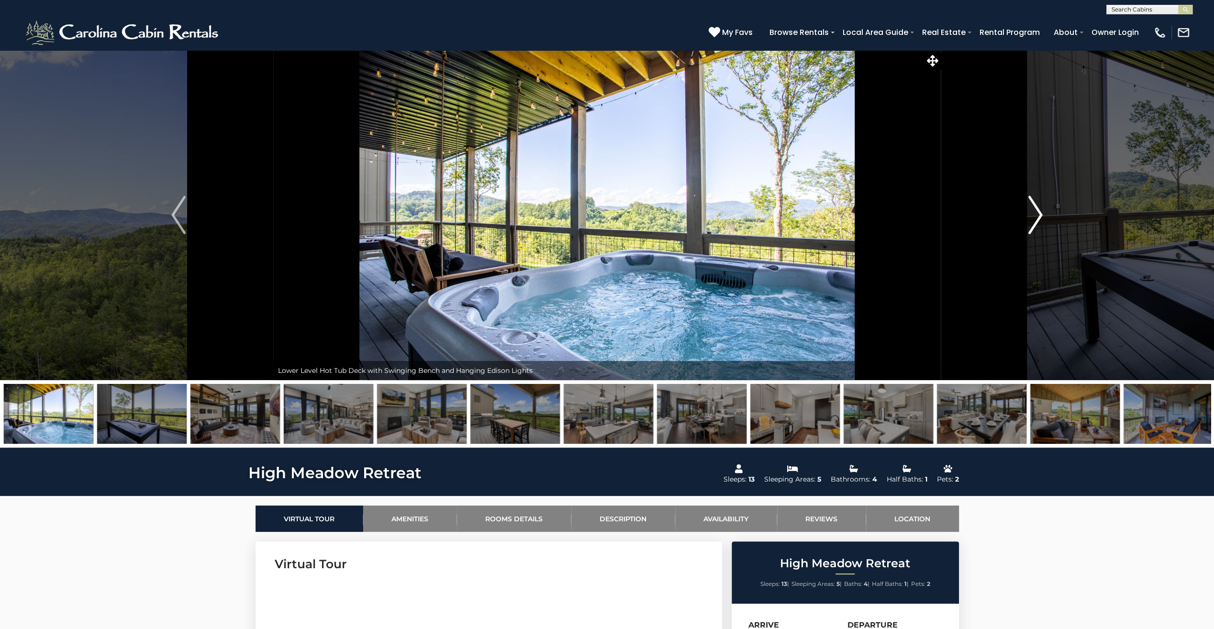
click at [1031, 221] on img "Next" at bounding box center [1036, 215] width 14 height 38
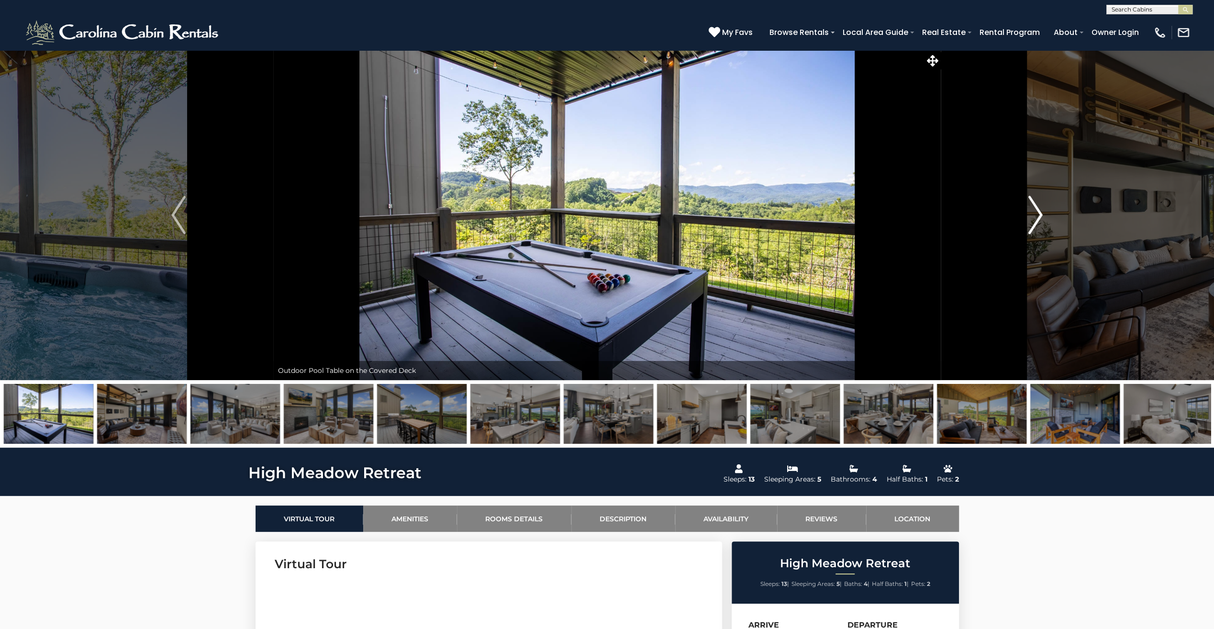
click at [1031, 221] on img "Next" at bounding box center [1036, 215] width 14 height 38
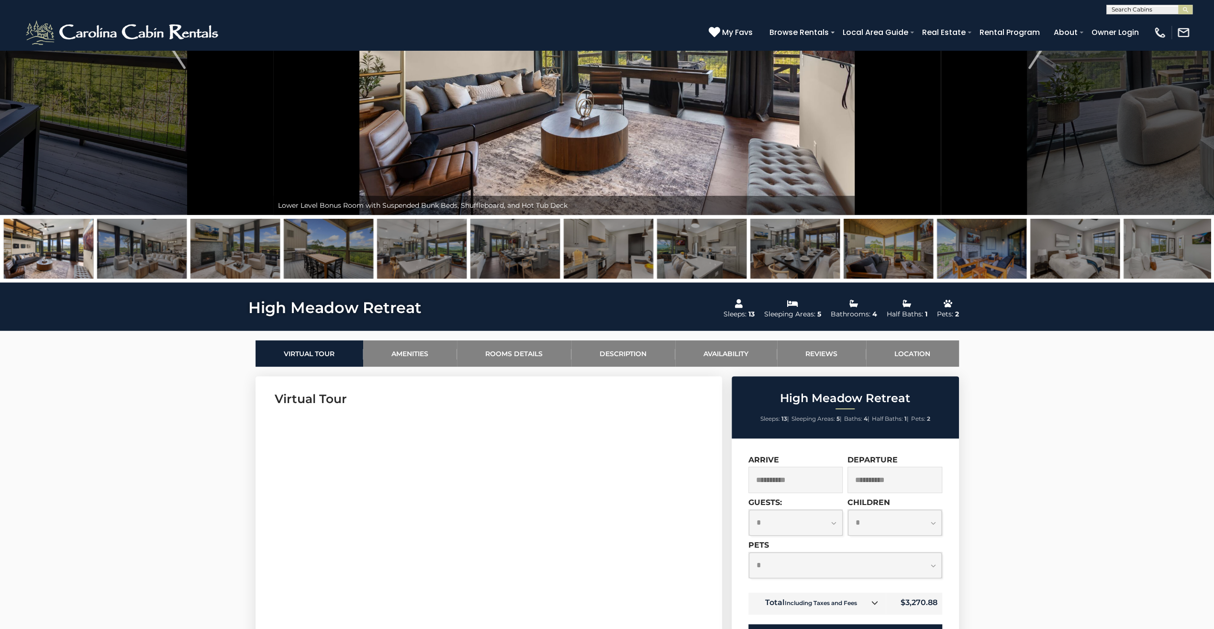
scroll to position [239, 0]
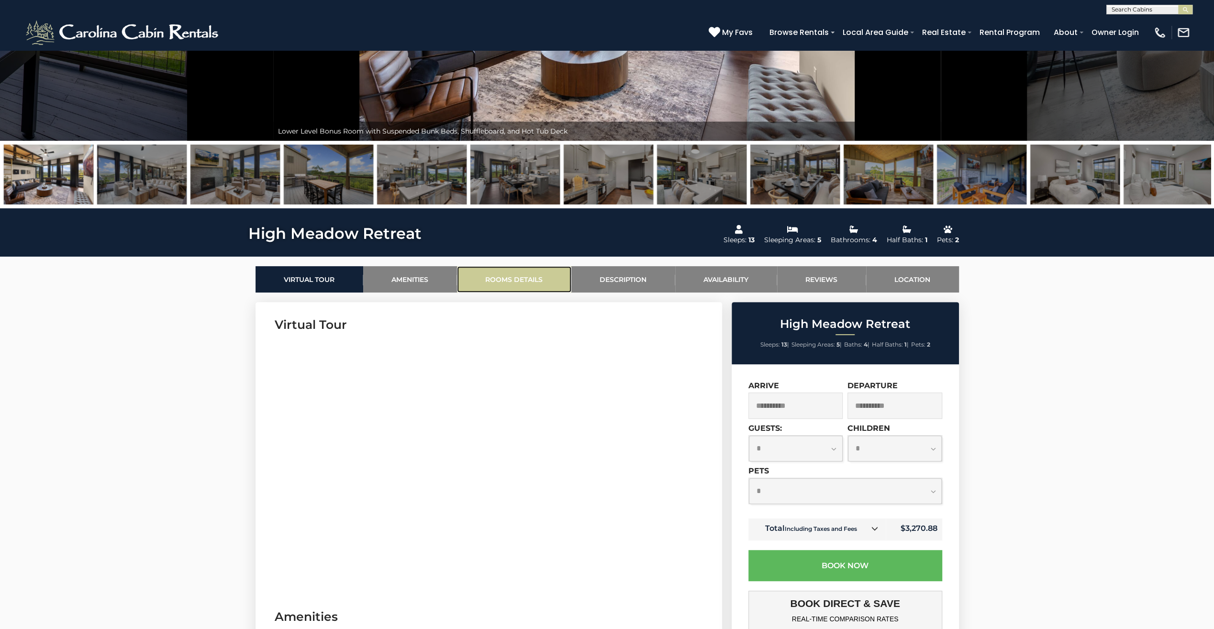
click at [525, 280] on link "Rooms Details" at bounding box center [514, 279] width 114 height 26
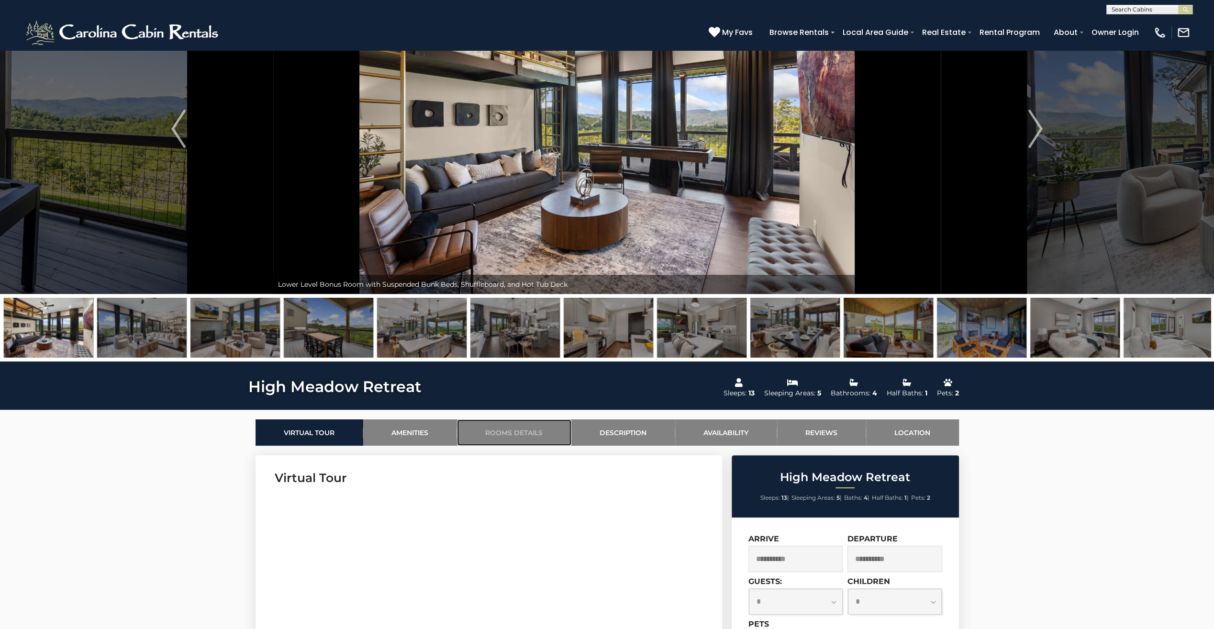
scroll to position [101, 0]
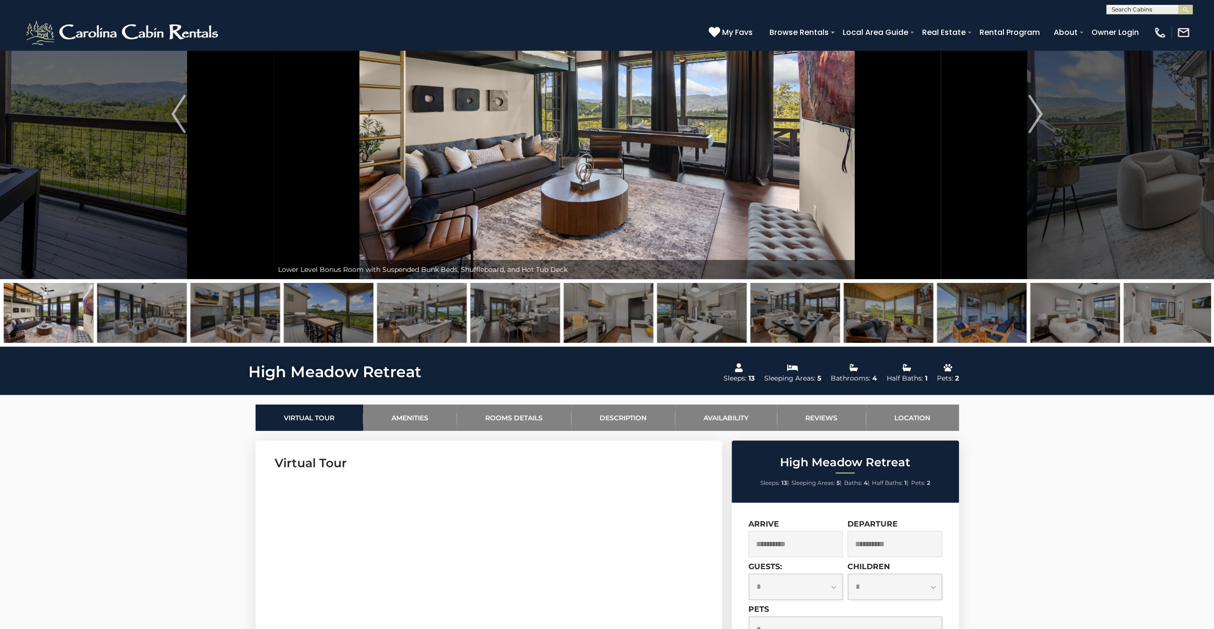
click at [1090, 318] on img at bounding box center [1074, 313] width 89 height 60
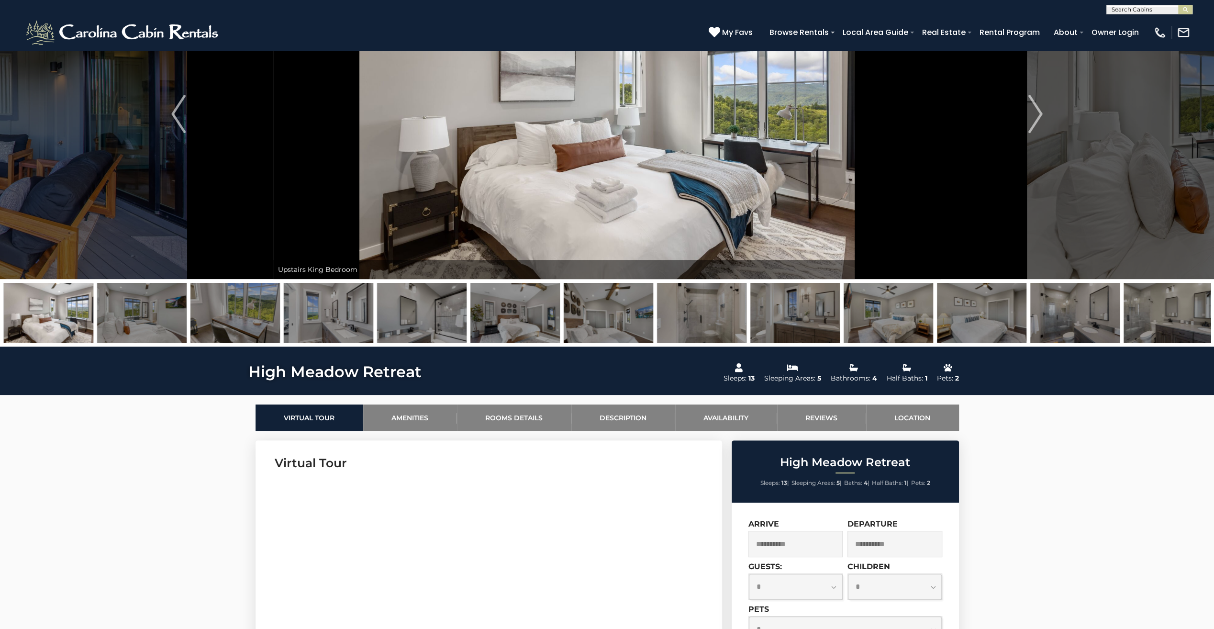
click at [1181, 314] on img at bounding box center [1168, 313] width 89 height 60
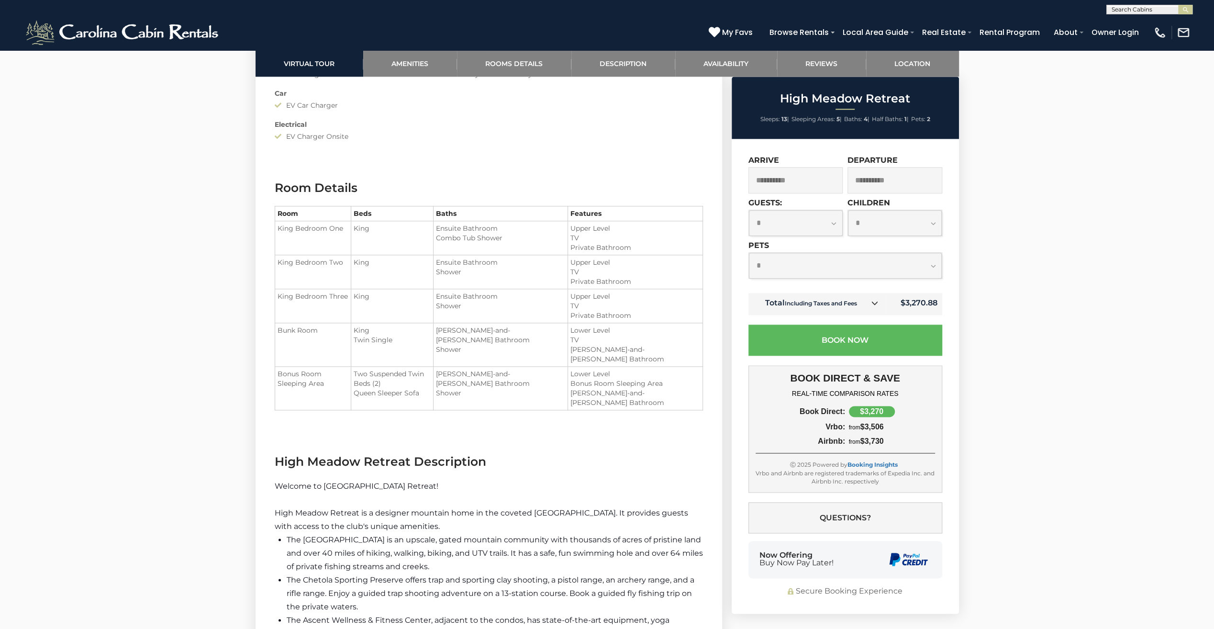
scroll to position [1106, 0]
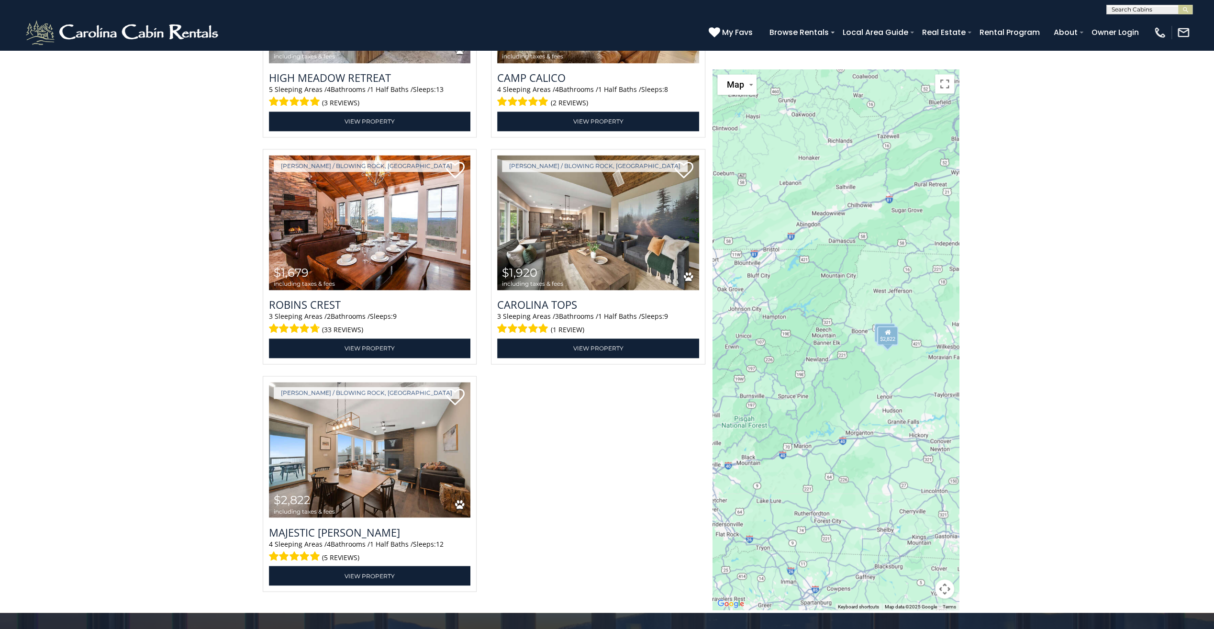
scroll to position [1443, 0]
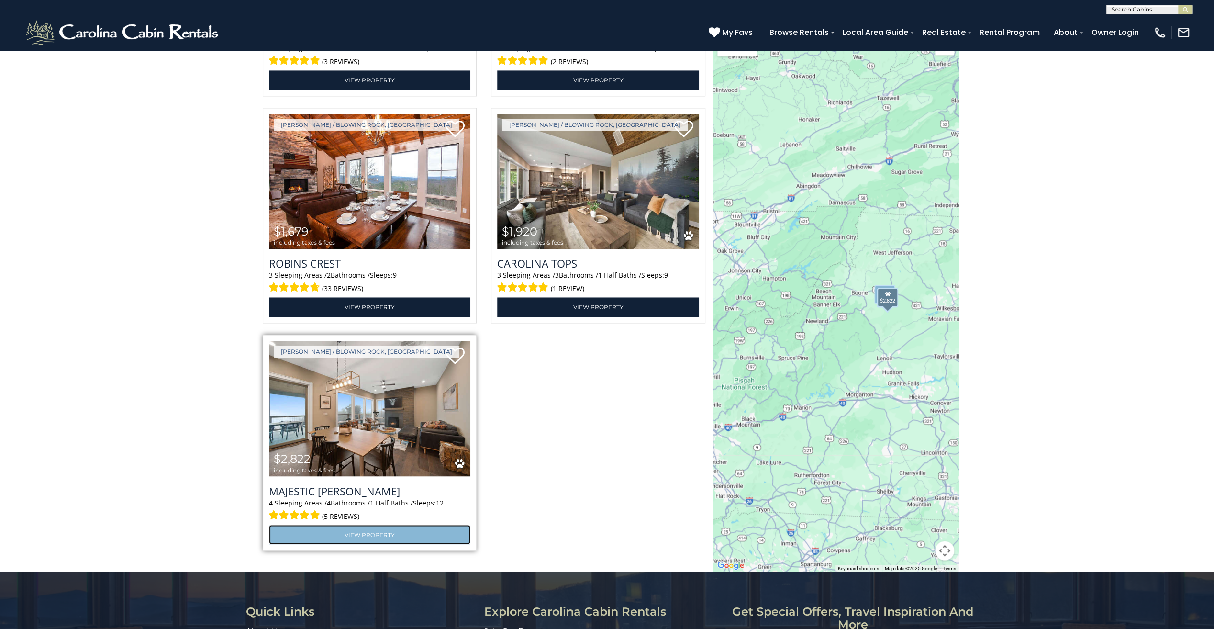
click at [377, 533] on link "View Property" at bounding box center [370, 535] width 202 height 20
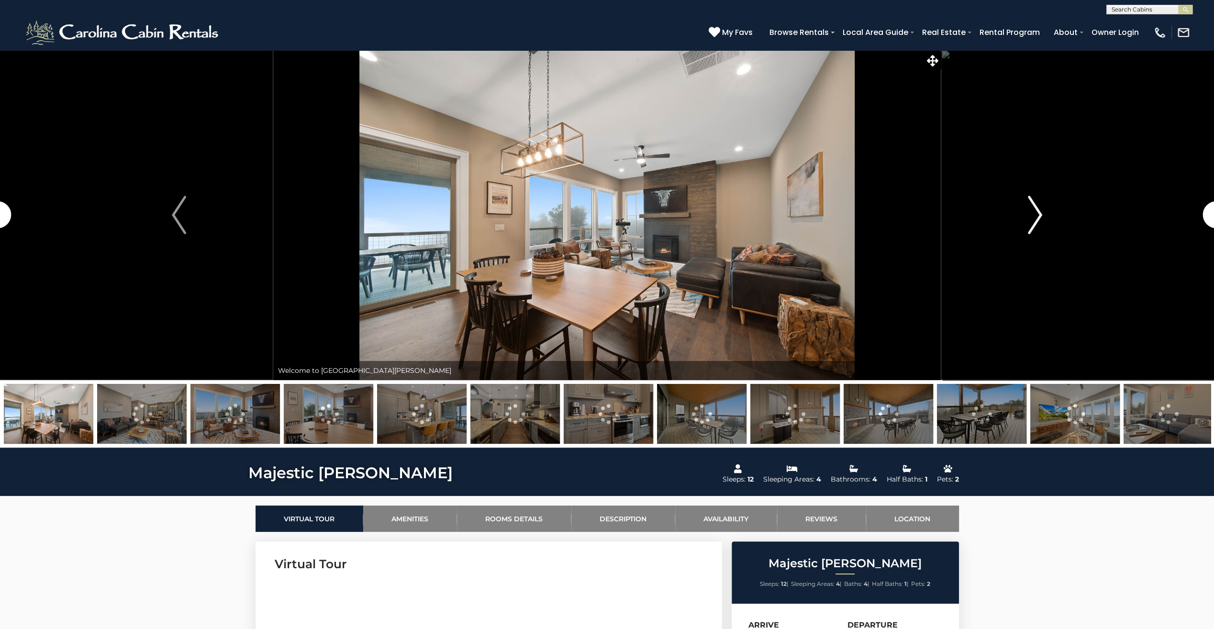
click at [1036, 212] on img "Next" at bounding box center [1035, 215] width 14 height 38
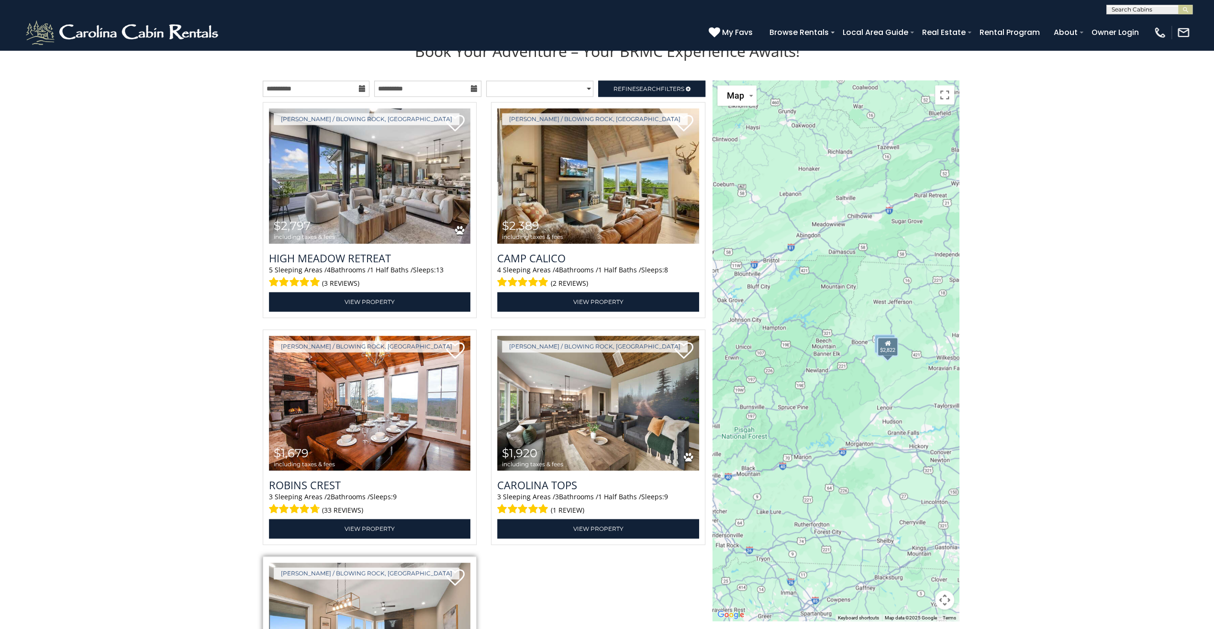
scroll to position [1204, 0]
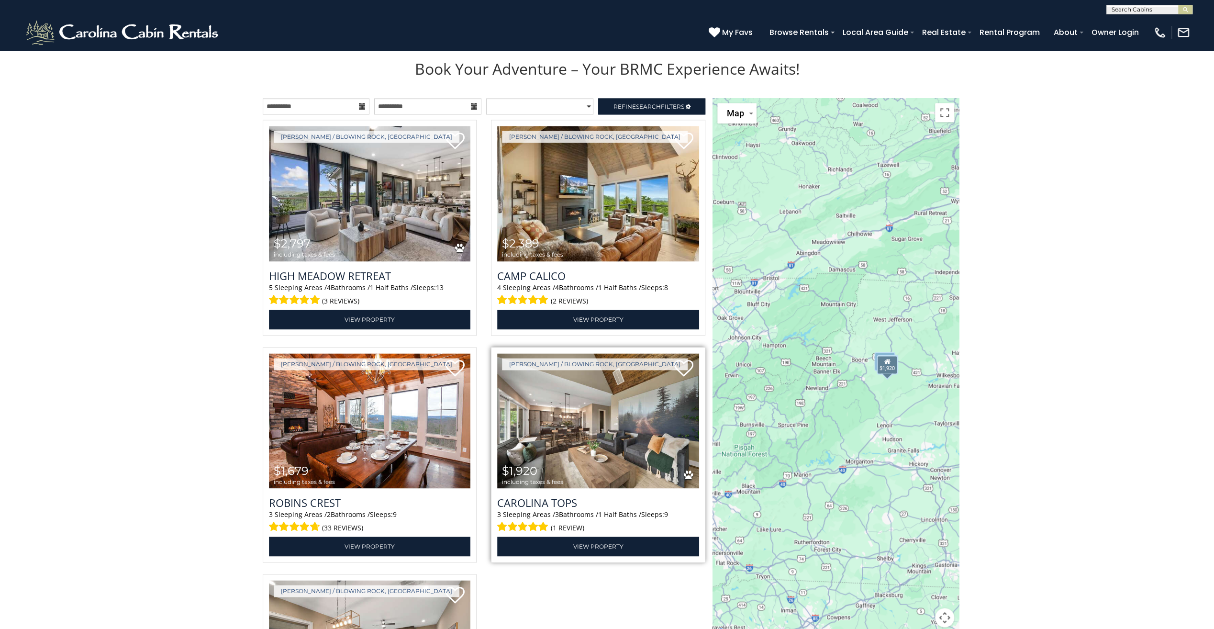
click at [621, 444] on img at bounding box center [598, 420] width 202 height 135
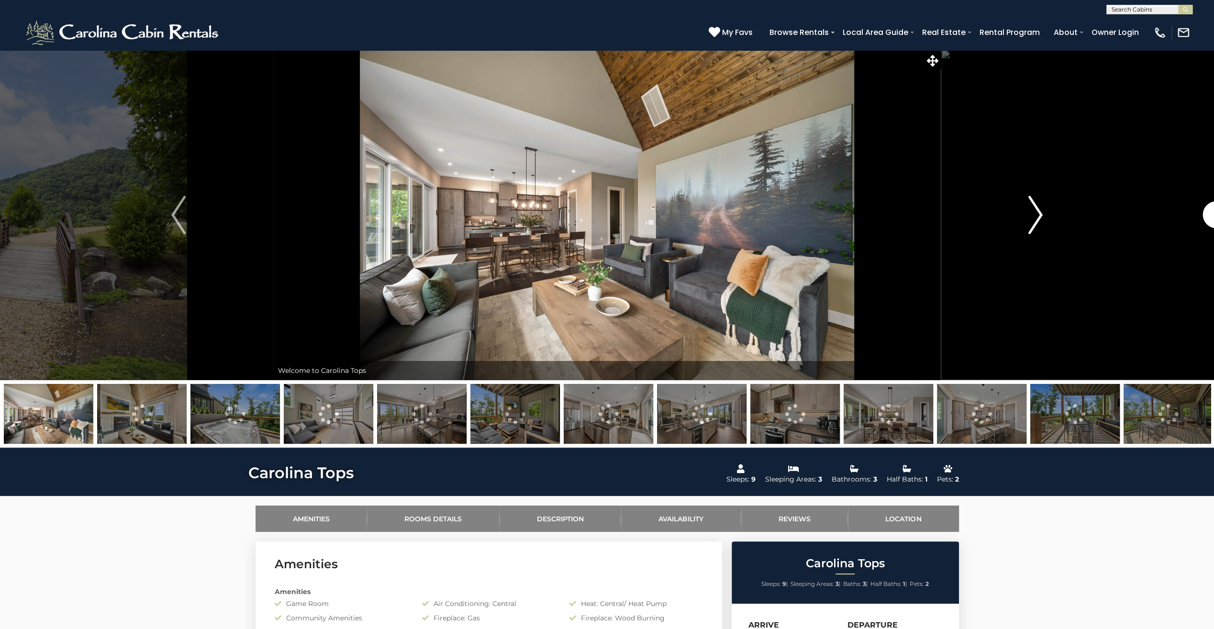
click at [1033, 222] on img "Next" at bounding box center [1036, 215] width 14 height 38
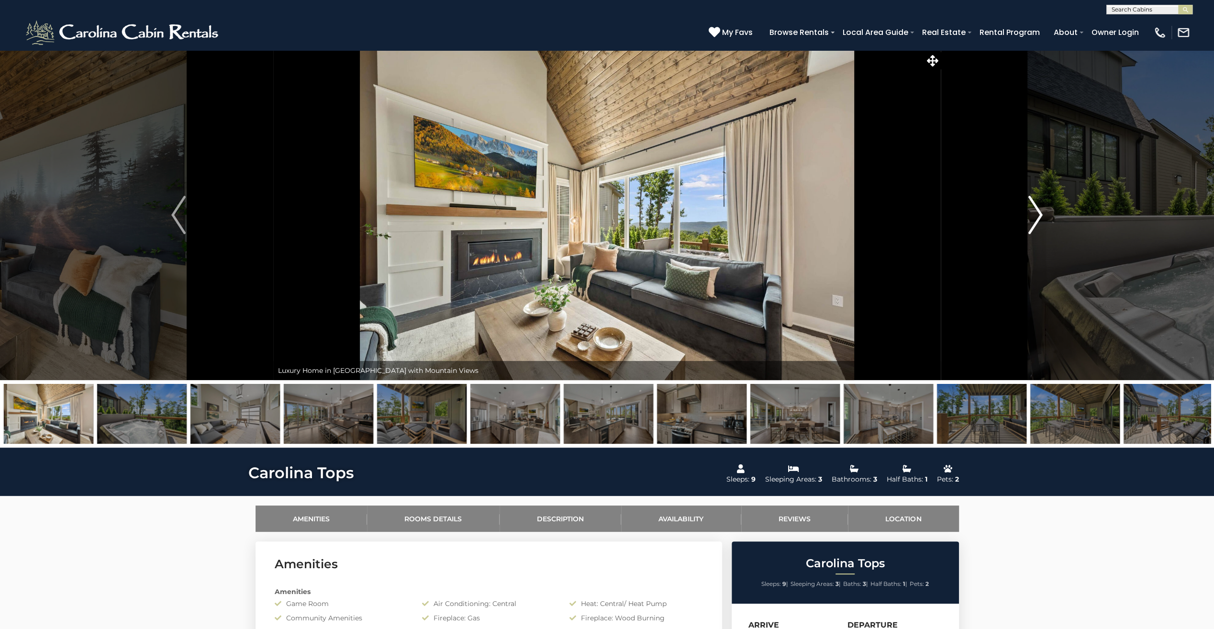
click at [1033, 222] on img "Next" at bounding box center [1036, 215] width 14 height 38
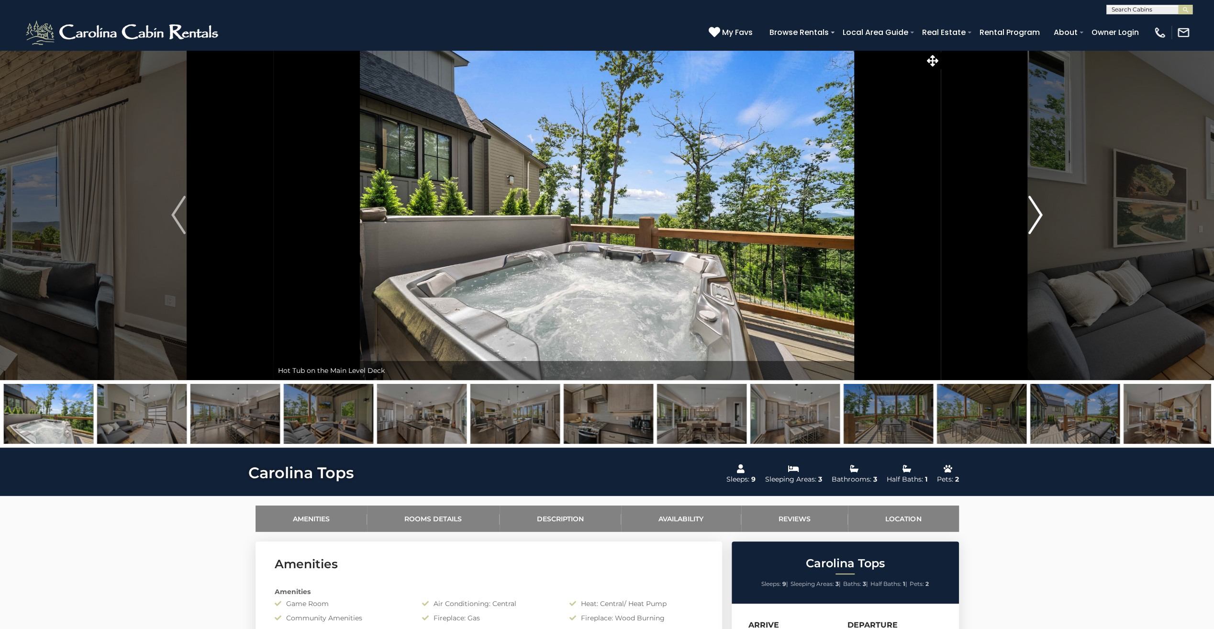
click at [1033, 222] on img "Next" at bounding box center [1036, 215] width 14 height 38
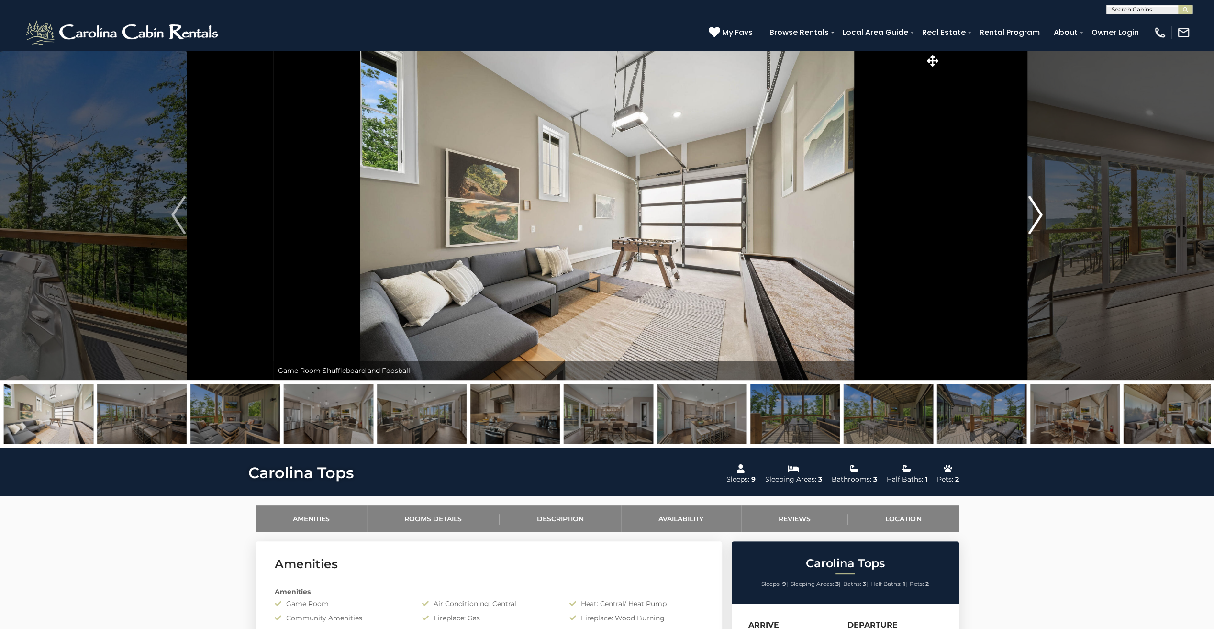
click at [1033, 222] on img "Next" at bounding box center [1036, 215] width 14 height 38
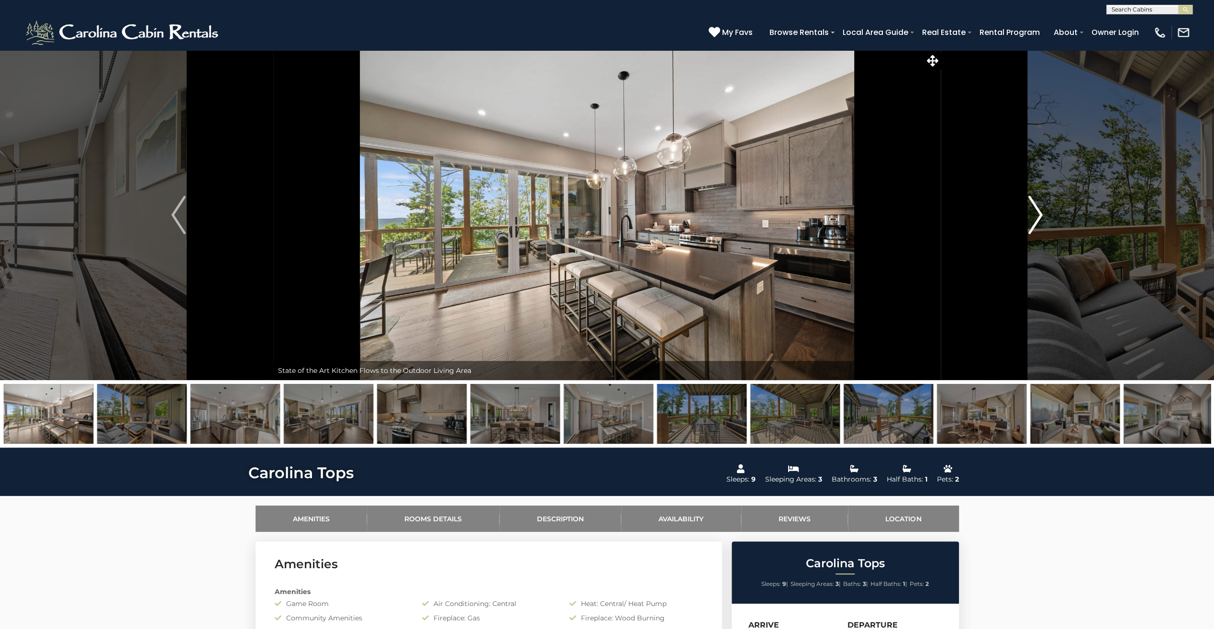
click at [1033, 222] on img "Next" at bounding box center [1036, 215] width 14 height 38
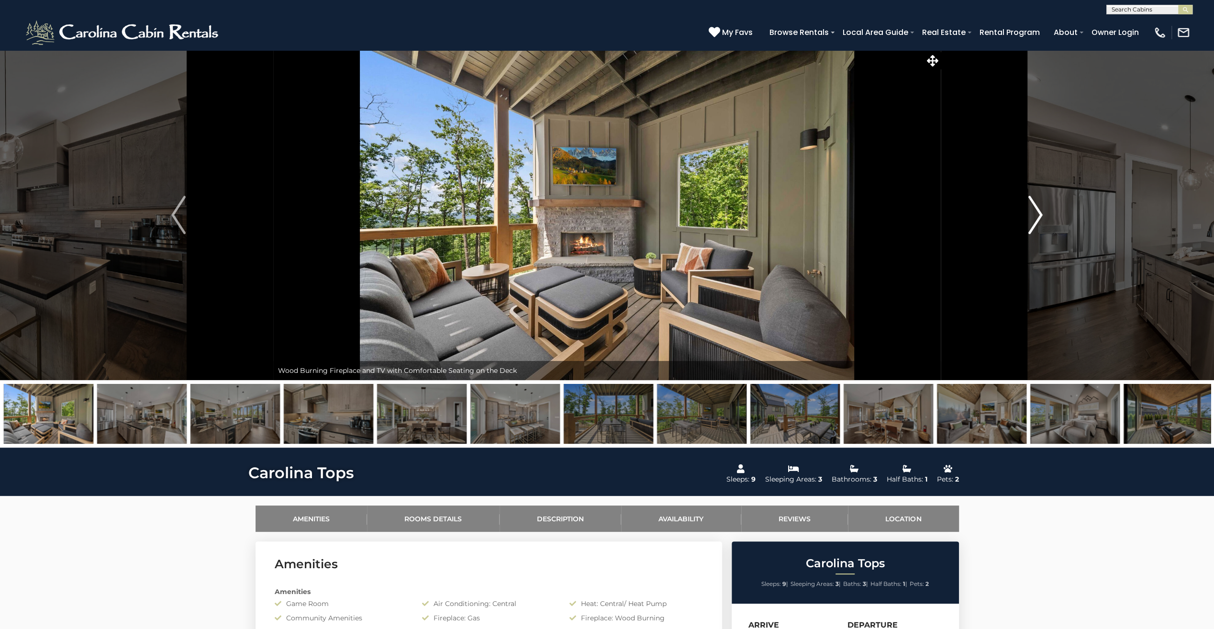
click at [1033, 222] on img "Next" at bounding box center [1036, 215] width 14 height 38
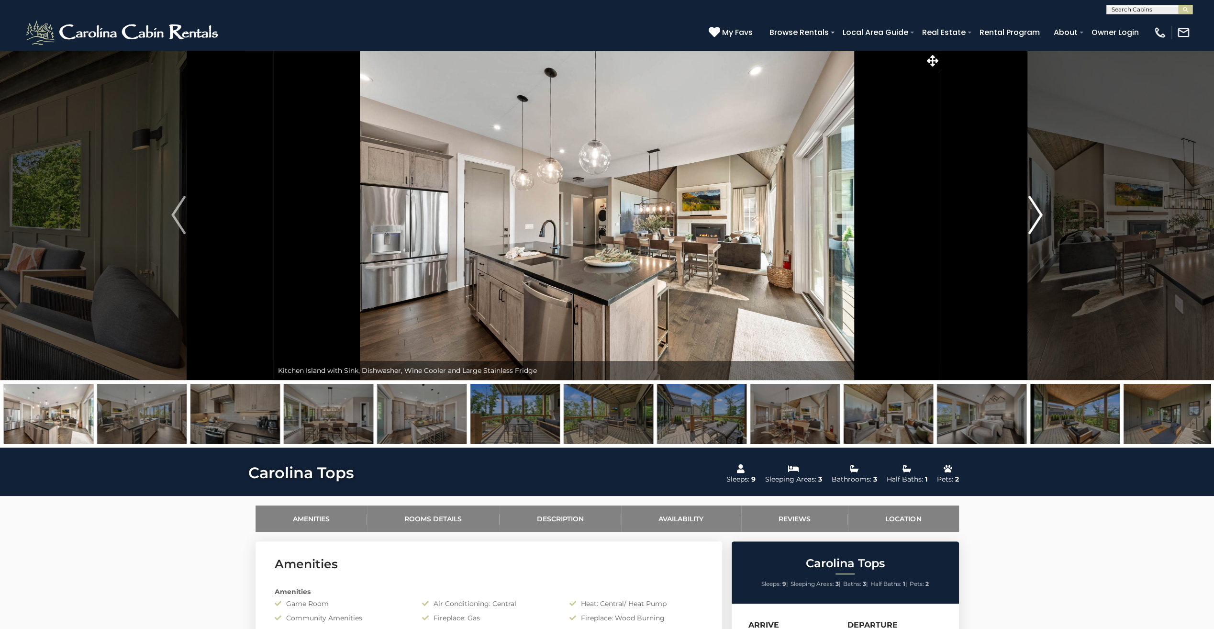
click at [1033, 222] on img "Next" at bounding box center [1036, 215] width 14 height 38
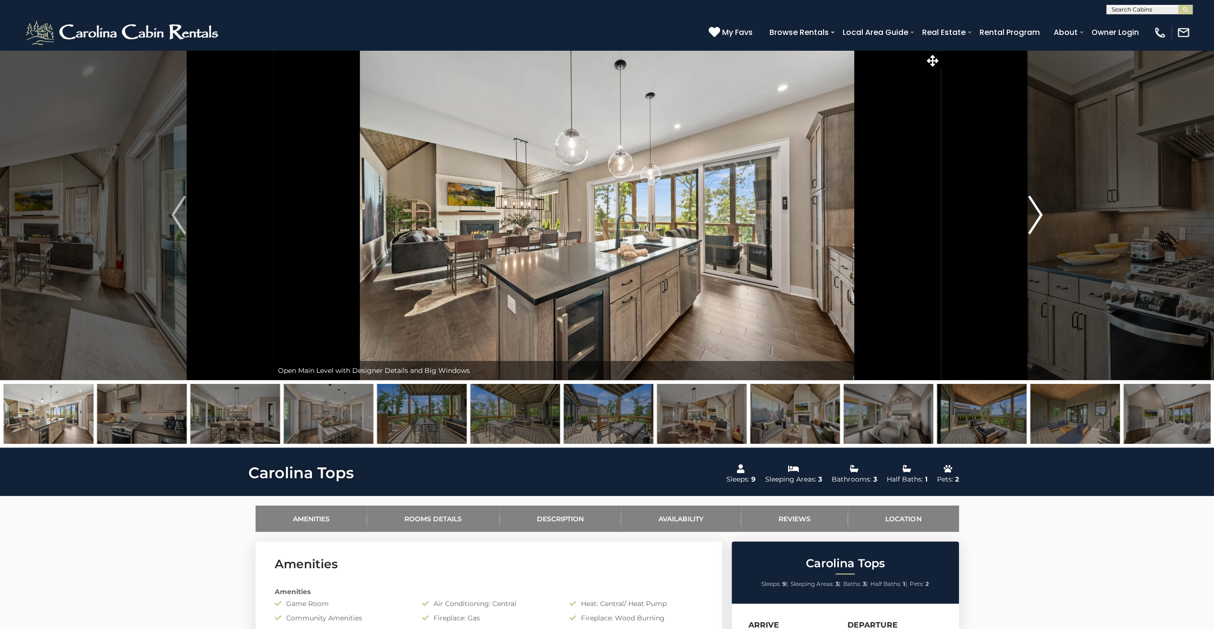
click at [1033, 222] on img "Next" at bounding box center [1036, 215] width 14 height 38
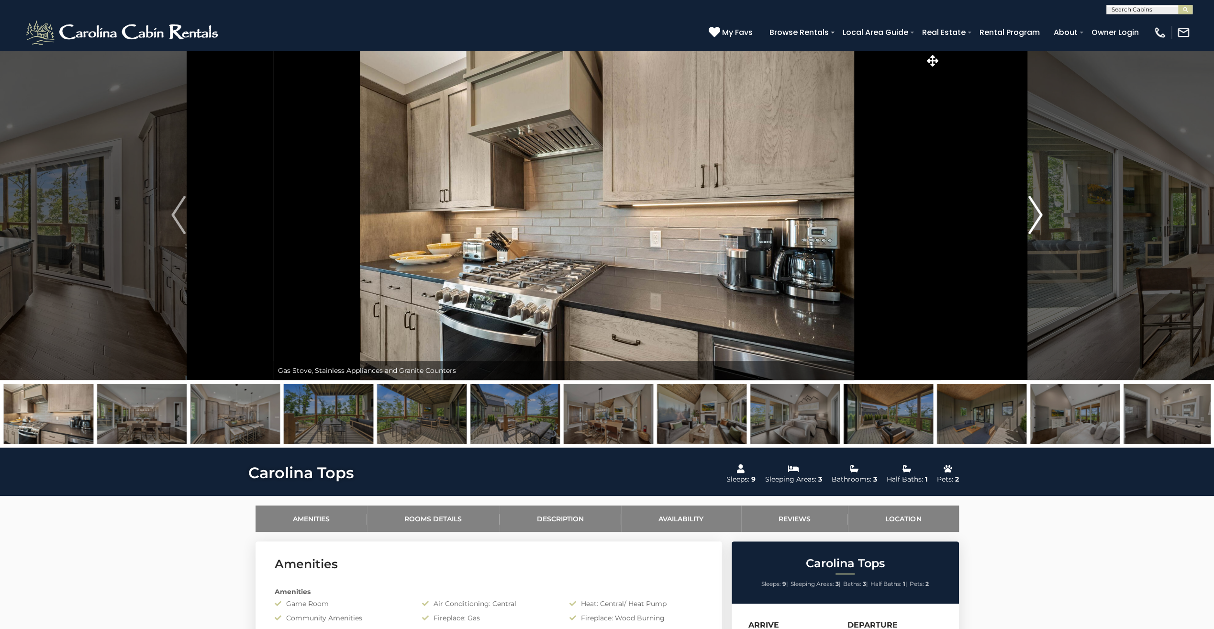
click at [1033, 222] on img "Next" at bounding box center [1036, 215] width 14 height 38
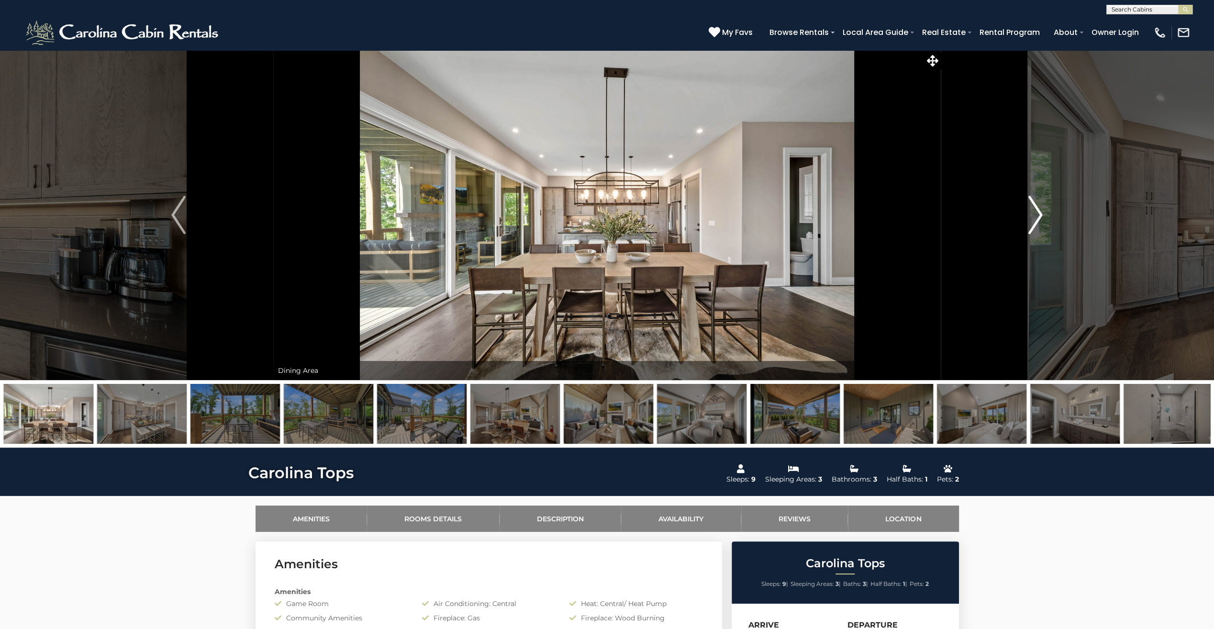
click at [1033, 222] on img "Next" at bounding box center [1036, 215] width 14 height 38
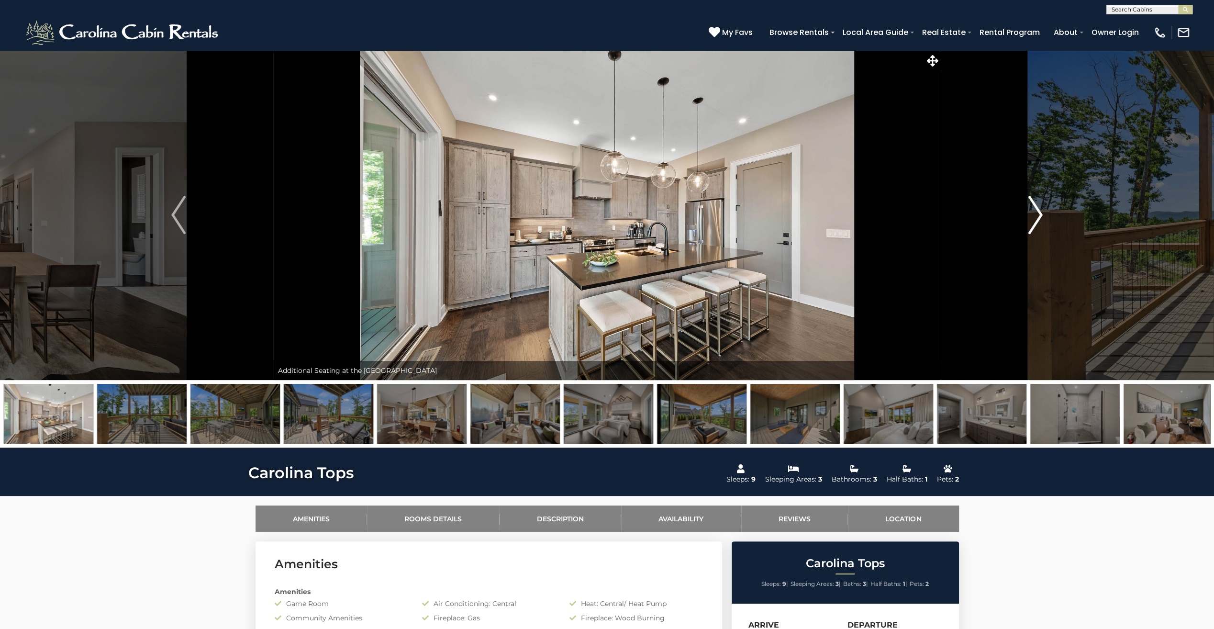
click at [1033, 222] on img "Next" at bounding box center [1036, 215] width 14 height 38
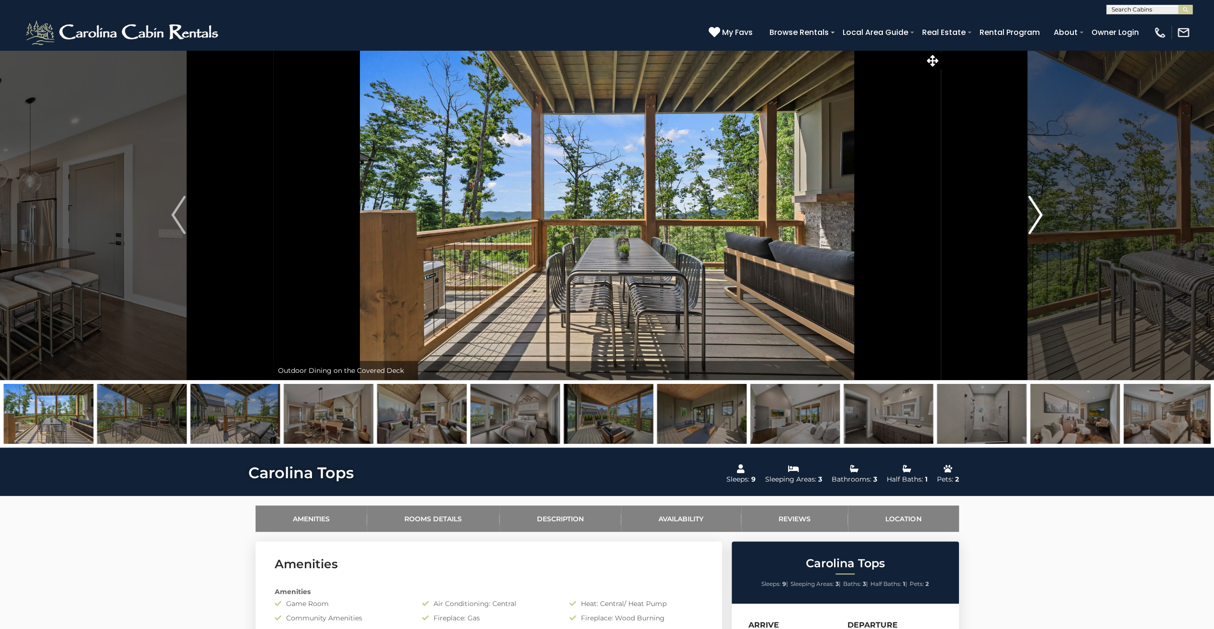
click at [1033, 222] on img "Next" at bounding box center [1036, 215] width 14 height 38
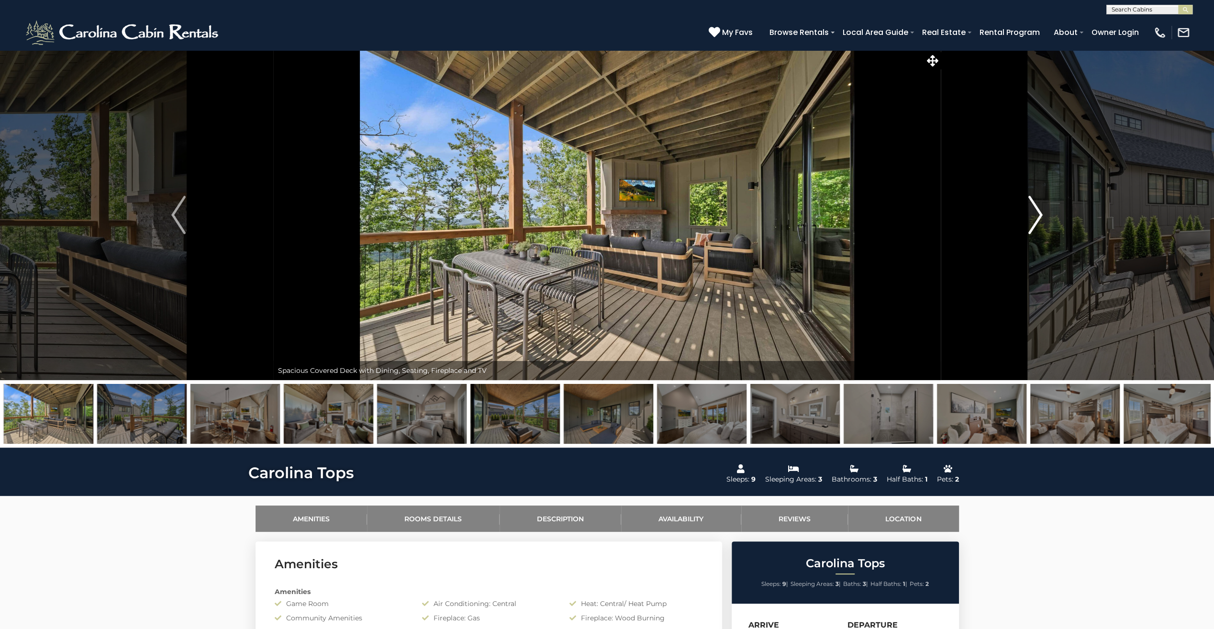
click at [1033, 222] on img "Next" at bounding box center [1036, 215] width 14 height 38
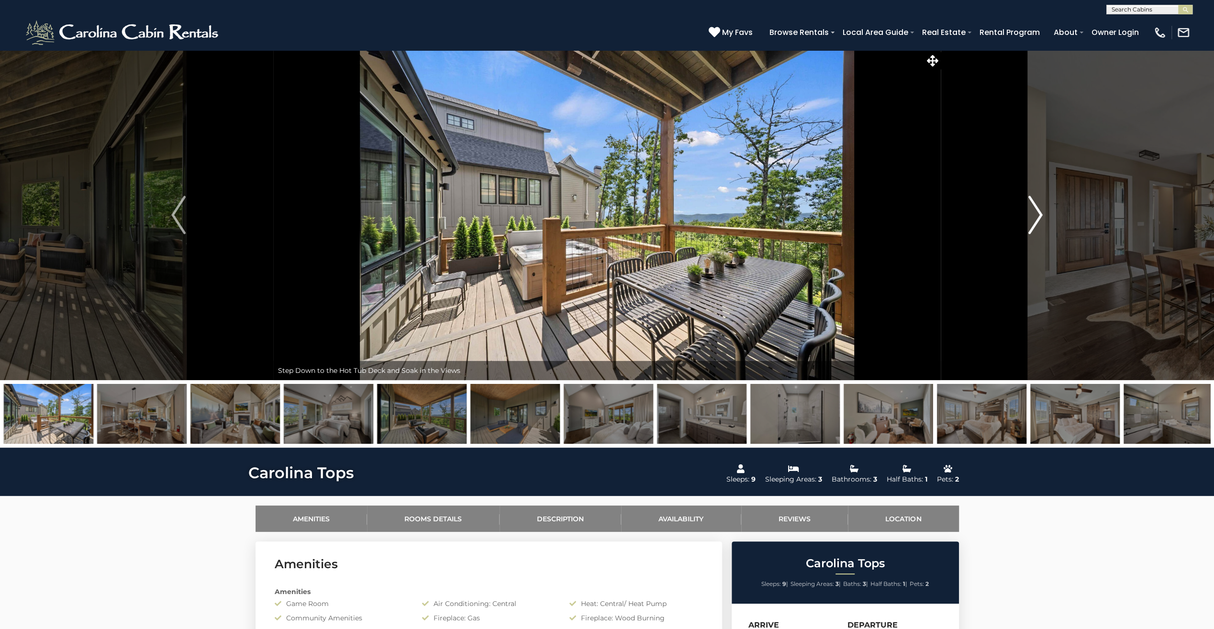
click at [1033, 222] on img "Next" at bounding box center [1036, 215] width 14 height 38
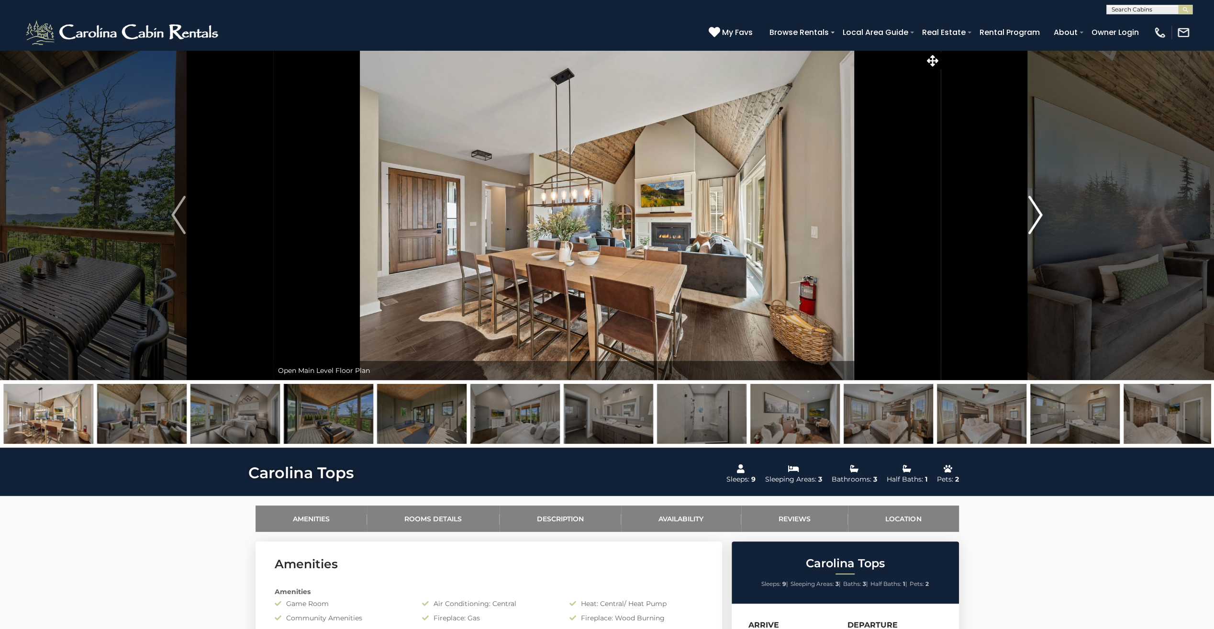
click at [1033, 222] on img "Next" at bounding box center [1036, 215] width 14 height 38
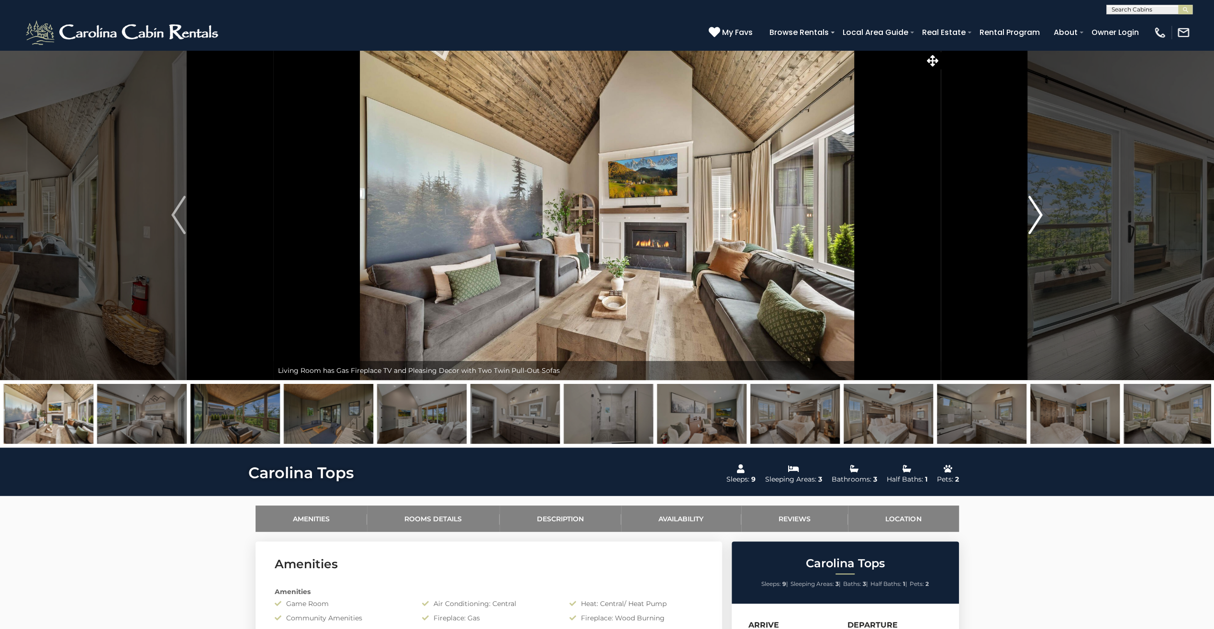
click at [1035, 220] on img "Next" at bounding box center [1036, 215] width 14 height 38
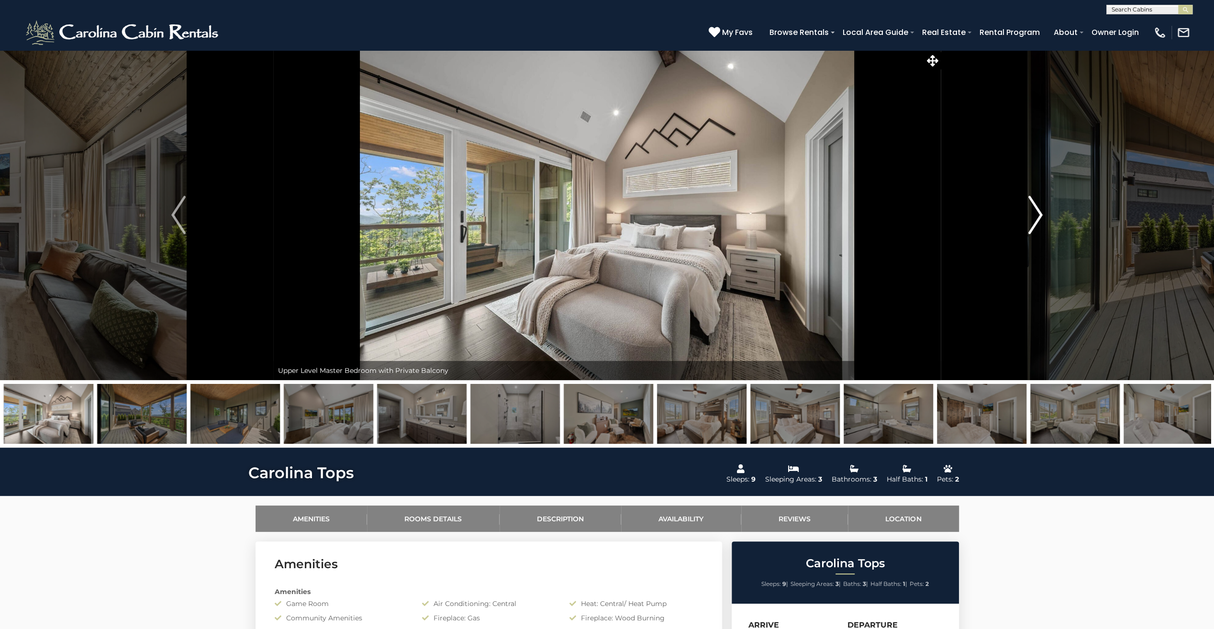
click at [1035, 220] on img "Next" at bounding box center [1036, 215] width 14 height 38
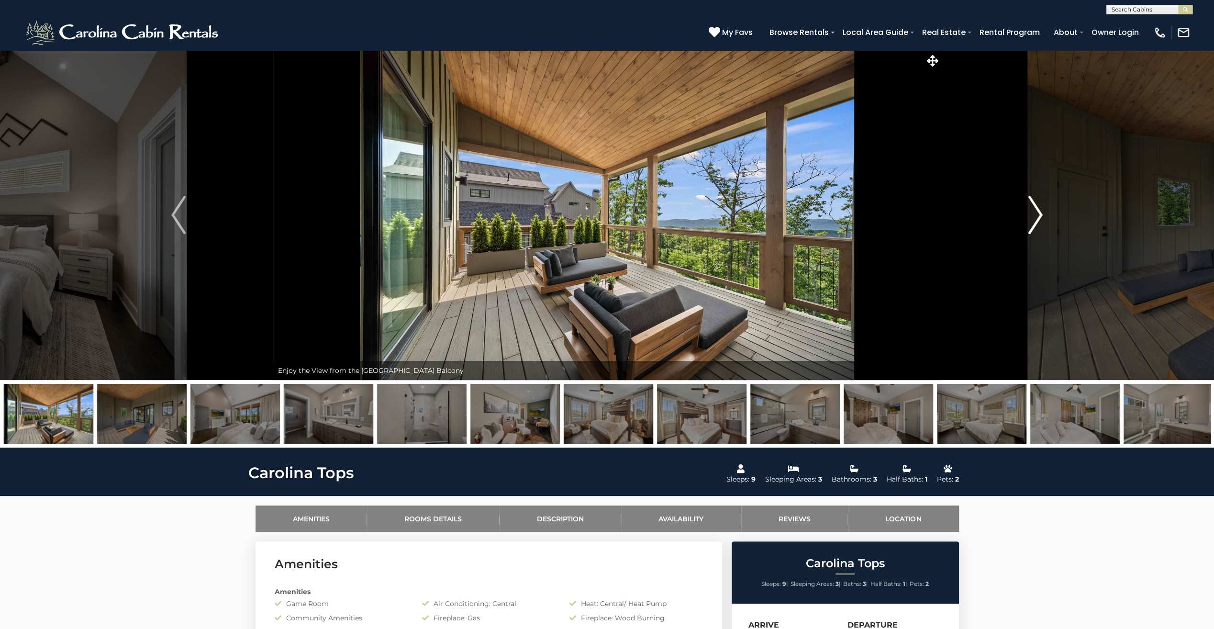
click at [1035, 220] on img "Next" at bounding box center [1036, 215] width 14 height 38
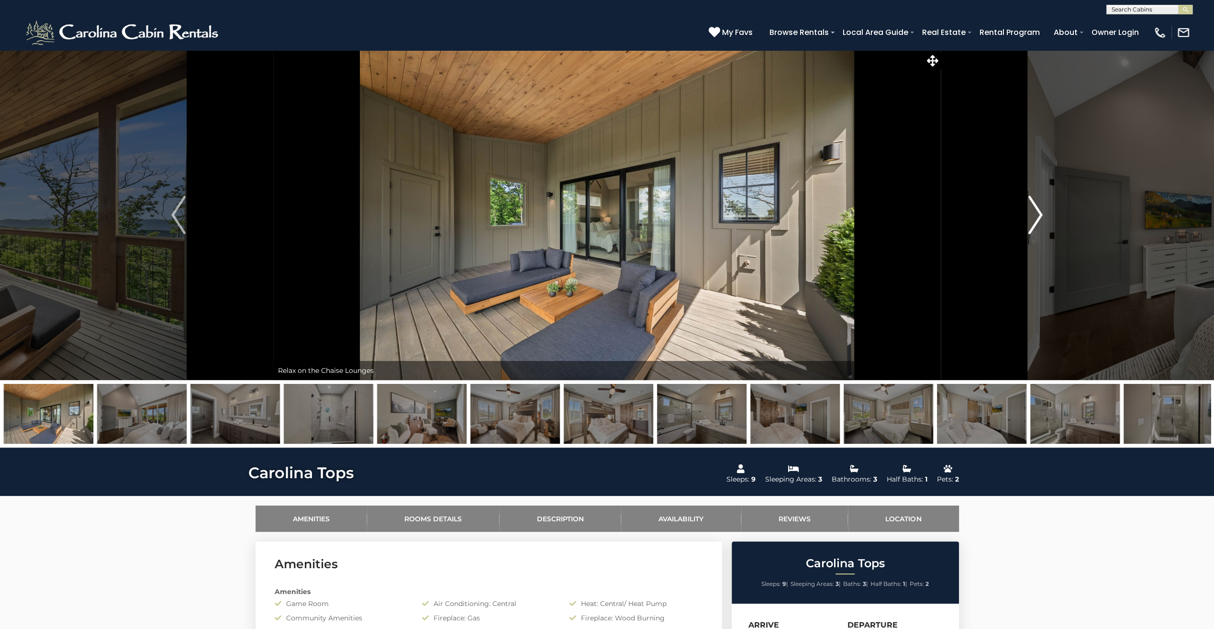
click at [1035, 220] on img "Next" at bounding box center [1036, 215] width 14 height 38
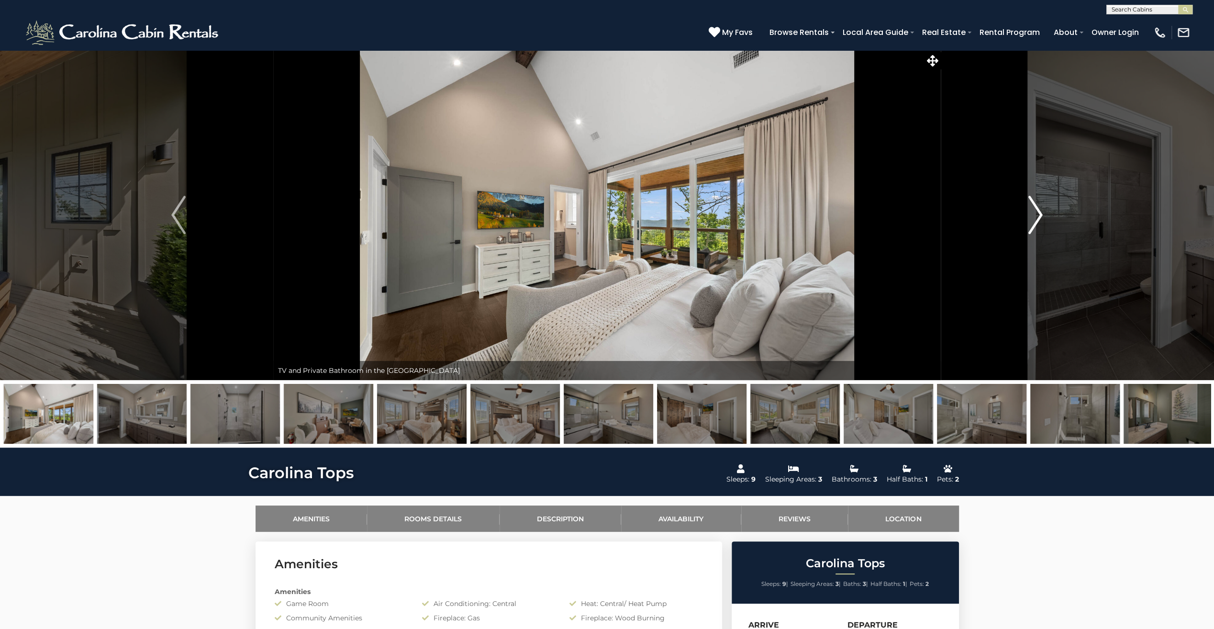
click at [1035, 220] on img "Next" at bounding box center [1036, 215] width 14 height 38
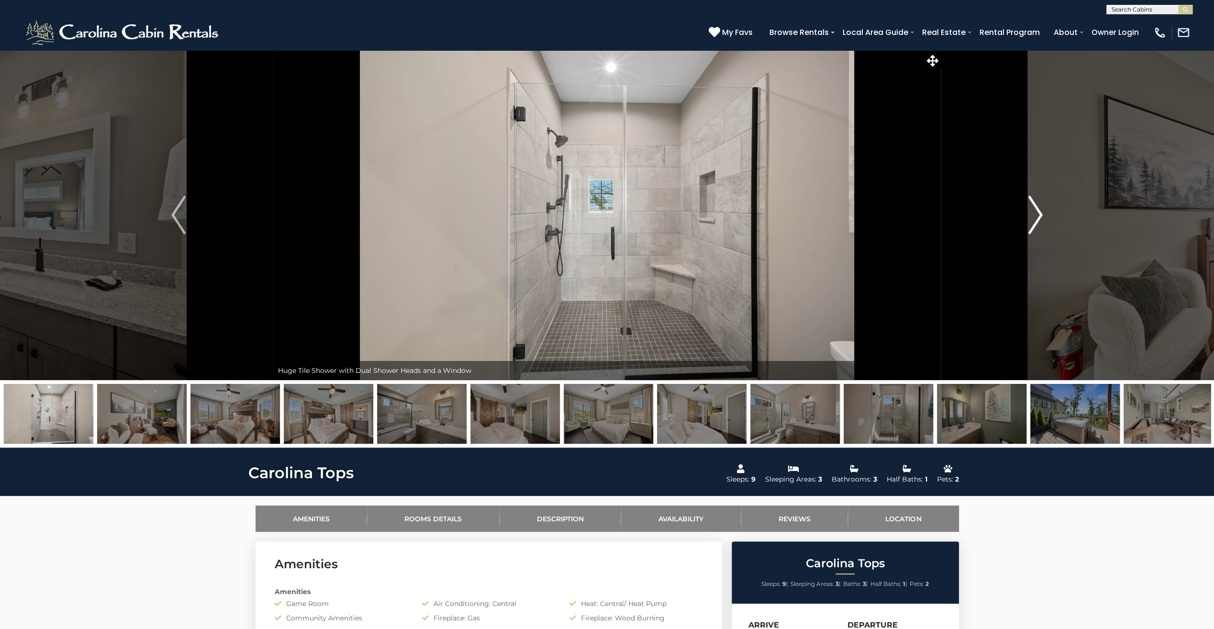
click at [1035, 220] on img "Next" at bounding box center [1036, 215] width 14 height 38
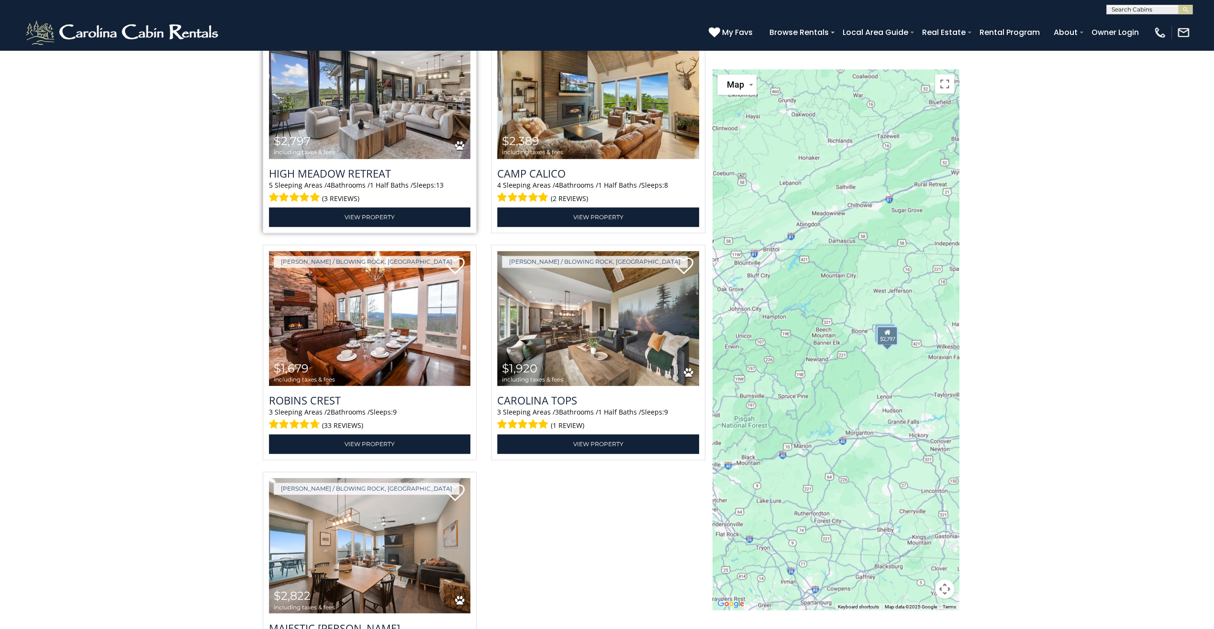
scroll to position [1204, 0]
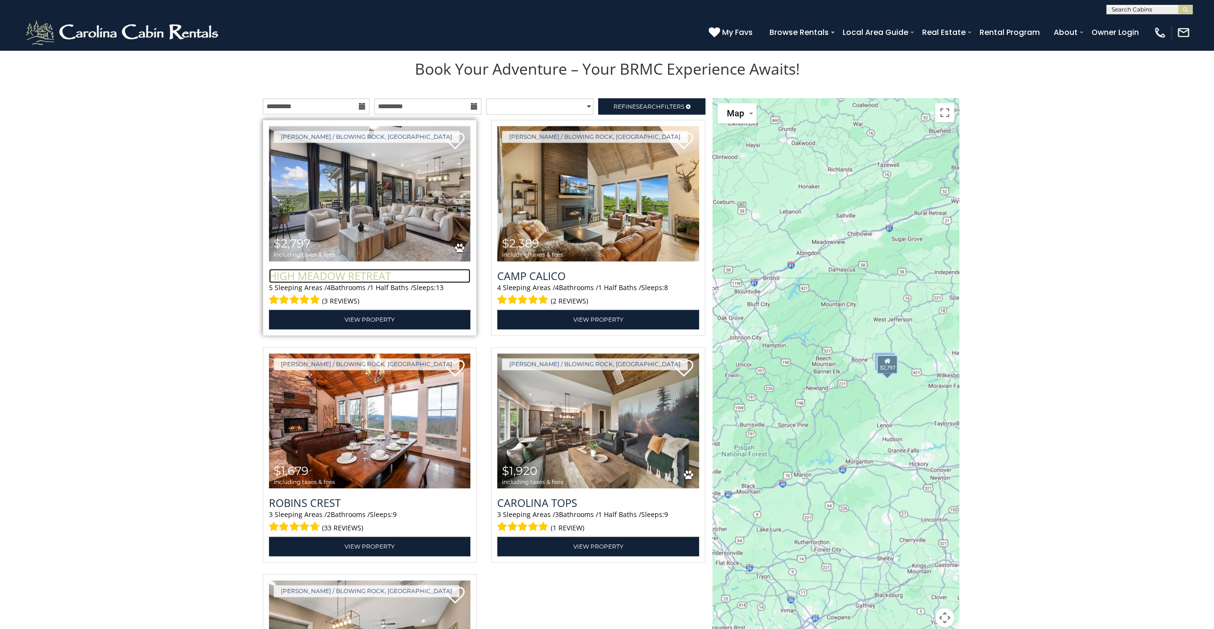
click at [371, 279] on h3 "High Meadow Retreat" at bounding box center [370, 275] width 202 height 14
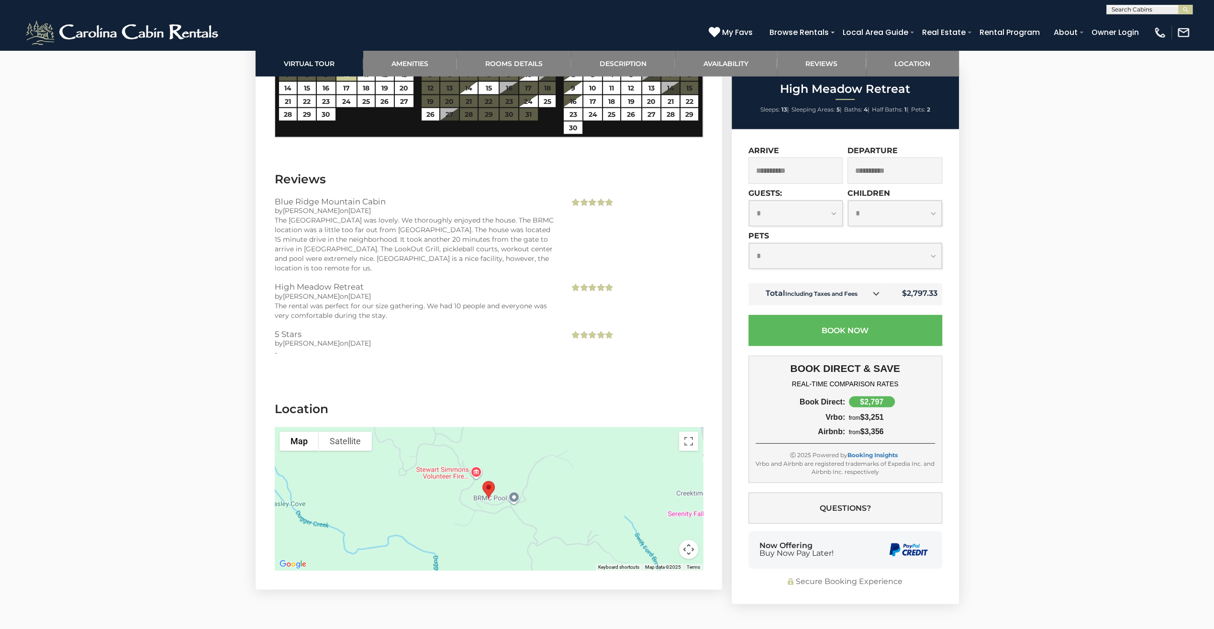
scroll to position [2584, 0]
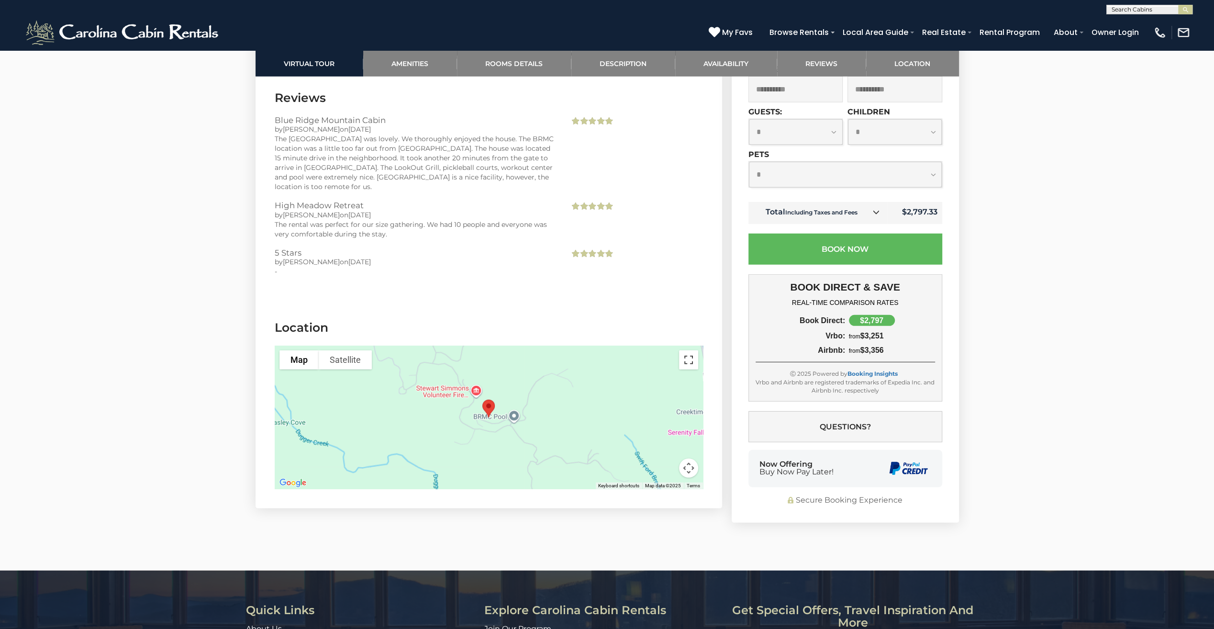
click at [689, 350] on button "Toggle fullscreen view" at bounding box center [688, 359] width 19 height 19
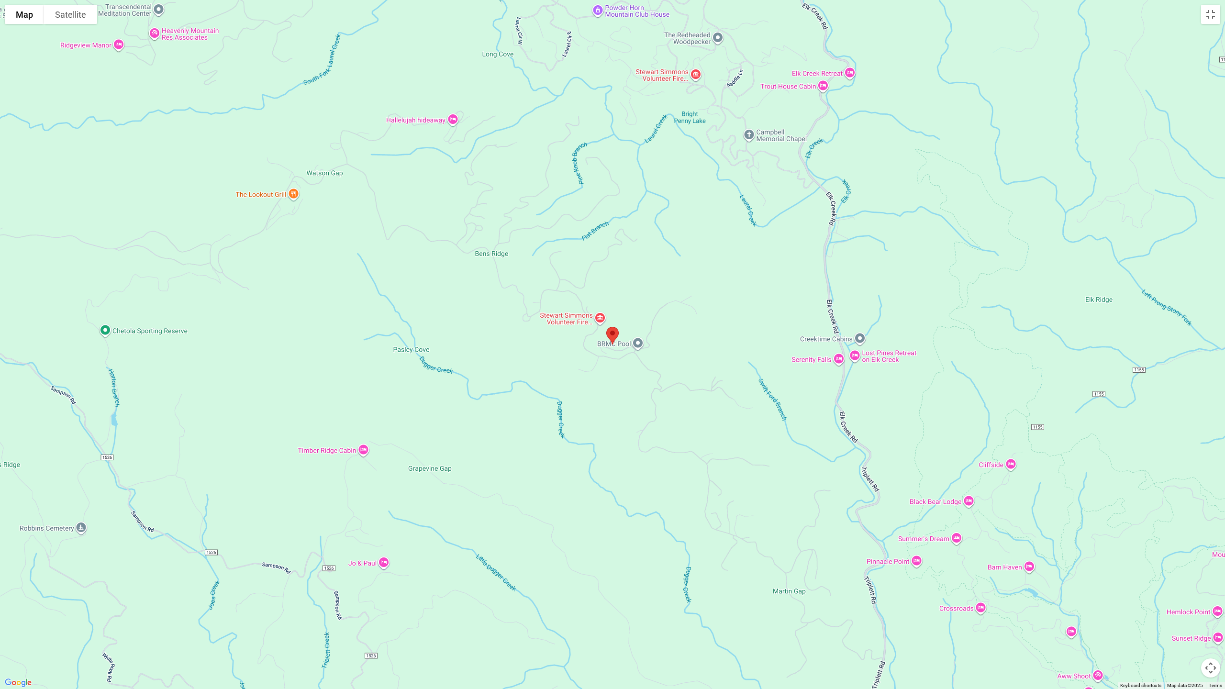
click at [1214, 628] on button "Map camera controls" at bounding box center [1210, 668] width 19 height 19
click at [1192, 625] on button "Zoom in" at bounding box center [1186, 620] width 19 height 19
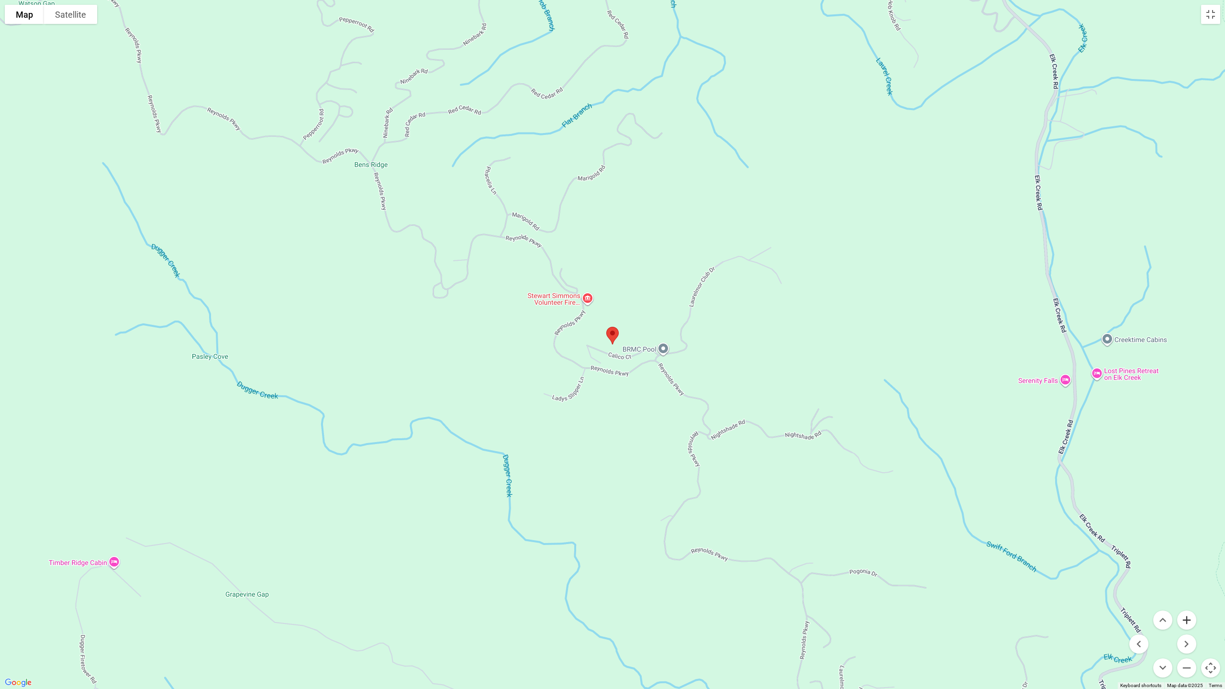
click at [1189, 624] on button "Zoom in" at bounding box center [1186, 620] width 19 height 19
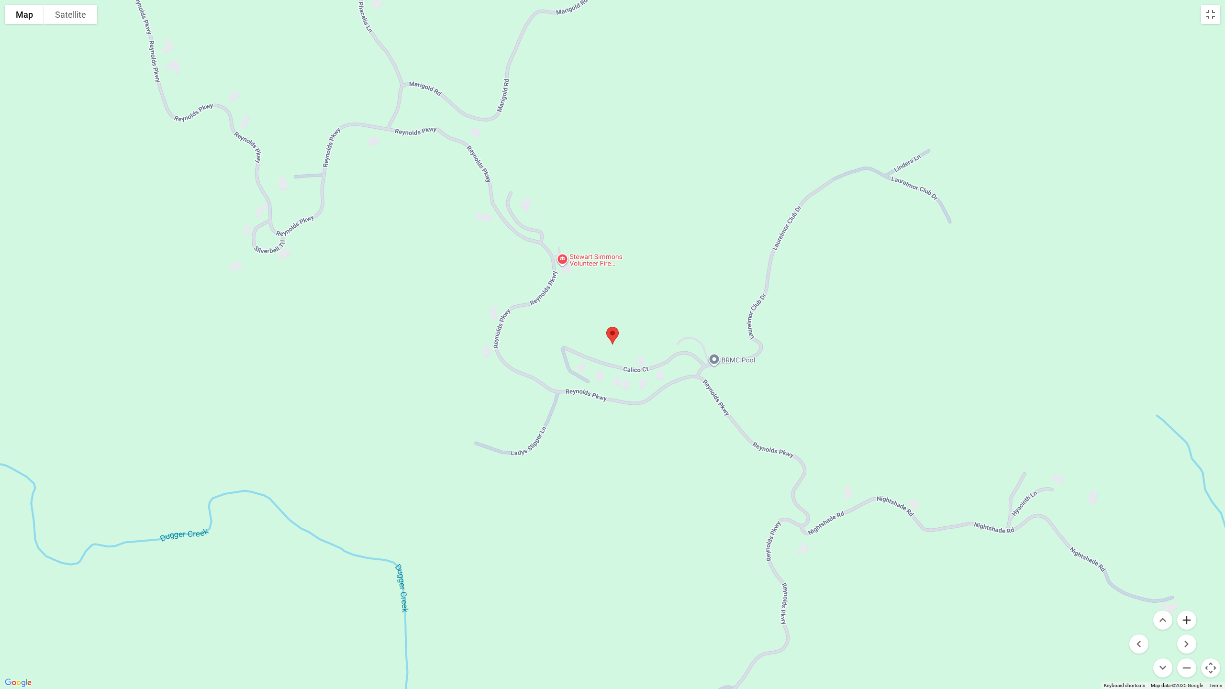
click at [1189, 624] on button "Zoom in" at bounding box center [1186, 620] width 19 height 19
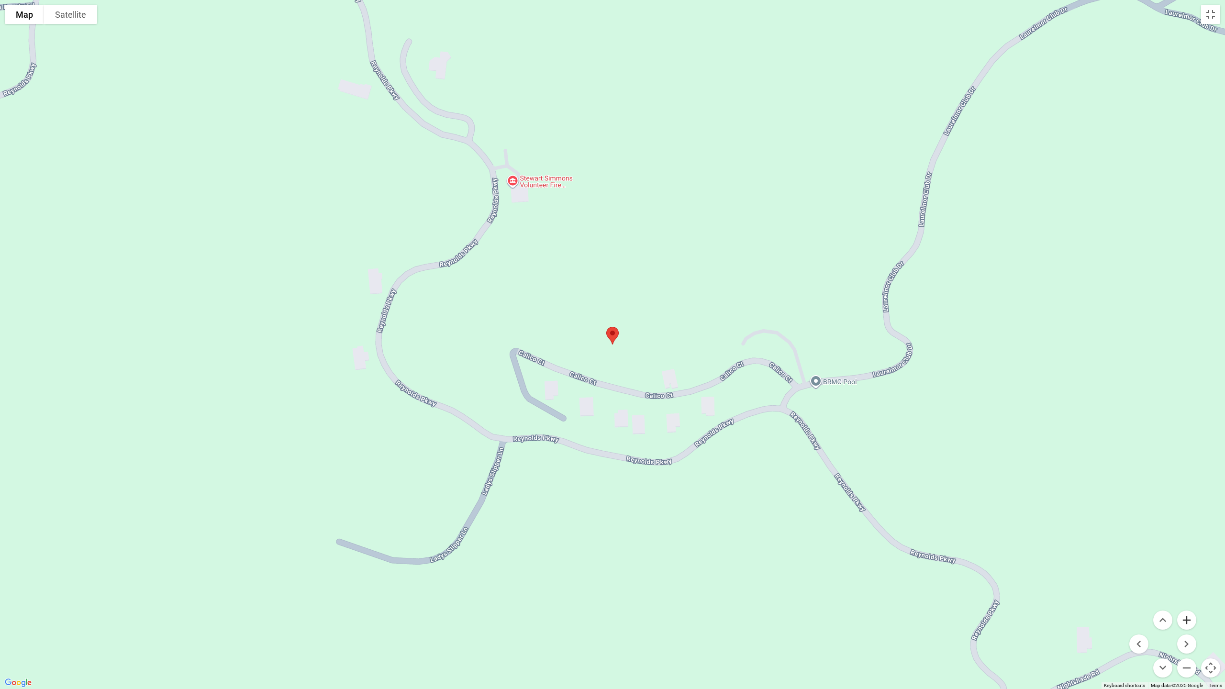
click at [1189, 624] on button "Zoom in" at bounding box center [1186, 620] width 19 height 19
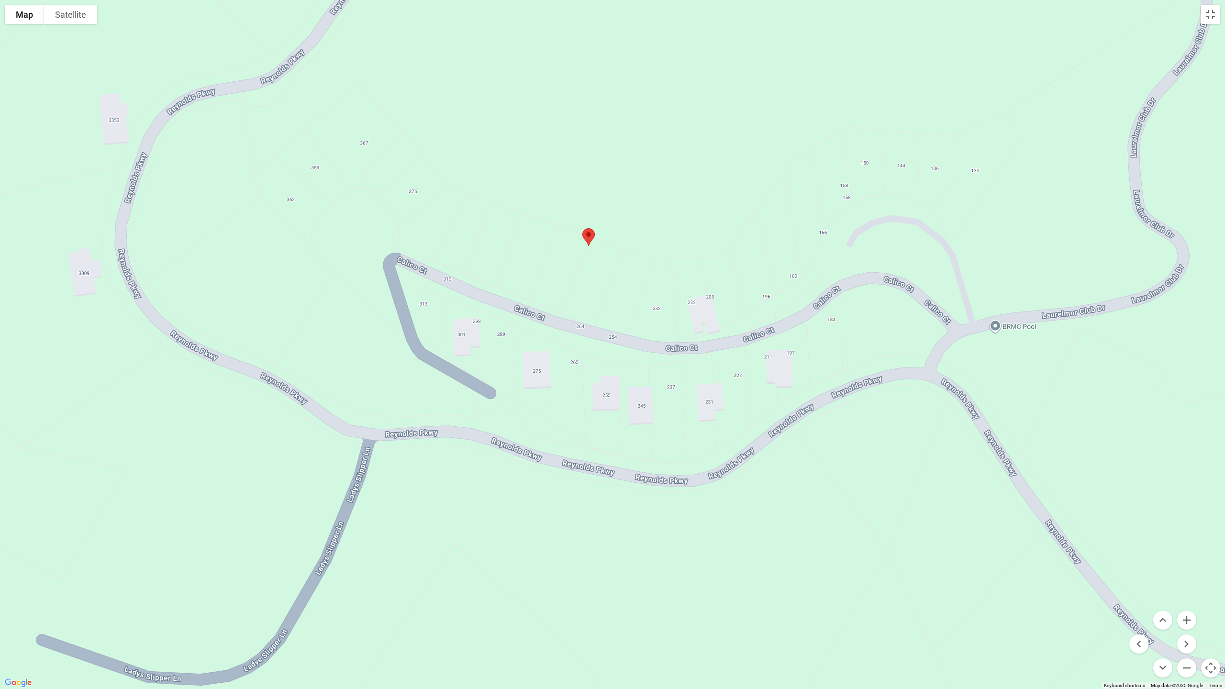
drag, startPoint x: 1152, startPoint y: 580, endPoint x: 1128, endPoint y: 481, distance: 102.4
click at [1128, 481] on div at bounding box center [612, 344] width 1225 height 689
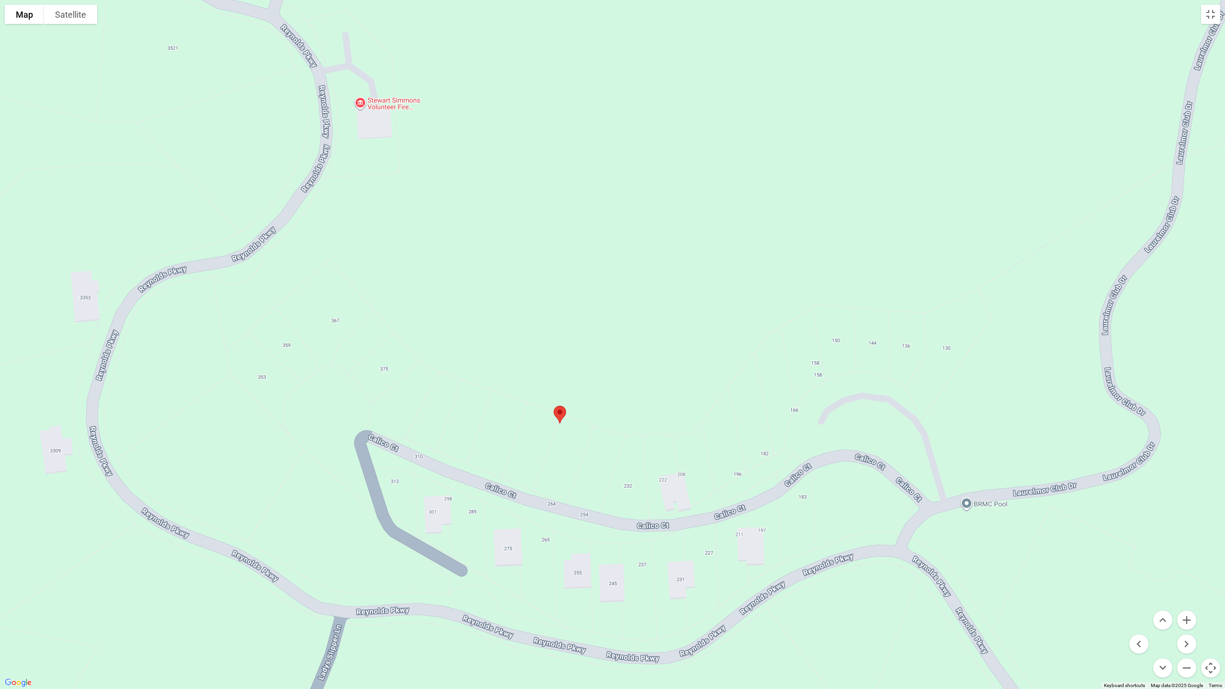
drag, startPoint x: 638, startPoint y: 510, endPoint x: 609, endPoint y: 689, distance: 180.8
click at [609, 628] on div at bounding box center [612, 344] width 1225 height 689
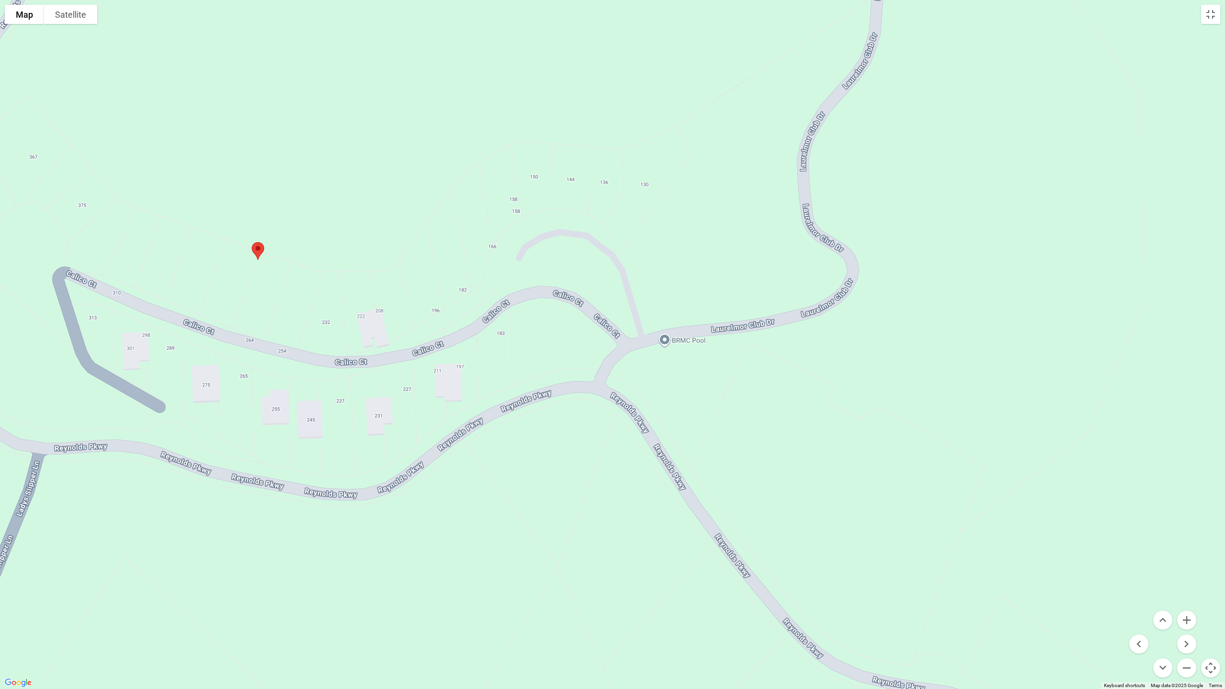
drag, startPoint x: 570, startPoint y: 302, endPoint x: 267, endPoint y: 127, distance: 349.7
click at [267, 127] on div at bounding box center [612, 344] width 1225 height 689
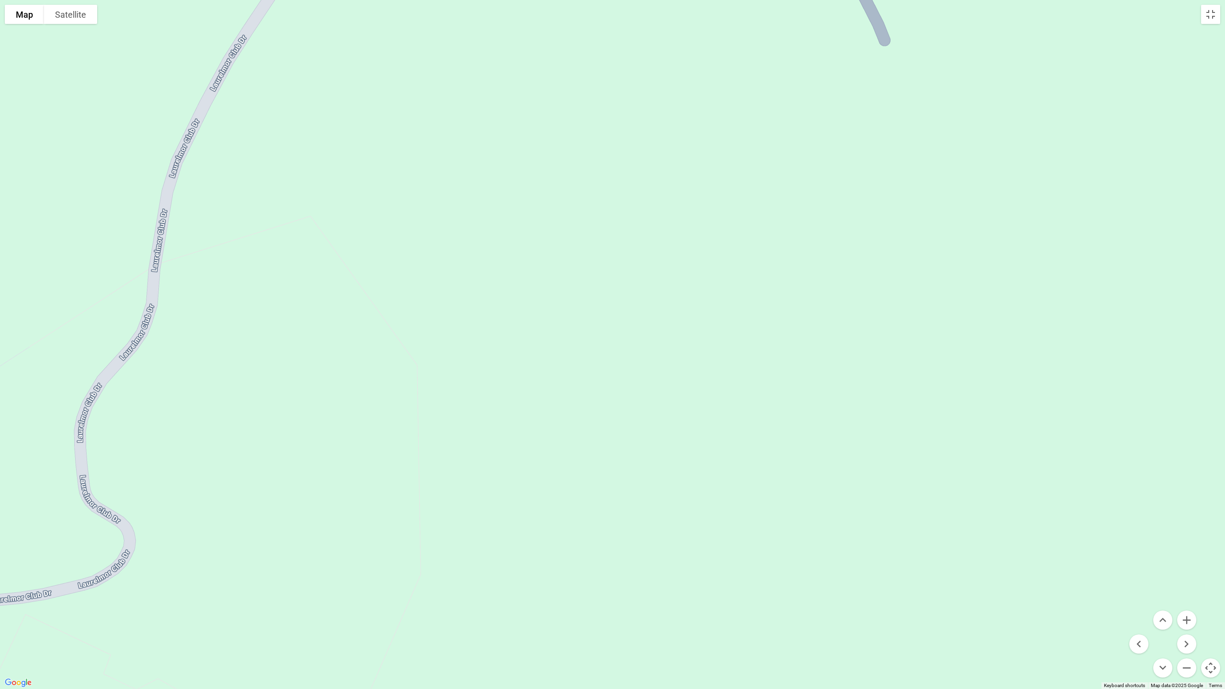
drag, startPoint x: 727, startPoint y: 376, endPoint x: 0, endPoint y: 689, distance: 791.3
click at [0, 628] on div at bounding box center [612, 344] width 1225 height 689
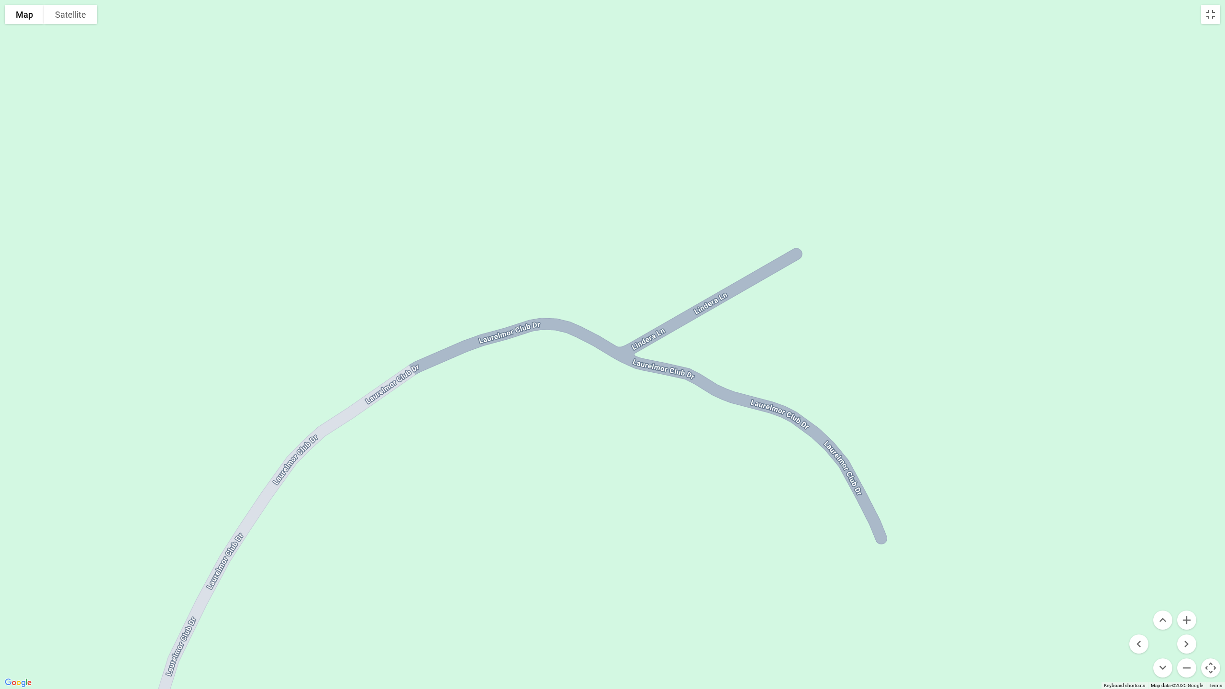
drag, startPoint x: 312, startPoint y: 190, endPoint x: 308, endPoint y: 689, distance: 499.2
click at [308, 628] on div at bounding box center [612, 344] width 1225 height 689
click at [1189, 628] on button "Zoom out" at bounding box center [1186, 668] width 19 height 19
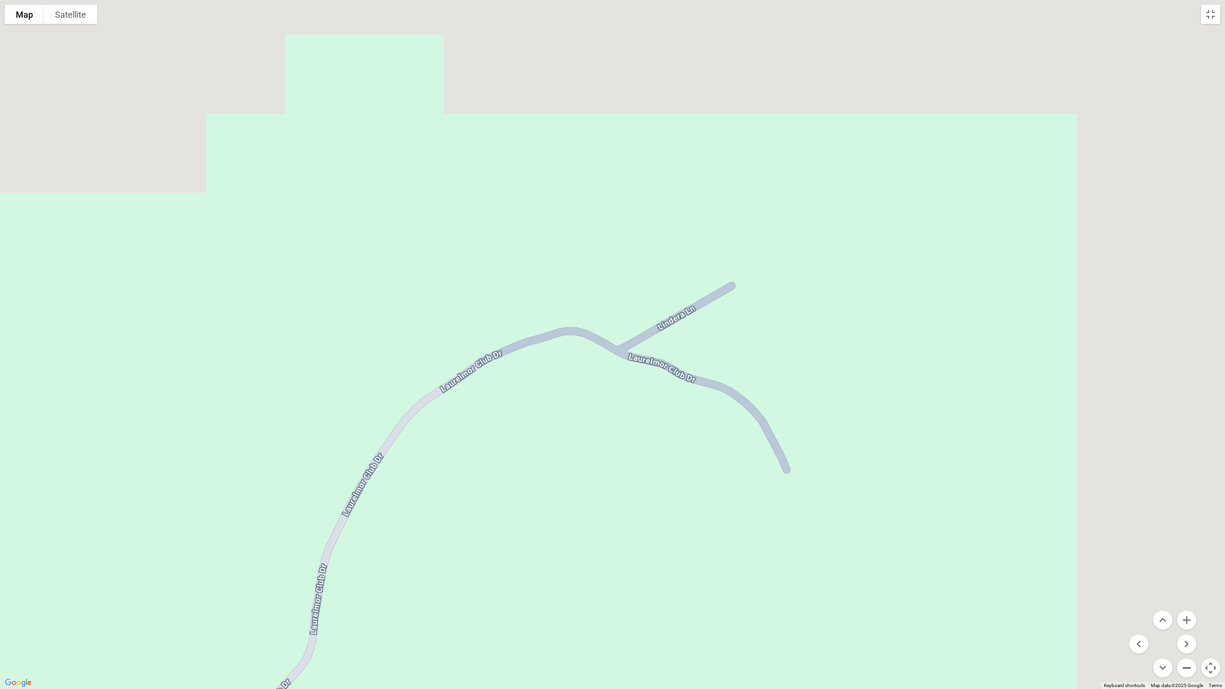
click at [1189, 628] on button "Zoom out" at bounding box center [1186, 668] width 19 height 19
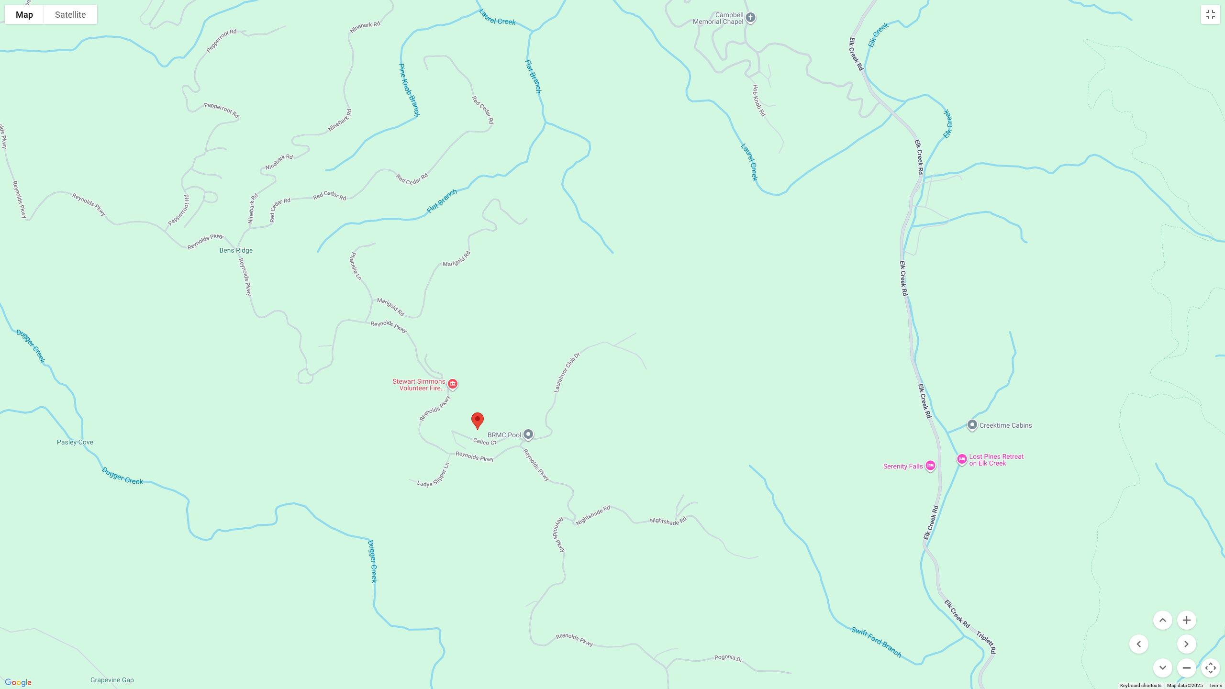
click at [1189, 628] on button "Zoom out" at bounding box center [1186, 668] width 19 height 19
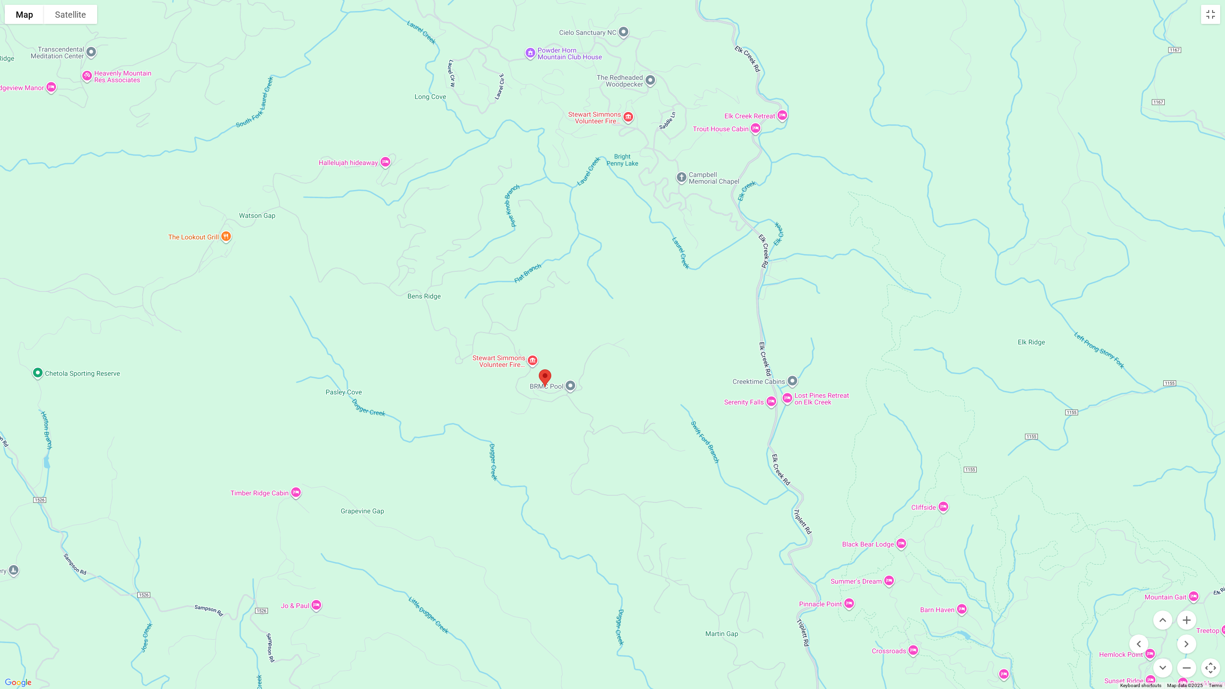
click at [209, 236] on div at bounding box center [612, 344] width 1225 height 689
click at [225, 235] on div at bounding box center [612, 344] width 1225 height 689
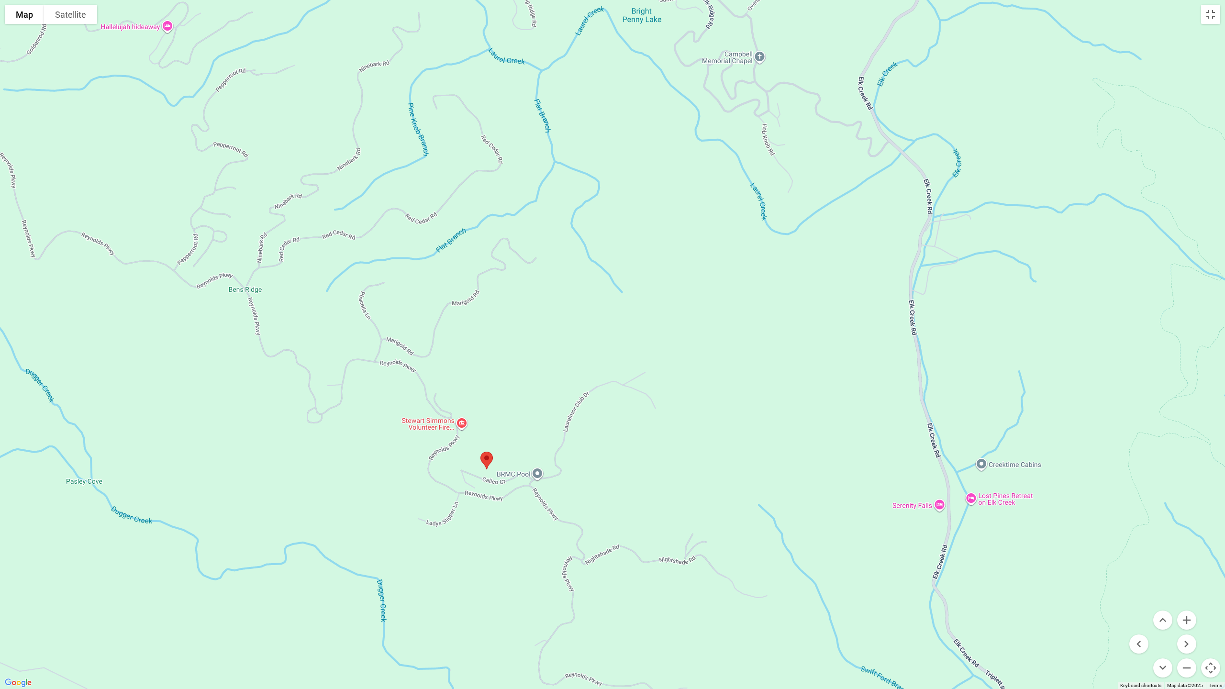
drag, startPoint x: 875, startPoint y: 513, endPoint x: 495, endPoint y: 441, distance: 387.1
click at [495, 441] on div at bounding box center [612, 344] width 1225 height 689
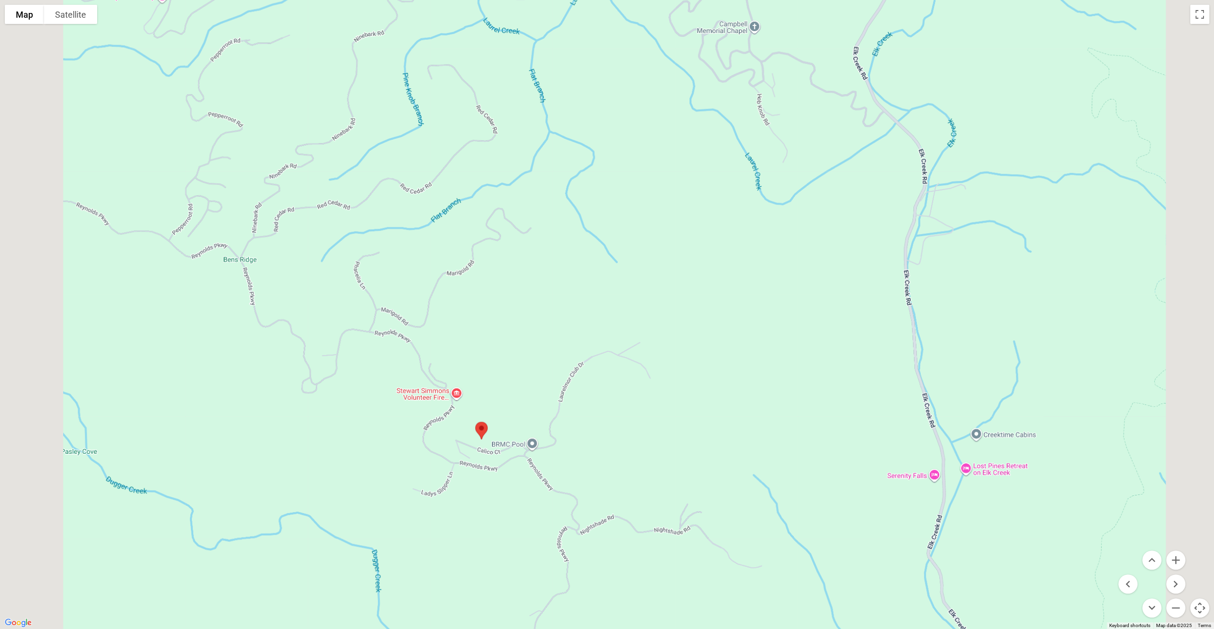
scroll to position [526, 0]
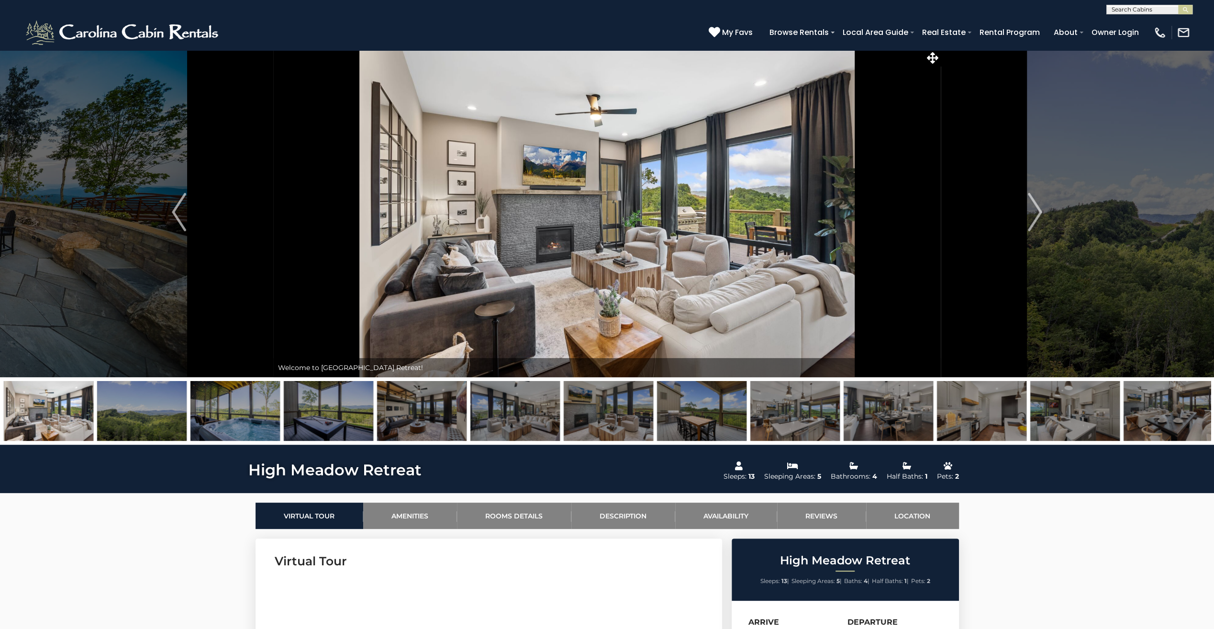
scroll to position [0, 0]
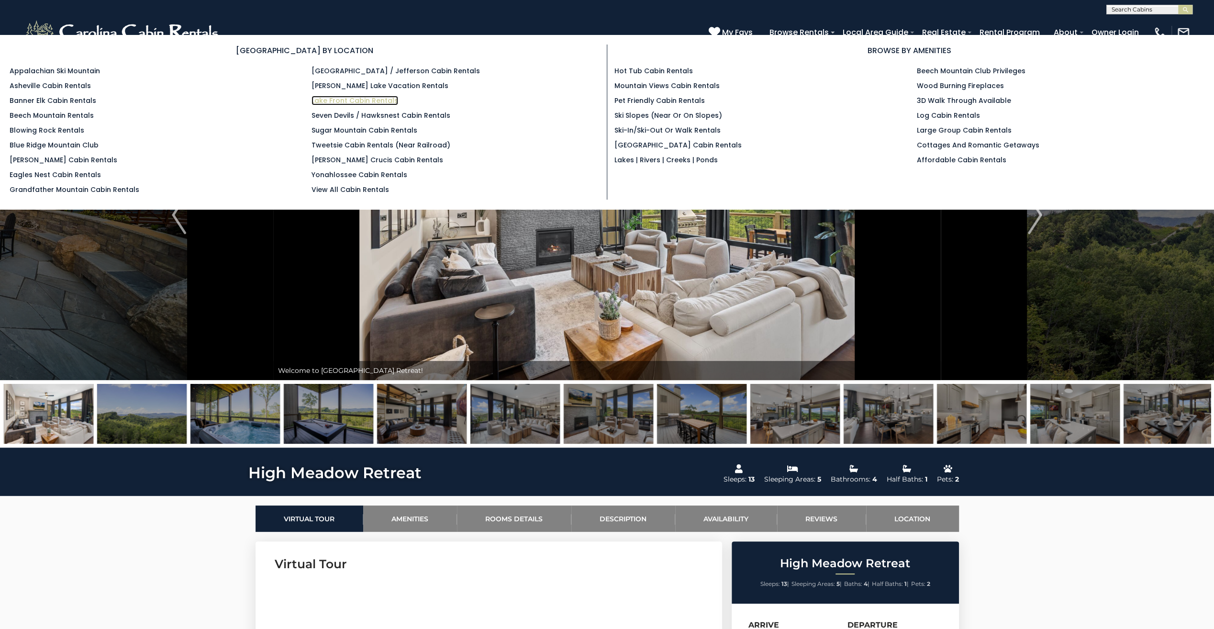
click at [364, 102] on link "Lake Front Cabin Rentals" at bounding box center [355, 101] width 87 height 10
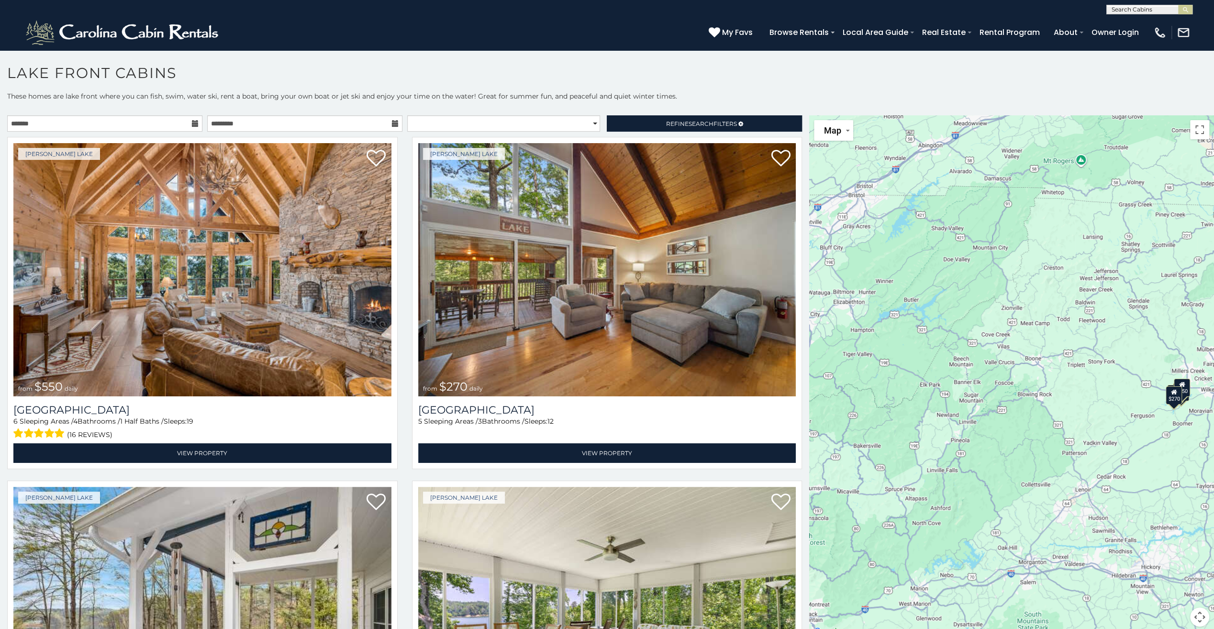
click at [192, 122] on icon at bounding box center [195, 123] width 7 height 7
click at [173, 120] on input "text" at bounding box center [104, 123] width 195 height 16
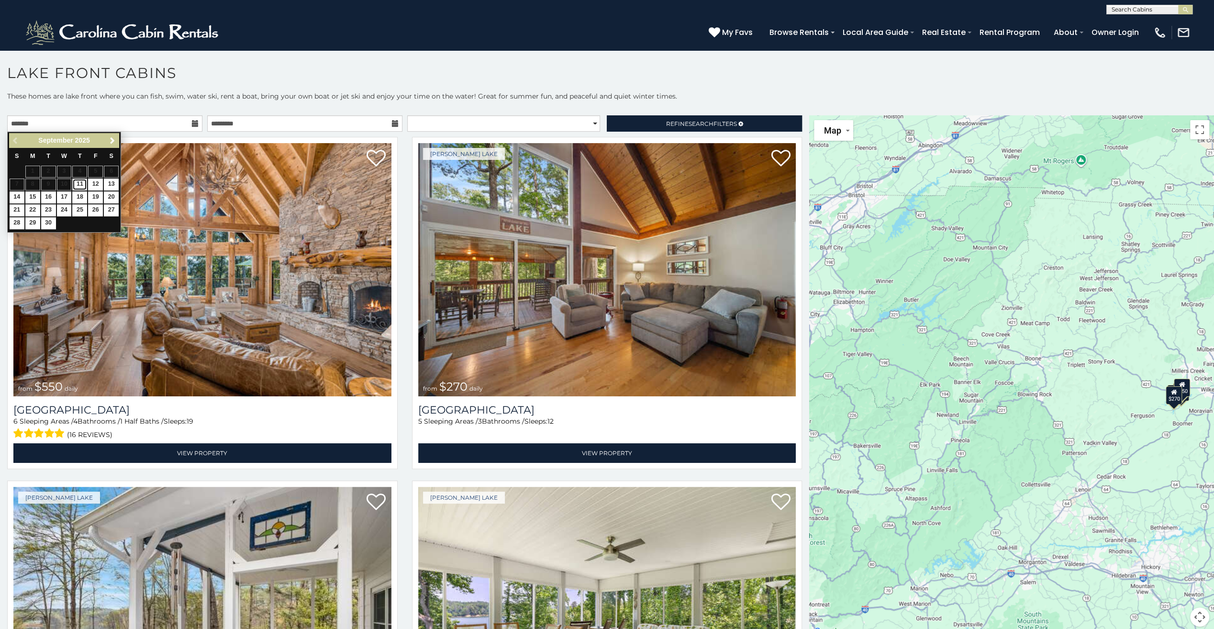
click at [78, 184] on link "11" at bounding box center [79, 185] width 15 height 12
type input "**********"
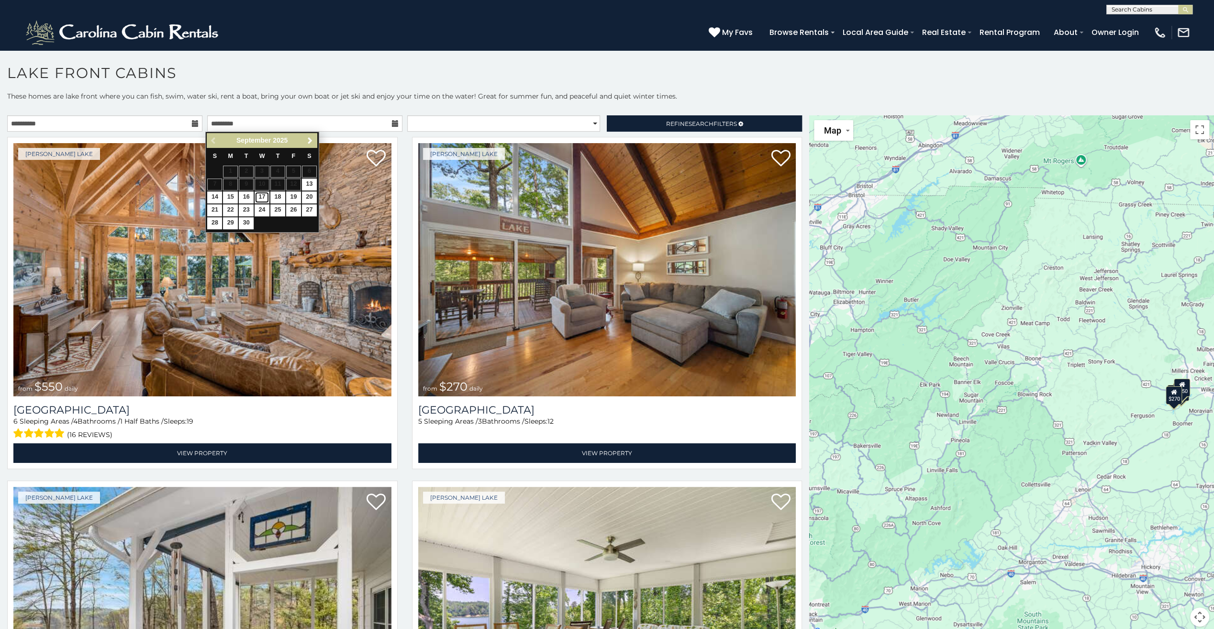
click at [268, 198] on link "17" at bounding box center [262, 197] width 15 height 12
type input "**********"
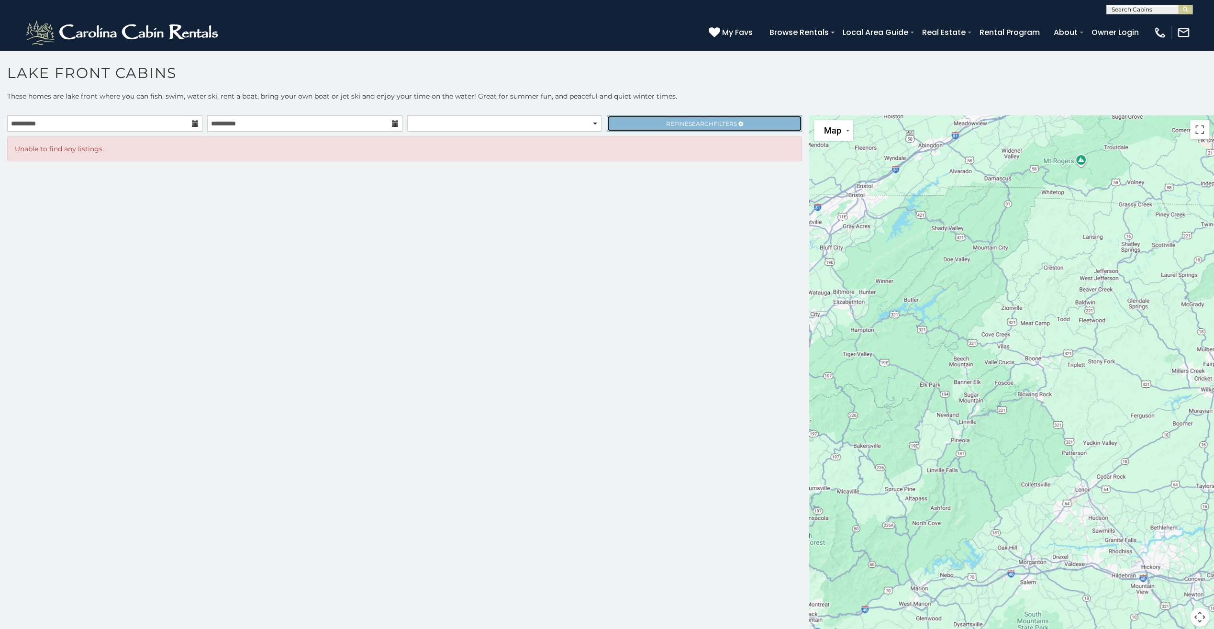
click at [706, 121] on span "Search" at bounding box center [701, 123] width 25 height 7
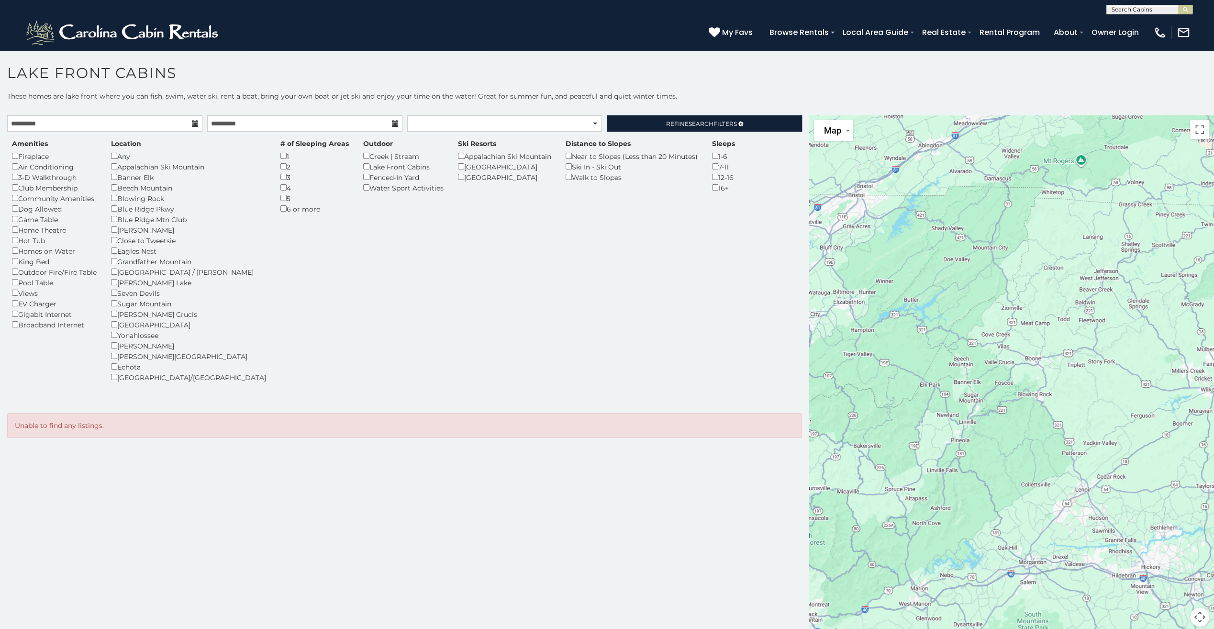
click at [542, 285] on div "Amenities Fireplace Air Conditioning 3-D Walkthrough Club Membership Community …" at bounding box center [405, 266] width 800 height 255
click at [669, 541] on div "**********" at bounding box center [404, 376] width 809 height 523
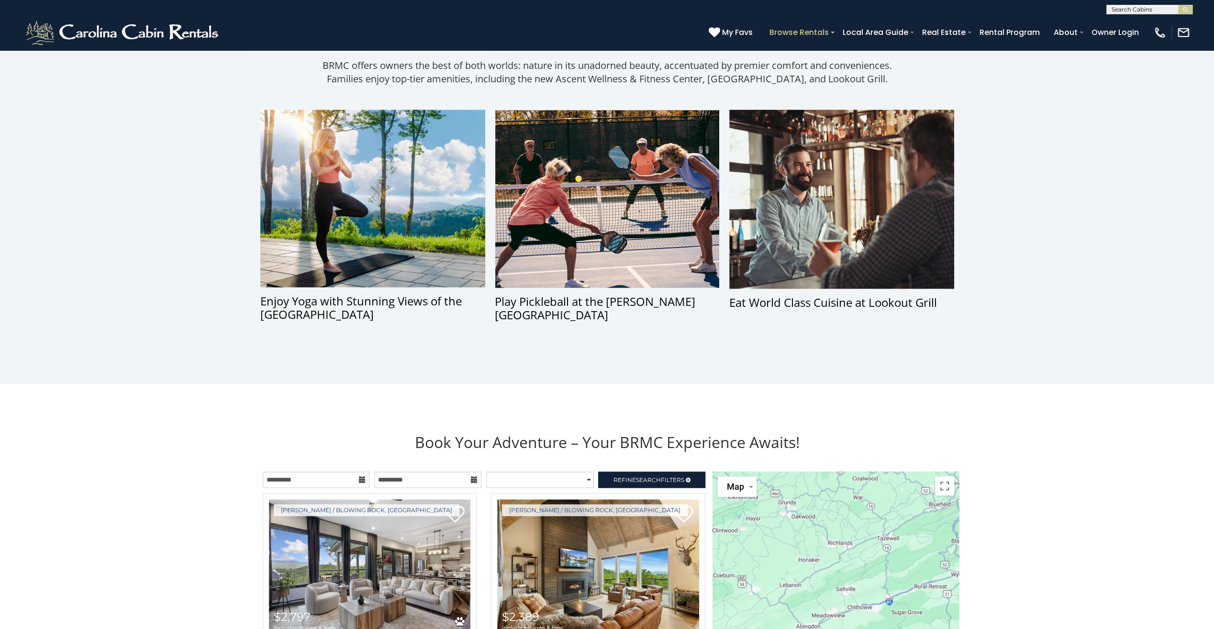
scroll to position [821, 0]
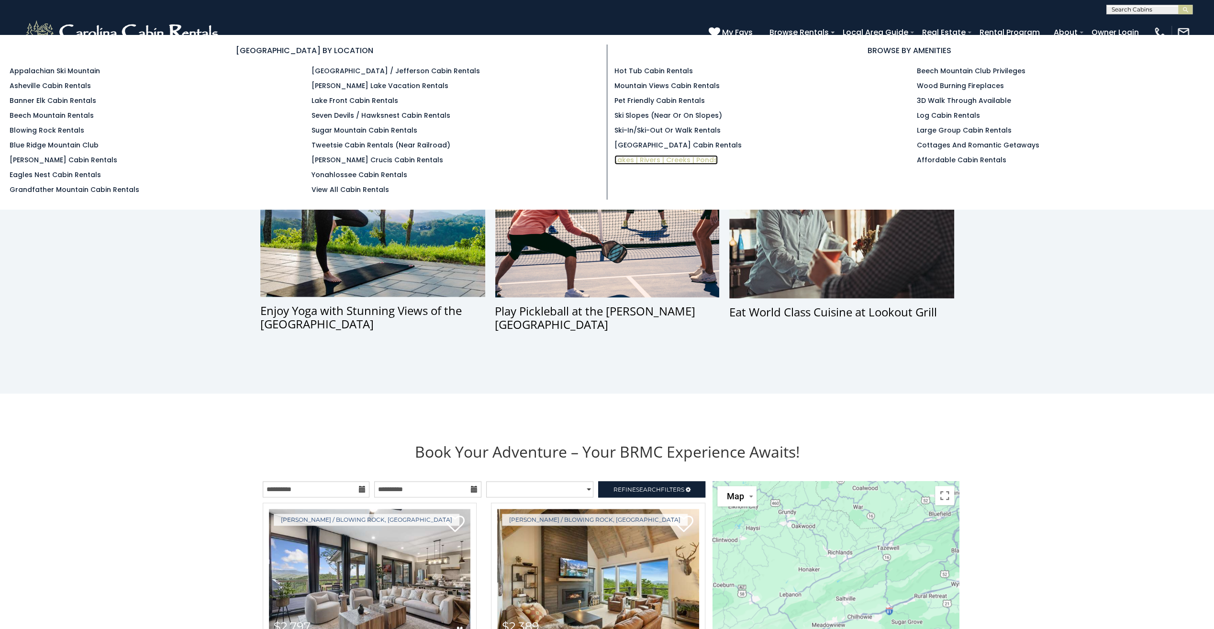
click at [671, 160] on link "Lakes | Rivers | Creeks | Ponds" at bounding box center [666, 160] width 103 height 10
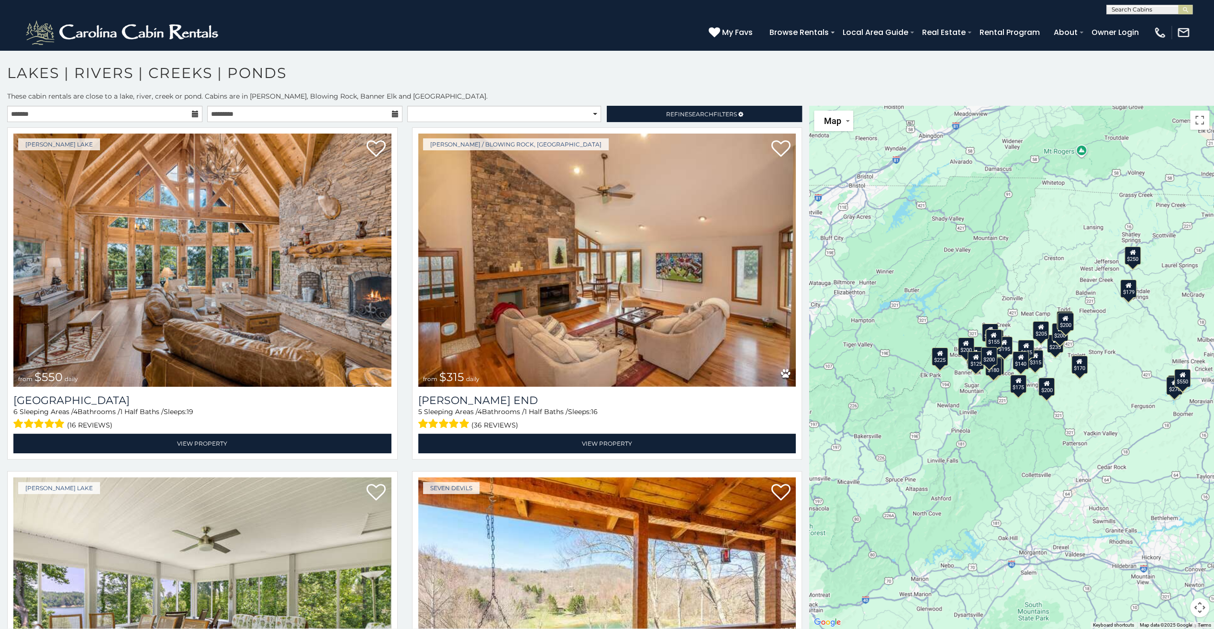
click at [192, 112] on icon at bounding box center [195, 114] width 7 height 7
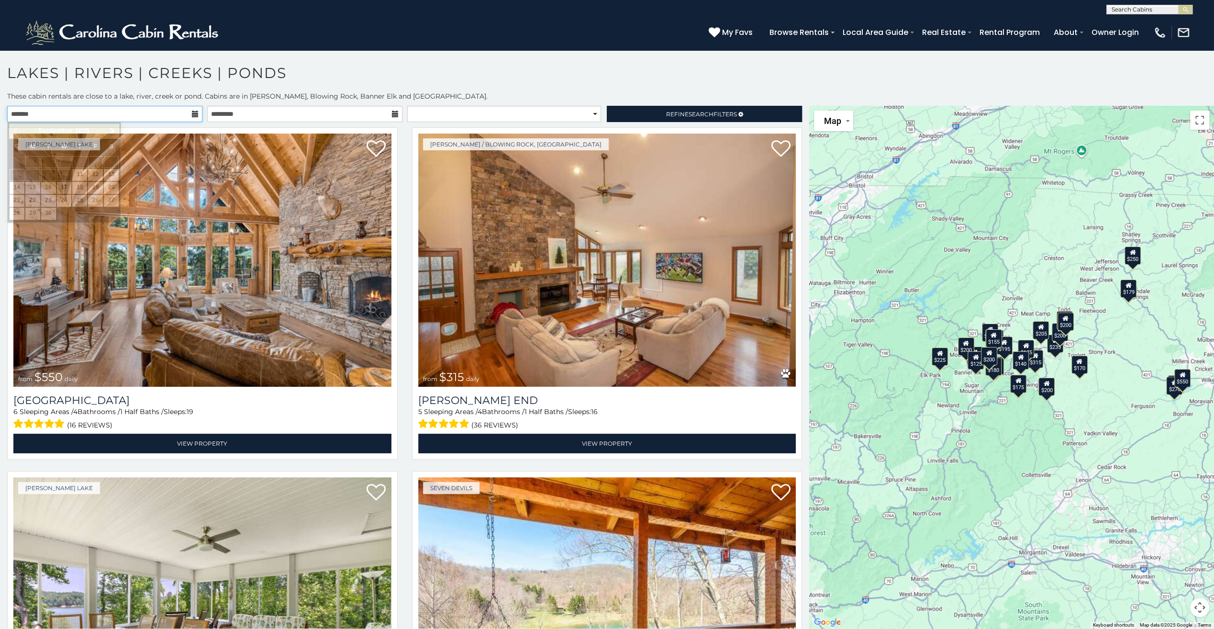
click at [120, 118] on input "text" at bounding box center [104, 114] width 195 height 16
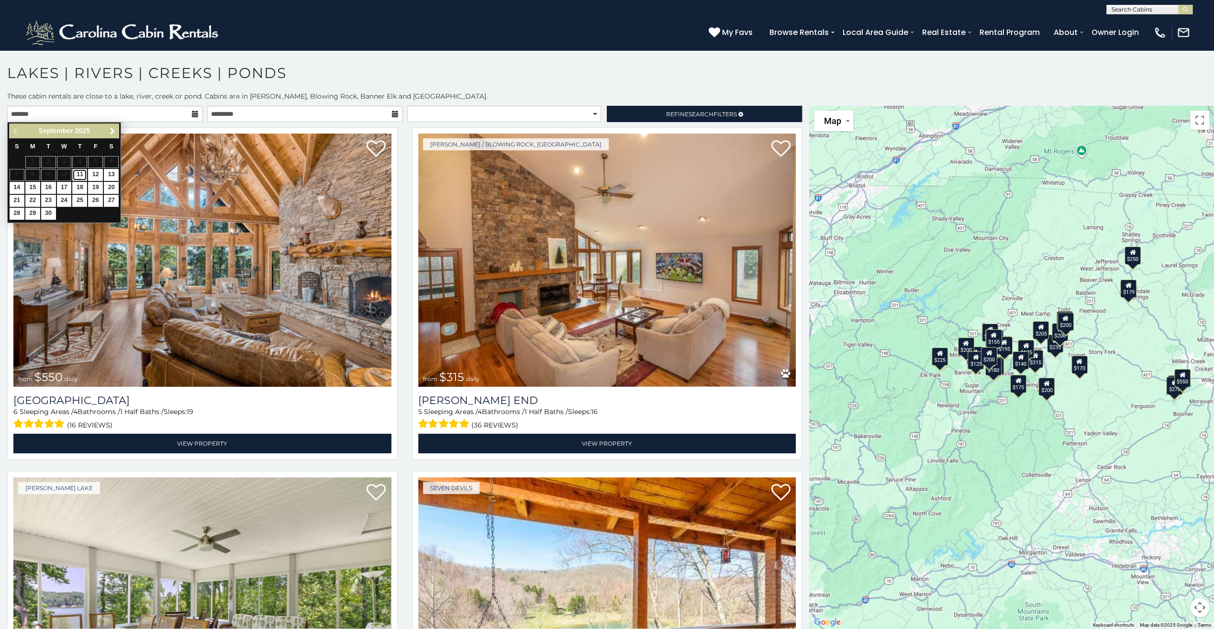
click at [82, 176] on link "11" at bounding box center [79, 175] width 15 height 12
type input "**********"
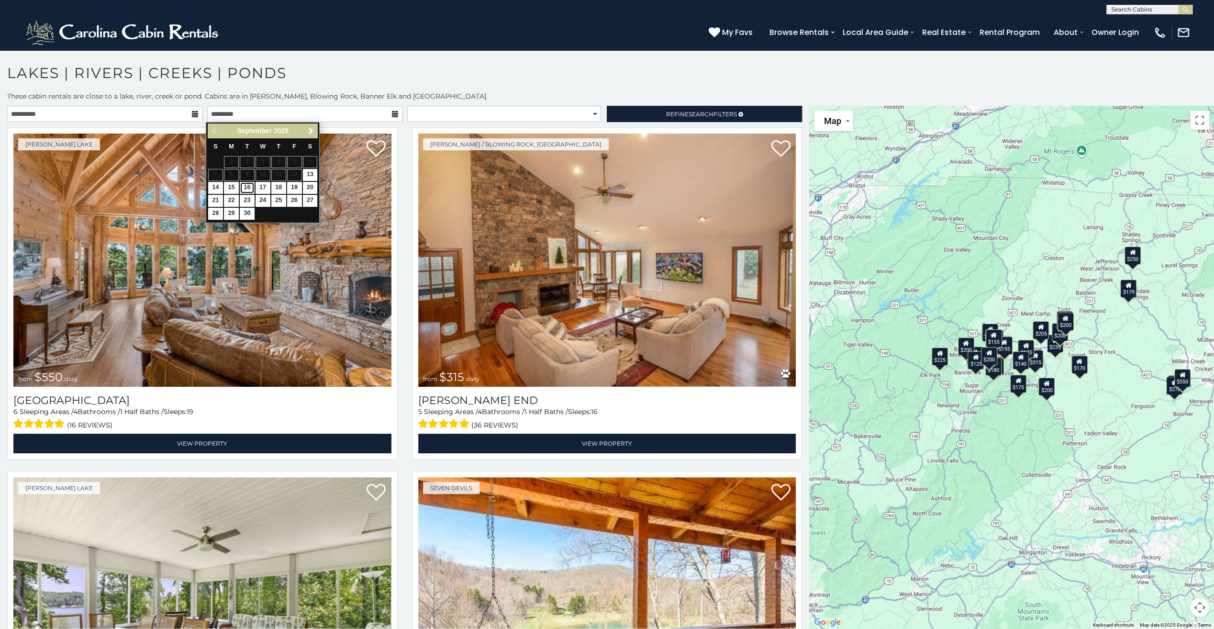
click at [247, 188] on link "16" at bounding box center [247, 188] width 15 height 12
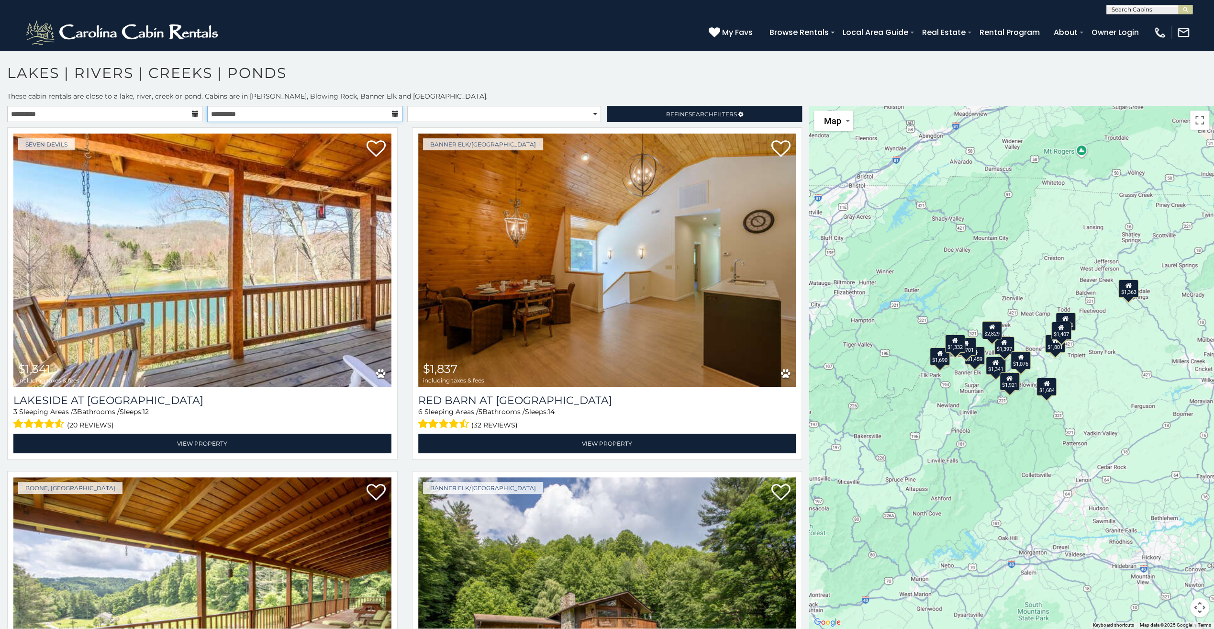
click at [294, 106] on input "**********" at bounding box center [304, 114] width 195 height 16
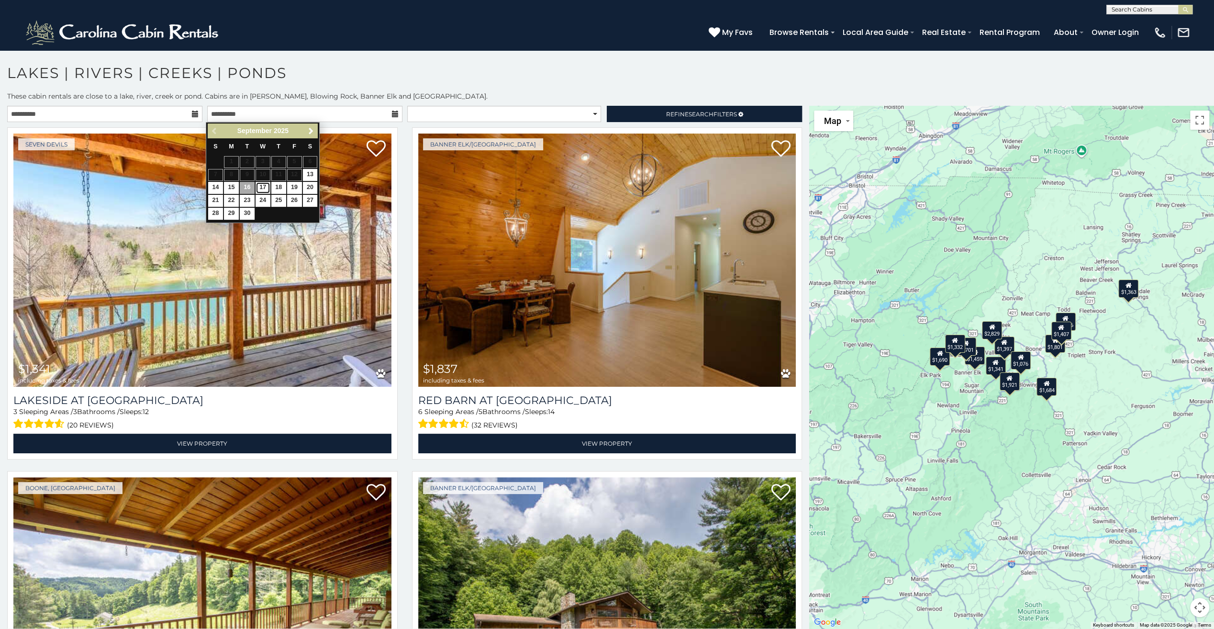
click at [259, 187] on link "17" at bounding box center [263, 188] width 15 height 12
type input "**********"
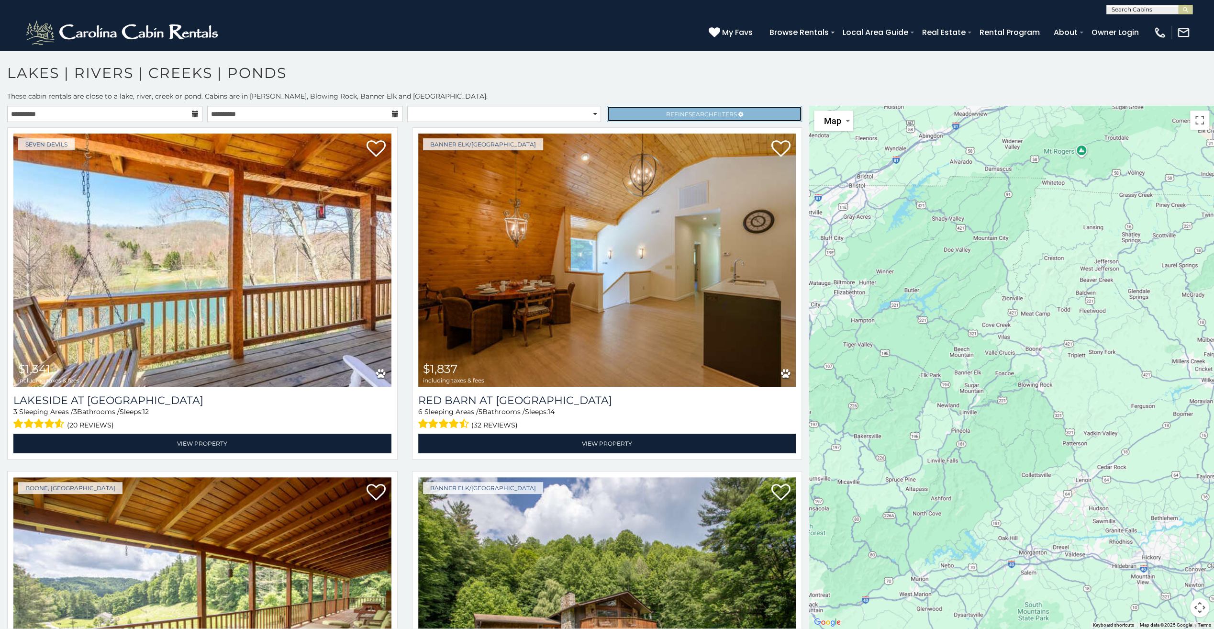
click at [666, 113] on span "Refine Search Filters" at bounding box center [701, 114] width 71 height 7
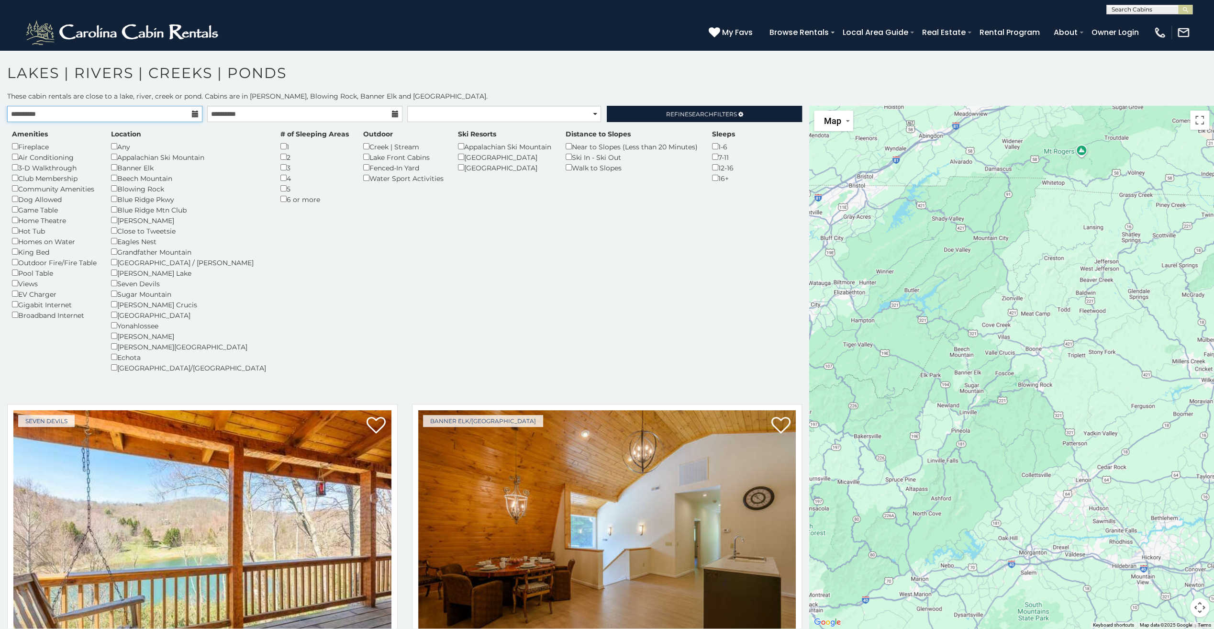
click at [107, 113] on input "**********" at bounding box center [104, 114] width 195 height 16
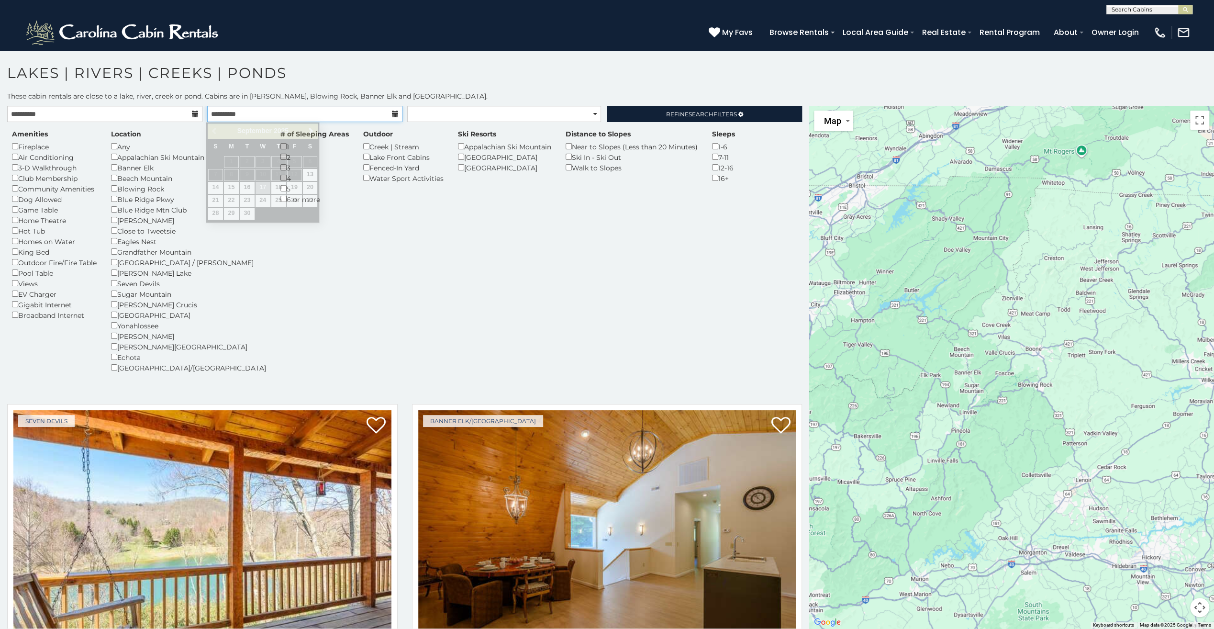
click at [279, 117] on input "**********" at bounding box center [304, 114] width 195 height 16
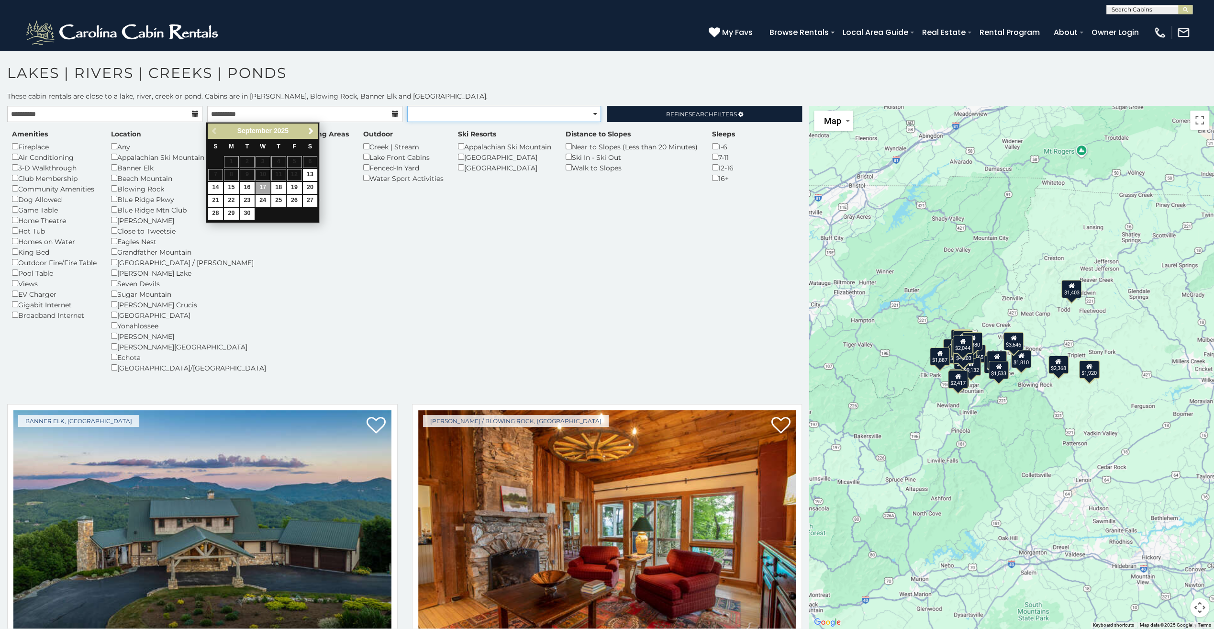
click at [443, 115] on select "**********" at bounding box center [504, 114] width 194 height 16
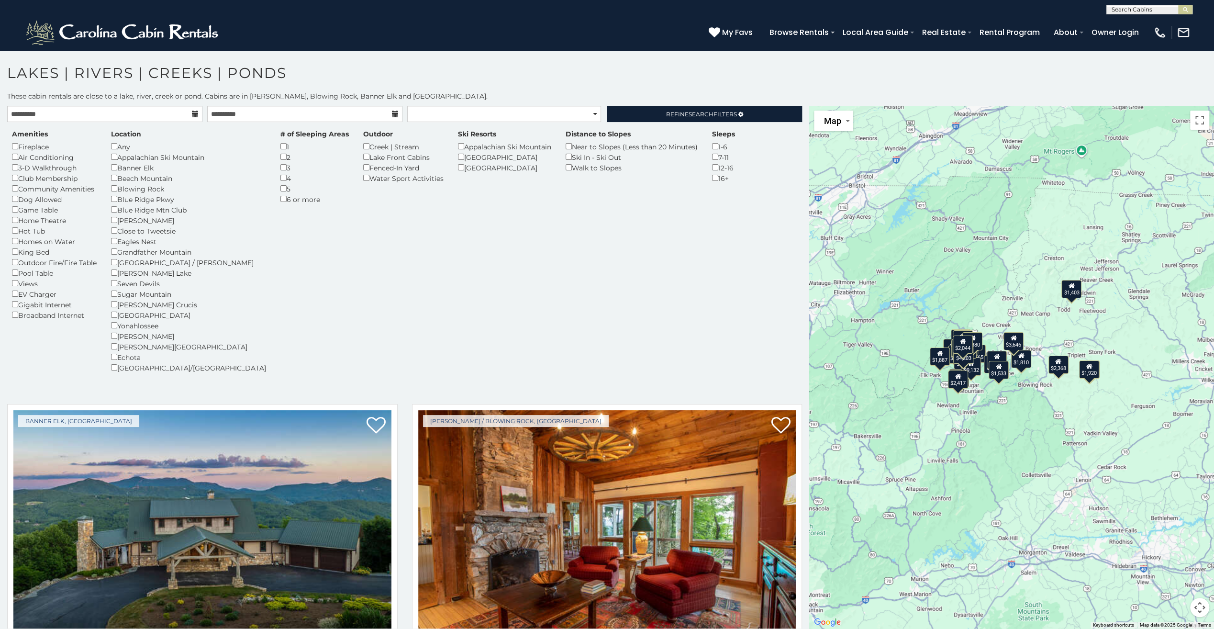
click at [395, 305] on div "Amenities Fireplace Air Conditioning 3-D Walkthrough Club Membership Community …" at bounding box center [405, 256] width 800 height 255
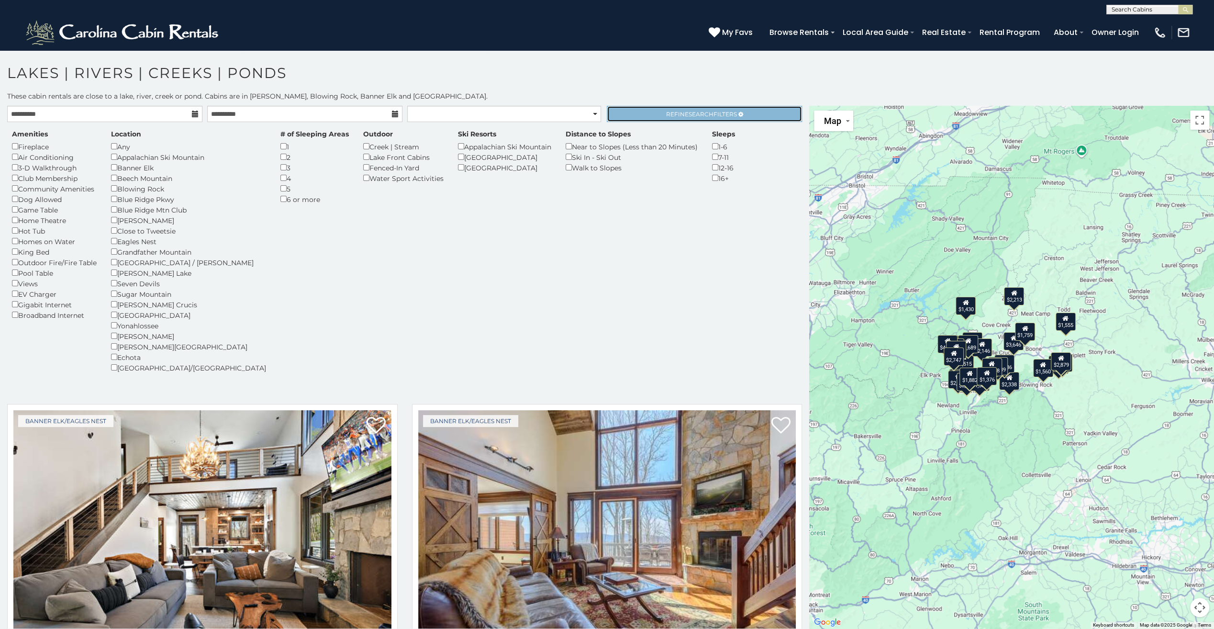
click at [696, 114] on span "Search" at bounding box center [701, 114] width 25 height 7
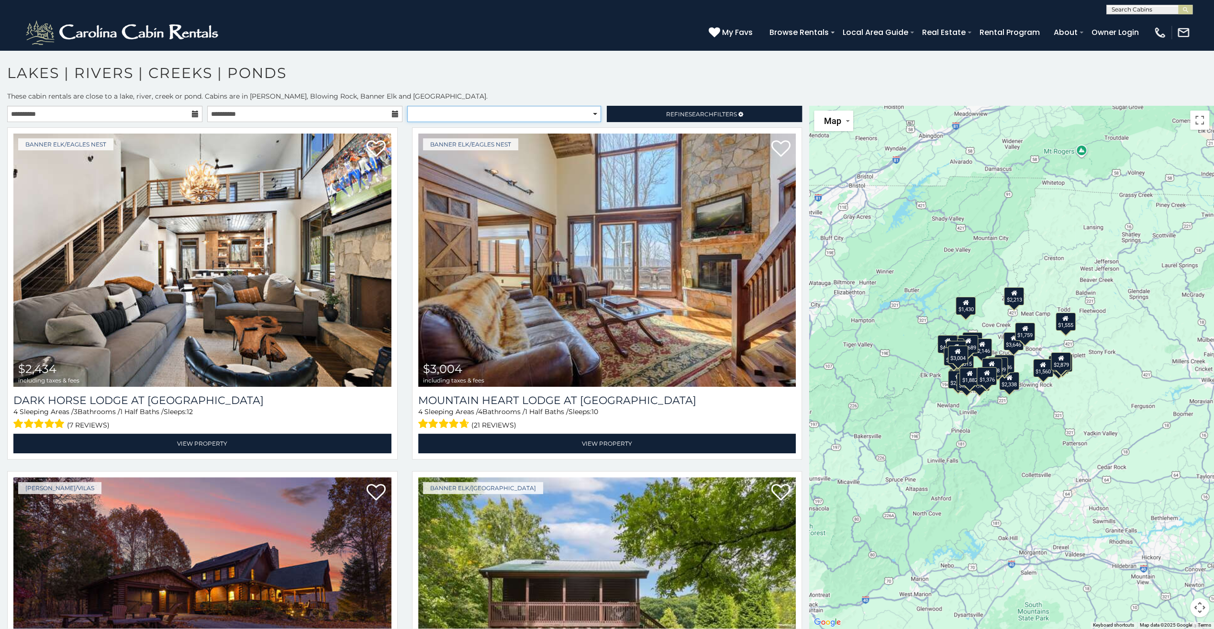
click at [448, 112] on select "**********" at bounding box center [504, 114] width 194 height 16
click at [498, 74] on h1 "Lakes | Rivers | Creeks | Ponds" at bounding box center [607, 77] width 1214 height 27
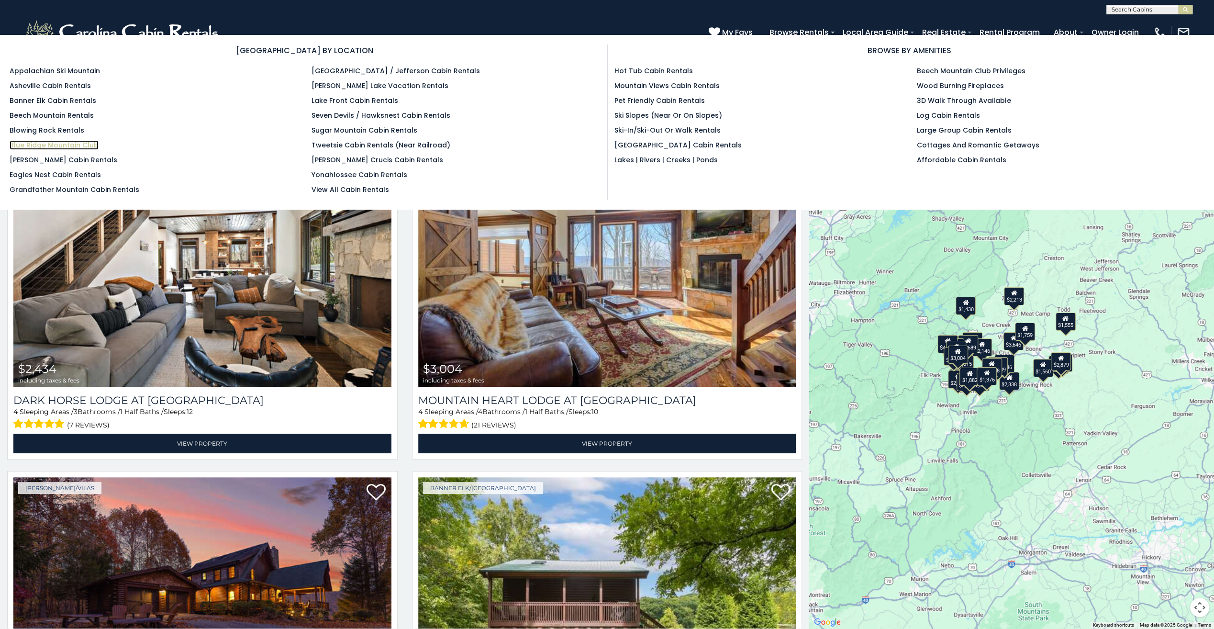
click at [78, 144] on link "Blue Ridge Mountain Club" at bounding box center [54, 145] width 89 height 10
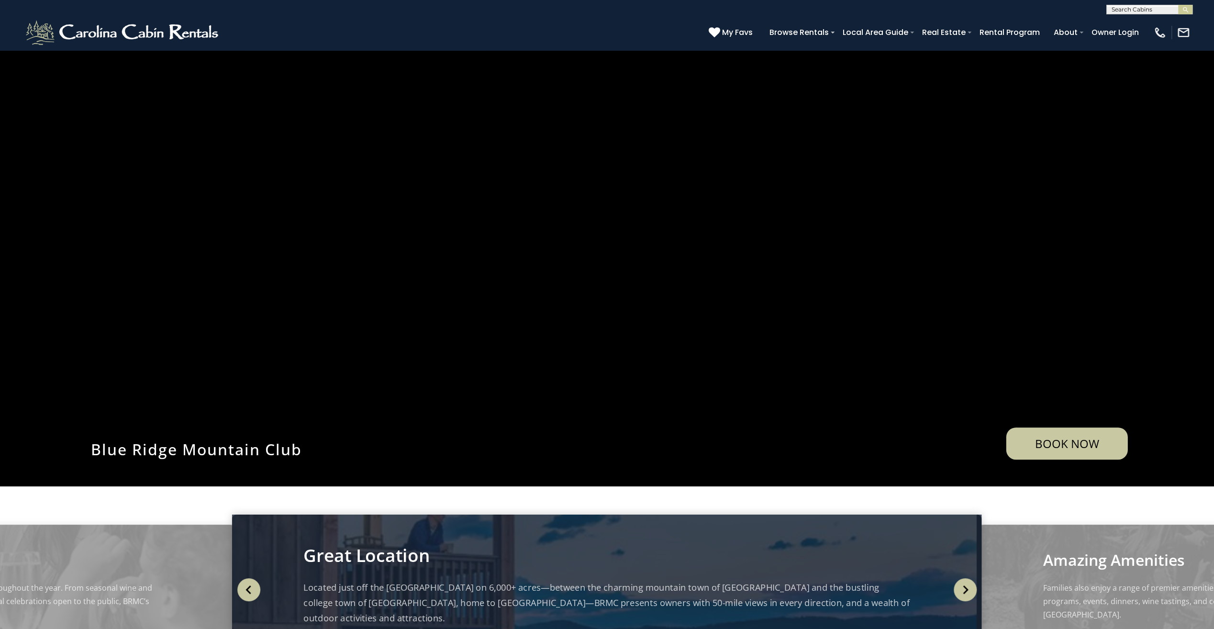
scroll to position [287, 0]
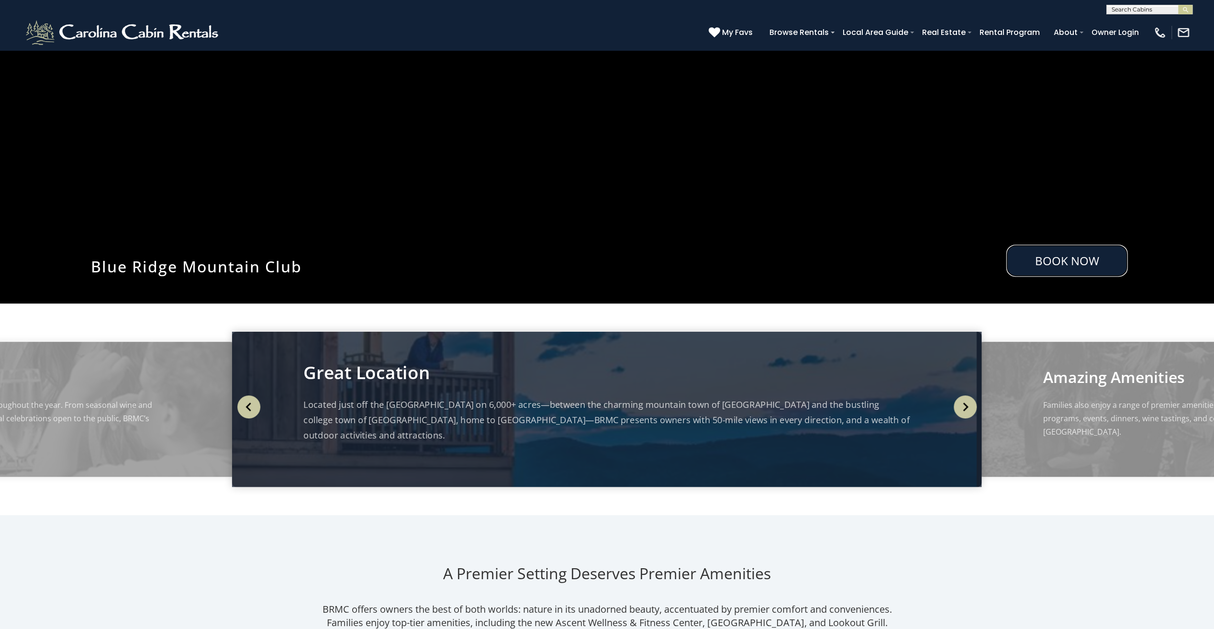
click at [1052, 258] on link "Book Now" at bounding box center [1067, 261] width 122 height 32
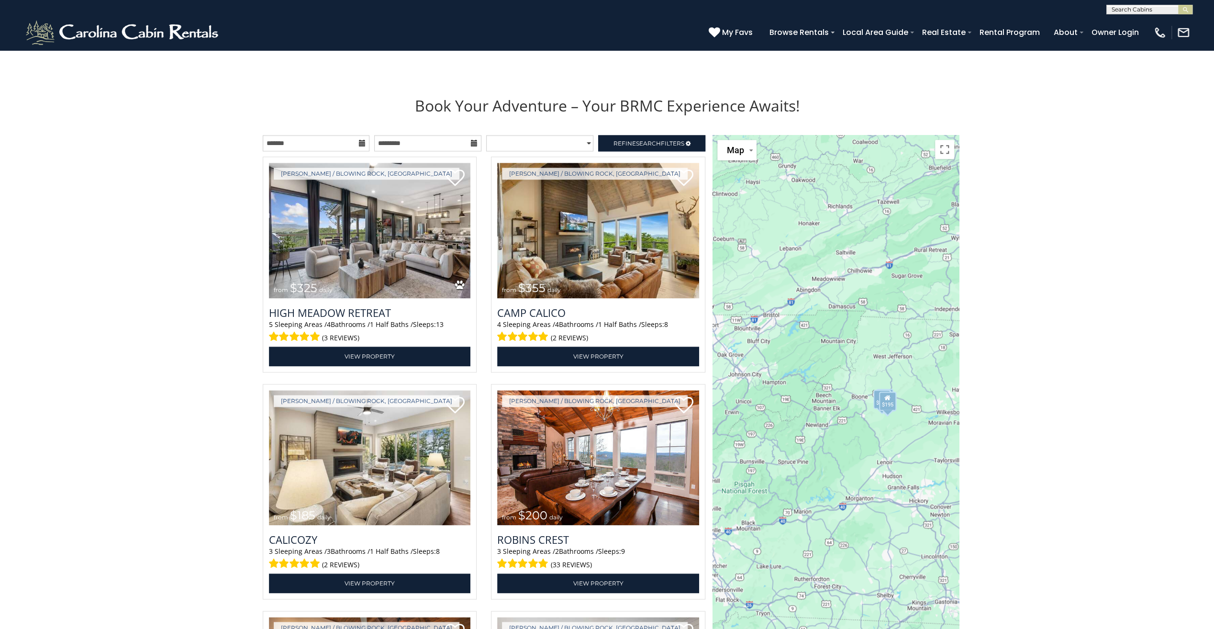
scroll to position [1172, 0]
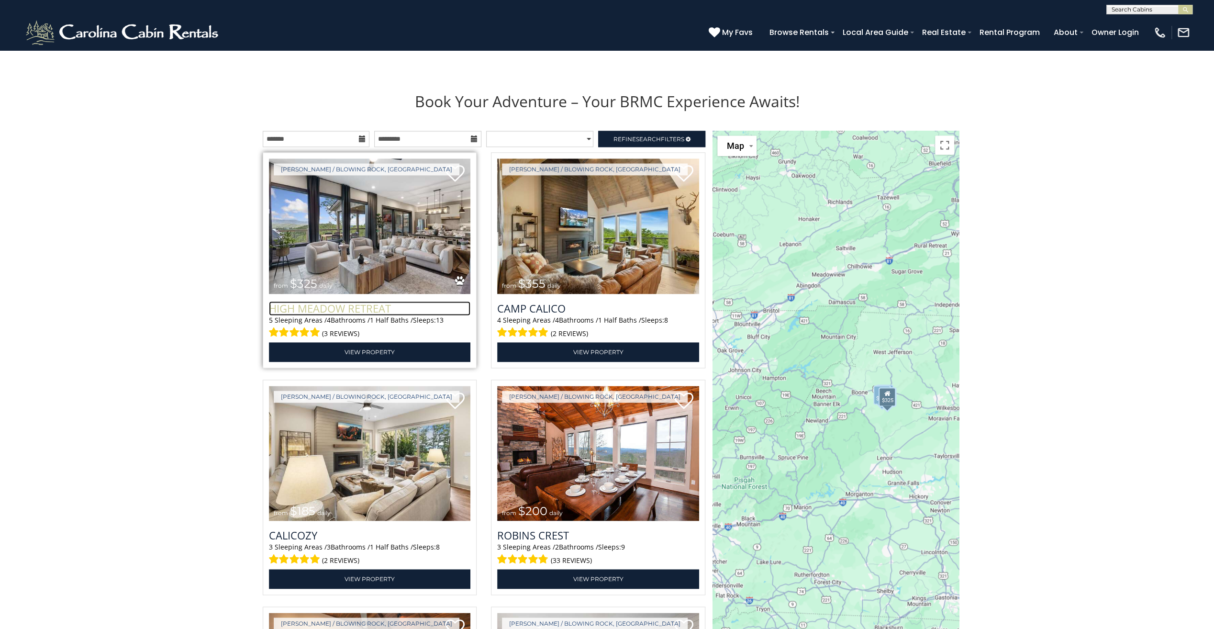
click at [312, 310] on h3 "High Meadow Retreat" at bounding box center [370, 308] width 202 height 14
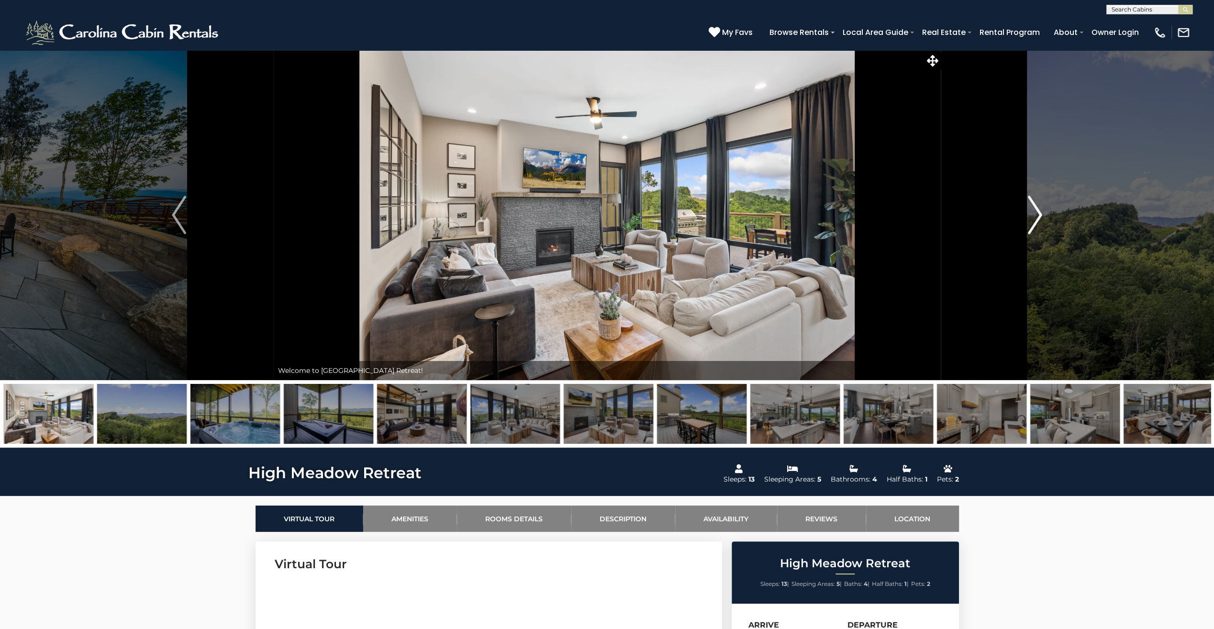
click at [1036, 217] on img "Next" at bounding box center [1035, 215] width 14 height 38
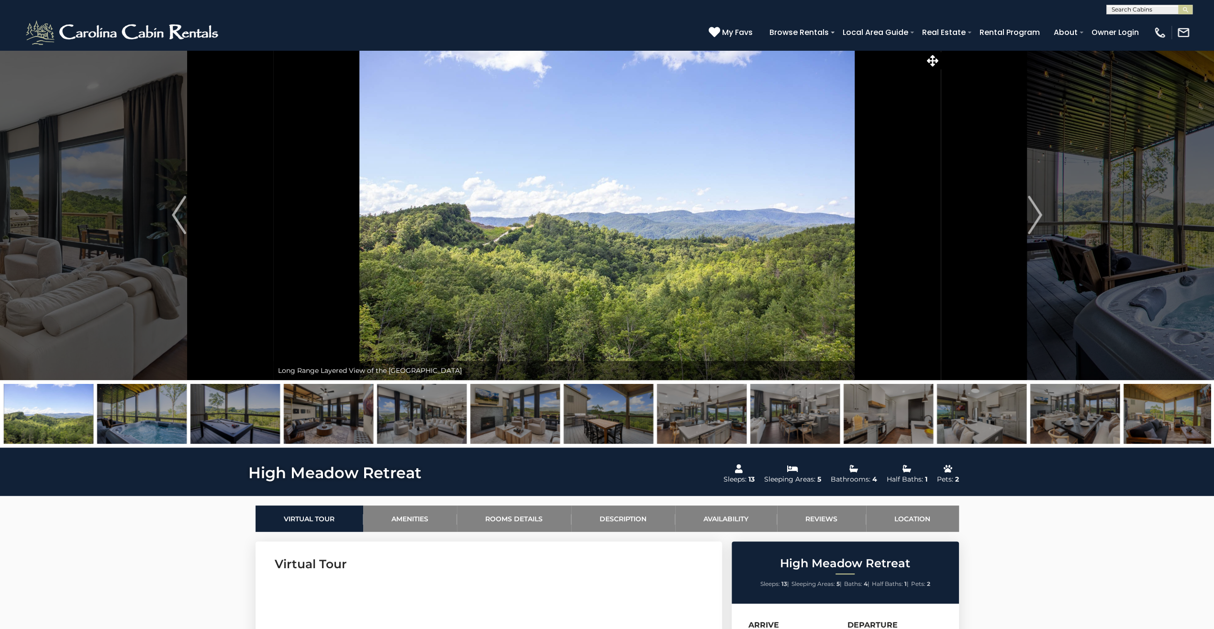
click at [587, 204] on img at bounding box center [607, 215] width 668 height 330
click at [589, 235] on img at bounding box center [607, 215] width 668 height 330
click at [930, 58] on icon at bounding box center [932, 60] width 11 height 11
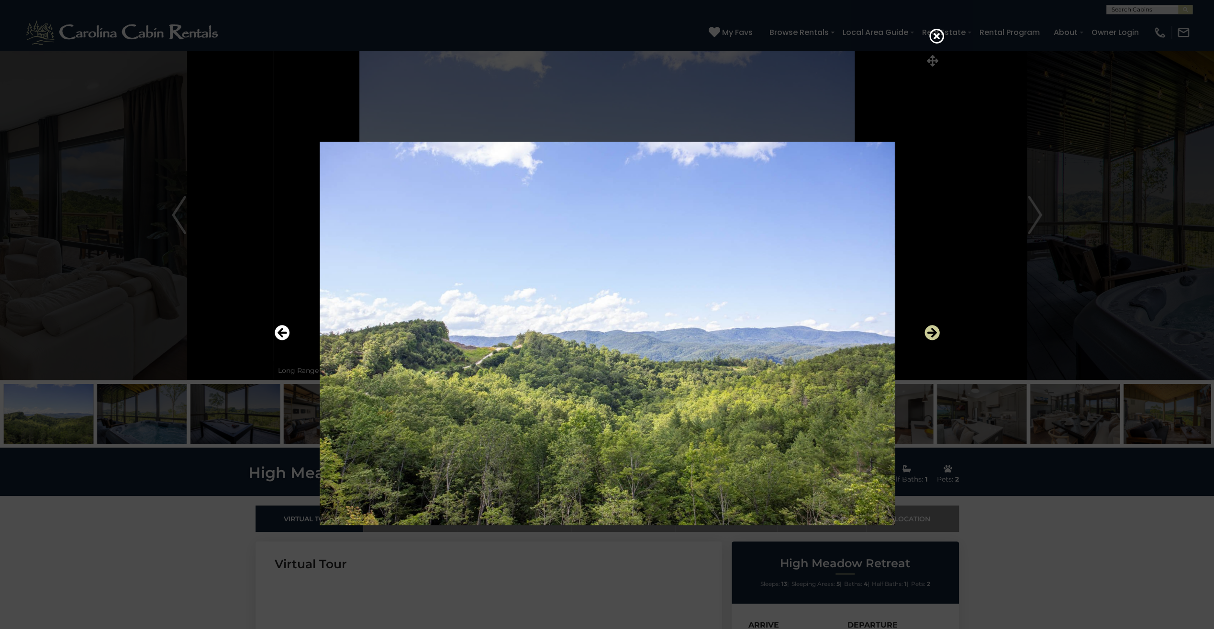
click at [935, 334] on icon "Next" at bounding box center [932, 332] width 15 height 15
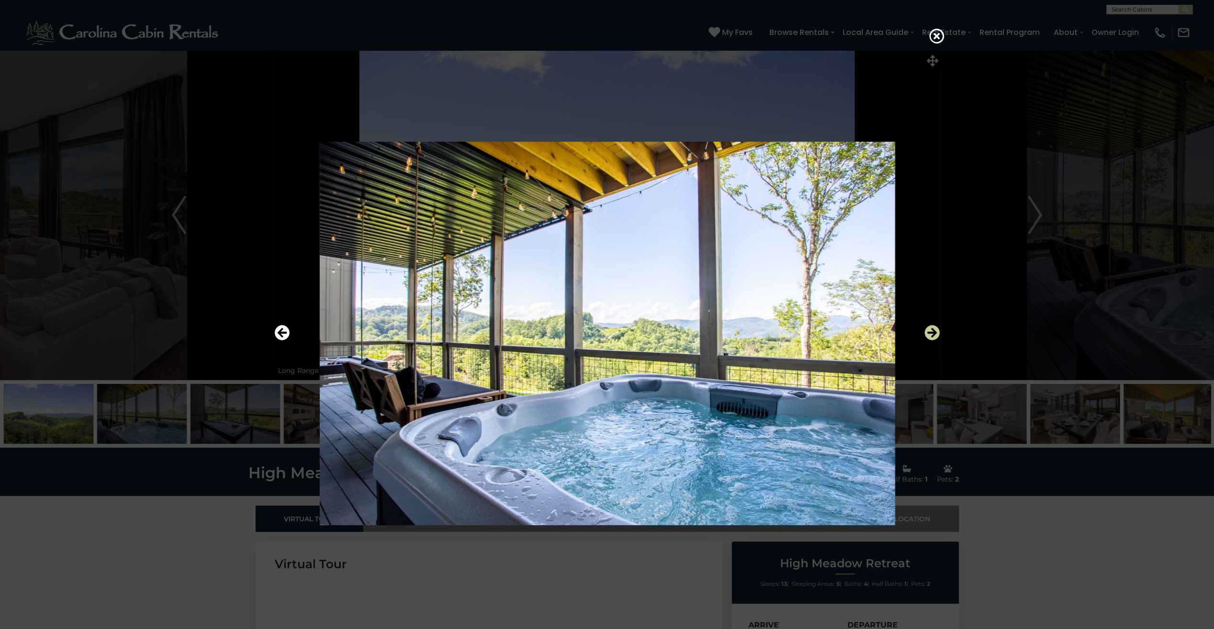
click at [935, 334] on icon "Next" at bounding box center [932, 332] width 15 height 15
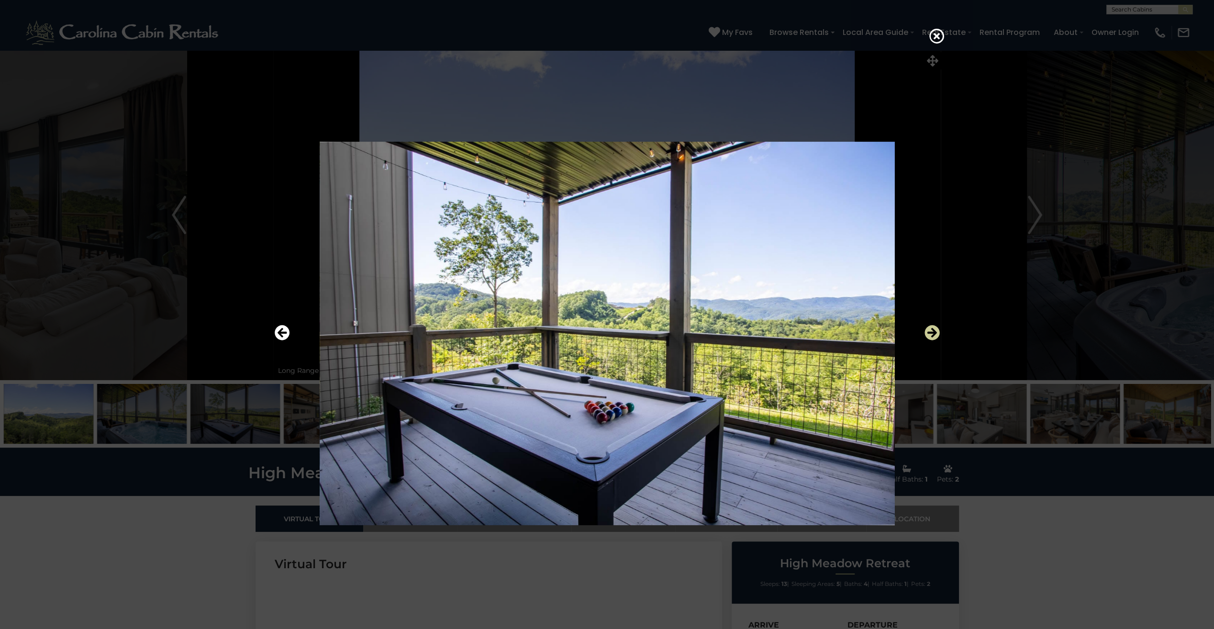
click at [935, 334] on icon "Next" at bounding box center [932, 332] width 15 height 15
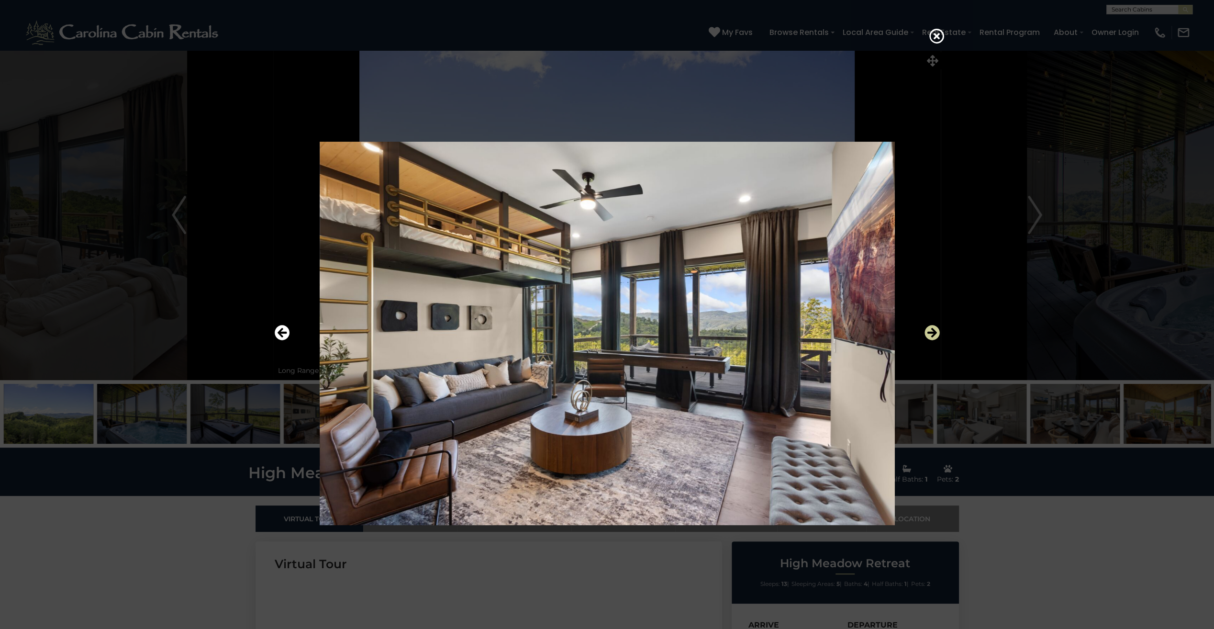
click at [935, 334] on icon "Next" at bounding box center [932, 332] width 15 height 15
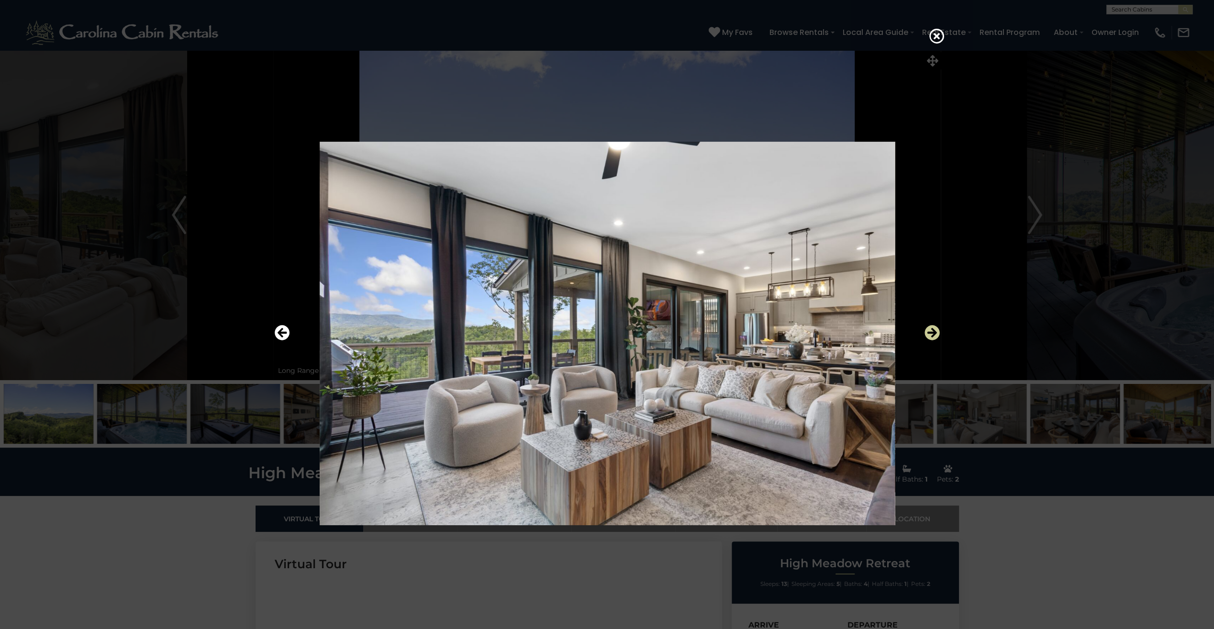
click at [929, 334] on icon "Next" at bounding box center [932, 332] width 15 height 15
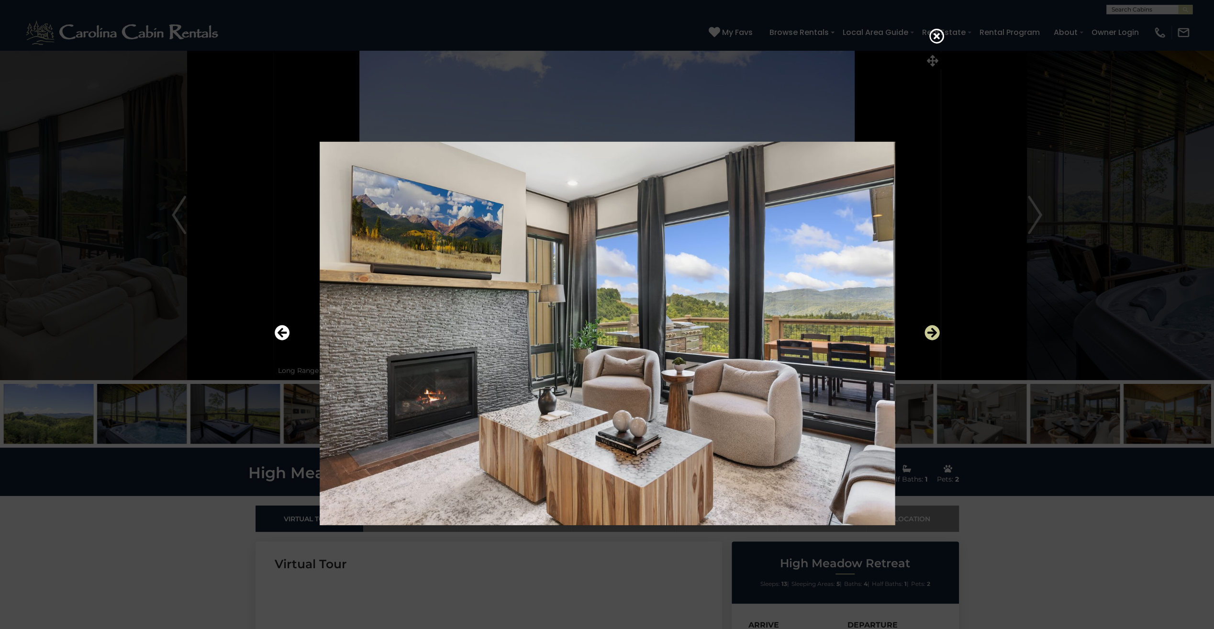
click at [929, 334] on icon "Next" at bounding box center [932, 332] width 15 height 15
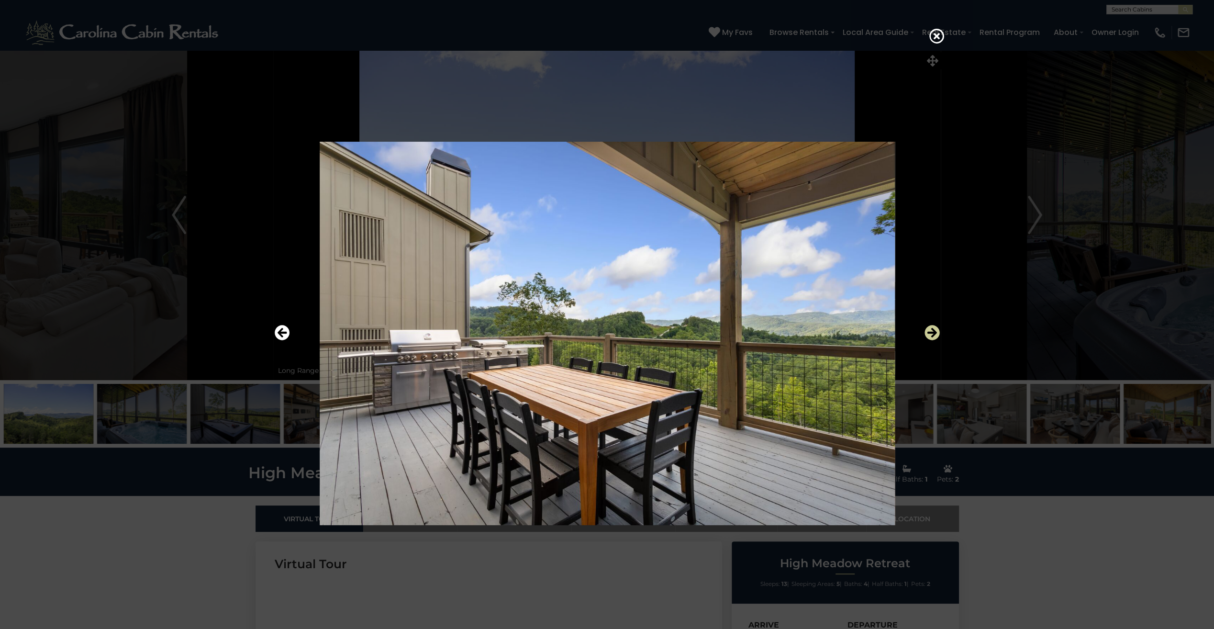
click at [929, 334] on icon "Next" at bounding box center [932, 332] width 15 height 15
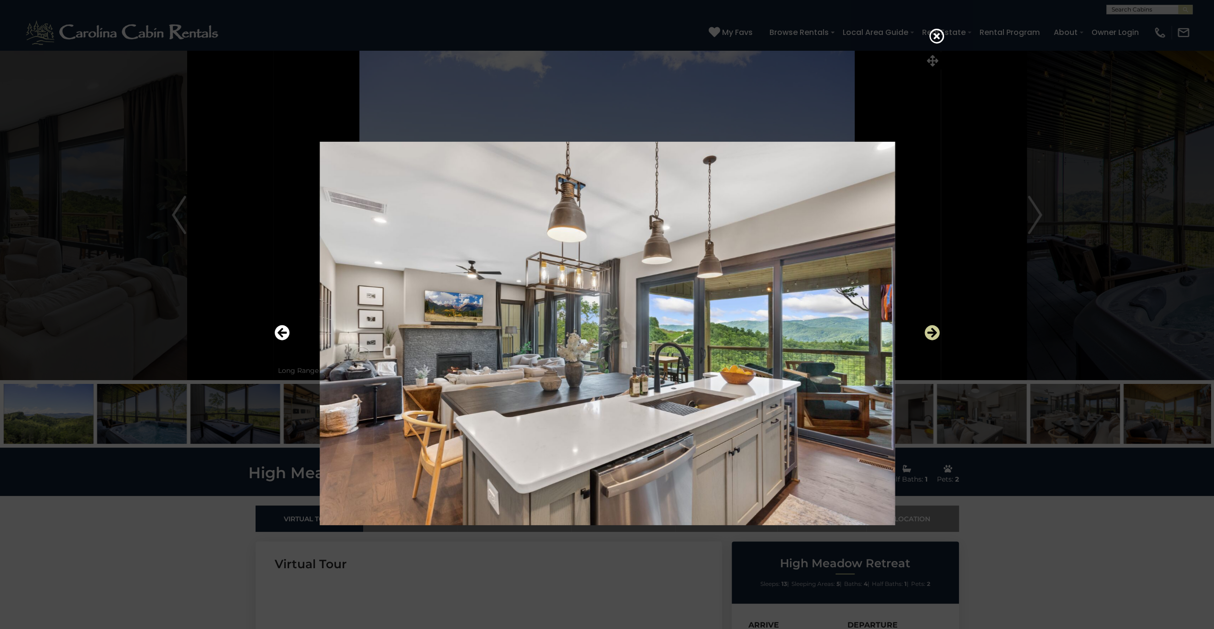
click at [929, 334] on icon "Next" at bounding box center [932, 332] width 15 height 15
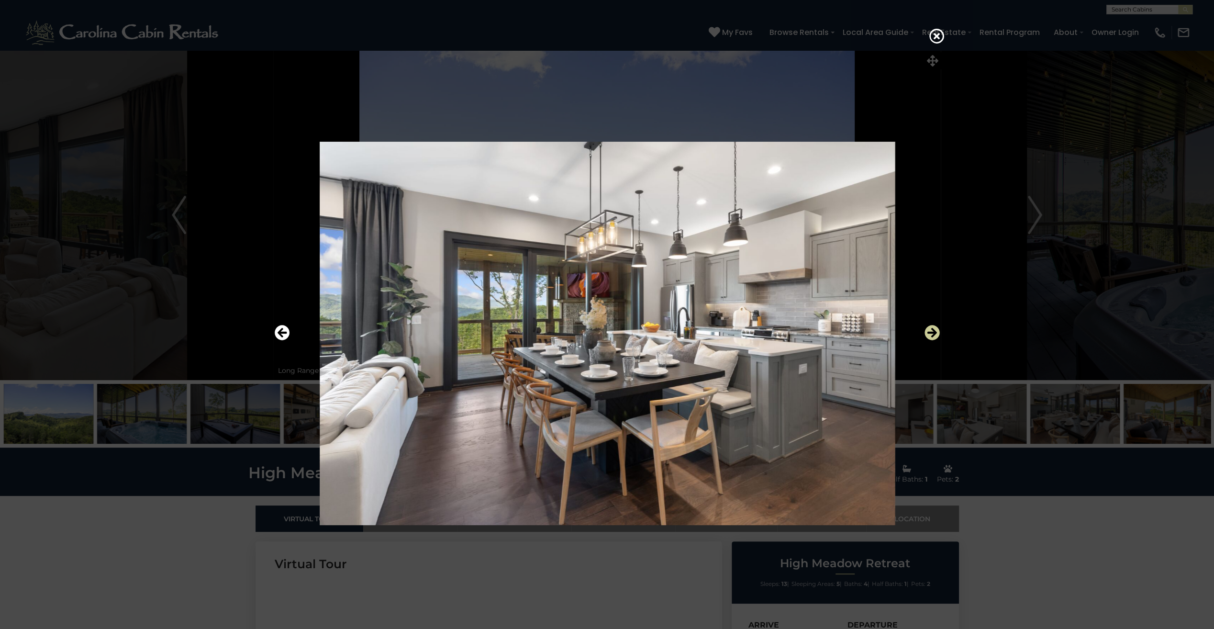
click at [934, 333] on icon "Next" at bounding box center [932, 332] width 15 height 15
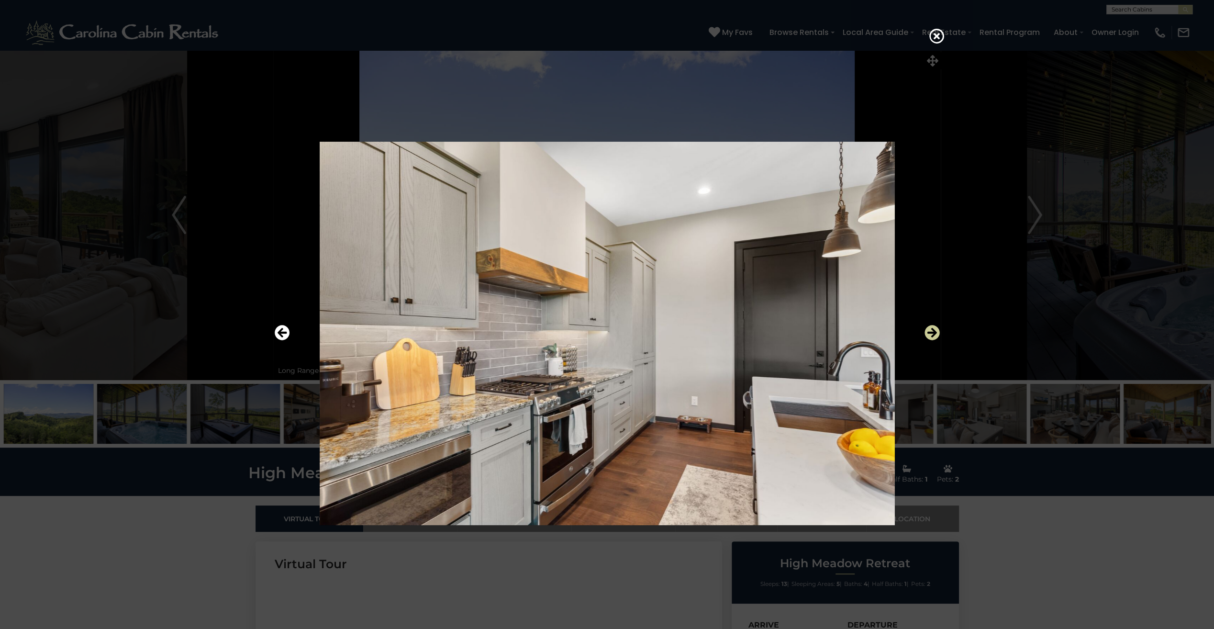
click at [934, 333] on icon "Next" at bounding box center [932, 332] width 15 height 15
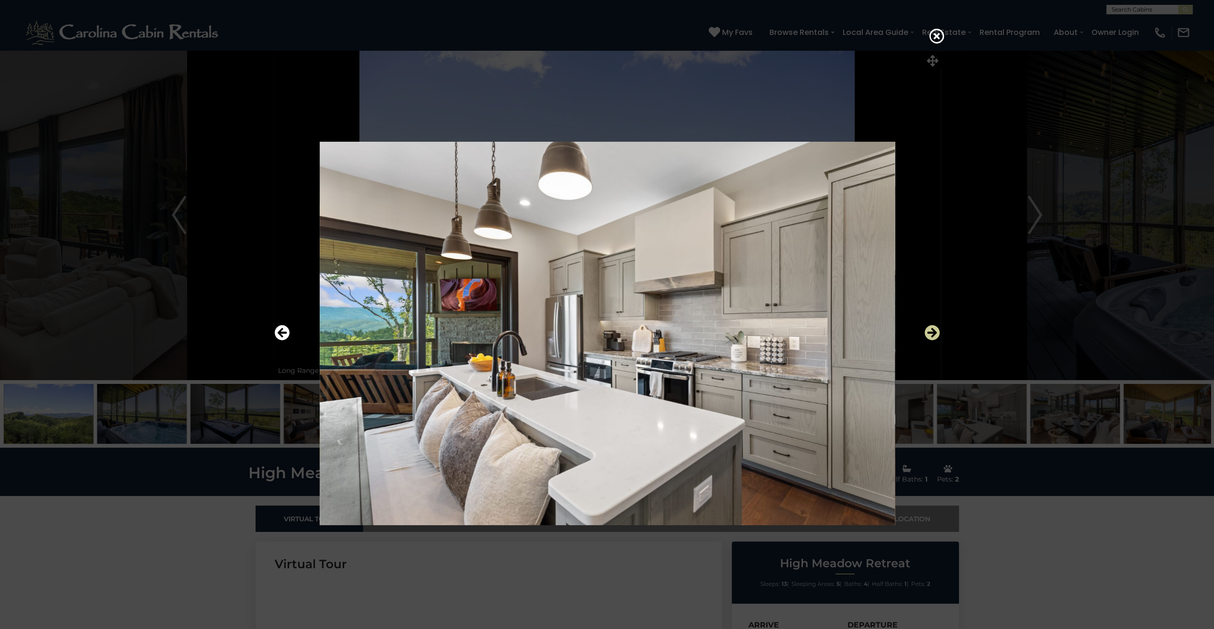
click at [934, 333] on icon "Next" at bounding box center [932, 332] width 15 height 15
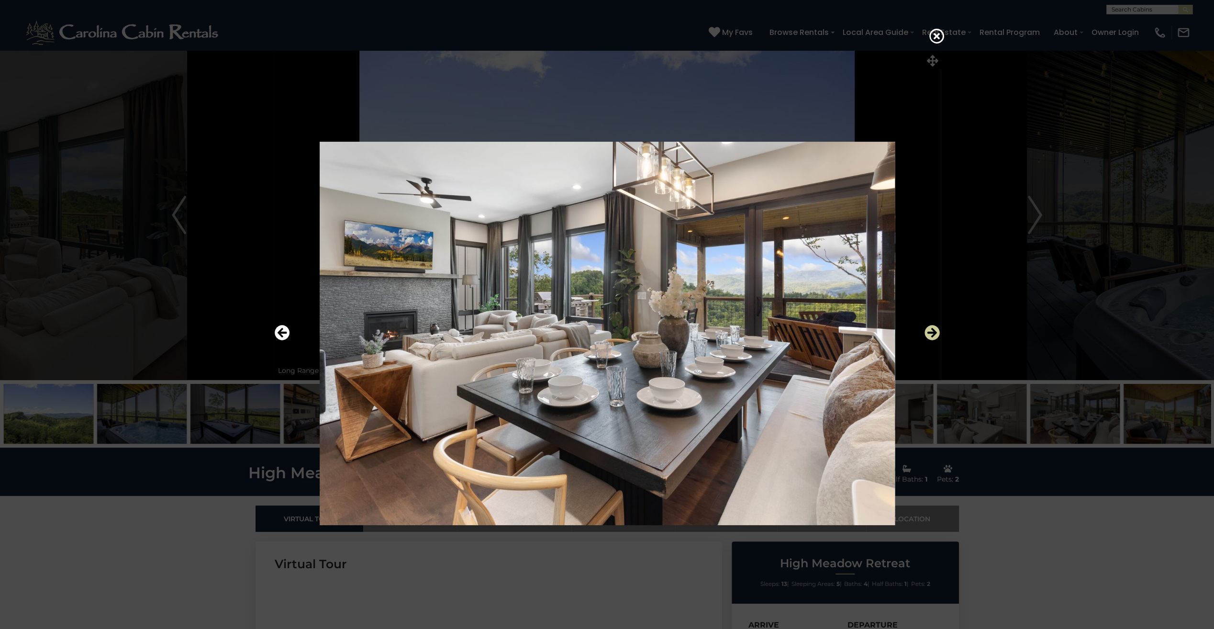
click at [934, 333] on icon "Next" at bounding box center [932, 332] width 15 height 15
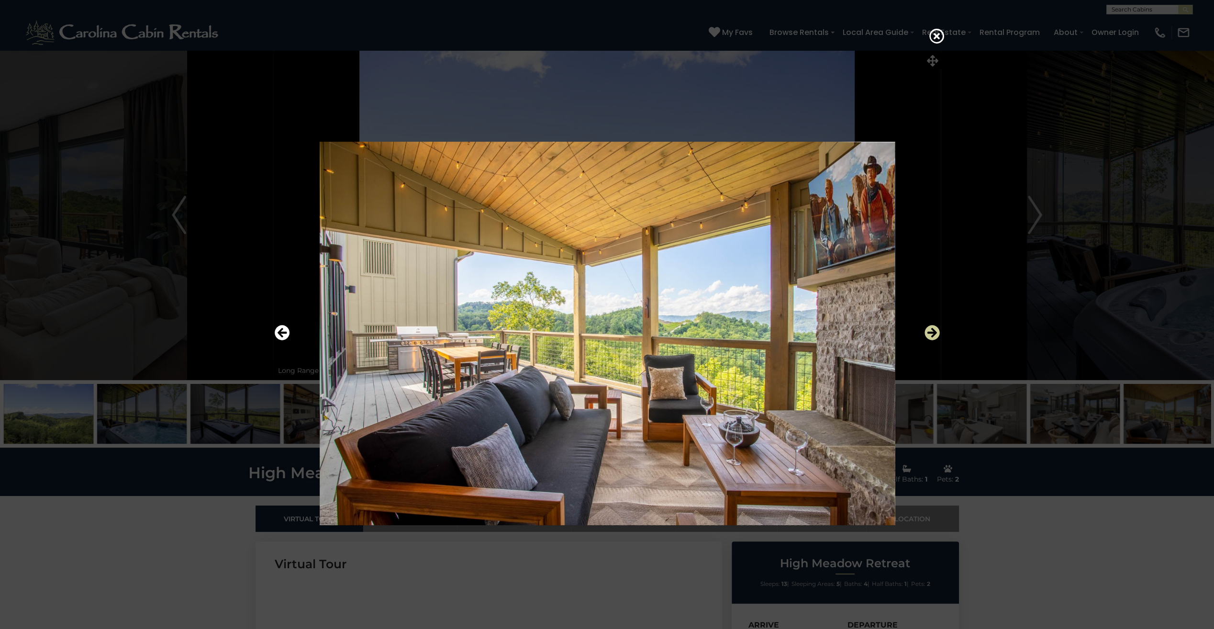
click at [934, 335] on icon "Next" at bounding box center [932, 332] width 15 height 15
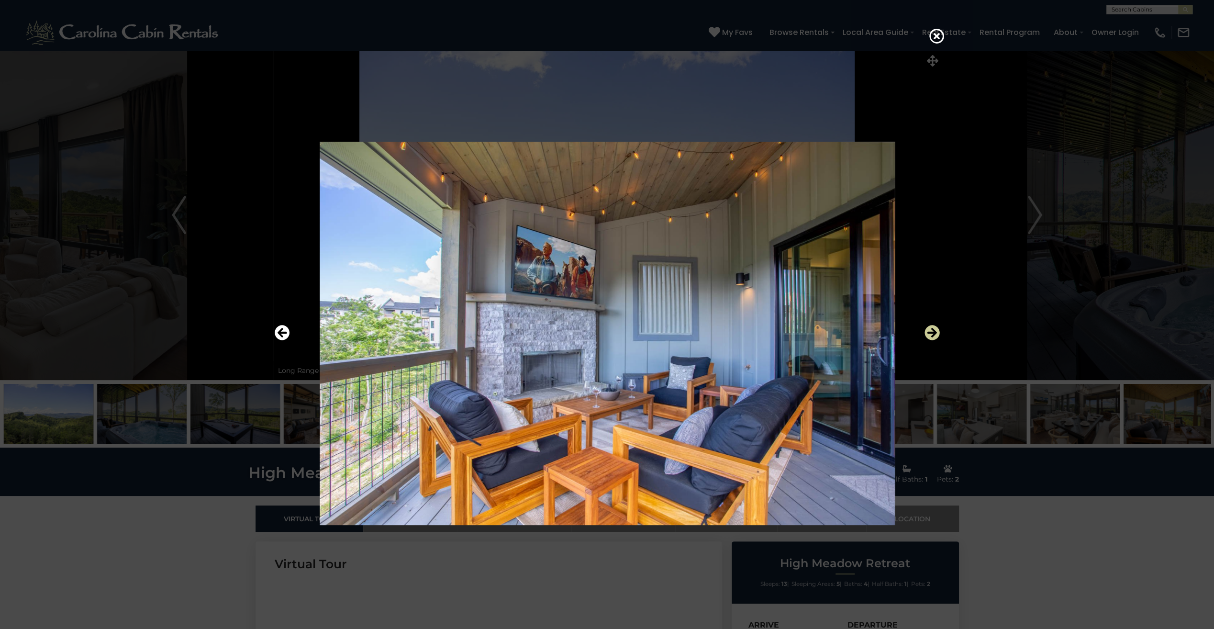
click at [935, 334] on icon "Next" at bounding box center [932, 332] width 15 height 15
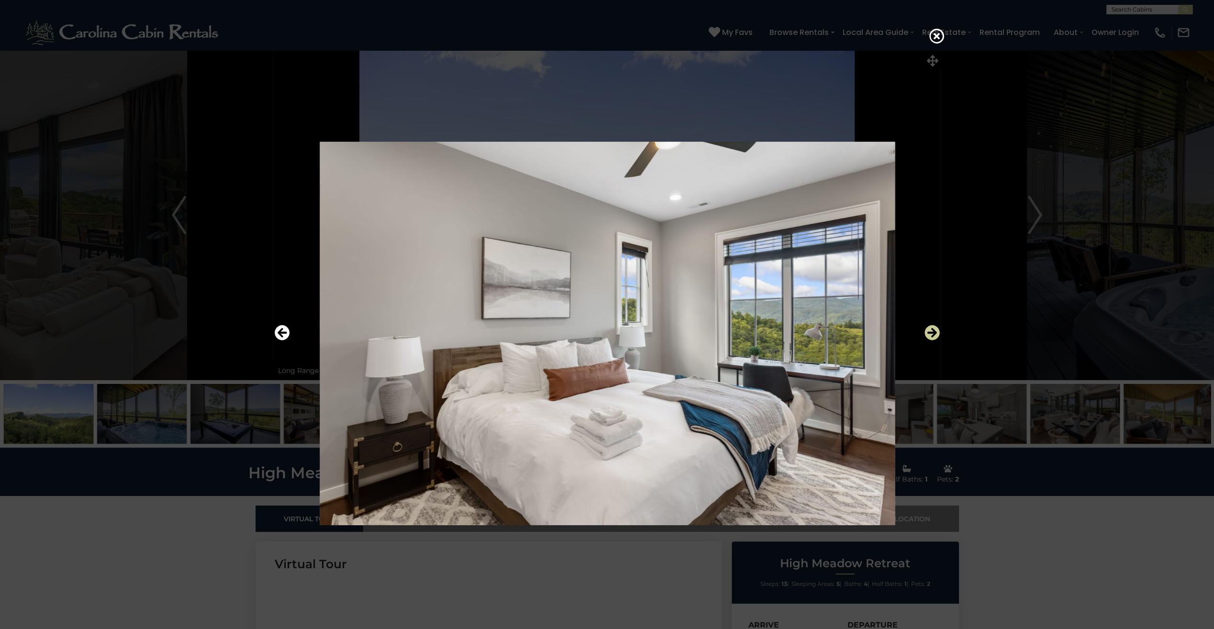
click at [935, 334] on icon "Next" at bounding box center [932, 332] width 15 height 15
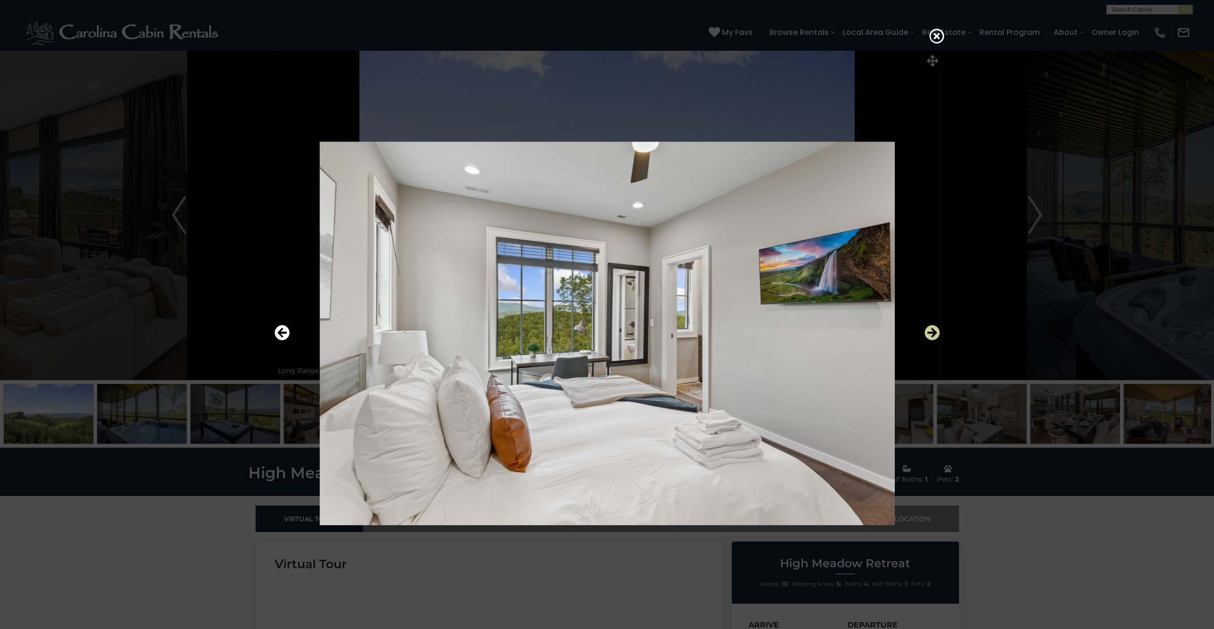
click at [935, 334] on icon "Next" at bounding box center [932, 332] width 15 height 15
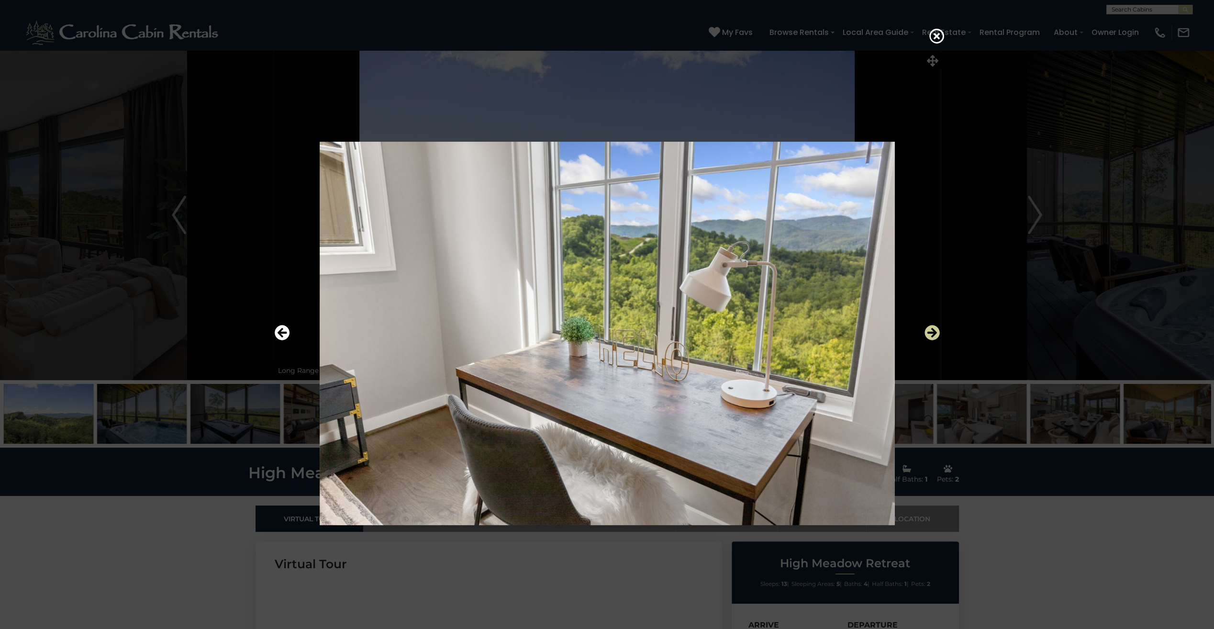
click at [935, 334] on icon "Next" at bounding box center [932, 332] width 15 height 15
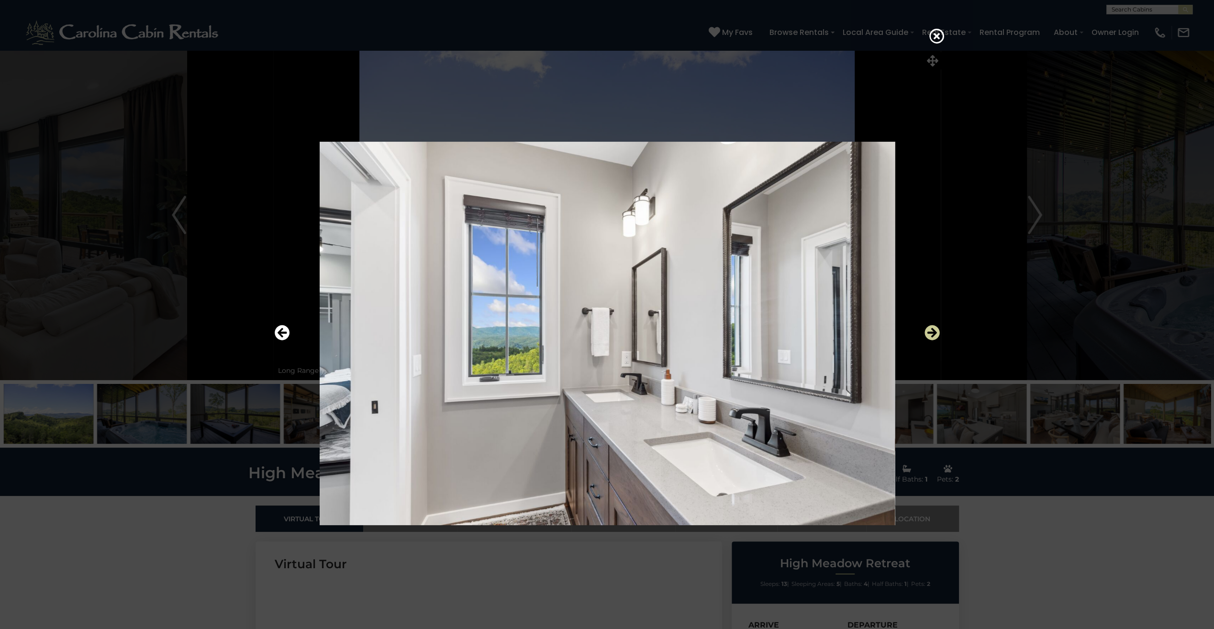
click at [935, 334] on icon "Next" at bounding box center [932, 332] width 15 height 15
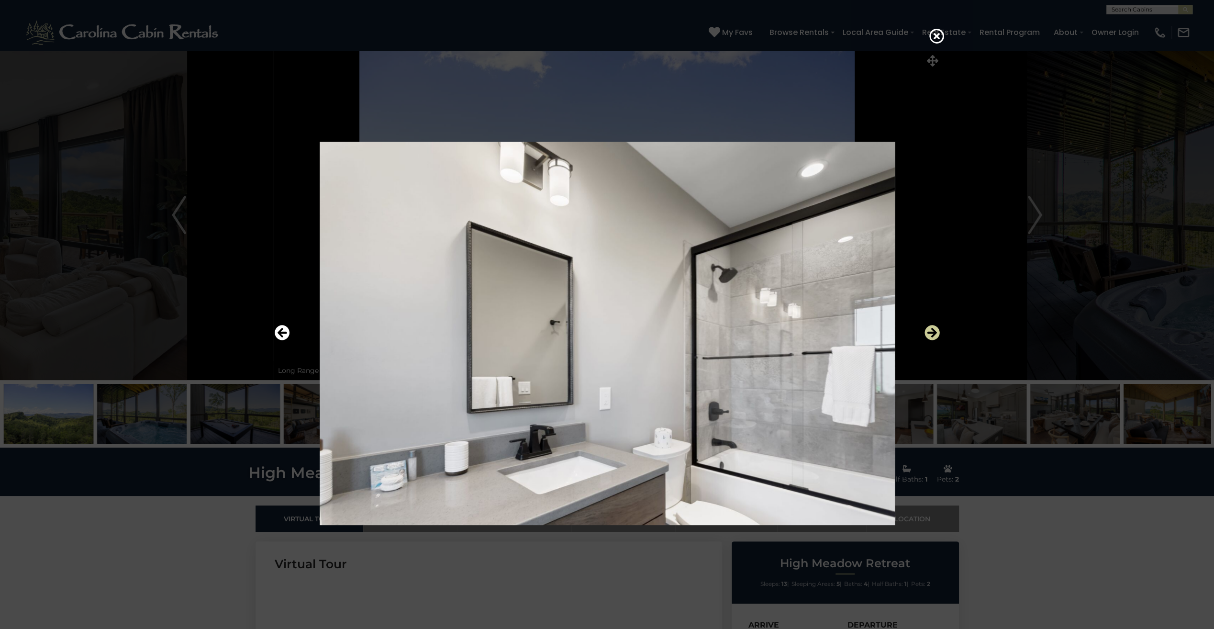
click at [935, 334] on icon "Next" at bounding box center [932, 332] width 15 height 15
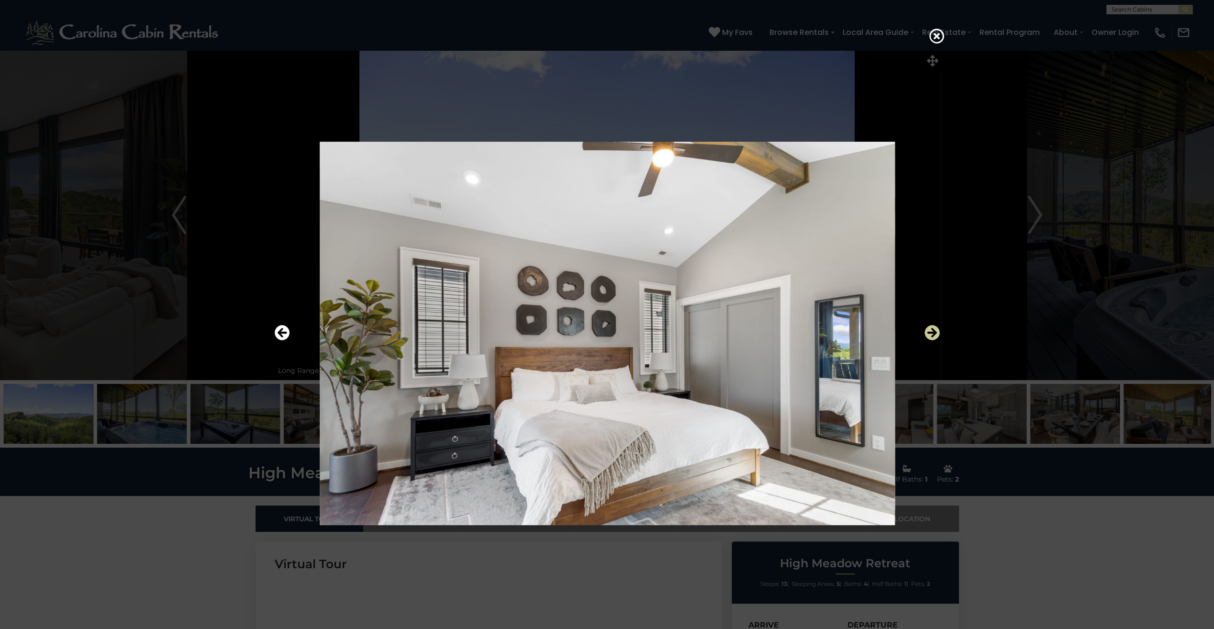
click at [935, 334] on icon "Next" at bounding box center [932, 332] width 15 height 15
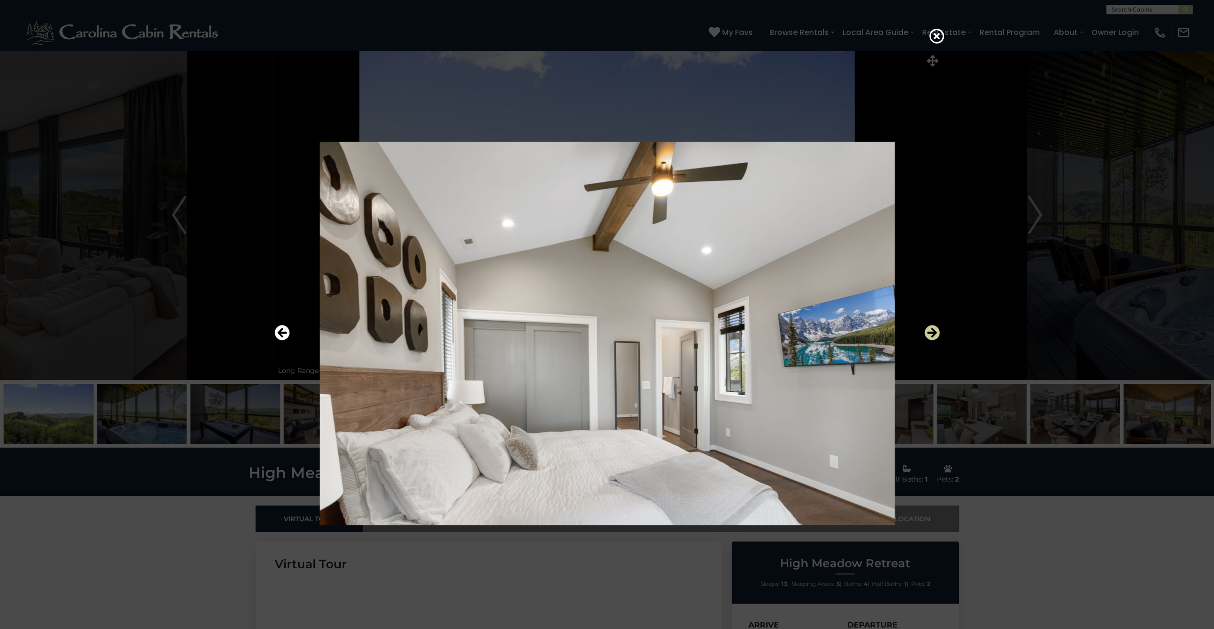
click at [935, 334] on icon "Next" at bounding box center [932, 332] width 15 height 15
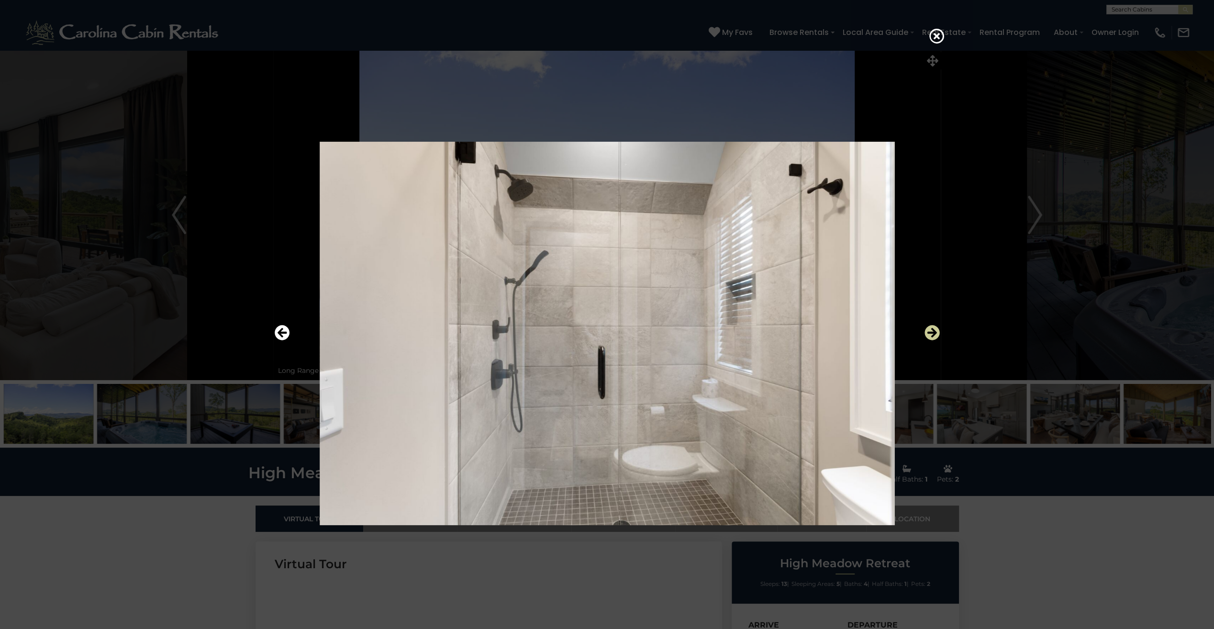
click at [935, 334] on icon "Next" at bounding box center [932, 332] width 15 height 15
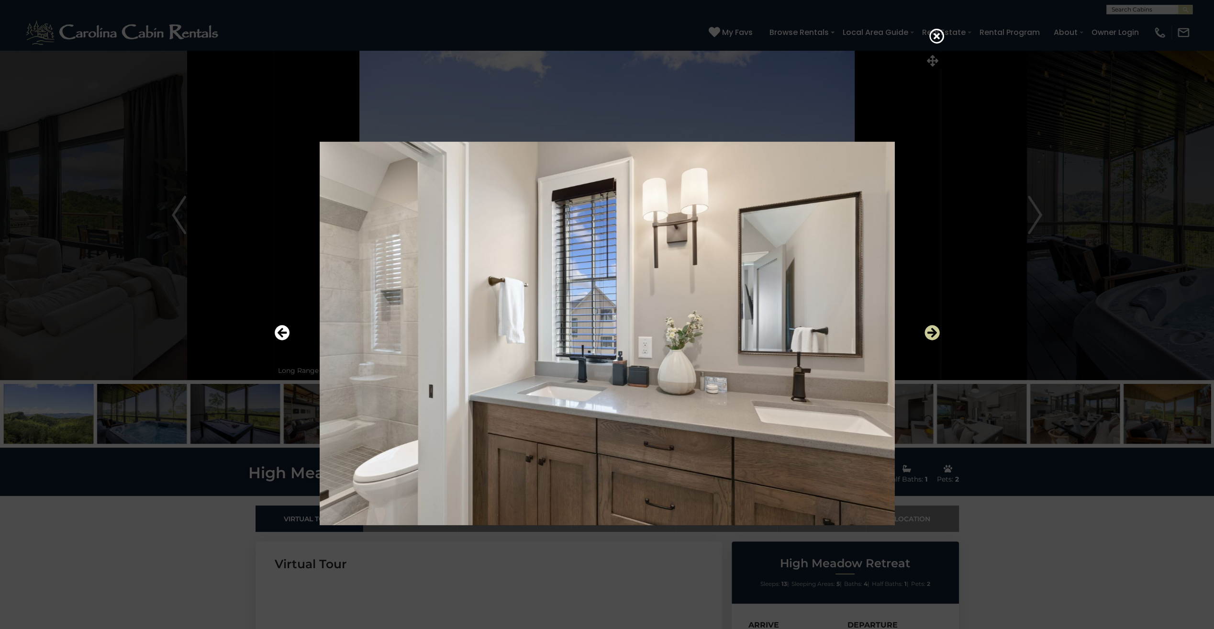
click at [935, 334] on icon "Next" at bounding box center [932, 332] width 15 height 15
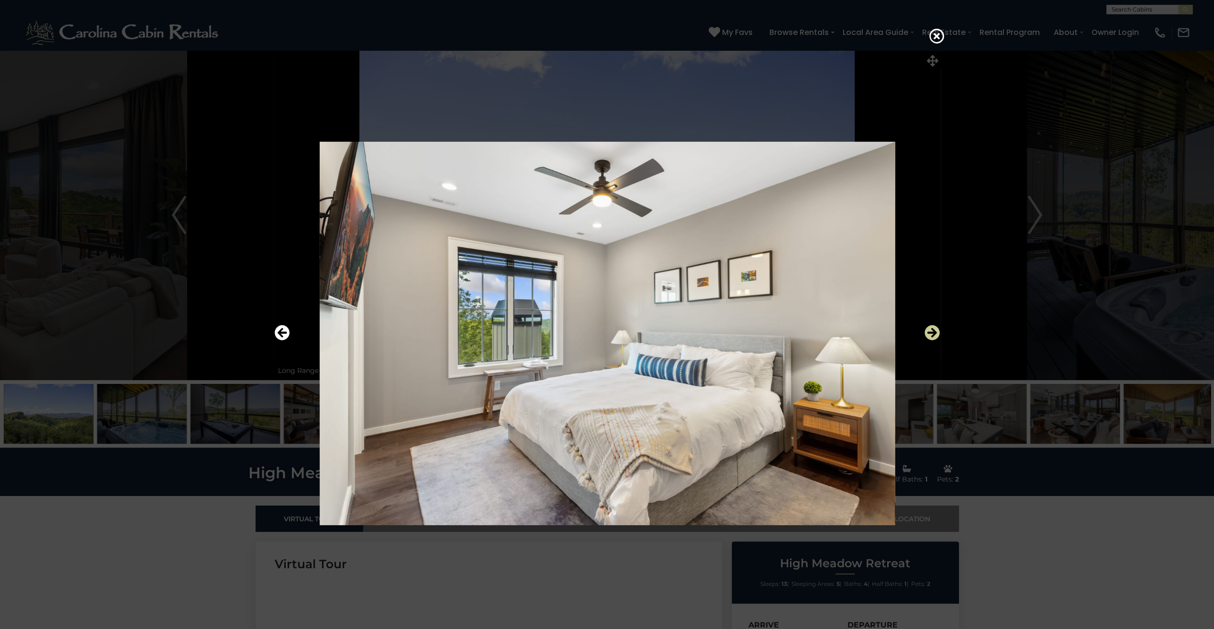
click at [935, 334] on icon "Next" at bounding box center [932, 332] width 15 height 15
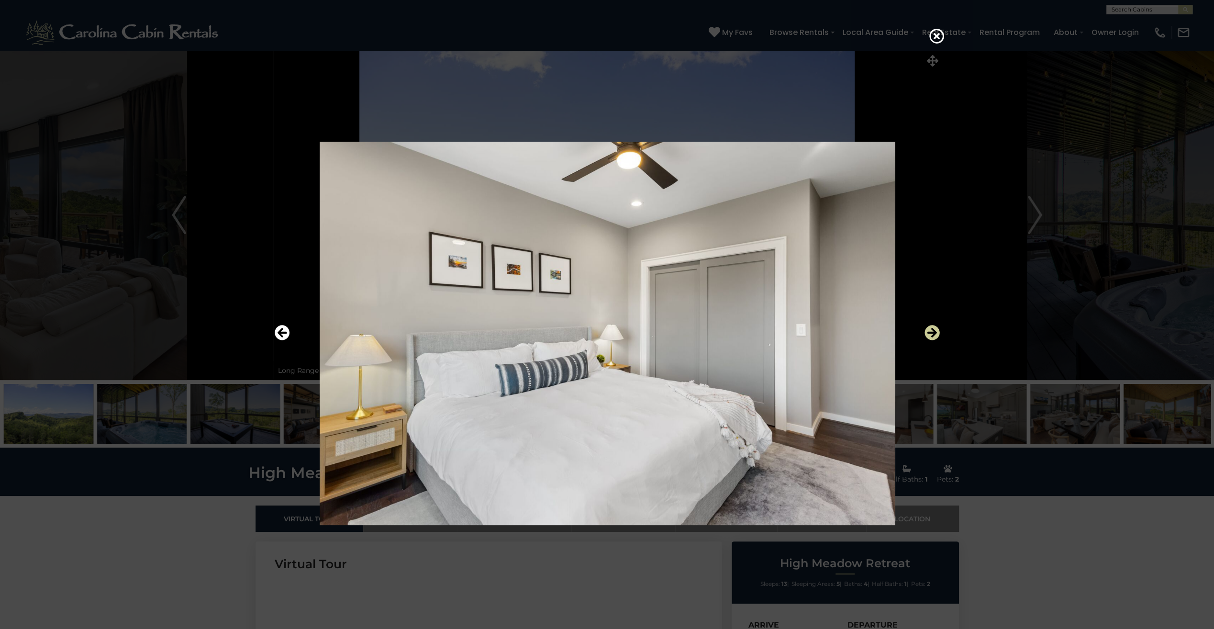
click at [935, 334] on icon "Next" at bounding box center [932, 332] width 15 height 15
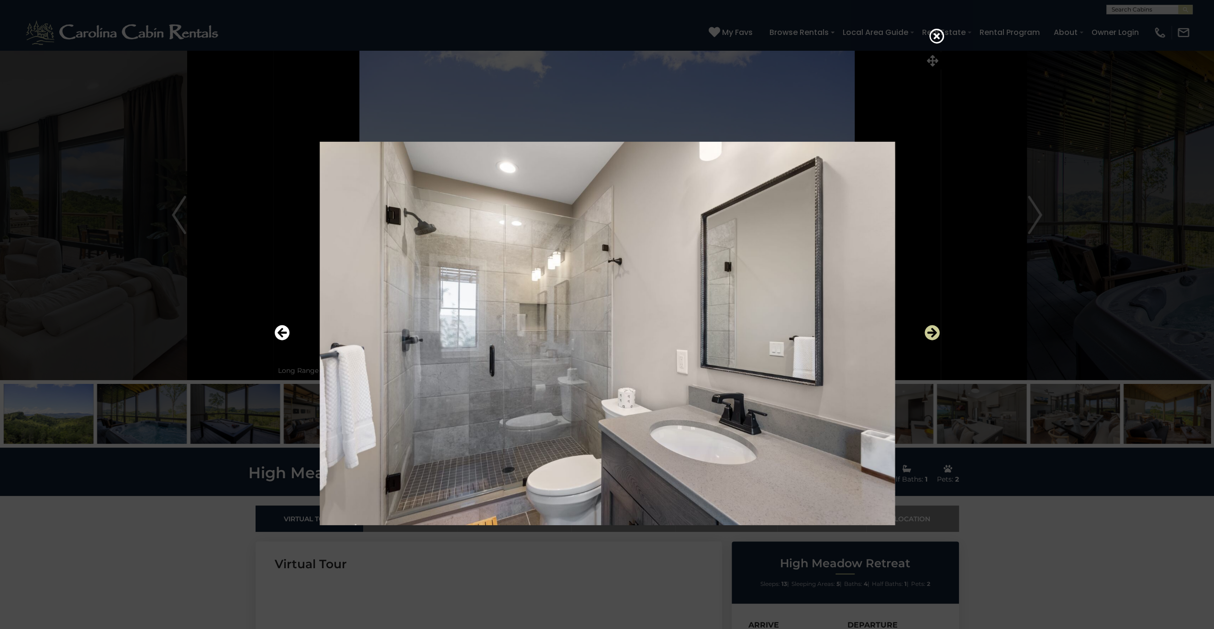
click at [935, 334] on icon "Next" at bounding box center [932, 332] width 15 height 15
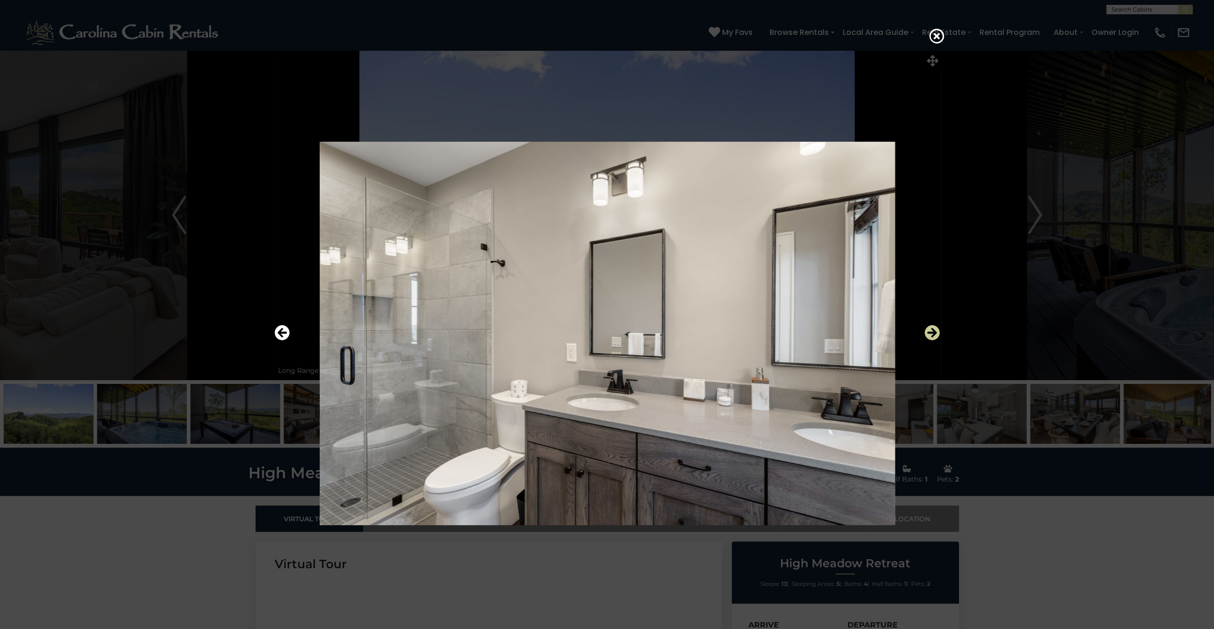
click at [935, 334] on icon "Next" at bounding box center [932, 332] width 15 height 15
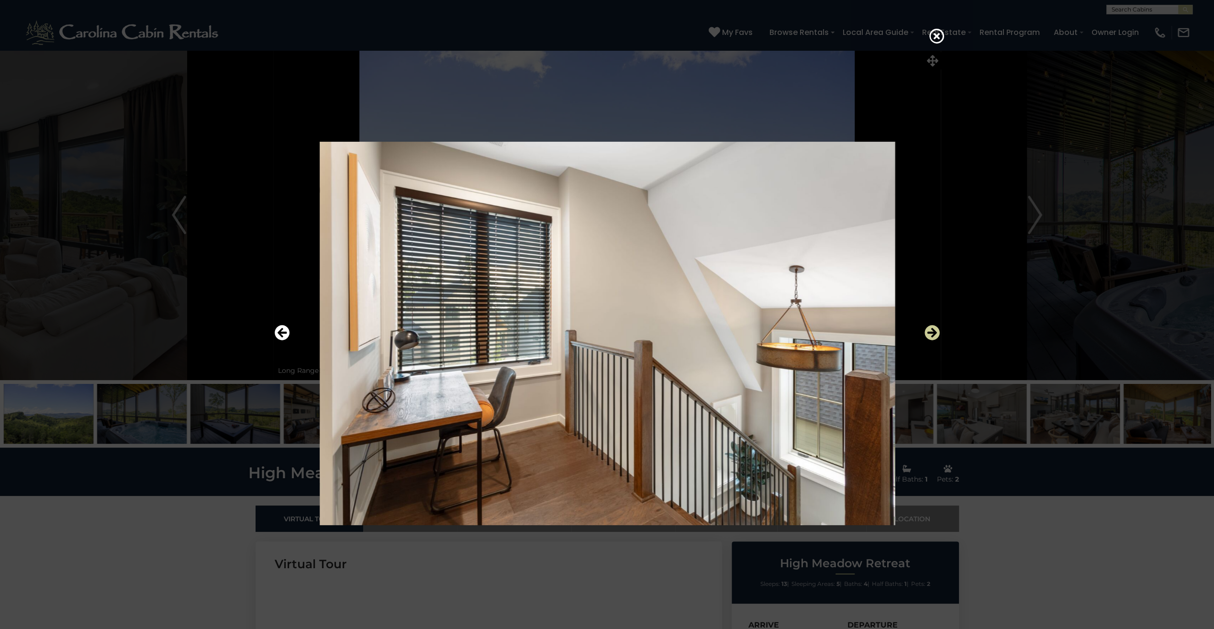
click at [935, 334] on icon "Next" at bounding box center [932, 332] width 15 height 15
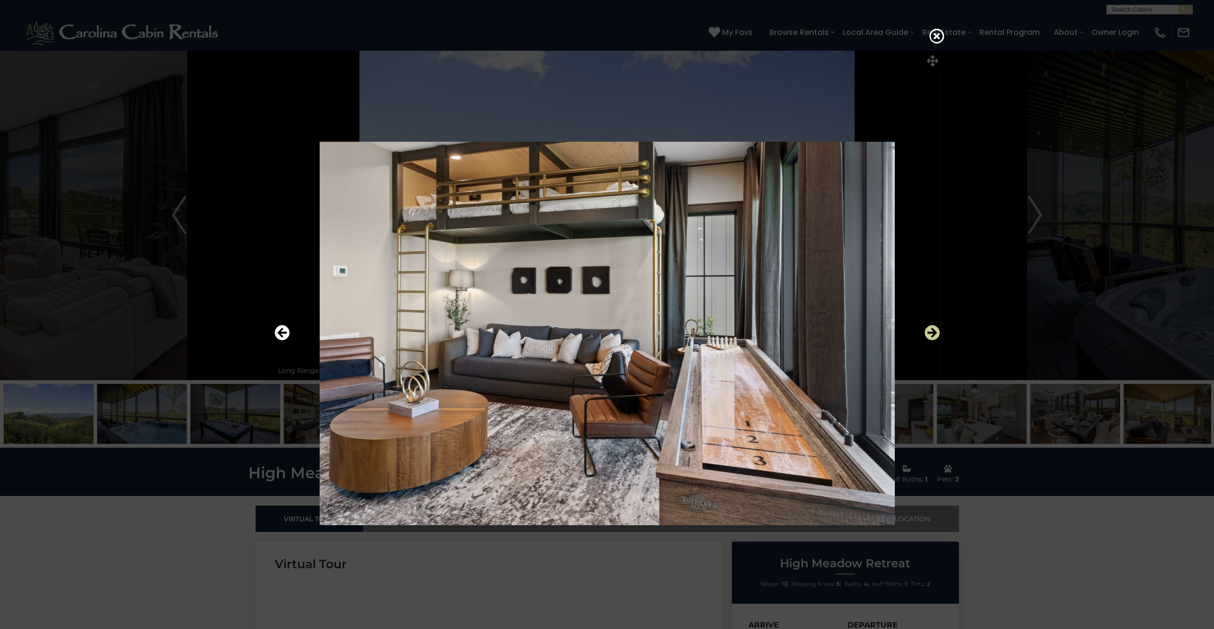
click at [935, 334] on icon "Next" at bounding box center [932, 332] width 15 height 15
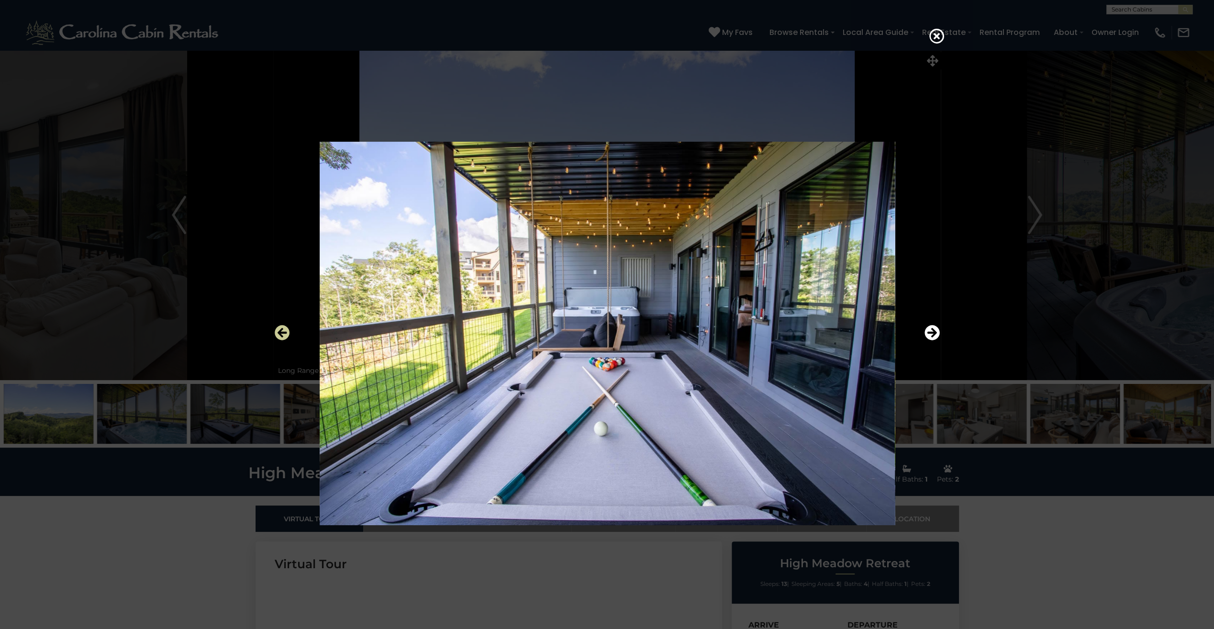
click at [281, 335] on icon "Previous" at bounding box center [282, 332] width 15 height 15
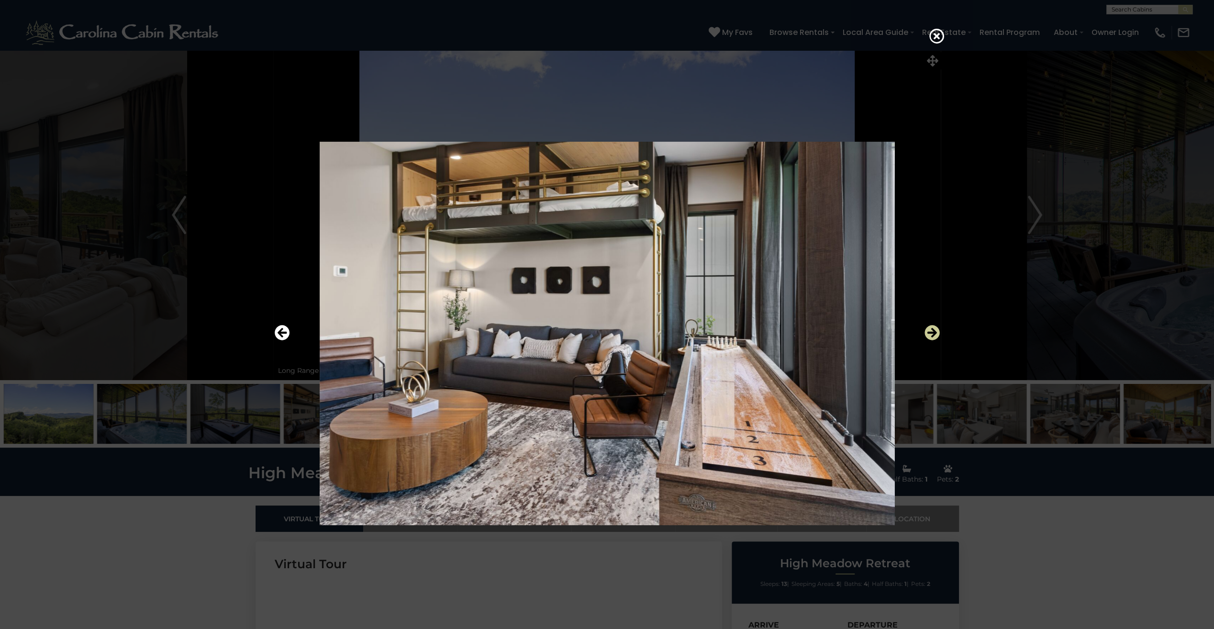
click at [936, 339] on icon "Next" at bounding box center [932, 332] width 15 height 15
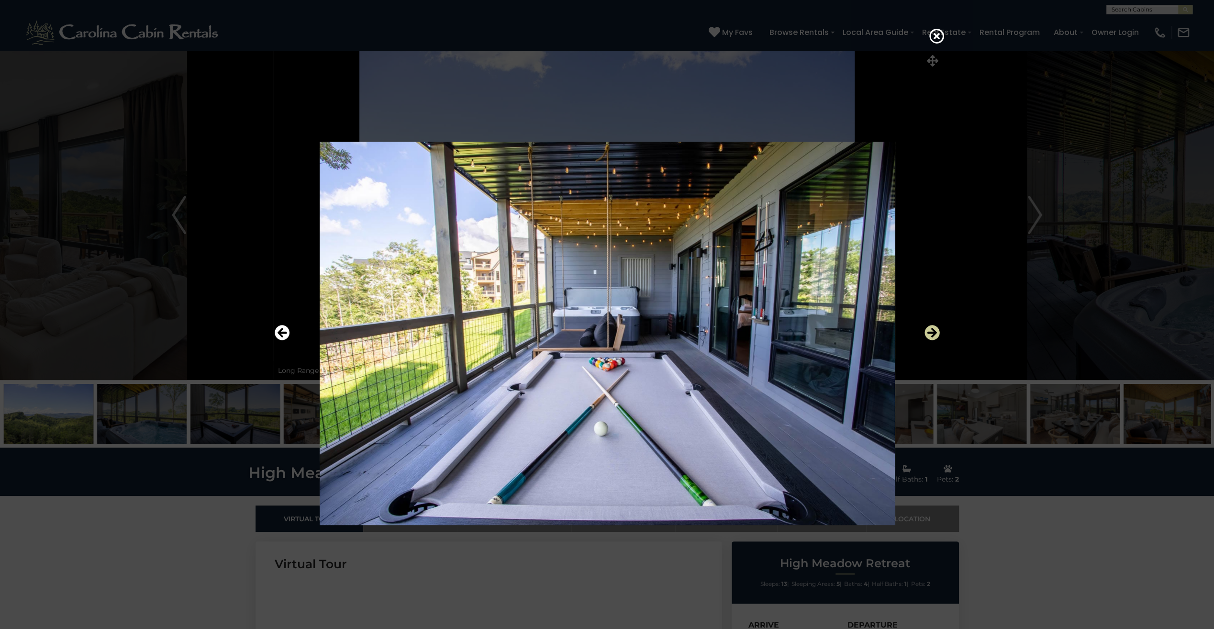
click at [930, 332] on icon "Next" at bounding box center [932, 332] width 15 height 15
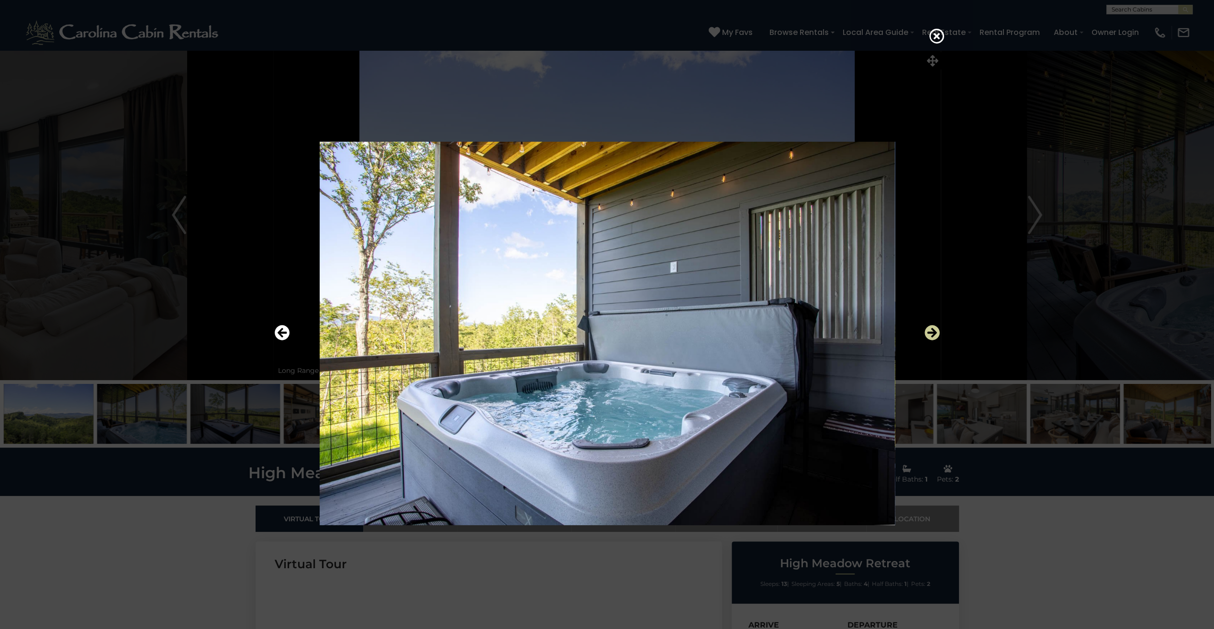
click at [930, 332] on icon "Next" at bounding box center [932, 332] width 15 height 15
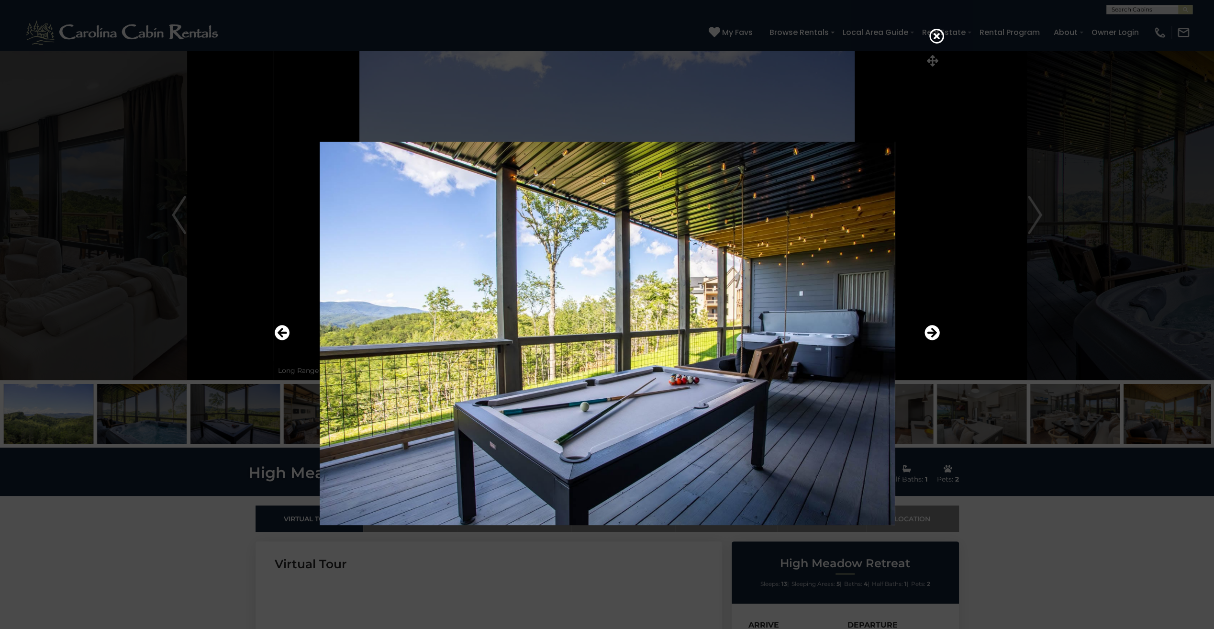
click at [994, 293] on div at bounding box center [607, 314] width 1214 height 629
click at [937, 34] on icon at bounding box center [936, 35] width 15 height 15
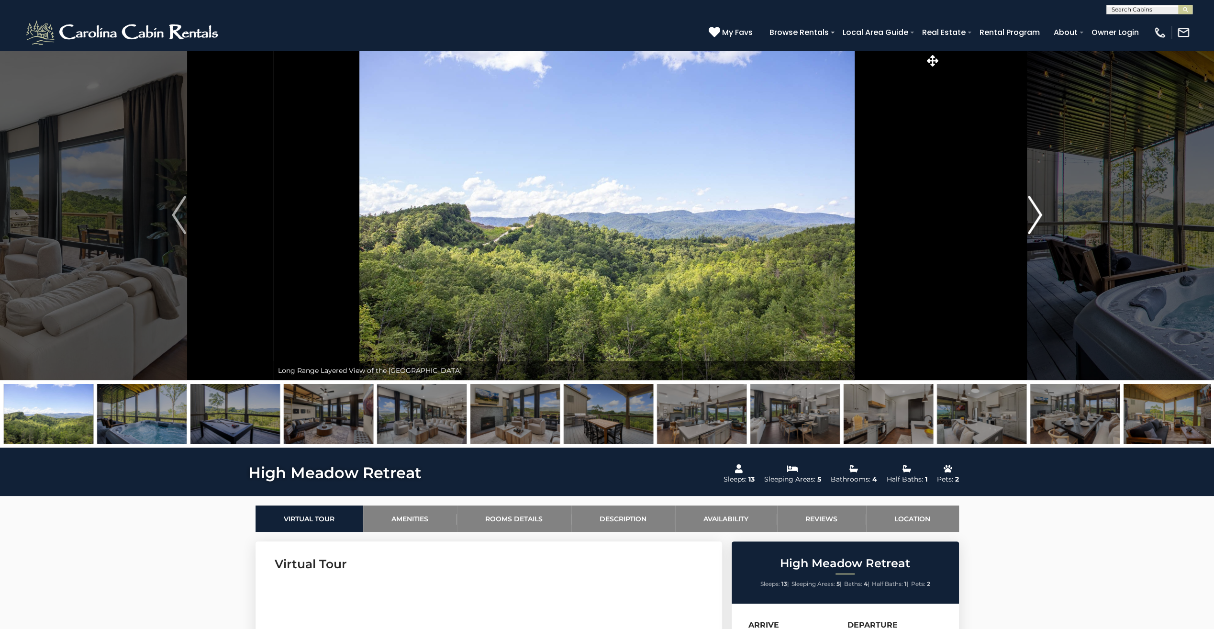
click at [1042, 210] on button "Next" at bounding box center [1035, 215] width 189 height 330
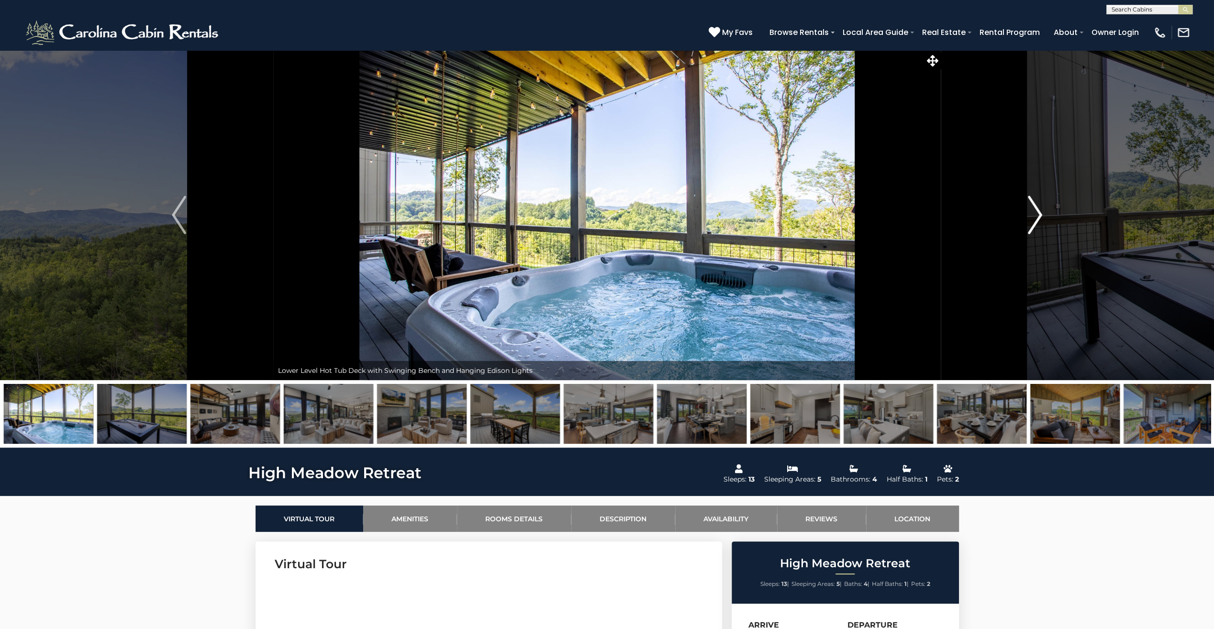
click at [1037, 220] on img "Next" at bounding box center [1035, 215] width 14 height 38
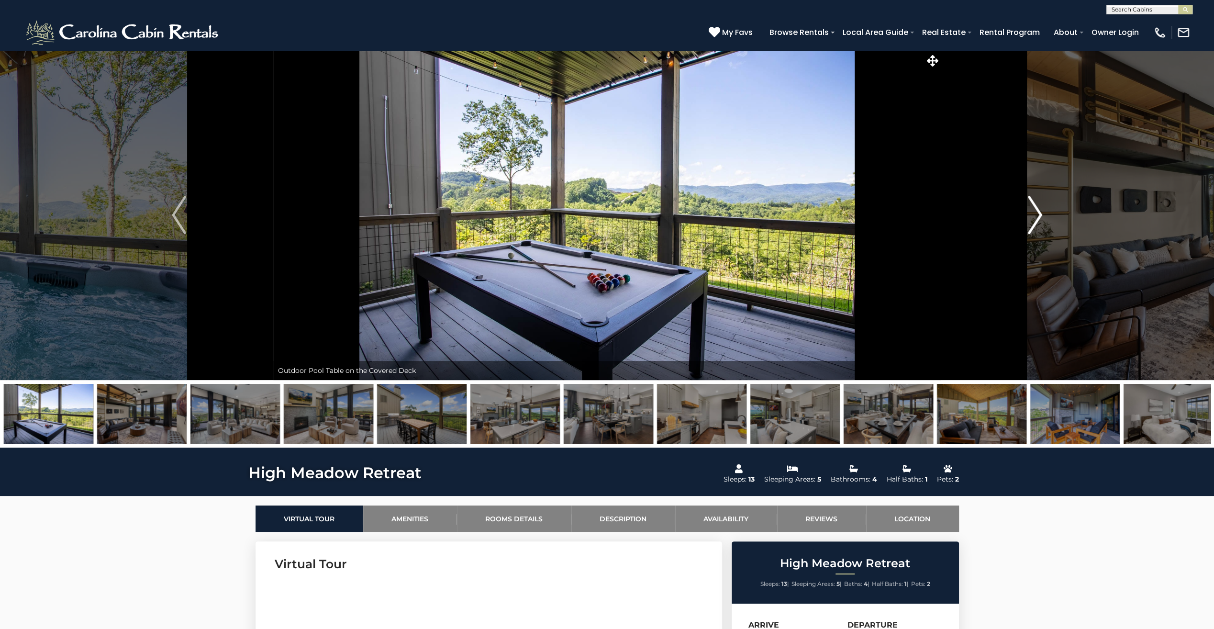
click at [1036, 219] on img "Next" at bounding box center [1035, 215] width 14 height 38
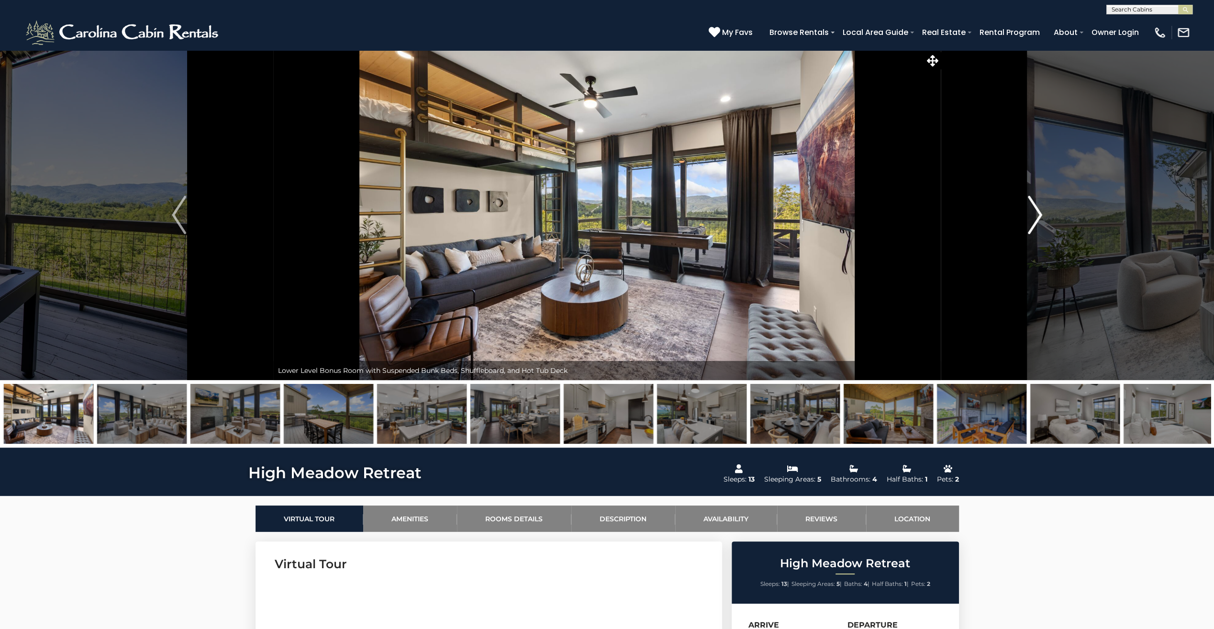
click at [1036, 219] on img "Next" at bounding box center [1035, 215] width 14 height 38
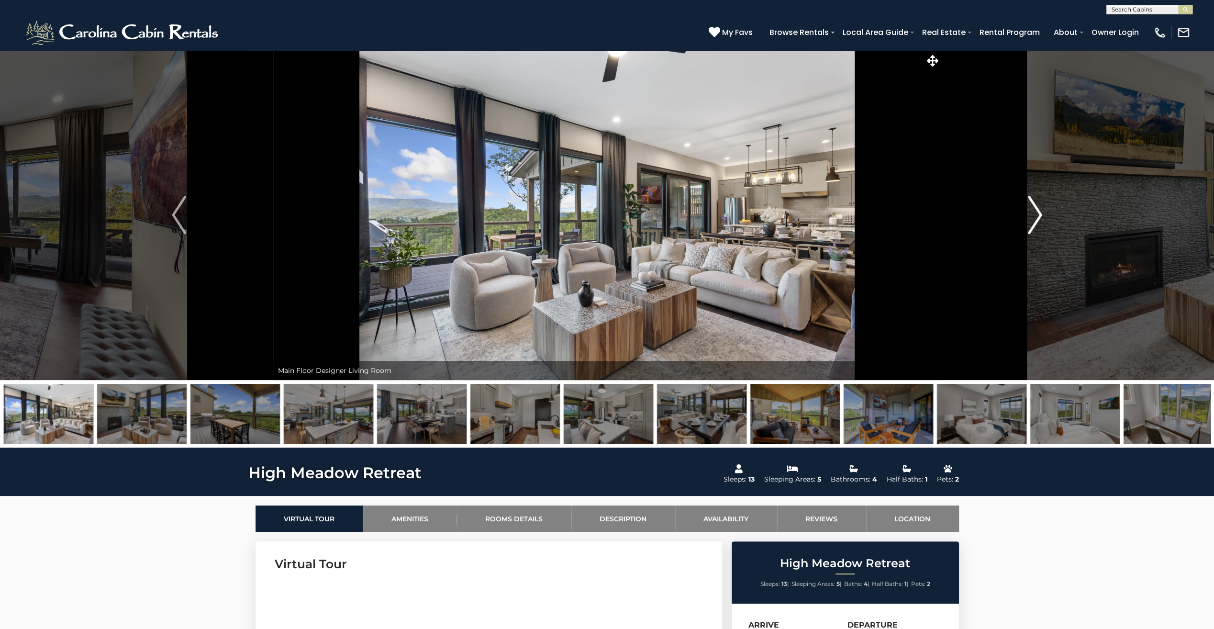
click at [1036, 219] on img "Next" at bounding box center [1035, 215] width 14 height 38
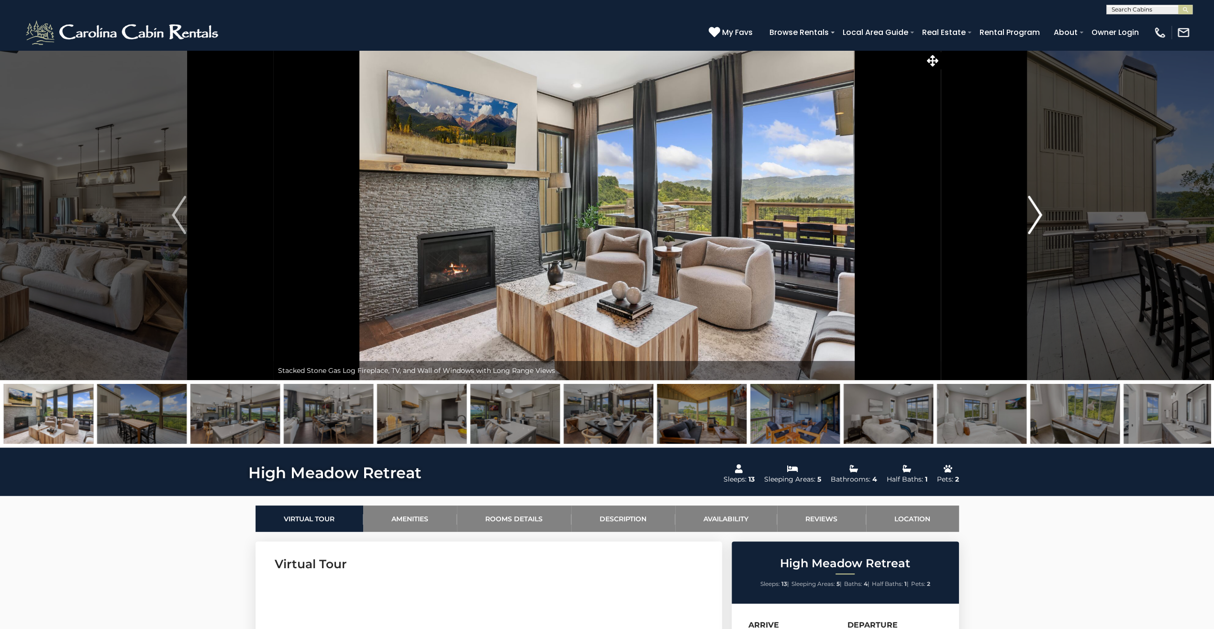
click at [1036, 219] on img "Next" at bounding box center [1035, 215] width 14 height 38
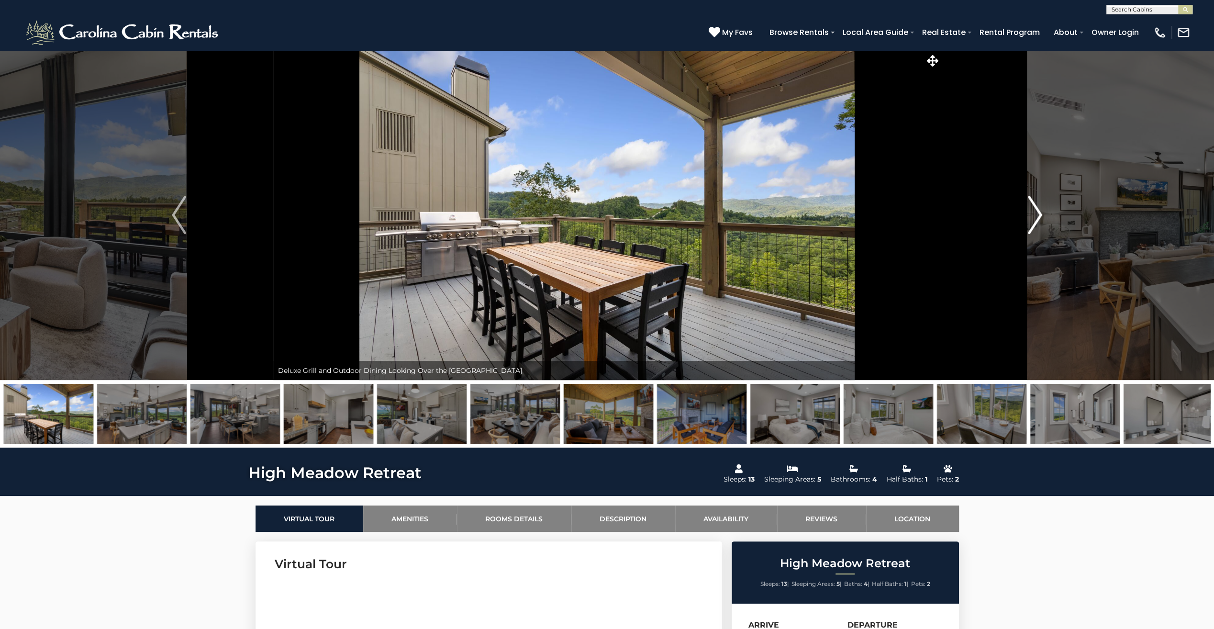
click at [1036, 219] on img "Next" at bounding box center [1035, 215] width 14 height 38
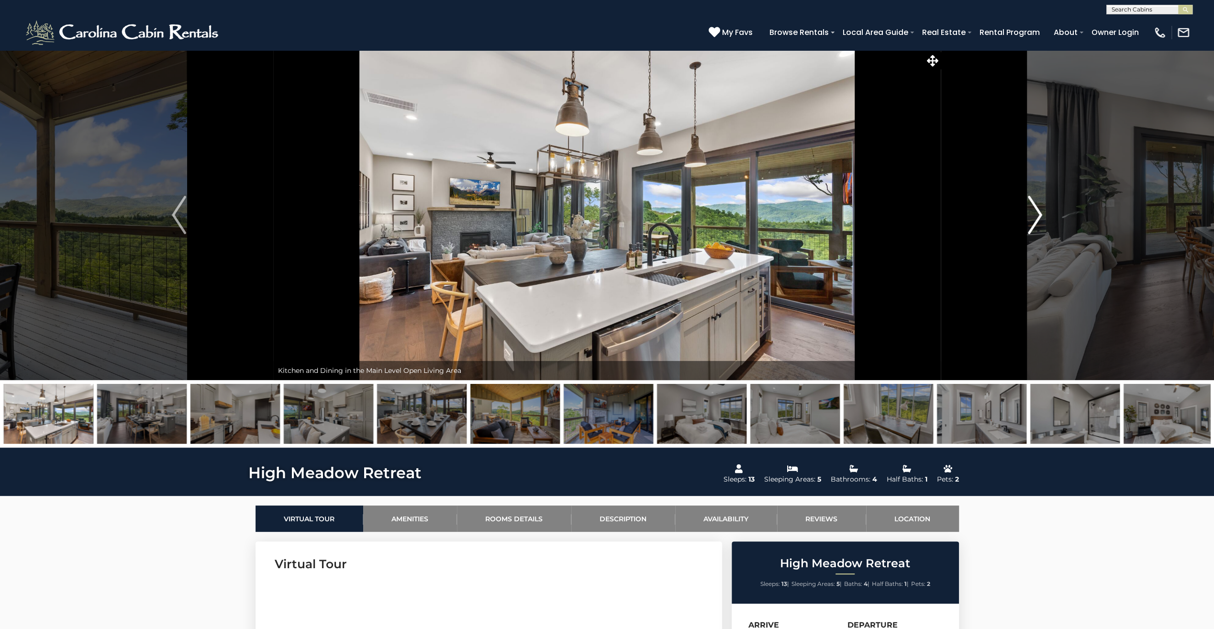
click at [1036, 219] on img "Next" at bounding box center [1035, 215] width 14 height 38
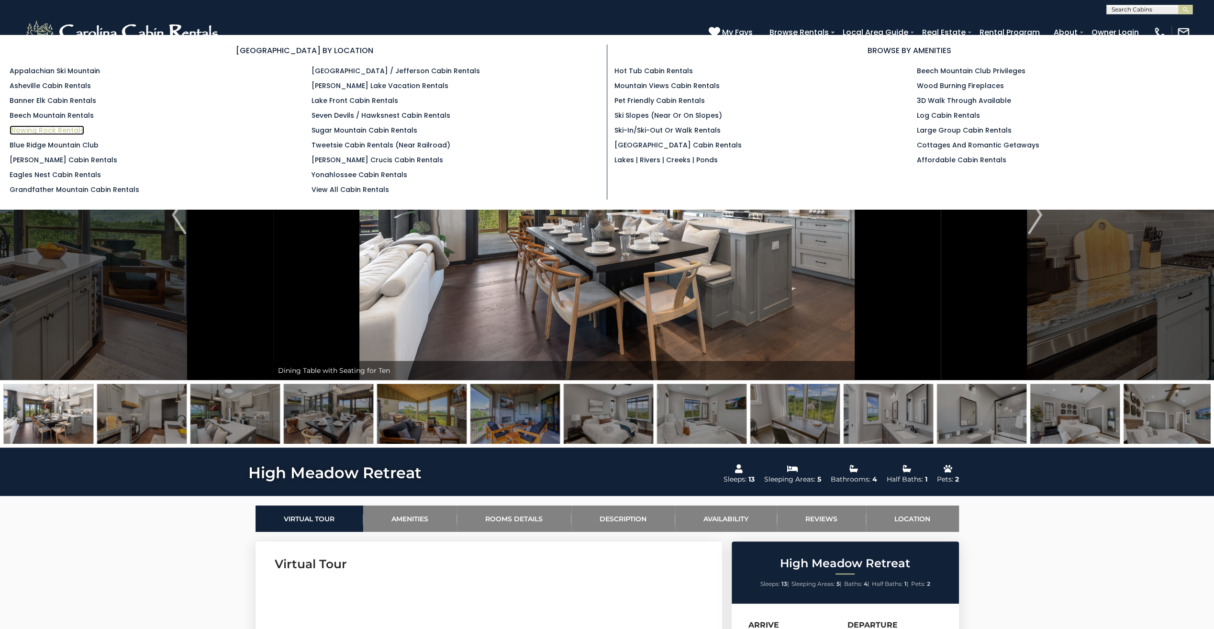
click at [50, 131] on link "Blowing Rock Rentals" at bounding box center [47, 130] width 75 height 10
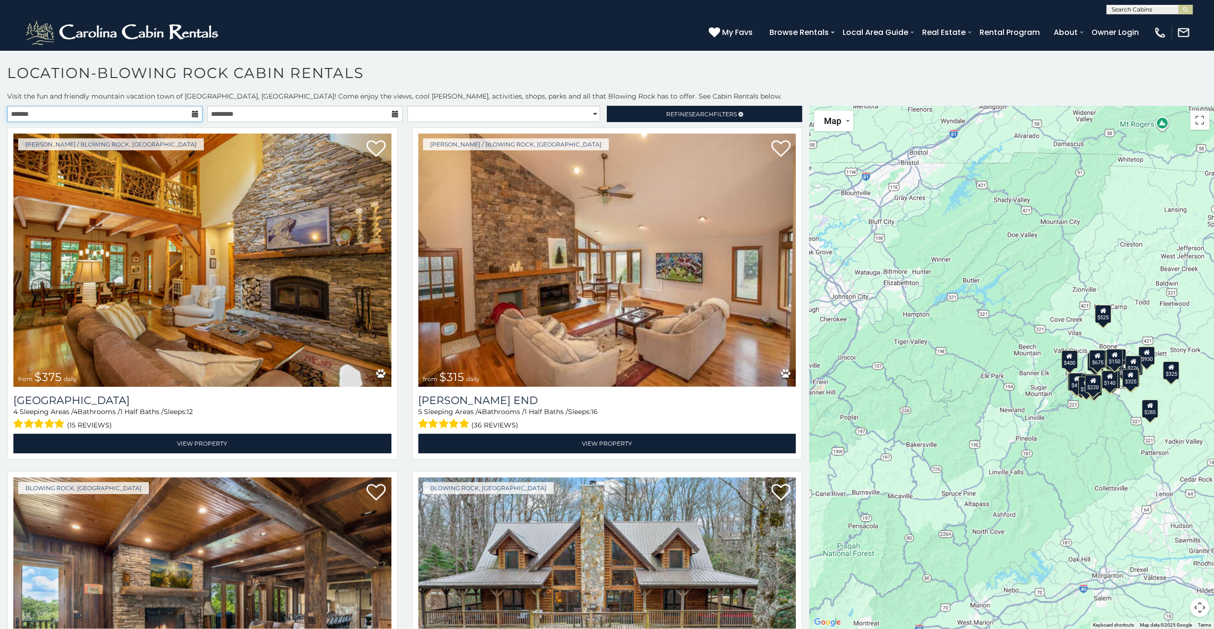
click at [161, 111] on input "text" at bounding box center [104, 114] width 195 height 16
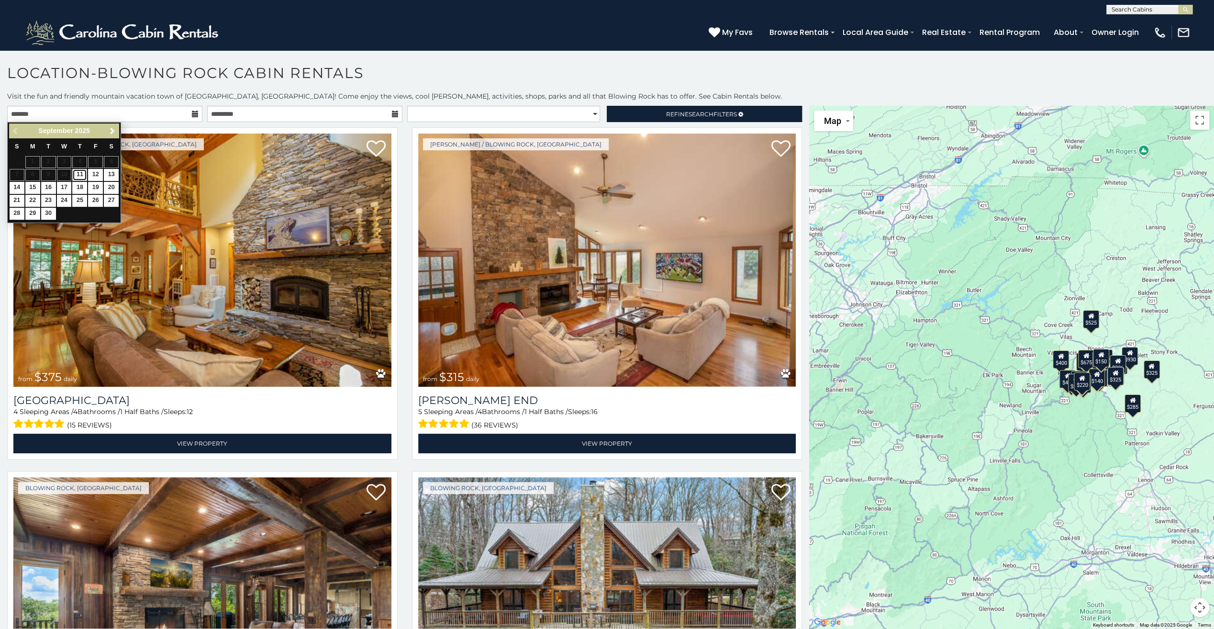
click at [76, 174] on link "11" at bounding box center [79, 175] width 15 height 12
type input "**********"
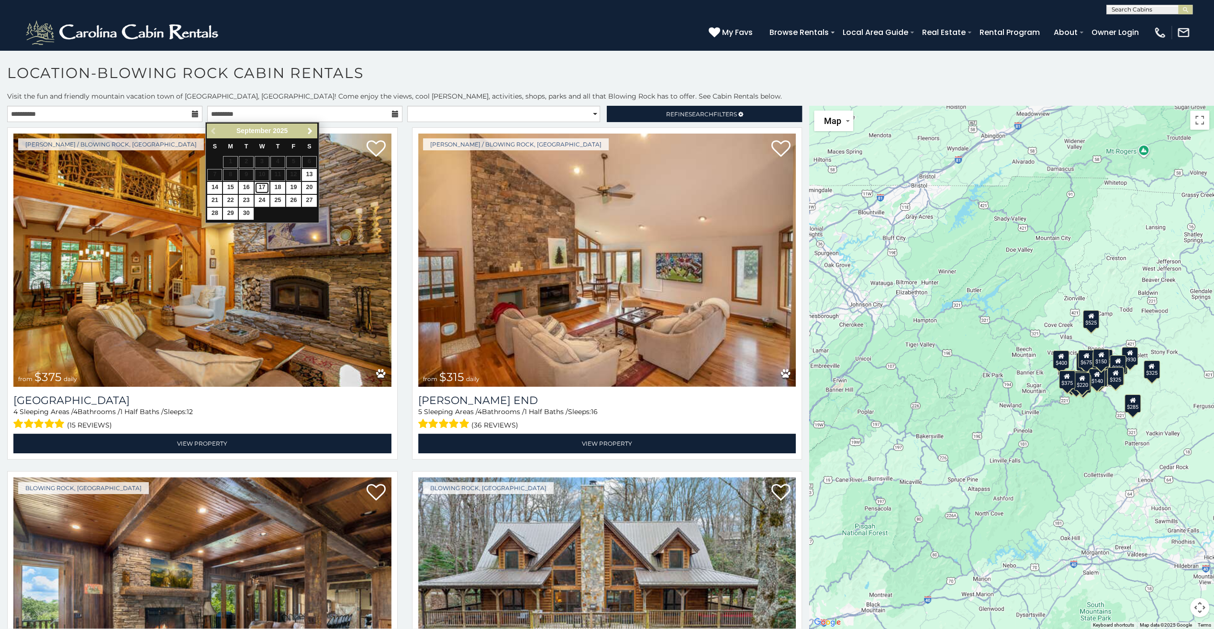
click at [265, 184] on link "17" at bounding box center [262, 188] width 15 height 12
type input "**********"
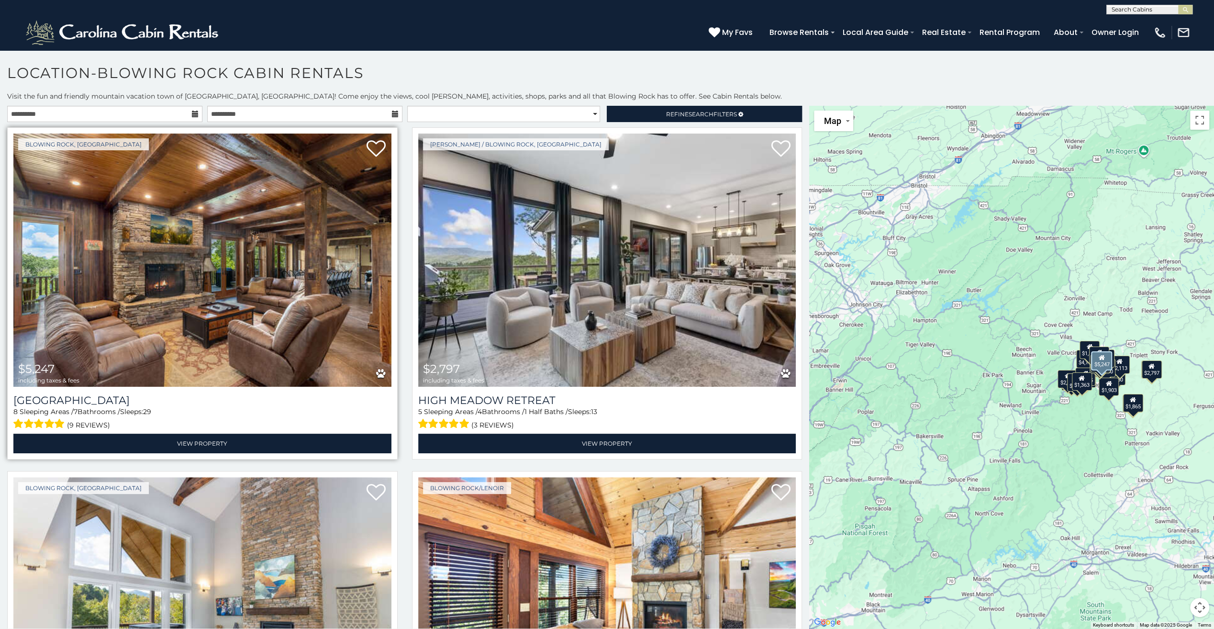
click at [145, 279] on img at bounding box center [202, 260] width 378 height 253
click at [209, 266] on img at bounding box center [202, 260] width 378 height 253
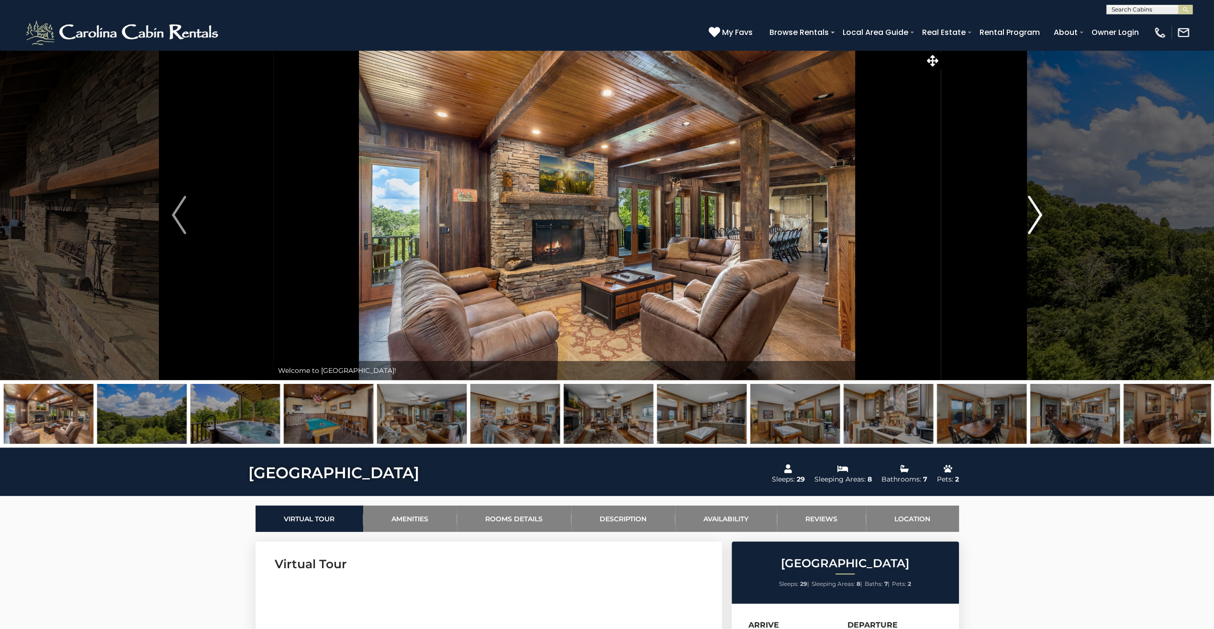
click at [1038, 216] on img "Next" at bounding box center [1035, 215] width 14 height 38
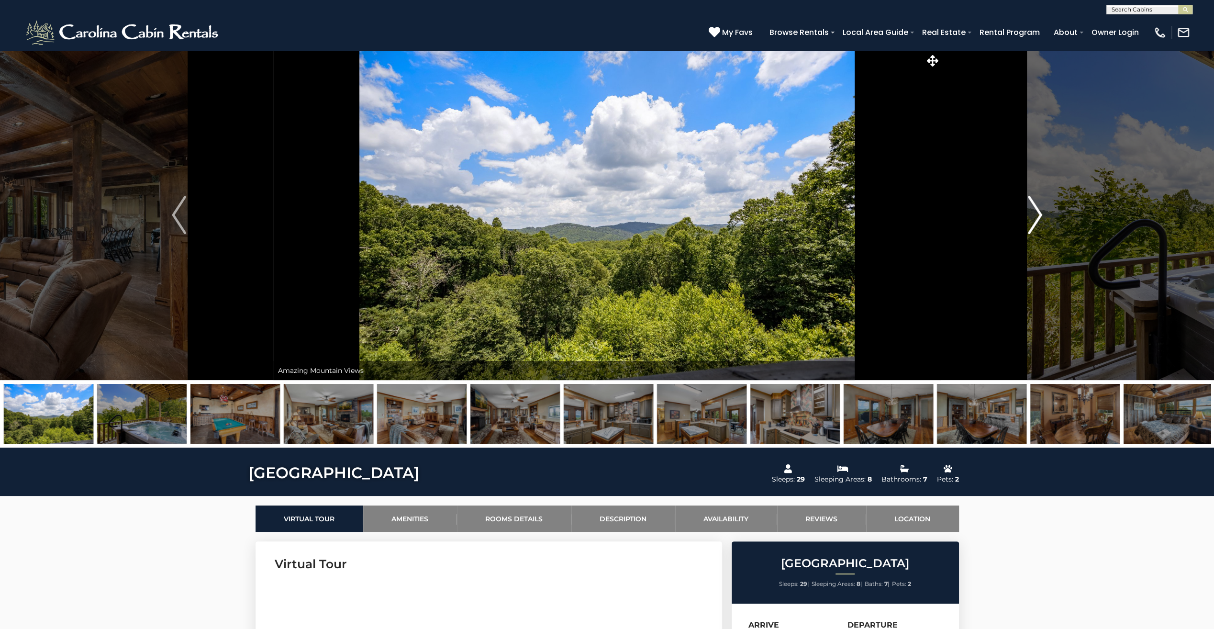
click at [1038, 215] on img "Next" at bounding box center [1035, 215] width 14 height 38
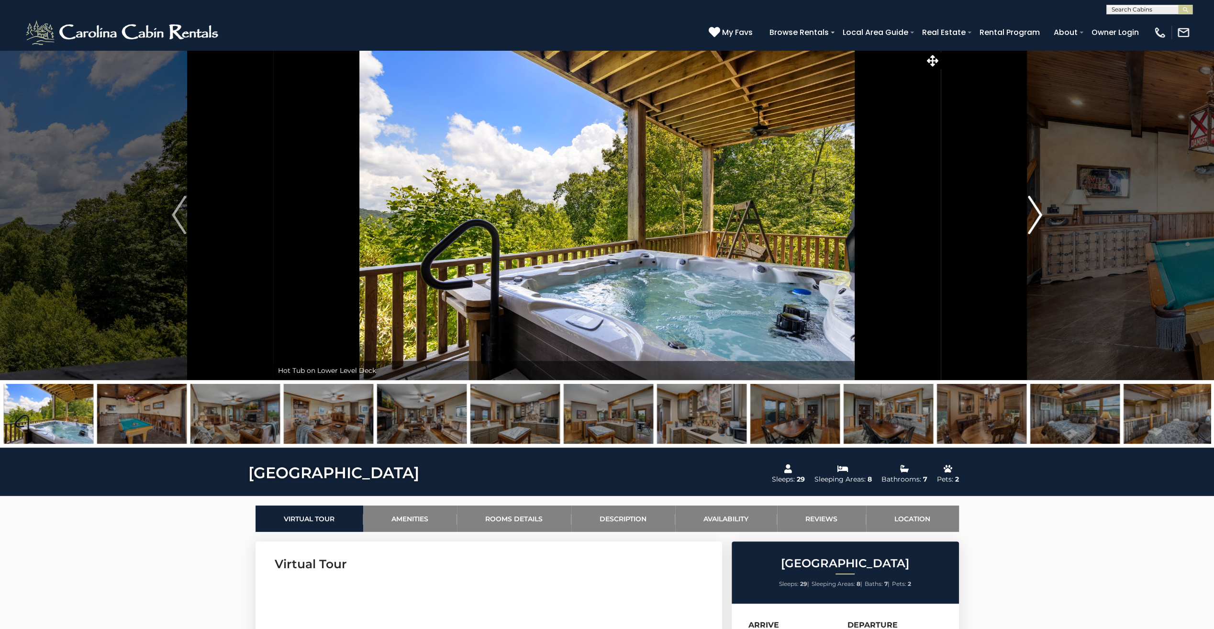
click at [1038, 215] on img "Next" at bounding box center [1035, 215] width 14 height 38
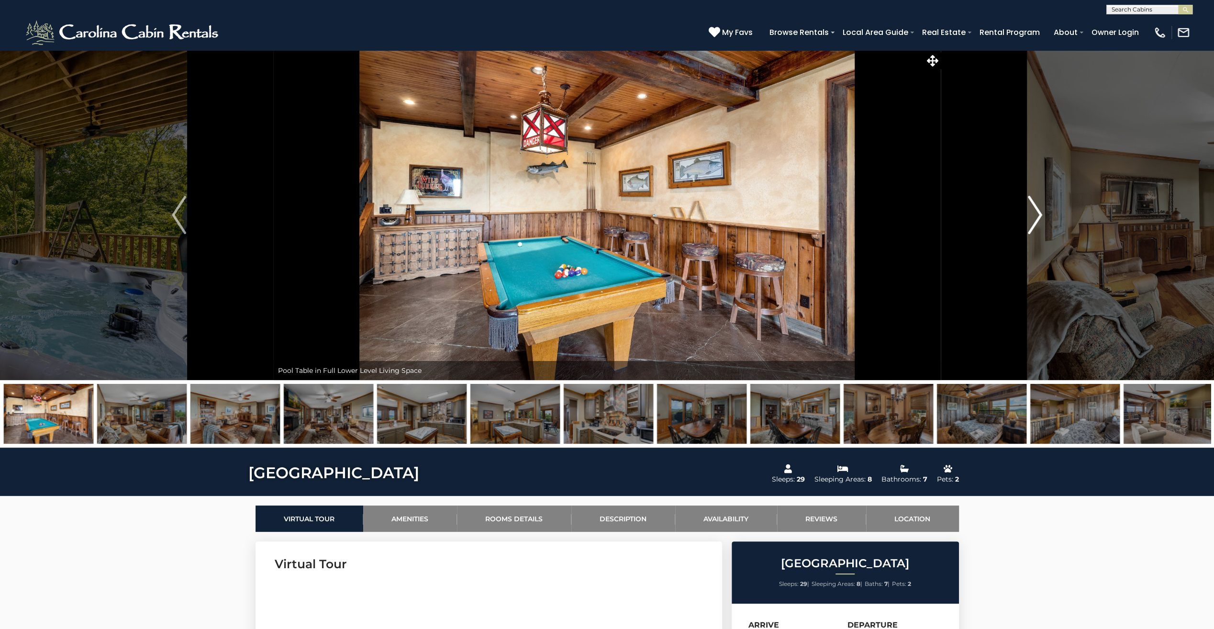
click at [1038, 215] on img "Next" at bounding box center [1035, 215] width 14 height 38
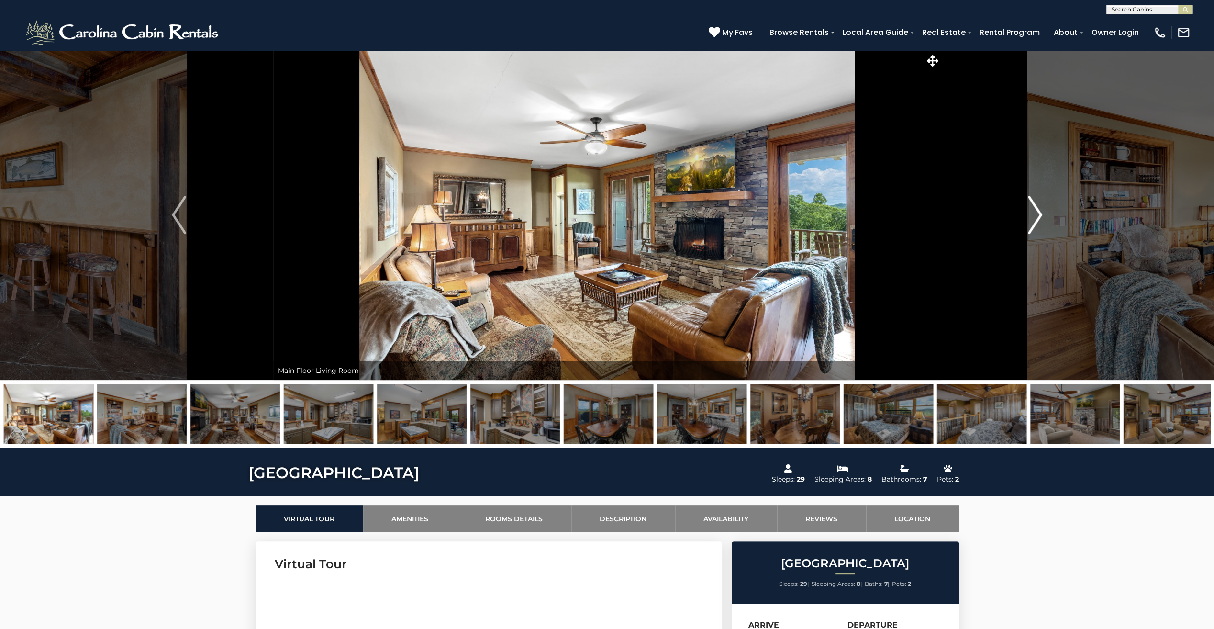
click at [1038, 215] on img "Next" at bounding box center [1035, 215] width 14 height 38
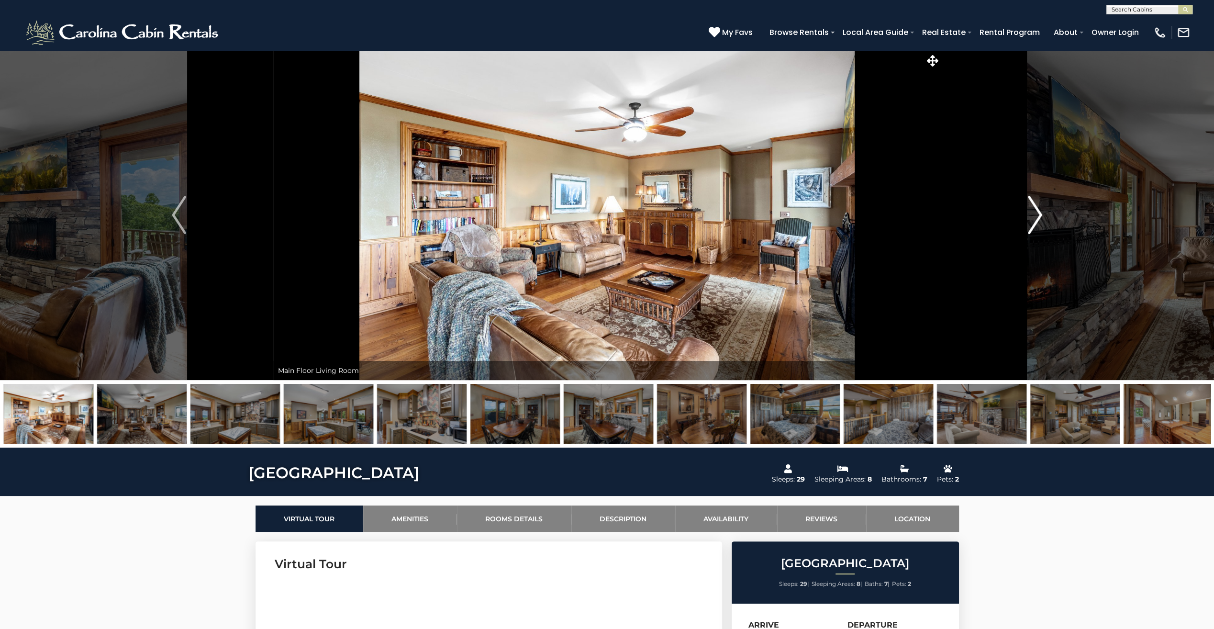
click at [1038, 215] on img "Next" at bounding box center [1035, 215] width 14 height 38
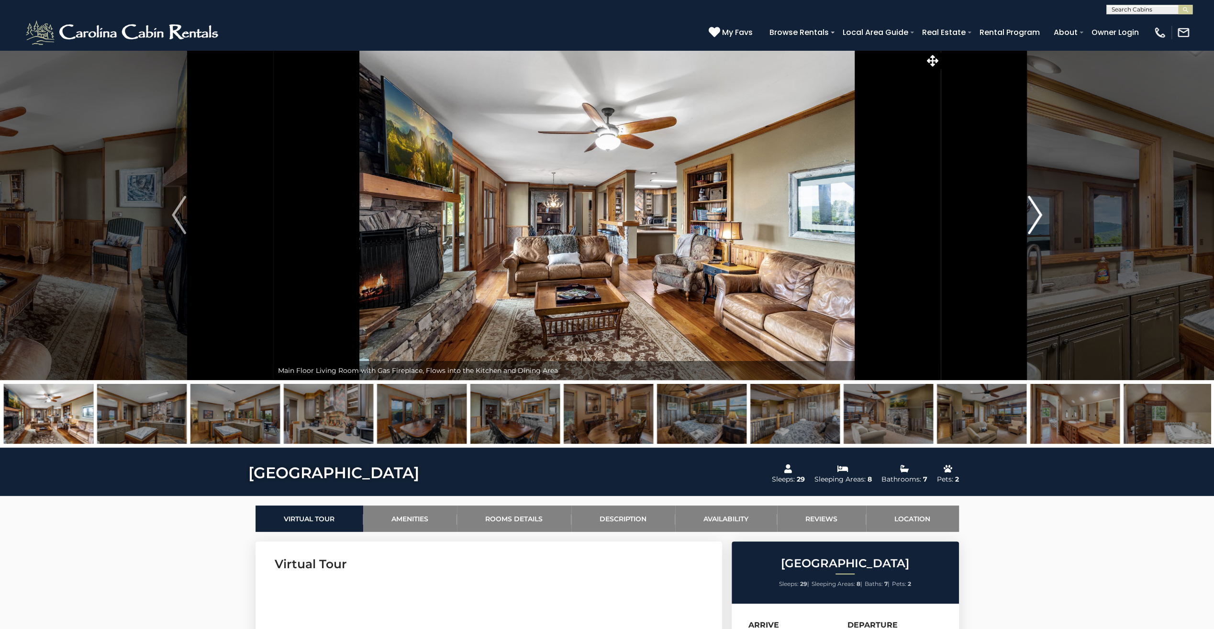
click at [1038, 215] on img "Next" at bounding box center [1035, 215] width 14 height 38
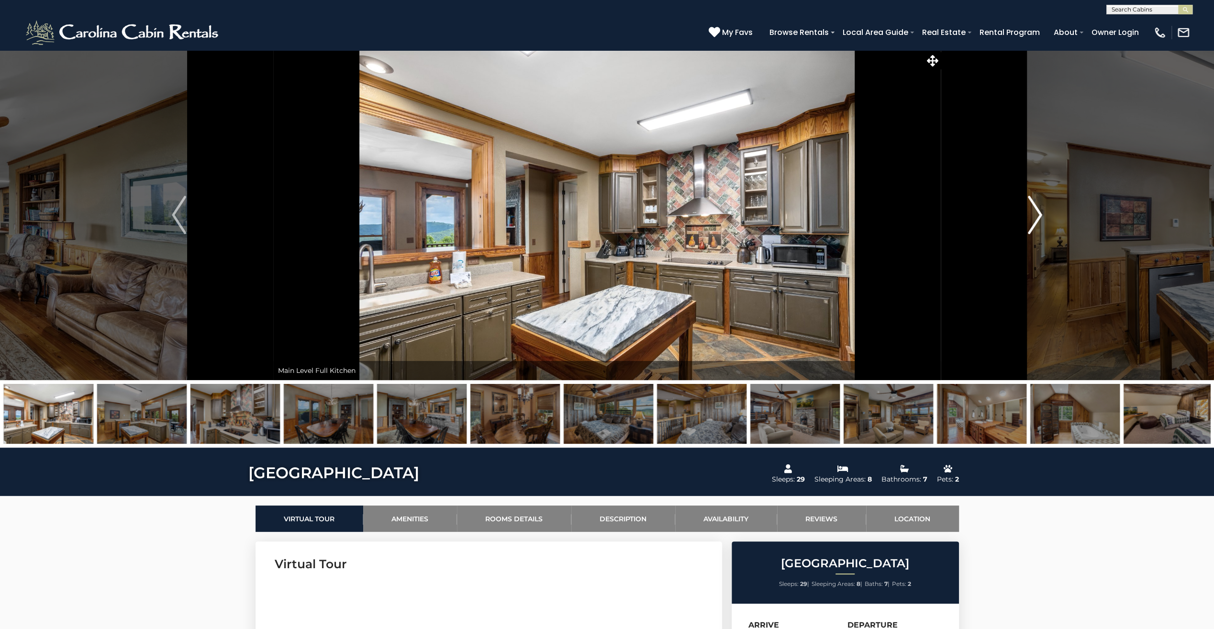
click at [1038, 215] on img "Next" at bounding box center [1035, 215] width 14 height 38
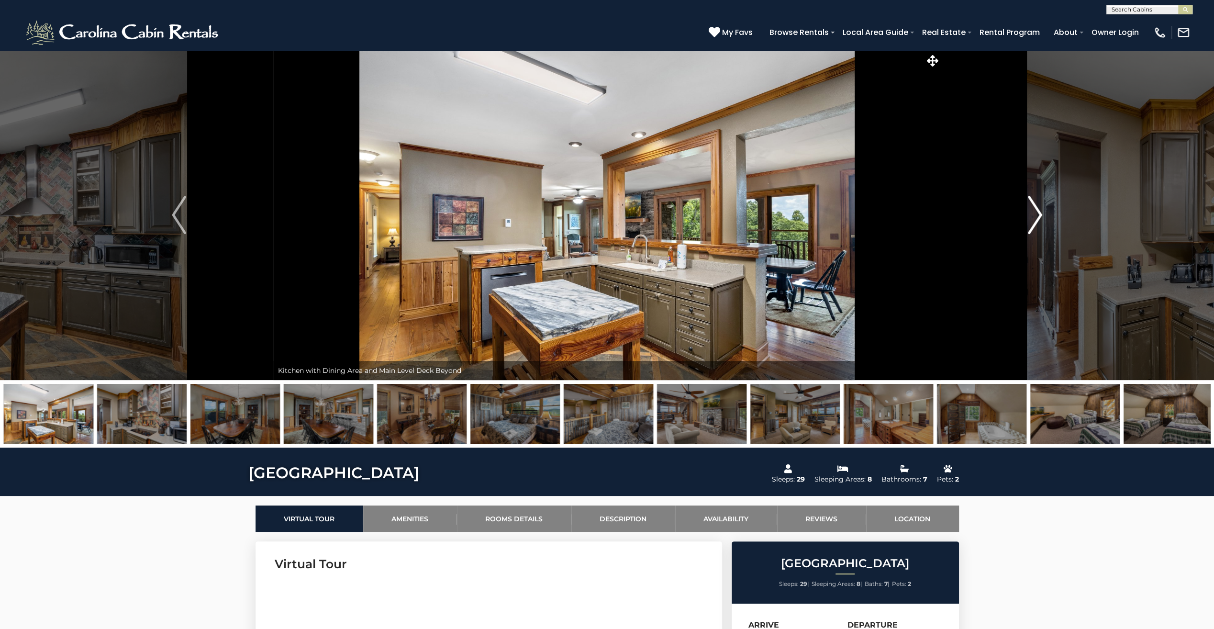
click at [1038, 215] on img "Next" at bounding box center [1035, 215] width 14 height 38
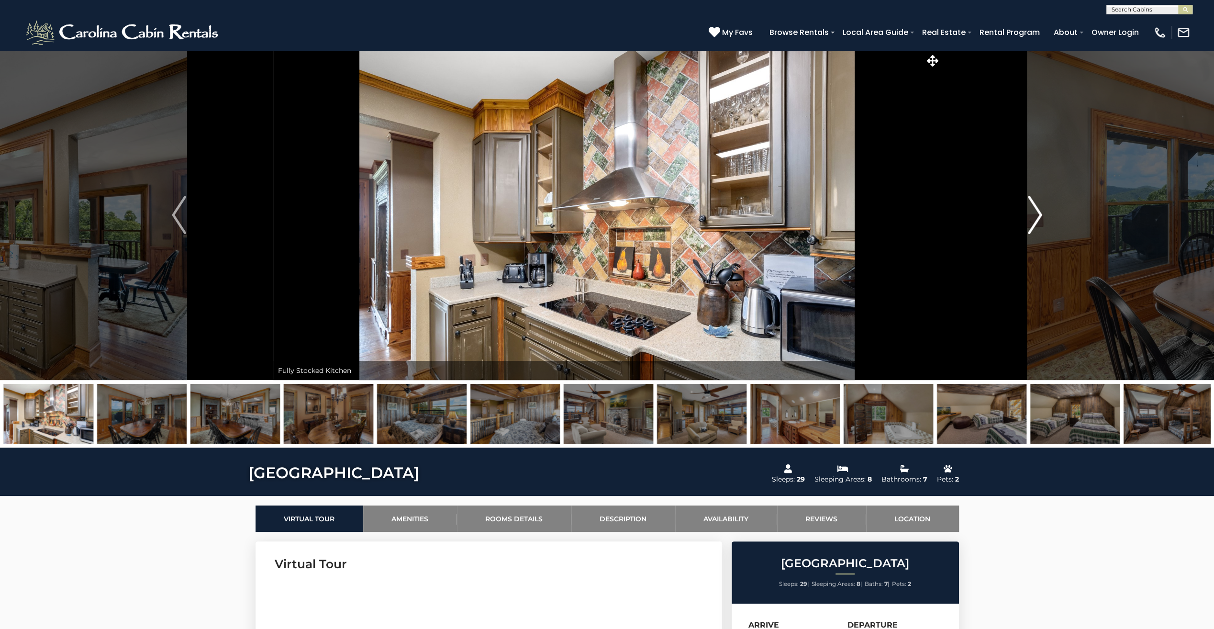
click at [1038, 215] on img "Next" at bounding box center [1035, 215] width 14 height 38
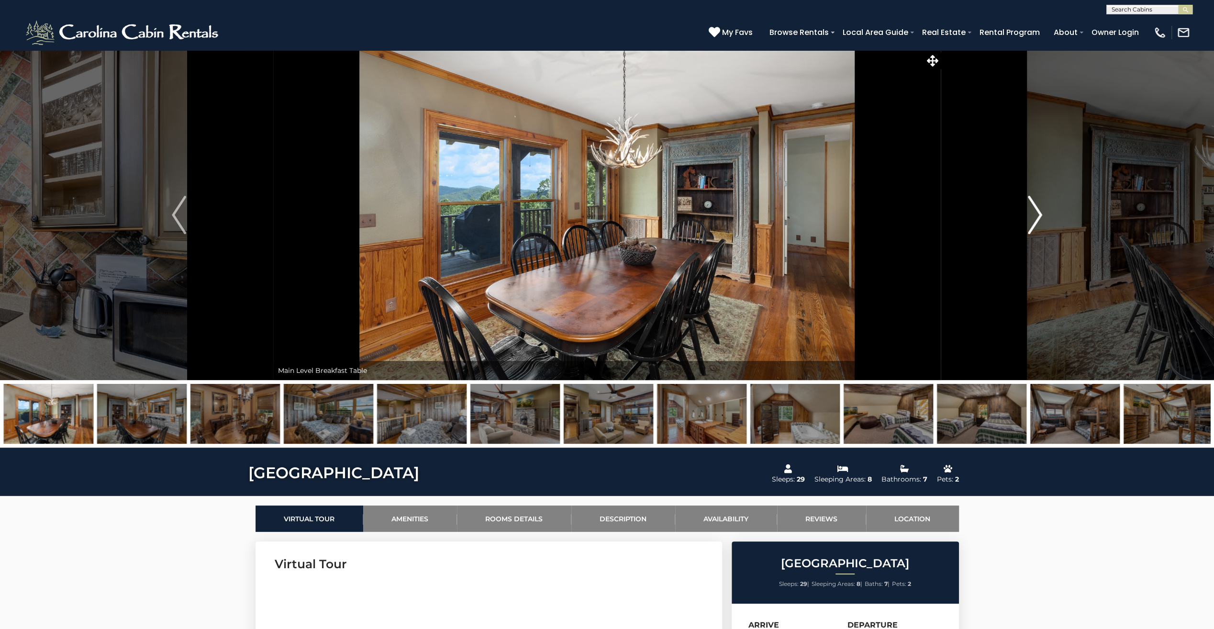
click at [1038, 215] on img "Next" at bounding box center [1035, 215] width 14 height 38
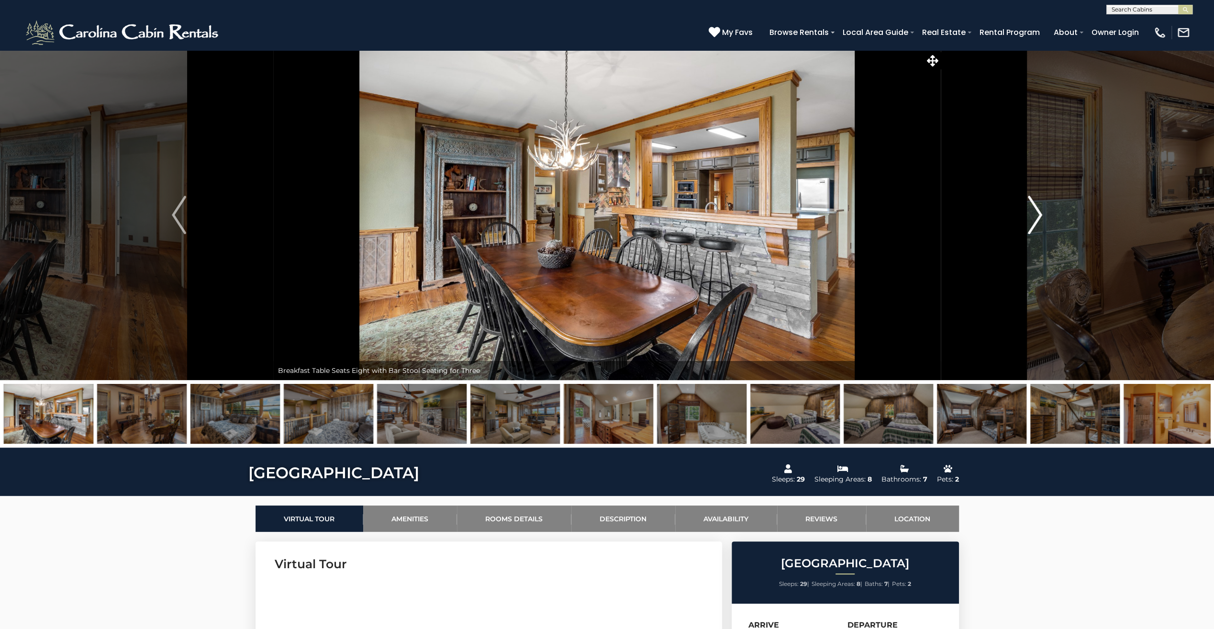
click at [1038, 215] on img "Next" at bounding box center [1035, 215] width 14 height 38
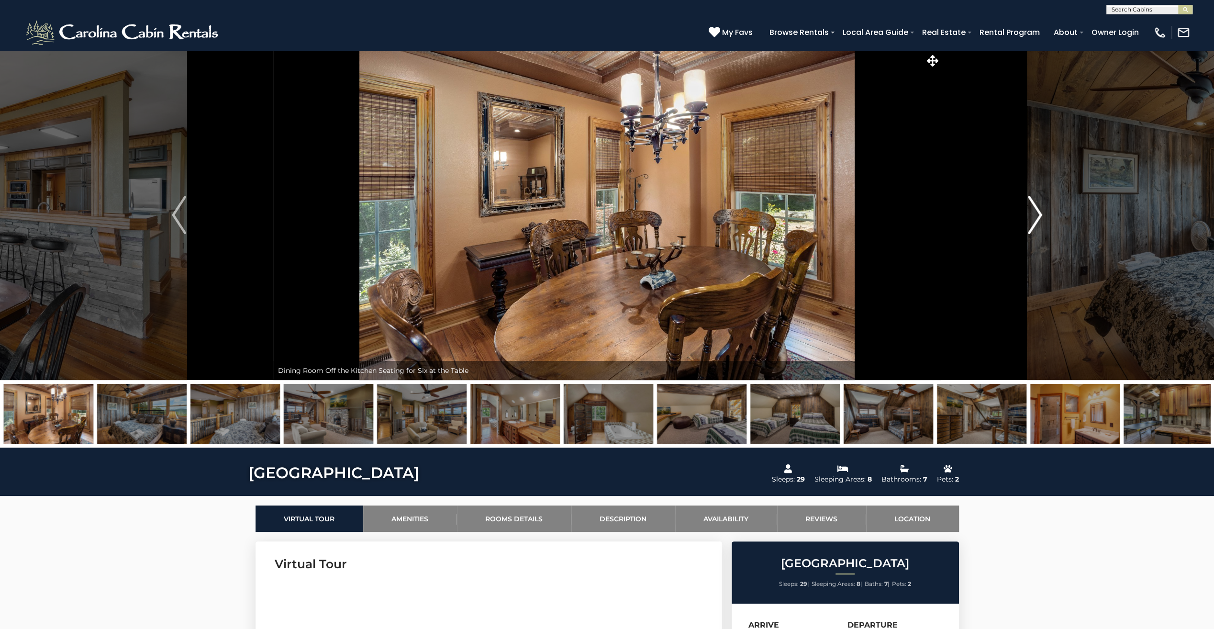
click at [1038, 215] on img "Next" at bounding box center [1035, 215] width 14 height 38
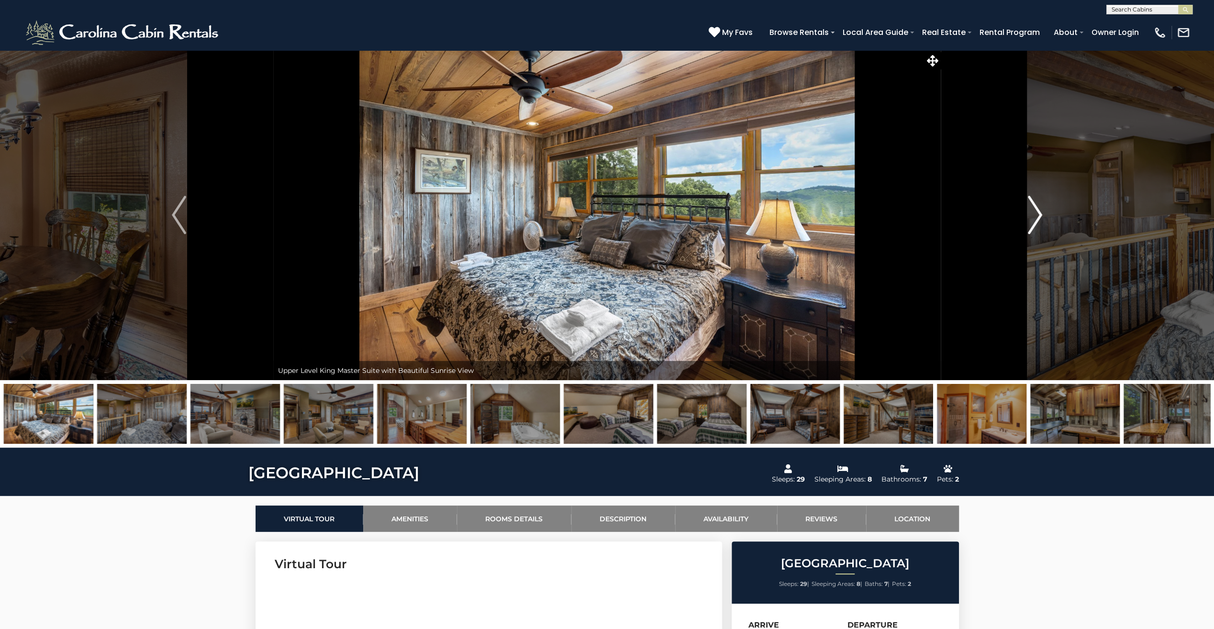
click at [1038, 215] on img "Next" at bounding box center [1035, 215] width 14 height 38
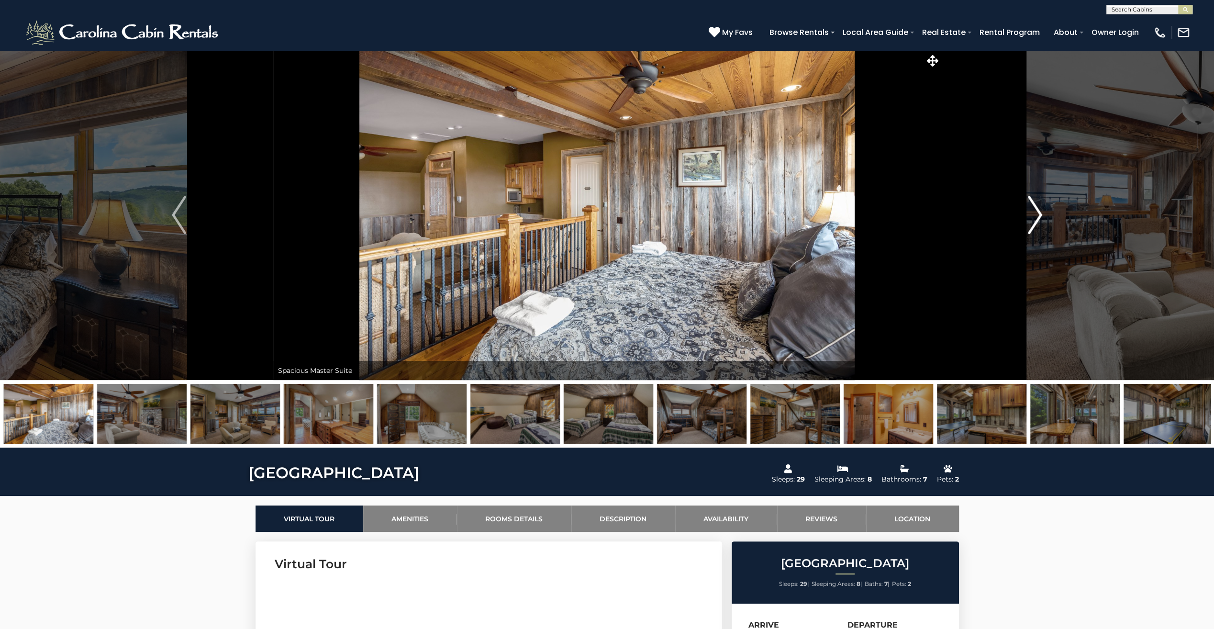
click at [1038, 215] on img "Next" at bounding box center [1035, 215] width 14 height 38
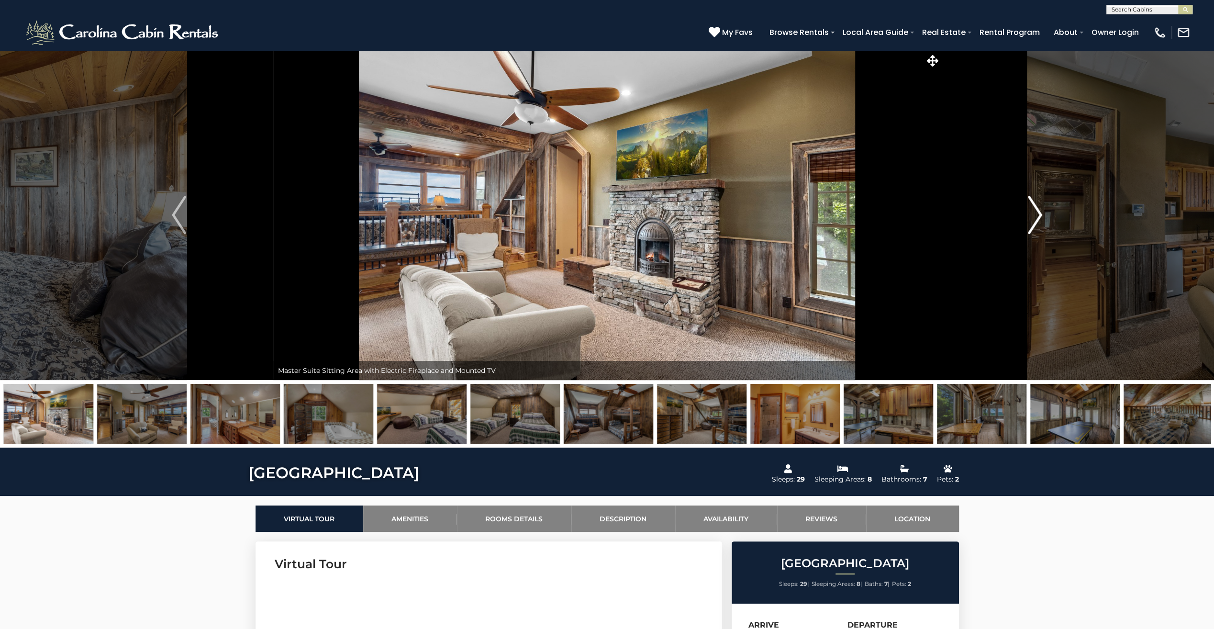
click at [1038, 215] on img "Next" at bounding box center [1035, 215] width 14 height 38
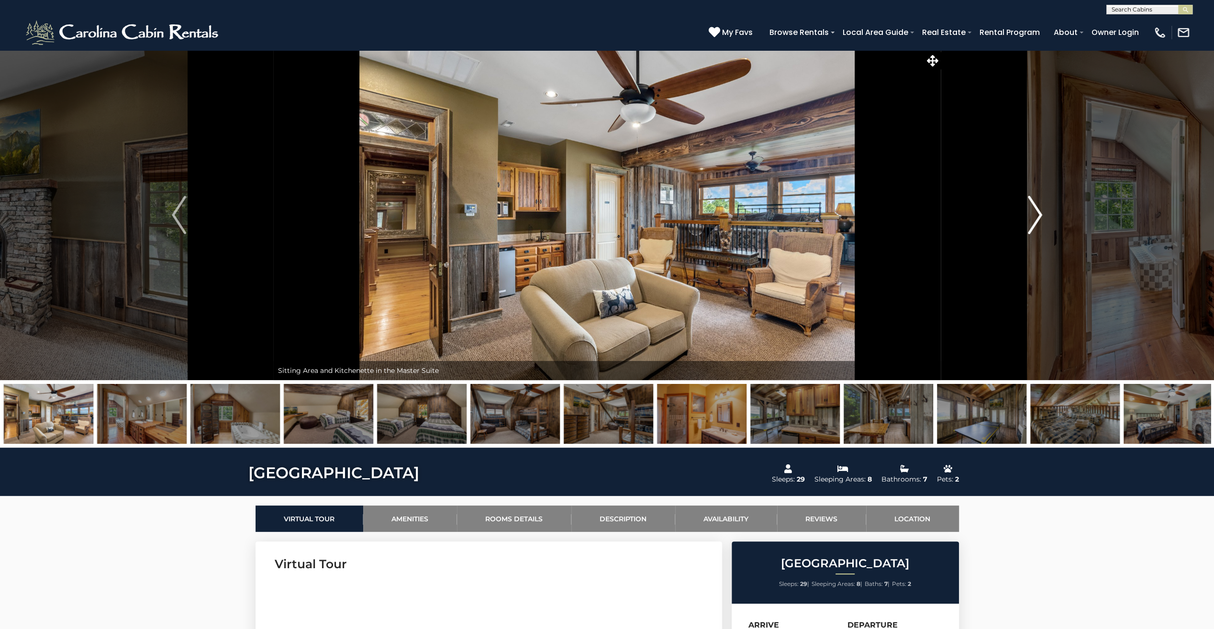
click at [1038, 215] on img "Next" at bounding box center [1035, 215] width 14 height 38
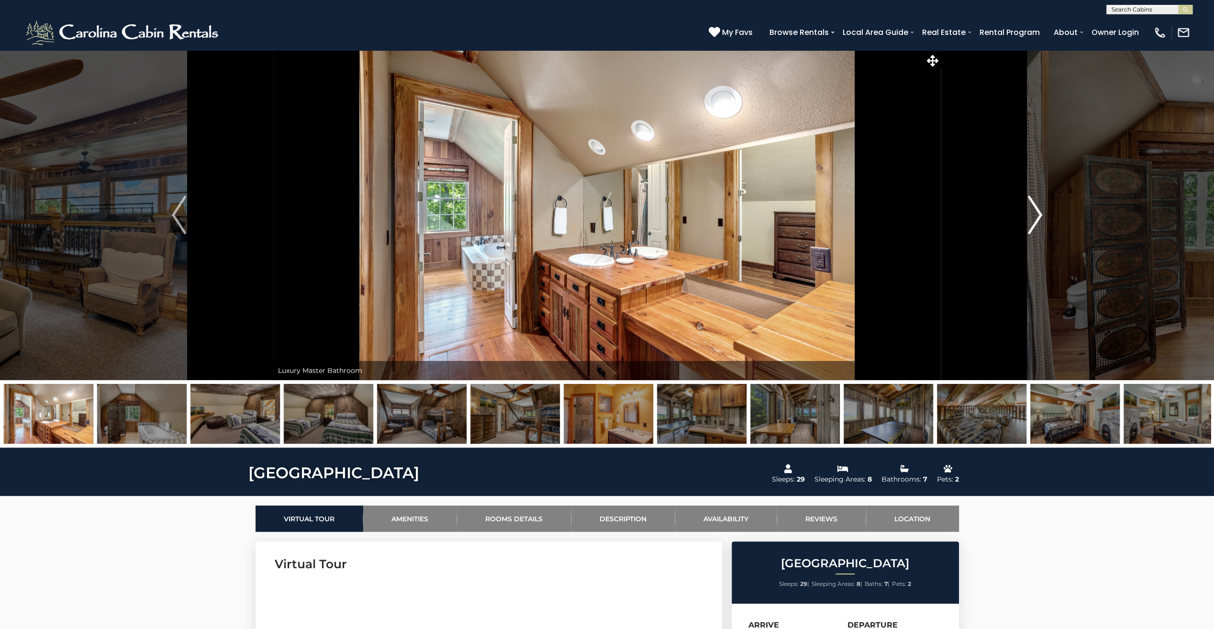
click at [1038, 215] on img "Next" at bounding box center [1035, 215] width 14 height 38
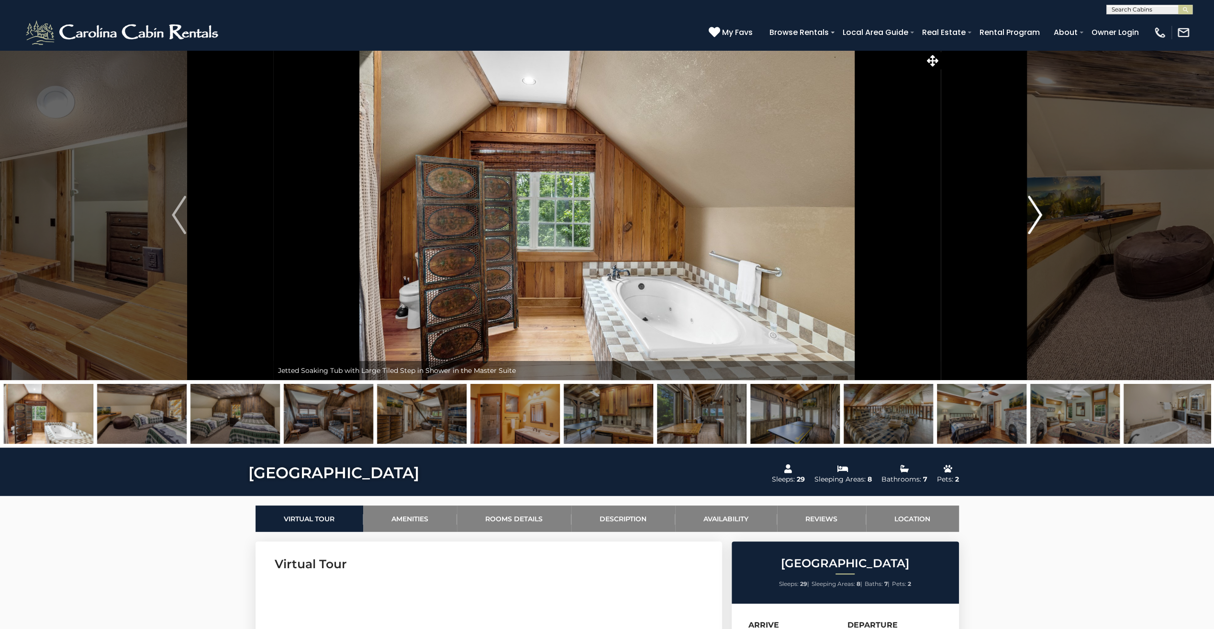
click at [1038, 215] on img "Next" at bounding box center [1035, 215] width 14 height 38
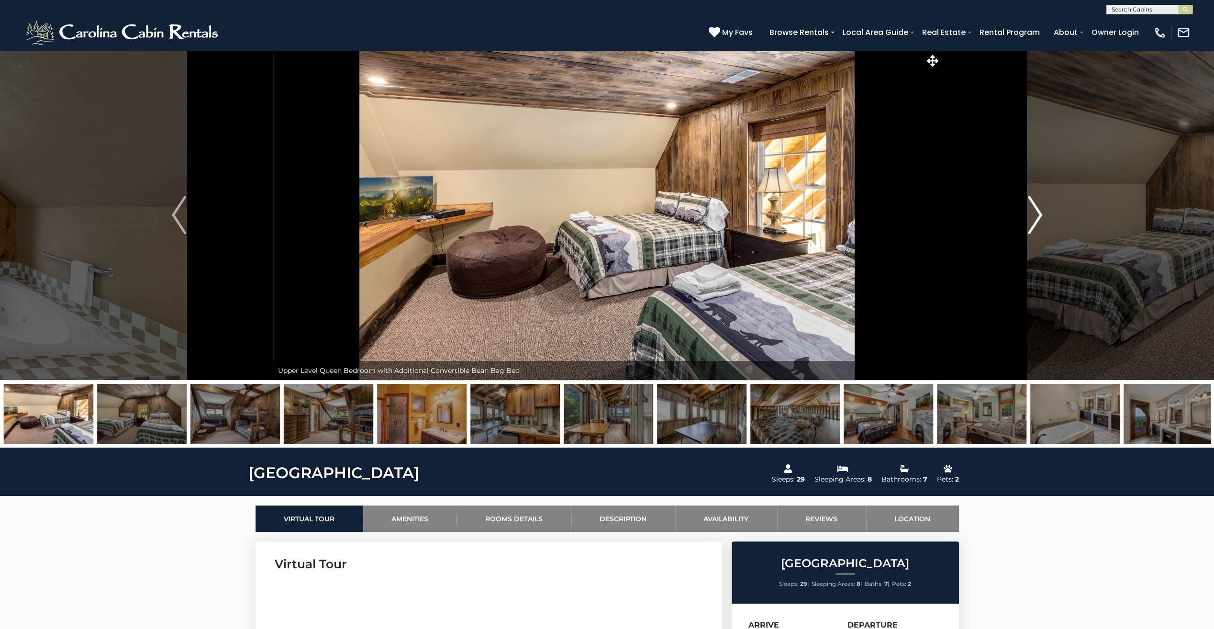
click at [1038, 215] on img "Next" at bounding box center [1035, 215] width 14 height 38
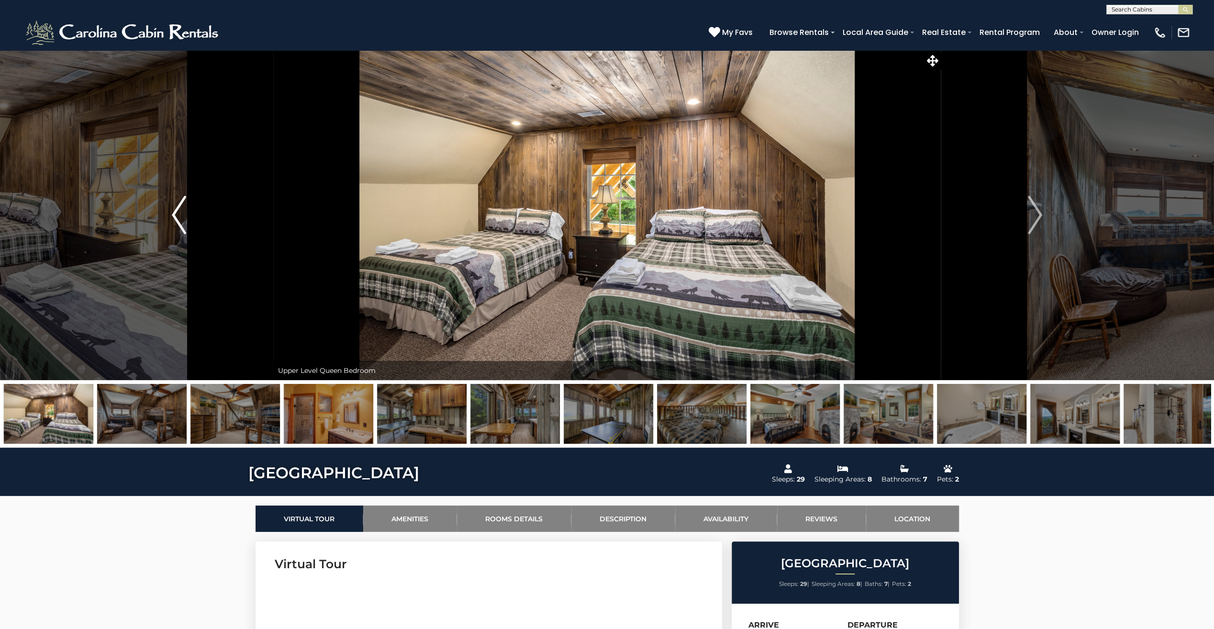
click at [180, 215] on img "Previous" at bounding box center [179, 215] width 14 height 38
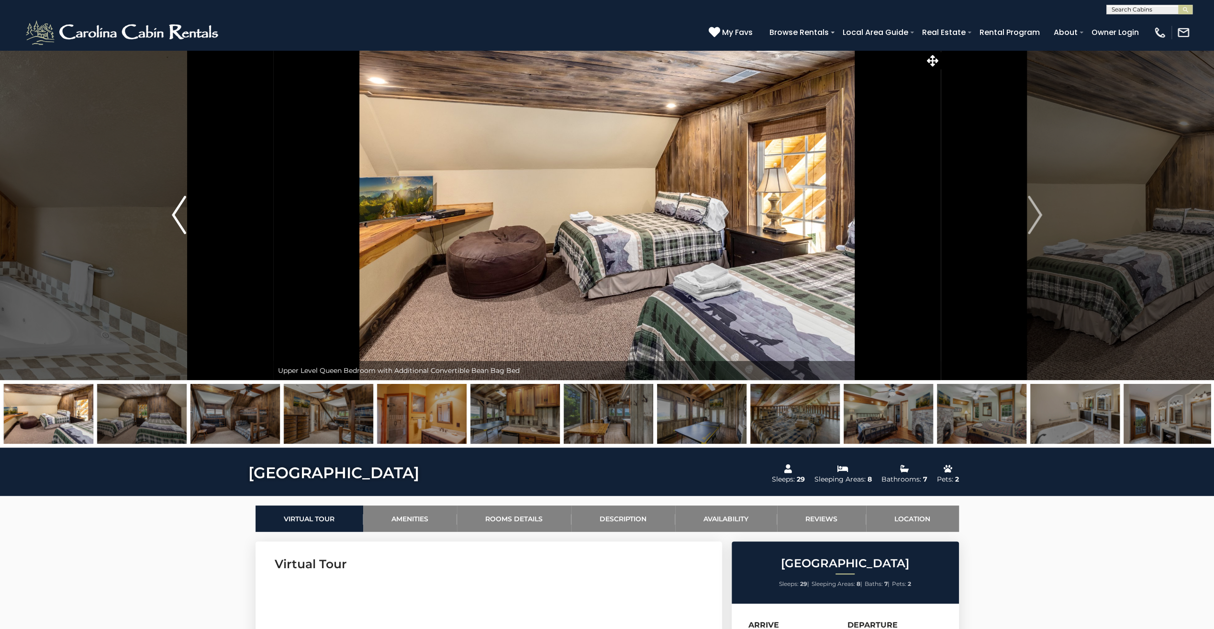
click at [180, 215] on img "Previous" at bounding box center [179, 215] width 14 height 38
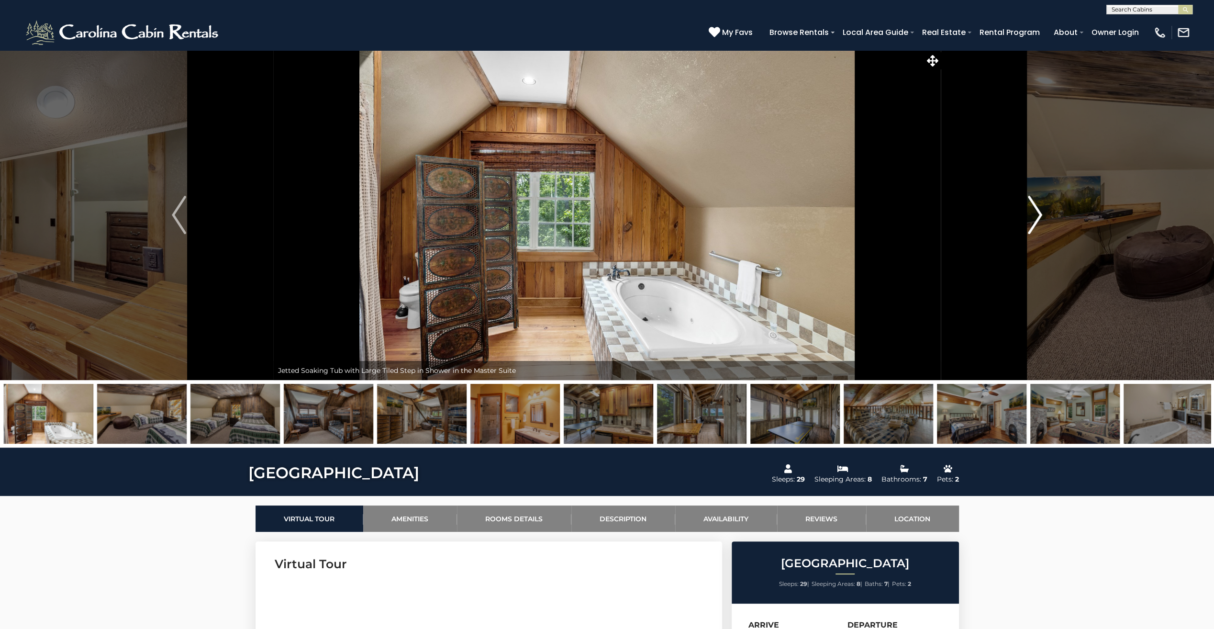
click at [1033, 216] on img "Next" at bounding box center [1035, 215] width 14 height 38
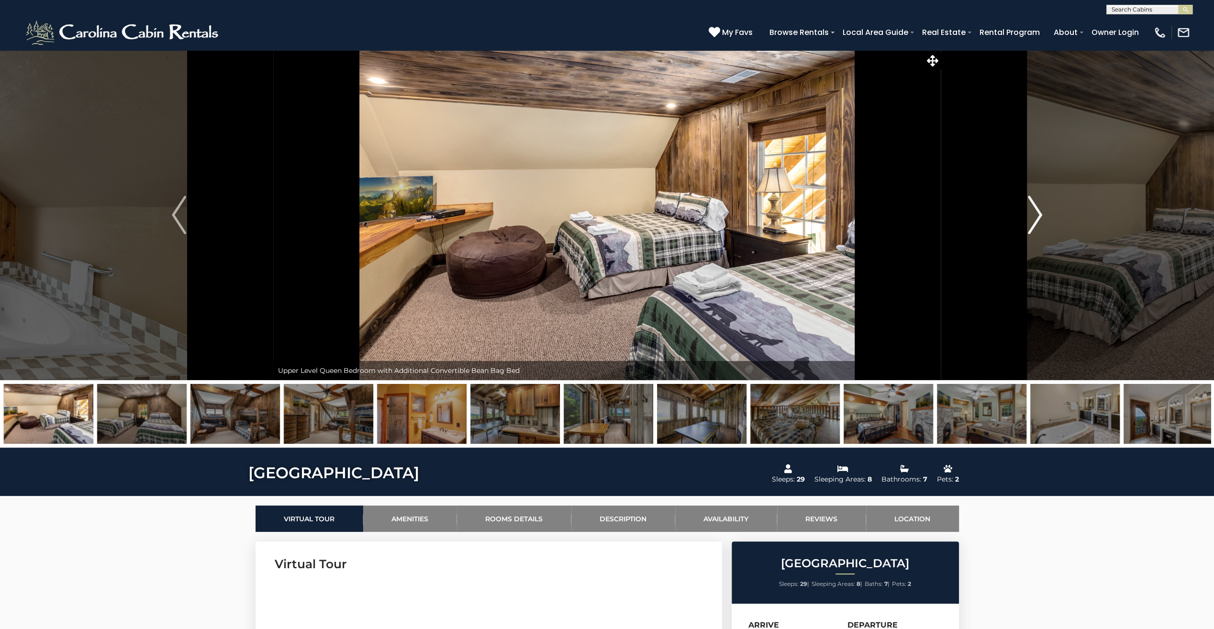
click at [1033, 216] on img "Next" at bounding box center [1035, 215] width 14 height 38
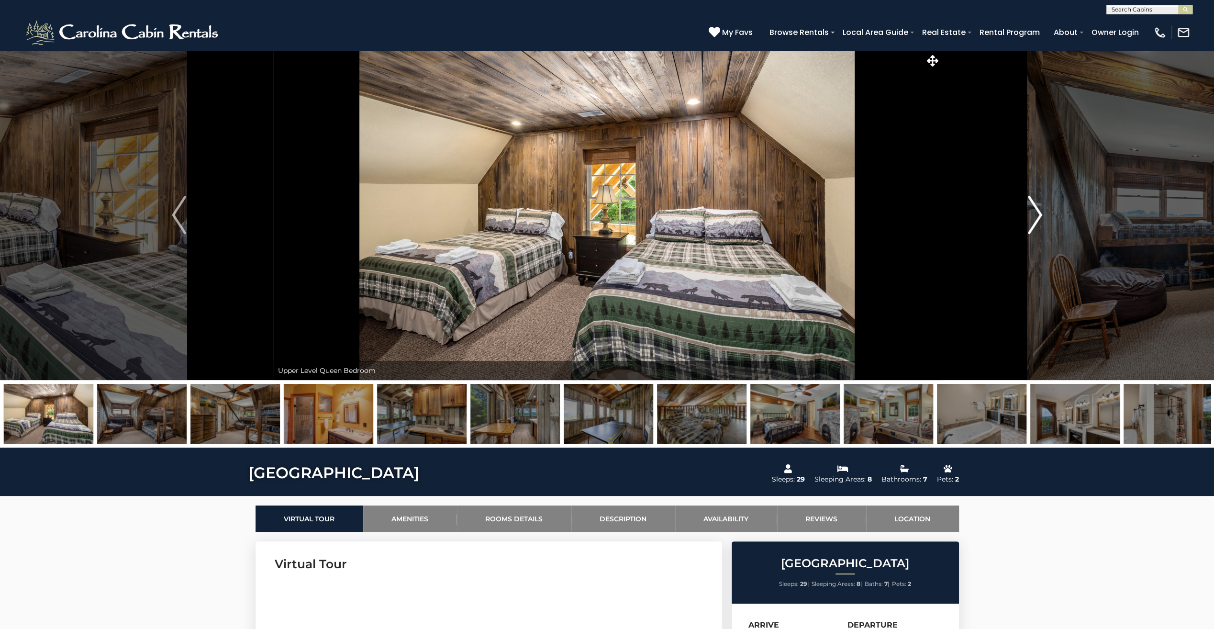
click at [1033, 216] on img "Next" at bounding box center [1035, 215] width 14 height 38
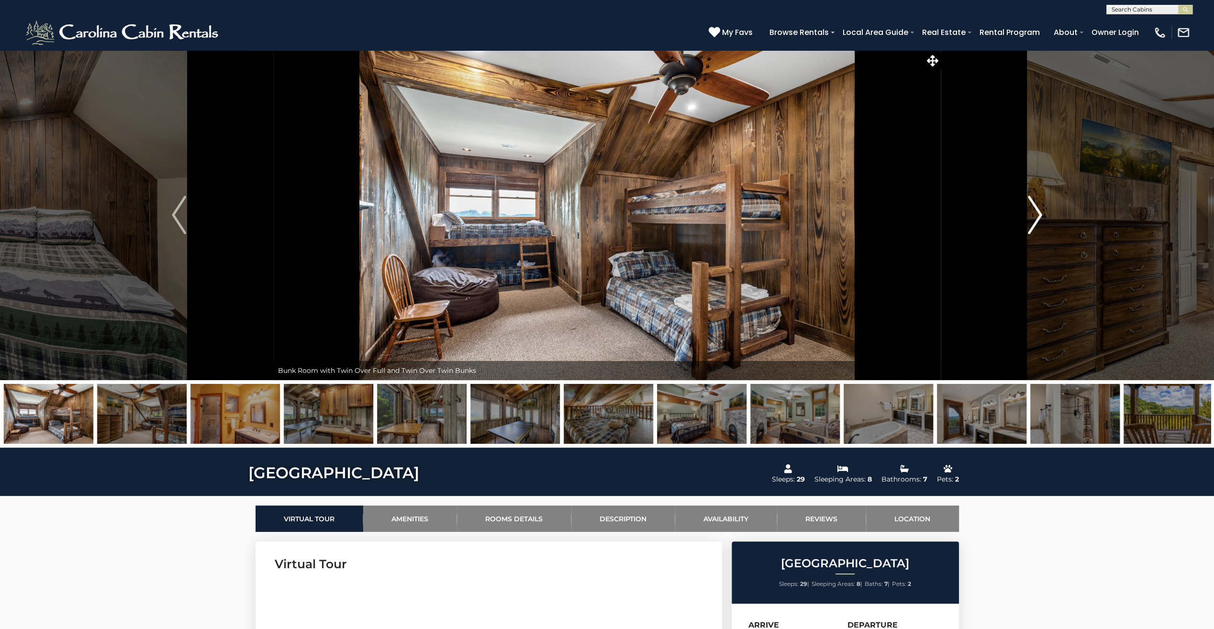
click at [1033, 216] on img "Next" at bounding box center [1035, 215] width 14 height 38
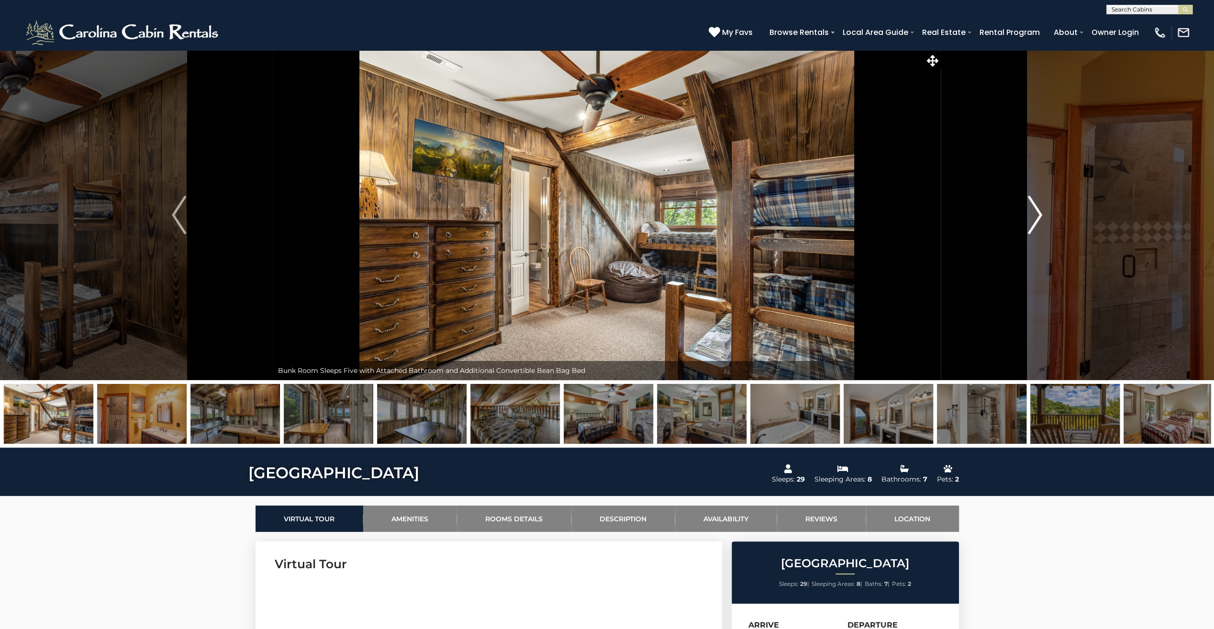
click at [1033, 216] on img "Next" at bounding box center [1035, 215] width 14 height 38
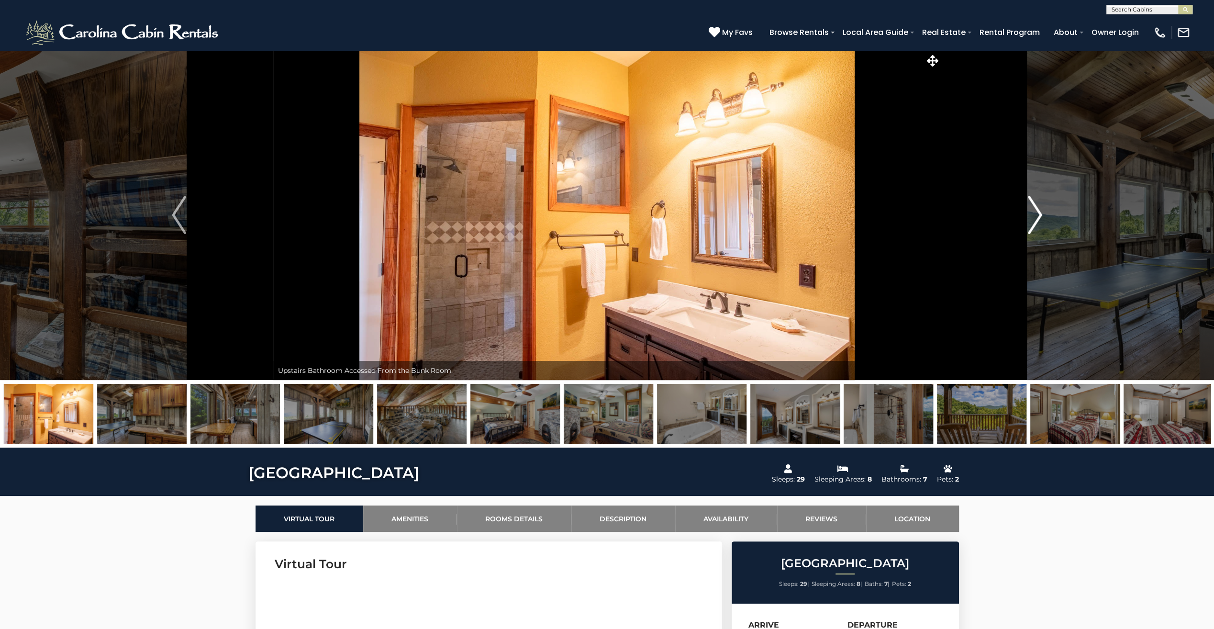
click at [1033, 216] on img "Next" at bounding box center [1035, 215] width 14 height 38
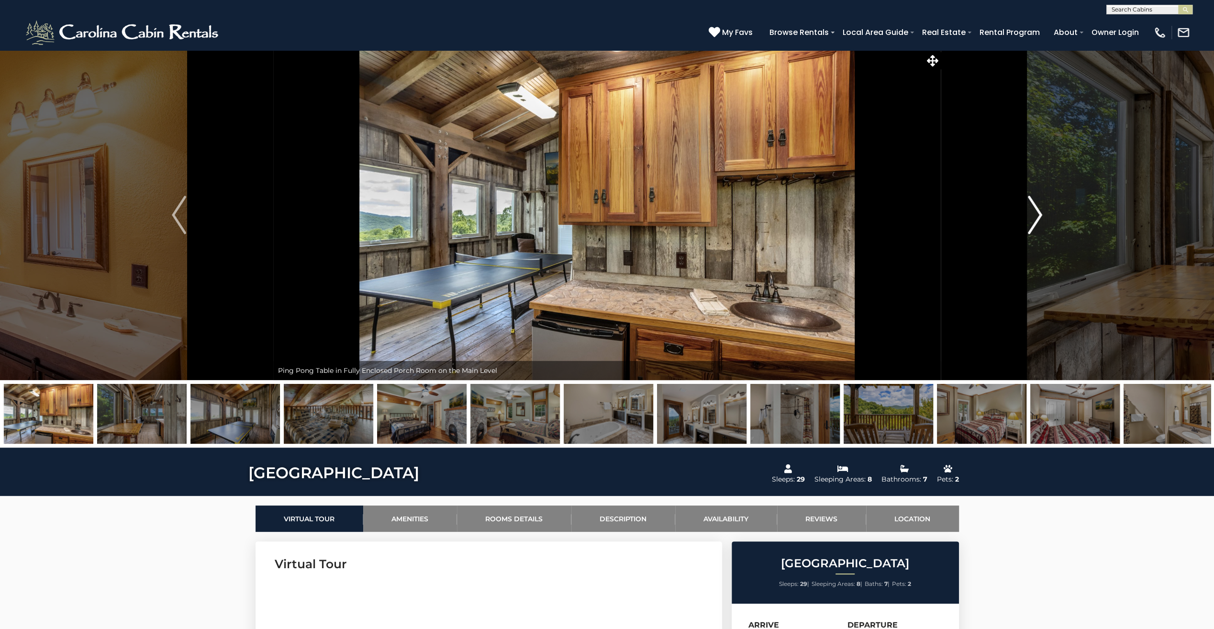
click at [1033, 216] on img "Next" at bounding box center [1035, 215] width 14 height 38
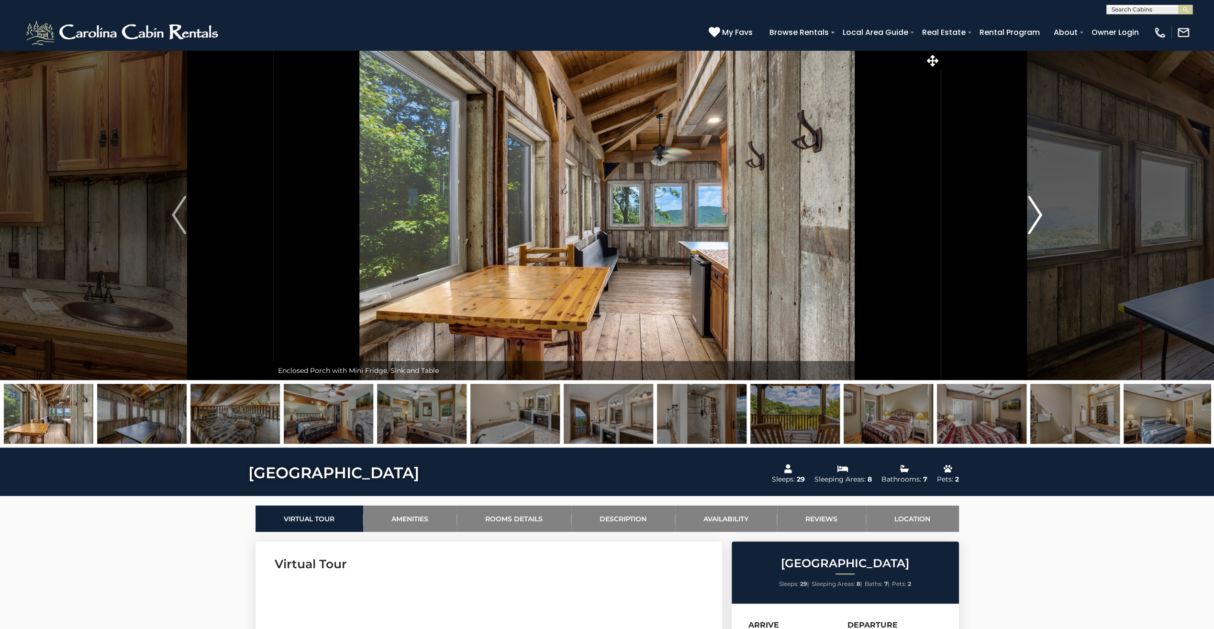
click at [1033, 216] on img "Next" at bounding box center [1035, 215] width 14 height 38
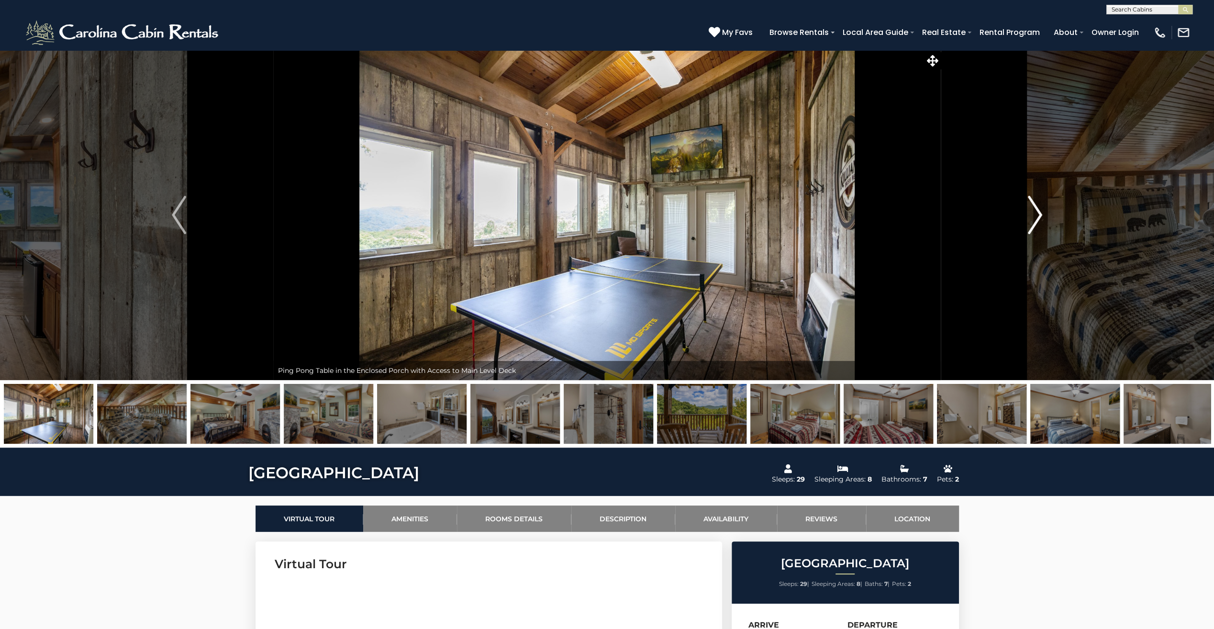
click at [1033, 216] on img "Next" at bounding box center [1035, 215] width 14 height 38
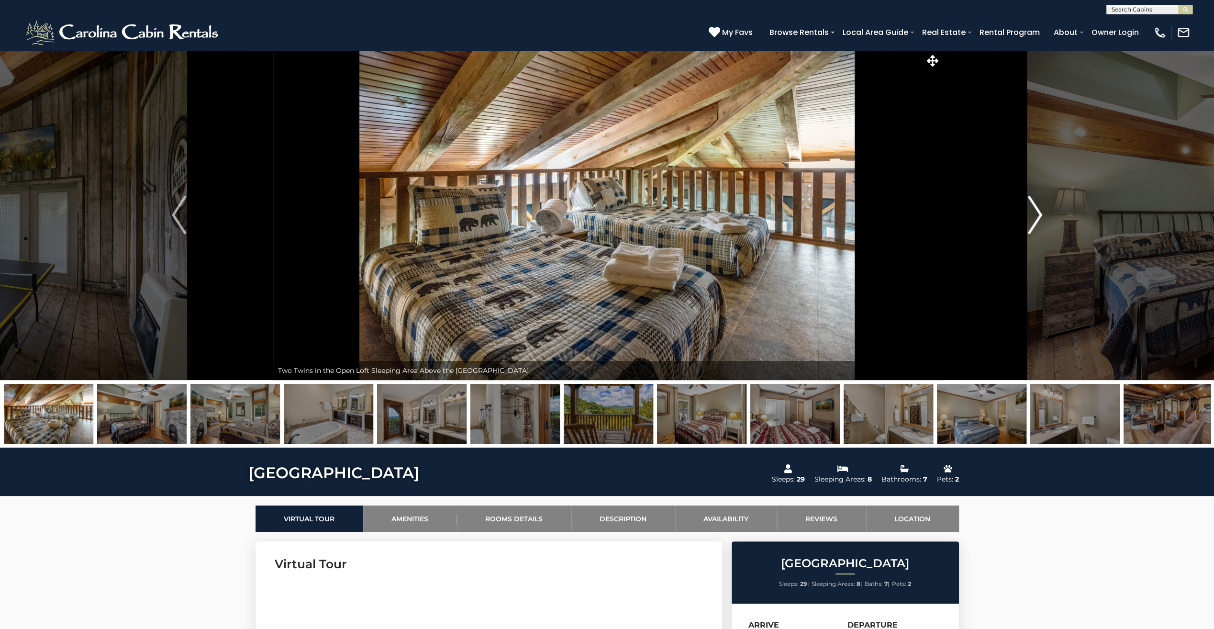
click at [1033, 216] on img "Next" at bounding box center [1035, 215] width 14 height 38
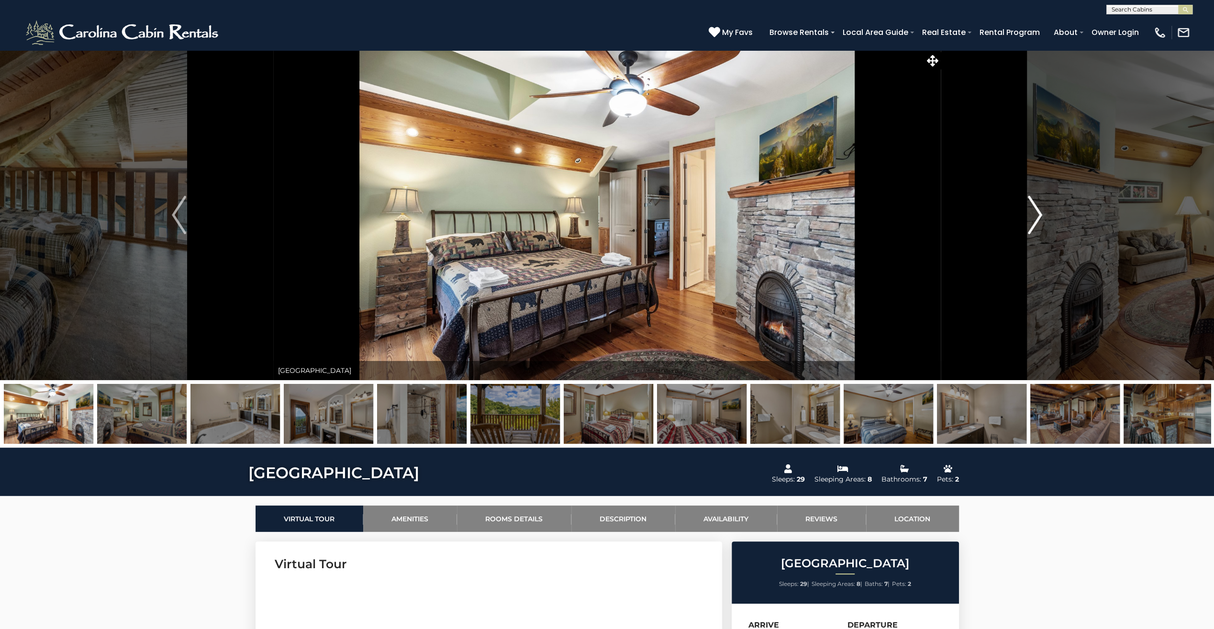
click at [1033, 216] on img "Next" at bounding box center [1035, 215] width 14 height 38
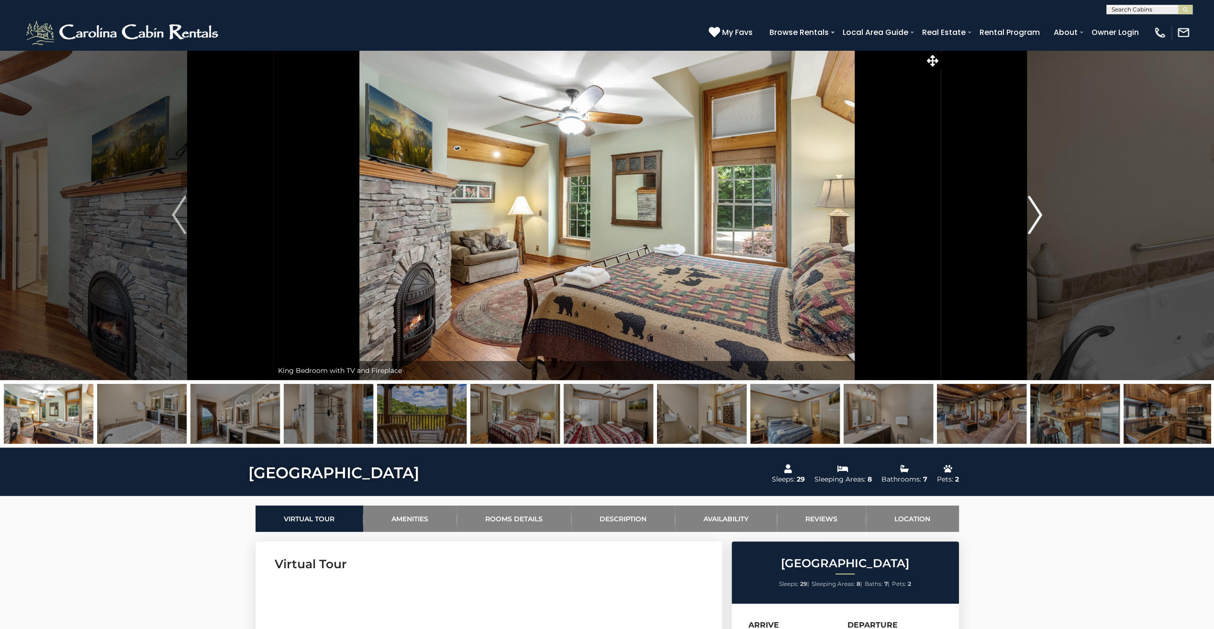
click at [1033, 216] on img "Next" at bounding box center [1035, 215] width 14 height 38
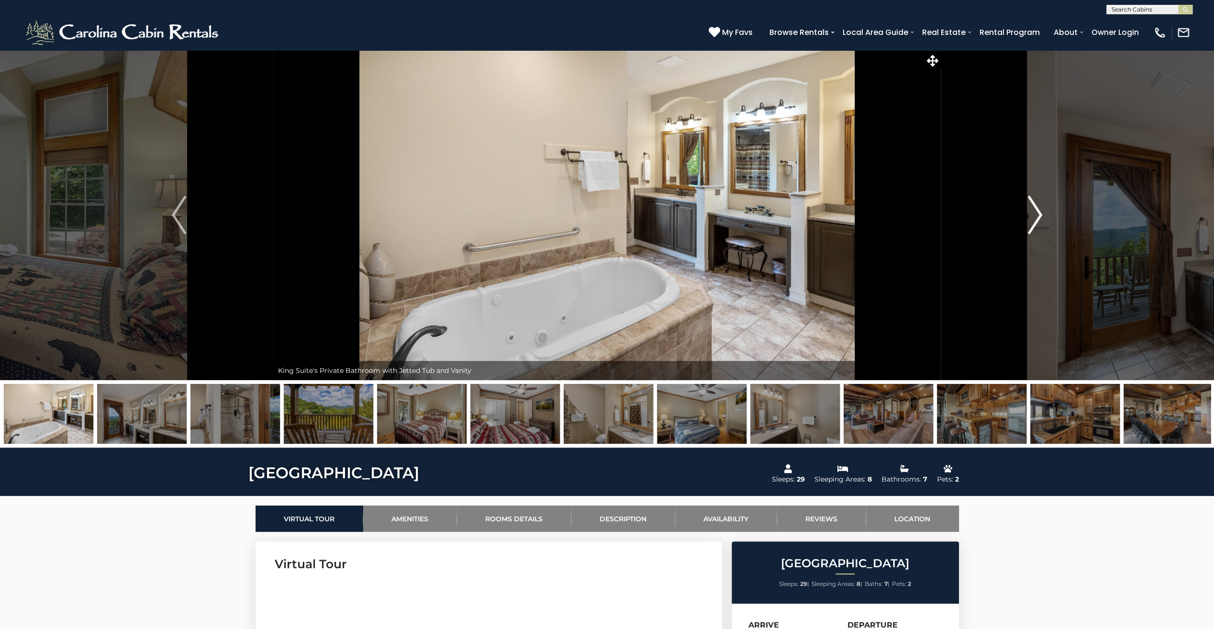
click at [1033, 216] on img "Next" at bounding box center [1035, 215] width 14 height 38
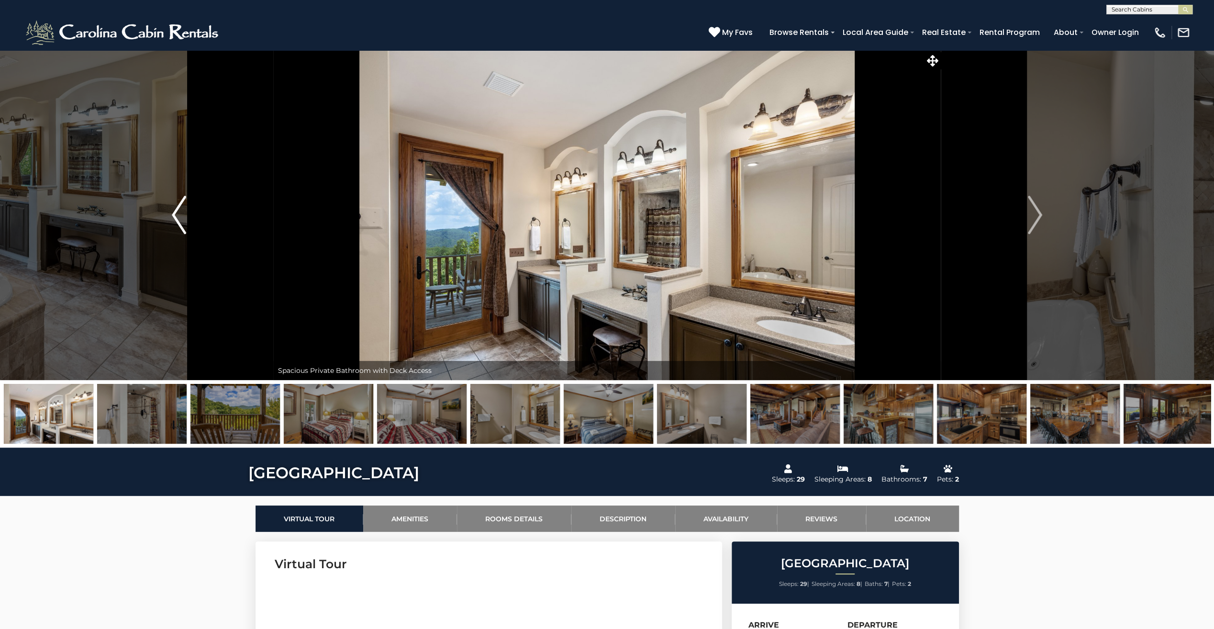
click at [184, 227] on img "Previous" at bounding box center [179, 215] width 14 height 38
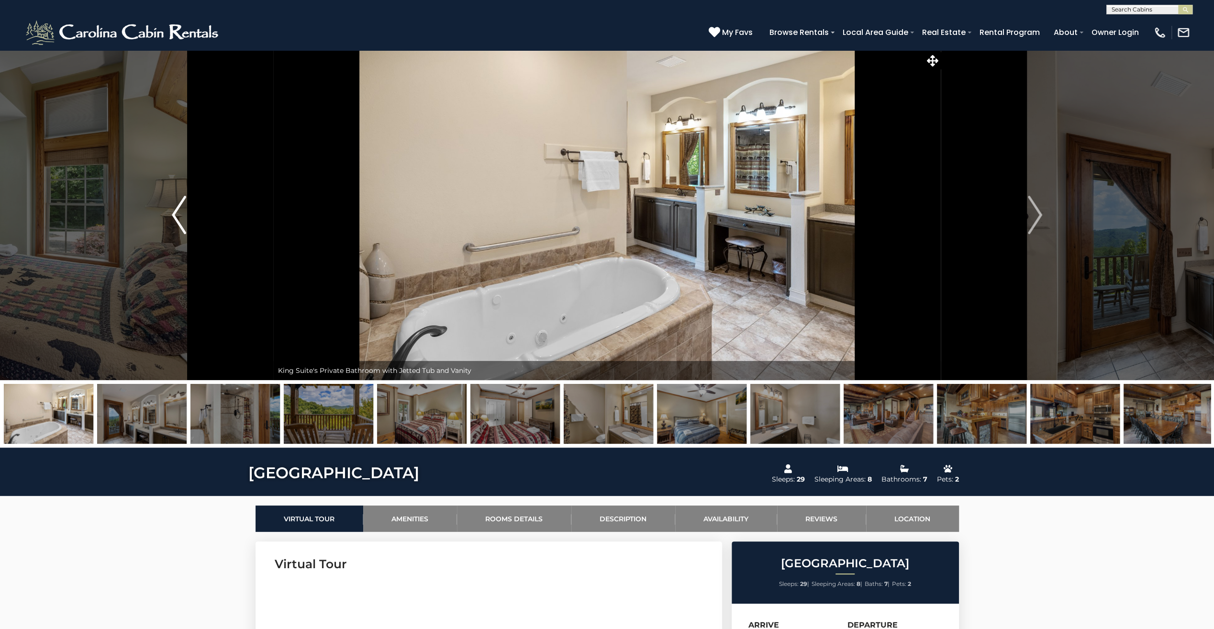
click at [184, 227] on img "Previous" at bounding box center [179, 215] width 14 height 38
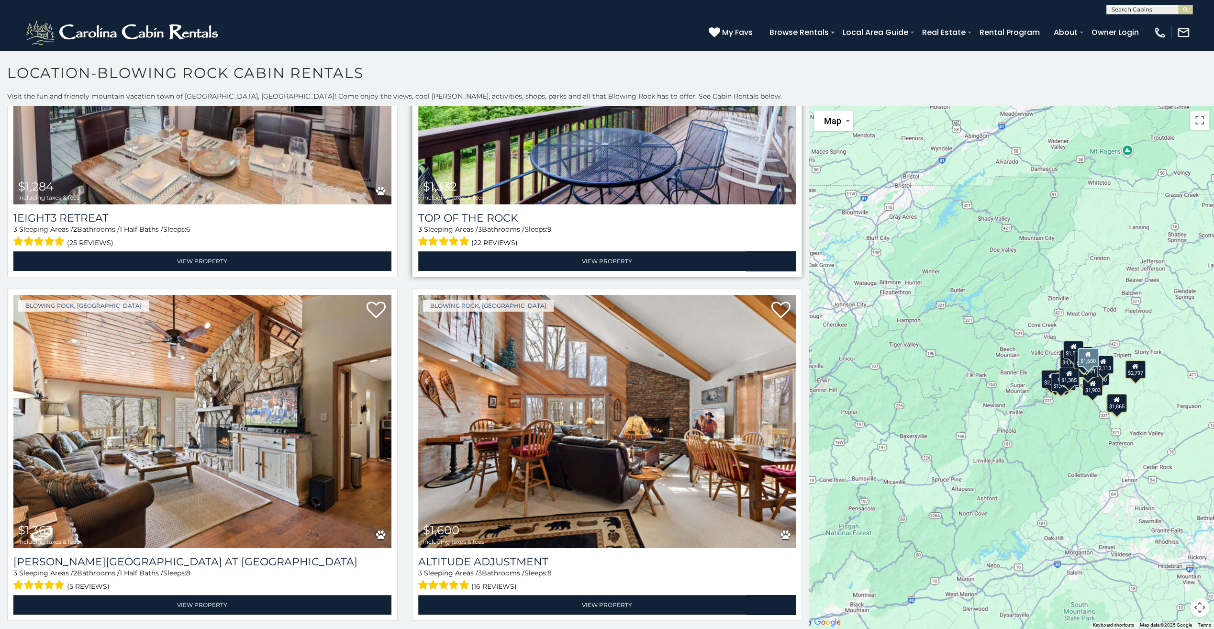
scroll to position [4547, 0]
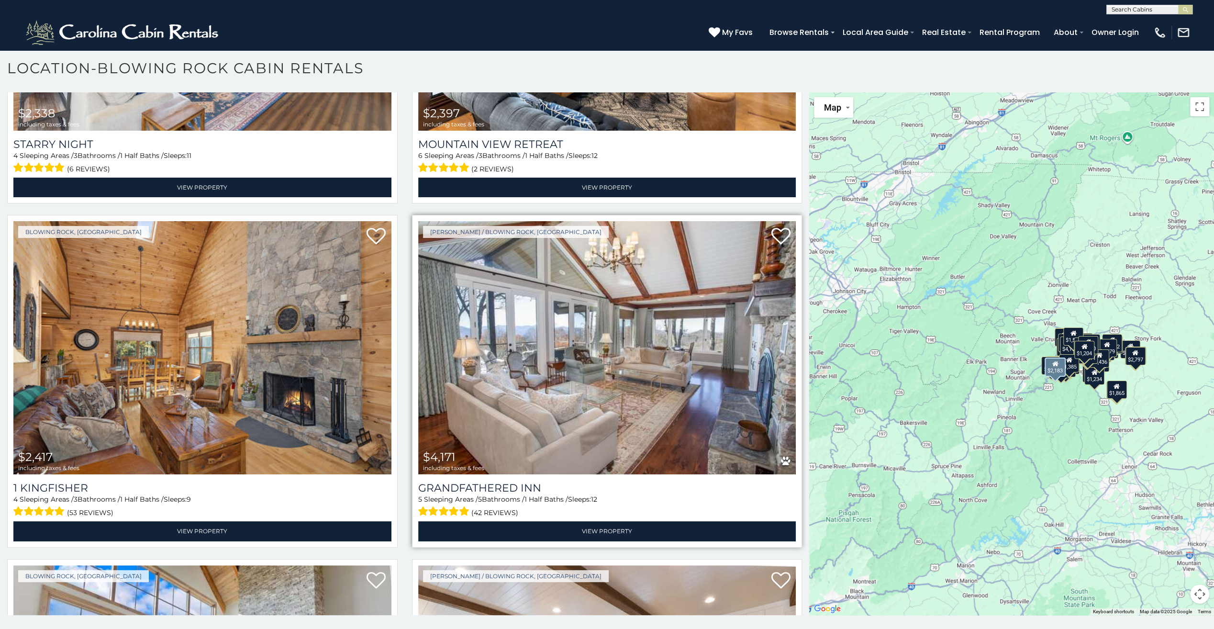
scroll to position [542, 0]
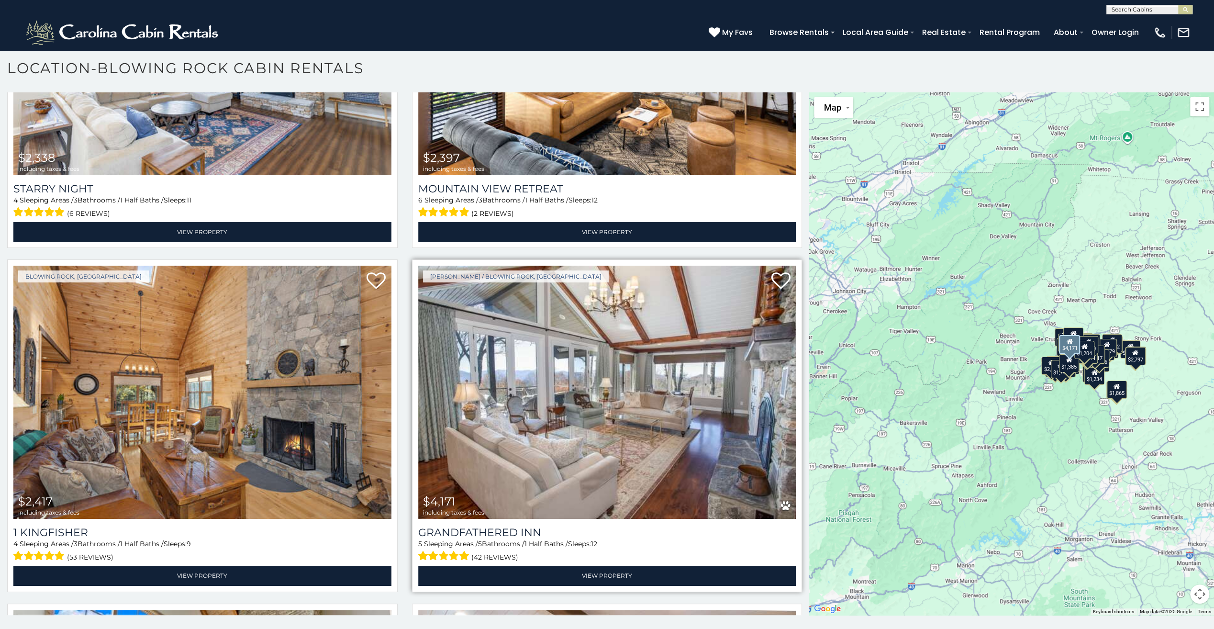
click at [535, 389] on img at bounding box center [607, 392] width 378 height 253
click at [481, 526] on h3 "Grandfathered Inn" at bounding box center [607, 532] width 378 height 13
click at [524, 395] on img at bounding box center [607, 392] width 378 height 253
click at [454, 527] on h3 "Grandfathered Inn" at bounding box center [607, 532] width 378 height 13
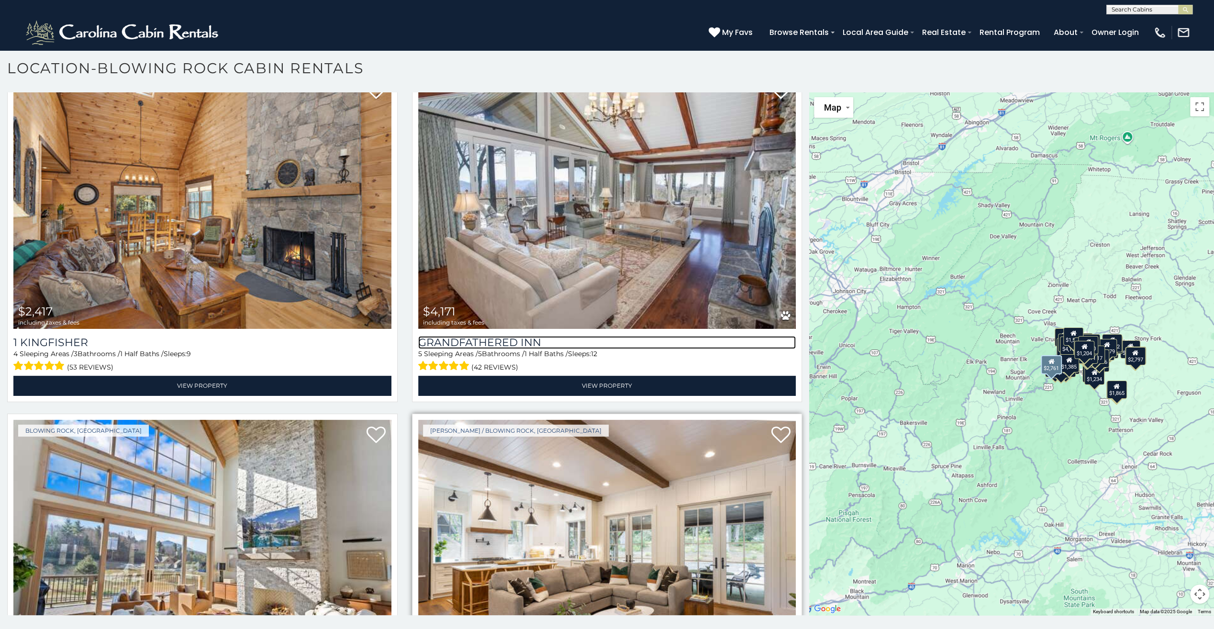
scroll to position [733, 0]
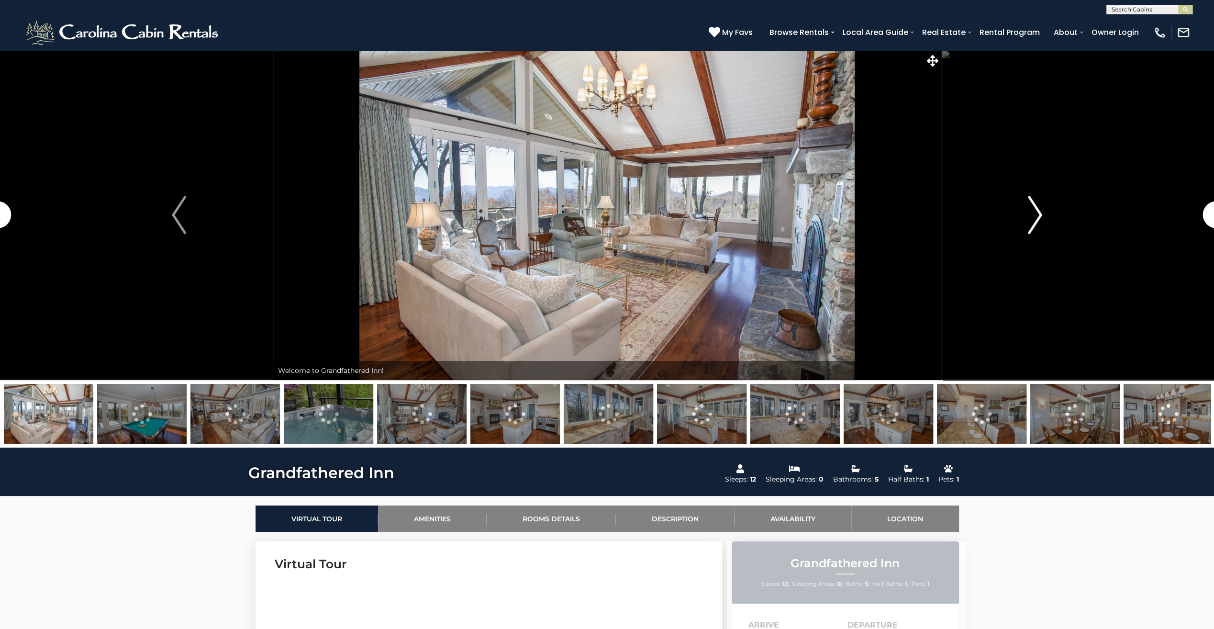
click at [1038, 213] on img "Next" at bounding box center [1035, 215] width 14 height 38
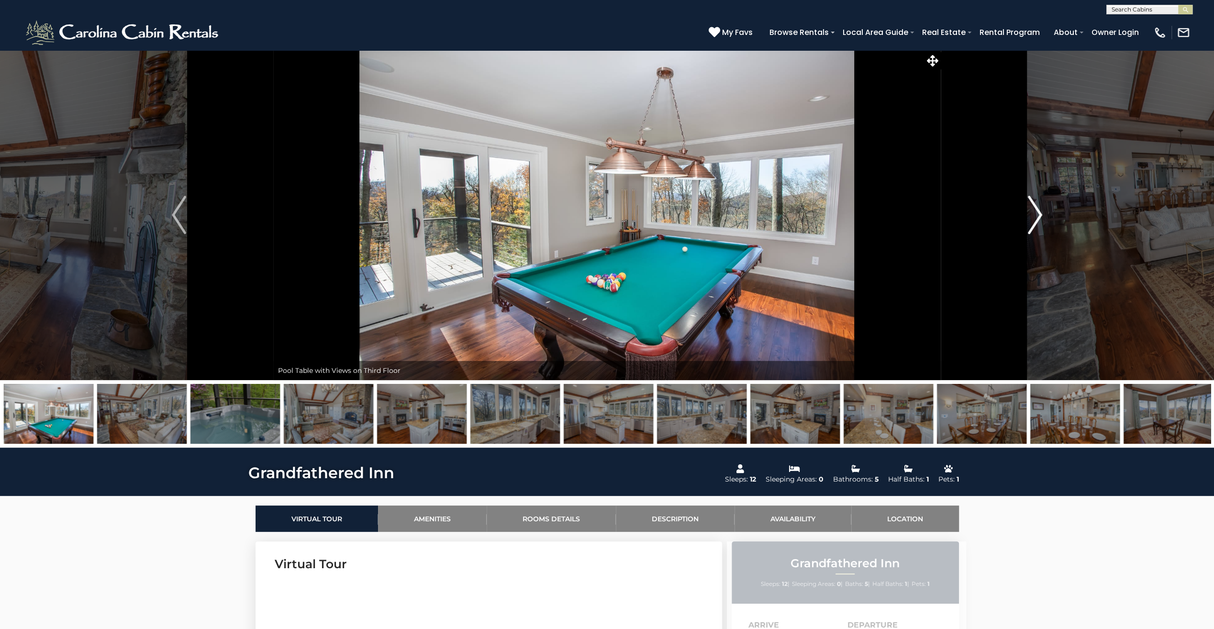
click at [1036, 213] on img "Next" at bounding box center [1035, 215] width 14 height 38
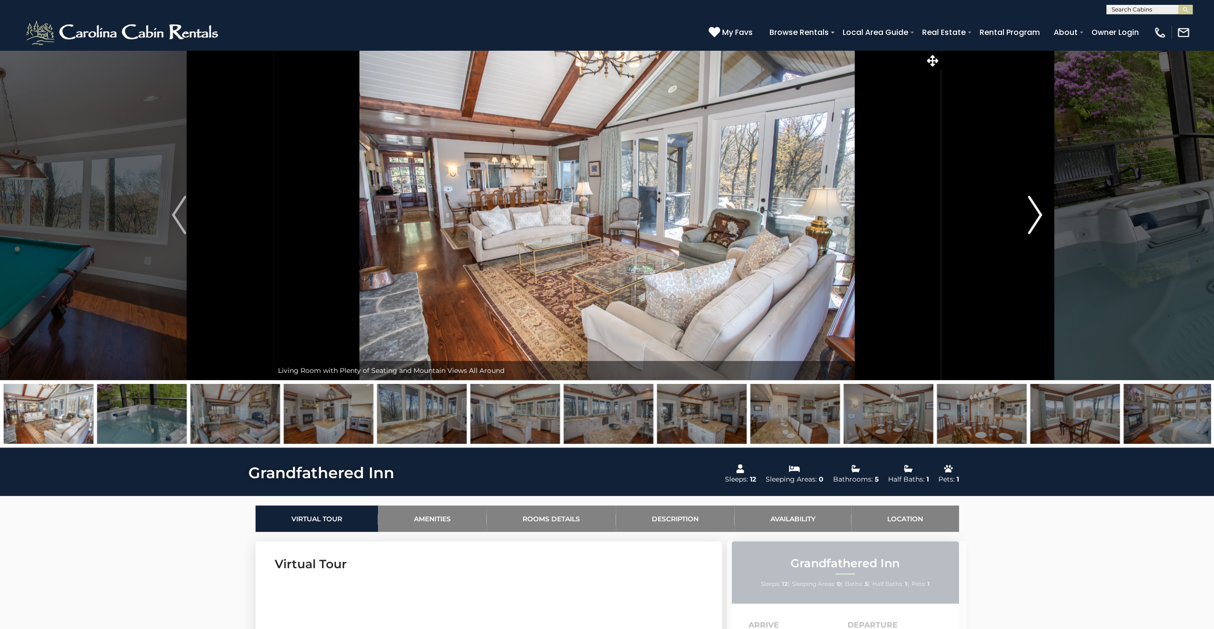
click at [1036, 213] on img "Next" at bounding box center [1035, 215] width 14 height 38
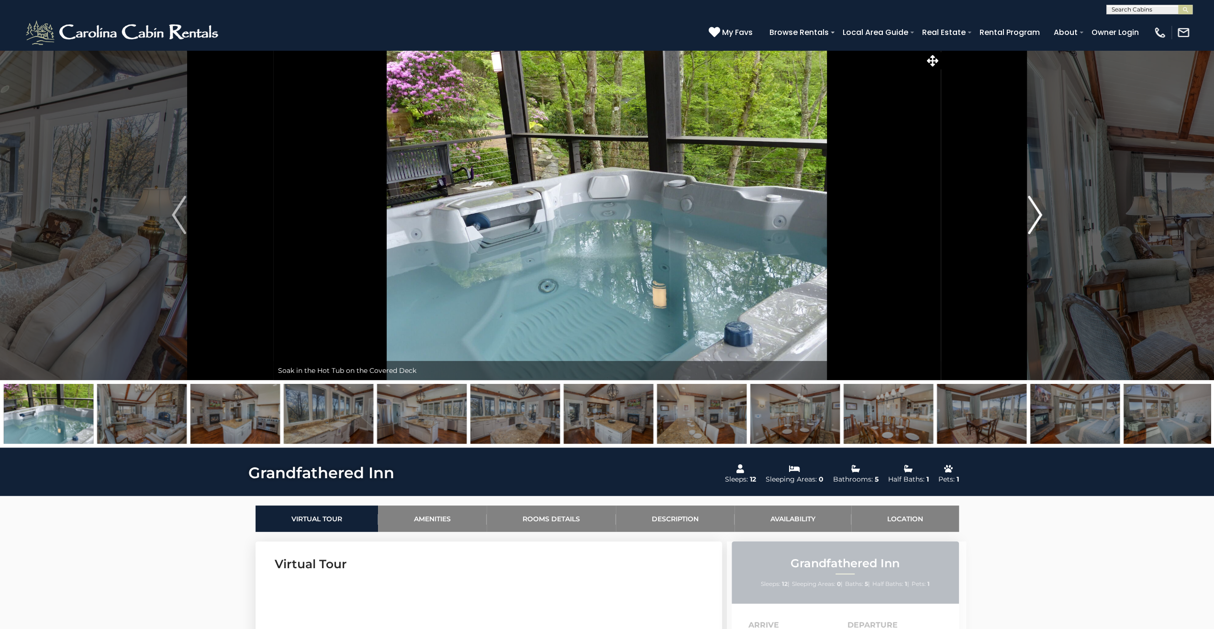
click at [1036, 213] on img "Next" at bounding box center [1035, 215] width 14 height 38
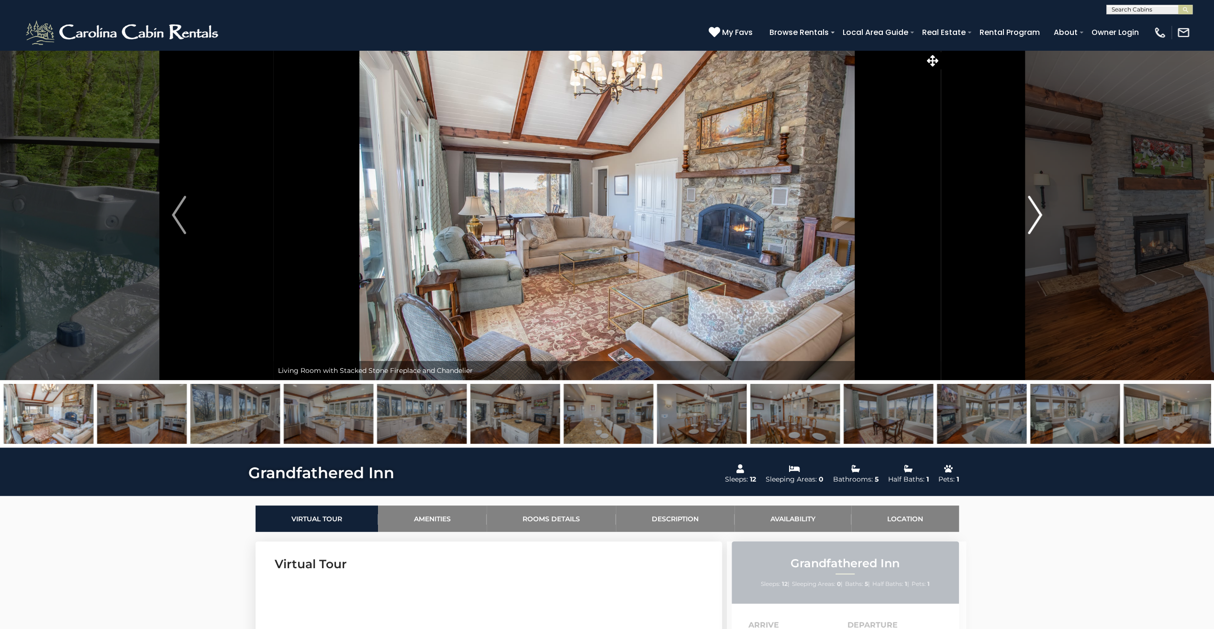
click at [1036, 213] on img "Next" at bounding box center [1035, 215] width 14 height 38
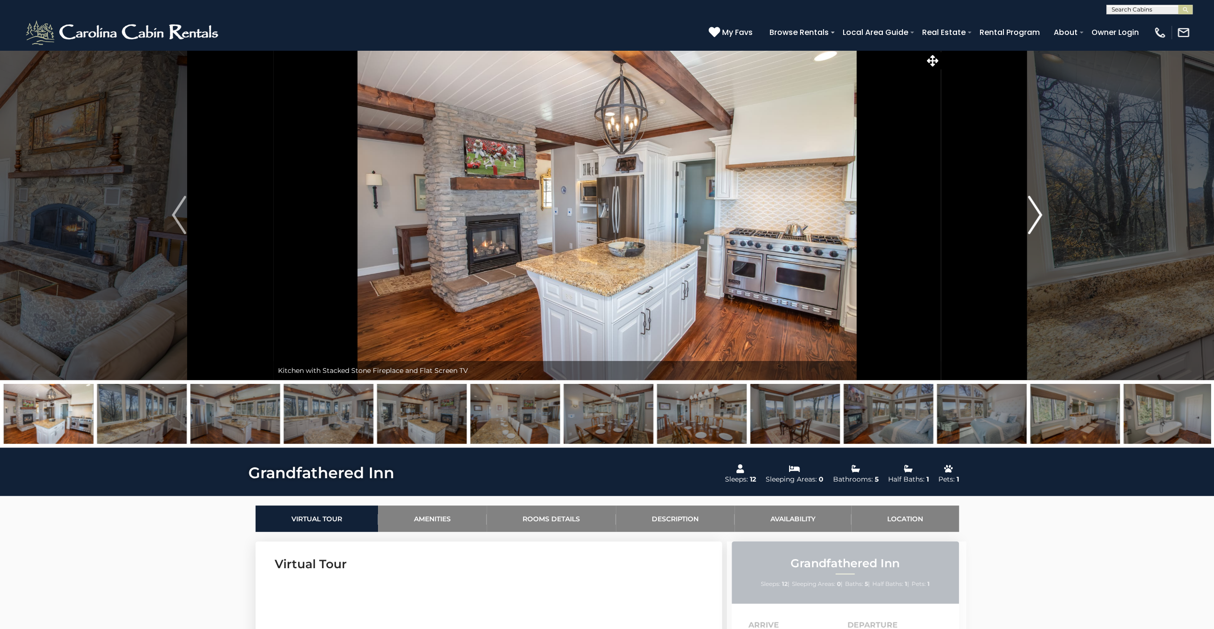
click at [1036, 213] on img "Next" at bounding box center [1035, 215] width 14 height 38
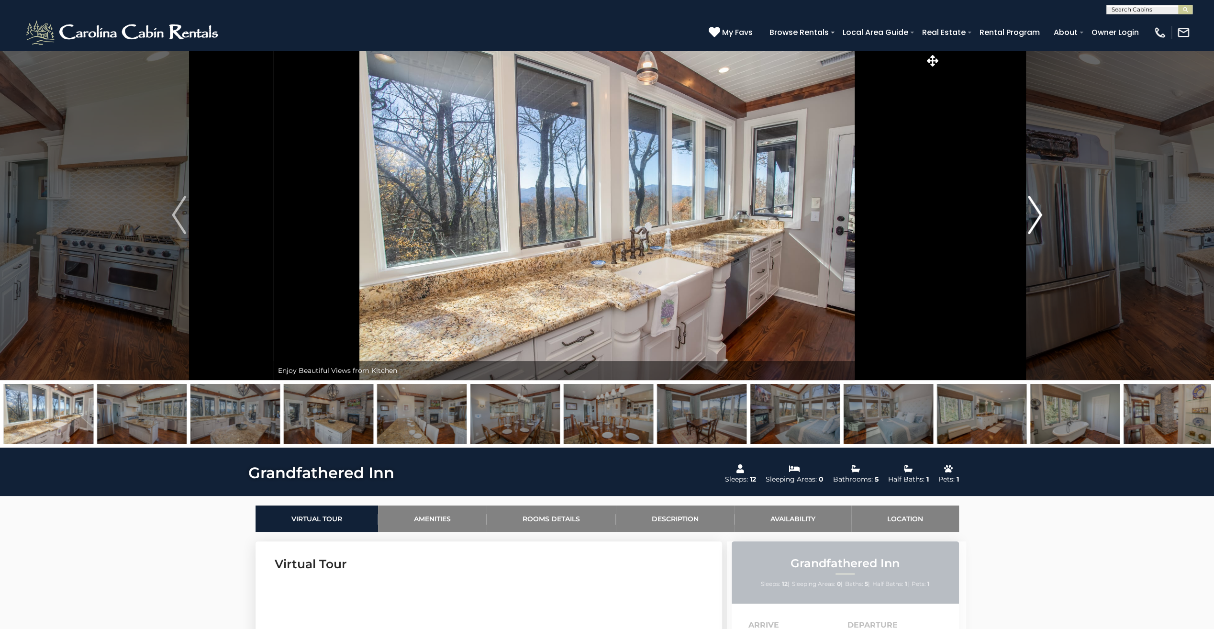
click at [1036, 213] on img "Next" at bounding box center [1035, 215] width 14 height 38
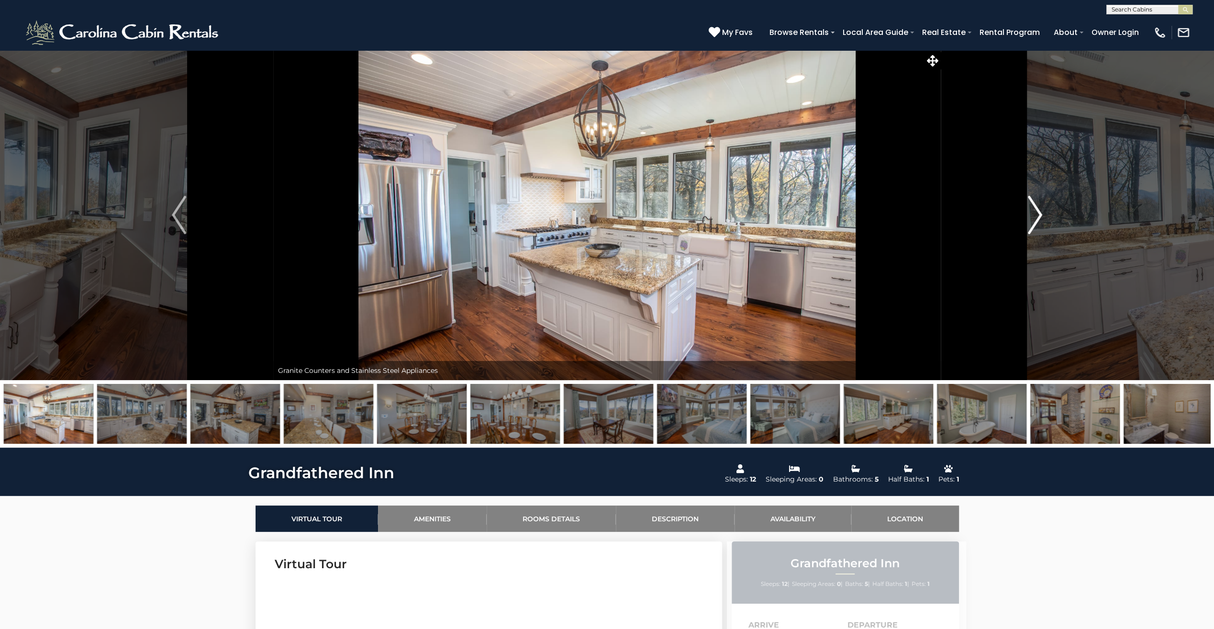
click at [1036, 213] on img "Next" at bounding box center [1035, 215] width 14 height 38
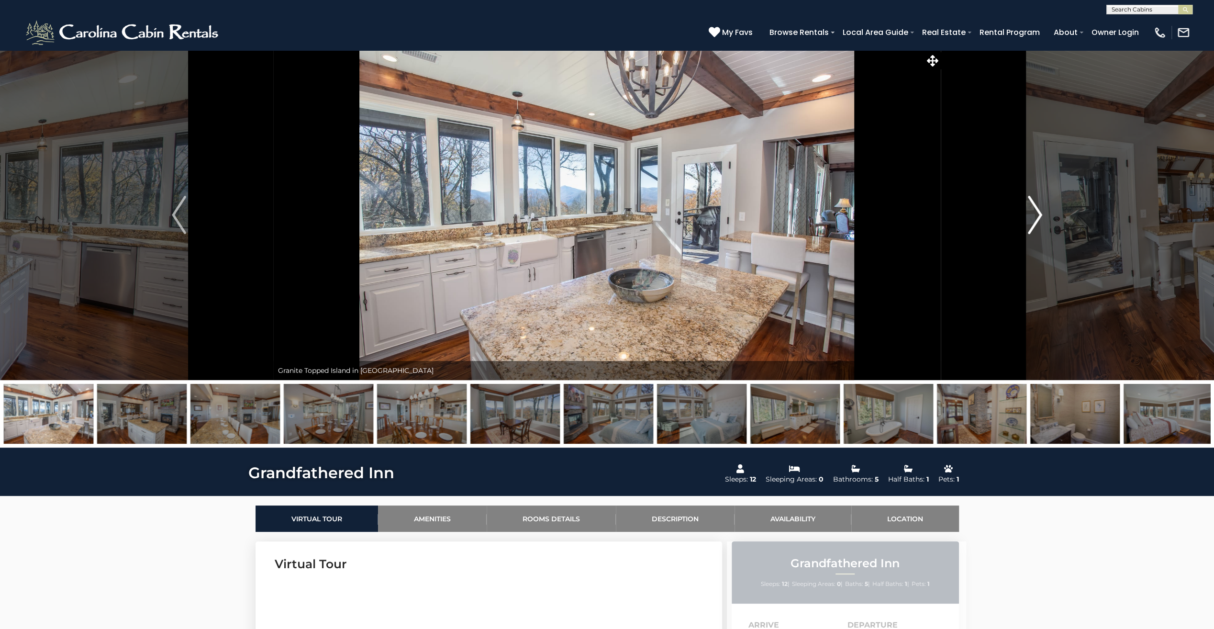
click at [1036, 213] on img "Next" at bounding box center [1035, 215] width 14 height 38
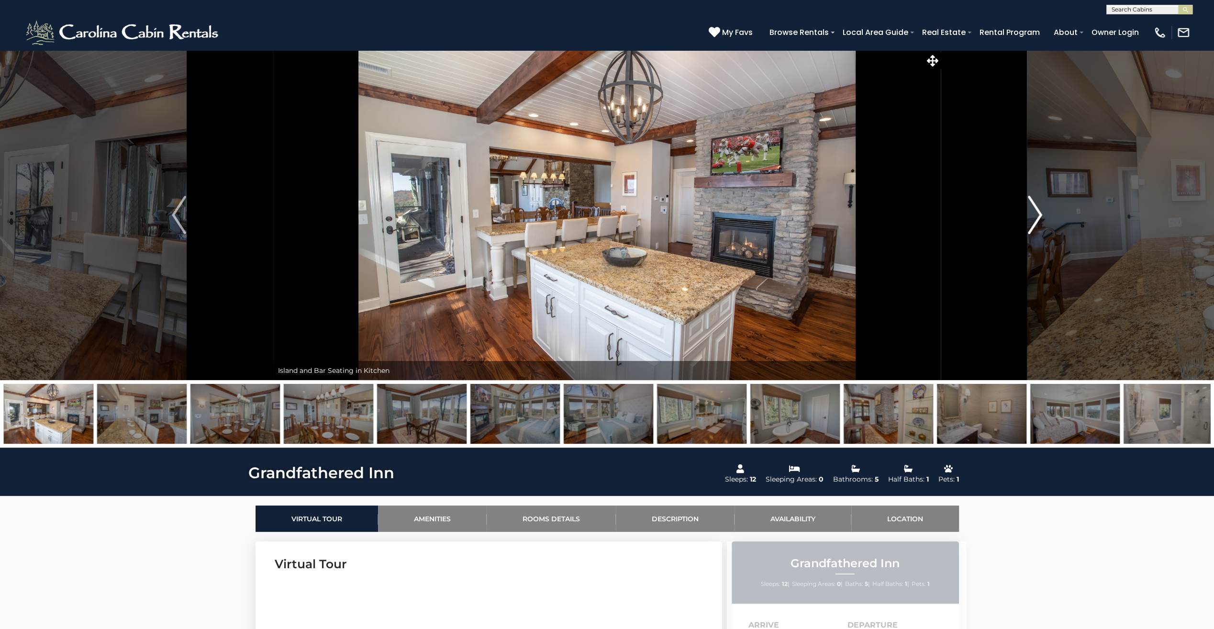
click at [1036, 213] on img "Next" at bounding box center [1035, 215] width 14 height 38
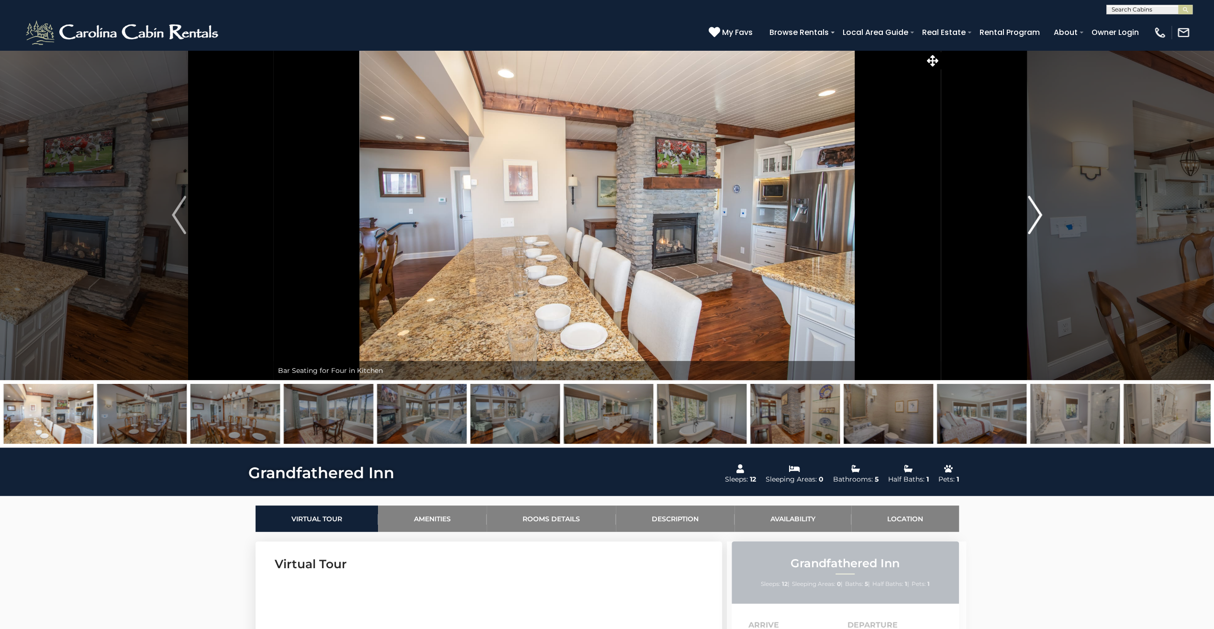
click at [1036, 213] on img "Next" at bounding box center [1035, 215] width 14 height 38
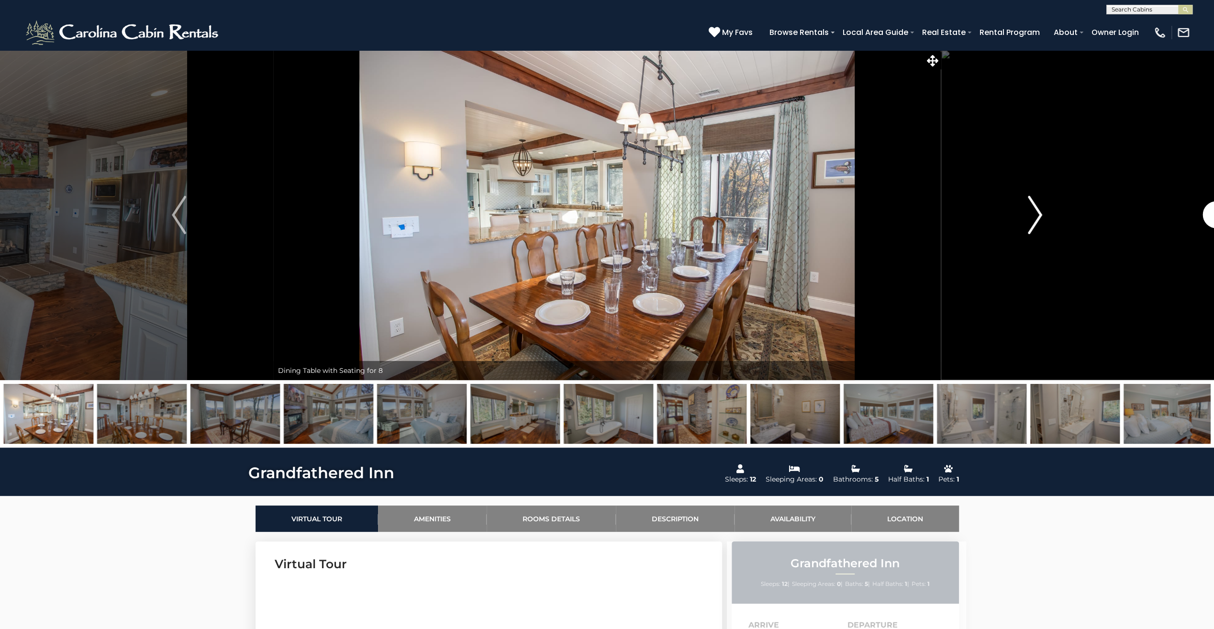
click at [1036, 213] on img "Next" at bounding box center [1035, 215] width 14 height 38
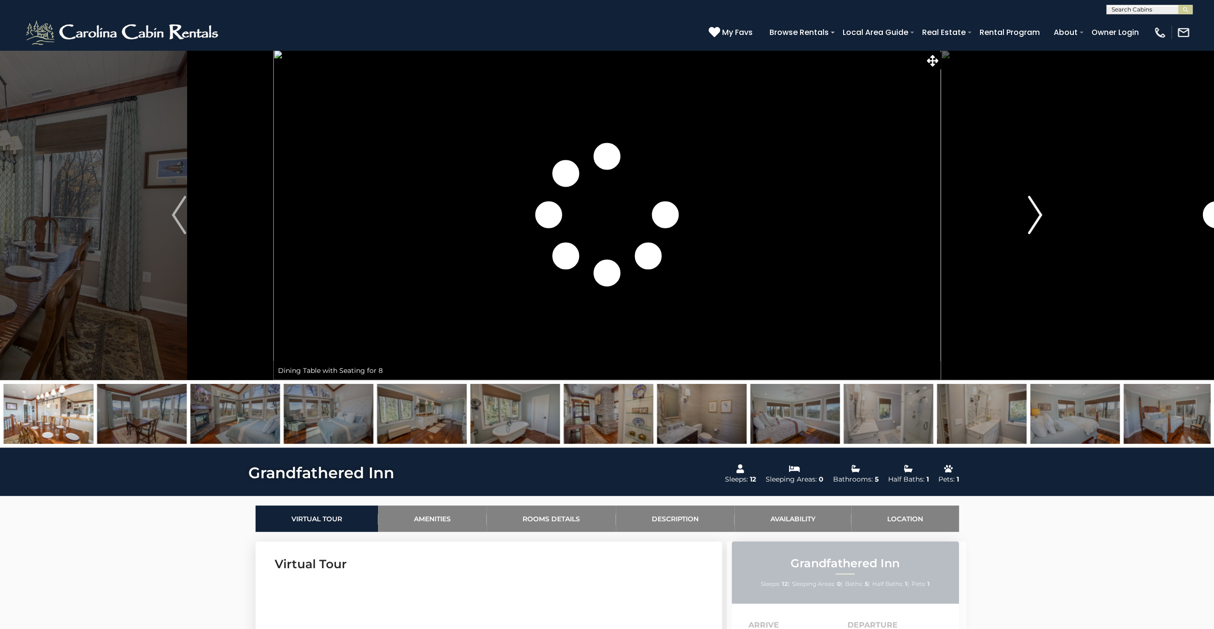
click at [1036, 213] on img "Next" at bounding box center [1035, 215] width 14 height 38
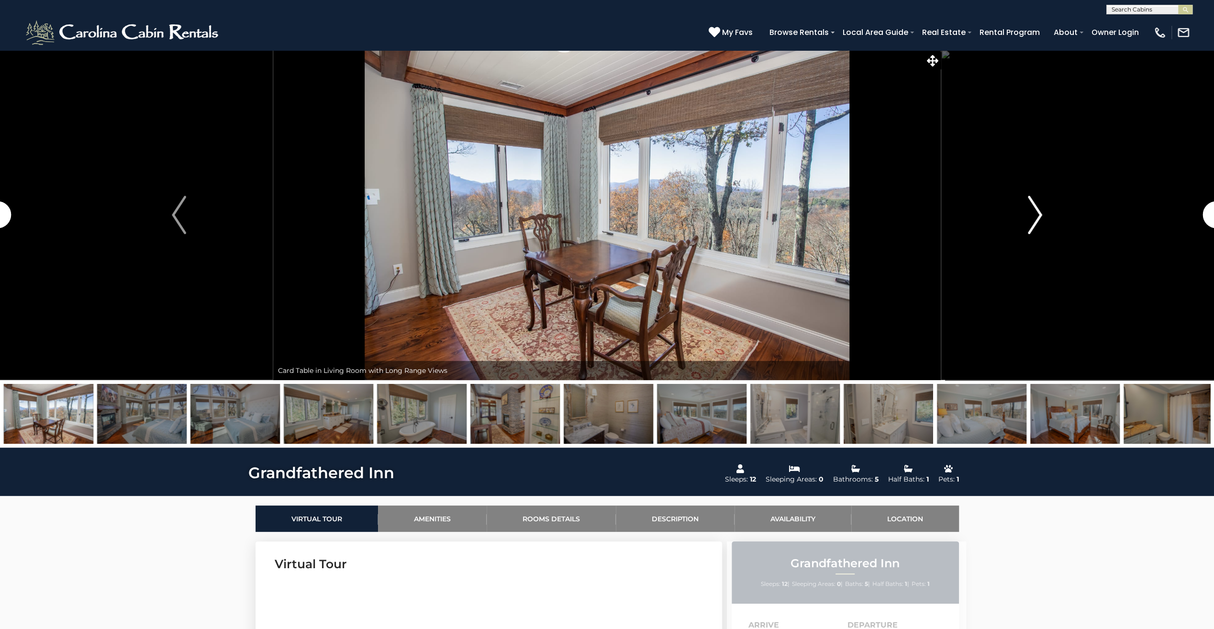
click at [1036, 213] on img "Next" at bounding box center [1035, 215] width 14 height 38
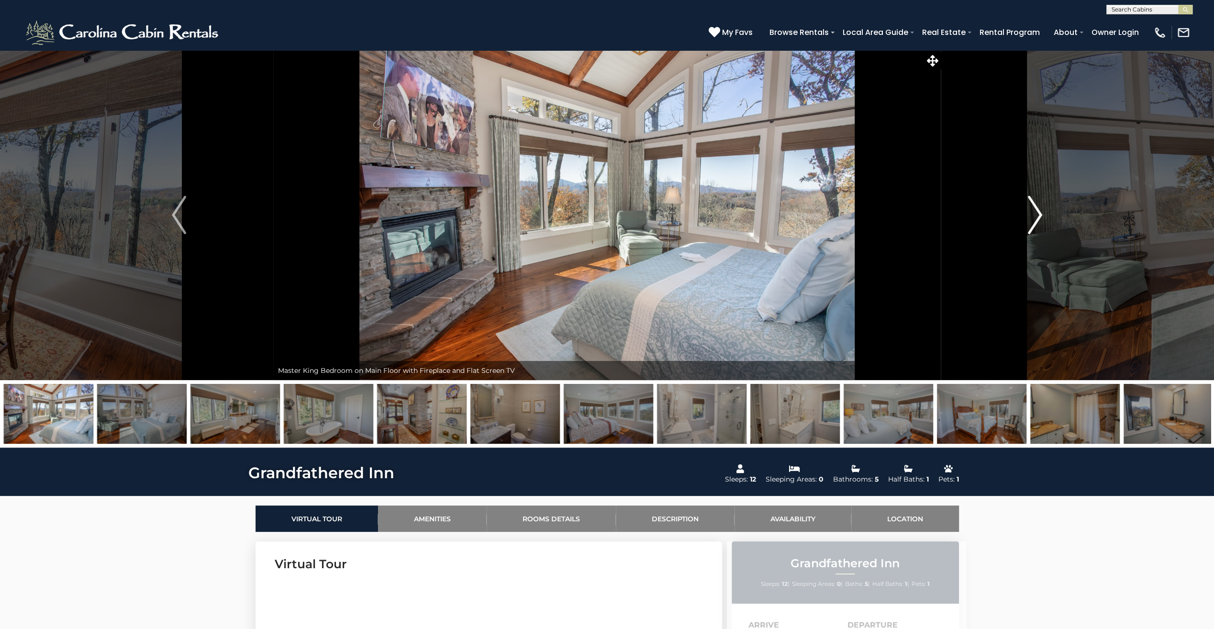
click at [1036, 213] on img "Next" at bounding box center [1035, 215] width 14 height 38
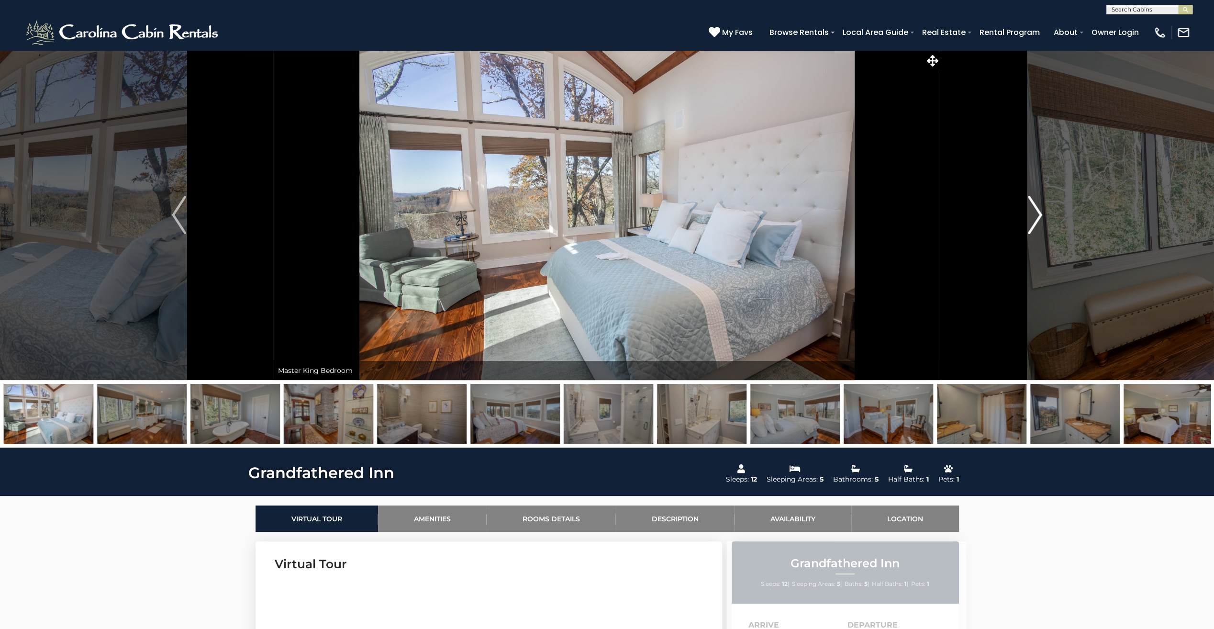
click at [1036, 213] on img "Next" at bounding box center [1035, 215] width 14 height 38
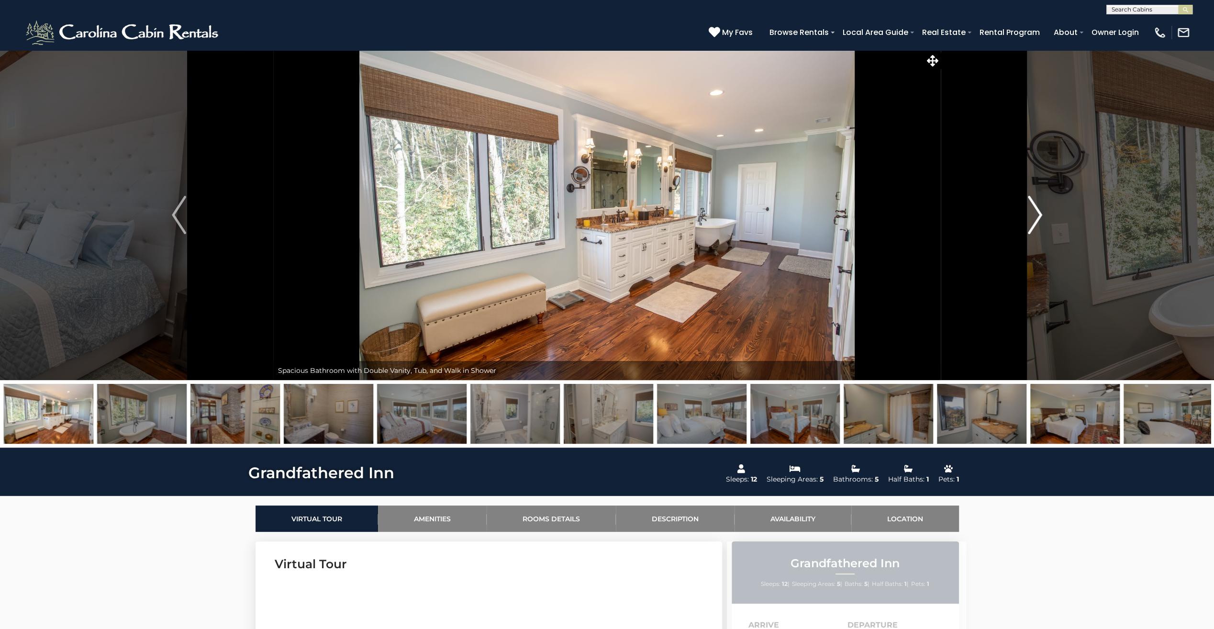
click at [1036, 213] on img "Next" at bounding box center [1035, 215] width 14 height 38
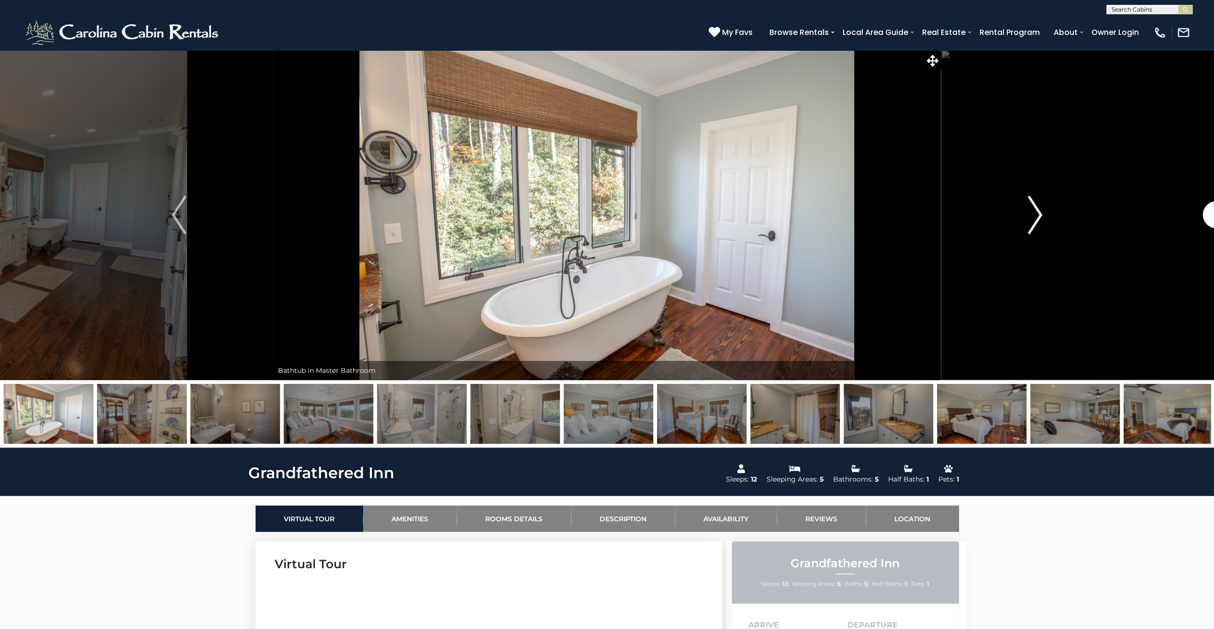
click at [1036, 213] on img "Next" at bounding box center [1035, 215] width 14 height 38
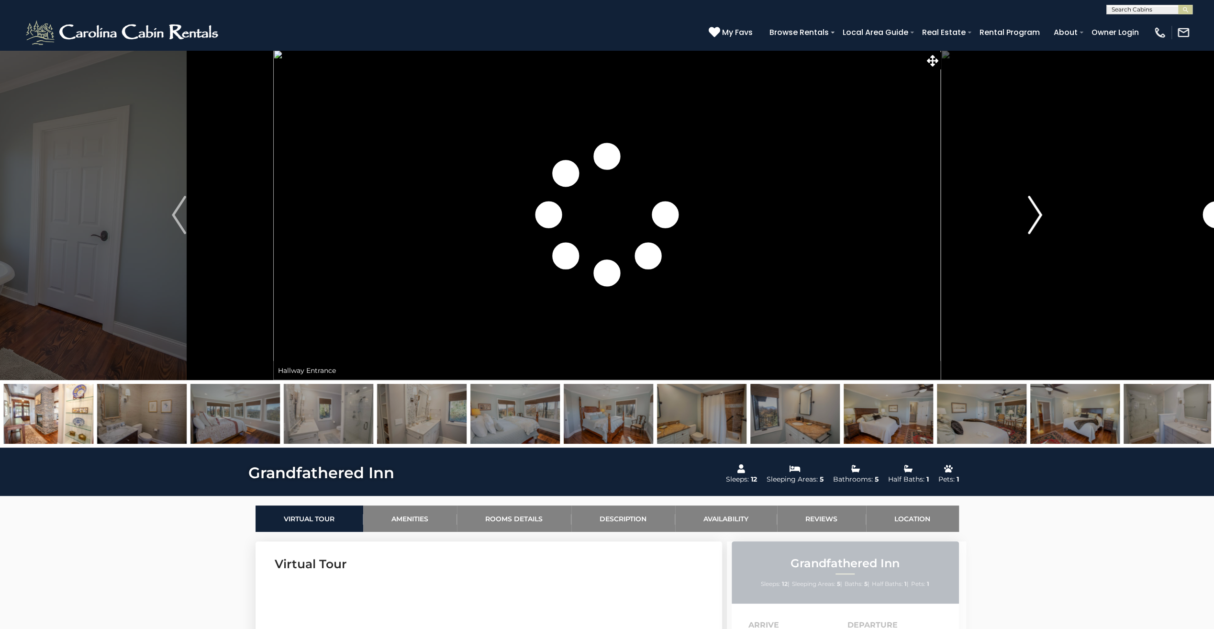
click at [1036, 213] on img "Next" at bounding box center [1035, 215] width 14 height 38
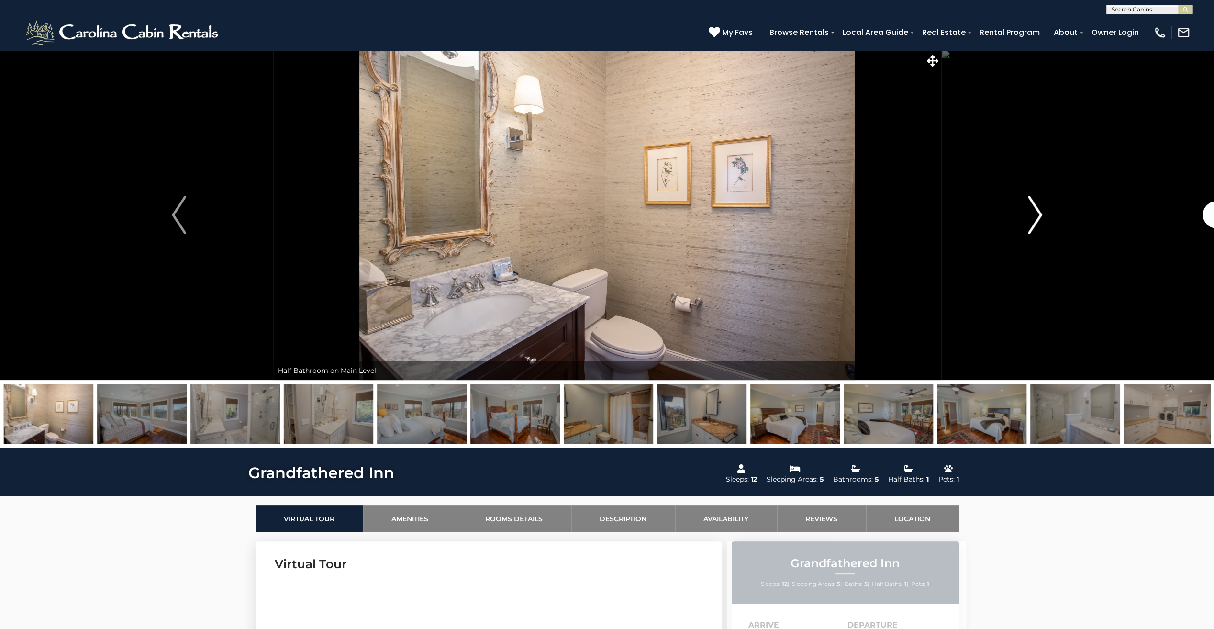
click at [1036, 213] on img "Next" at bounding box center [1035, 215] width 14 height 38
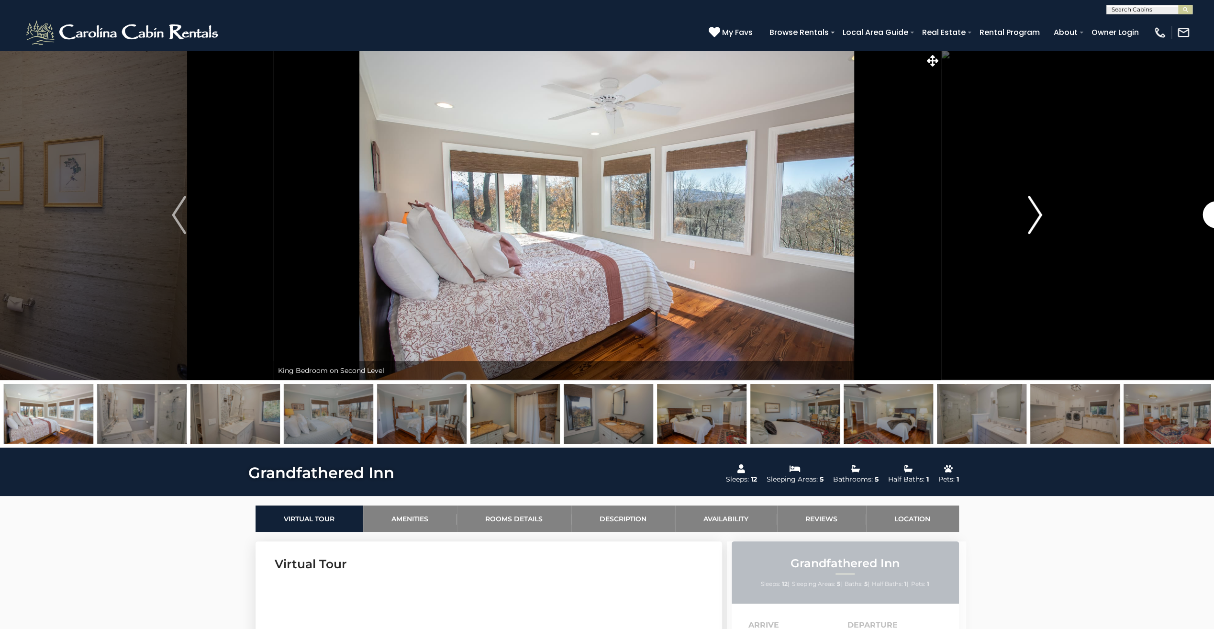
click at [1036, 213] on img "Next" at bounding box center [1035, 215] width 14 height 38
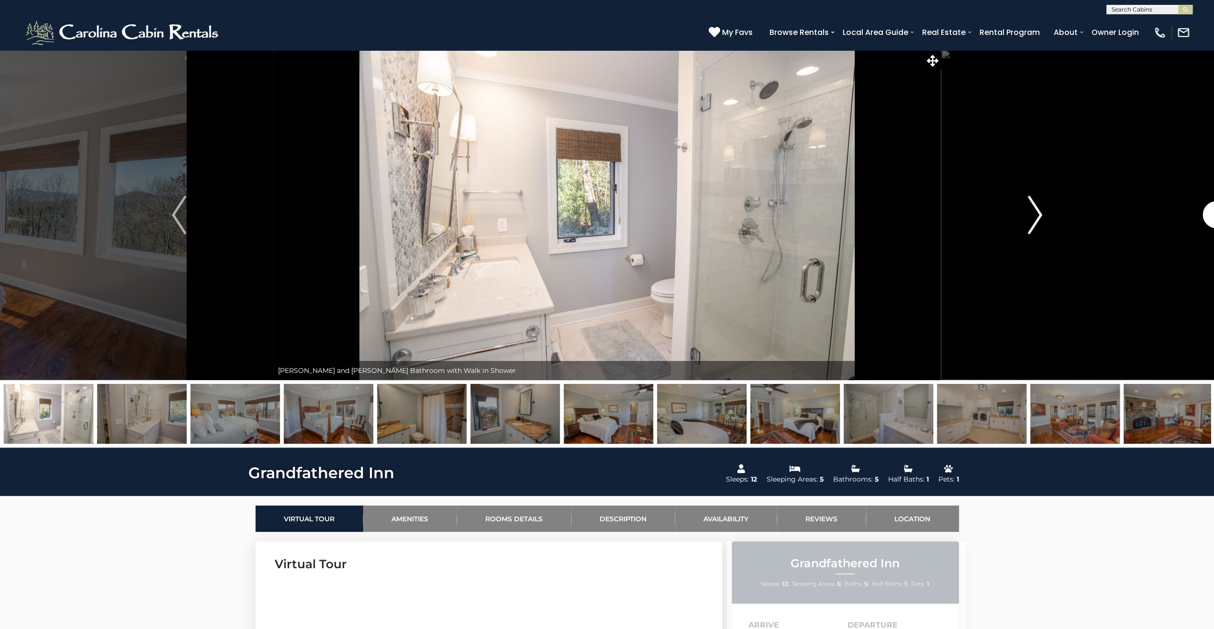
click at [1036, 213] on img "Next" at bounding box center [1035, 215] width 14 height 38
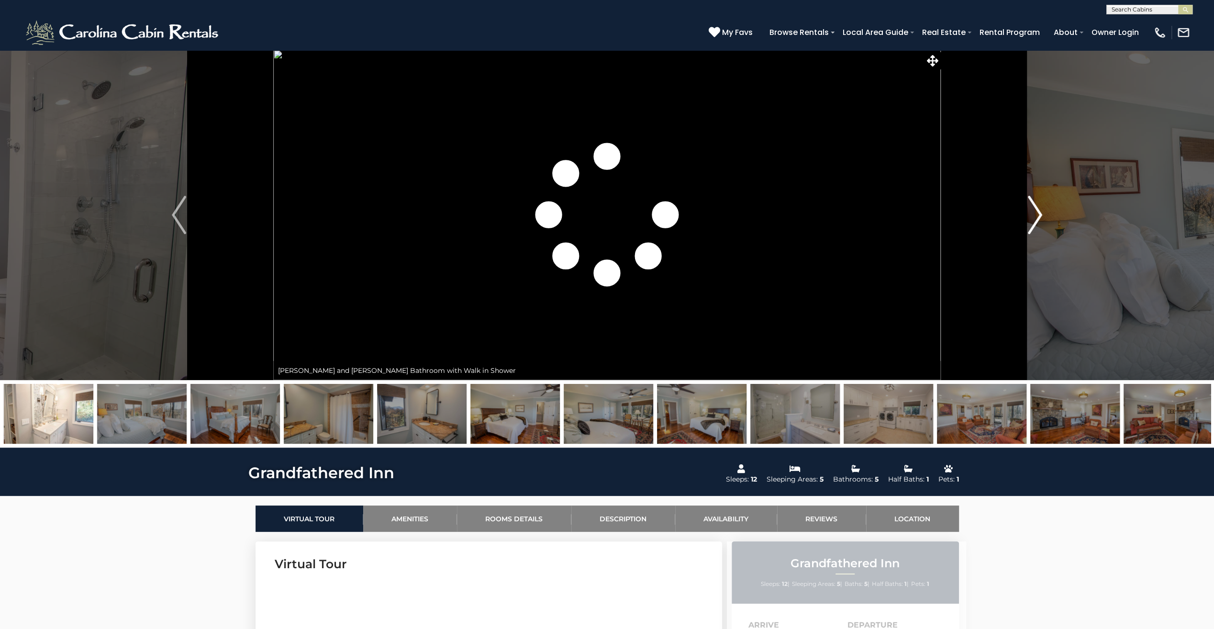
click at [1036, 213] on img "Next" at bounding box center [1035, 215] width 14 height 38
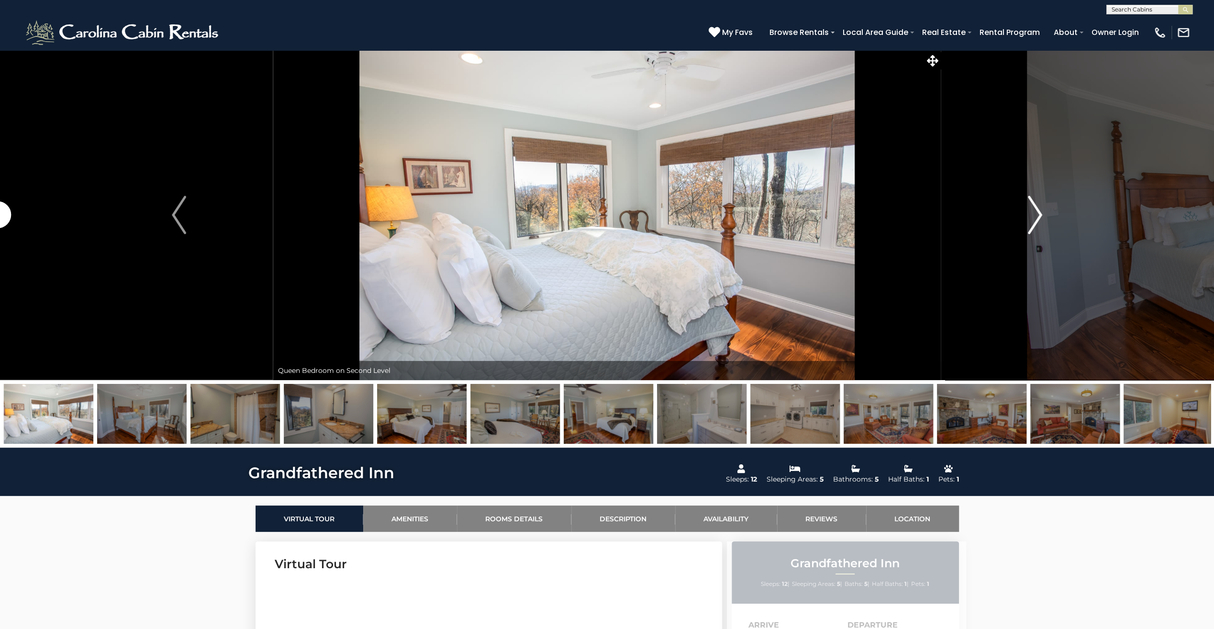
click at [1036, 213] on img "Next" at bounding box center [1035, 215] width 14 height 38
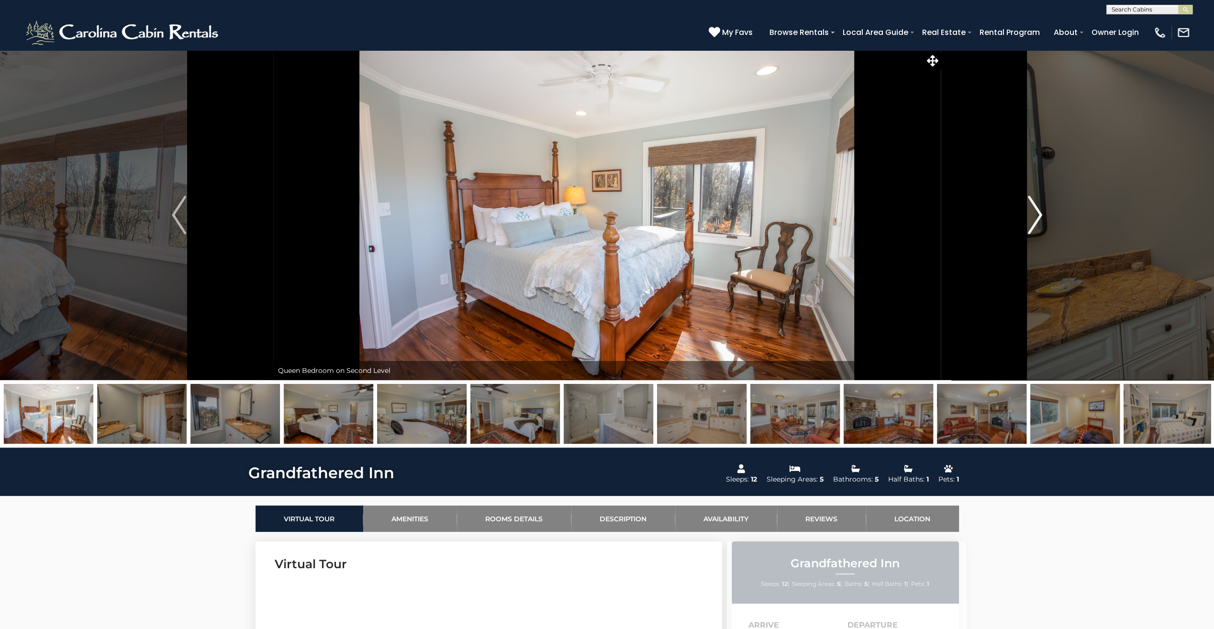
click at [1036, 213] on img "Next" at bounding box center [1035, 215] width 14 height 38
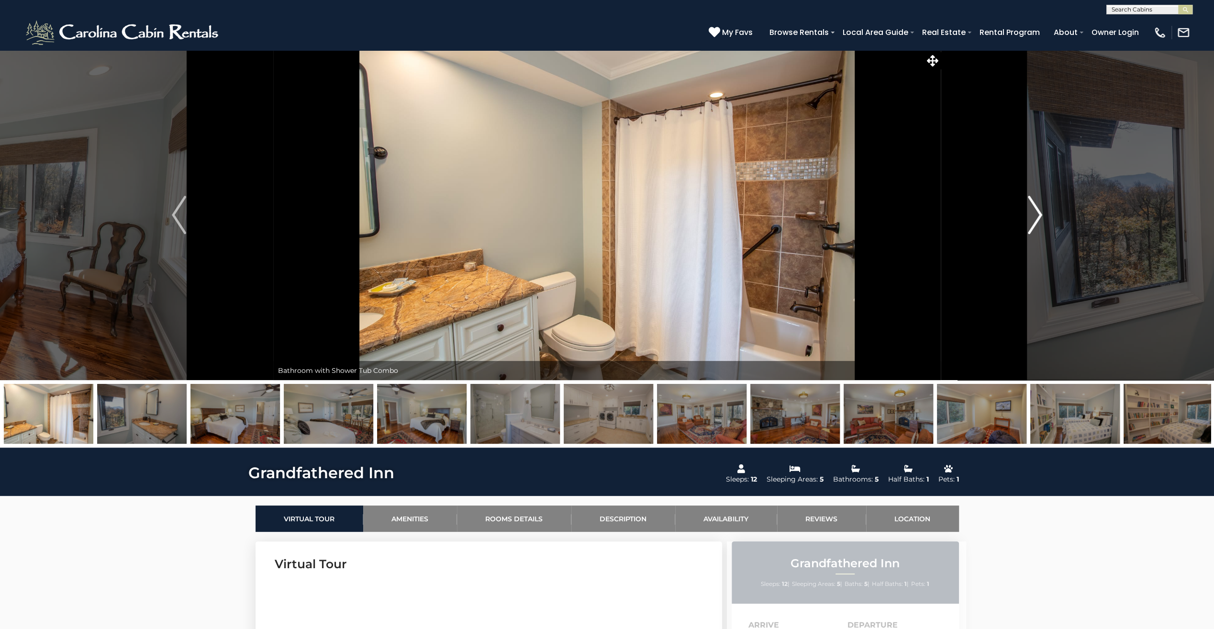
click at [1036, 213] on img "Next" at bounding box center [1035, 215] width 14 height 38
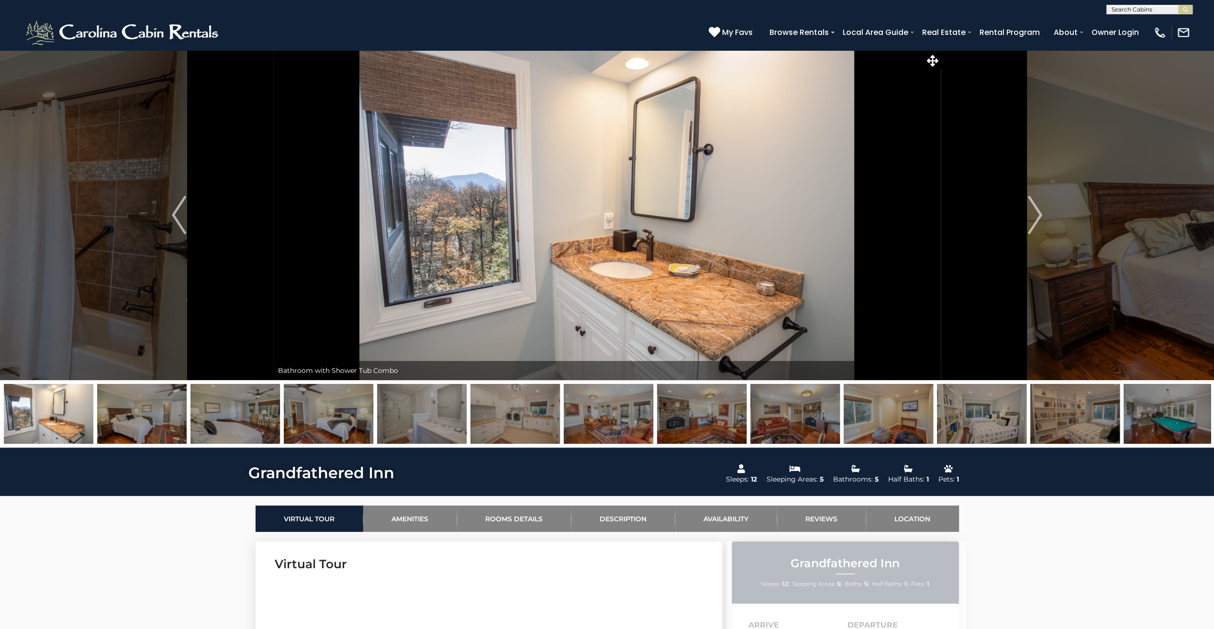
drag, startPoint x: 1140, startPoint y: 422, endPoint x: 209, endPoint y: 533, distance: 937.4
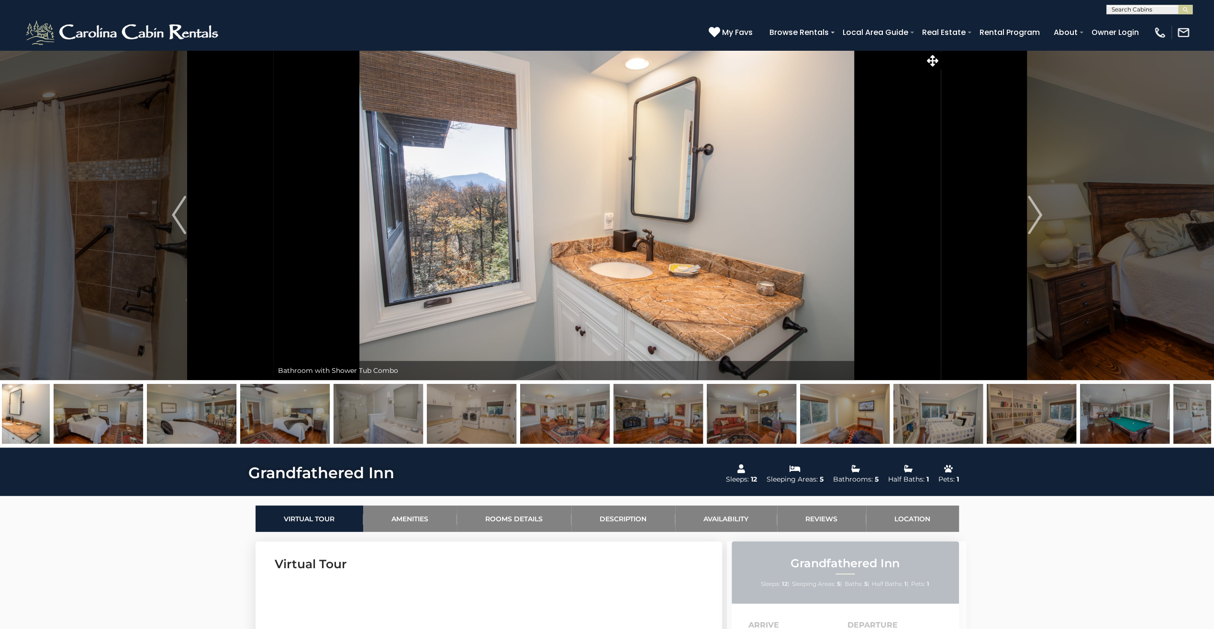
drag, startPoint x: 1111, startPoint y: 414, endPoint x: 948, endPoint y: 423, distance: 163.5
click at [987, 423] on img at bounding box center [1031, 414] width 89 height 60
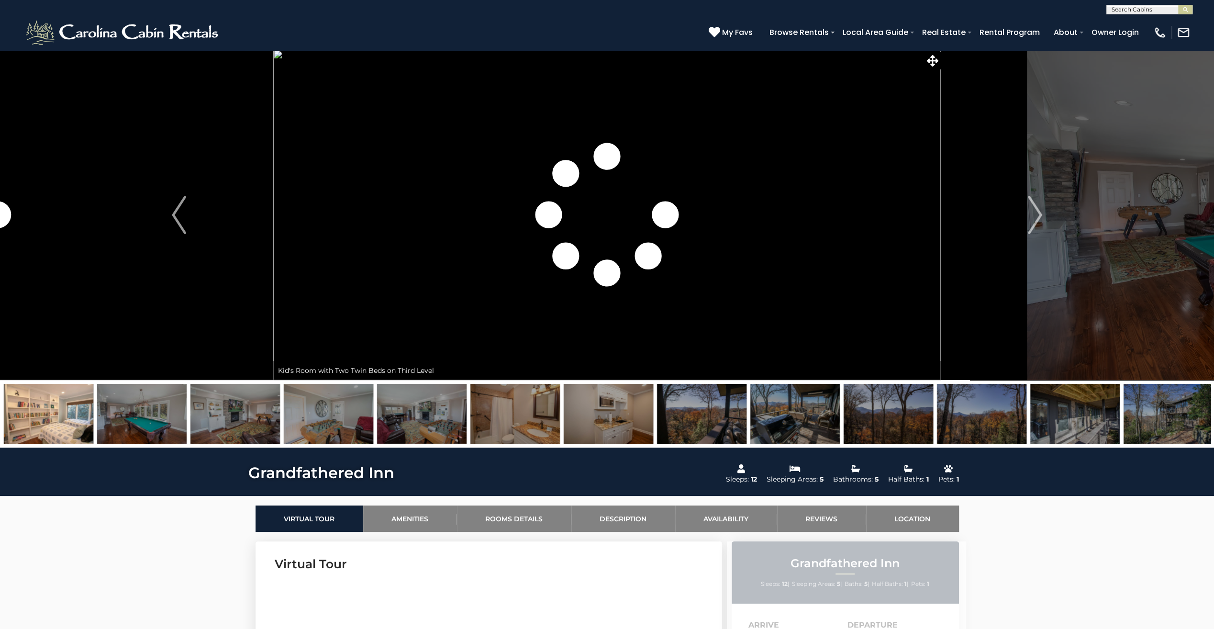
click at [699, 410] on img at bounding box center [701, 414] width 89 height 60
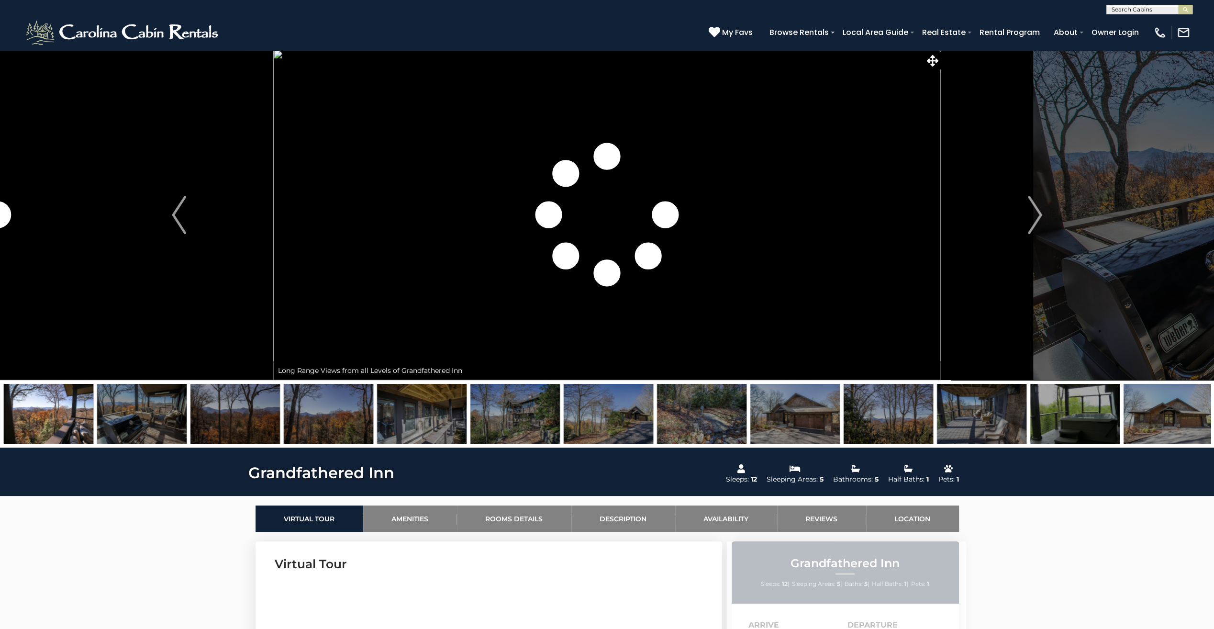
click at [616, 426] on img at bounding box center [608, 414] width 89 height 60
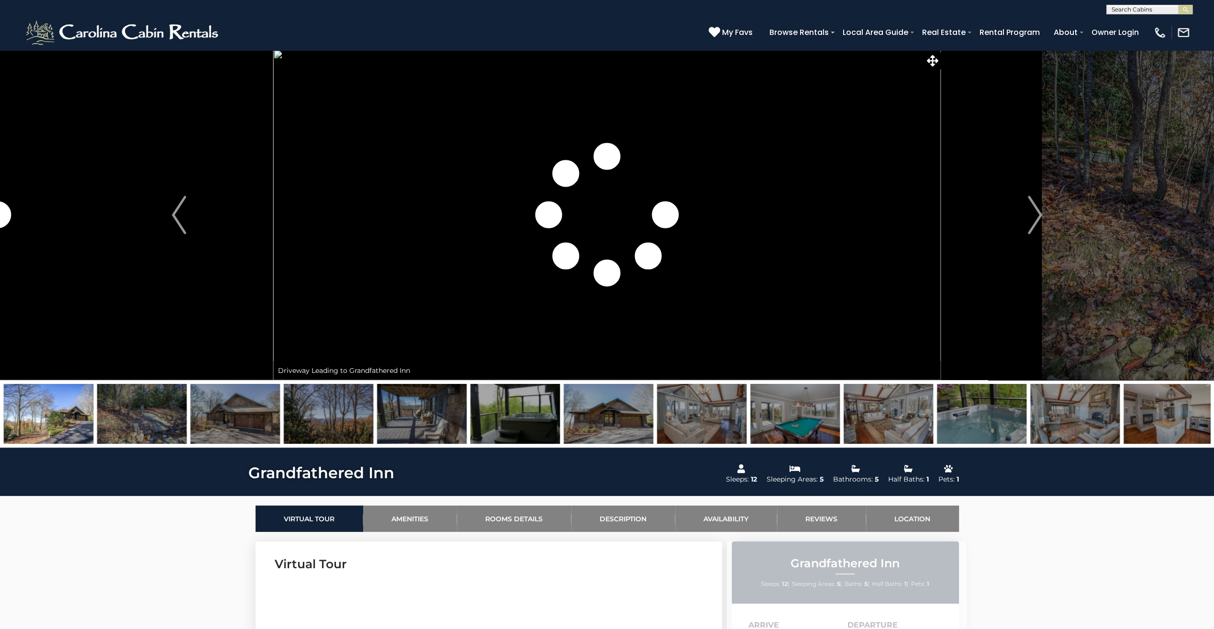
click at [616, 426] on img at bounding box center [608, 414] width 89 height 60
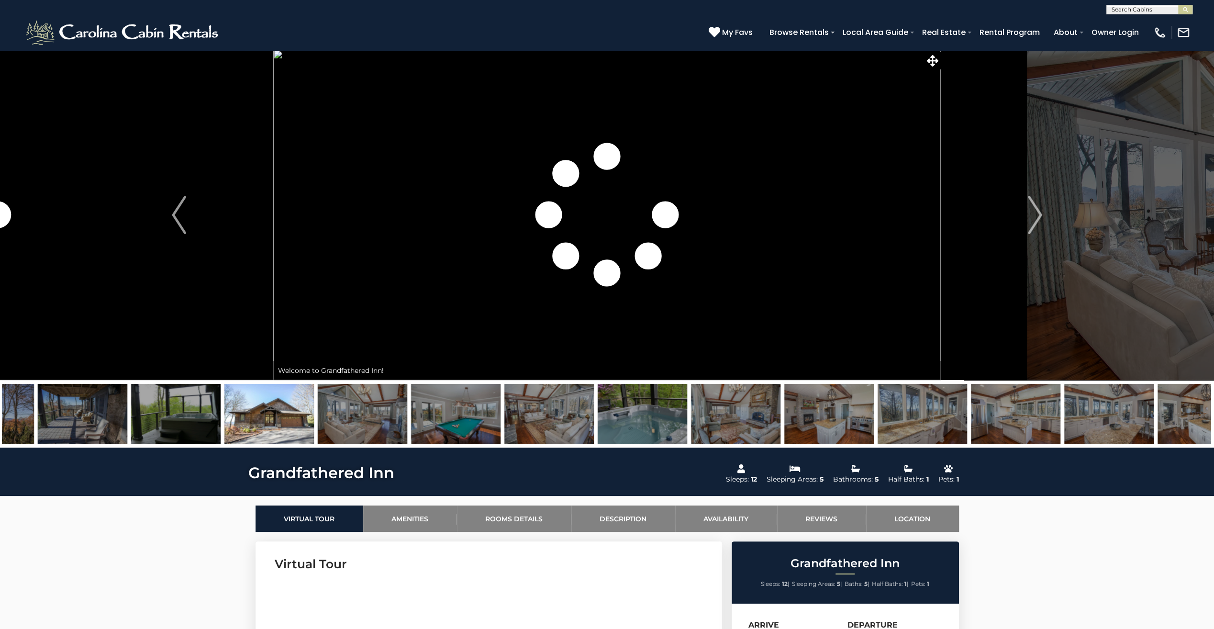
drag, startPoint x: 239, startPoint y: 423, endPoint x: 461, endPoint y: 422, distance: 222.1
click at [461, 422] on img at bounding box center [455, 414] width 89 height 60
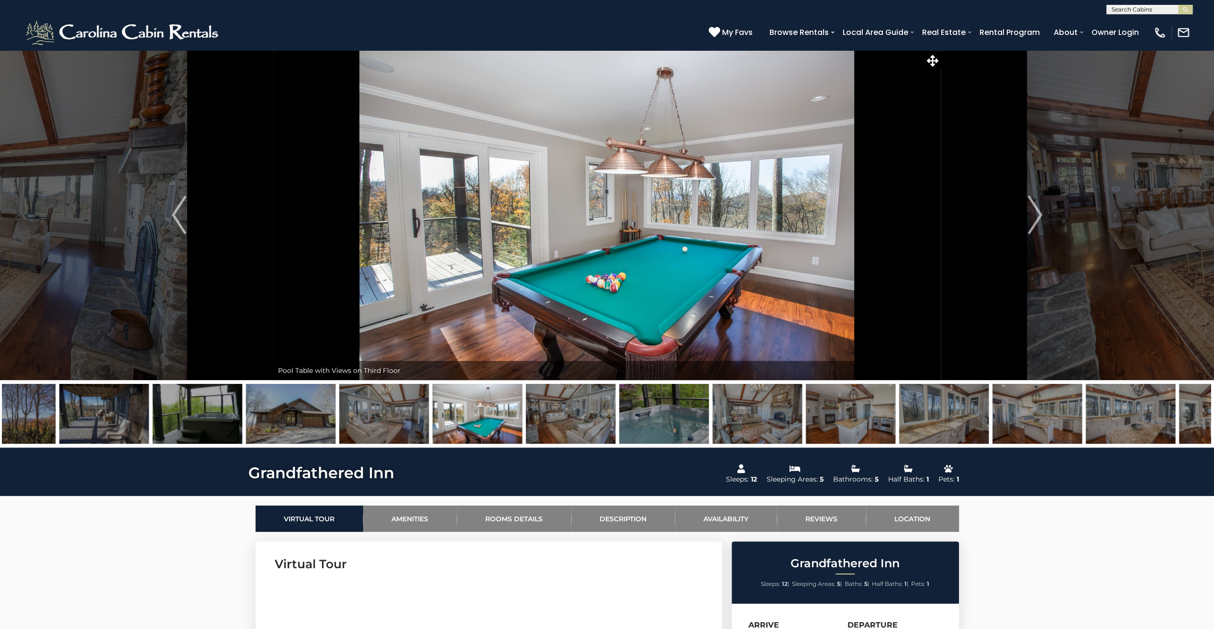
drag, startPoint x: 424, startPoint y: 426, endPoint x: 1052, endPoint y: 422, distance: 627.9
click at [895, 422] on img at bounding box center [850, 414] width 89 height 60
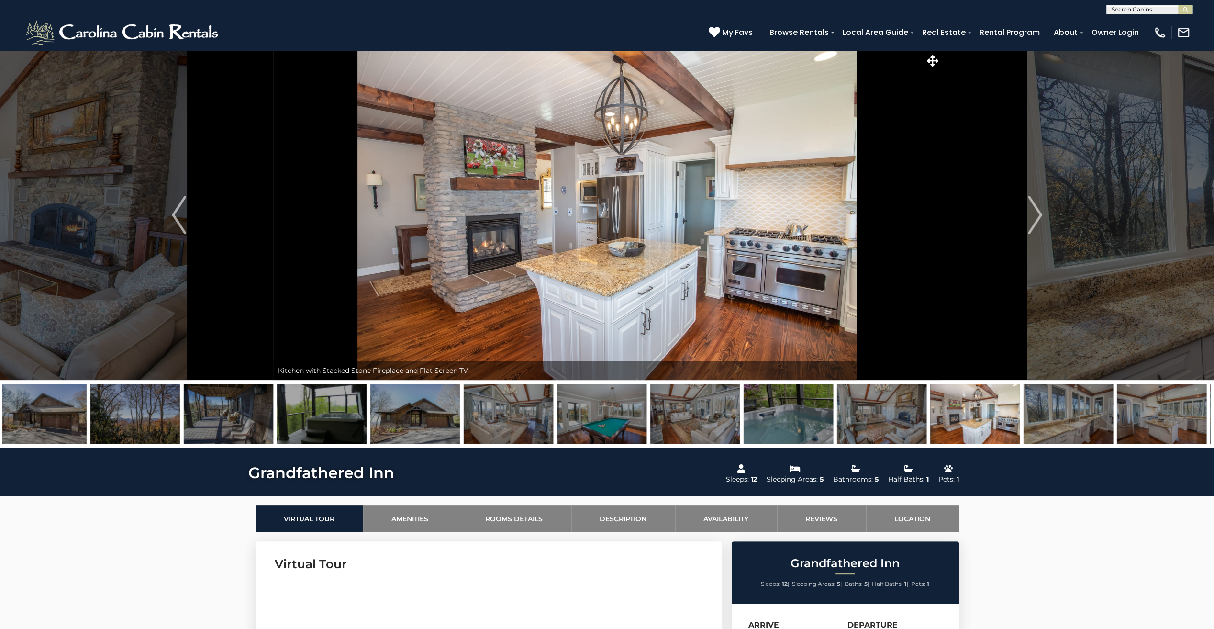
drag, startPoint x: 44, startPoint y: 422, endPoint x: 971, endPoint y: 424, distance: 926.6
click at [971, 424] on img at bounding box center [974, 414] width 89 height 60
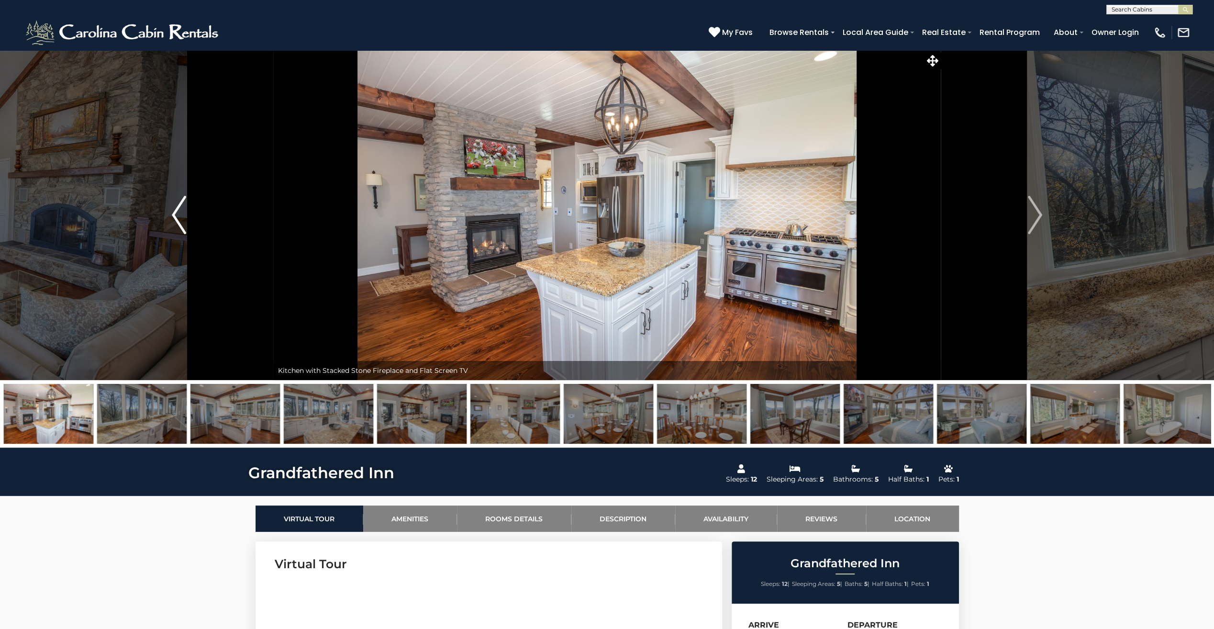
click at [181, 223] on img "Previous" at bounding box center [179, 215] width 14 height 38
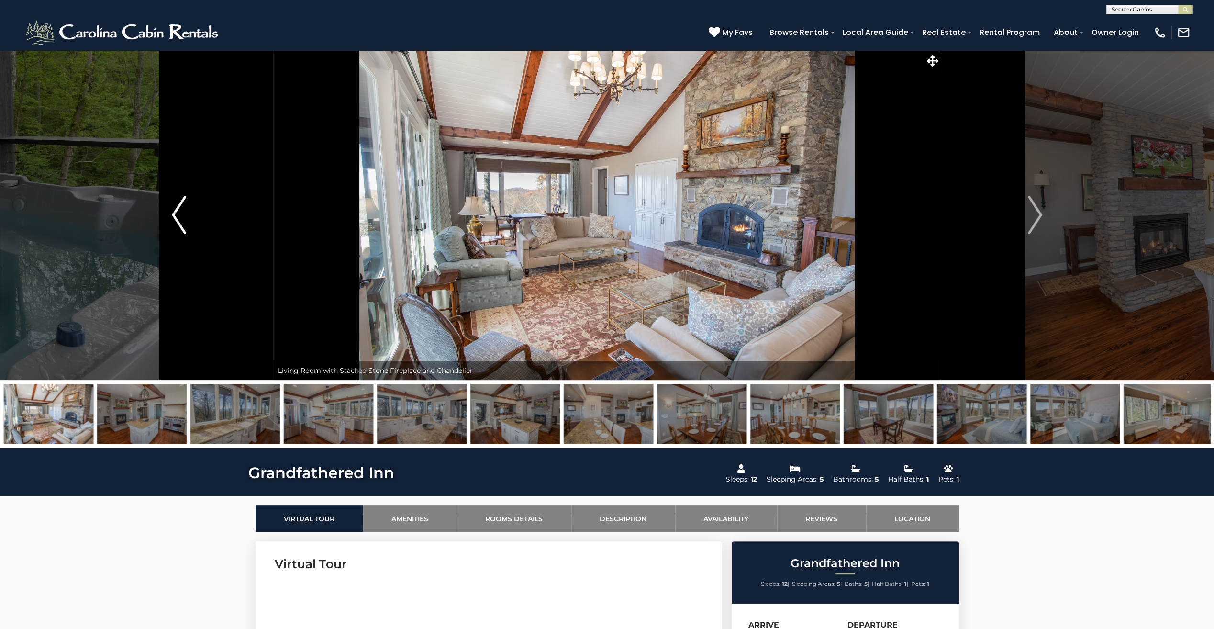
click at [181, 223] on img "Previous" at bounding box center [179, 215] width 14 height 38
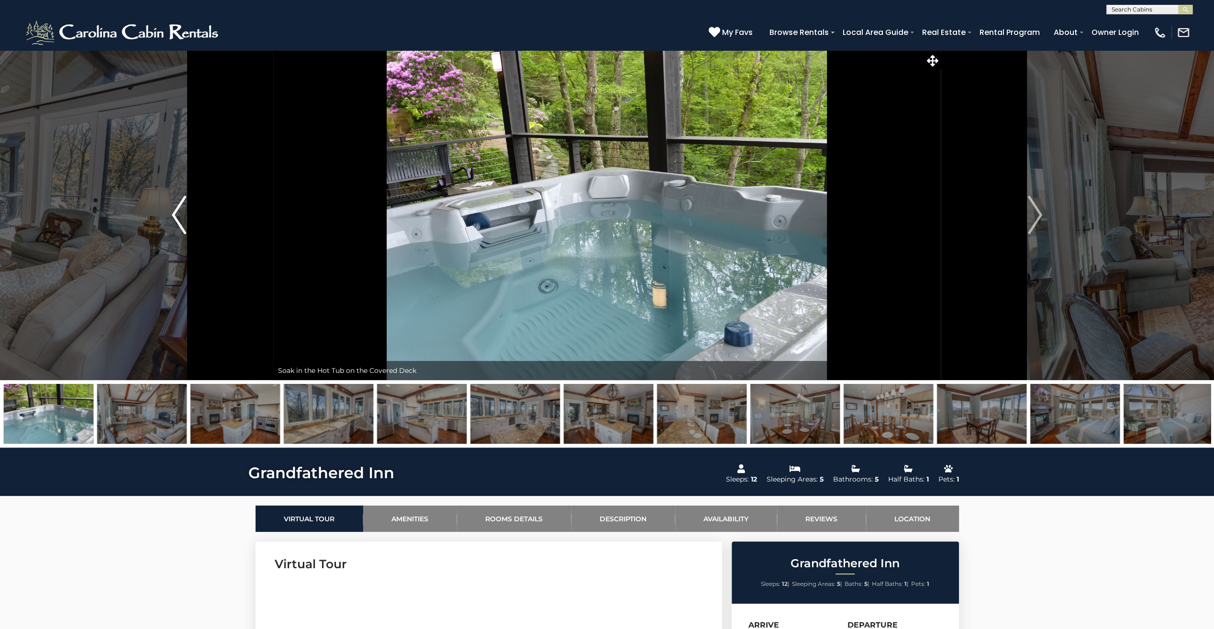
click at [181, 223] on img "Previous" at bounding box center [179, 215] width 14 height 38
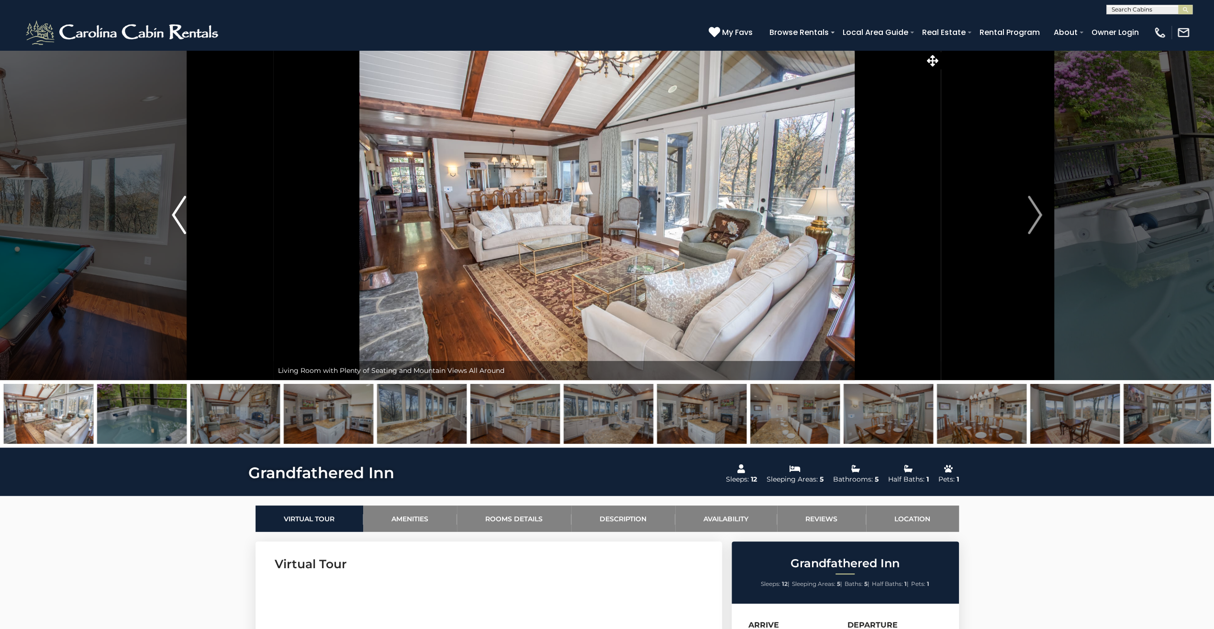
click at [181, 223] on img "Previous" at bounding box center [179, 215] width 14 height 38
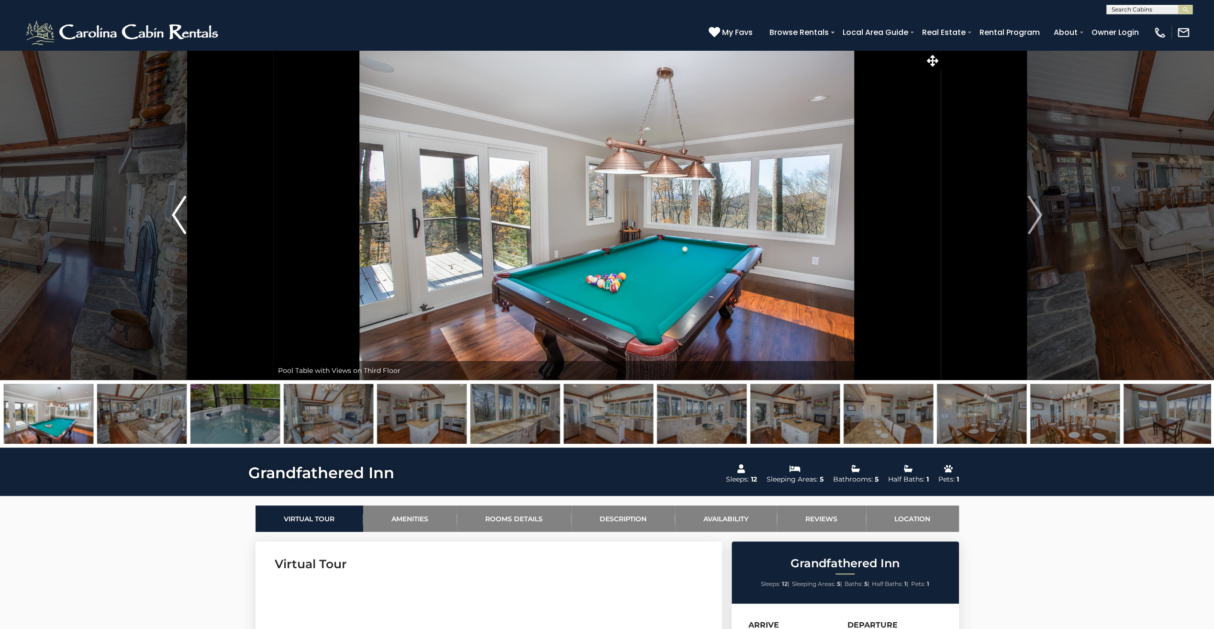
click at [181, 223] on img "Previous" at bounding box center [179, 215] width 14 height 38
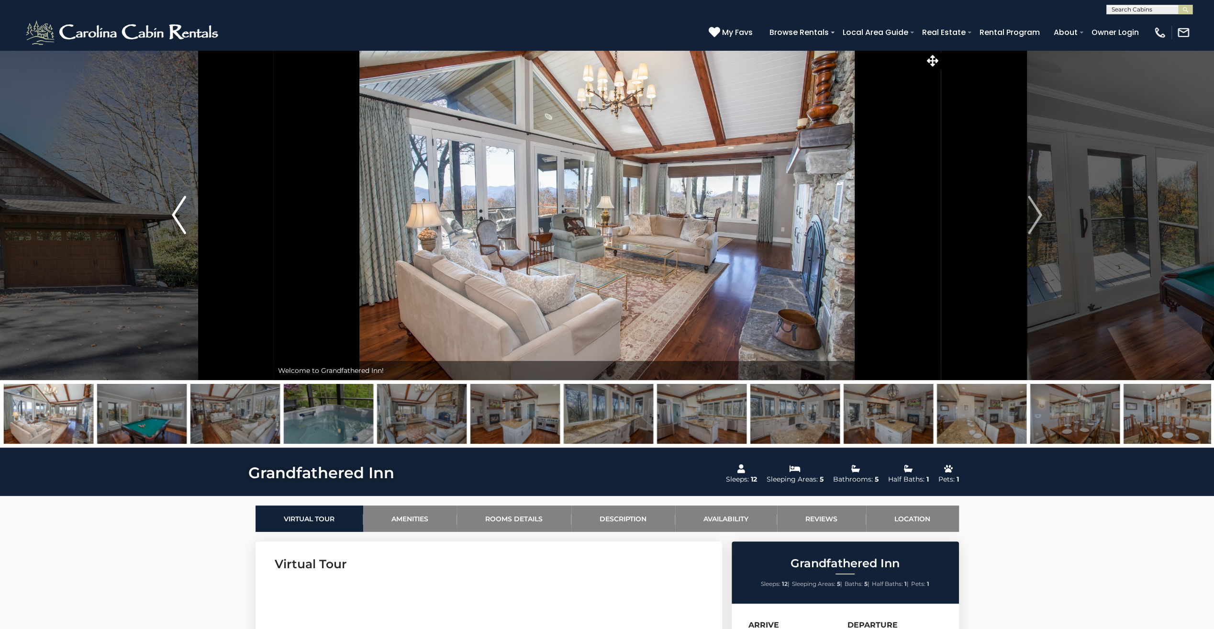
click at [181, 223] on img "Previous" at bounding box center [179, 215] width 14 height 38
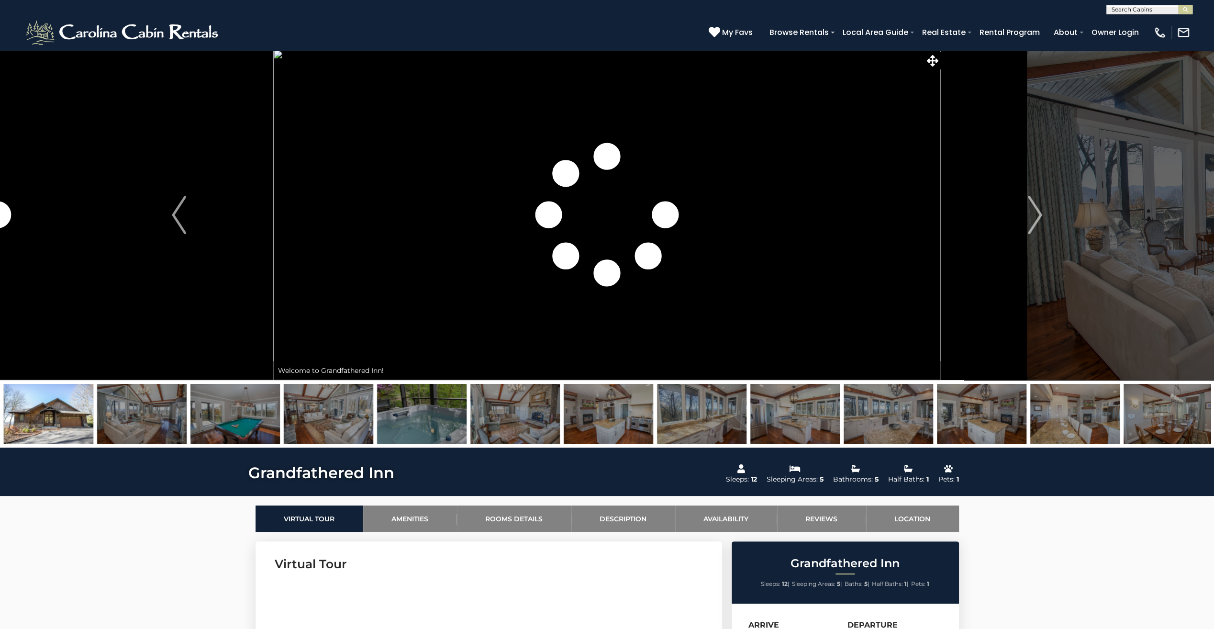
click at [57, 418] on img at bounding box center [48, 414] width 89 height 60
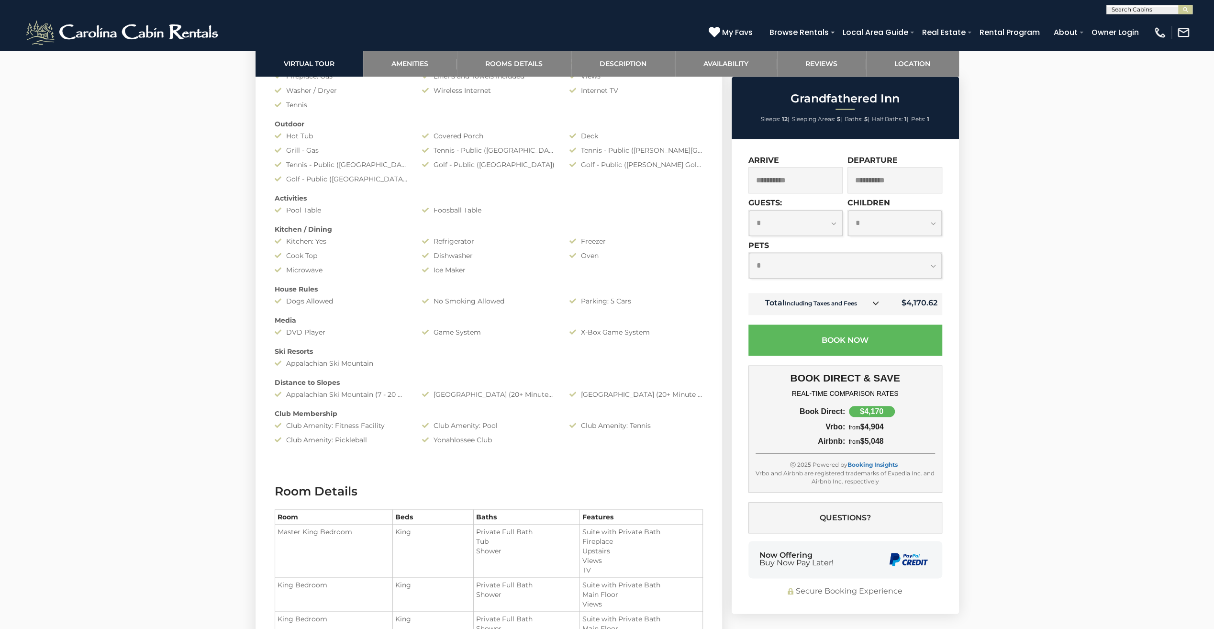
scroll to position [1005, 0]
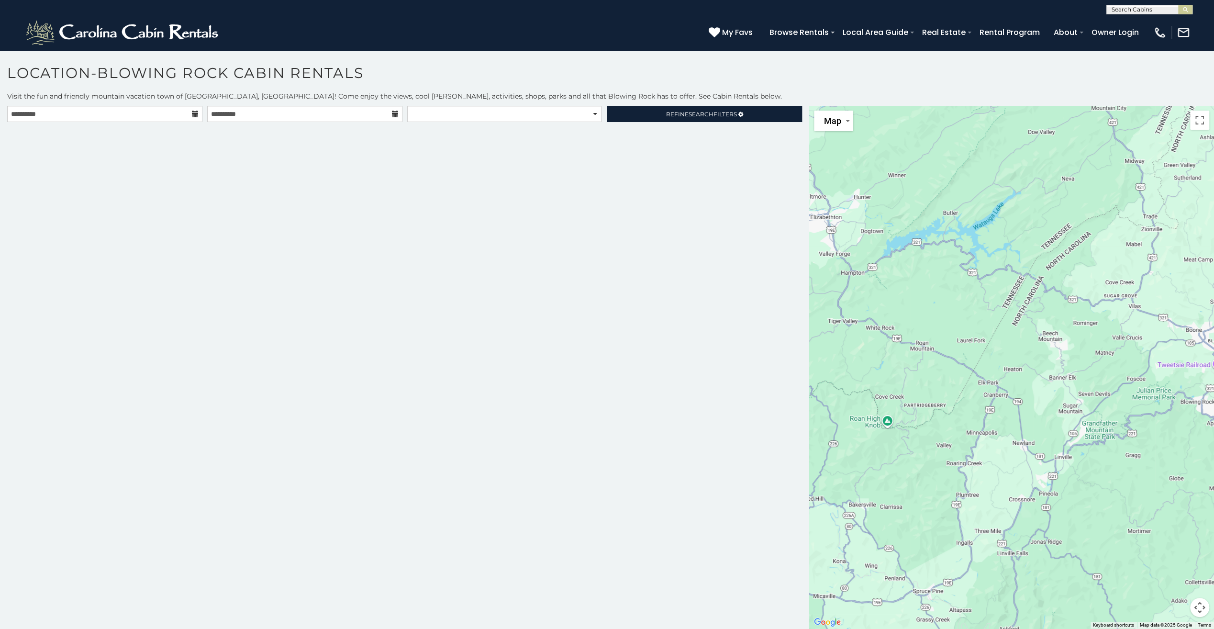
scroll to position [5, 0]
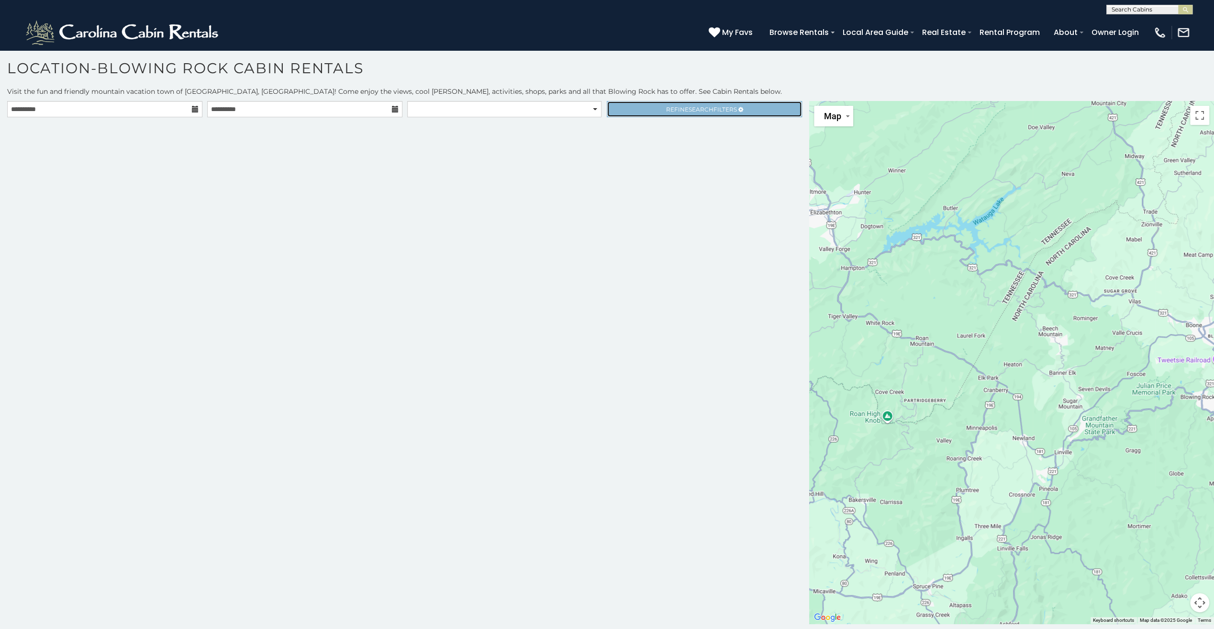
click at [729, 110] on span "Refine Search Filters" at bounding box center [701, 109] width 71 height 7
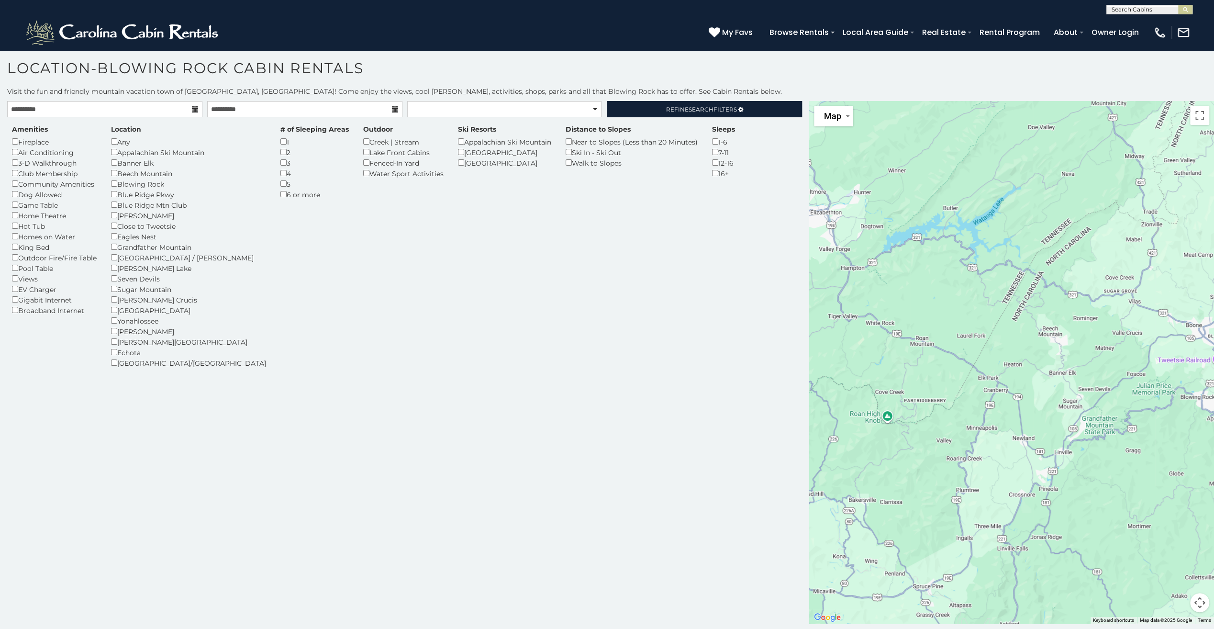
click at [115, 209] on div "Blue Ridge Mtn Club" at bounding box center [188, 205] width 155 height 11
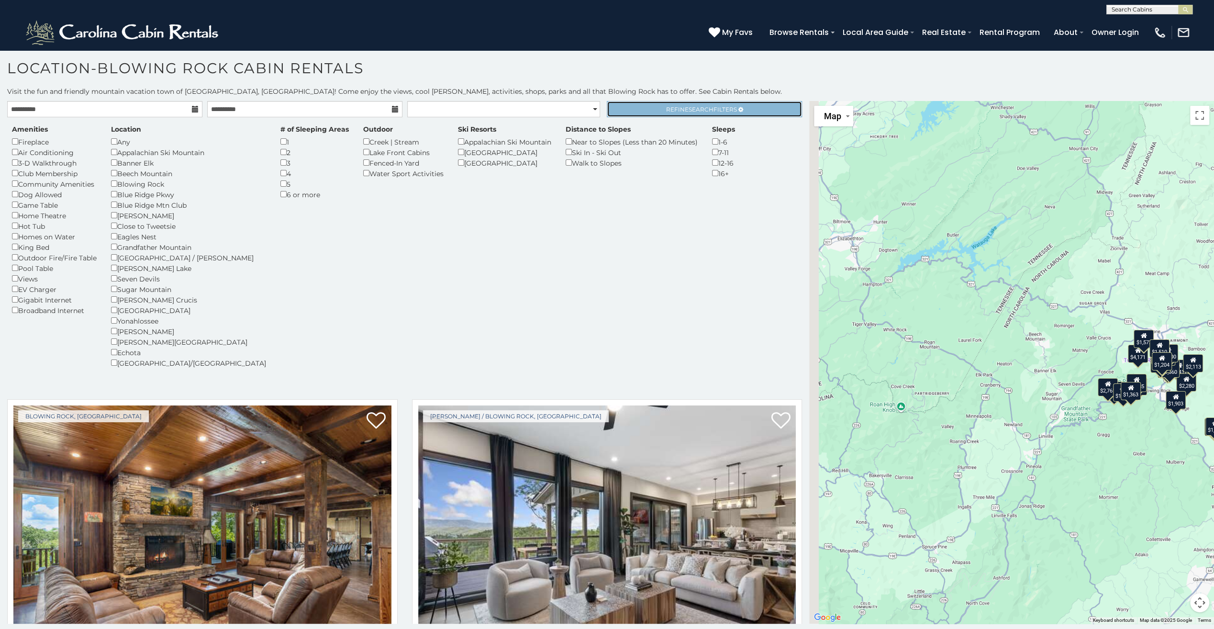
click at [689, 107] on span "Search" at bounding box center [701, 109] width 25 height 7
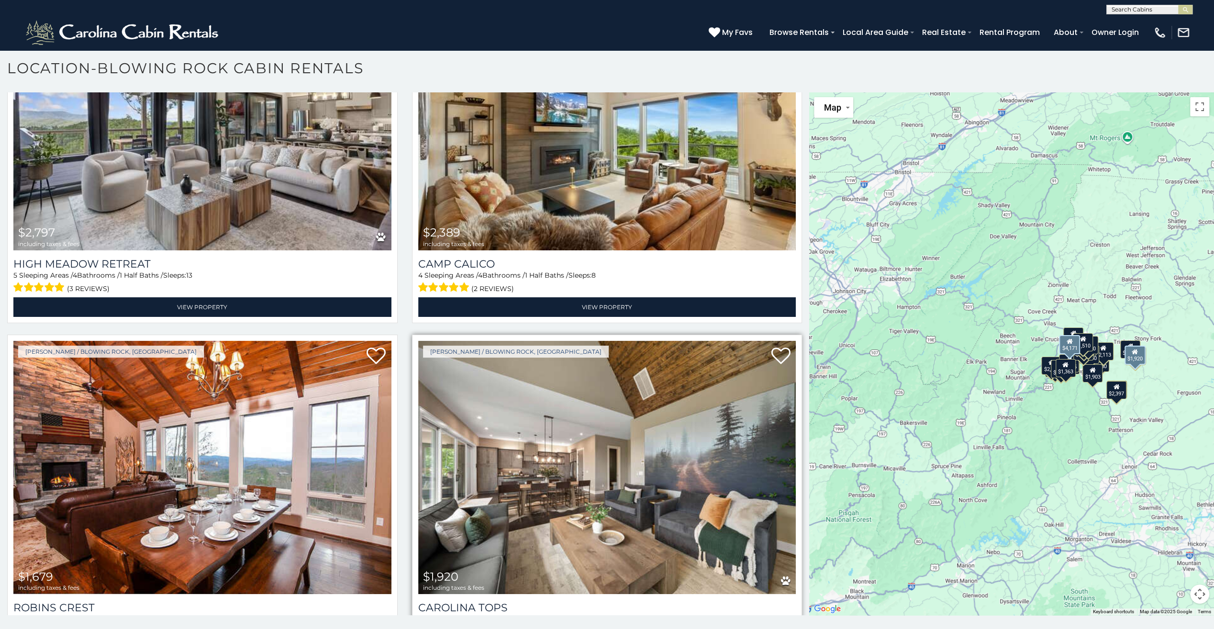
scroll to position [234, 0]
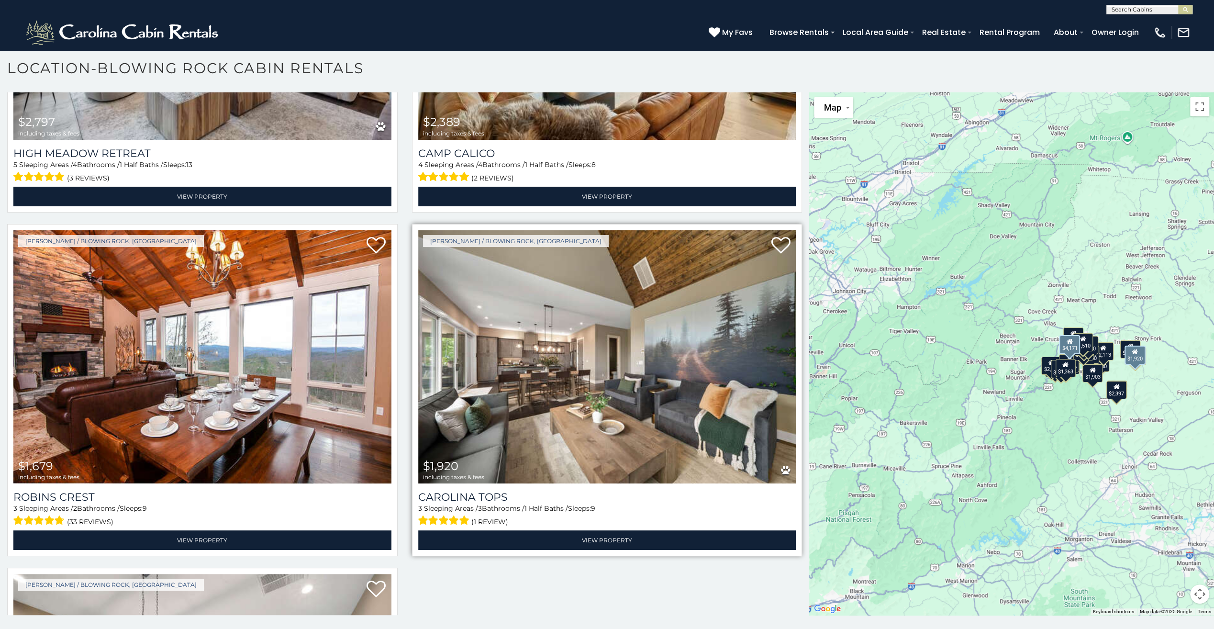
click at [566, 383] on img at bounding box center [607, 356] width 378 height 253
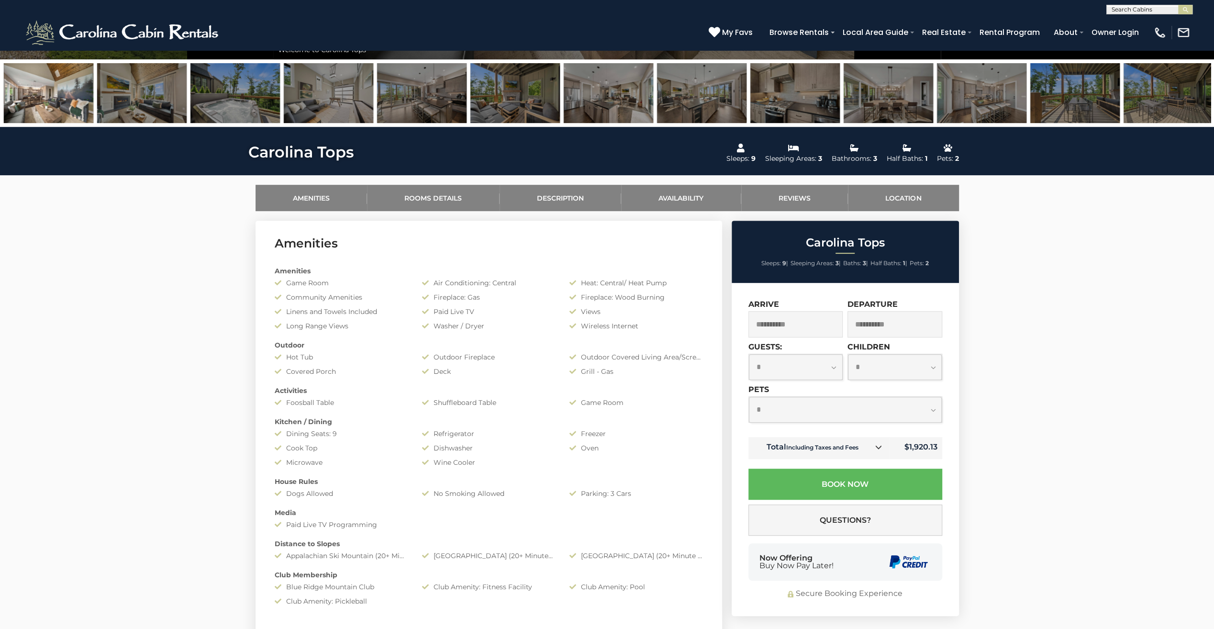
scroll to position [34, 0]
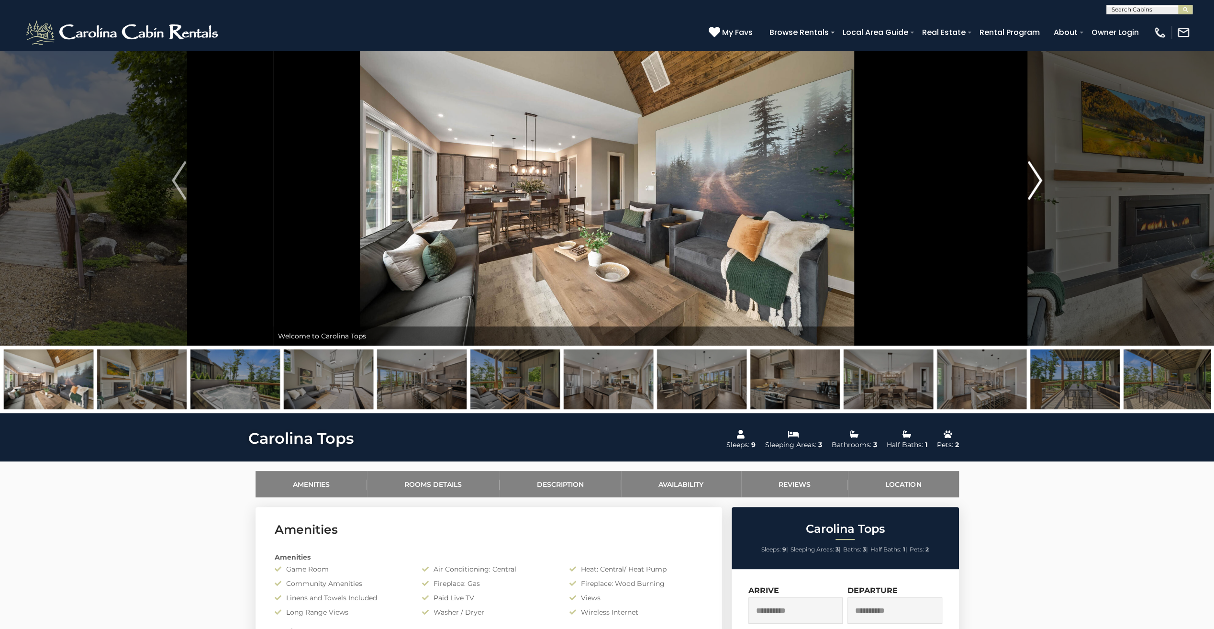
click at [1035, 179] on img "Next" at bounding box center [1035, 180] width 14 height 38
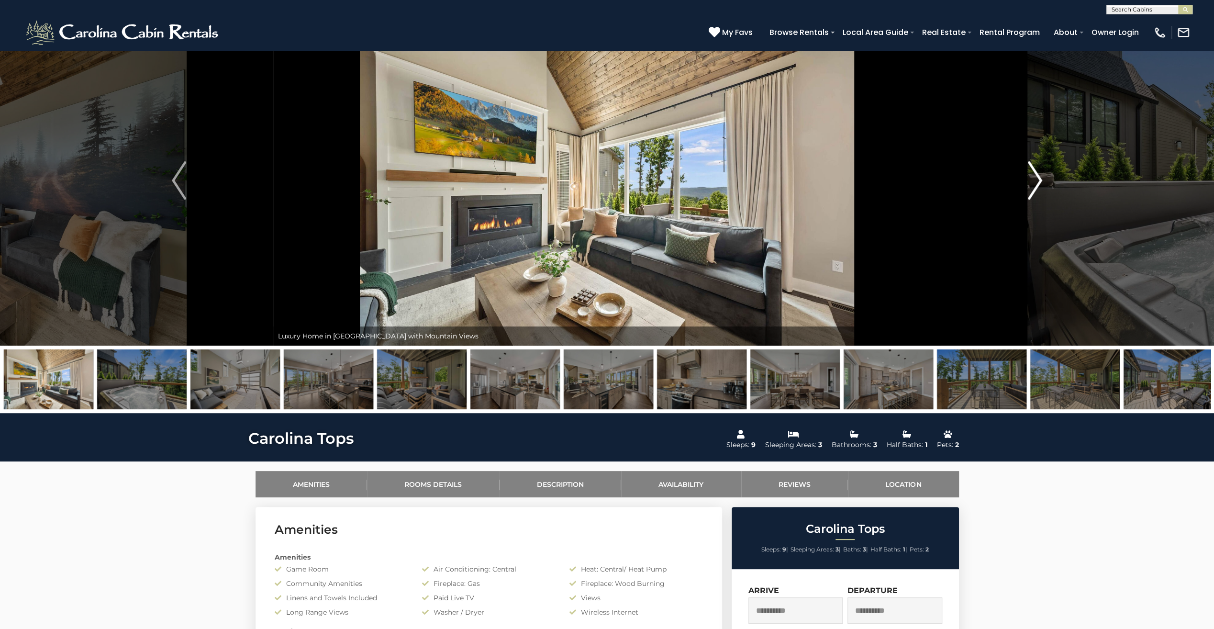
click at [1035, 179] on img "Next" at bounding box center [1035, 180] width 14 height 38
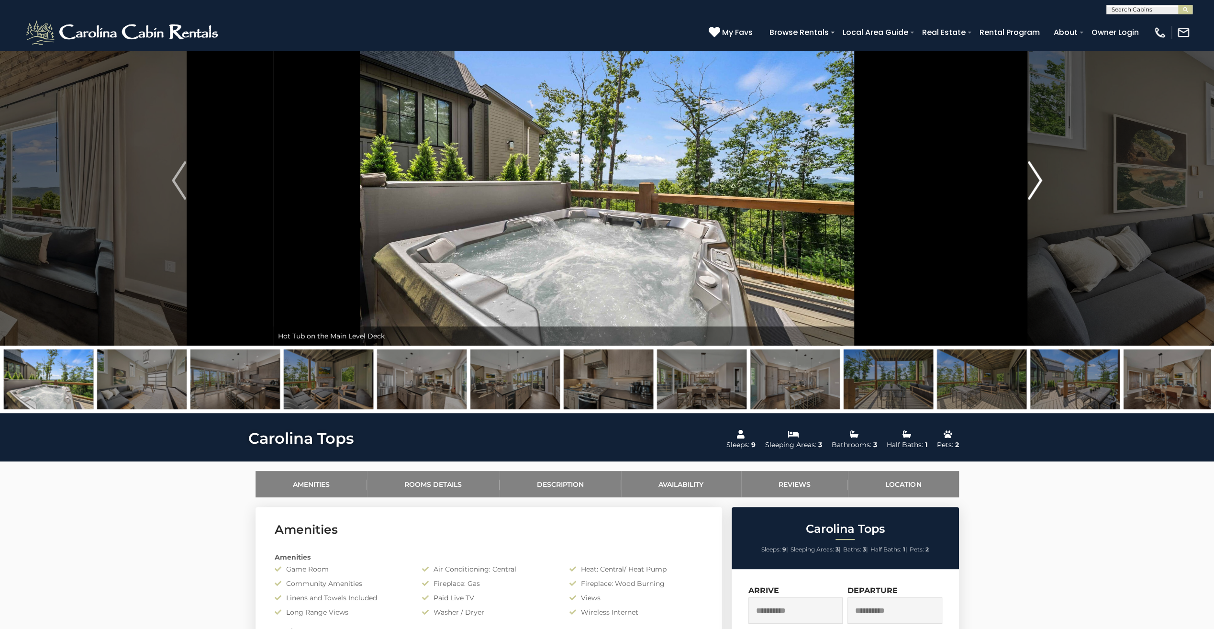
click at [1035, 179] on img "Next" at bounding box center [1035, 180] width 14 height 38
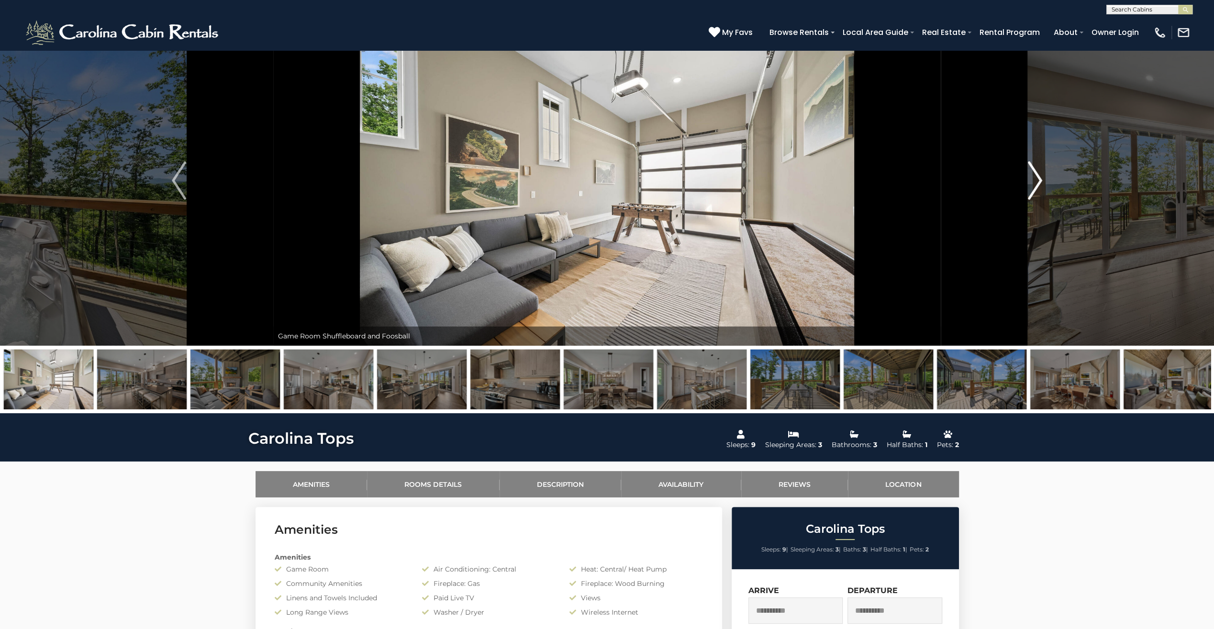
click at [1035, 179] on img "Next" at bounding box center [1035, 180] width 14 height 38
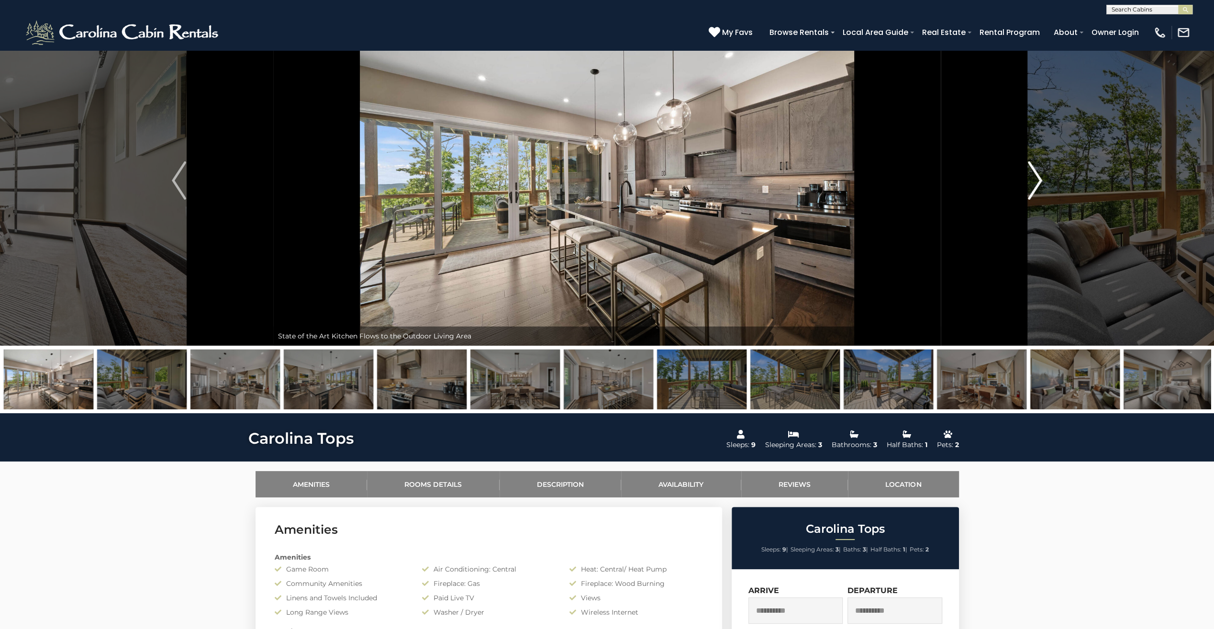
click at [1035, 179] on img "Next" at bounding box center [1035, 180] width 14 height 38
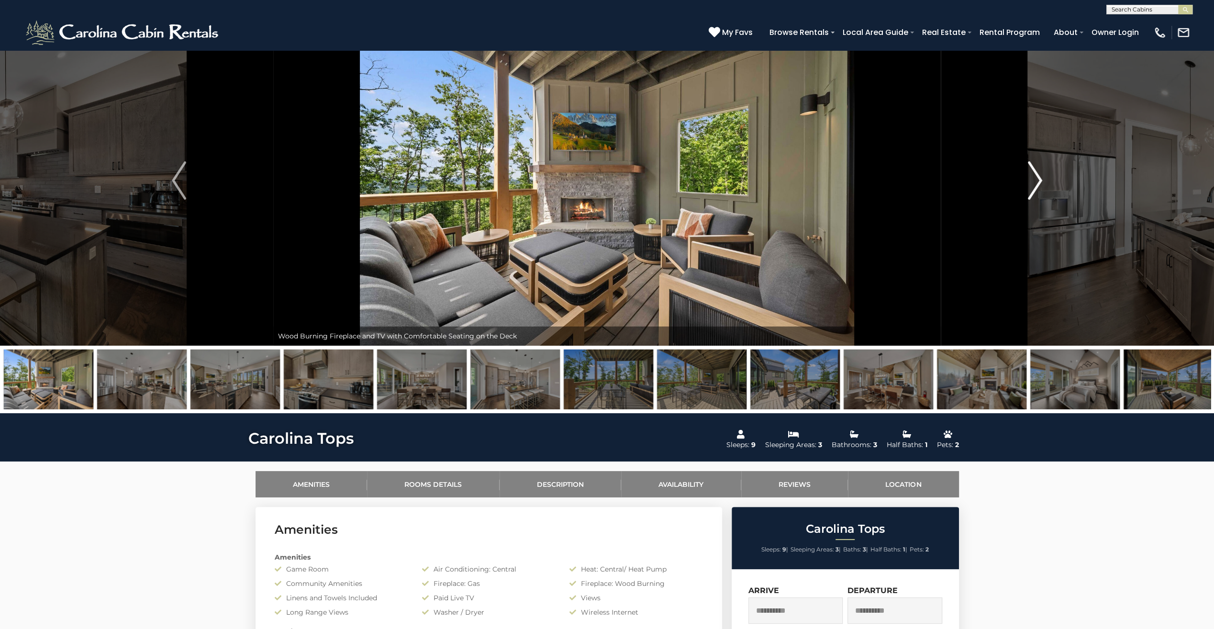
click at [1035, 179] on img "Next" at bounding box center [1035, 180] width 14 height 38
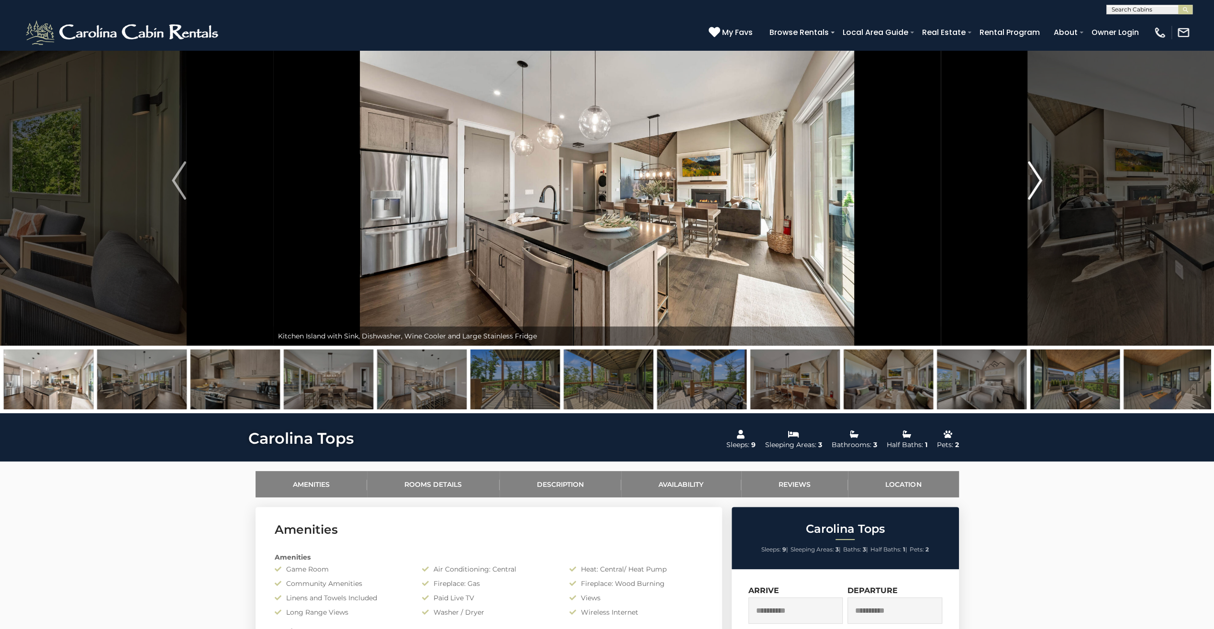
click at [1035, 179] on img "Next" at bounding box center [1035, 180] width 14 height 38
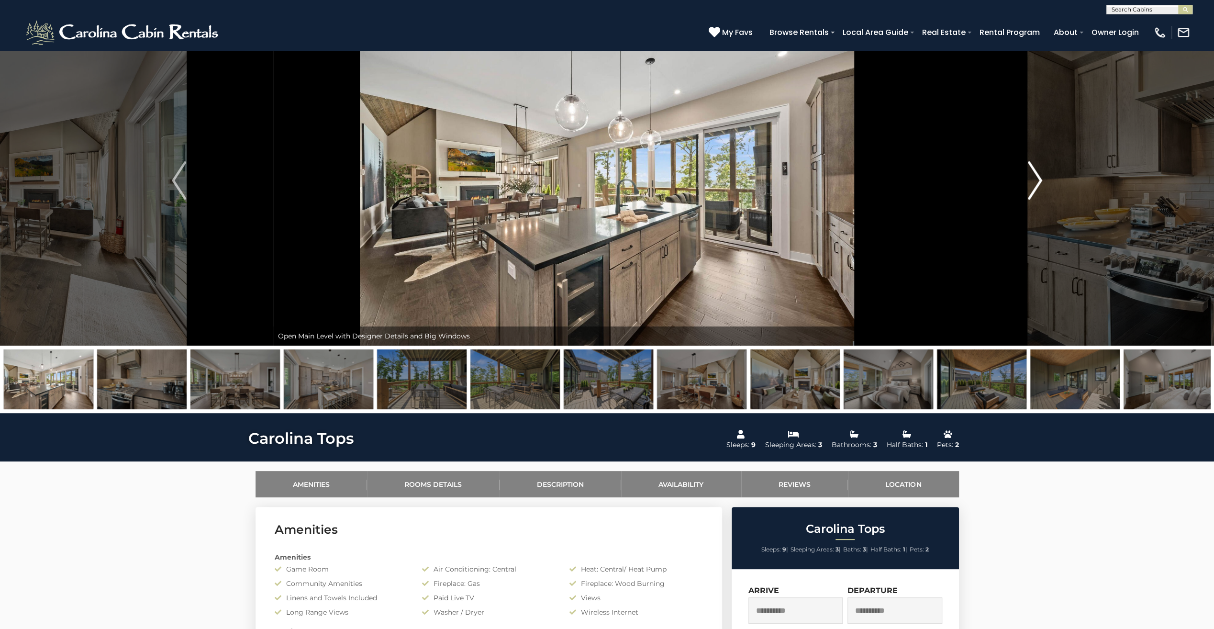
click at [1036, 179] on img "Next" at bounding box center [1035, 180] width 14 height 38
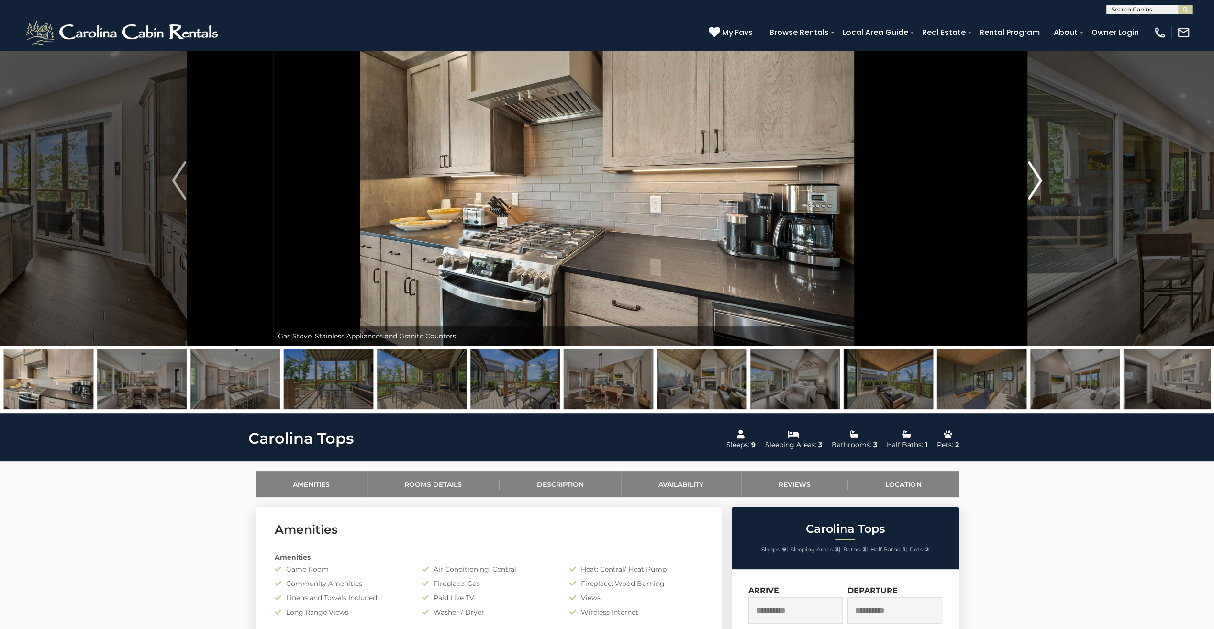
click at [1036, 179] on img "Next" at bounding box center [1035, 180] width 14 height 38
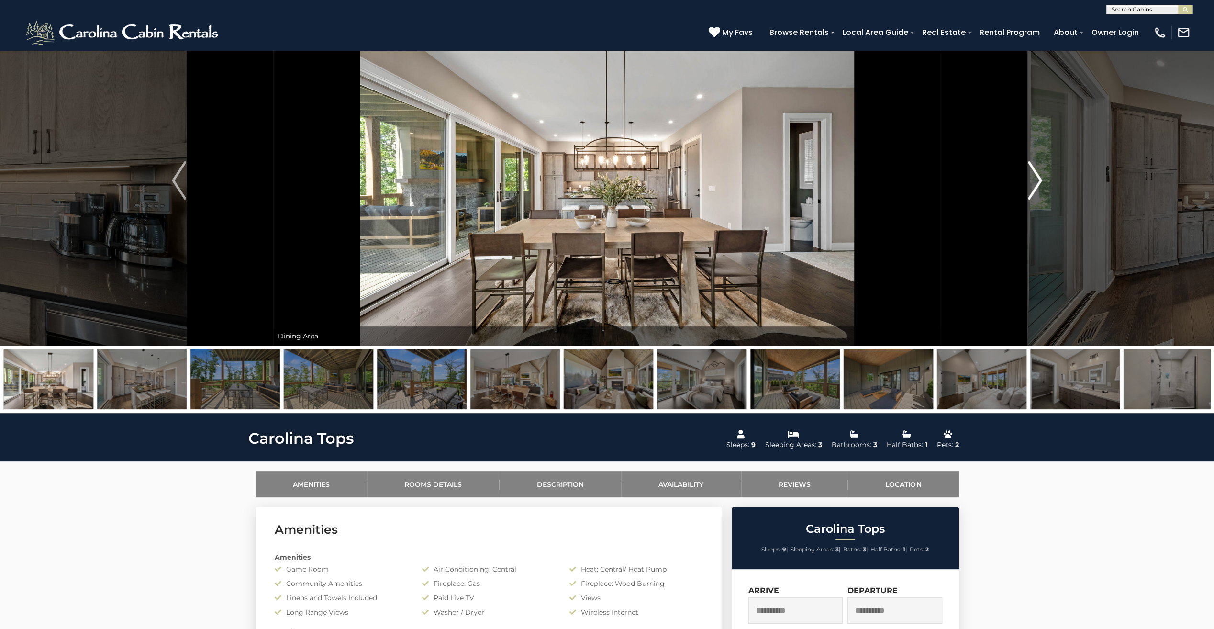
click at [1036, 179] on img "Next" at bounding box center [1035, 180] width 14 height 38
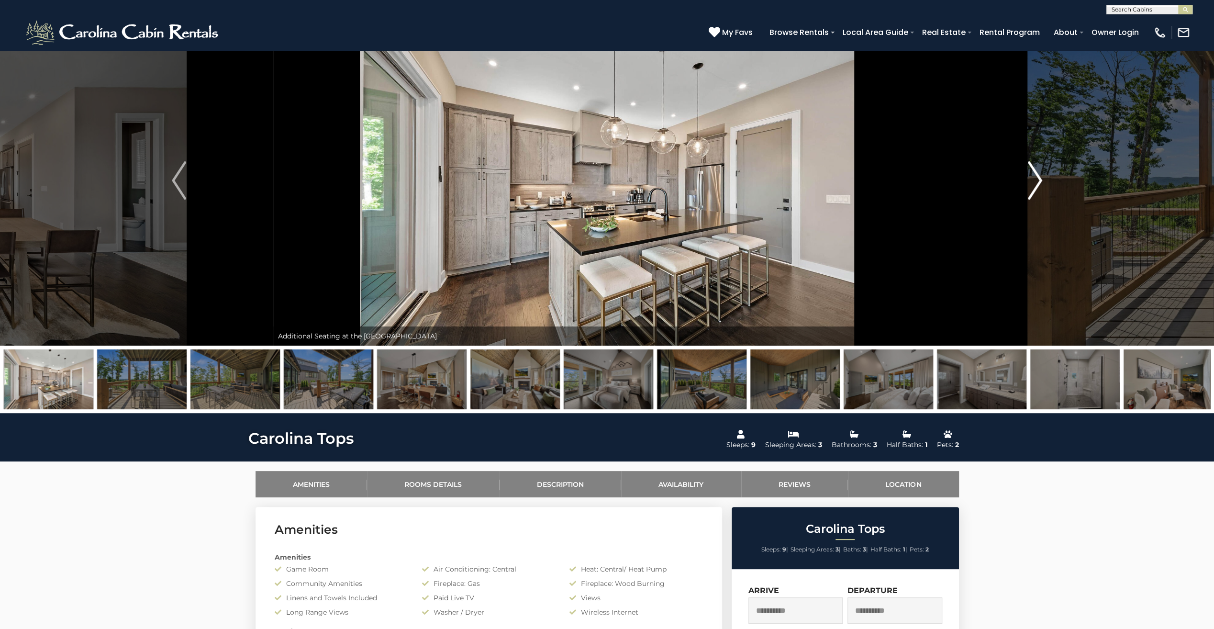
click at [1036, 179] on img "Next" at bounding box center [1035, 180] width 14 height 38
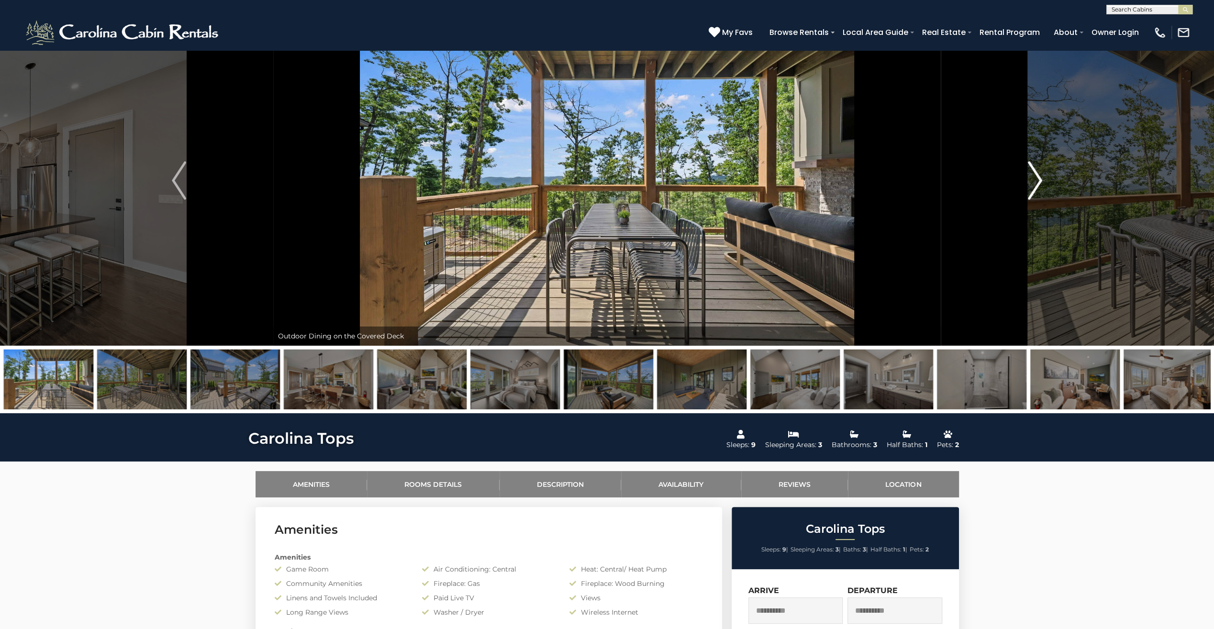
click at [1036, 179] on img "Next" at bounding box center [1035, 180] width 14 height 38
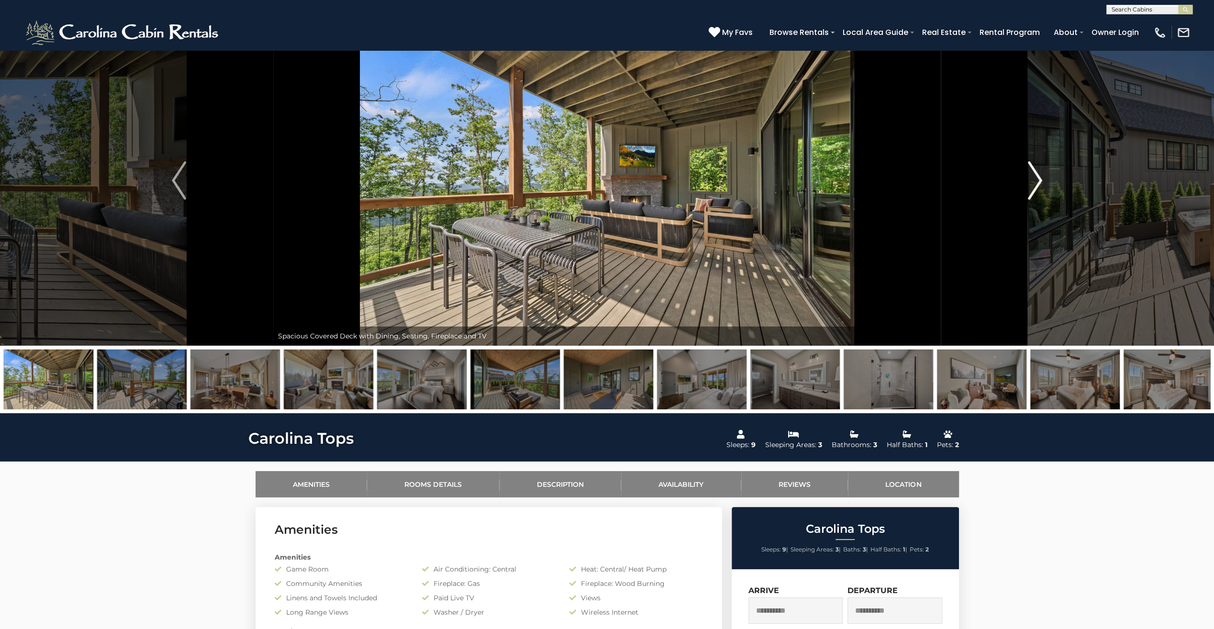
click at [1036, 179] on img "Next" at bounding box center [1035, 180] width 14 height 38
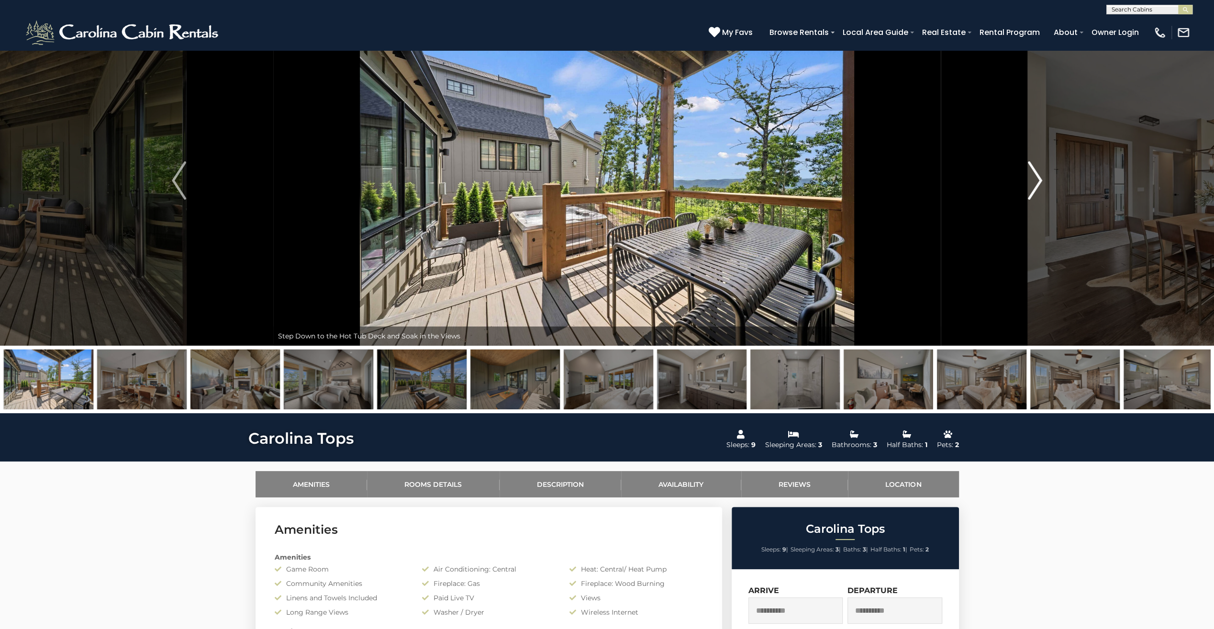
click at [1036, 179] on img "Next" at bounding box center [1035, 180] width 14 height 38
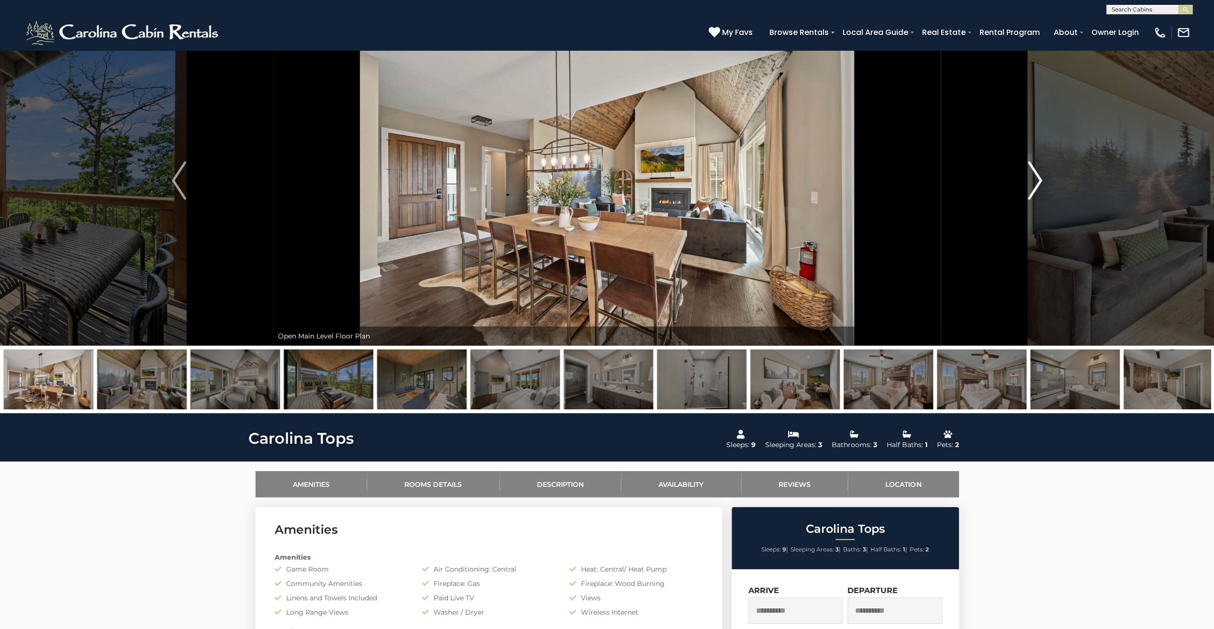
click at [1037, 179] on img "Next" at bounding box center [1035, 180] width 14 height 38
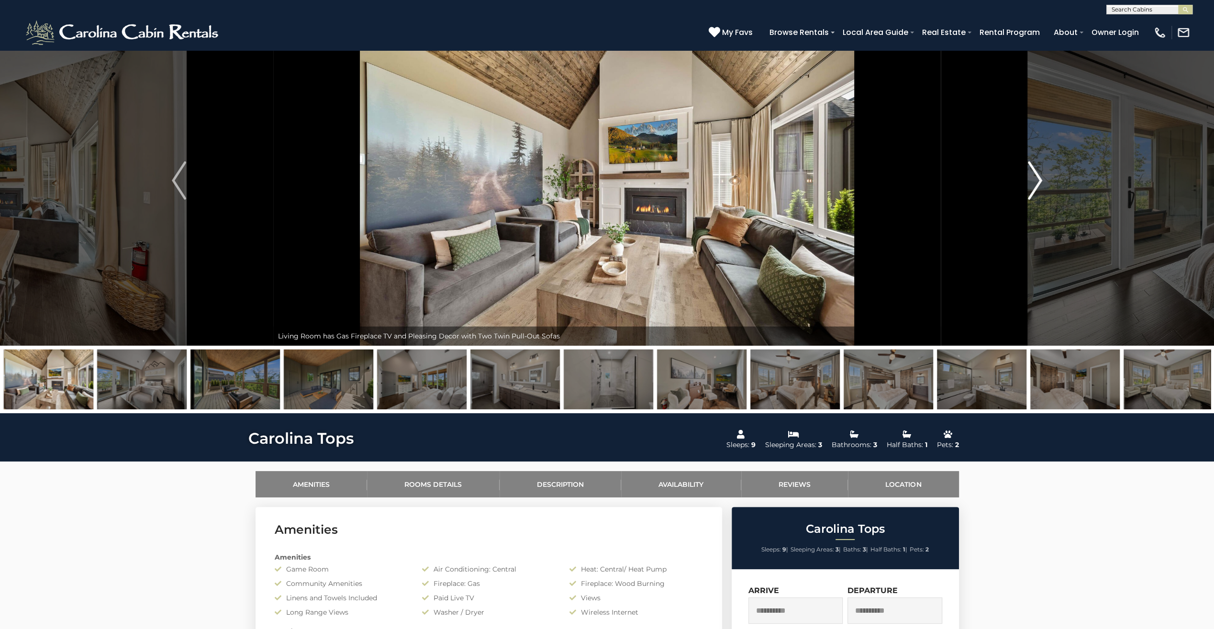
click at [1037, 179] on img "Next" at bounding box center [1035, 180] width 14 height 38
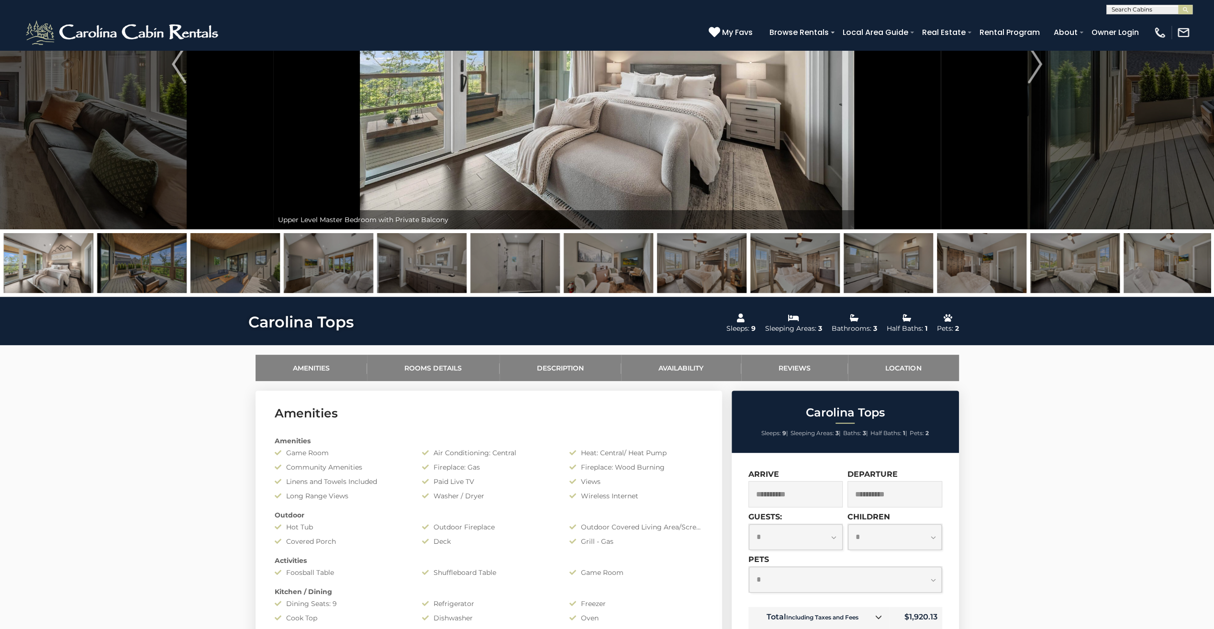
scroll to position [0, 0]
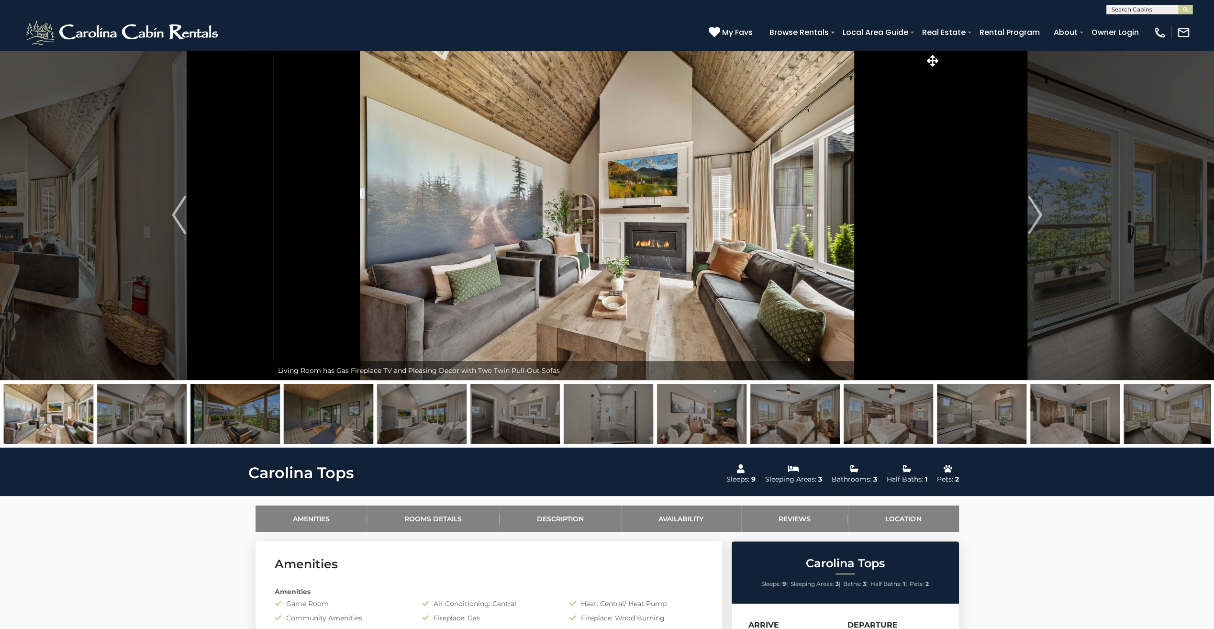
drag, startPoint x: 371, startPoint y: 413, endPoint x: 1221, endPoint y: 324, distance: 854.6
click at [1034, 212] on img "Next" at bounding box center [1035, 215] width 14 height 38
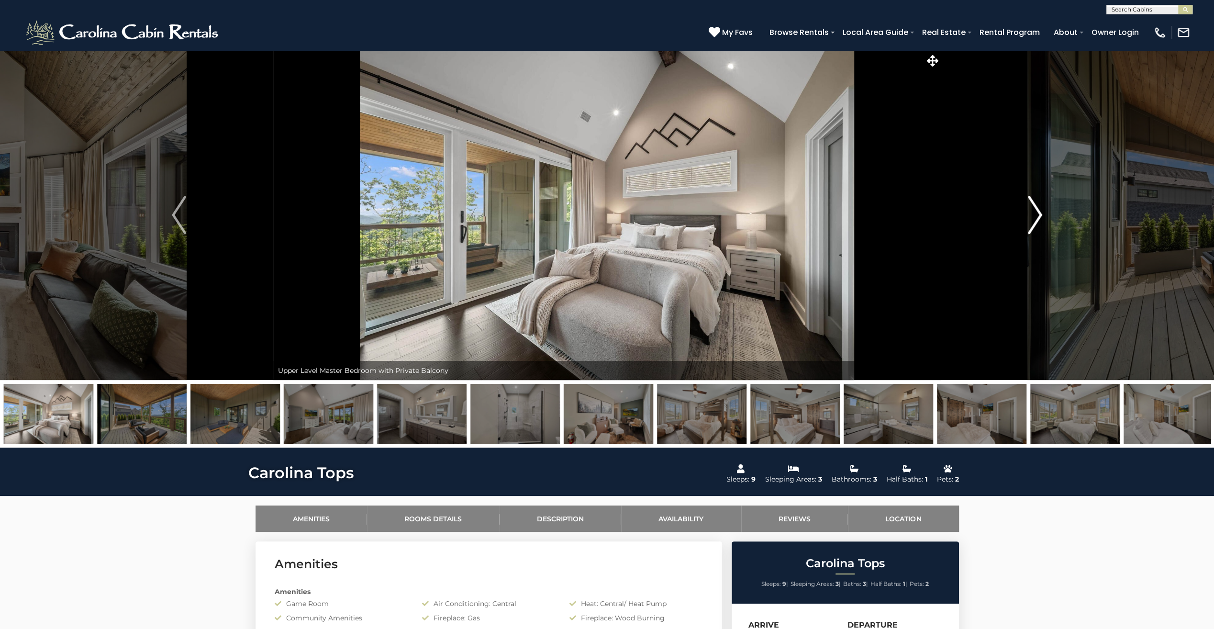
click at [1034, 212] on img "Next" at bounding box center [1035, 215] width 14 height 38
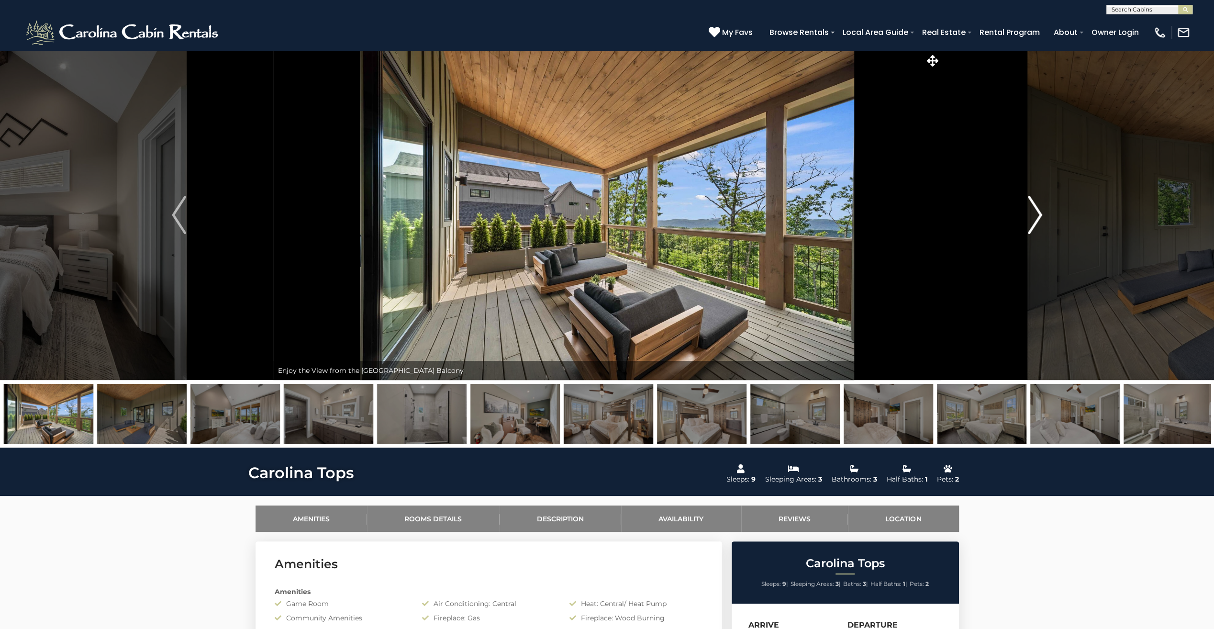
click at [1031, 218] on img "Next" at bounding box center [1035, 215] width 14 height 38
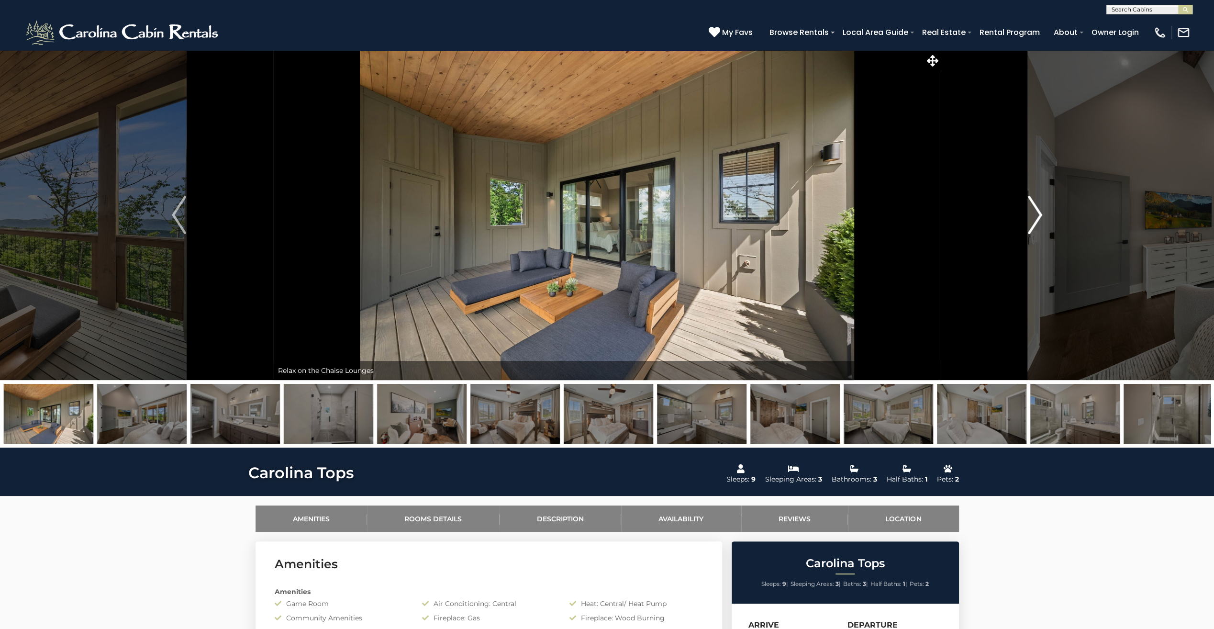
click at [1031, 218] on img "Next" at bounding box center [1035, 215] width 14 height 38
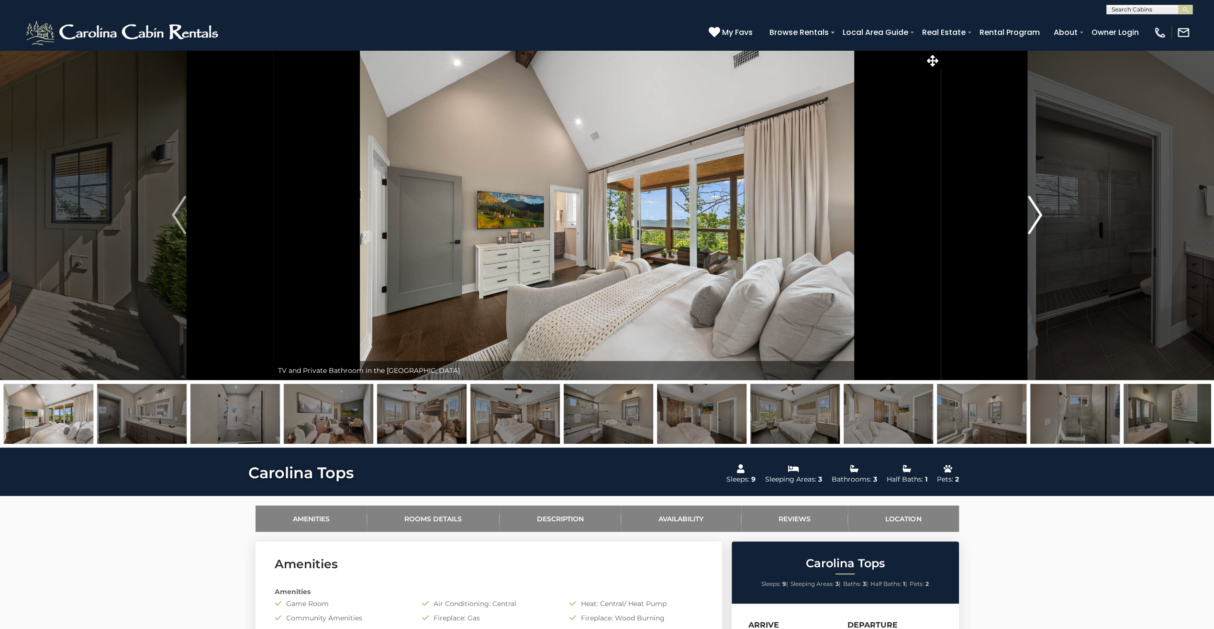
click at [1031, 218] on img "Next" at bounding box center [1035, 215] width 14 height 38
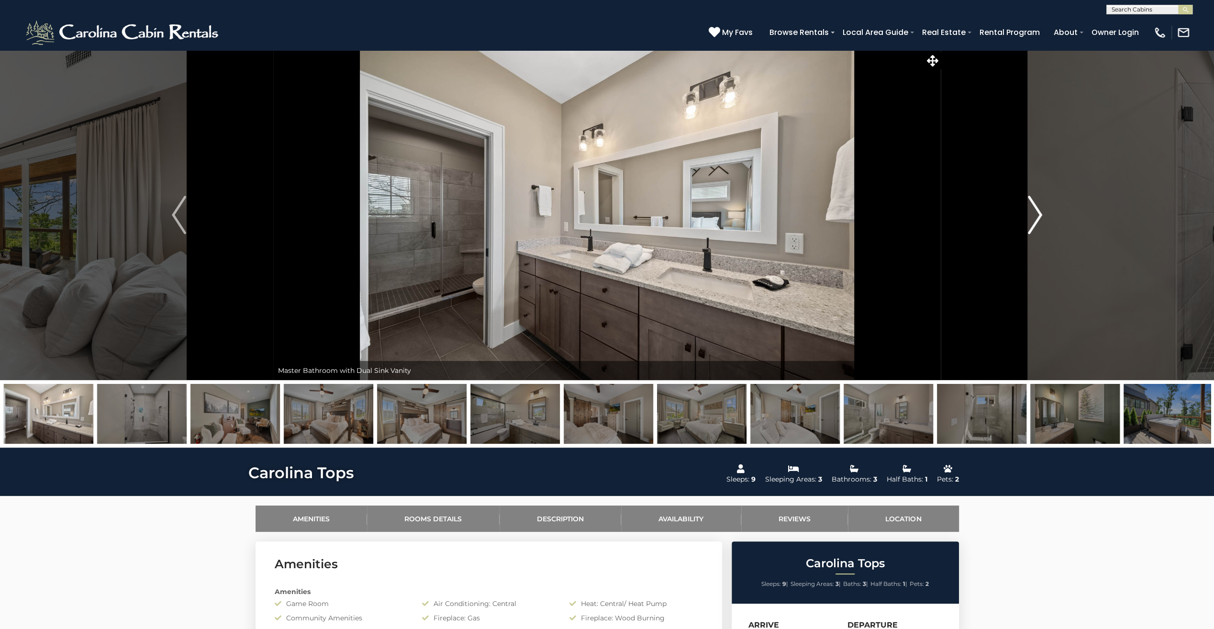
click at [1031, 218] on img "Next" at bounding box center [1035, 215] width 14 height 38
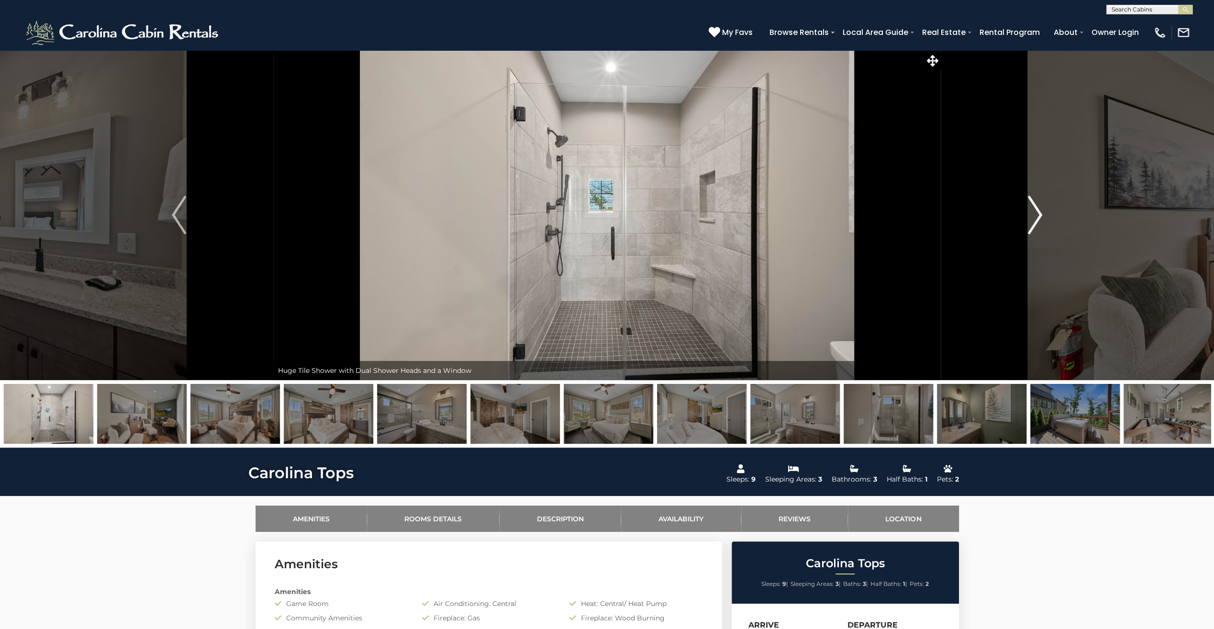
click at [1031, 218] on img "Next" at bounding box center [1035, 215] width 14 height 38
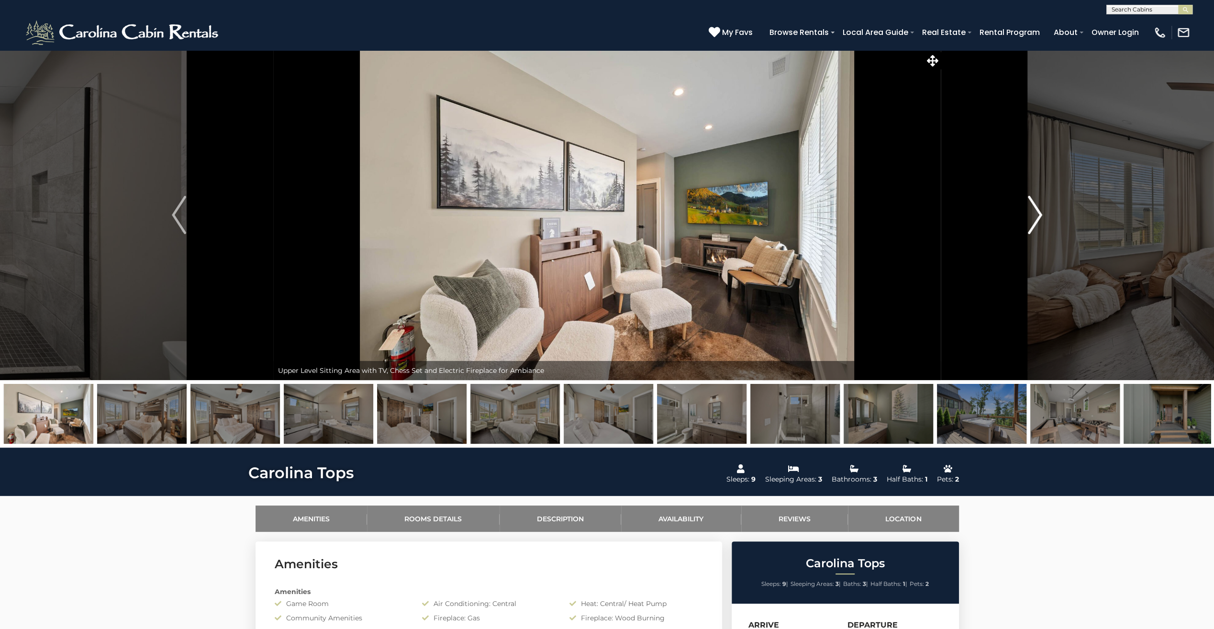
click at [1031, 218] on img "Next" at bounding box center [1035, 215] width 14 height 38
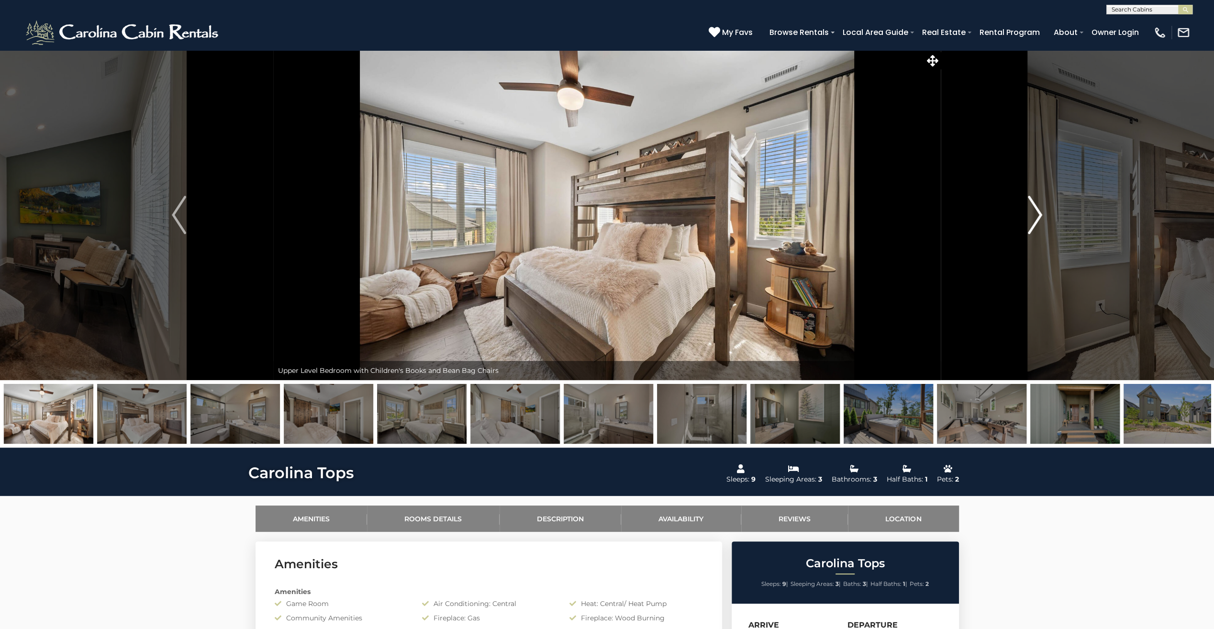
click at [1031, 218] on img "Next" at bounding box center [1035, 215] width 14 height 38
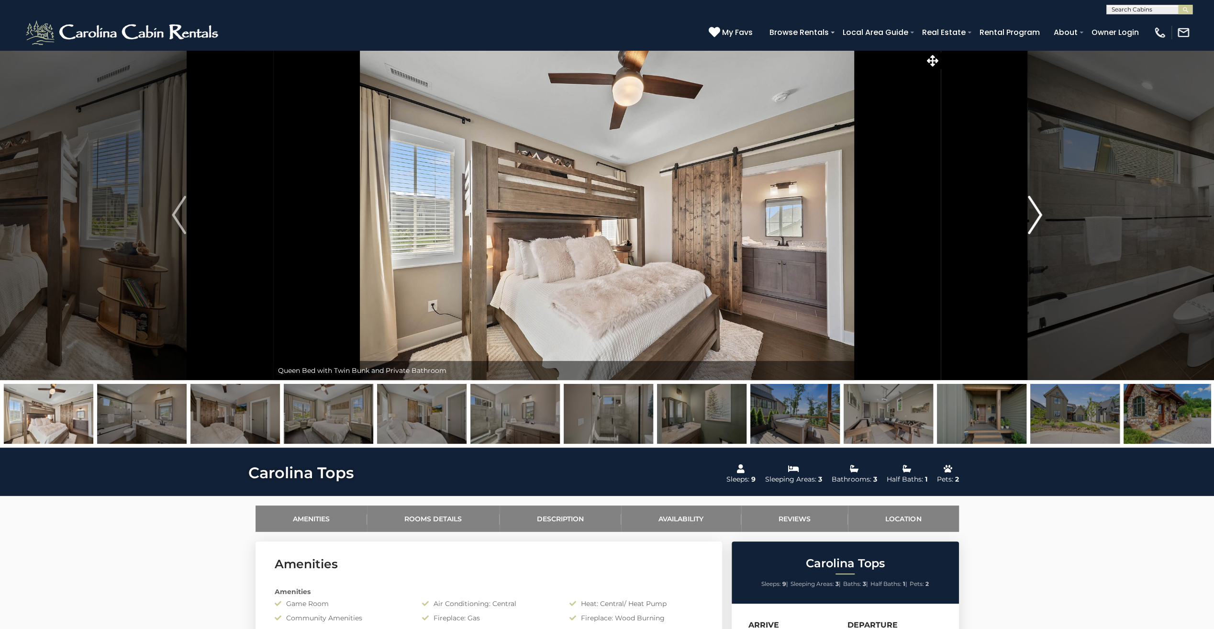
click at [1031, 218] on img "Next" at bounding box center [1035, 215] width 14 height 38
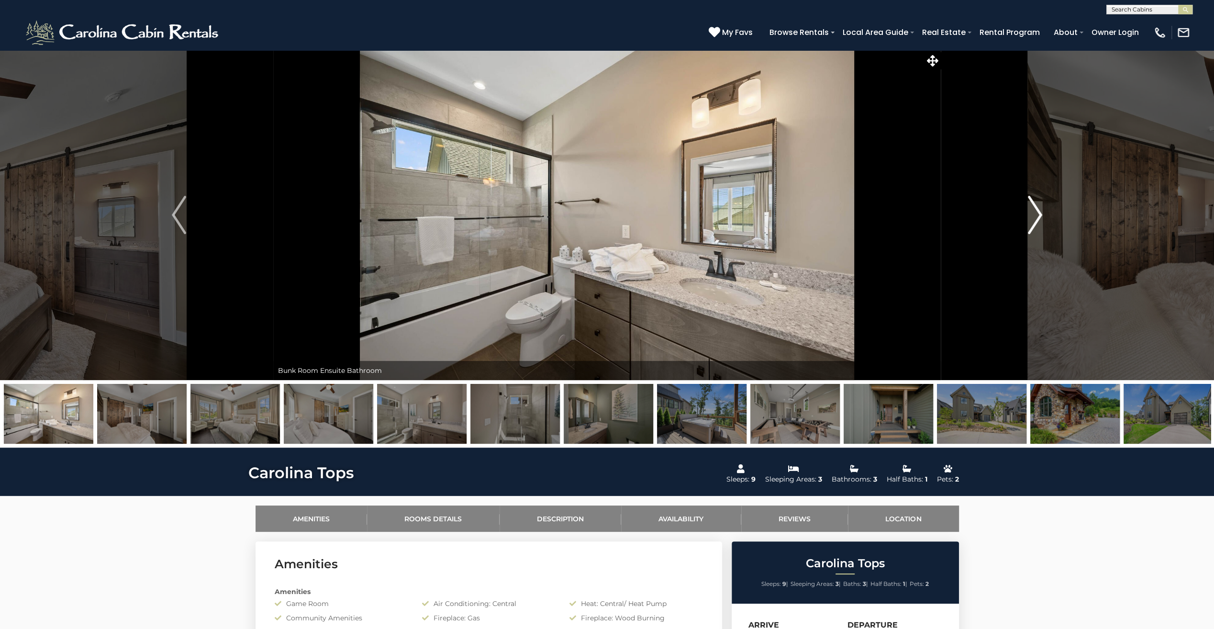
click at [1031, 218] on img "Next" at bounding box center [1035, 215] width 14 height 38
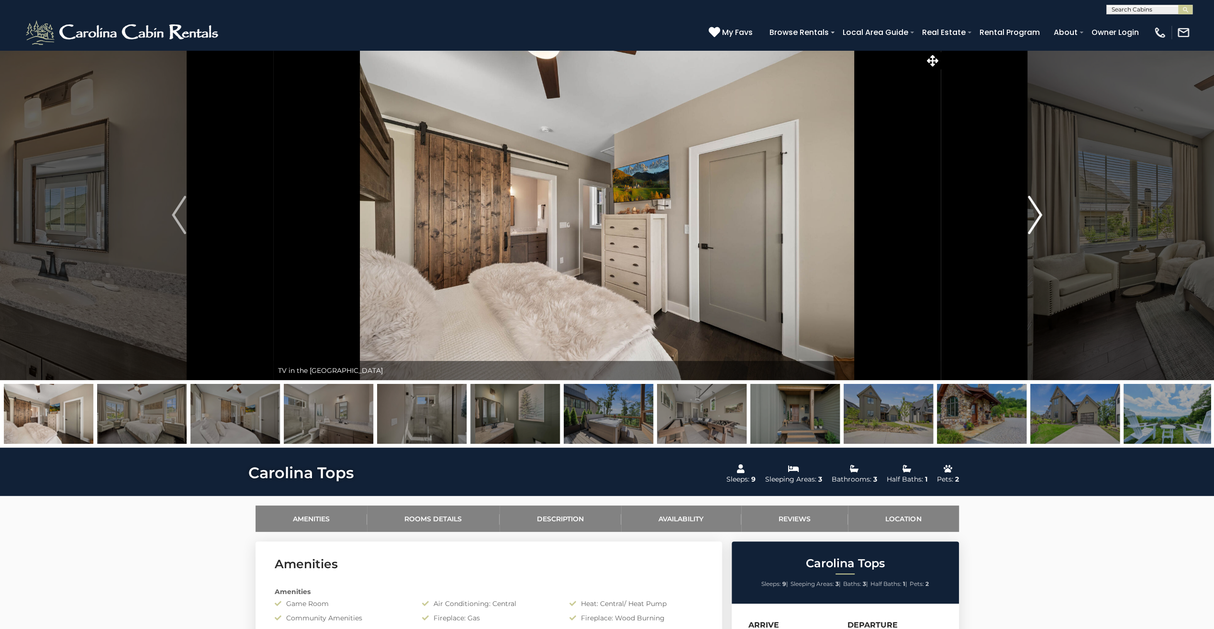
click at [1031, 218] on img "Next" at bounding box center [1035, 215] width 14 height 38
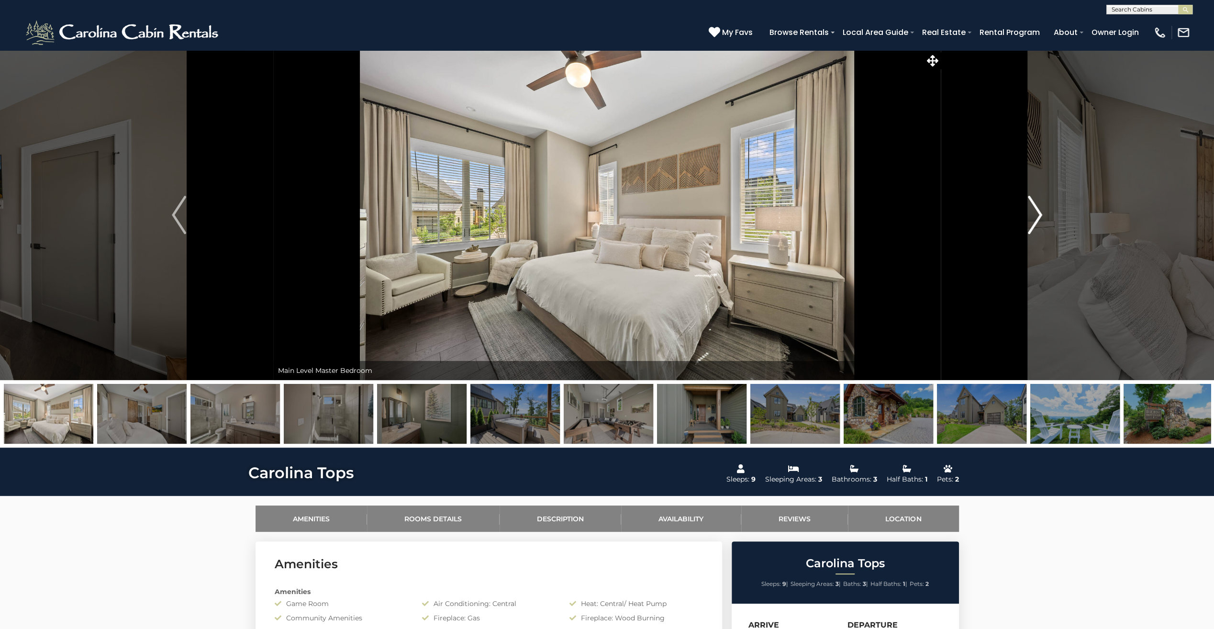
click at [1031, 218] on img "Next" at bounding box center [1035, 215] width 14 height 38
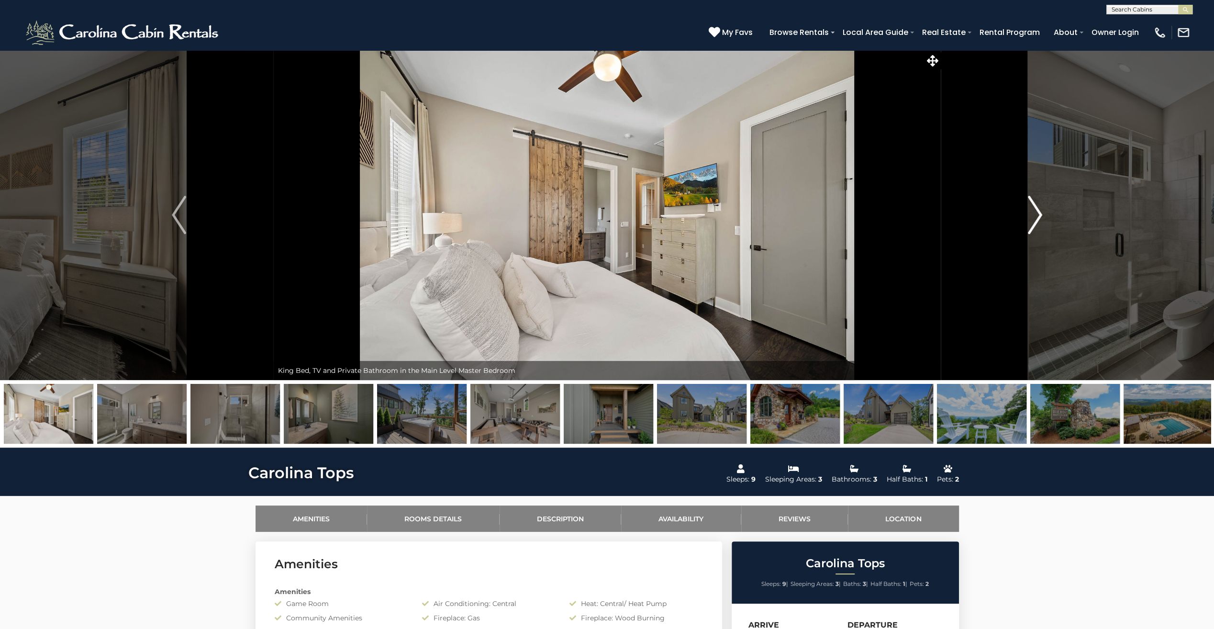
click at [1031, 218] on img "Next" at bounding box center [1035, 215] width 14 height 38
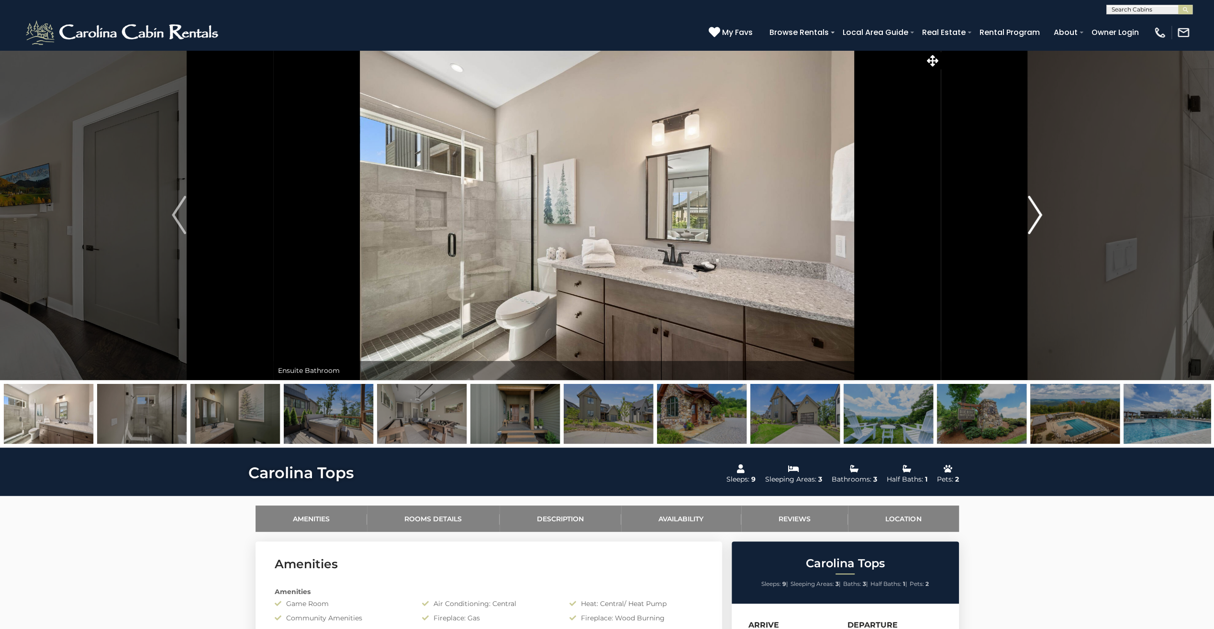
click at [1031, 218] on img "Next" at bounding box center [1035, 215] width 14 height 38
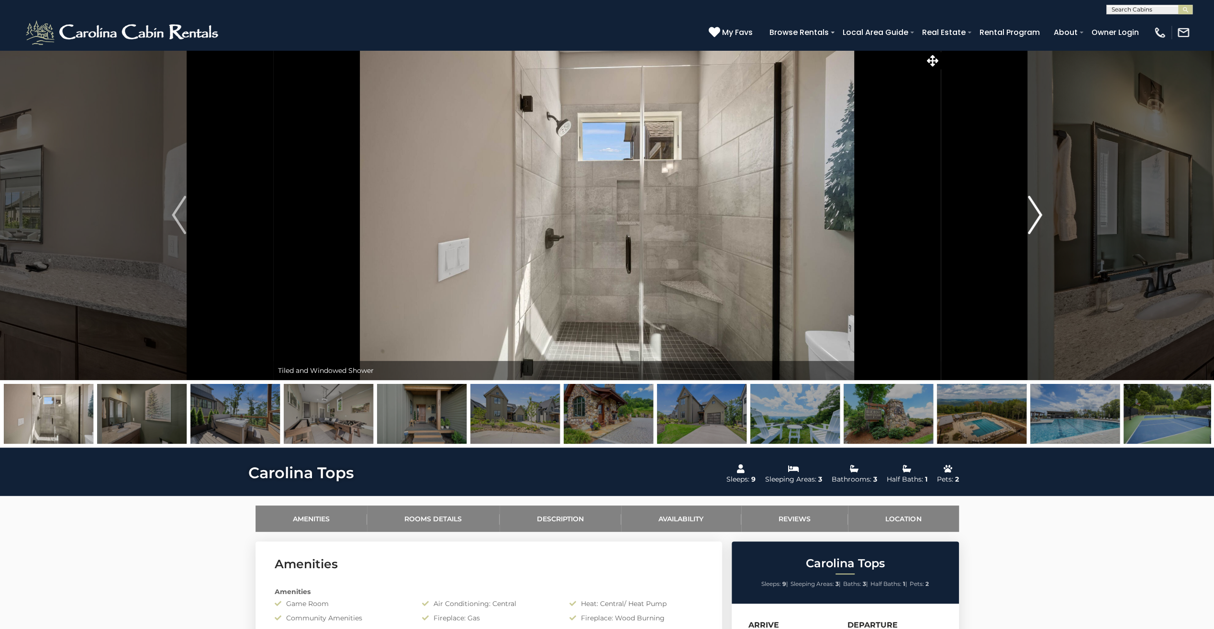
click at [1031, 218] on img "Next" at bounding box center [1035, 215] width 14 height 38
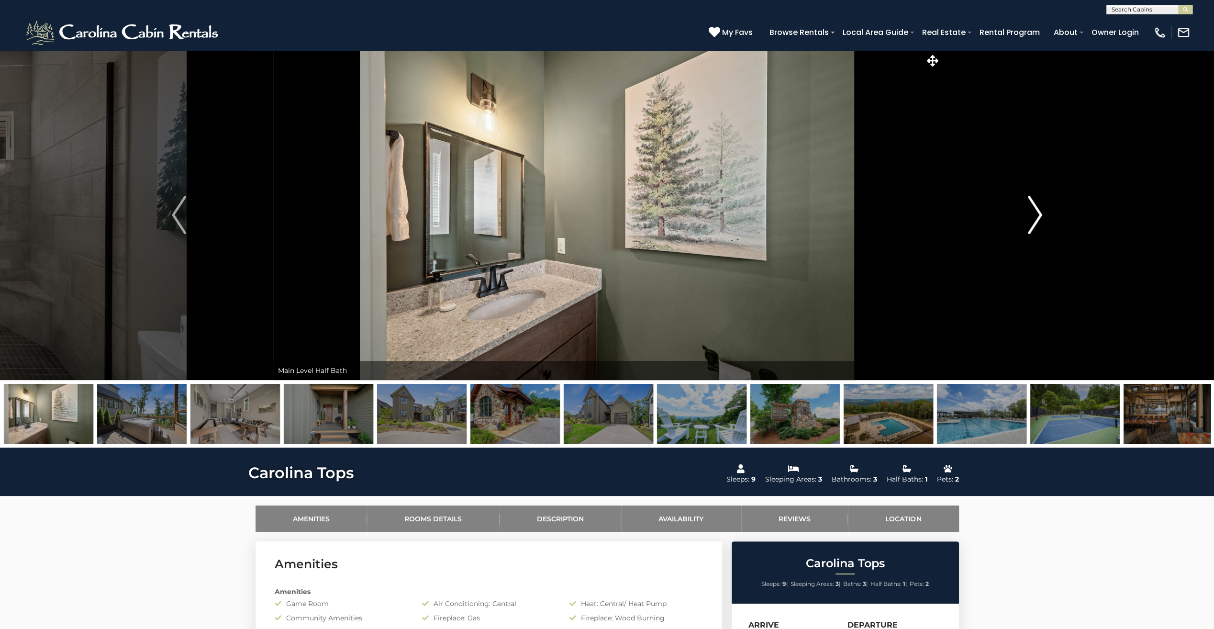
click at [1031, 218] on img "Next" at bounding box center [1035, 215] width 14 height 38
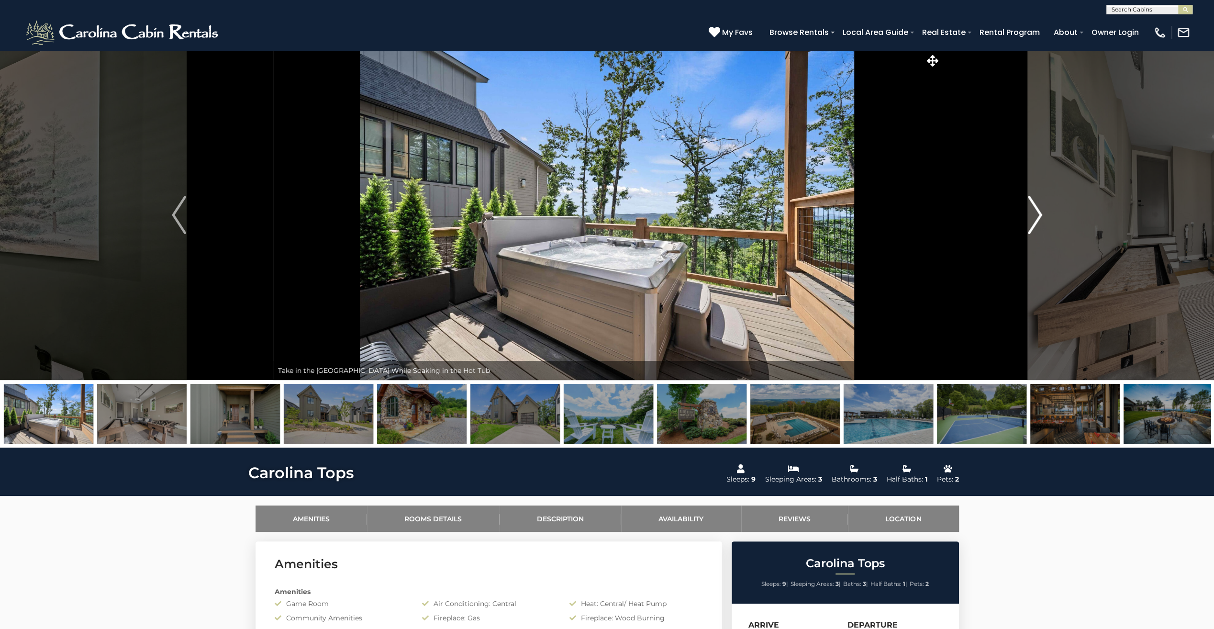
click at [1036, 217] on img "Next" at bounding box center [1035, 215] width 14 height 38
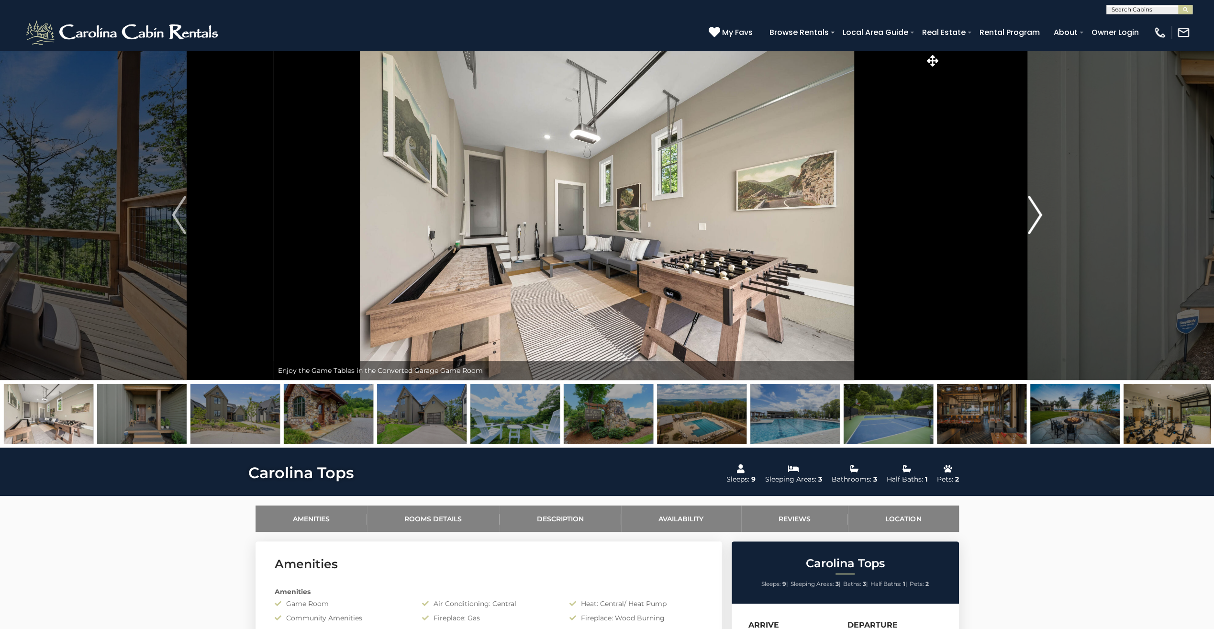
click at [1037, 216] on img "Next" at bounding box center [1035, 215] width 14 height 38
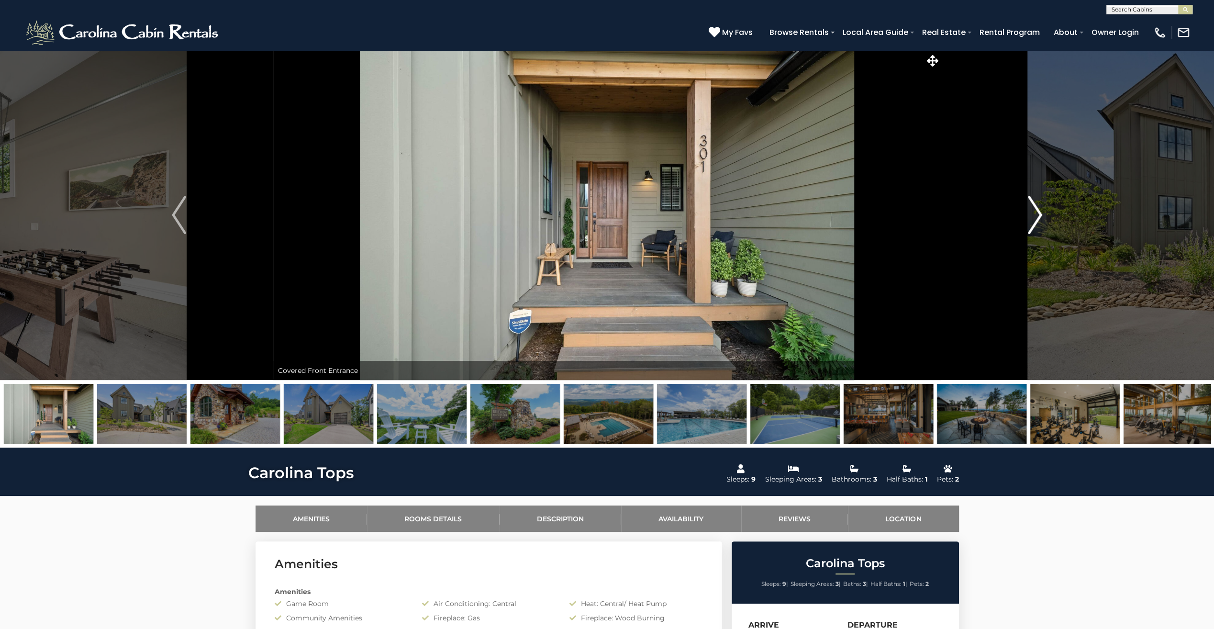
click at [1037, 216] on img "Next" at bounding box center [1035, 215] width 14 height 38
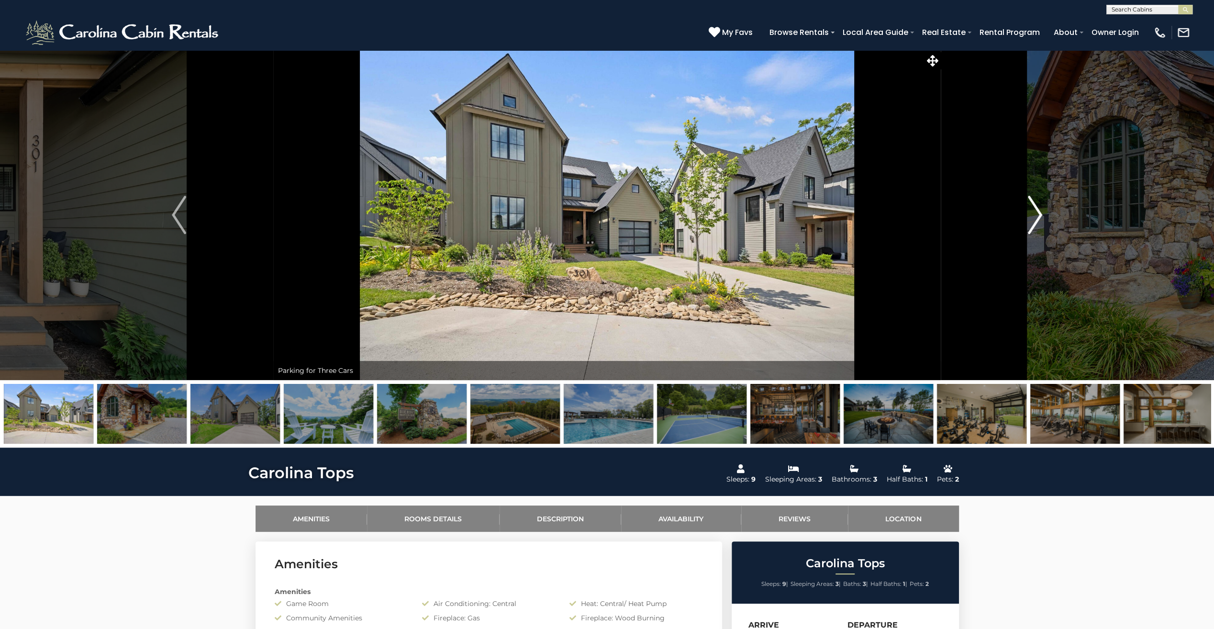
click at [1039, 217] on img "Next" at bounding box center [1035, 215] width 14 height 38
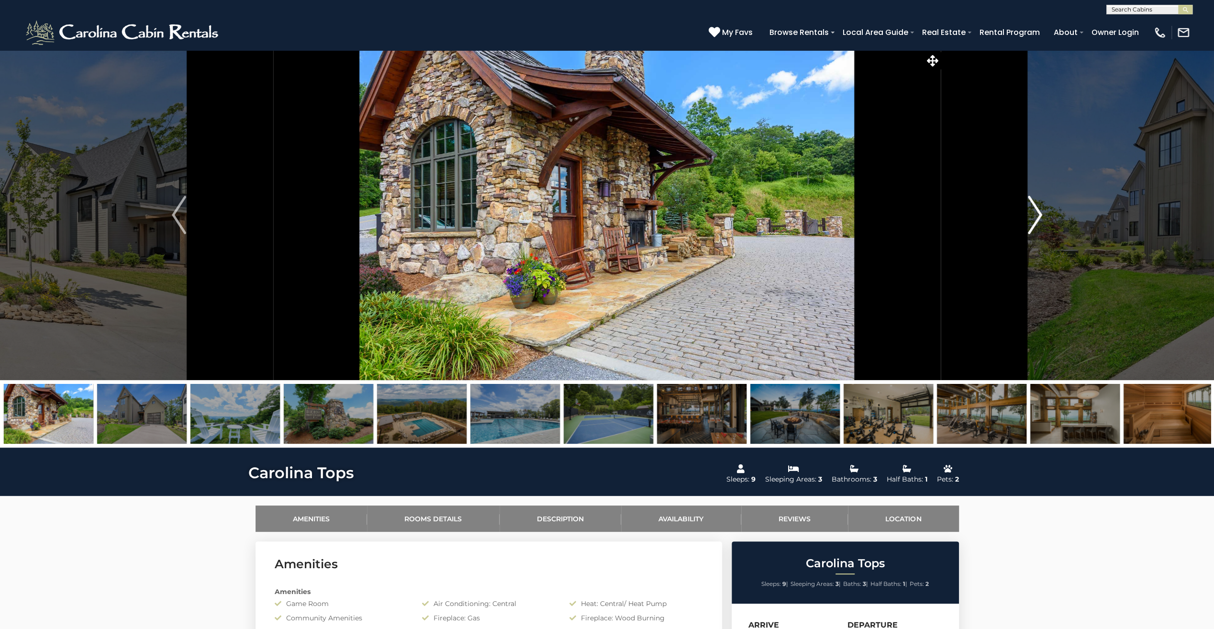
click at [1039, 217] on img "Next" at bounding box center [1035, 215] width 14 height 38
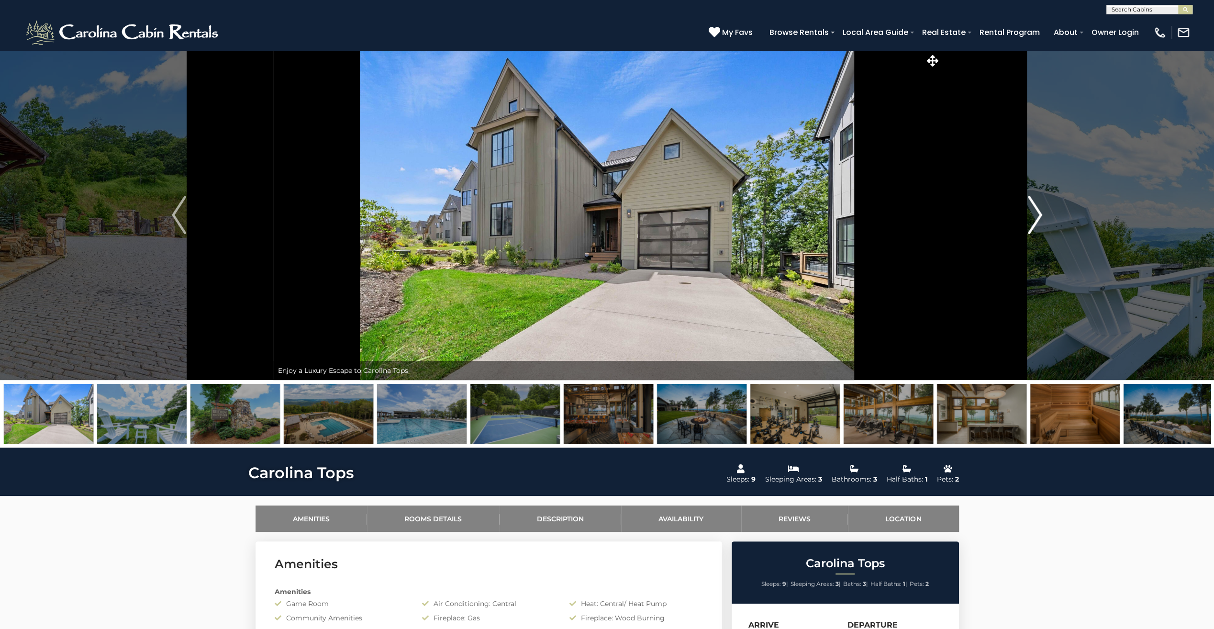
click at [1039, 217] on img "Next" at bounding box center [1035, 215] width 14 height 38
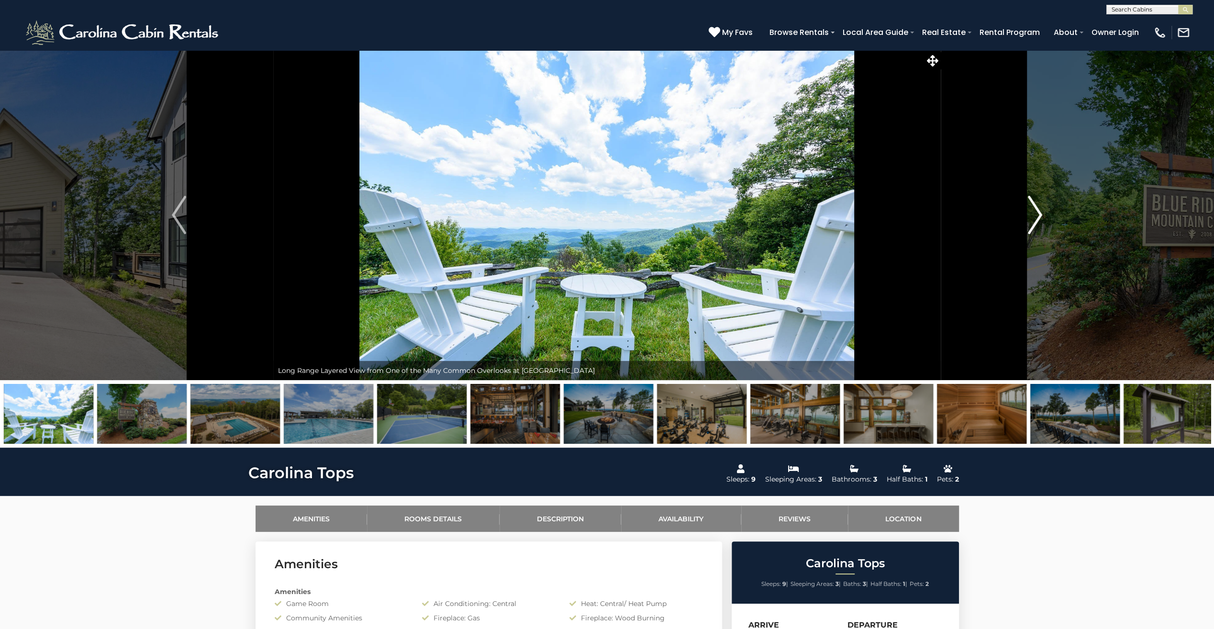
click at [1039, 217] on img "Next" at bounding box center [1035, 215] width 14 height 38
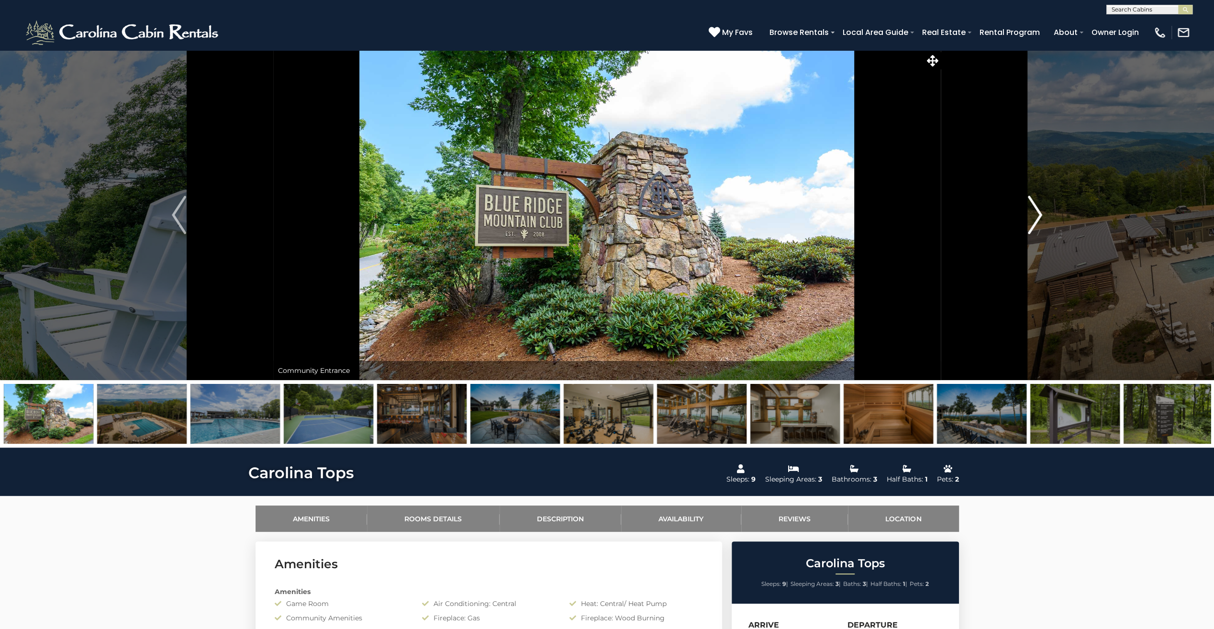
click at [1039, 217] on img "Next" at bounding box center [1035, 215] width 14 height 38
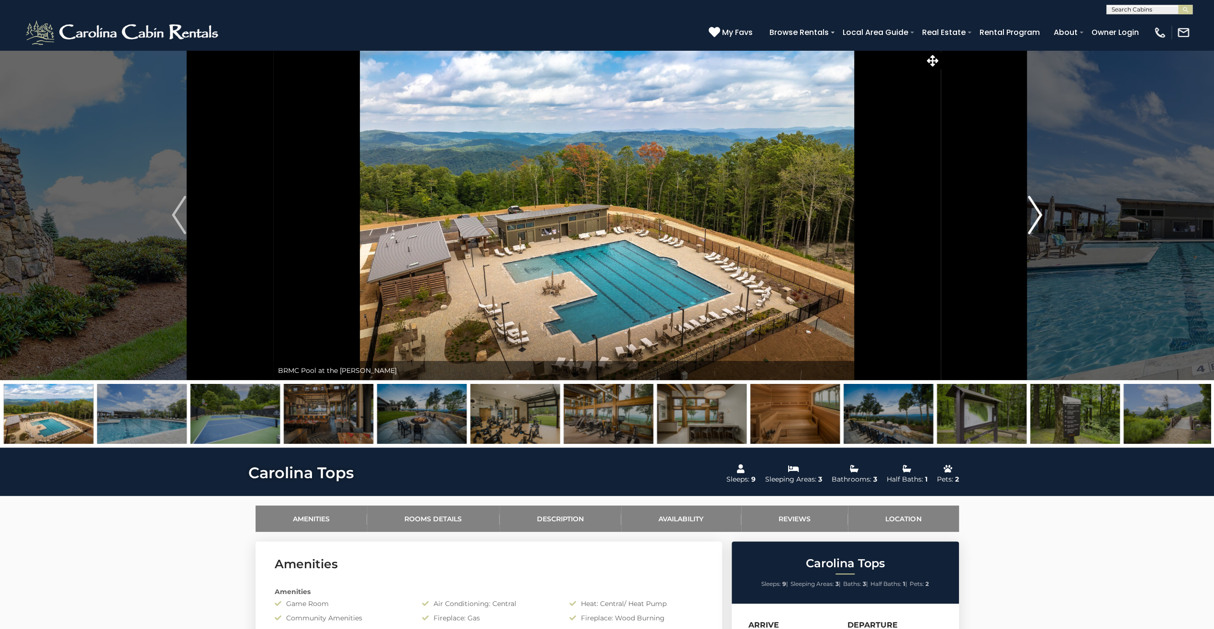
click at [1039, 217] on img "Next" at bounding box center [1035, 215] width 14 height 38
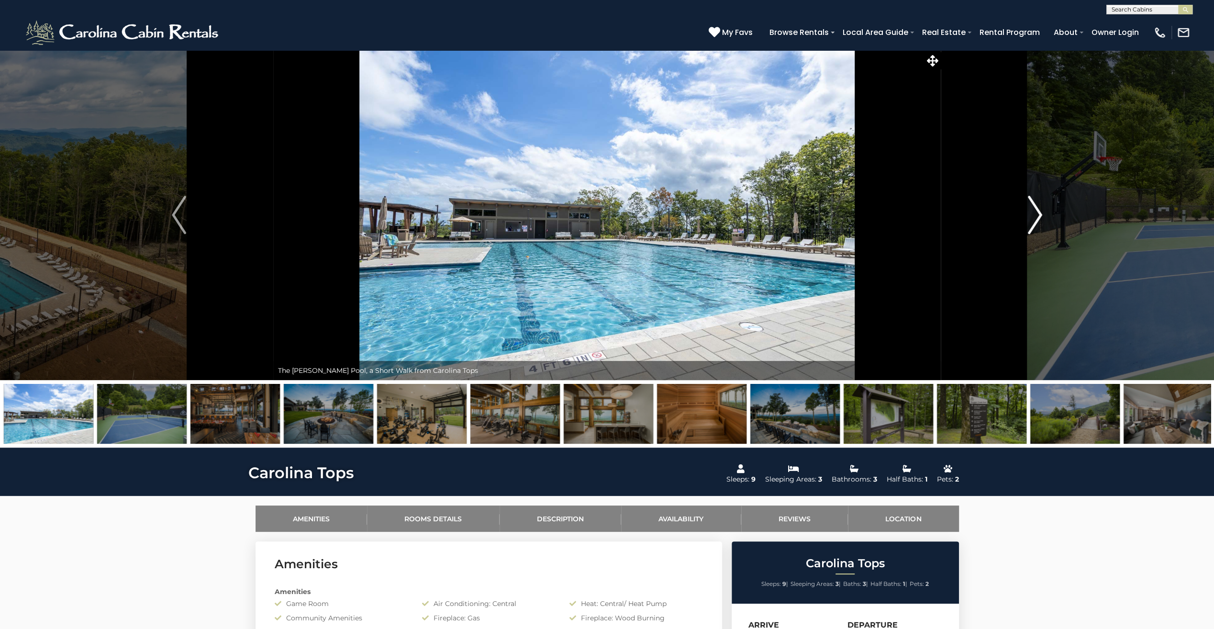
click at [1039, 217] on img "Next" at bounding box center [1035, 215] width 14 height 38
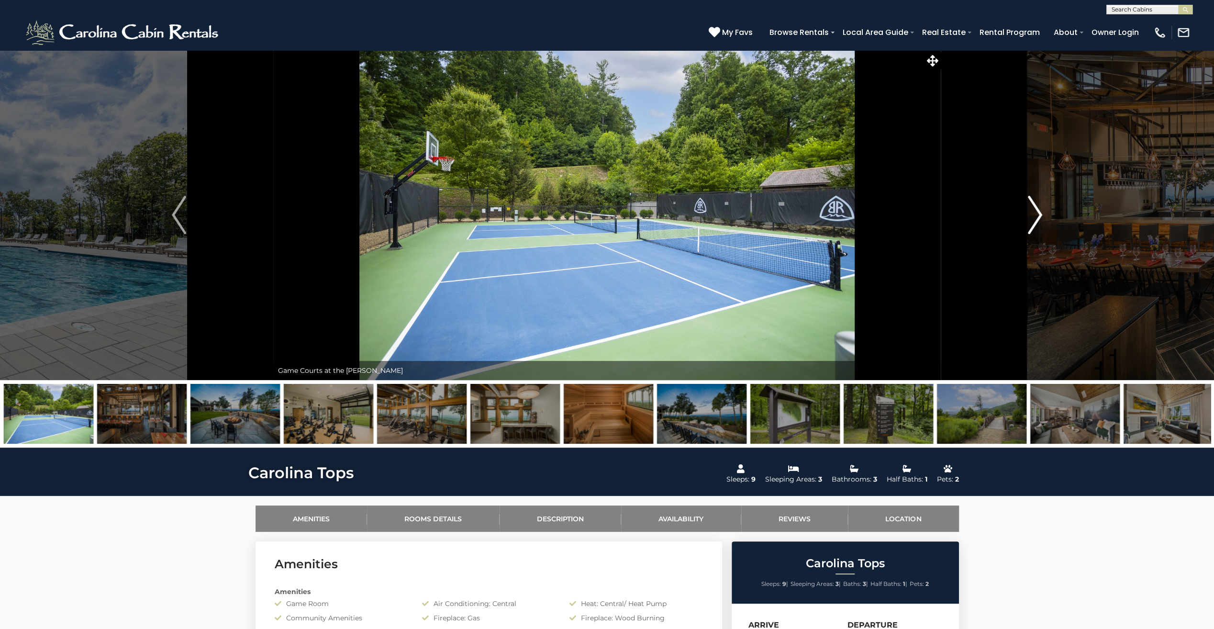
click at [1039, 217] on img "Next" at bounding box center [1035, 215] width 14 height 38
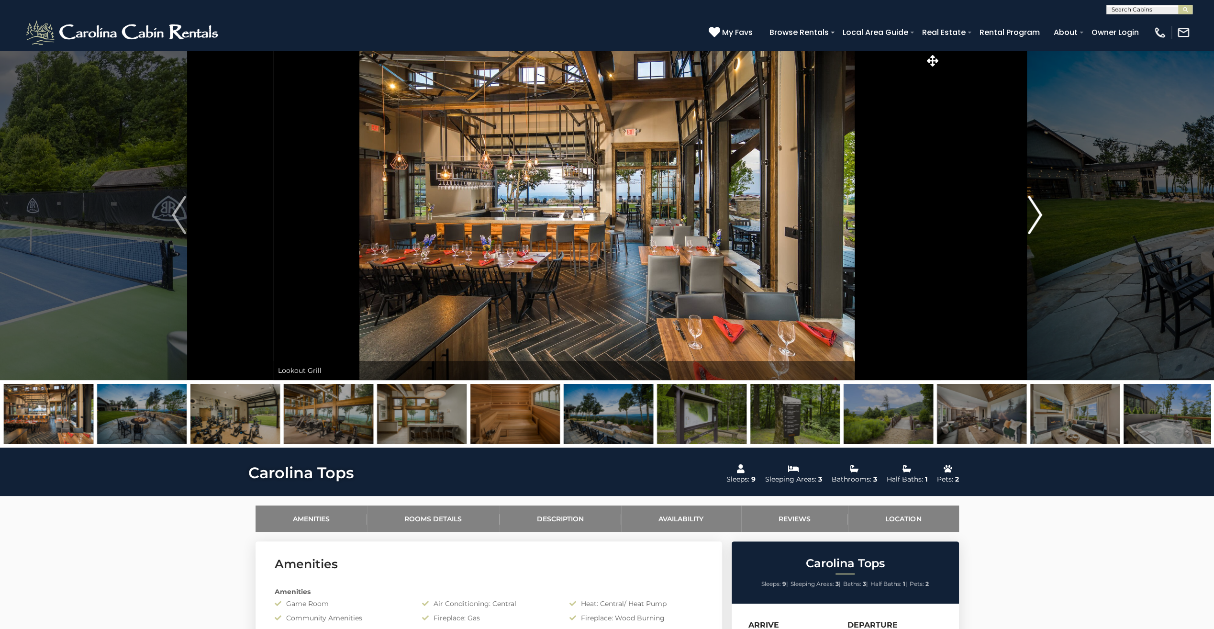
click at [1039, 217] on img "Next" at bounding box center [1035, 215] width 14 height 38
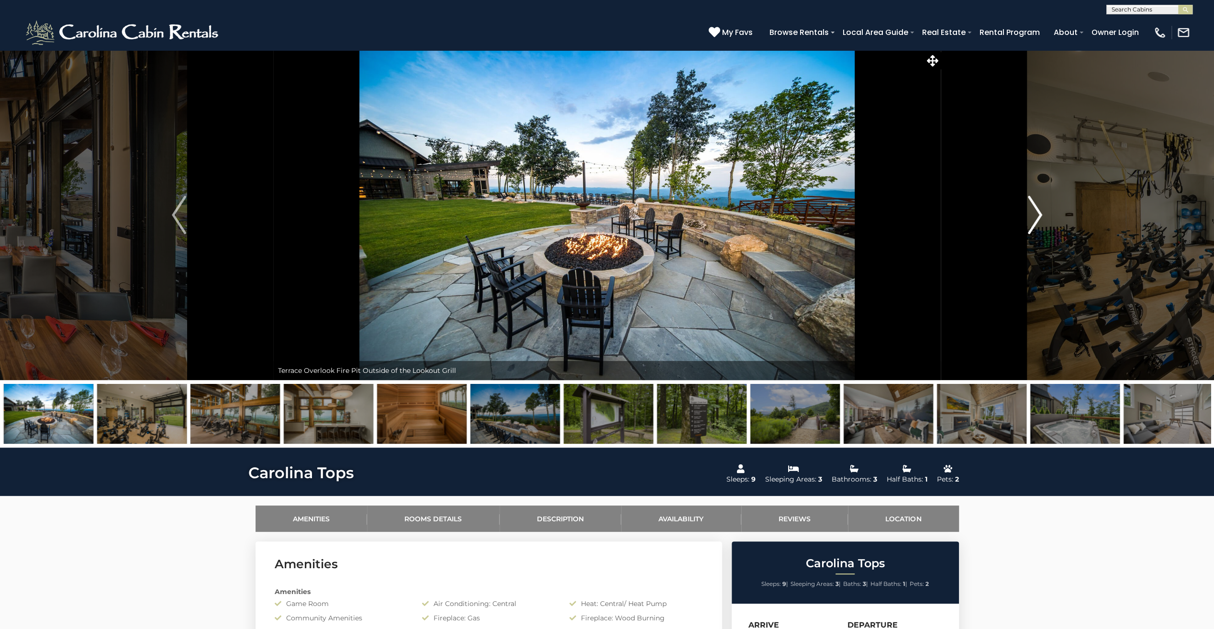
click at [1039, 217] on img "Next" at bounding box center [1035, 215] width 14 height 38
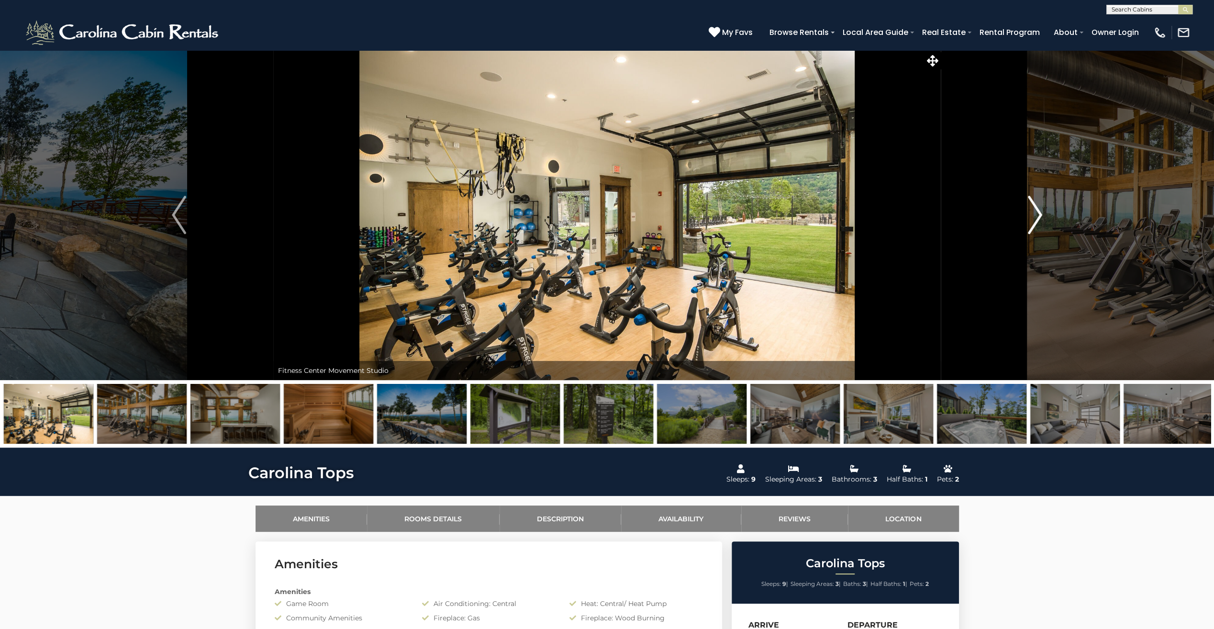
click at [1039, 217] on img "Next" at bounding box center [1035, 215] width 14 height 38
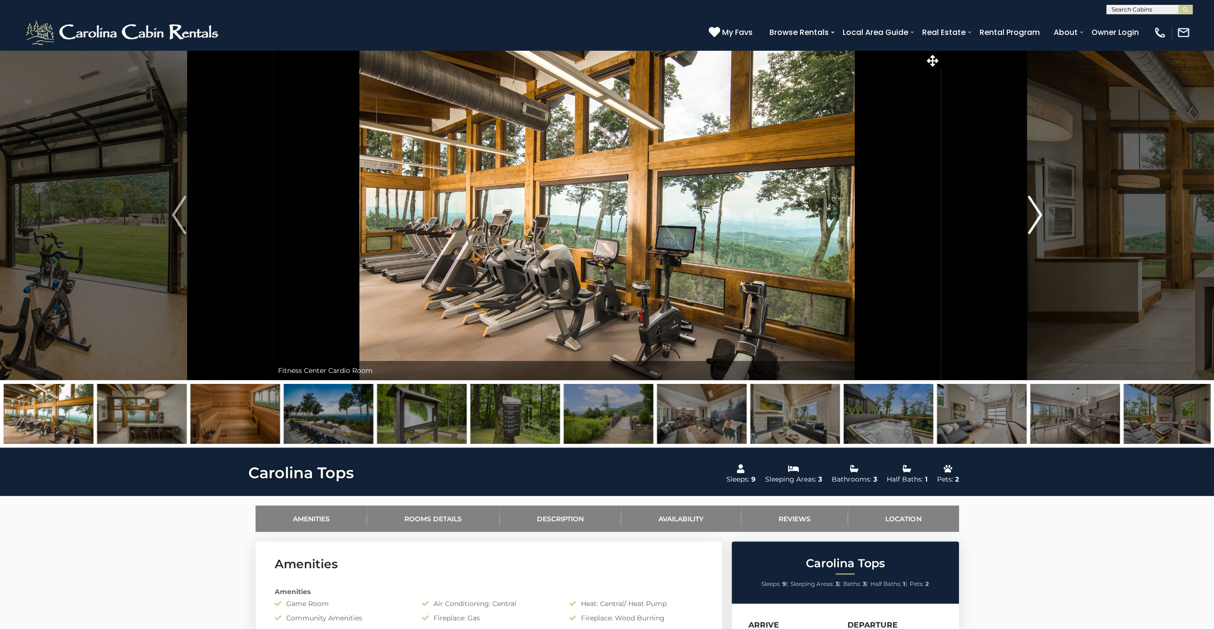
click at [1039, 217] on img "Next" at bounding box center [1035, 215] width 14 height 38
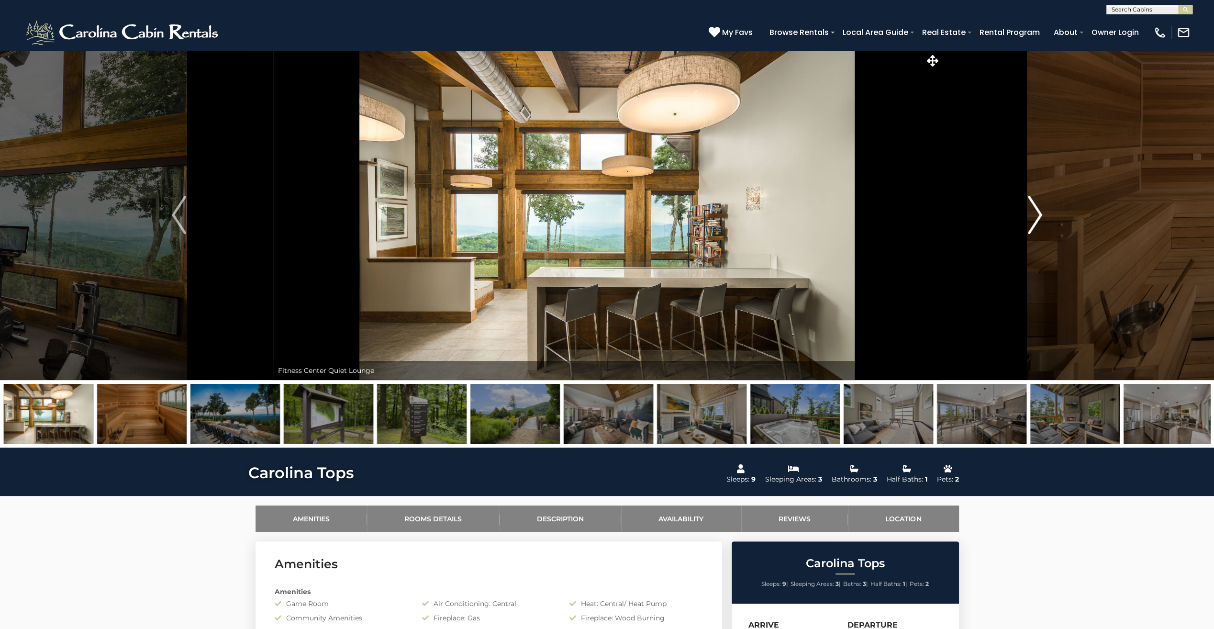
click at [1039, 217] on img "Next" at bounding box center [1035, 215] width 14 height 38
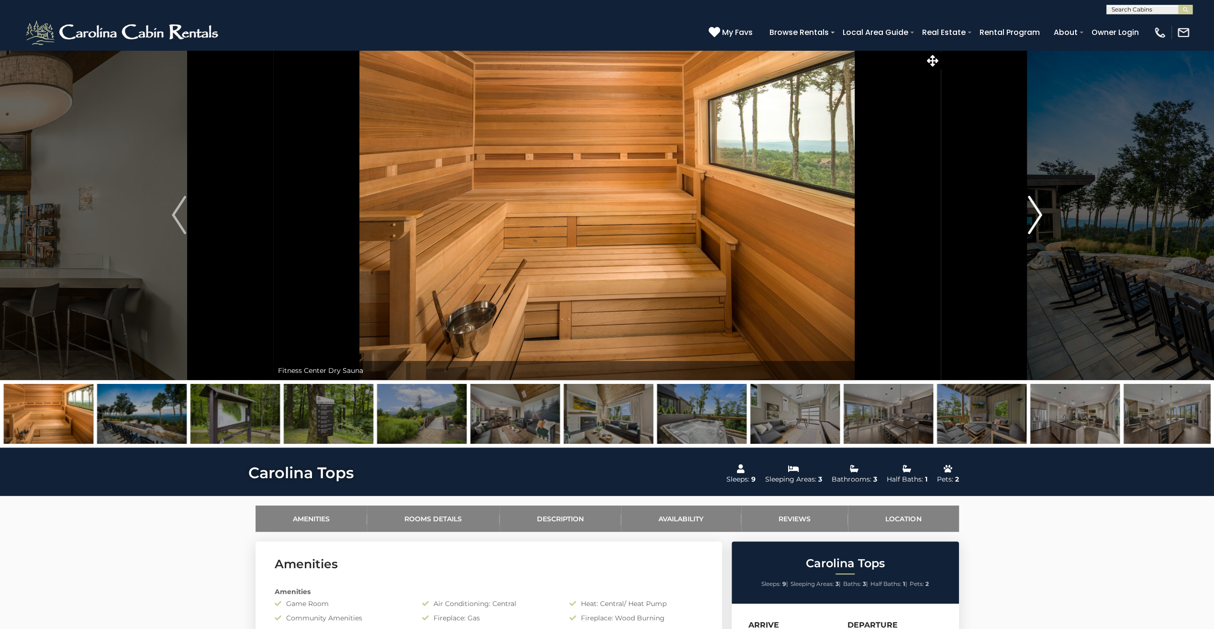
click at [1039, 217] on img "Next" at bounding box center [1035, 215] width 14 height 38
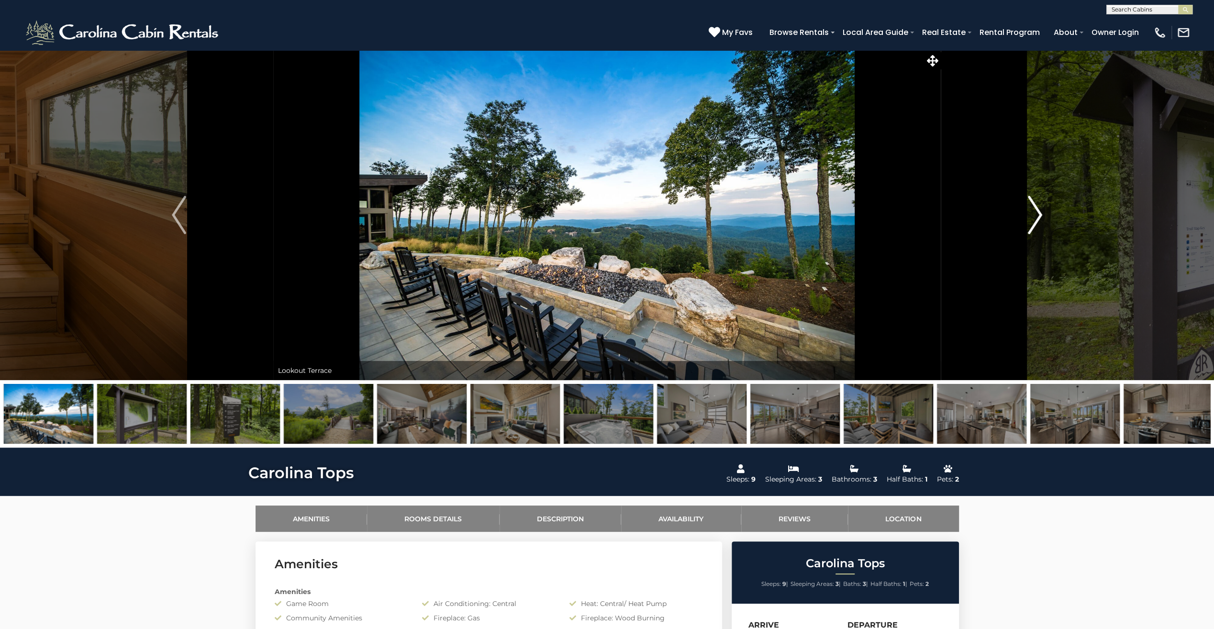
click at [1039, 217] on img "Next" at bounding box center [1035, 215] width 14 height 38
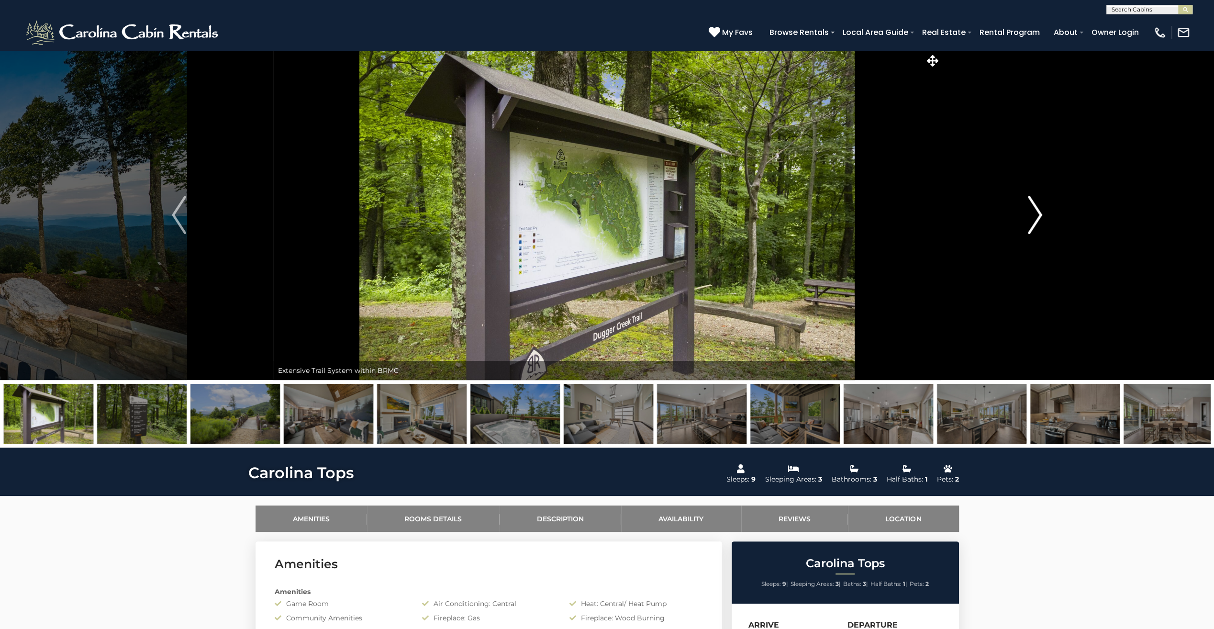
click at [1039, 217] on img "Next" at bounding box center [1035, 215] width 14 height 38
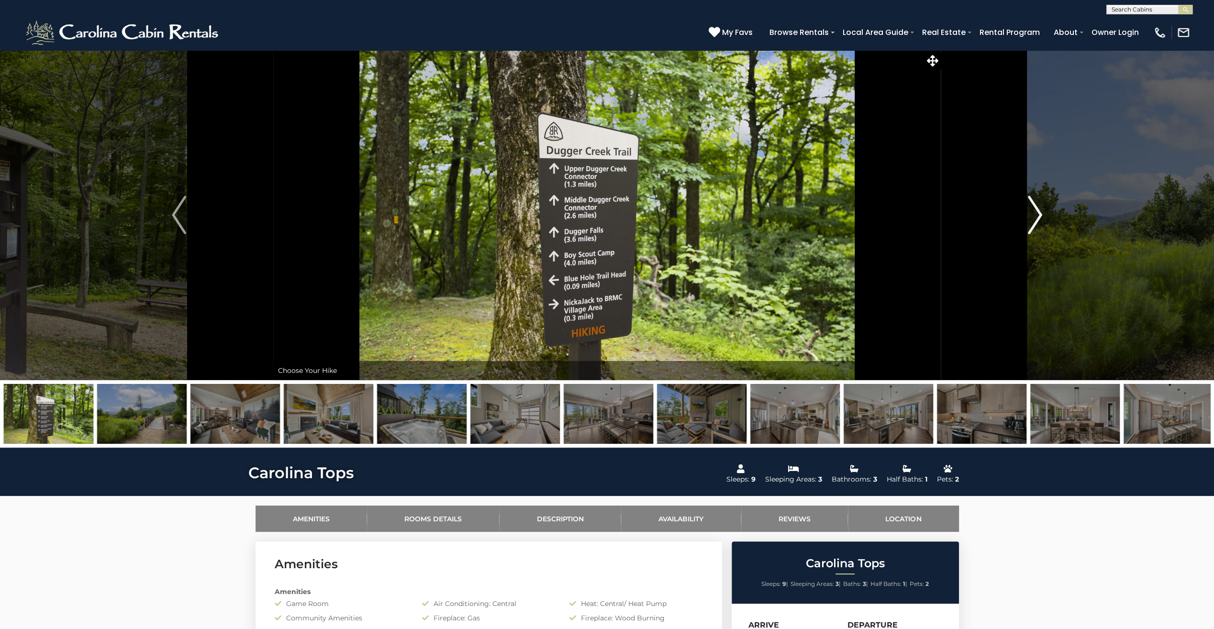
click at [1039, 217] on img "Next" at bounding box center [1035, 215] width 14 height 38
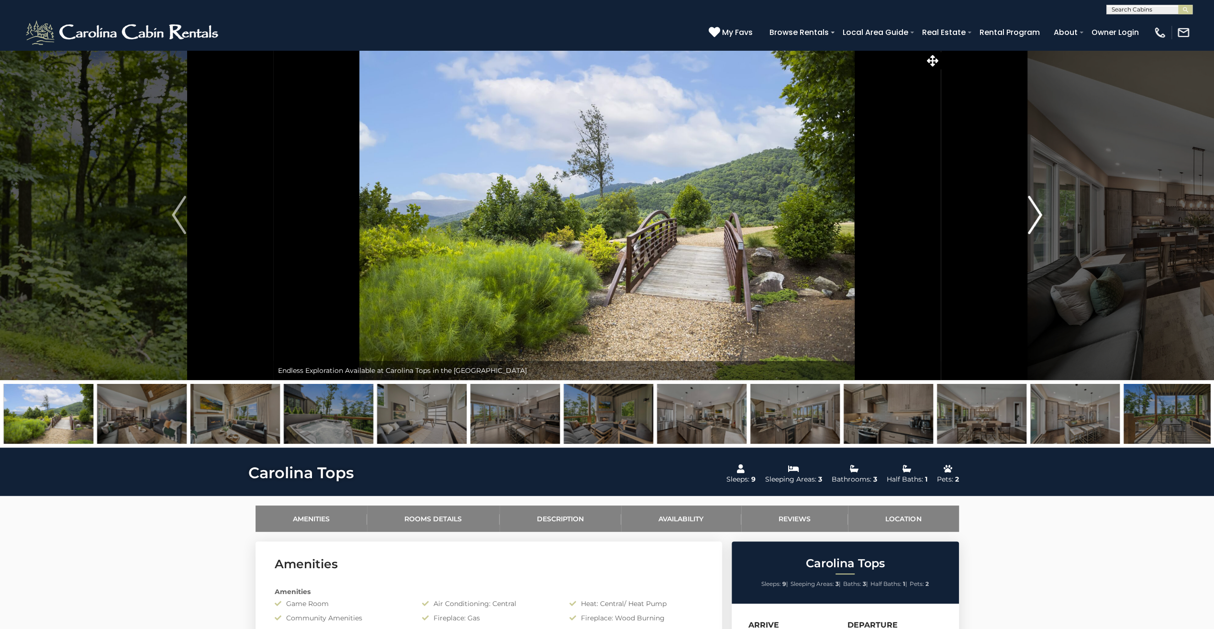
click at [1039, 217] on img "Next" at bounding box center [1035, 215] width 14 height 38
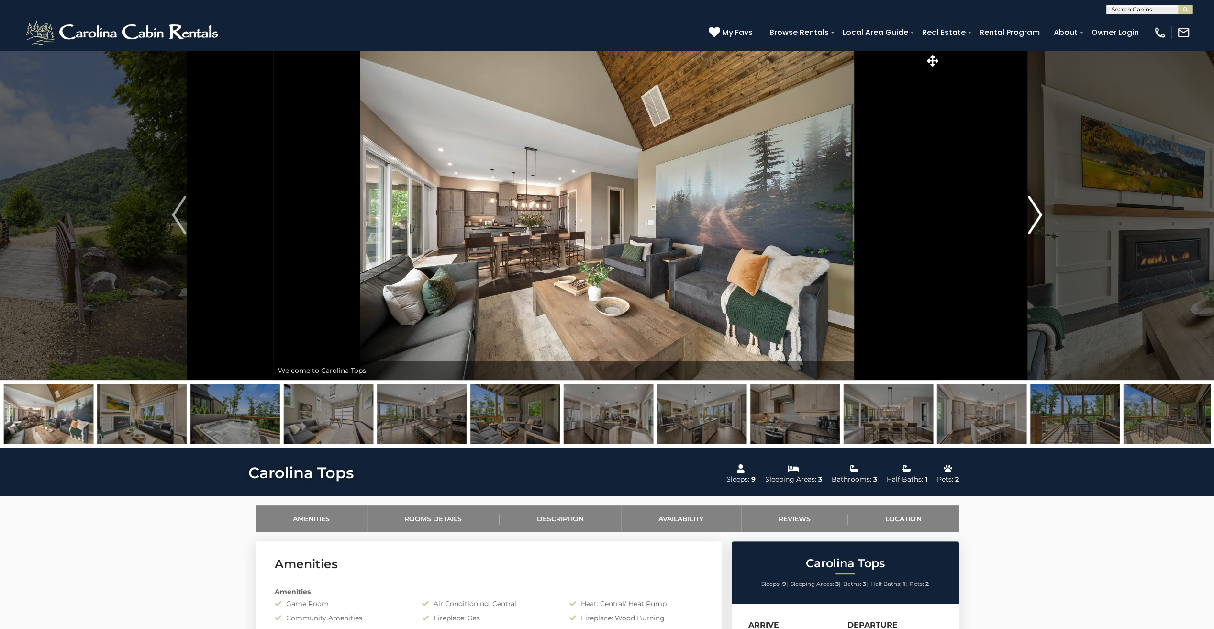
click at [1040, 213] on img "Next" at bounding box center [1035, 215] width 14 height 38
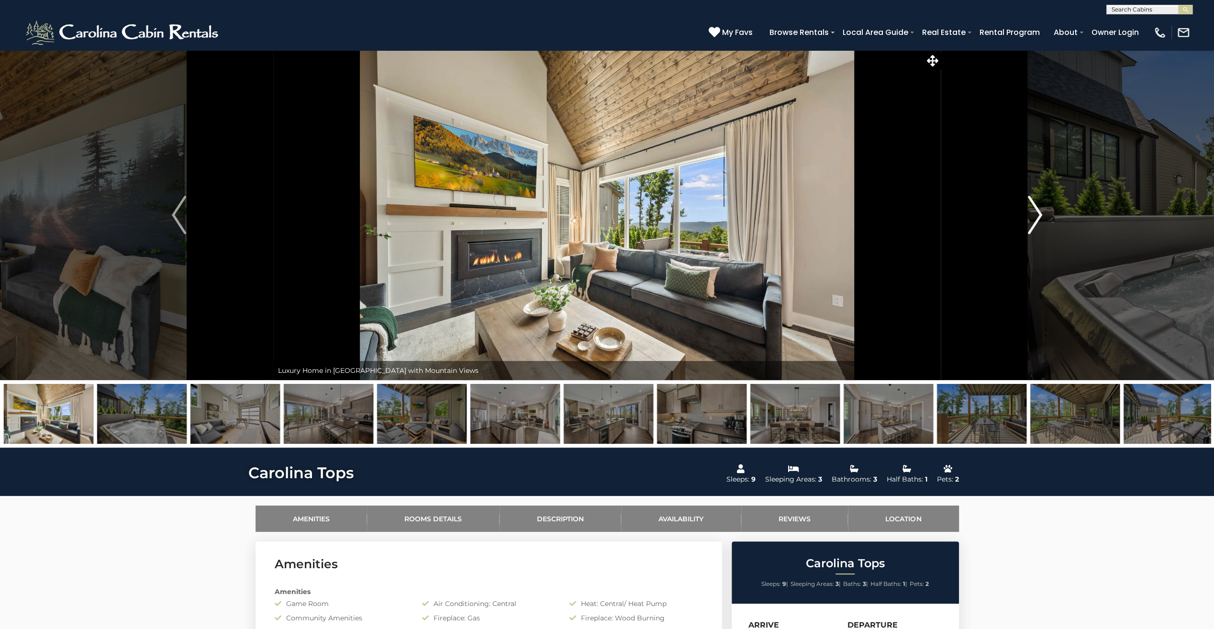
click at [1040, 213] on img "Next" at bounding box center [1035, 215] width 14 height 38
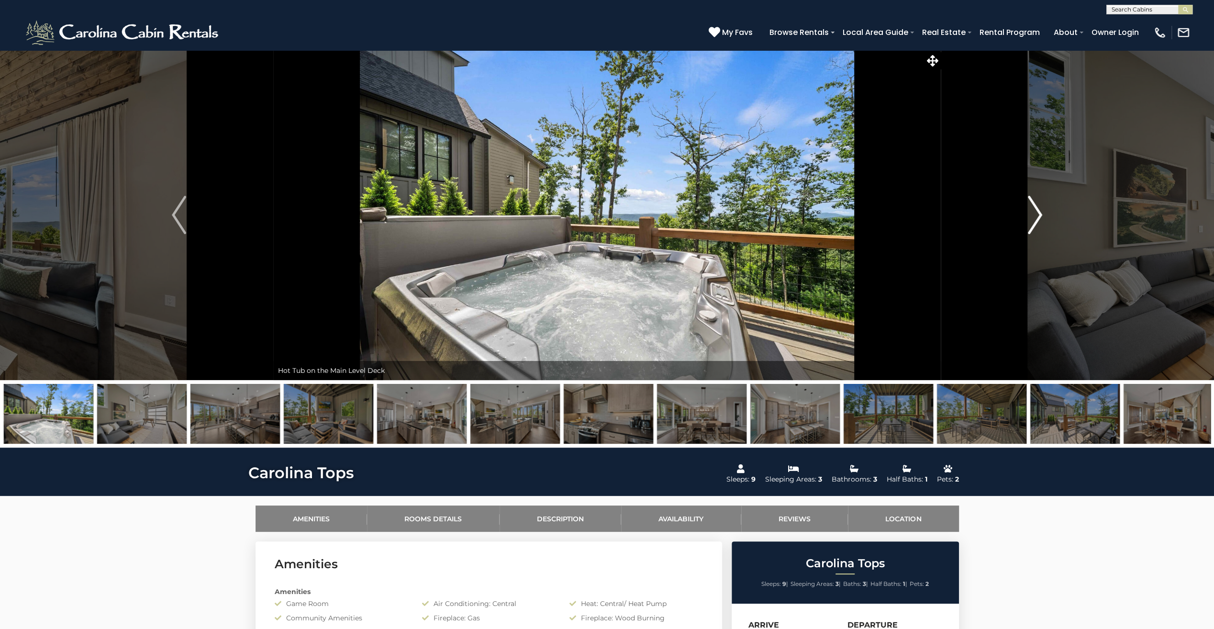
click at [1040, 213] on img "Next" at bounding box center [1035, 215] width 14 height 38
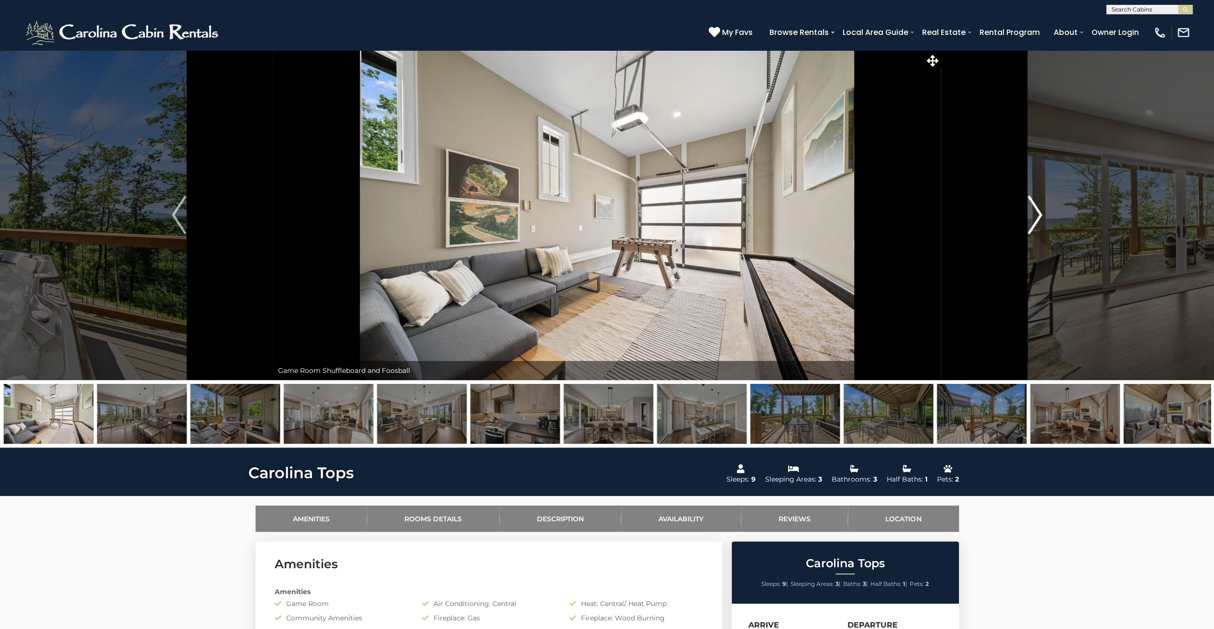
click at [1040, 213] on img "Next" at bounding box center [1035, 215] width 14 height 38
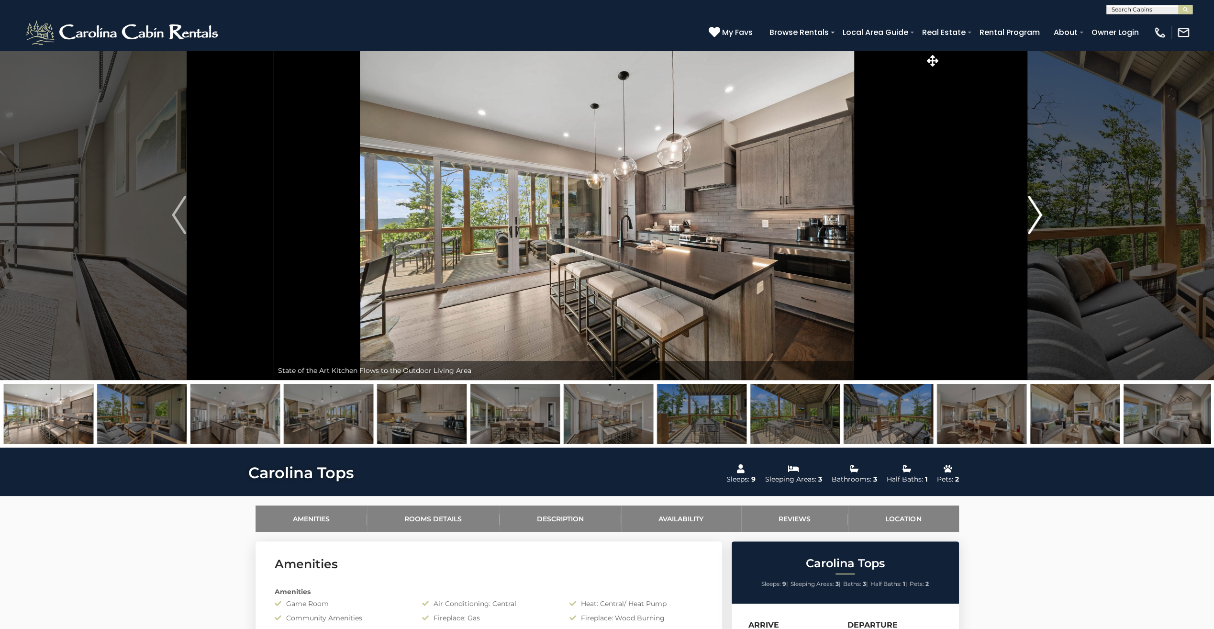
click at [1040, 213] on img "Next" at bounding box center [1035, 215] width 14 height 38
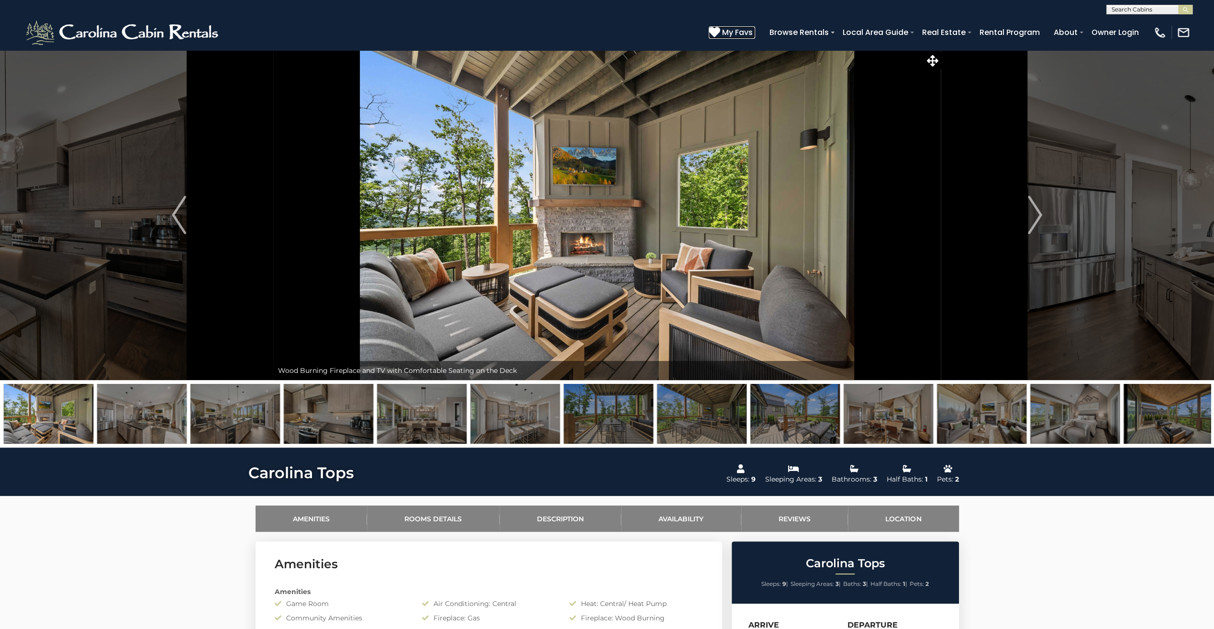
click at [719, 29] on icon at bounding box center [714, 31] width 11 height 11
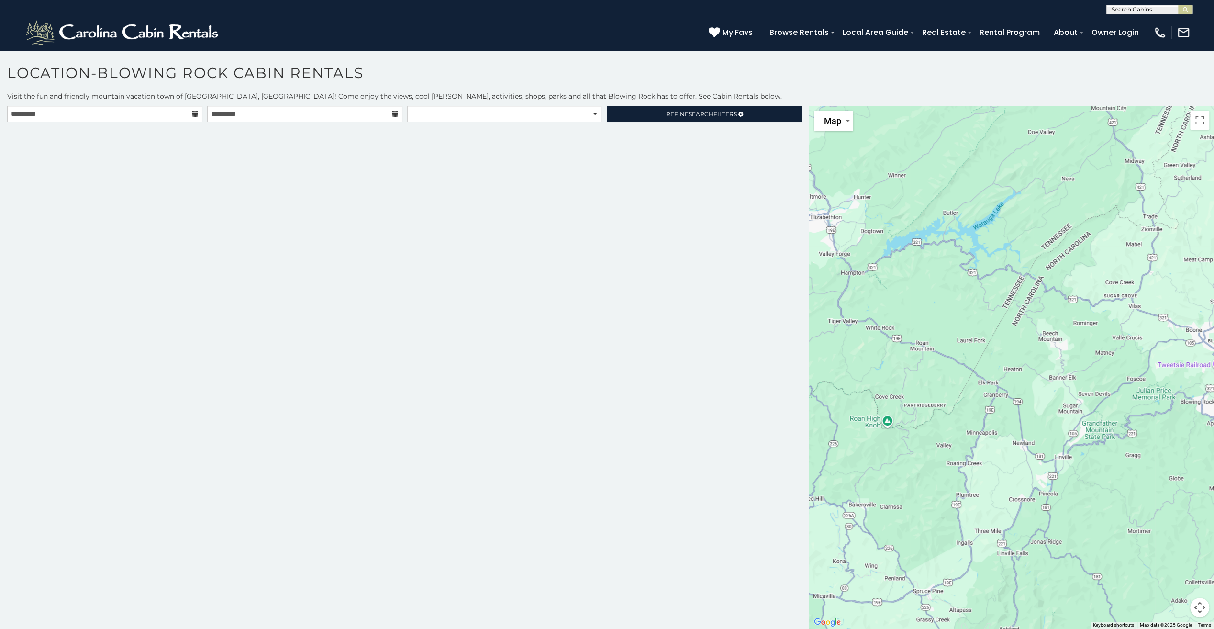
scroll to position [5, 0]
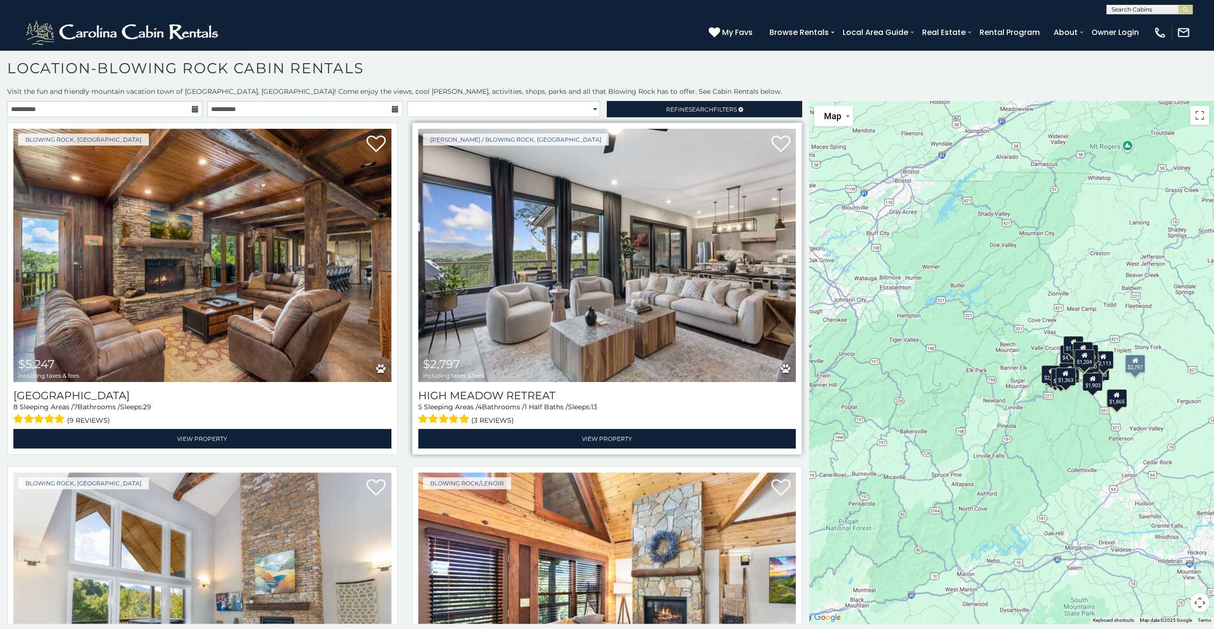
click at [617, 299] on img at bounding box center [607, 255] width 378 height 253
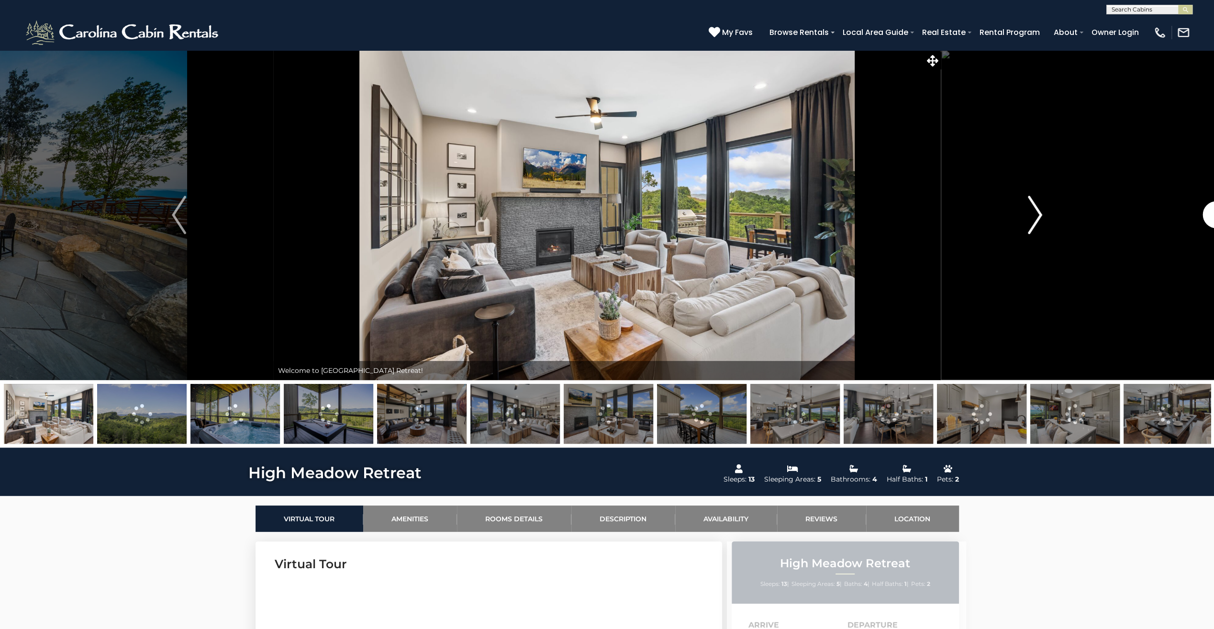
click at [1038, 214] on img "Next" at bounding box center [1035, 215] width 14 height 38
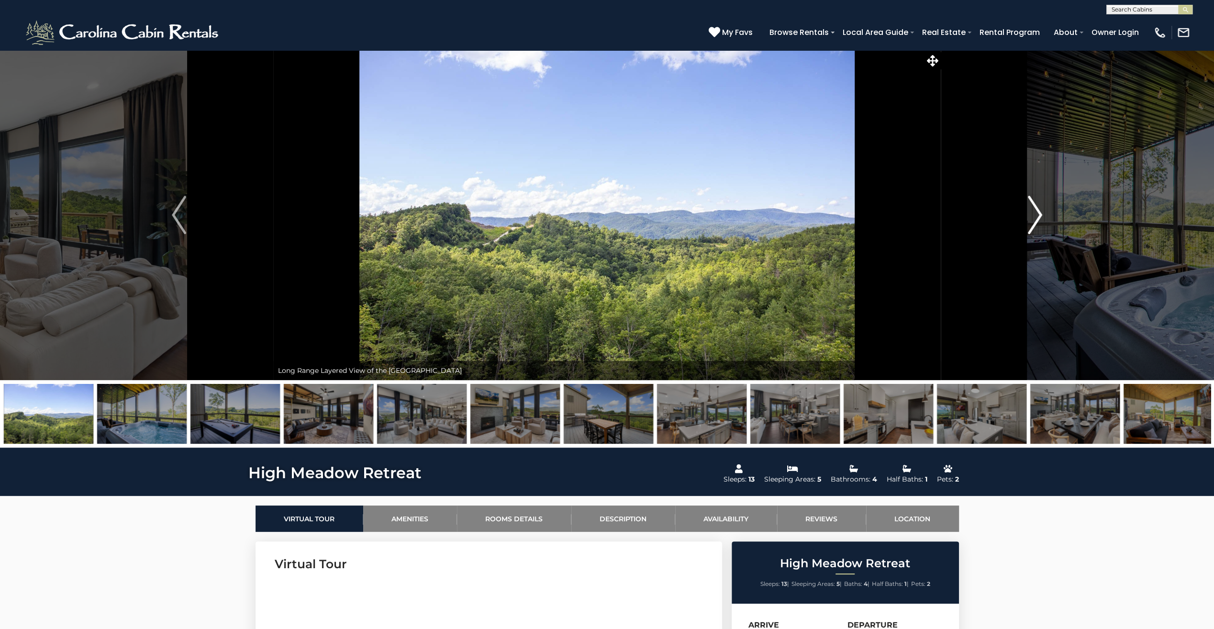
click at [1038, 214] on img "Next" at bounding box center [1035, 215] width 14 height 38
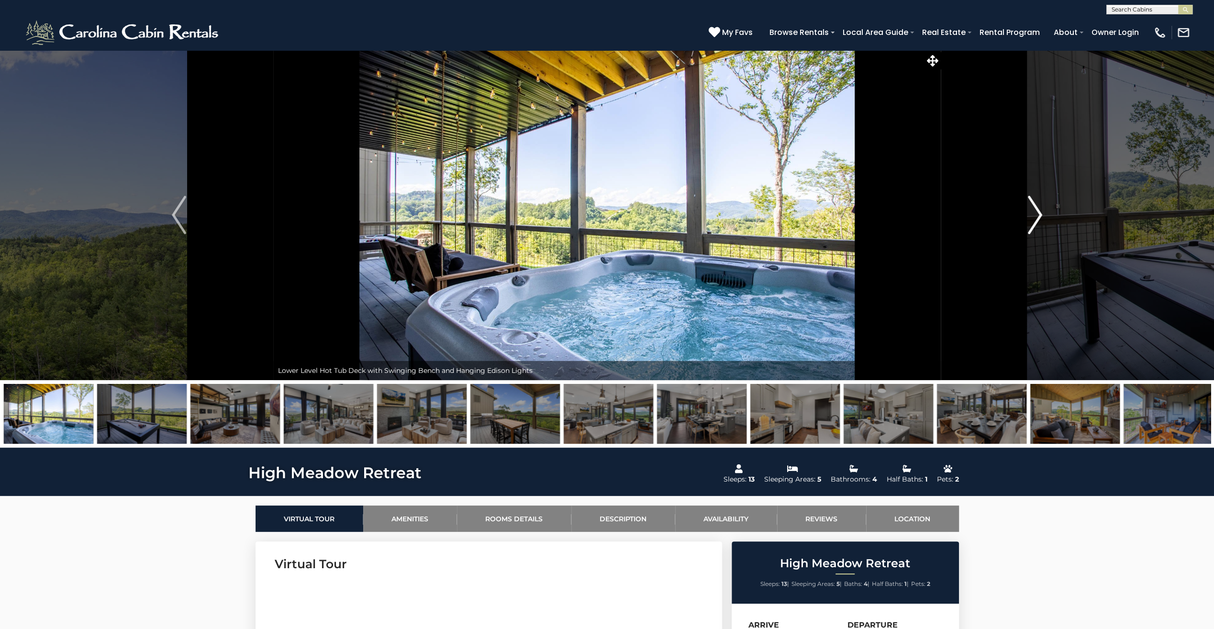
click at [1033, 217] on img "Next" at bounding box center [1035, 215] width 14 height 38
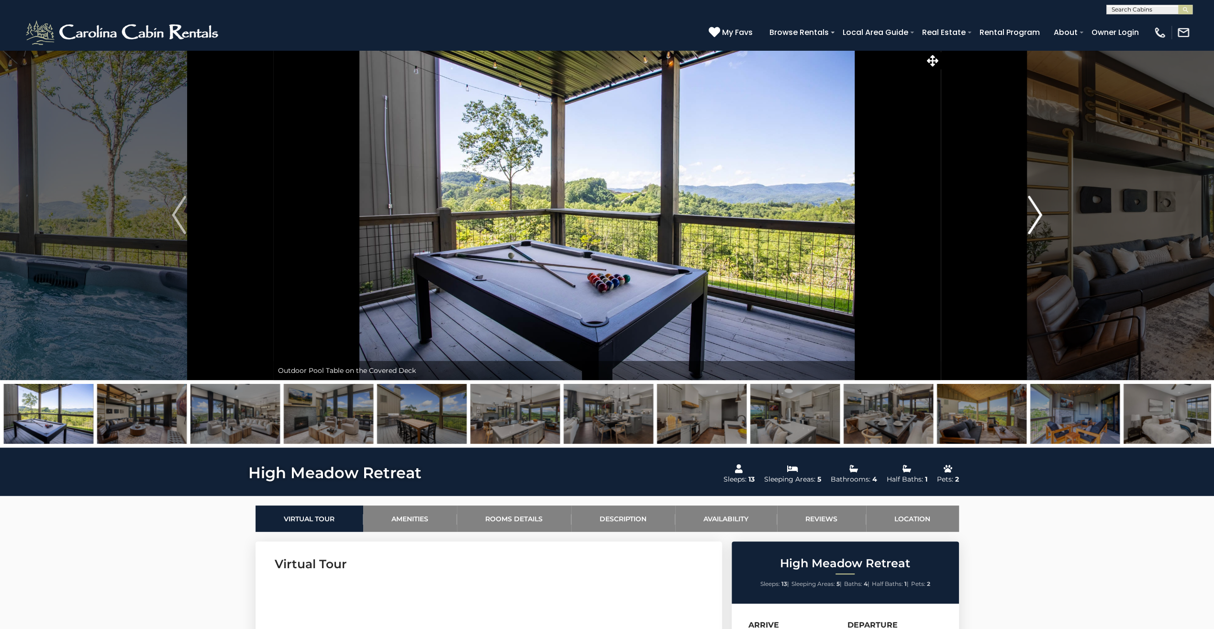
click at [1033, 217] on img "Next" at bounding box center [1035, 215] width 14 height 38
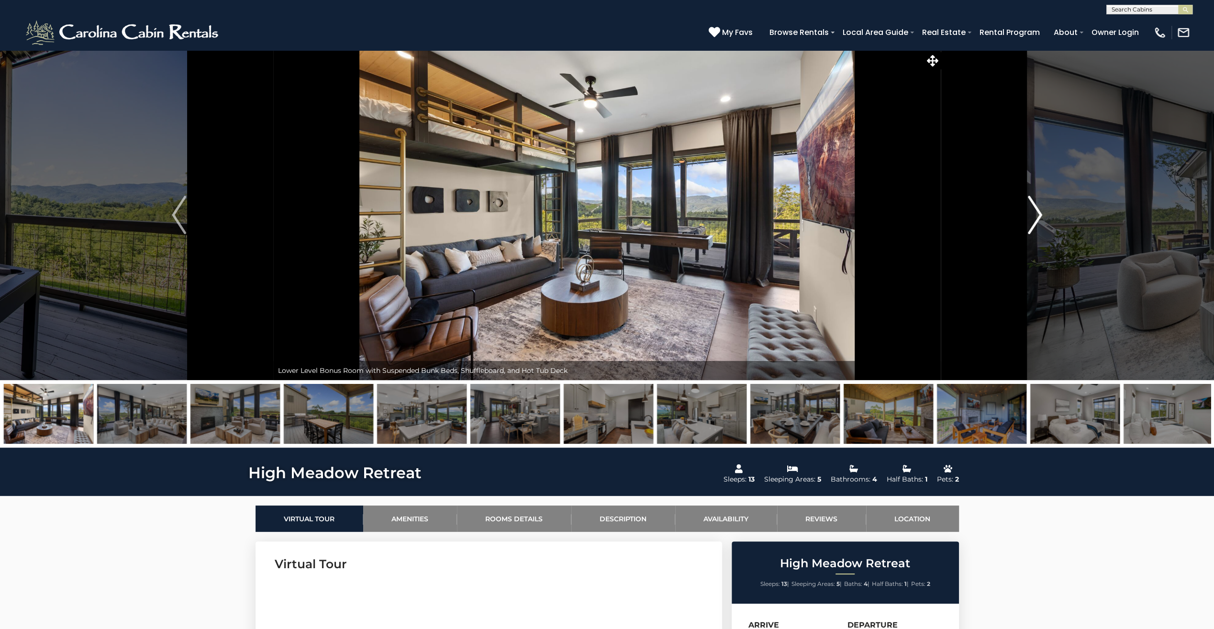
click at [1035, 215] on img "Next" at bounding box center [1035, 215] width 14 height 38
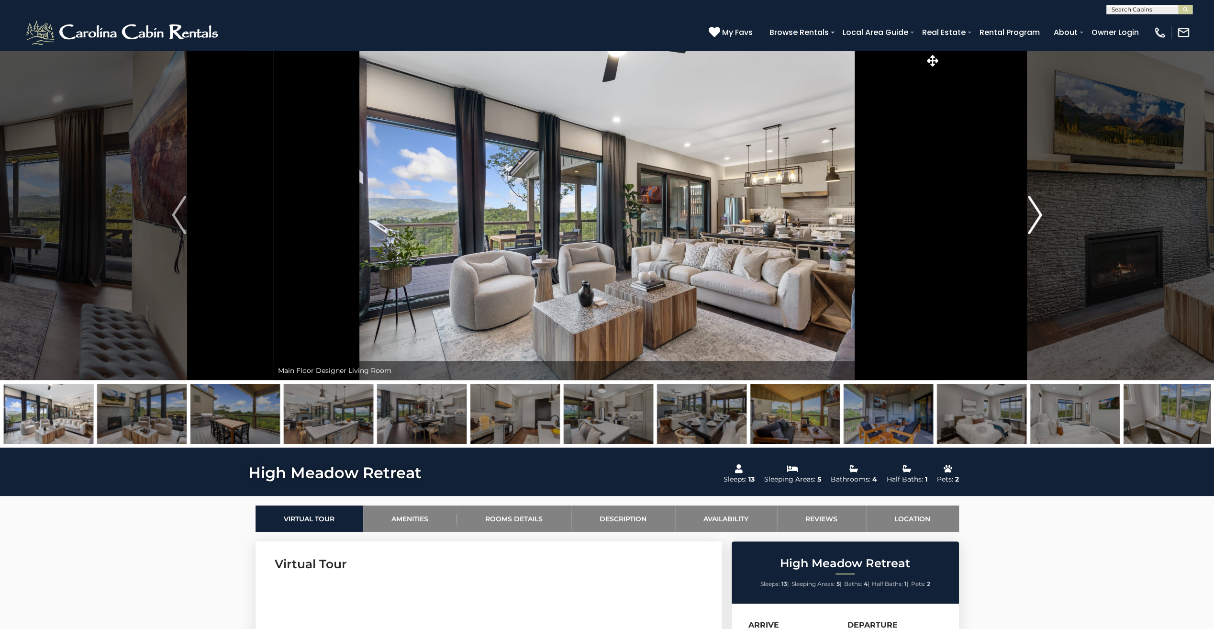
click at [1035, 215] on img "Next" at bounding box center [1035, 215] width 14 height 38
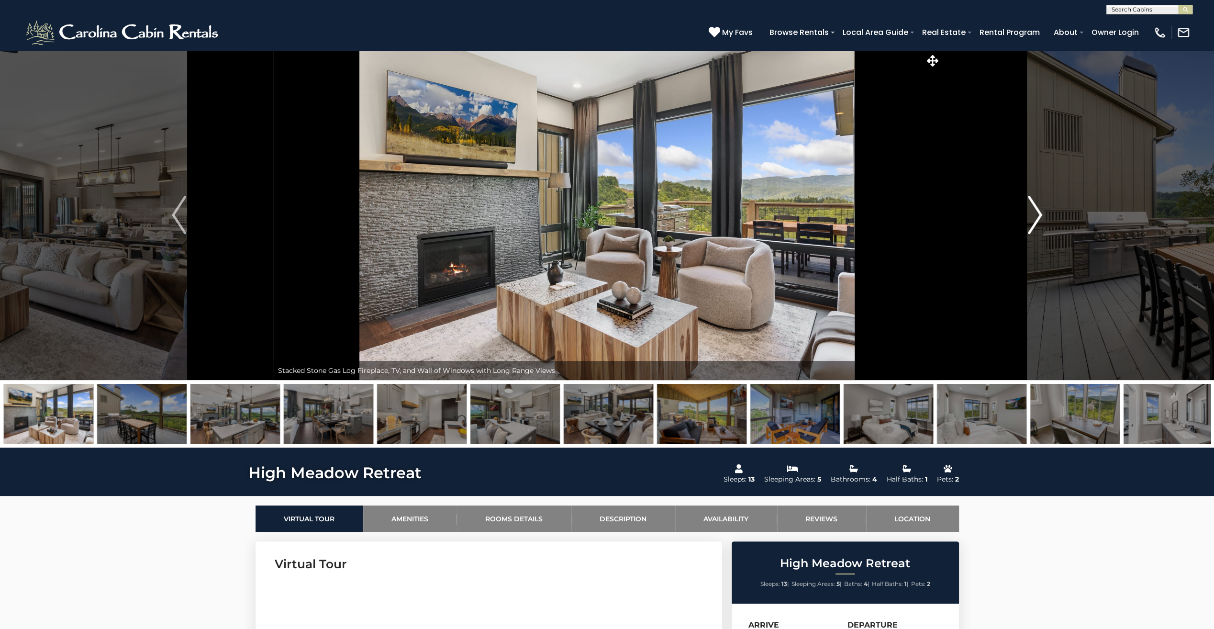
click at [1035, 215] on img "Next" at bounding box center [1035, 215] width 14 height 38
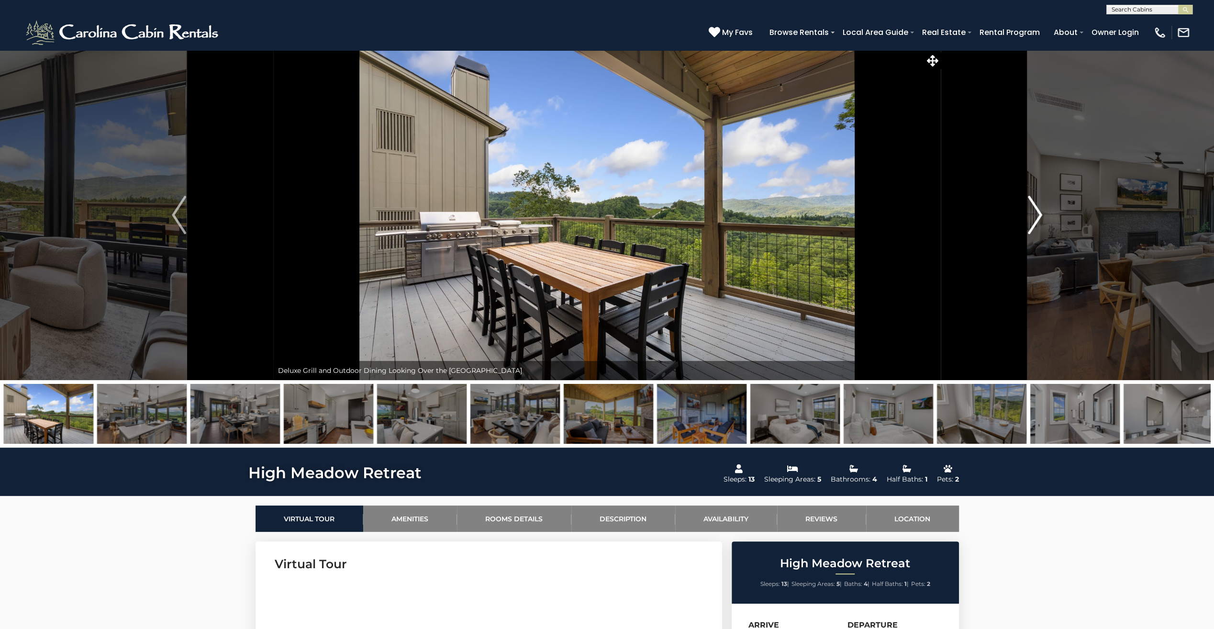
click at [1035, 215] on img "Next" at bounding box center [1035, 215] width 14 height 38
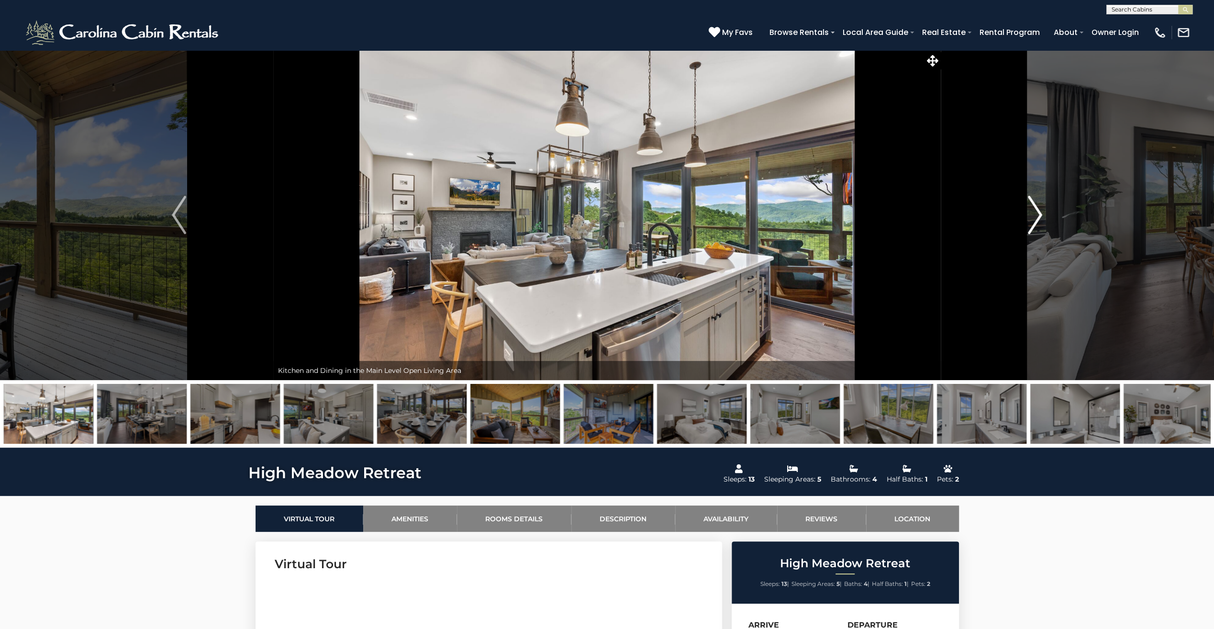
click at [1035, 215] on img "Next" at bounding box center [1035, 215] width 14 height 38
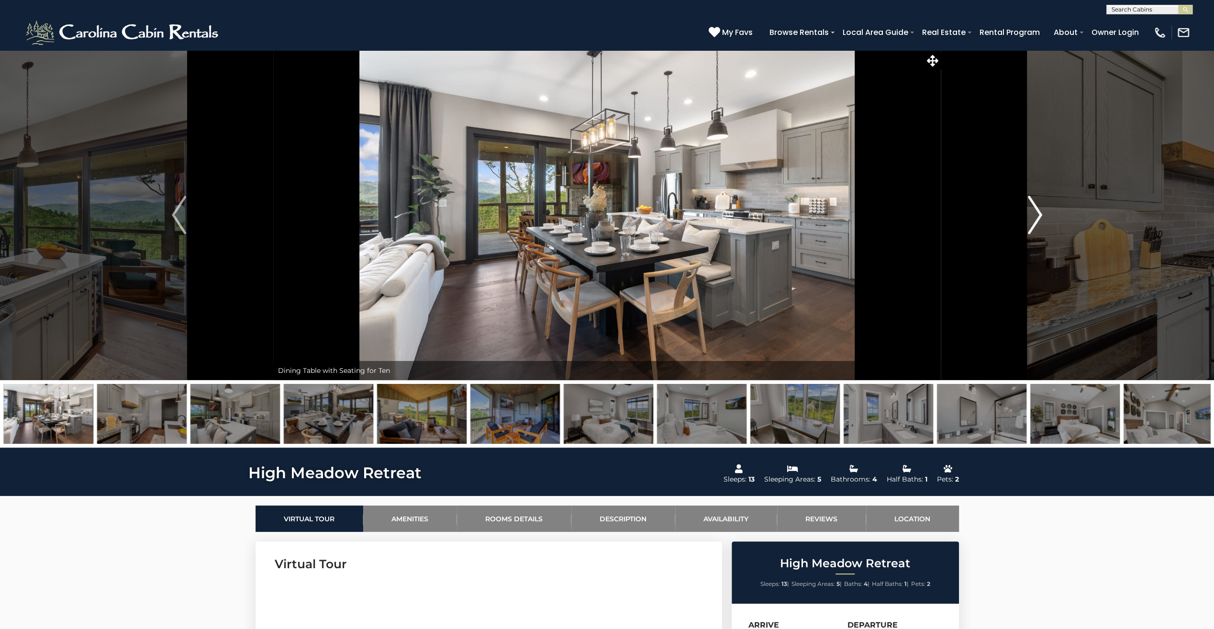
click at [1030, 216] on img "Next" at bounding box center [1035, 215] width 14 height 38
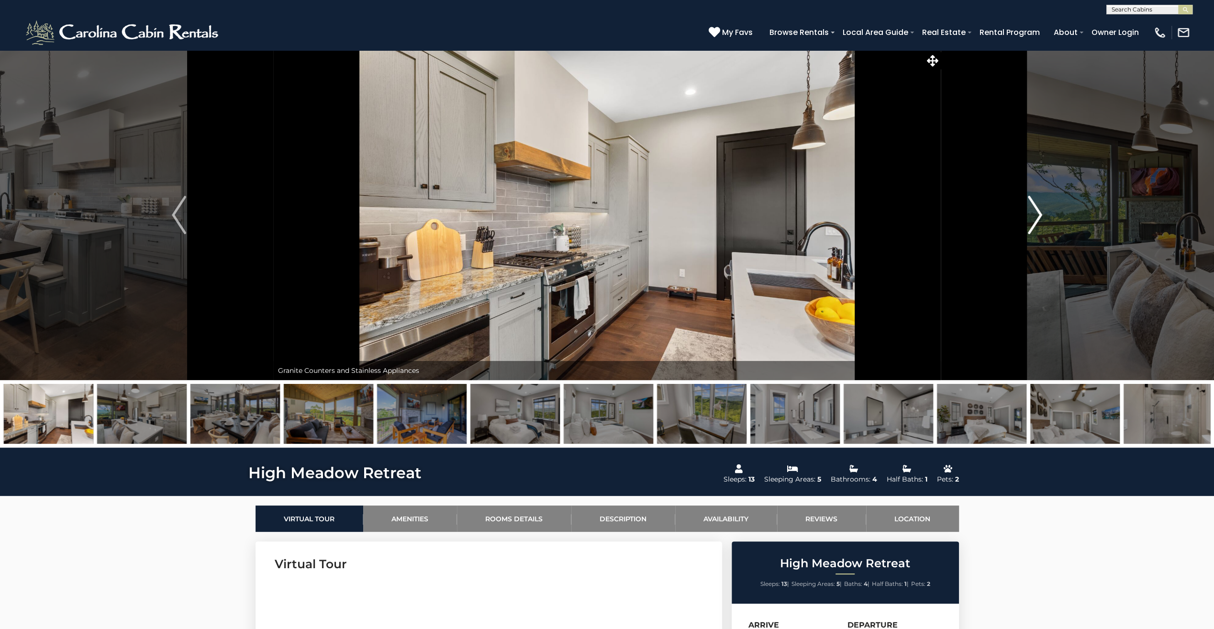
click at [1030, 216] on img "Next" at bounding box center [1035, 215] width 14 height 38
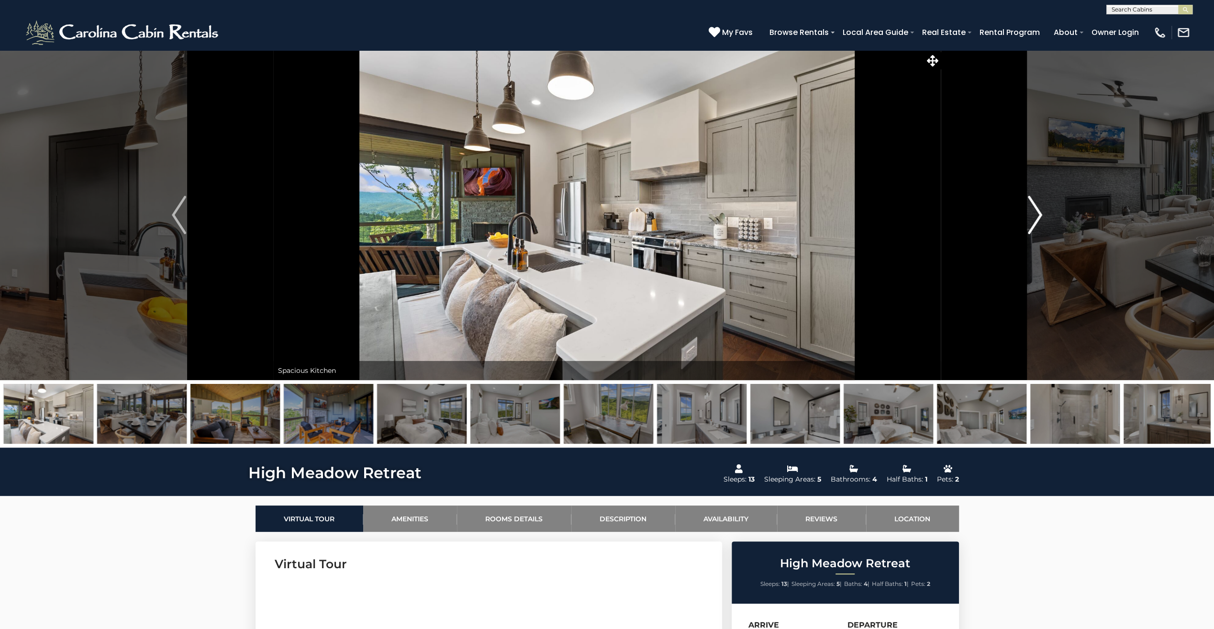
click at [1030, 216] on img "Next" at bounding box center [1035, 215] width 14 height 38
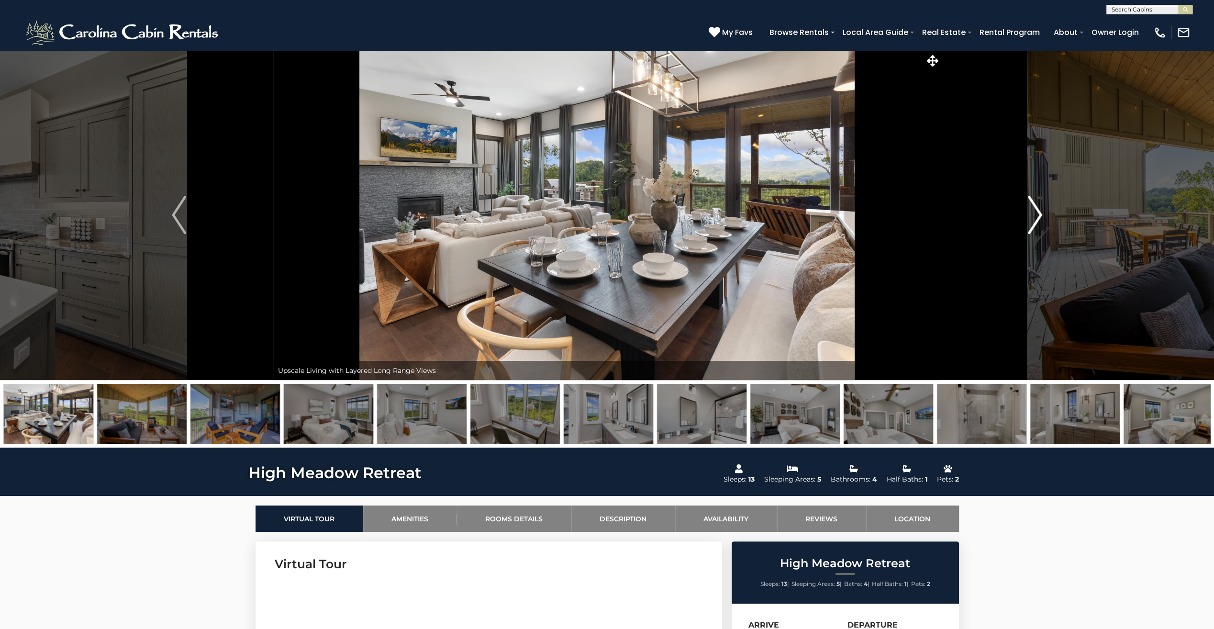
click at [1030, 216] on img "Next" at bounding box center [1035, 215] width 14 height 38
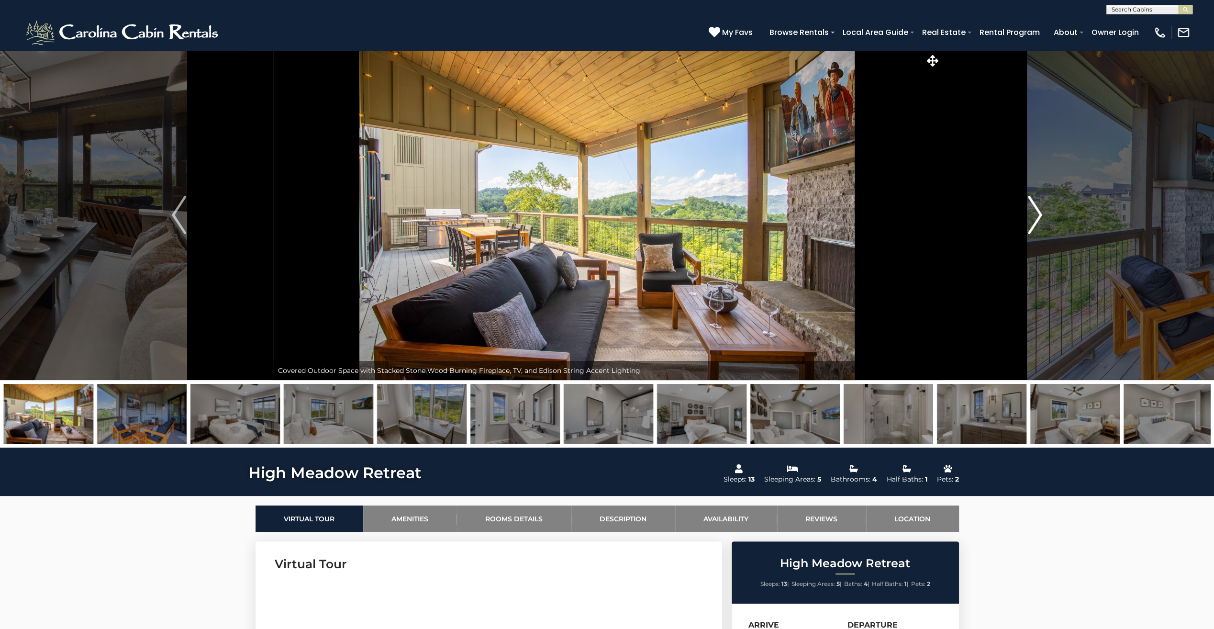
click at [1030, 216] on img "Next" at bounding box center [1035, 215] width 14 height 38
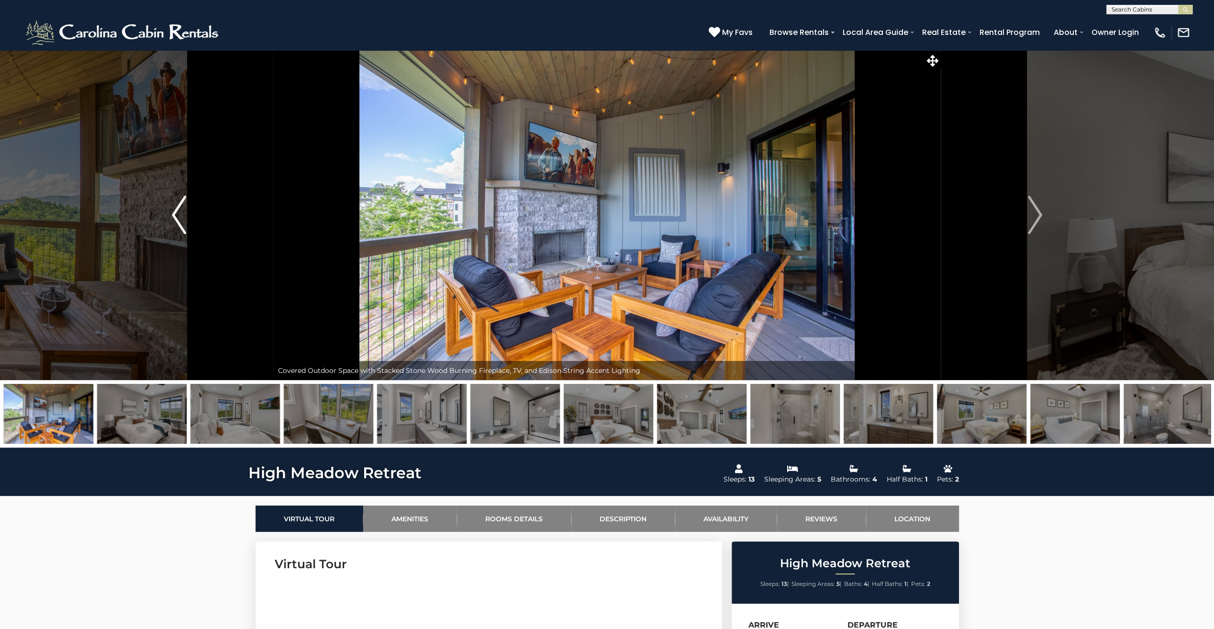
click at [180, 229] on img "Previous" at bounding box center [179, 215] width 14 height 38
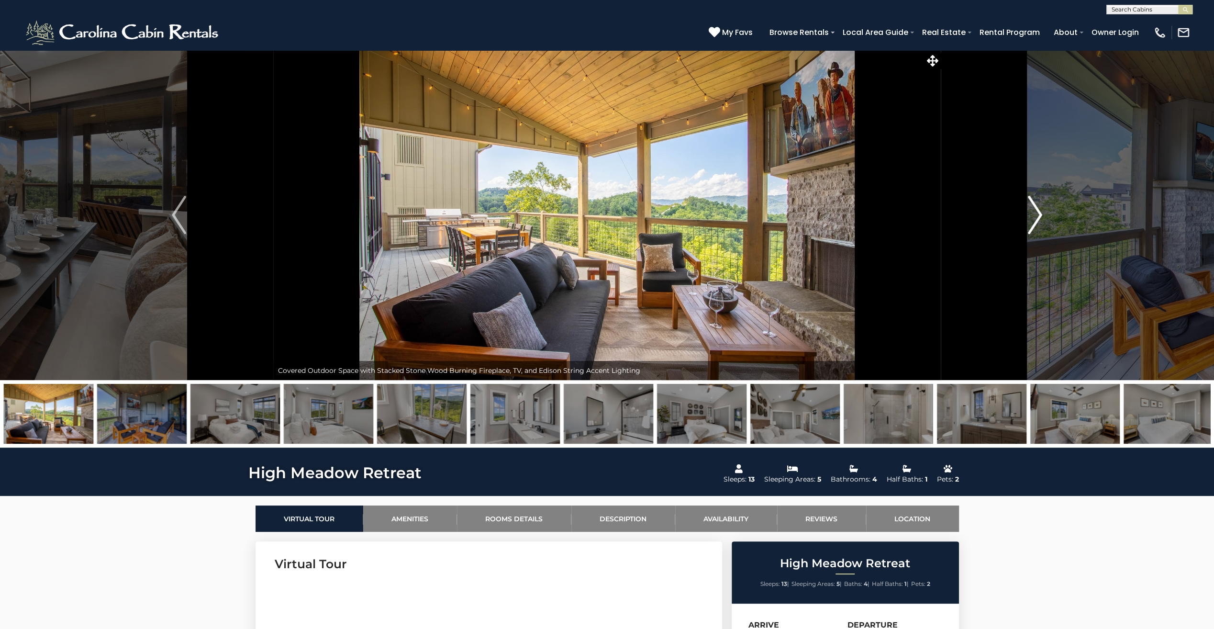
click at [1035, 218] on img "Next" at bounding box center [1035, 215] width 14 height 38
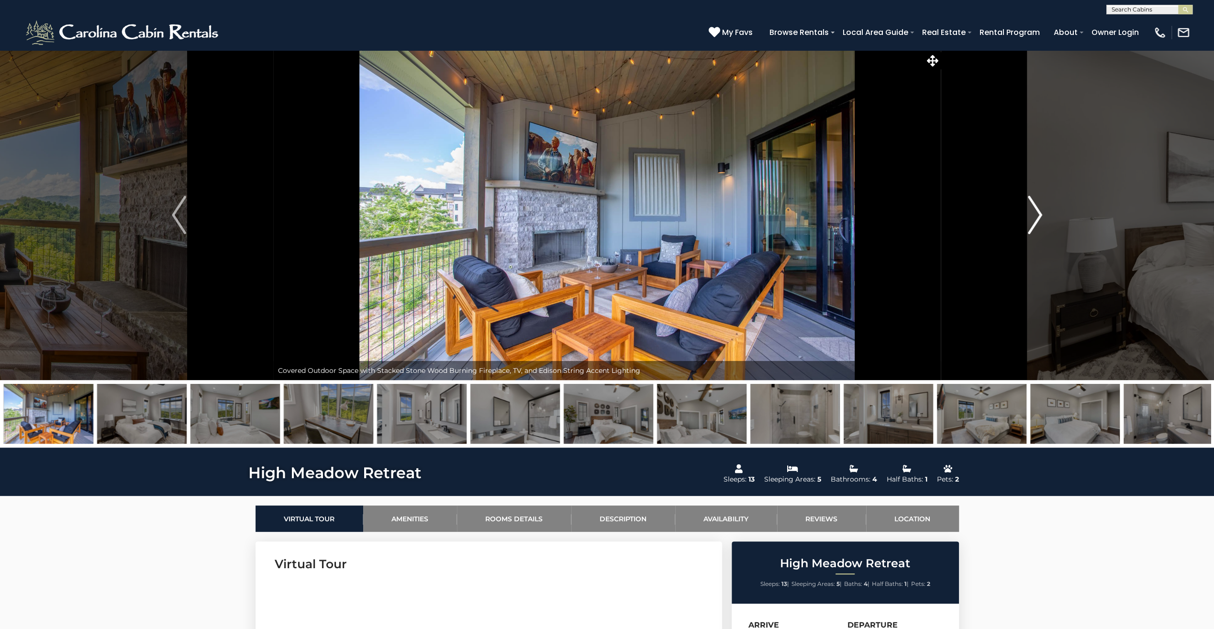
click at [1035, 218] on img "Next" at bounding box center [1035, 215] width 14 height 38
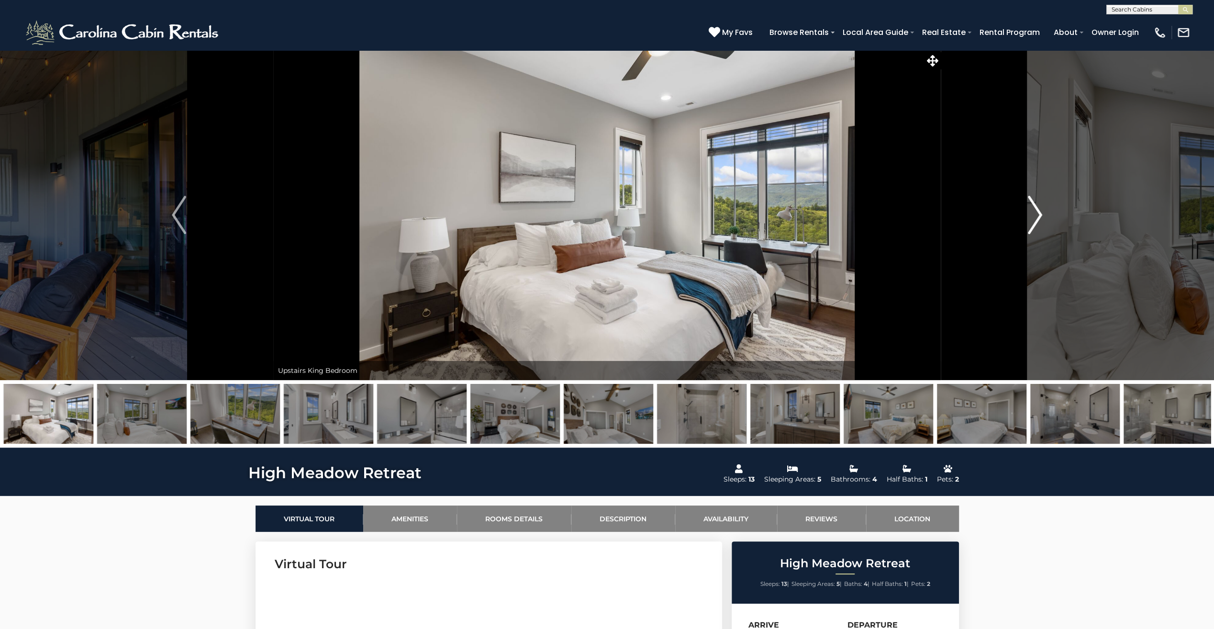
click at [1035, 218] on img "Next" at bounding box center [1035, 215] width 14 height 38
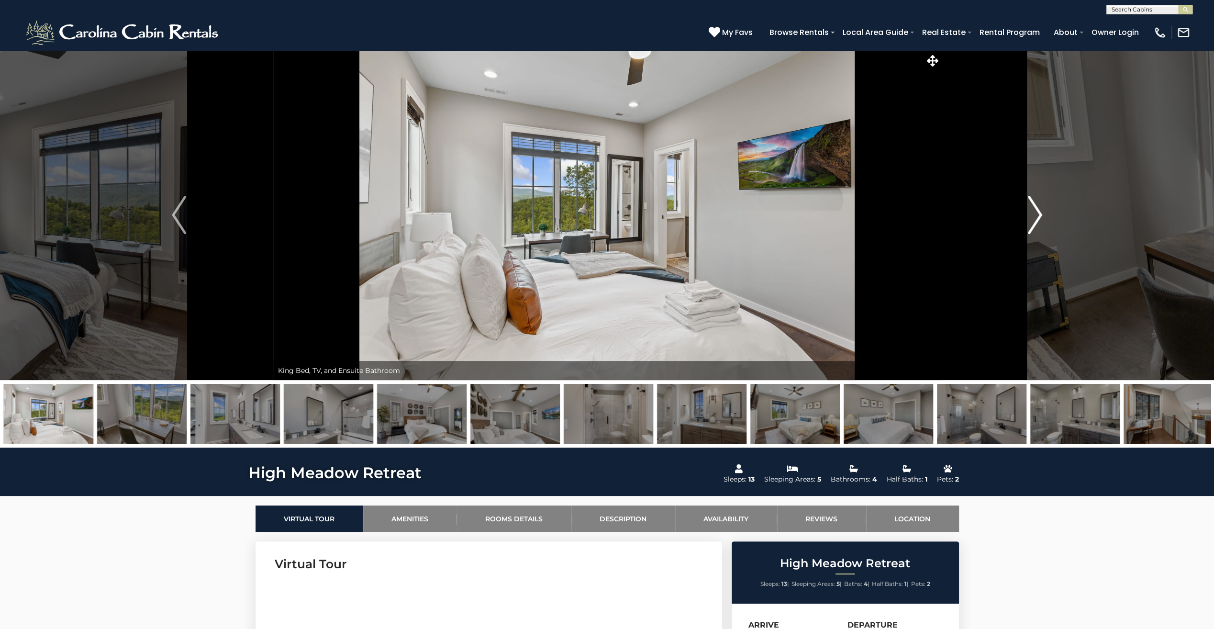
click at [1035, 218] on img "Next" at bounding box center [1035, 215] width 14 height 38
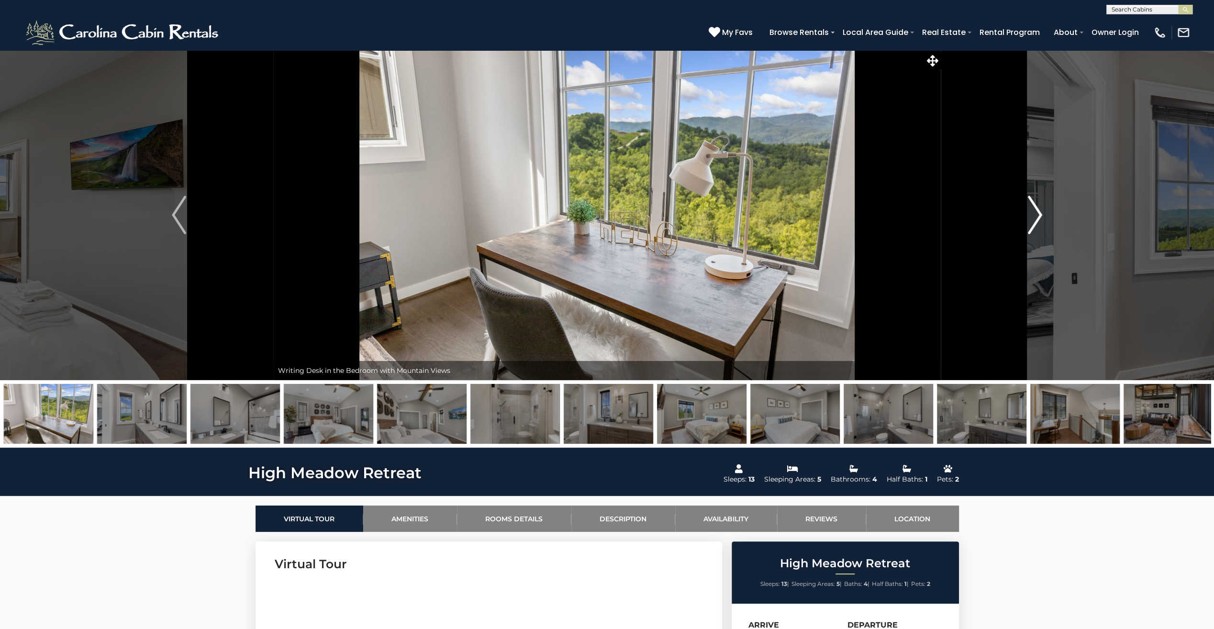
click at [1035, 218] on img "Next" at bounding box center [1035, 215] width 14 height 38
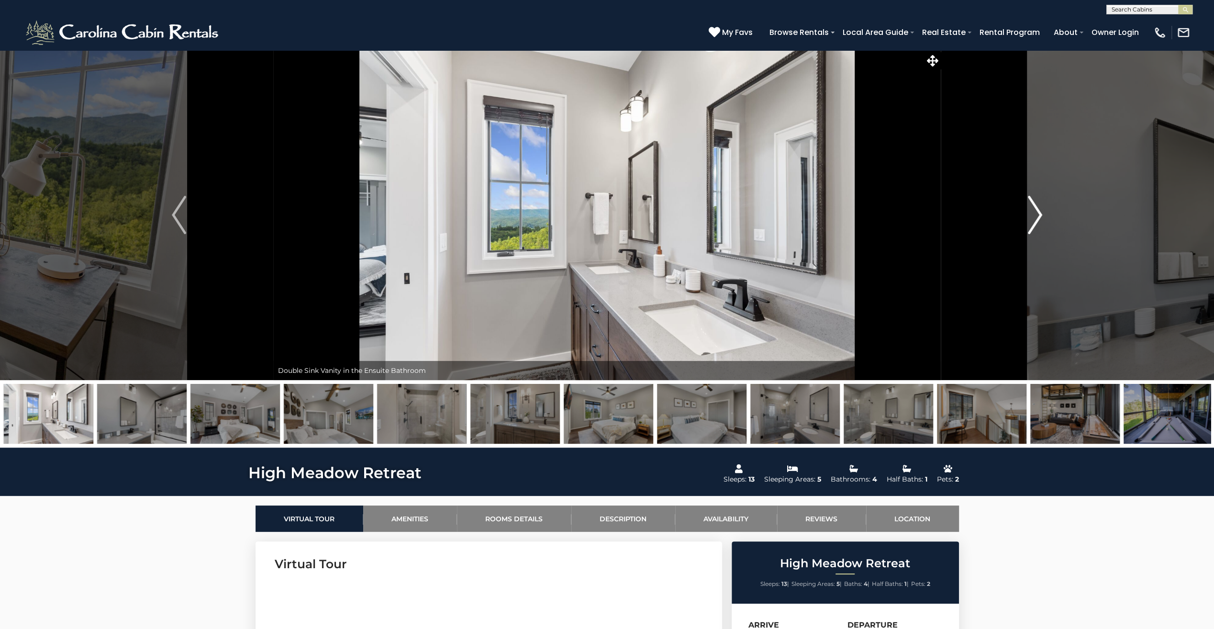
click at [1035, 218] on img "Next" at bounding box center [1035, 215] width 14 height 38
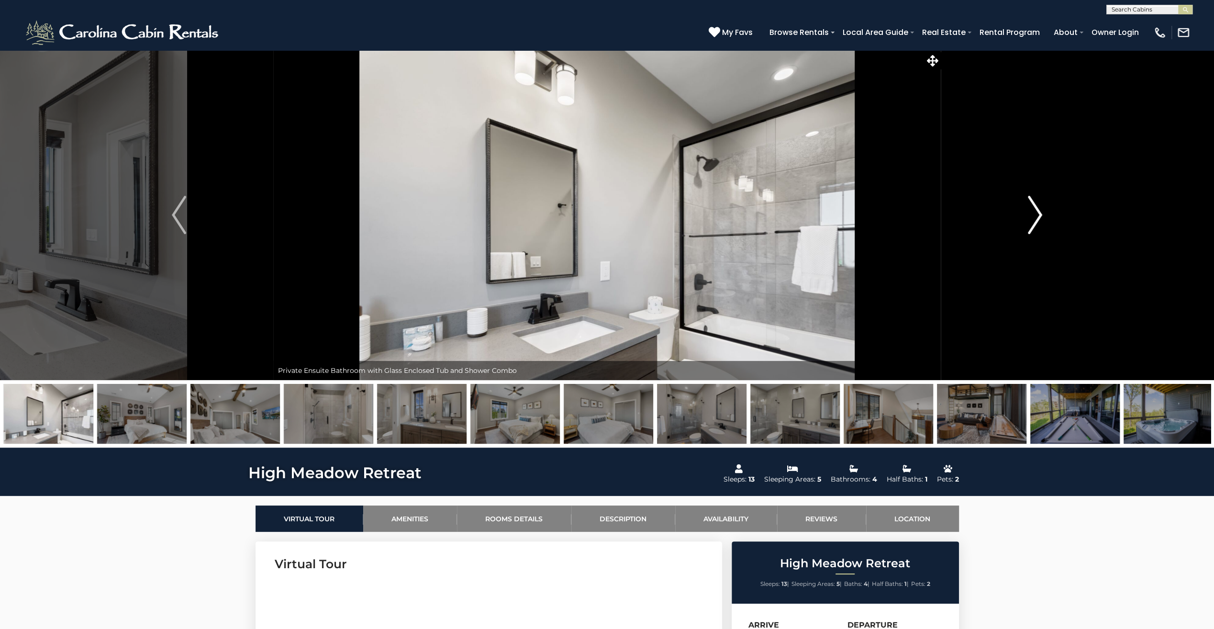
click at [1035, 218] on img "Next" at bounding box center [1035, 215] width 14 height 38
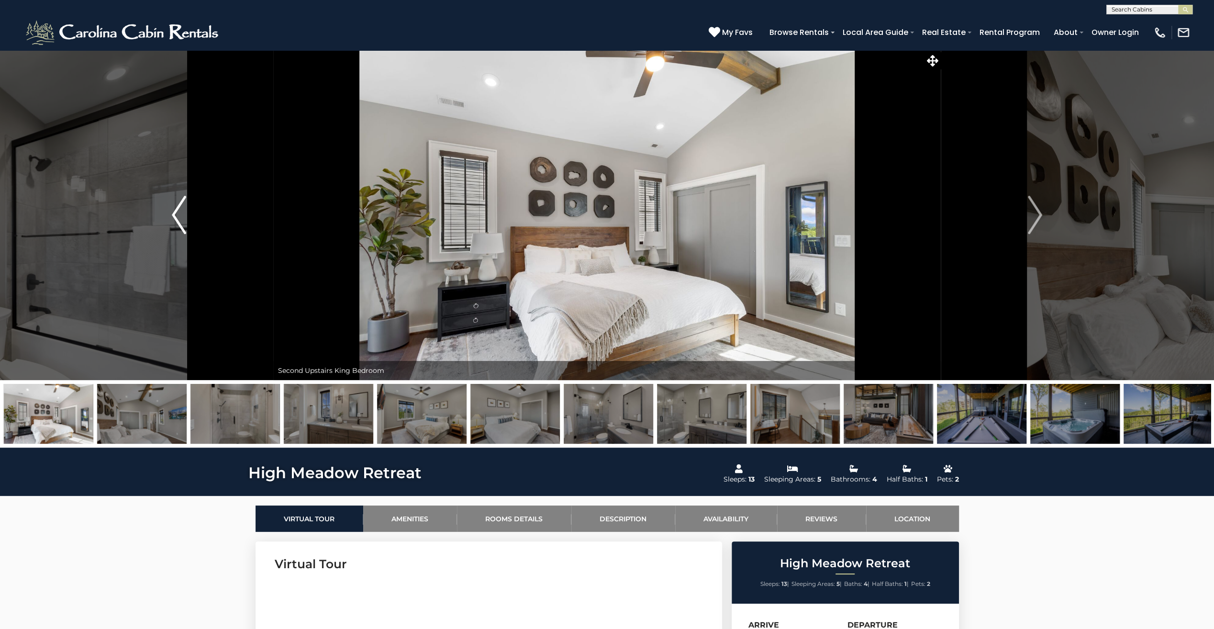
click at [181, 216] on img "Previous" at bounding box center [179, 215] width 14 height 38
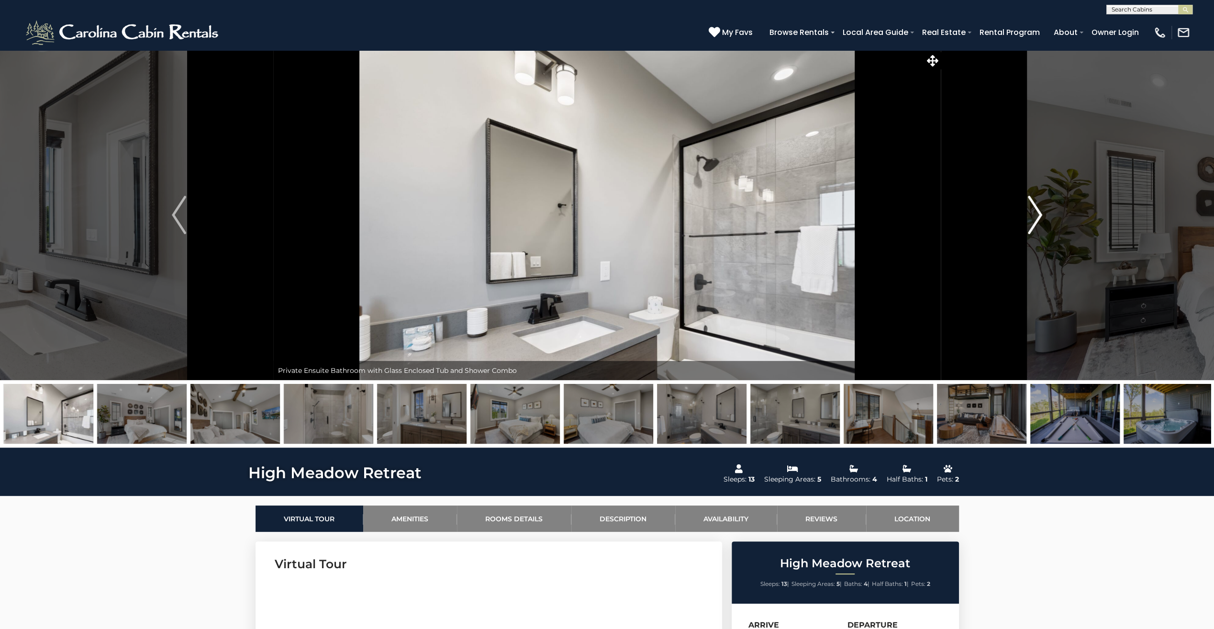
click at [1039, 219] on img "Next" at bounding box center [1035, 215] width 14 height 38
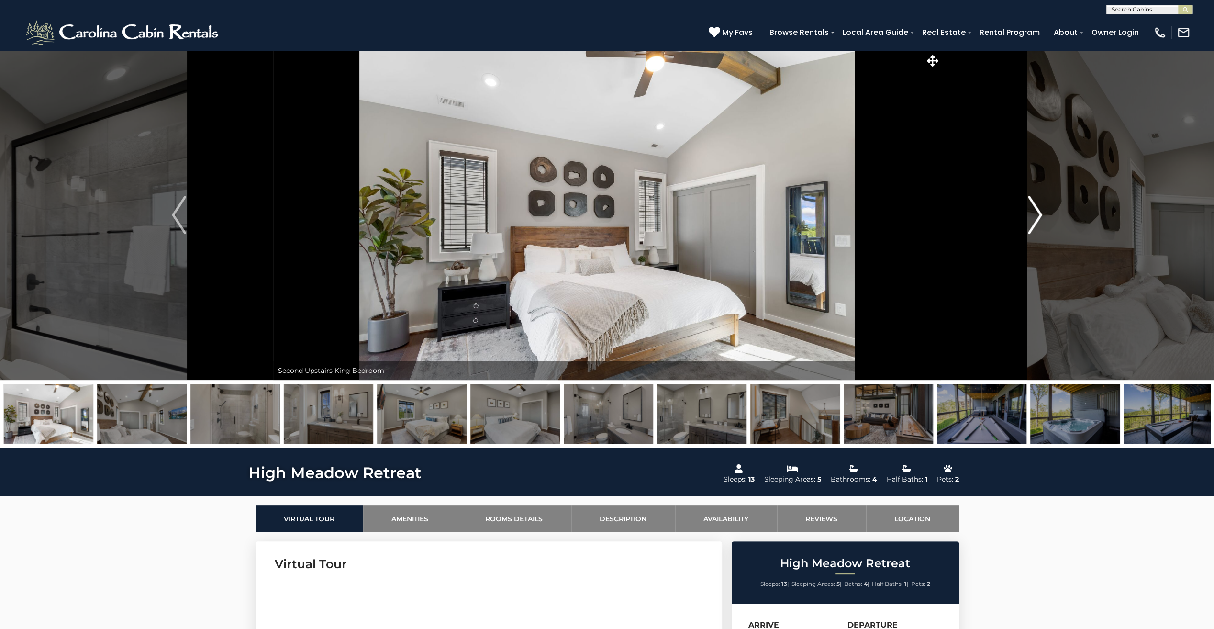
click at [1039, 219] on img "Next" at bounding box center [1035, 215] width 14 height 38
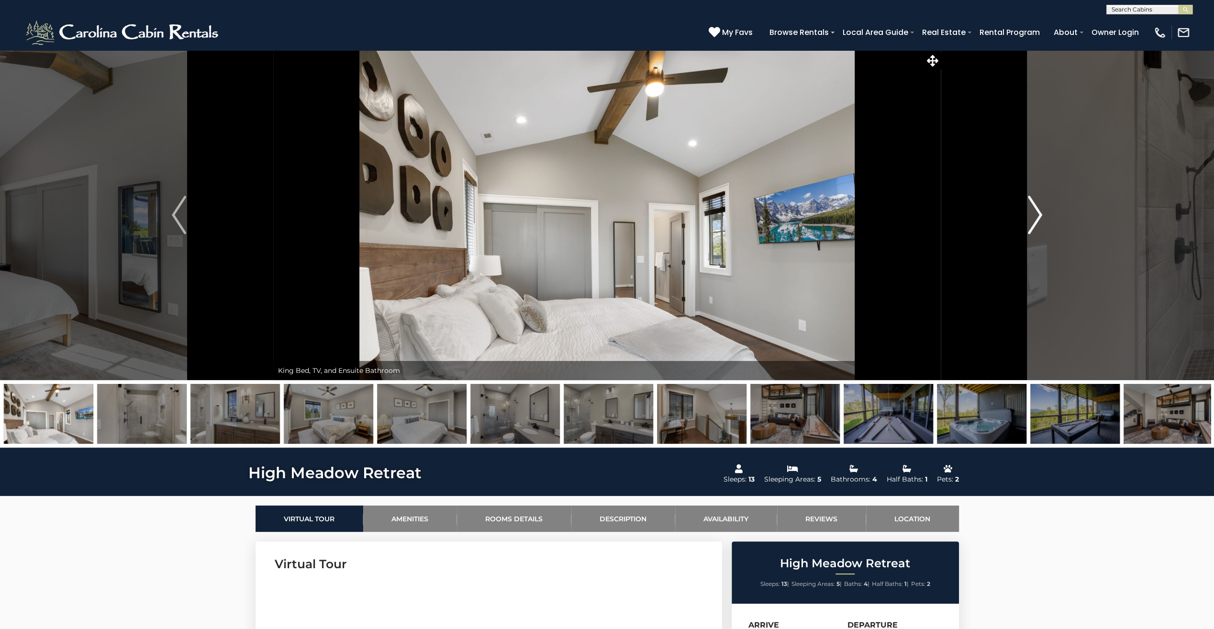
click at [1039, 219] on img "Next" at bounding box center [1035, 215] width 14 height 38
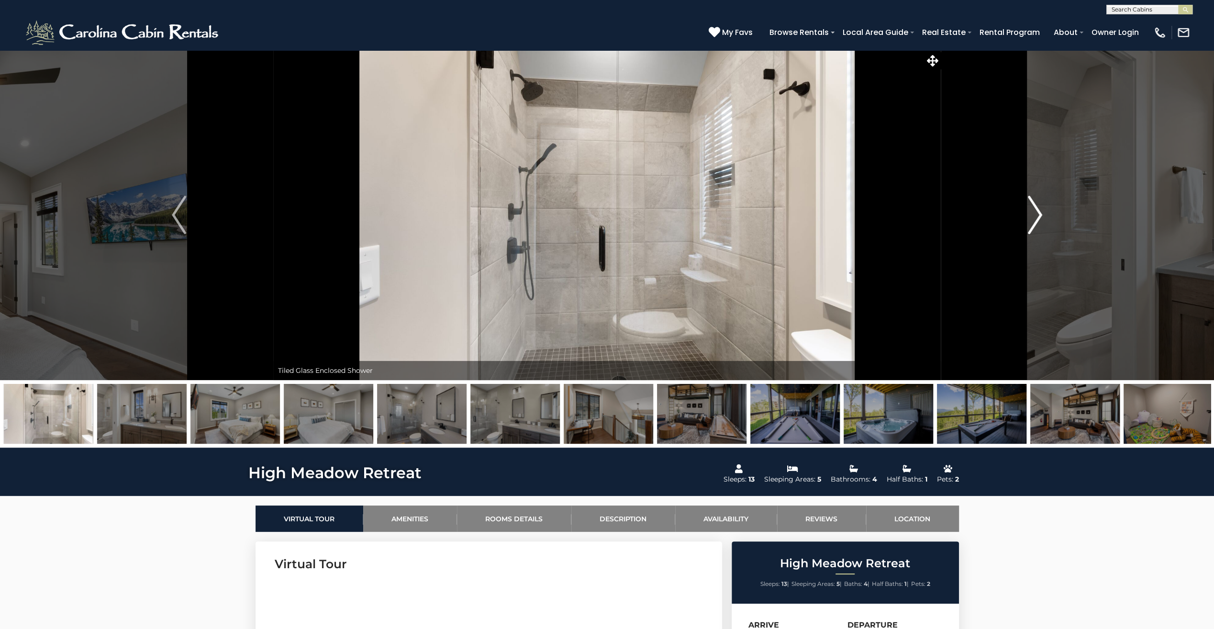
click at [1039, 219] on img "Next" at bounding box center [1035, 215] width 14 height 38
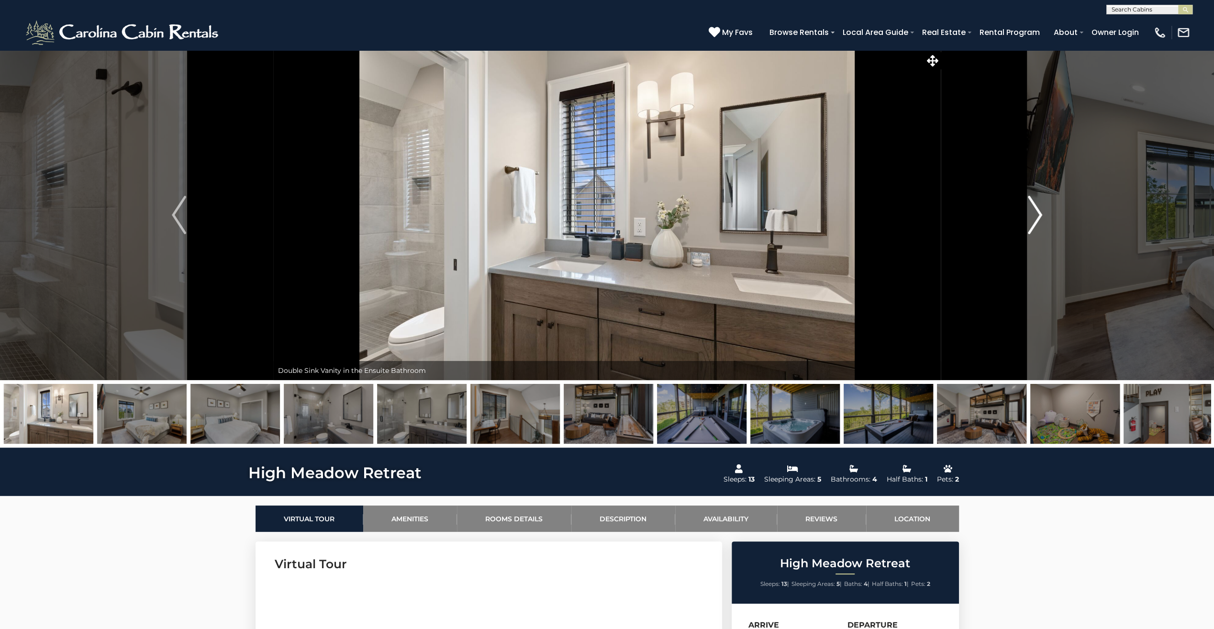
click at [1039, 219] on img "Next" at bounding box center [1035, 215] width 14 height 38
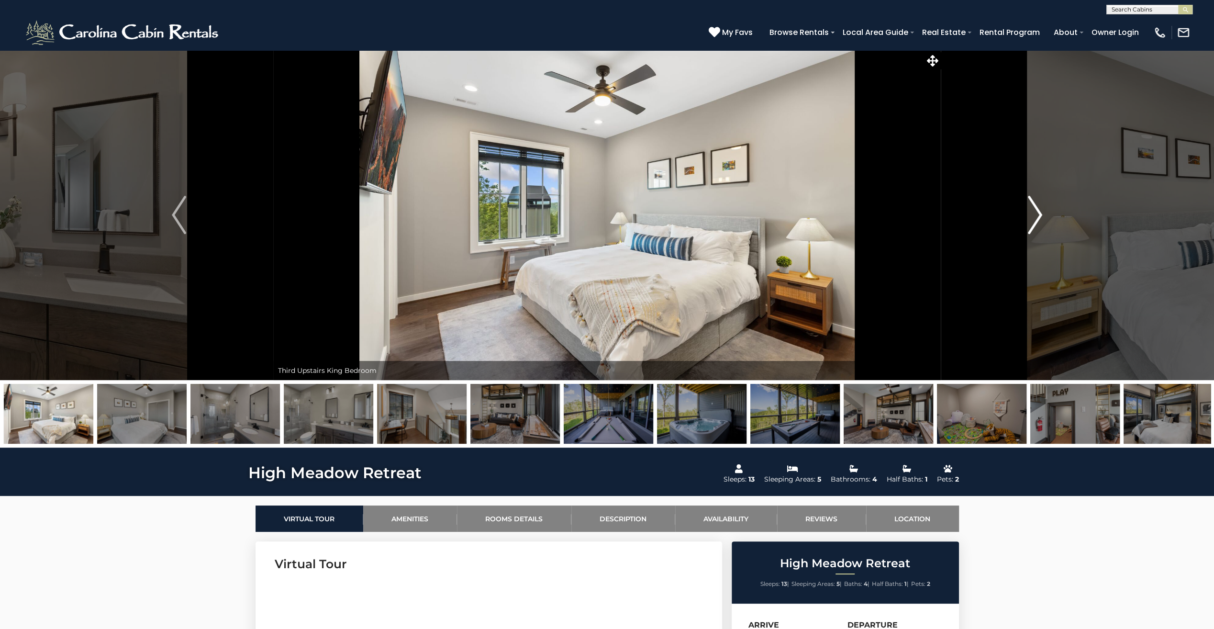
click at [1039, 219] on img "Next" at bounding box center [1035, 215] width 14 height 38
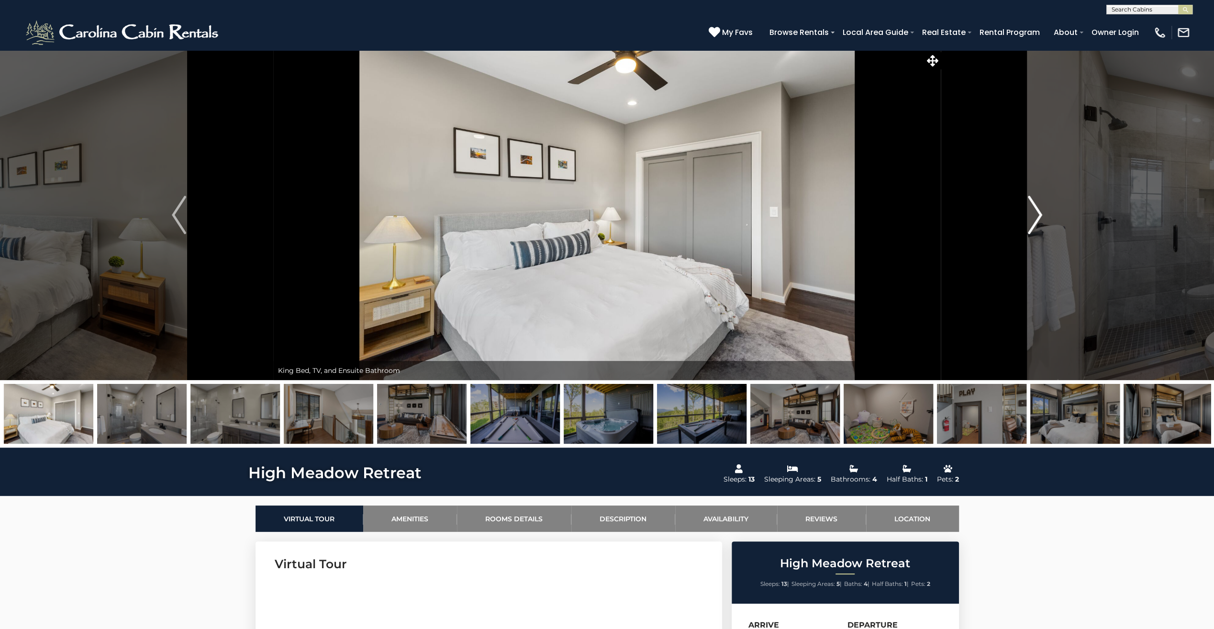
click at [1039, 219] on img "Next" at bounding box center [1035, 215] width 14 height 38
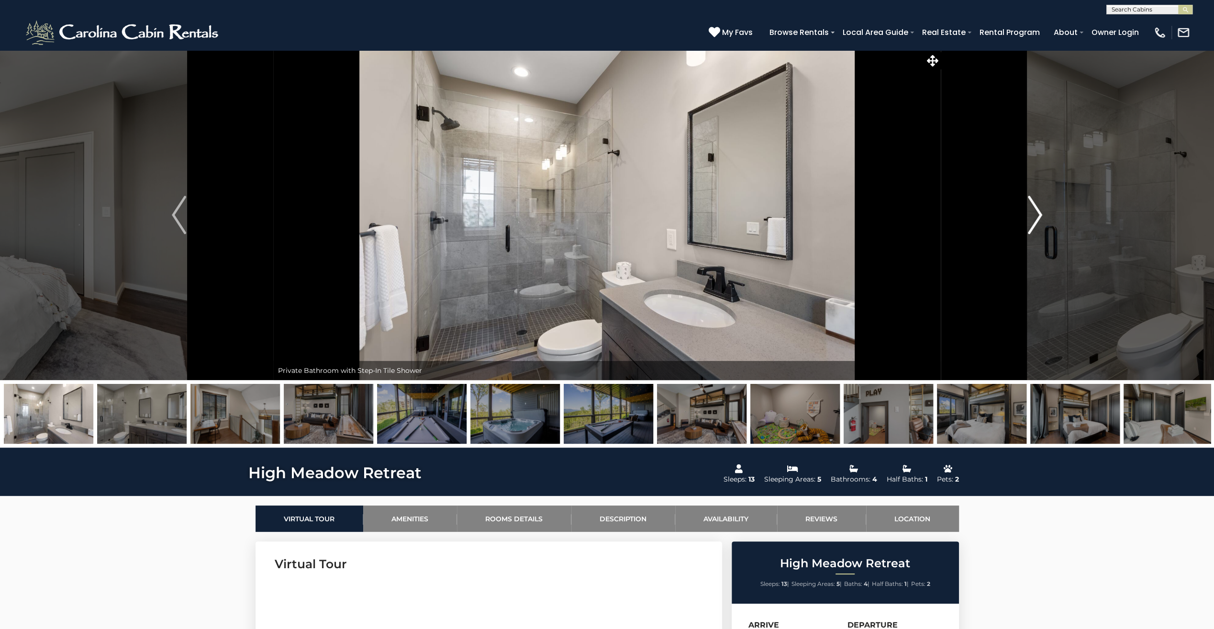
click at [1039, 219] on img "Next" at bounding box center [1035, 215] width 14 height 38
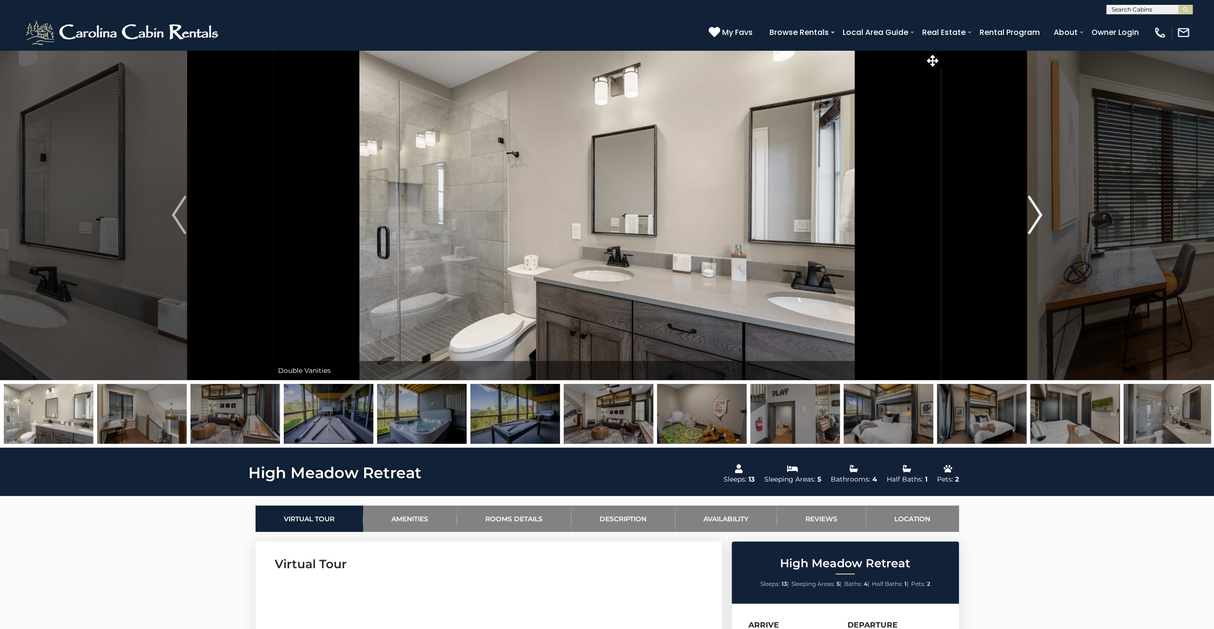
click at [1039, 219] on img "Next" at bounding box center [1035, 215] width 14 height 38
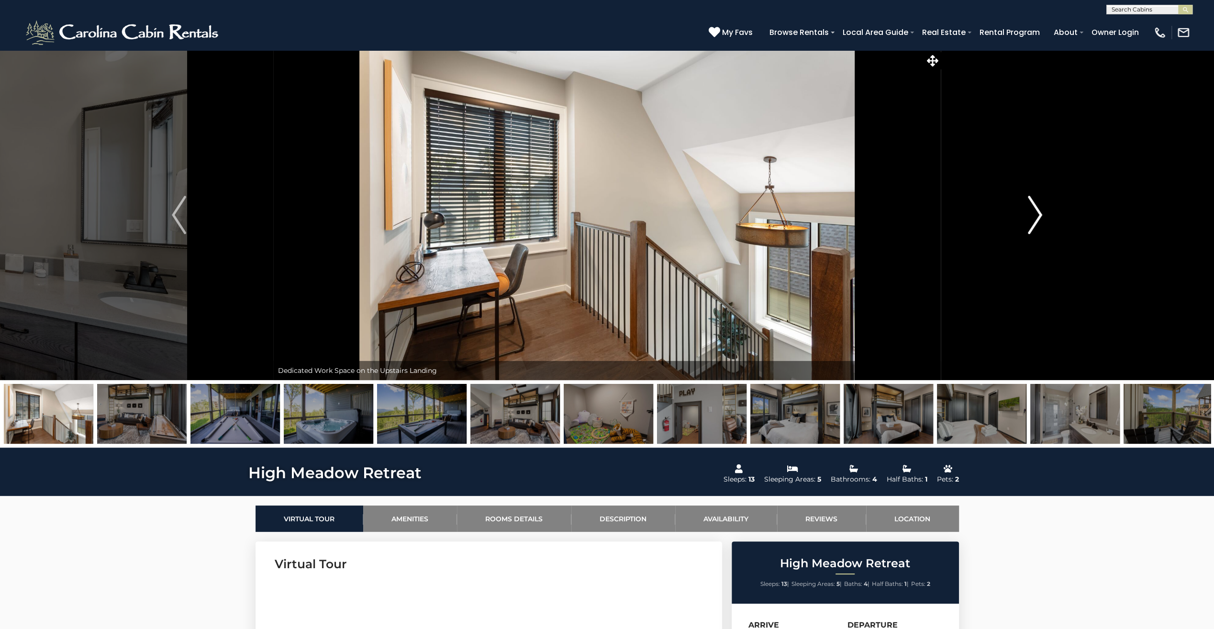
click at [1039, 219] on img "Next" at bounding box center [1035, 215] width 14 height 38
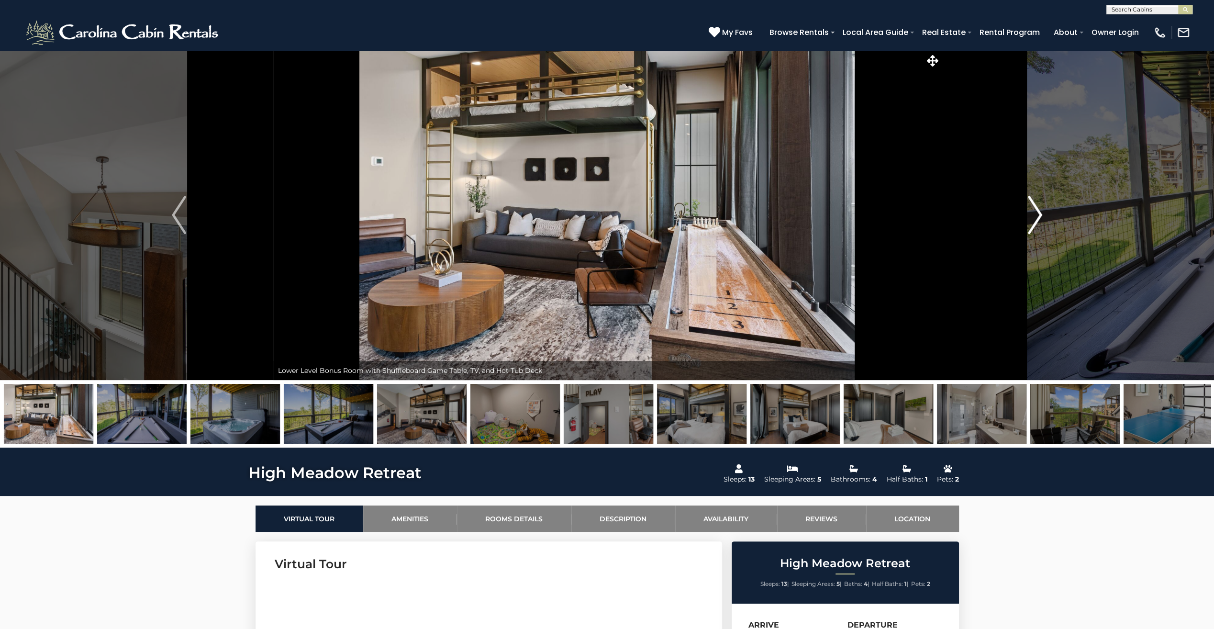
click at [1040, 213] on img "Next" at bounding box center [1035, 215] width 14 height 38
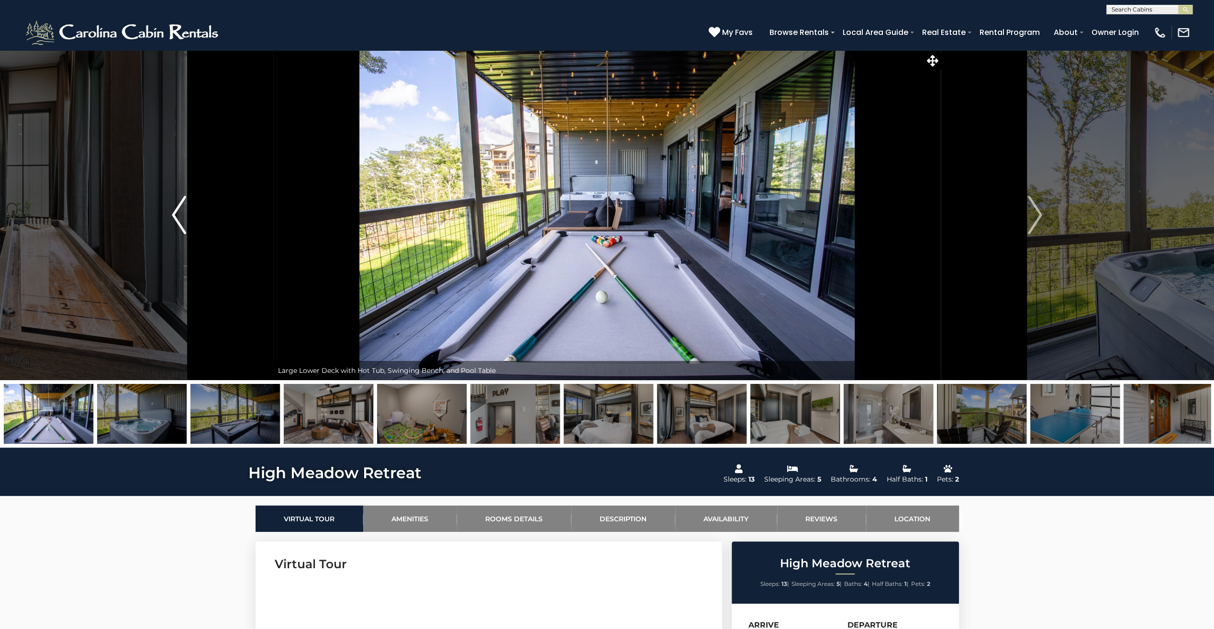
click at [172, 226] on img "Previous" at bounding box center [179, 215] width 14 height 38
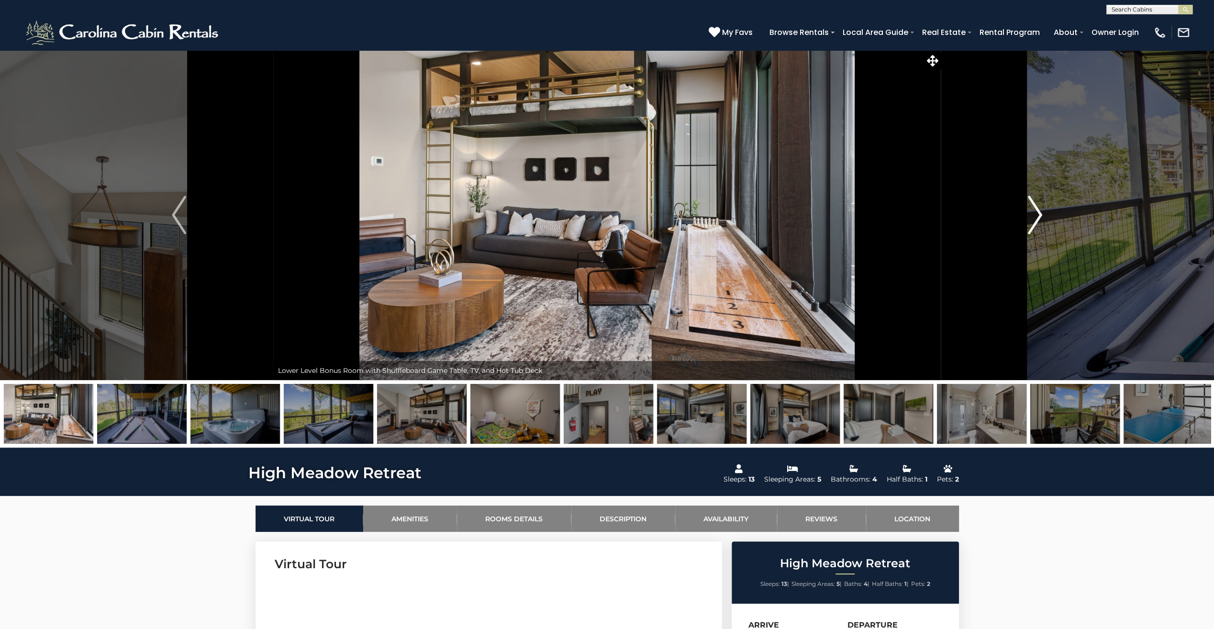
click at [1033, 215] on img "Next" at bounding box center [1035, 215] width 14 height 38
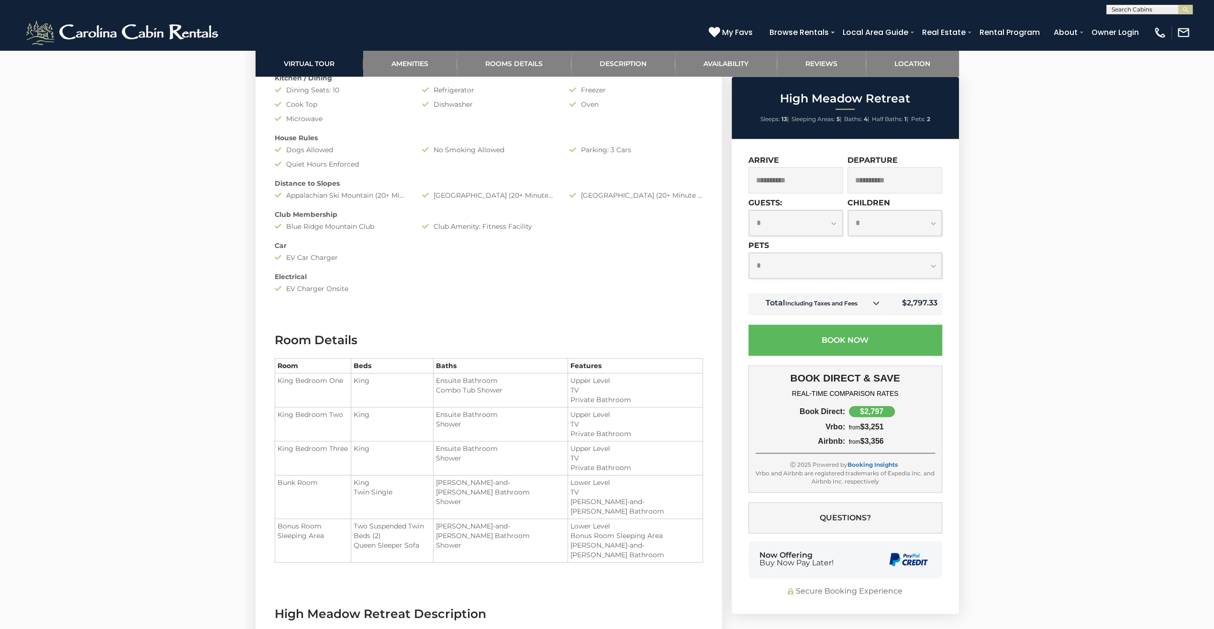
scroll to position [957, 0]
click at [837, 221] on select "**********" at bounding box center [796, 223] width 94 height 26
click at [835, 222] on select "**********" at bounding box center [796, 223] width 94 height 26
select select "*"
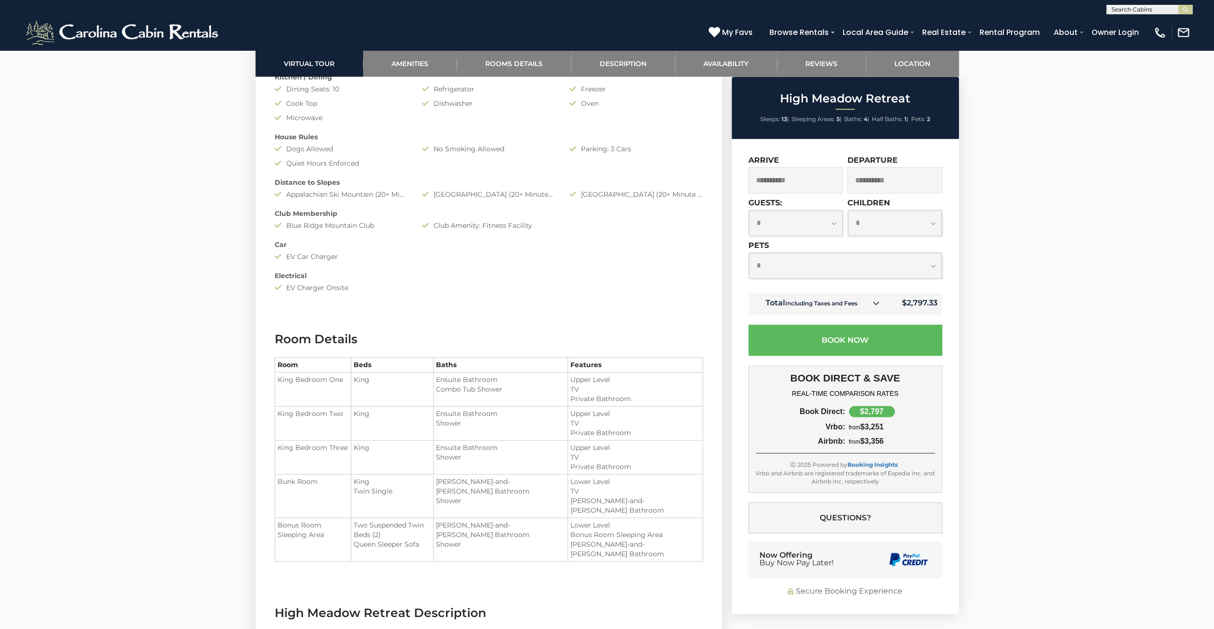
click at [749, 210] on select "**********" at bounding box center [796, 223] width 94 height 26
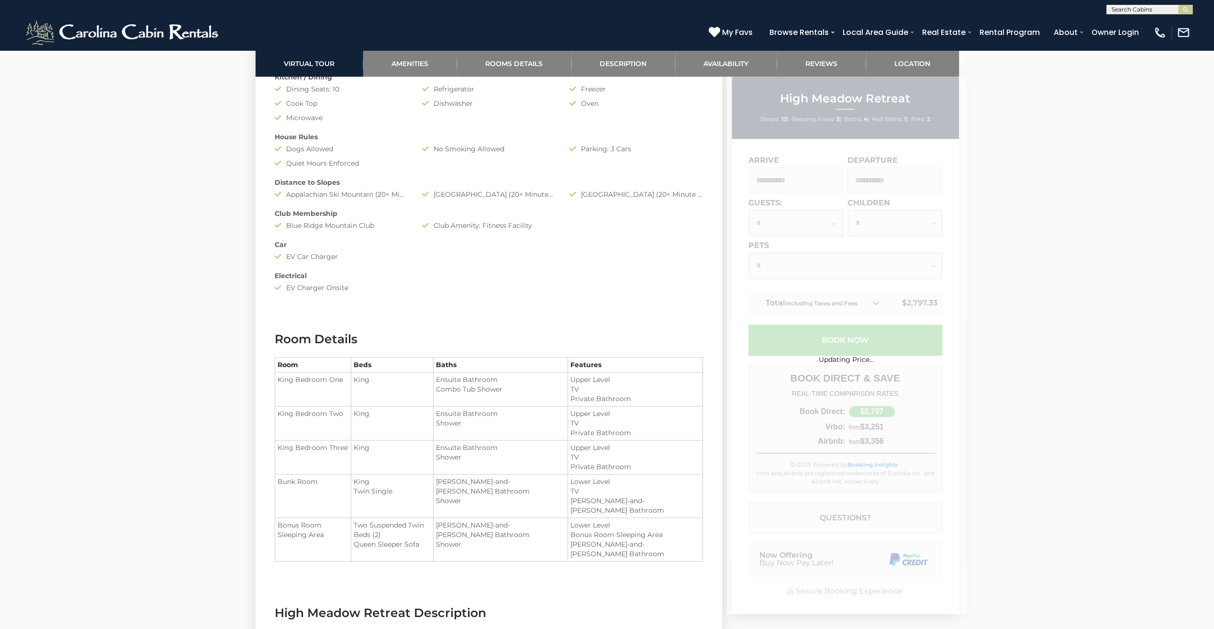
click at [932, 224] on div "Updating Price..." at bounding box center [846, 345] width 239 height 537
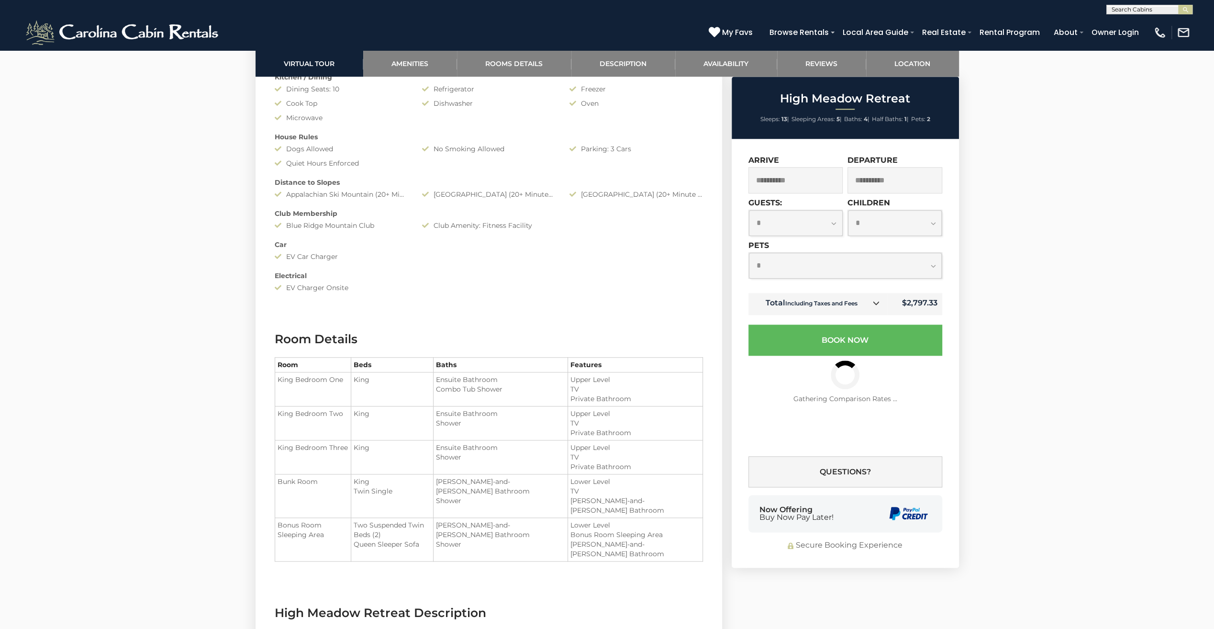
click at [935, 226] on select "**********" at bounding box center [895, 223] width 94 height 26
select select "*"
click at [848, 210] on select "**********" at bounding box center [895, 223] width 94 height 26
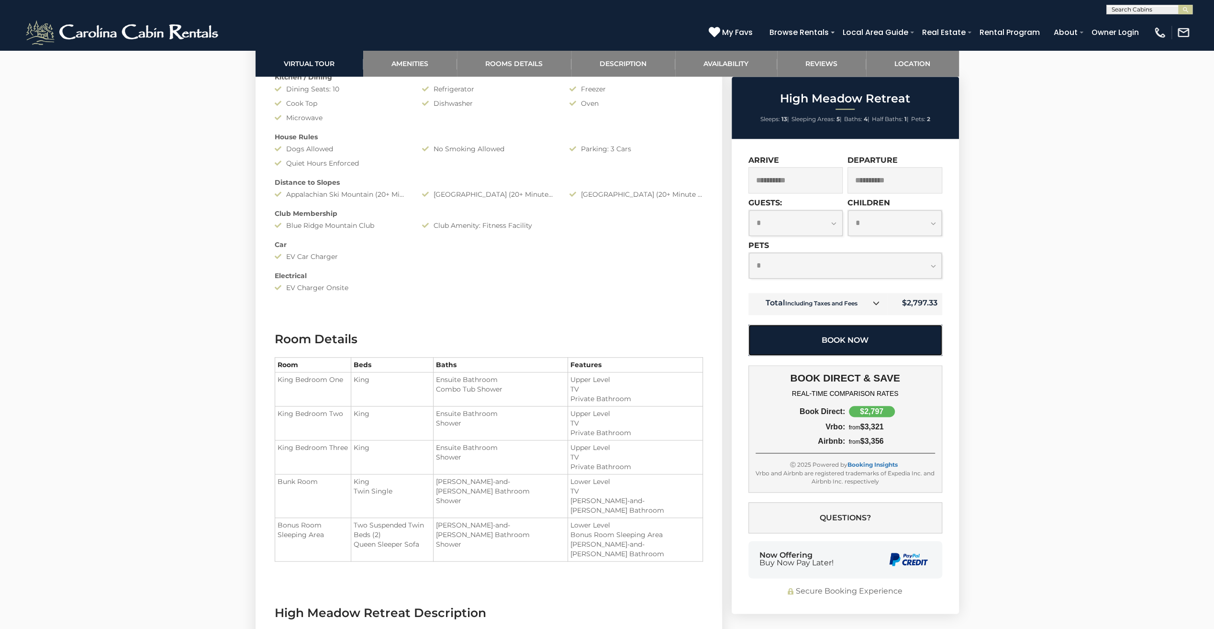
click at [891, 341] on button "Book Now" at bounding box center [846, 339] width 194 height 31
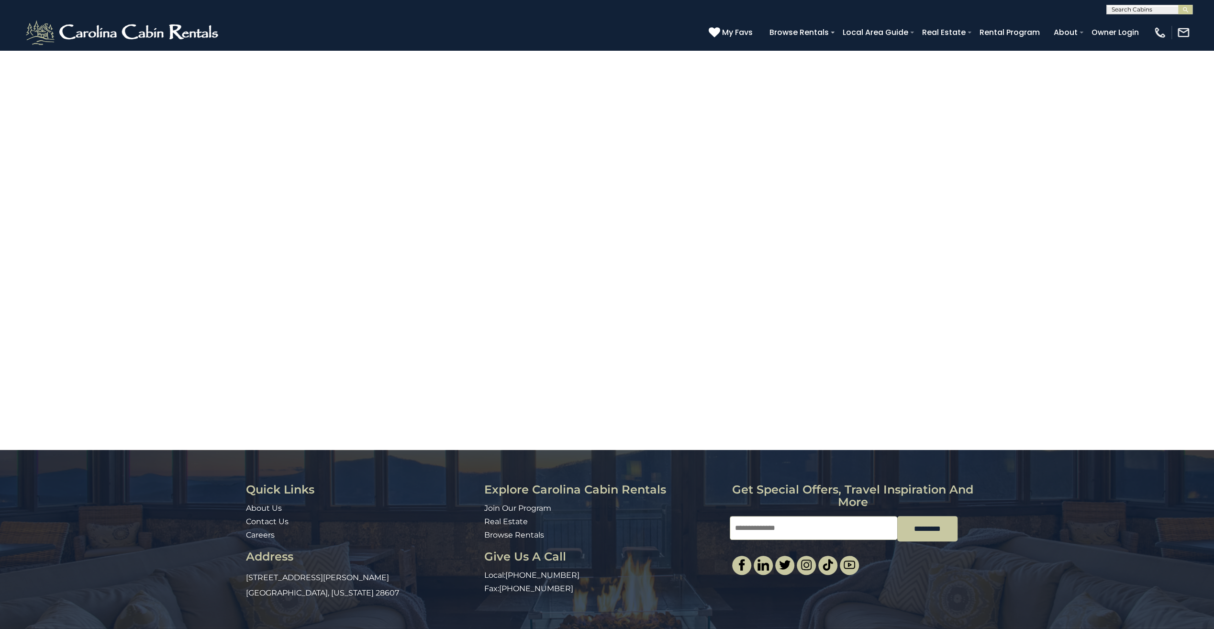
scroll to position [50, 0]
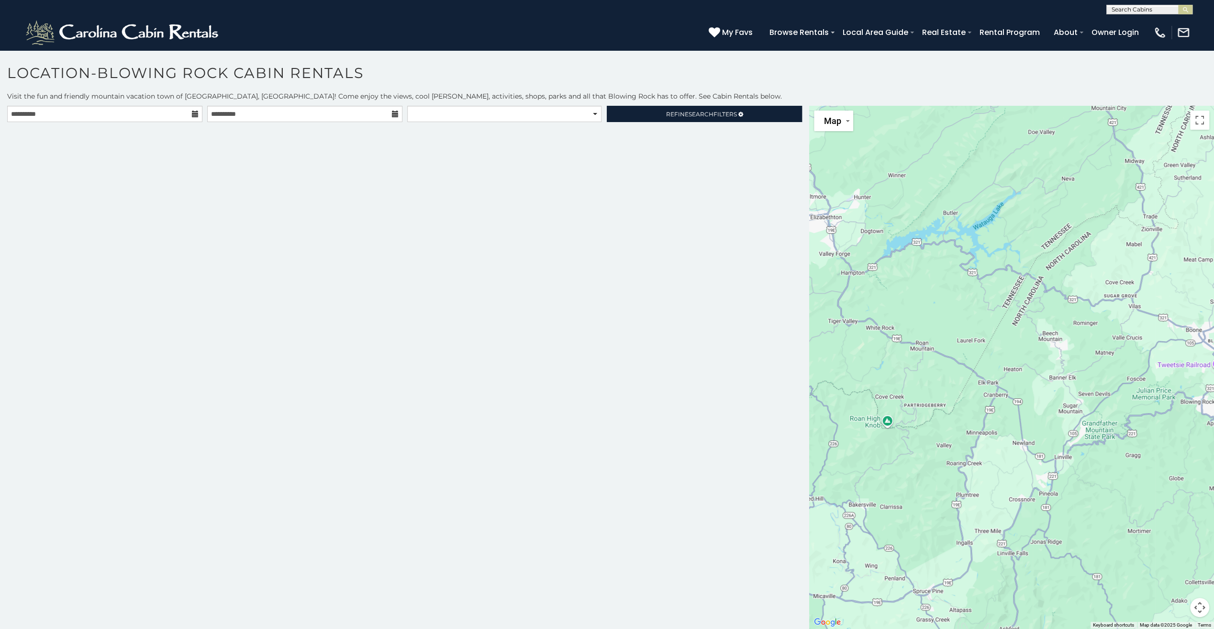
scroll to position [5, 0]
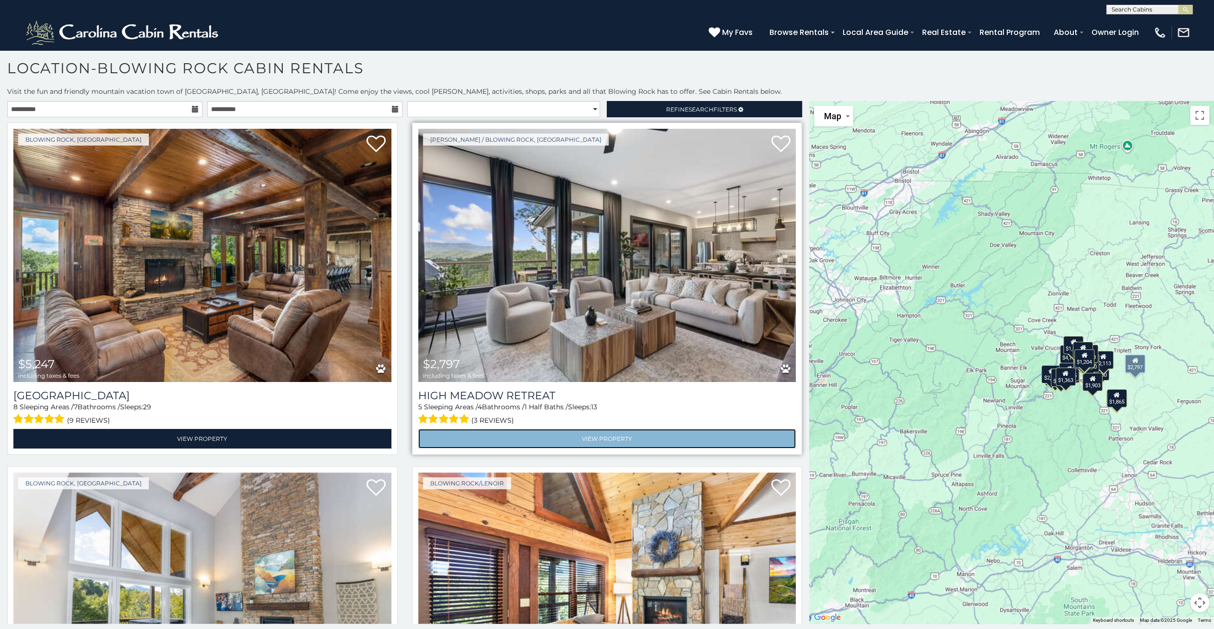
click at [614, 429] on link "View Property" at bounding box center [607, 439] width 378 height 20
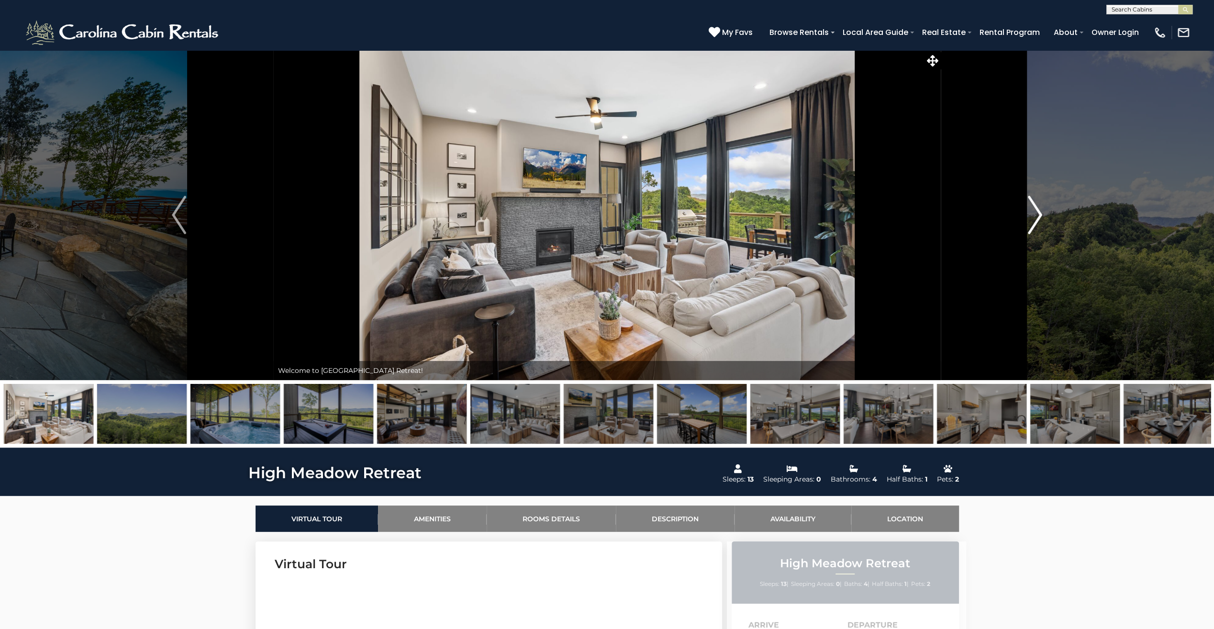
click at [1034, 215] on img "Next" at bounding box center [1035, 215] width 14 height 38
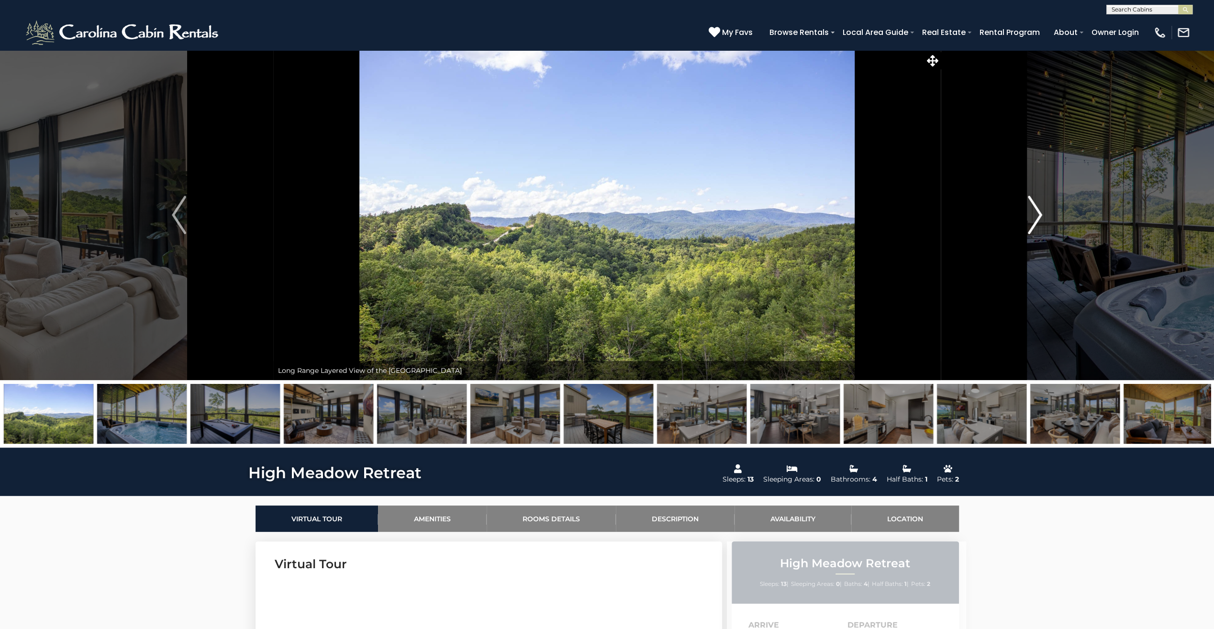
click at [1034, 215] on img "Next" at bounding box center [1035, 215] width 14 height 38
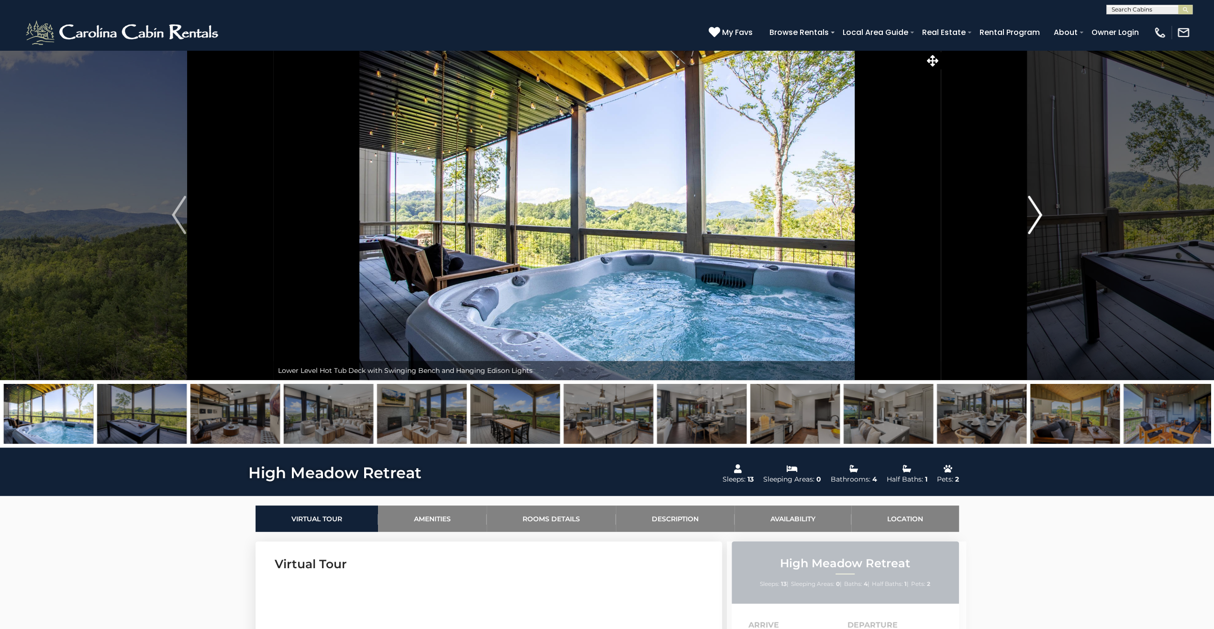
click at [1034, 215] on img "Next" at bounding box center [1035, 215] width 14 height 38
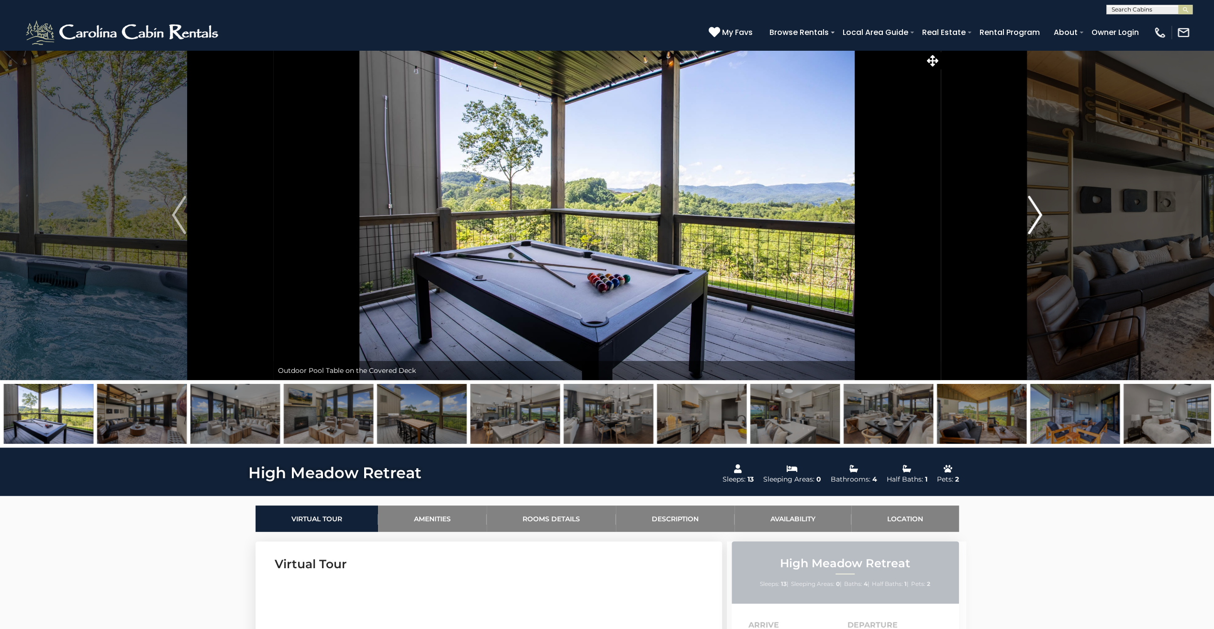
click at [1034, 215] on img "Next" at bounding box center [1035, 215] width 14 height 38
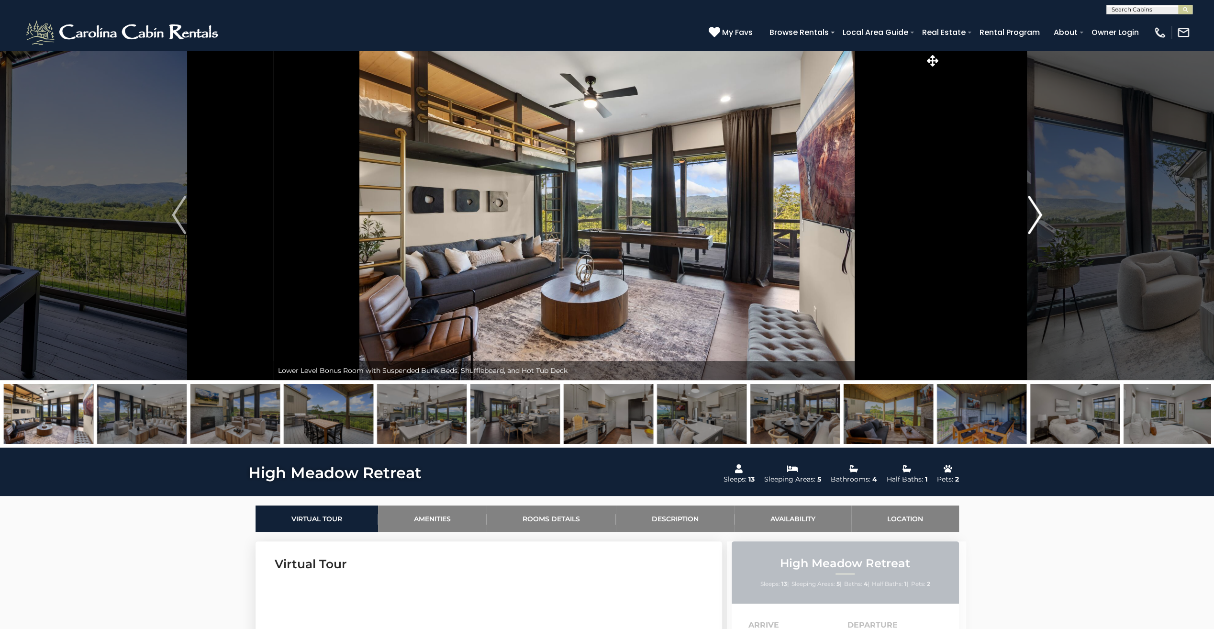
click at [1034, 215] on img "Next" at bounding box center [1035, 215] width 14 height 38
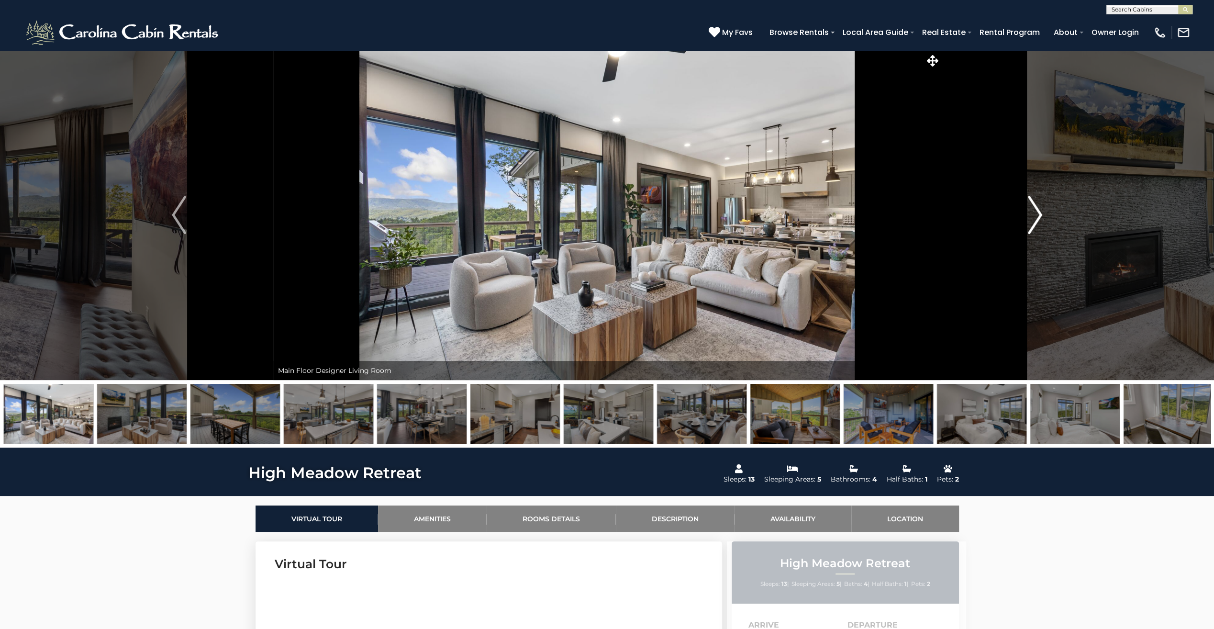
click at [1034, 215] on img "Next" at bounding box center [1035, 215] width 14 height 38
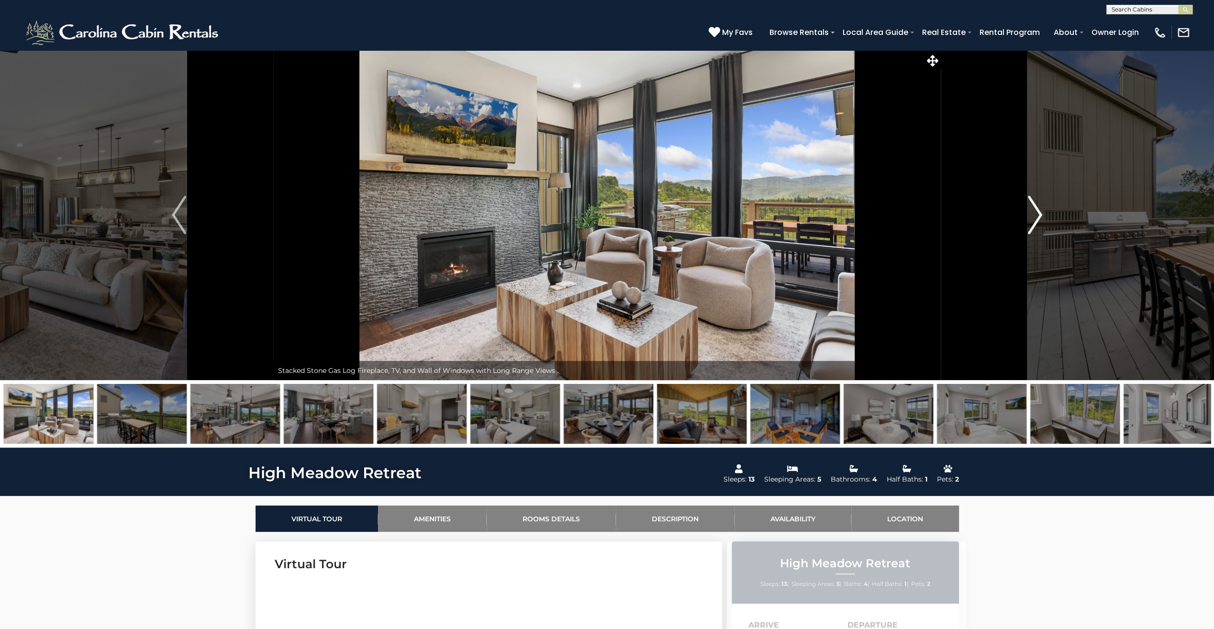
click at [1034, 215] on img "Next" at bounding box center [1035, 215] width 14 height 38
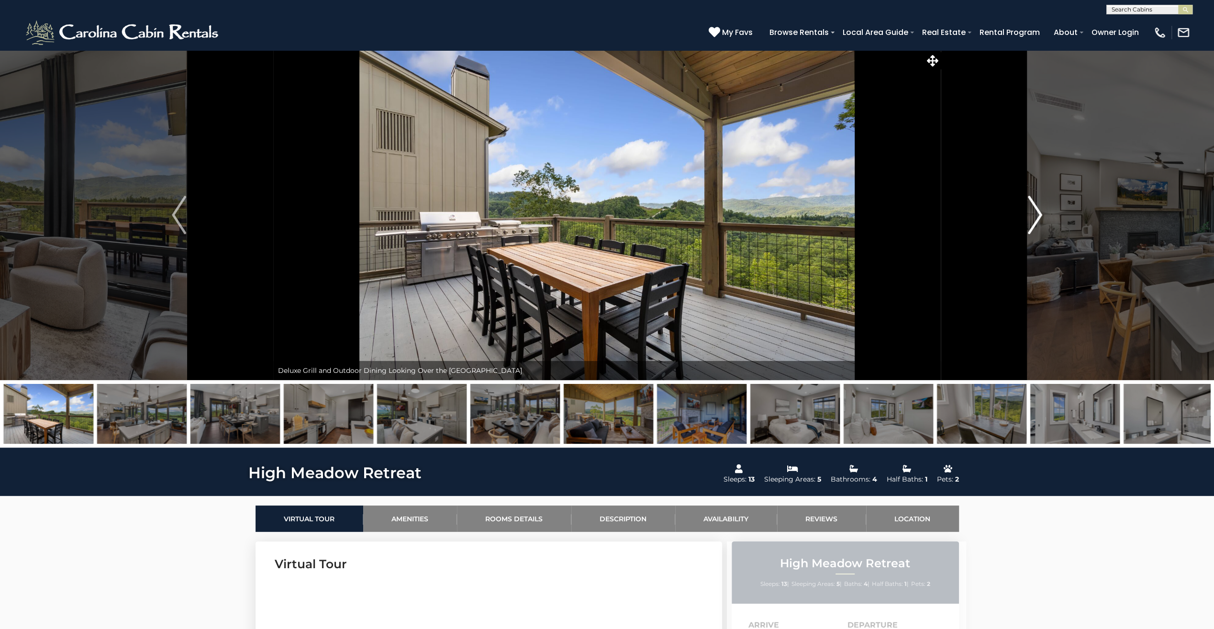
click at [1034, 215] on img "Next" at bounding box center [1035, 215] width 14 height 38
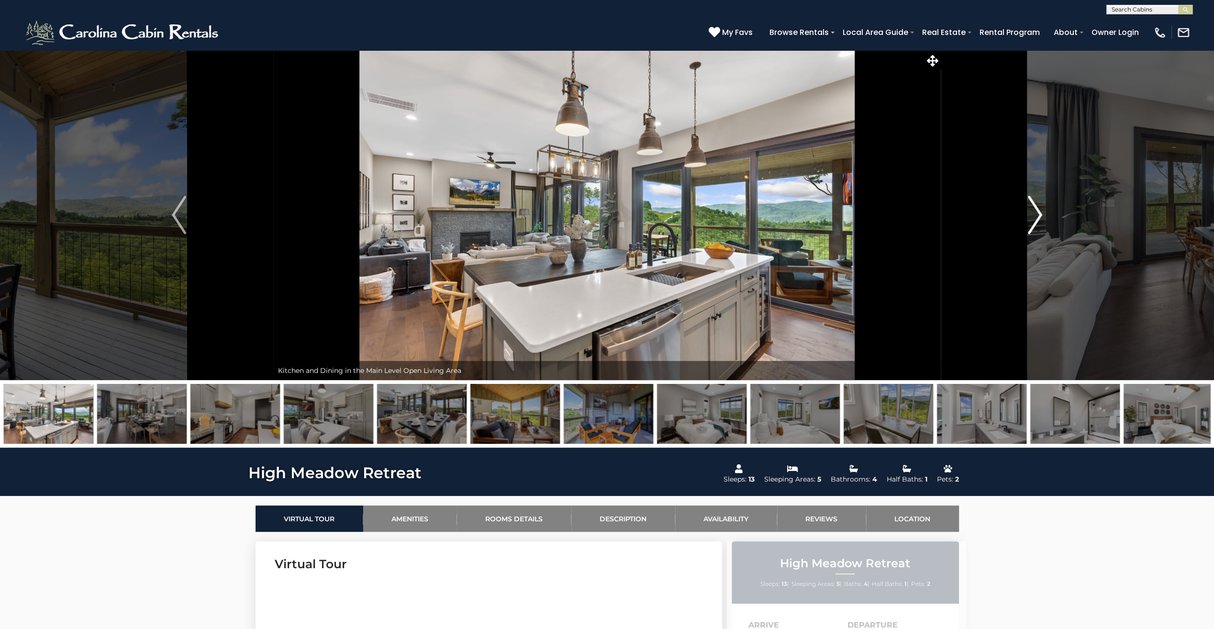
click at [1034, 215] on img "Next" at bounding box center [1035, 215] width 14 height 38
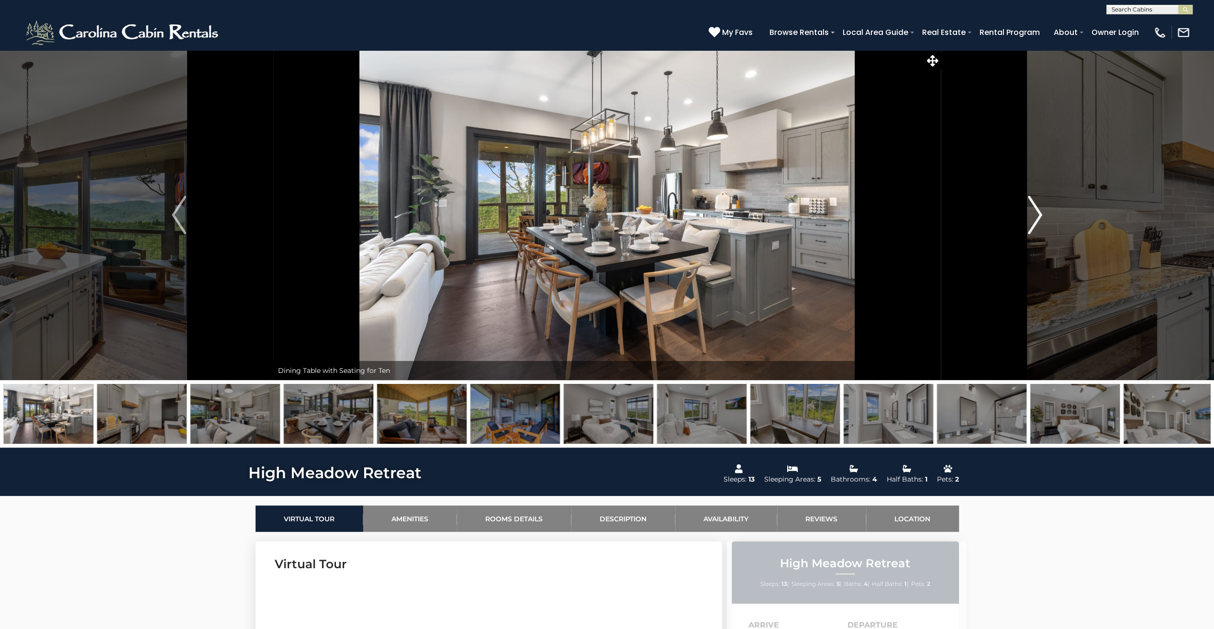
click at [1034, 215] on img "Next" at bounding box center [1035, 215] width 14 height 38
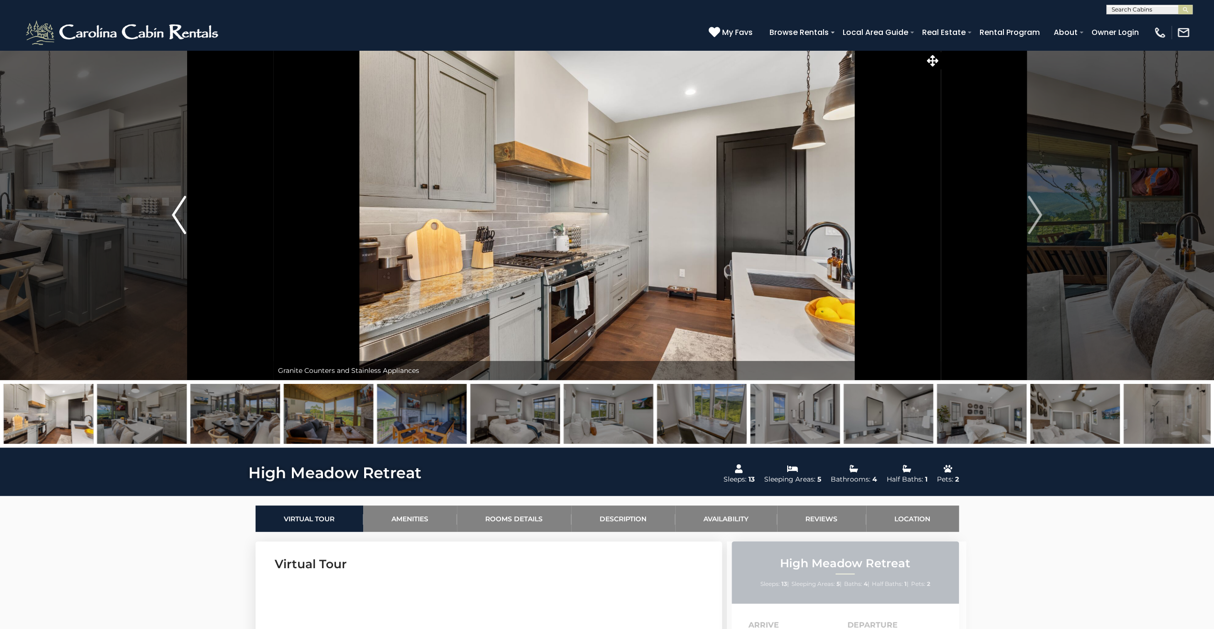
click at [173, 220] on img "Previous" at bounding box center [179, 215] width 14 height 38
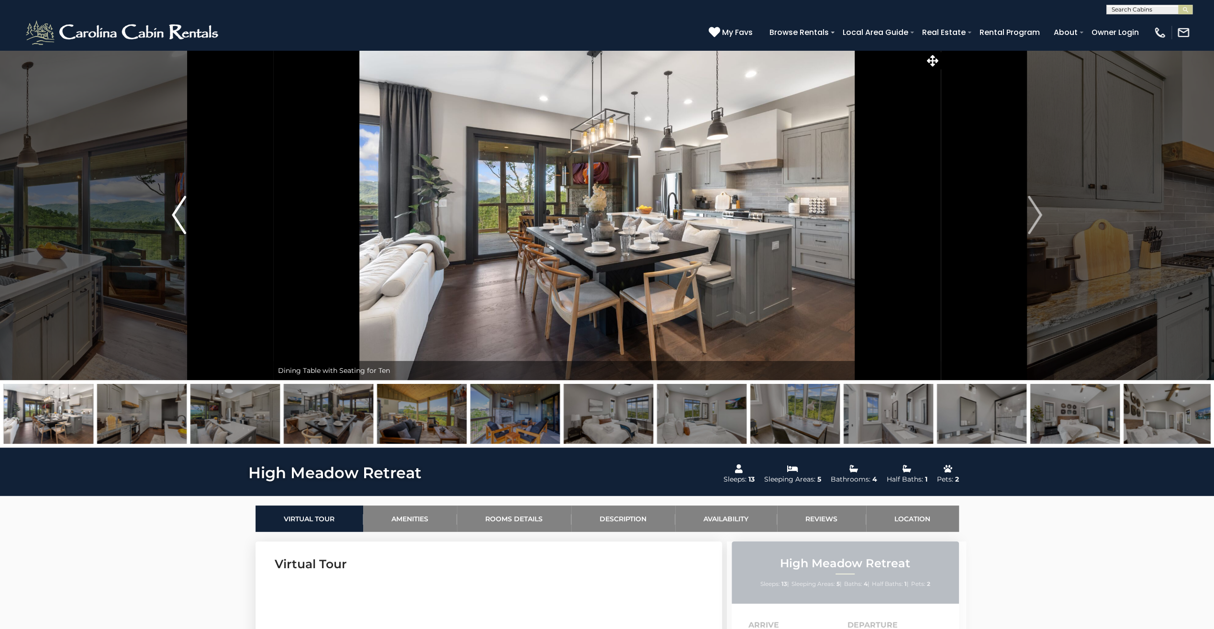
click at [173, 220] on img "Previous" at bounding box center [179, 215] width 14 height 38
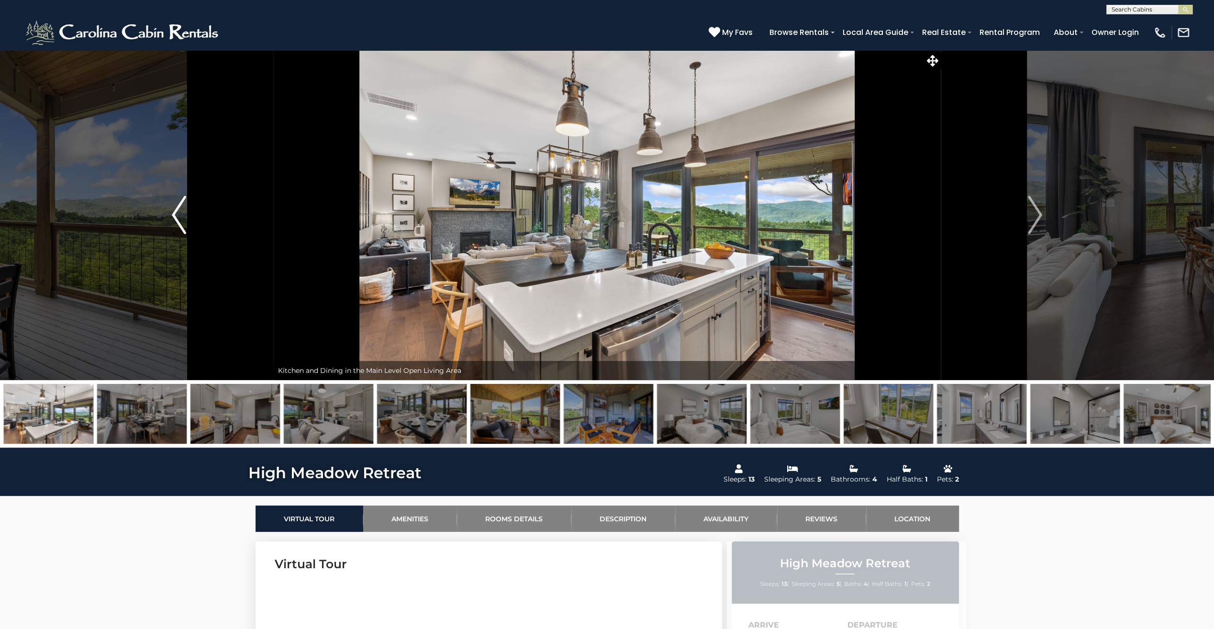
click at [173, 220] on img "Previous" at bounding box center [179, 215] width 14 height 38
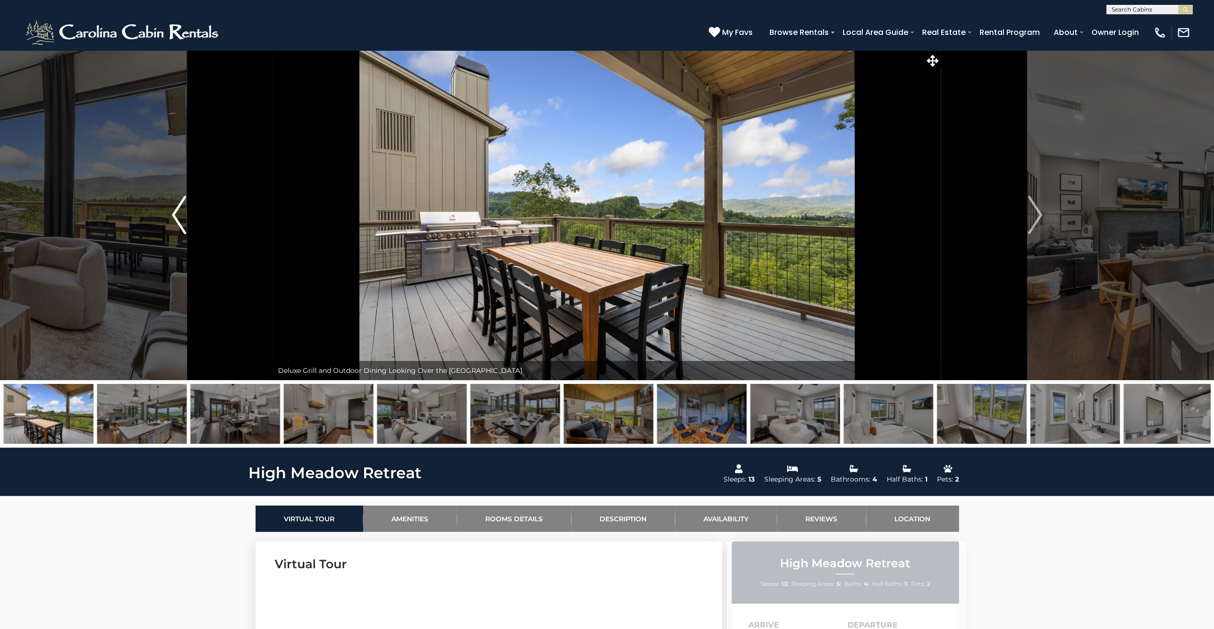
click at [173, 220] on img "Previous" at bounding box center [179, 215] width 14 height 38
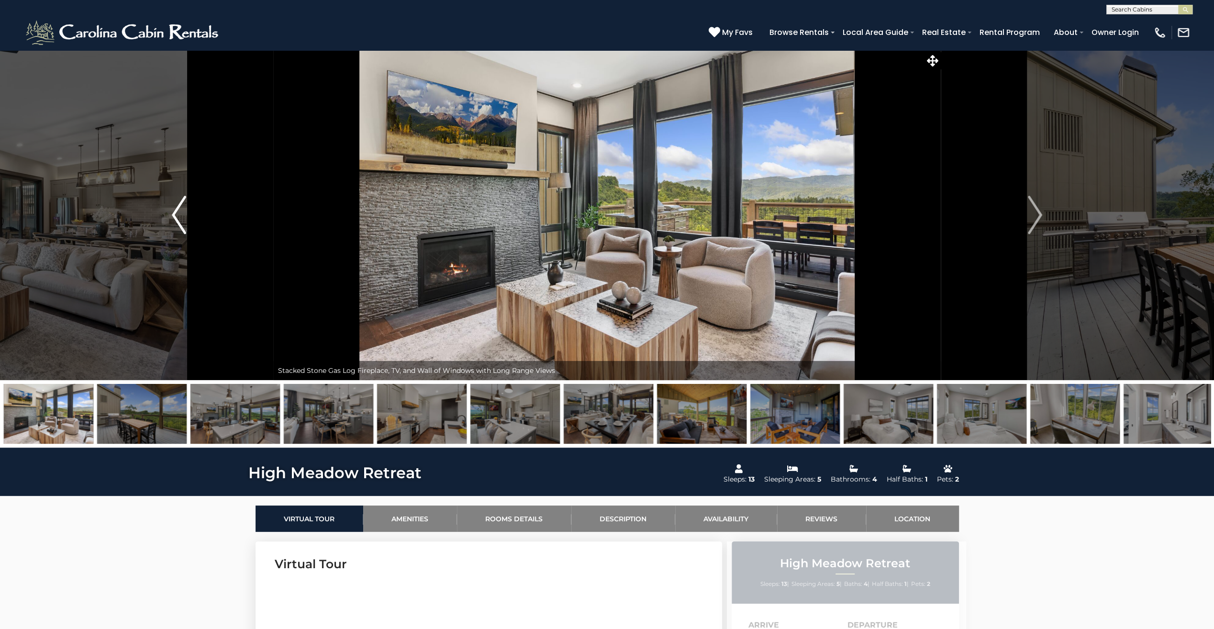
click at [173, 220] on img "Previous" at bounding box center [179, 215] width 14 height 38
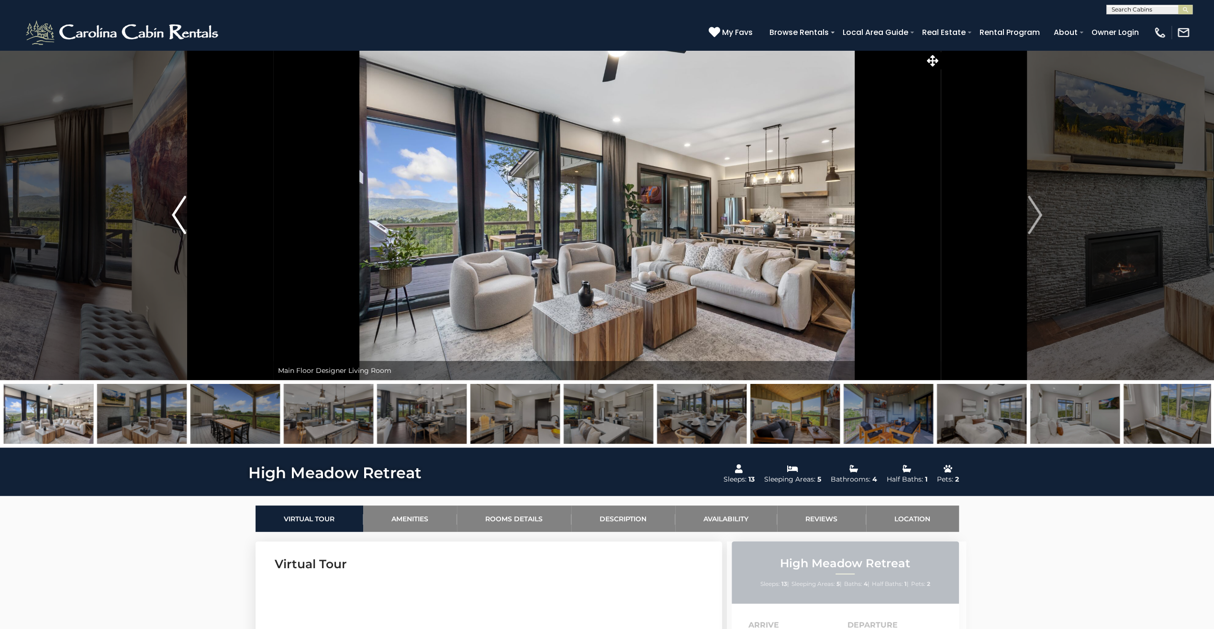
click at [173, 220] on img "Previous" at bounding box center [179, 215] width 14 height 38
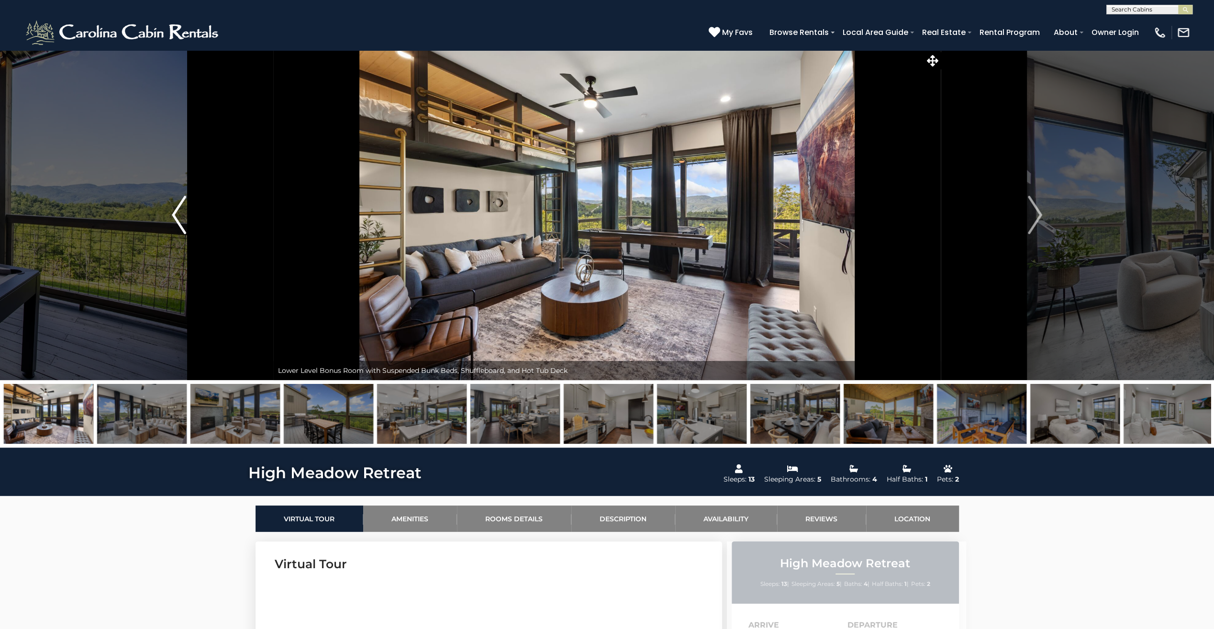
click at [173, 220] on img "Previous" at bounding box center [179, 215] width 14 height 38
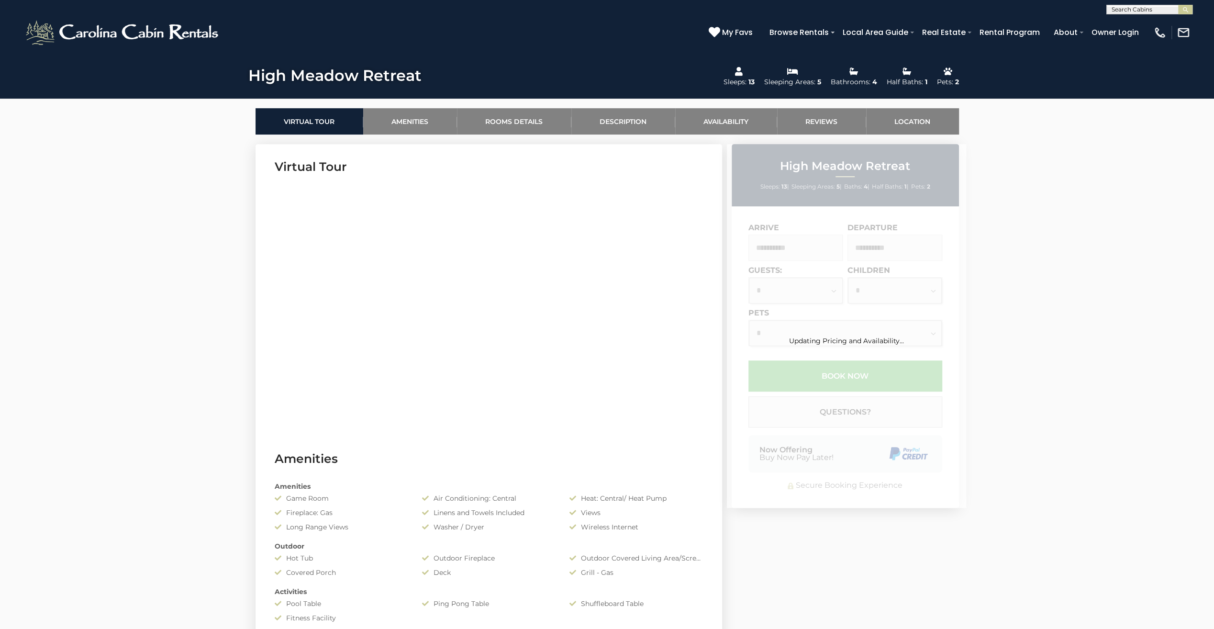
scroll to position [383, 0]
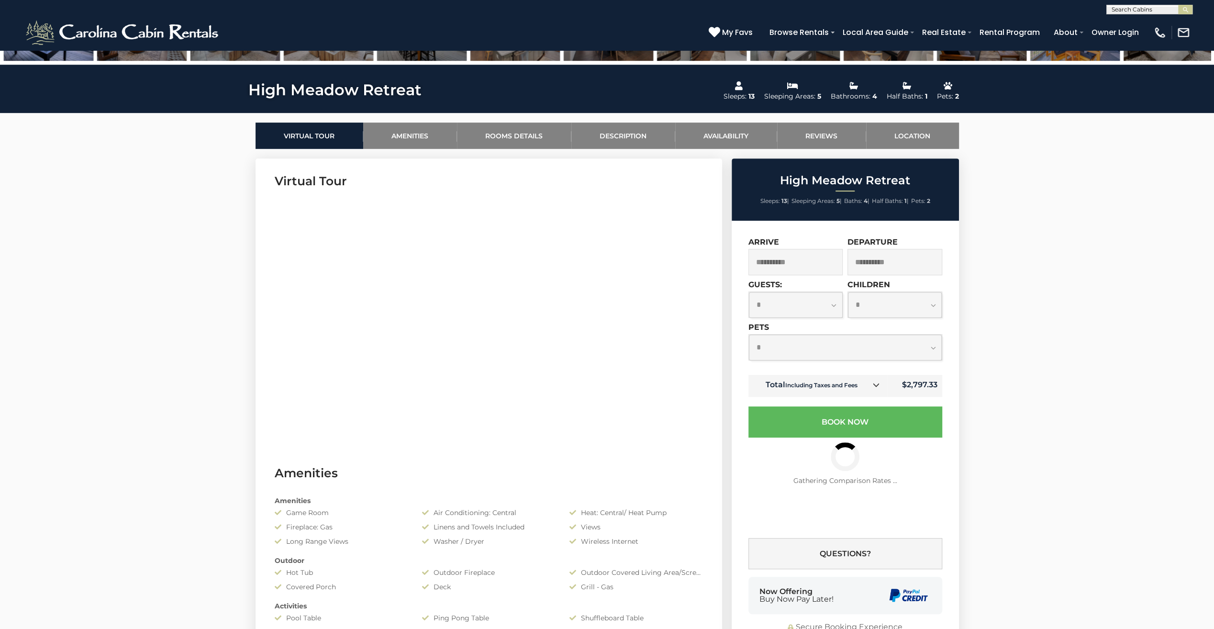
click at [869, 347] on select "**********" at bounding box center [845, 348] width 193 height 26
select select "*"
click at [749, 335] on select "**********" at bounding box center [845, 348] width 193 height 26
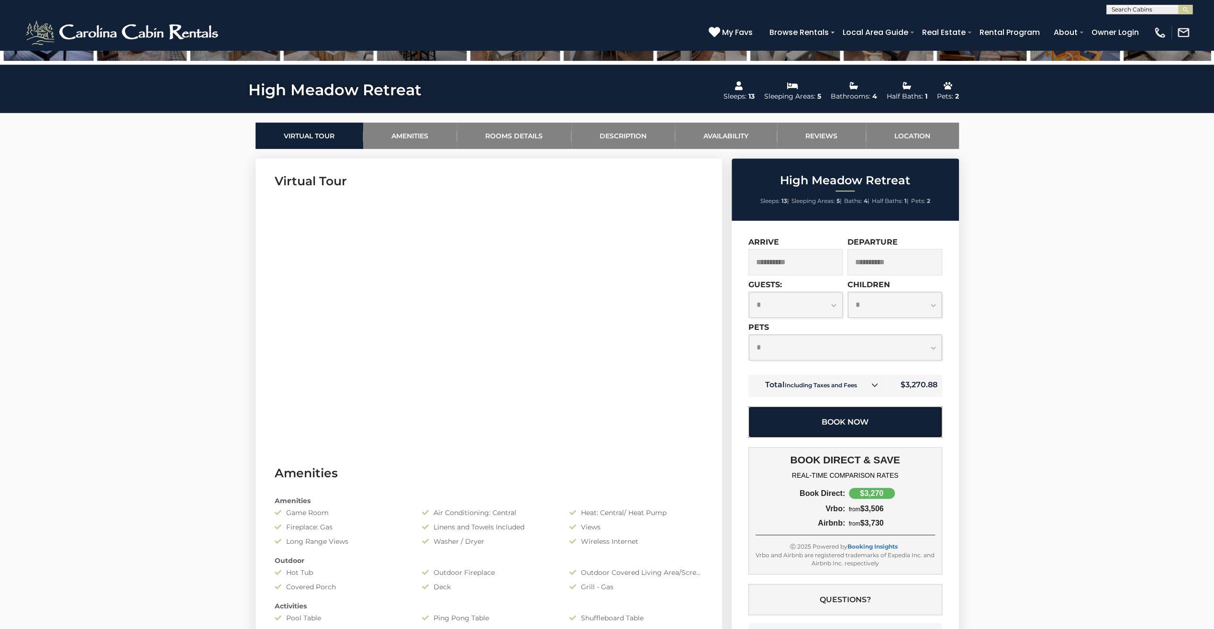
click at [874, 424] on button "Book Now" at bounding box center [846, 421] width 194 height 31
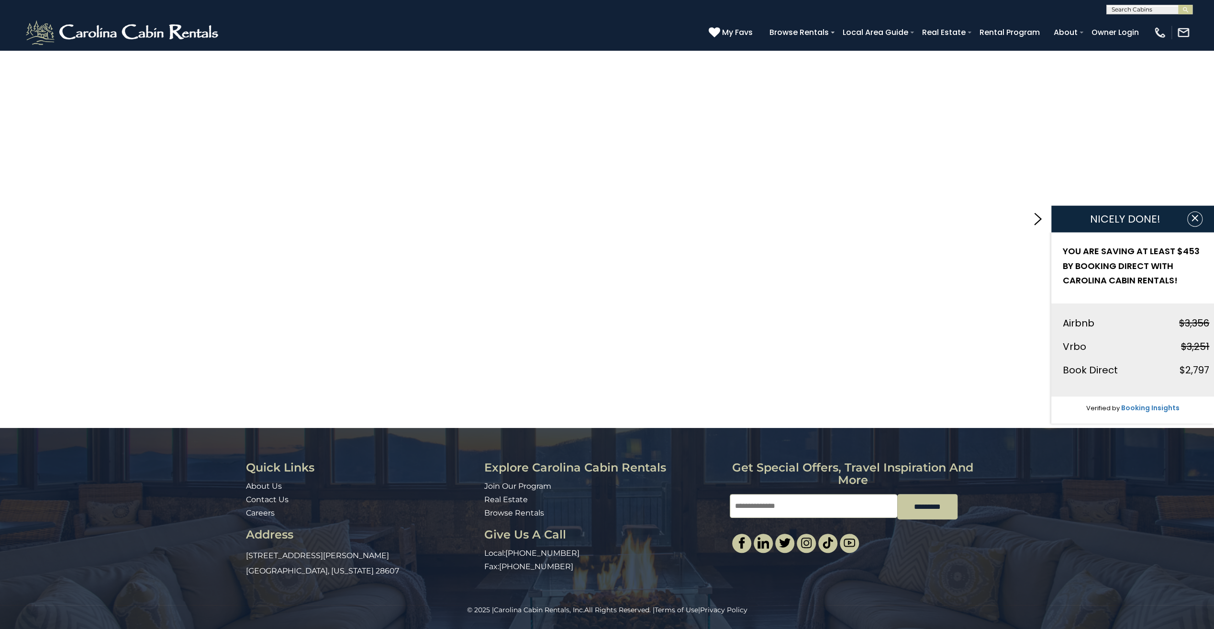
scroll to position [49, 0]
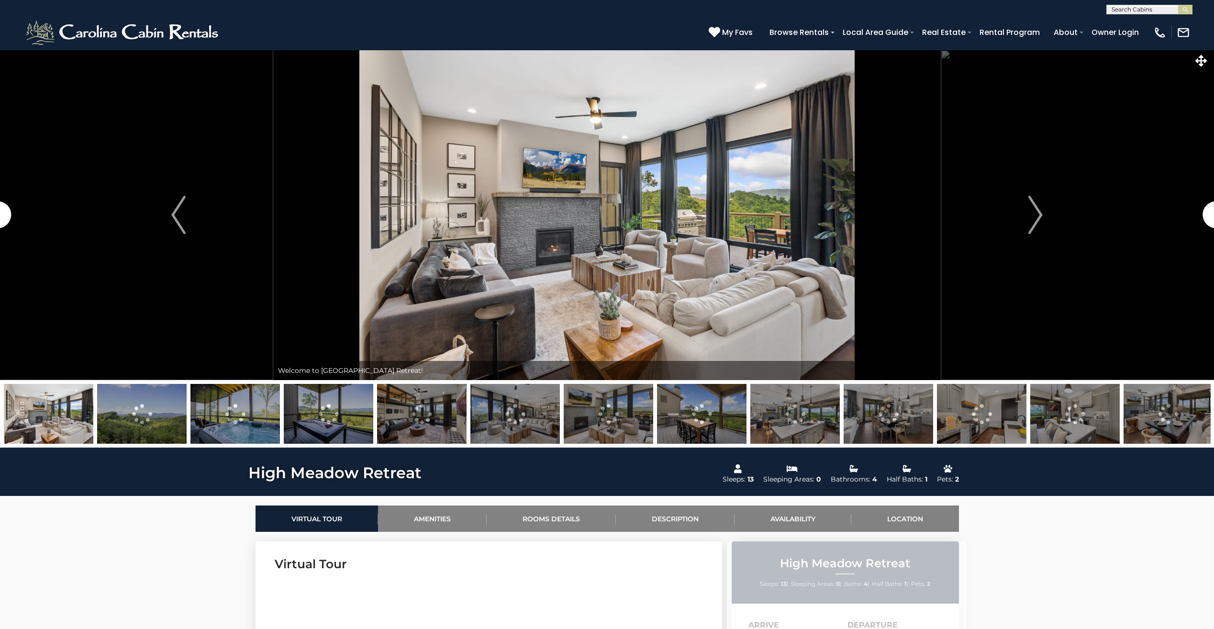
select select "*"
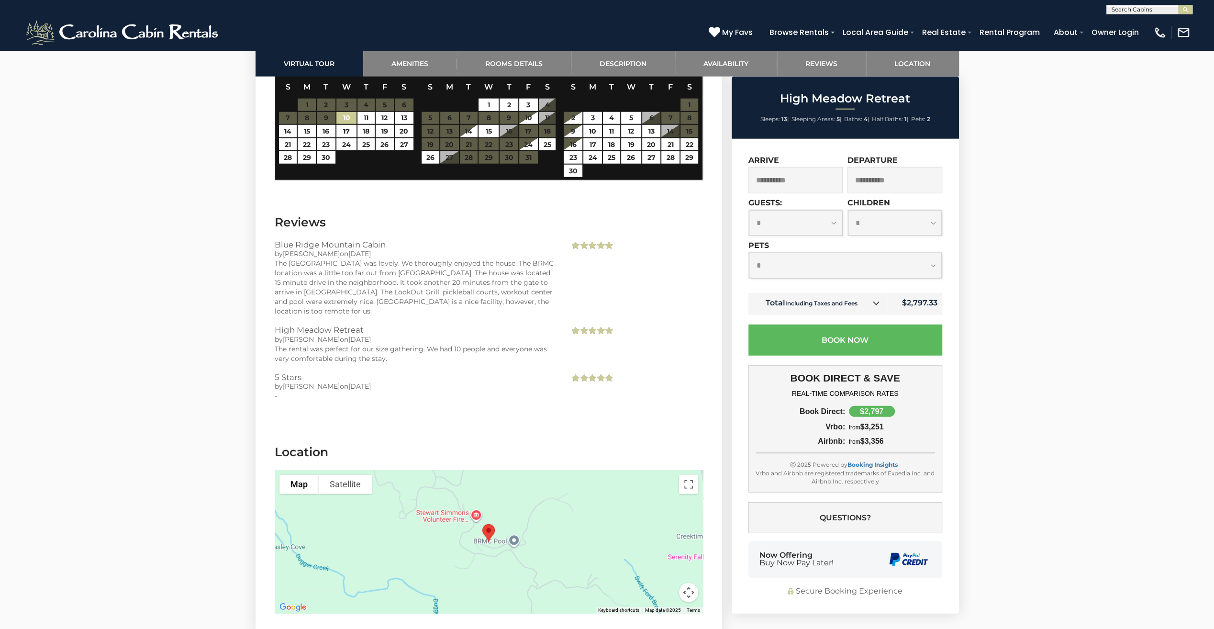
scroll to position [2489, 0]
